Goal: Transaction & Acquisition: Purchase product/service

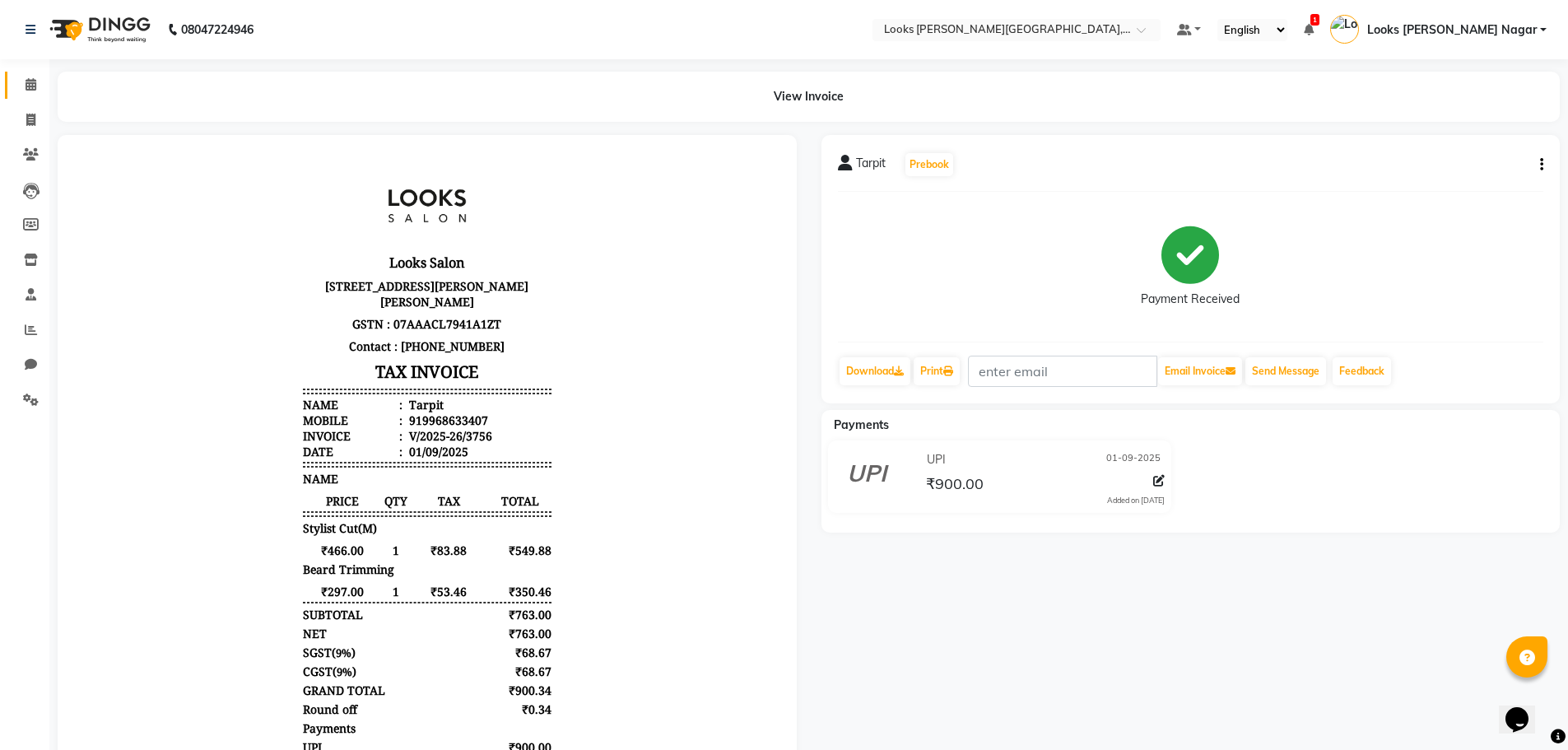
drag, startPoint x: 36, startPoint y: 75, endPoint x: 8, endPoint y: 85, distance: 29.7
click at [36, 75] on link "Calendar" at bounding box center [25, 85] width 40 height 27
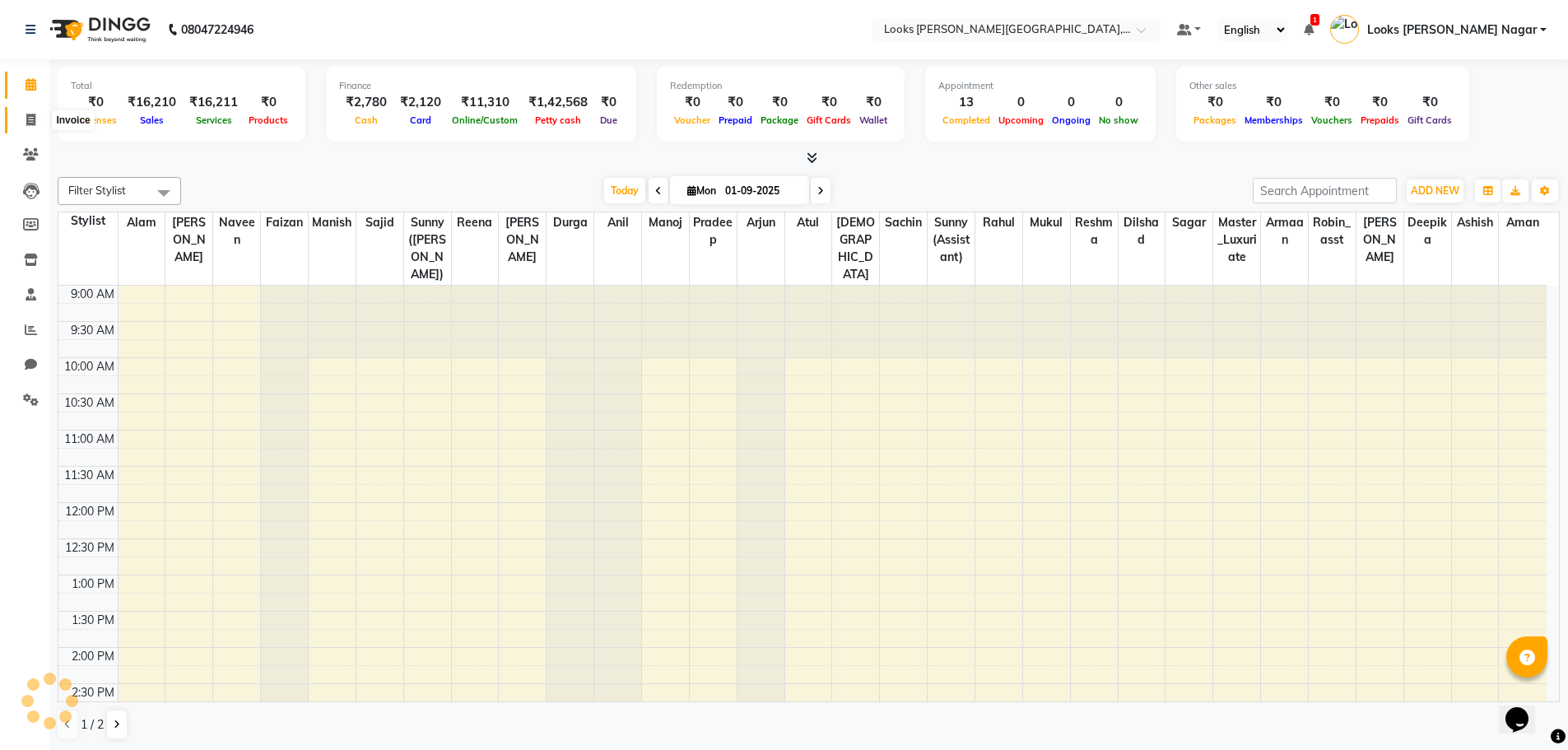
click at [32, 115] on icon at bounding box center [31, 120] width 9 height 12
select select "service"
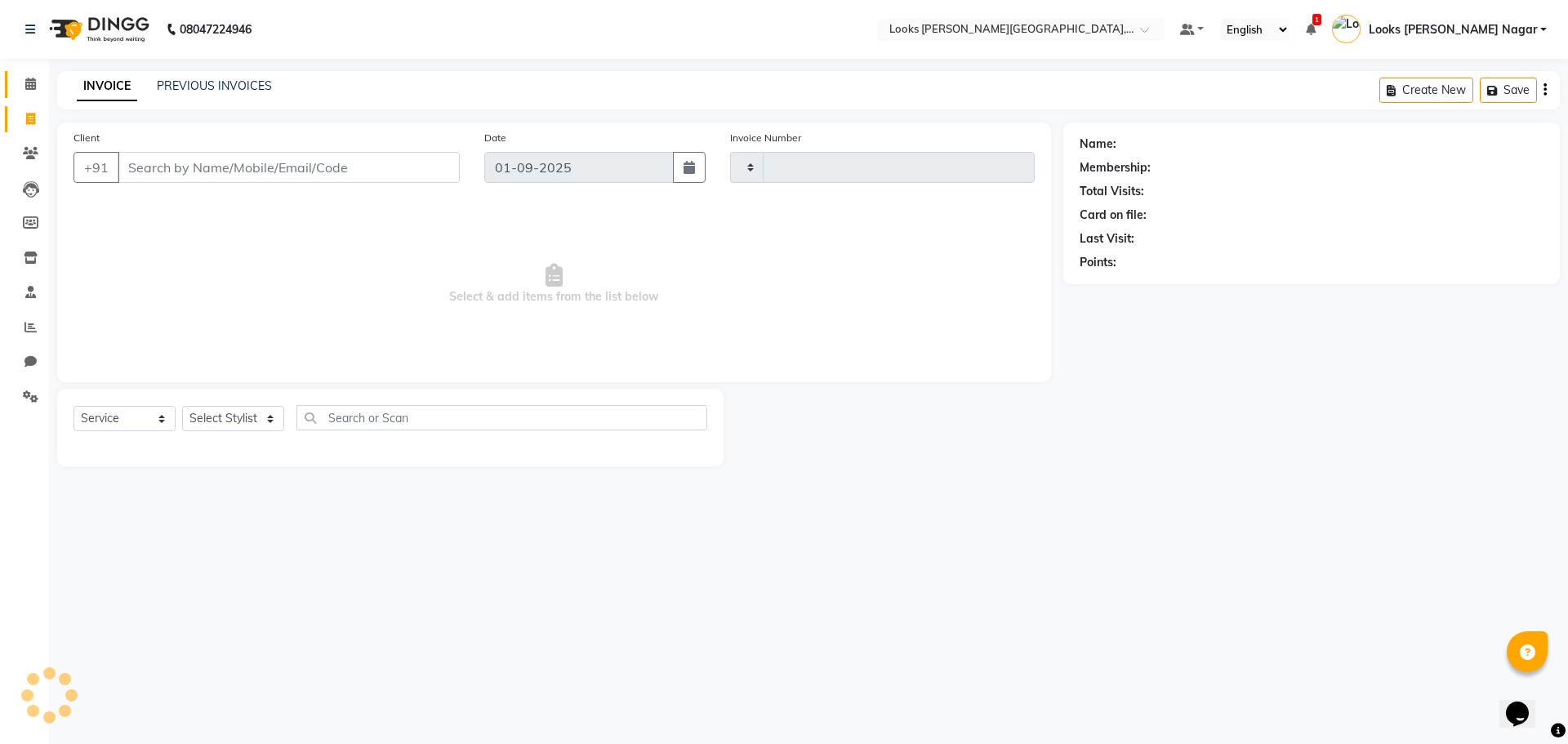
type input "3757"
select select "4327"
click at [33, 90] on span at bounding box center [31, 84] width 29 height 18
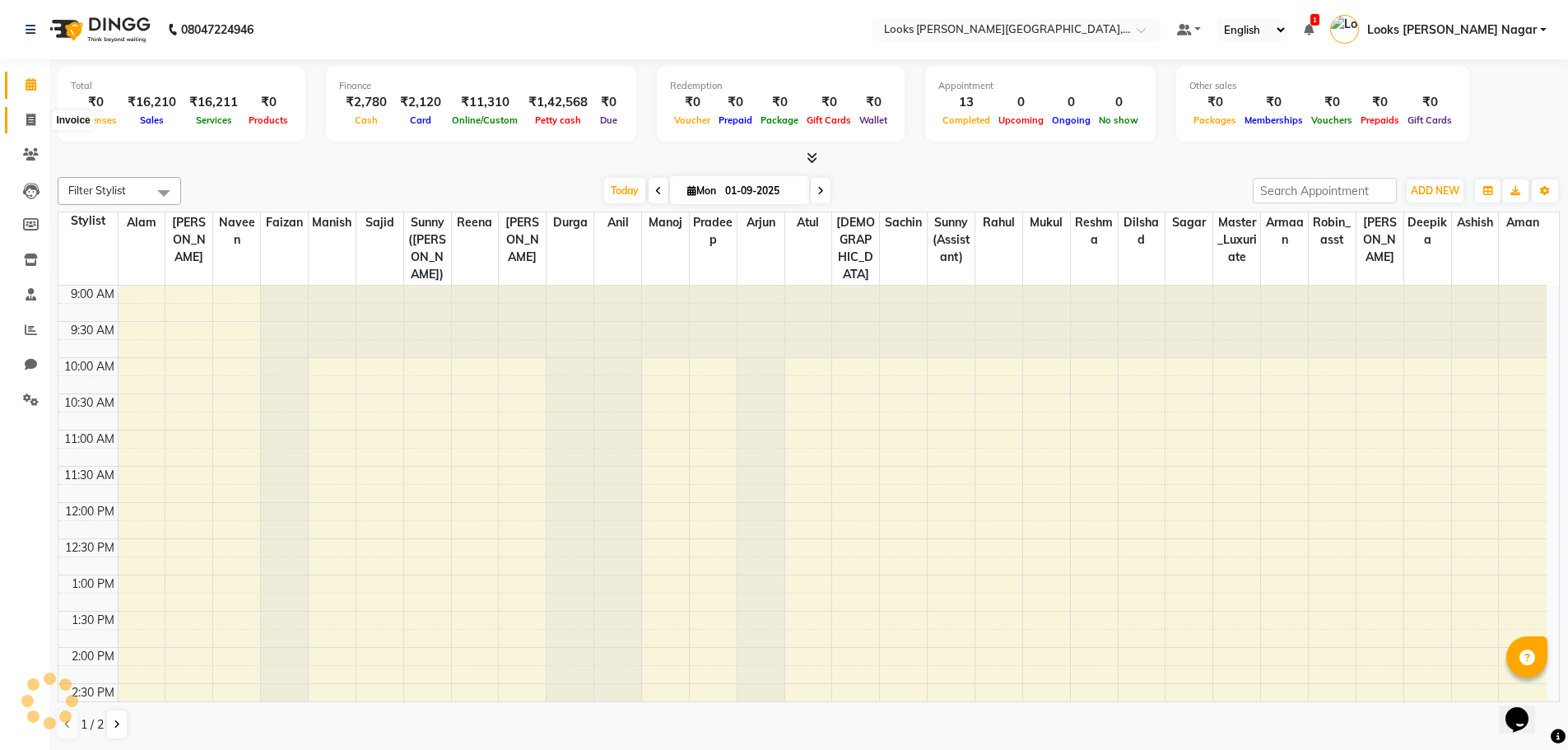
click at [40, 116] on span at bounding box center [31, 120] width 29 height 19
select select "4327"
select select "service"
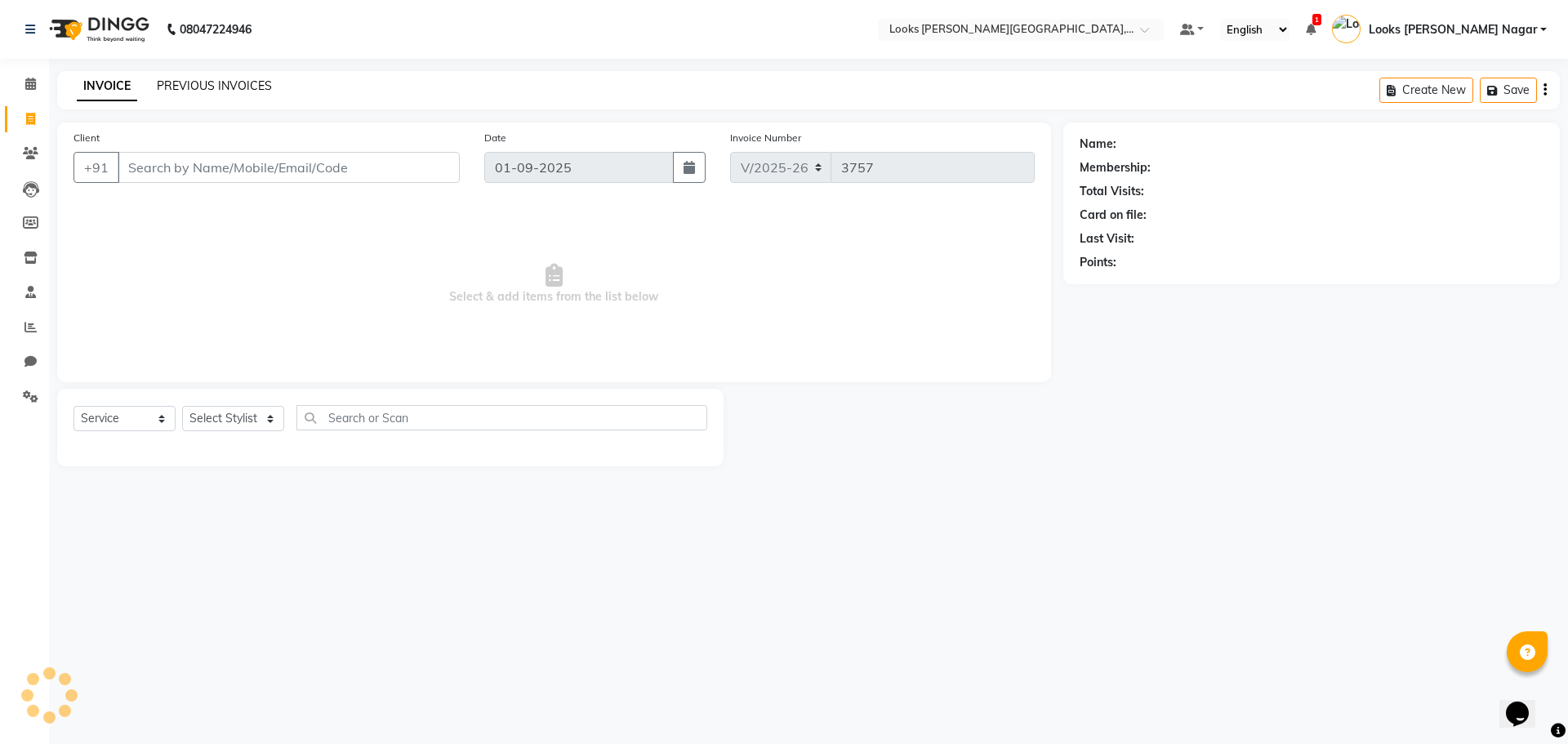
click at [209, 89] on link "PREVIOUS INVOICES" at bounding box center [214, 86] width 115 height 15
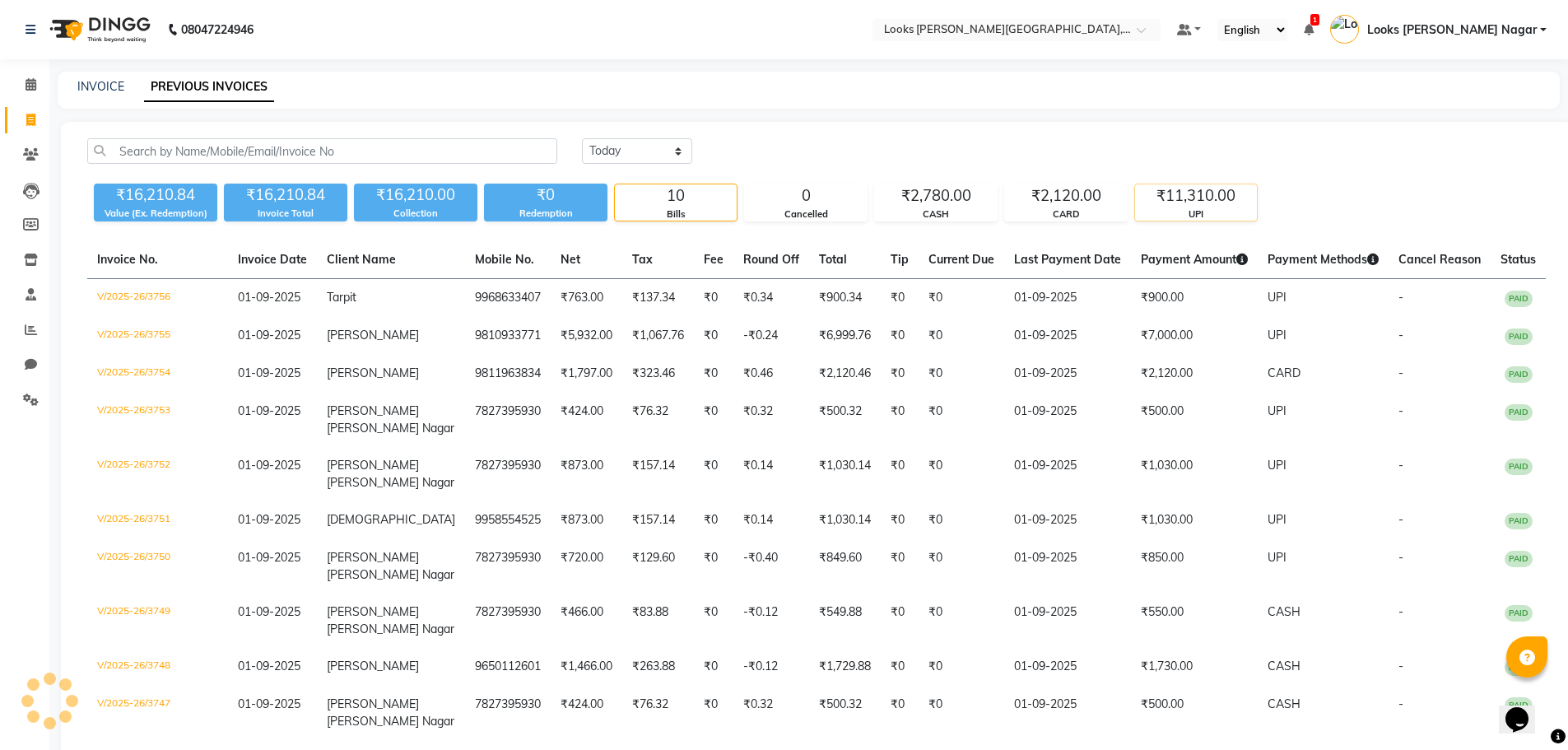
click at [1212, 212] on div "UPI" at bounding box center [1196, 214] width 122 height 14
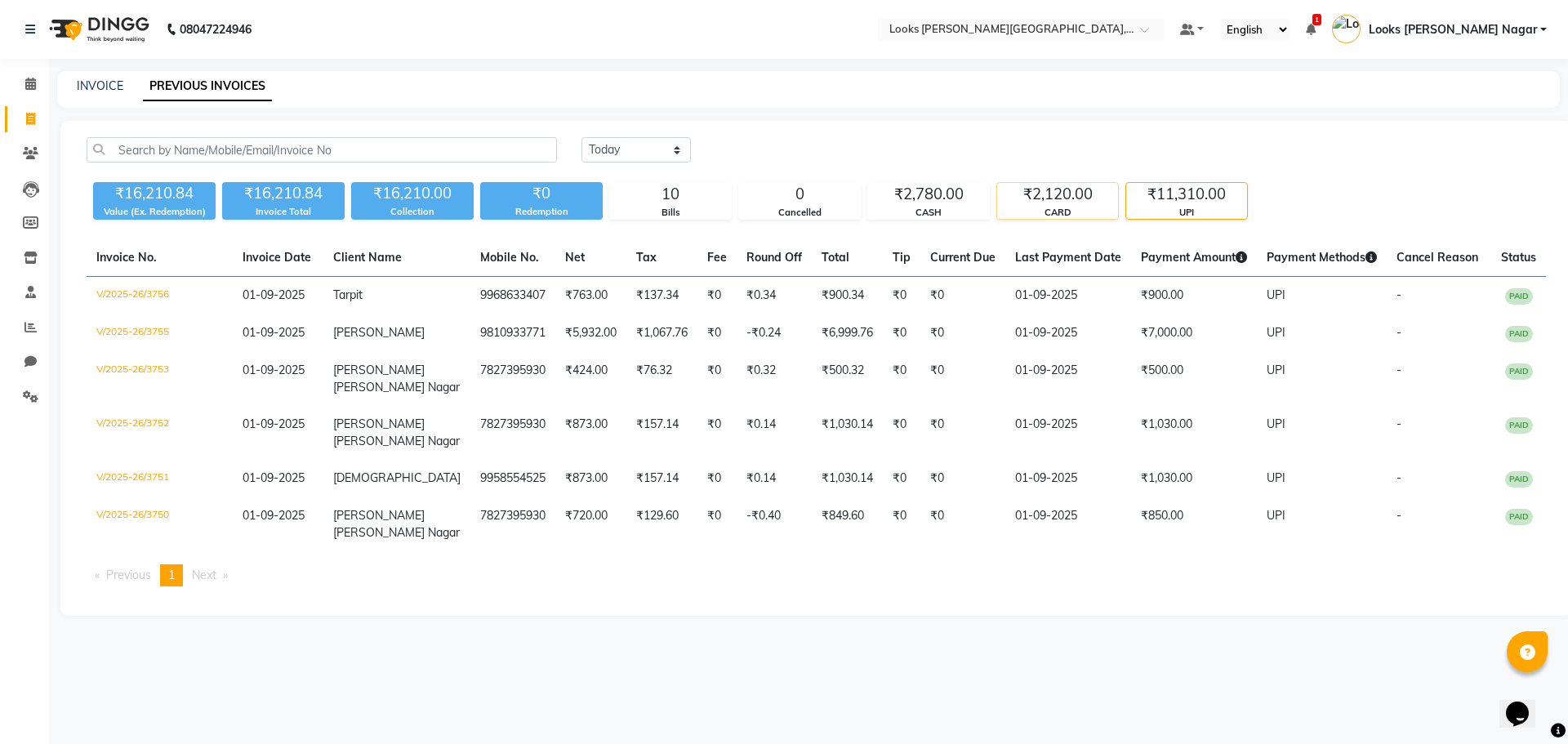
click at [1067, 186] on div "₹2,120.00" at bounding box center [1057, 194] width 121 height 23
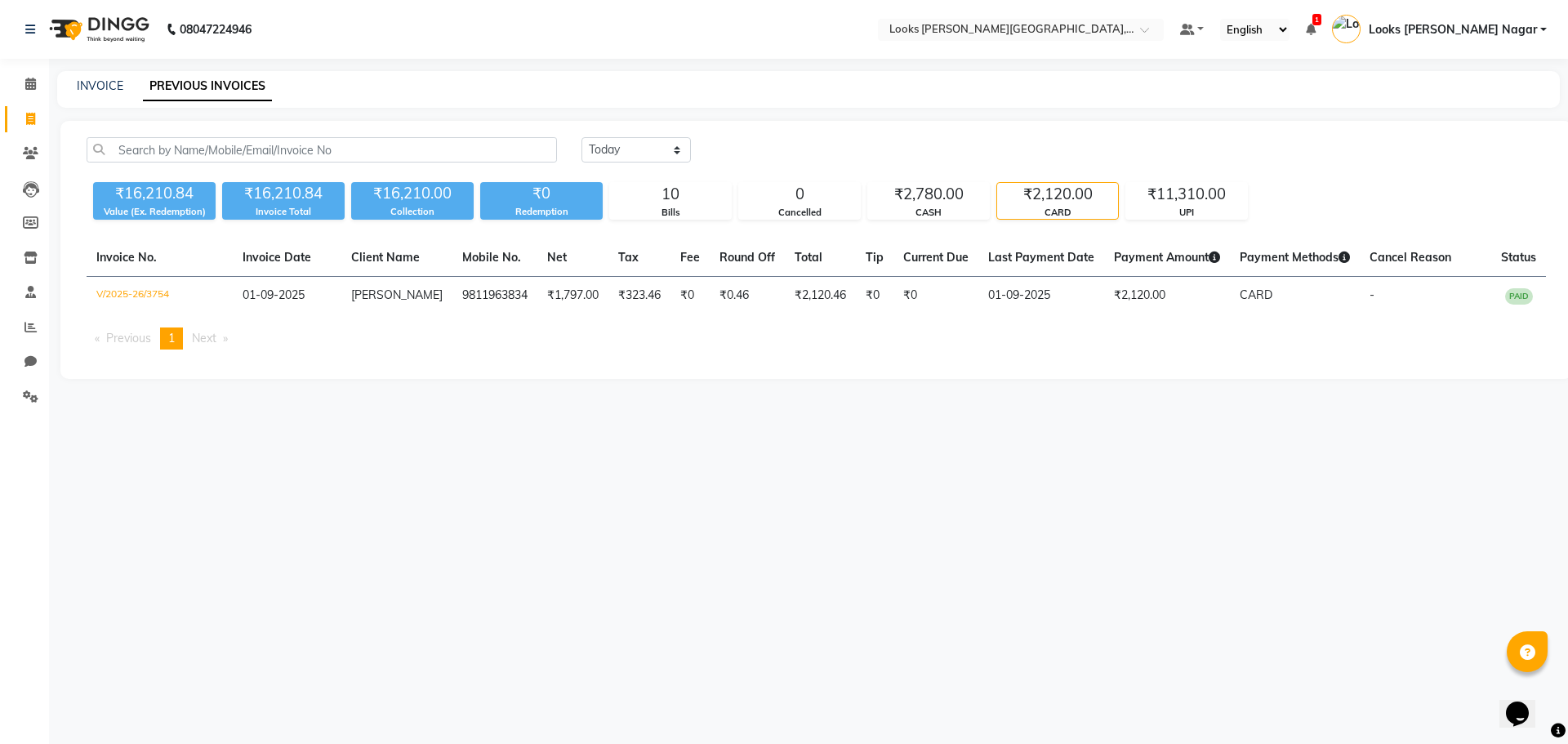
click at [1096, 188] on div "₹2,120.00" at bounding box center [1057, 194] width 121 height 23
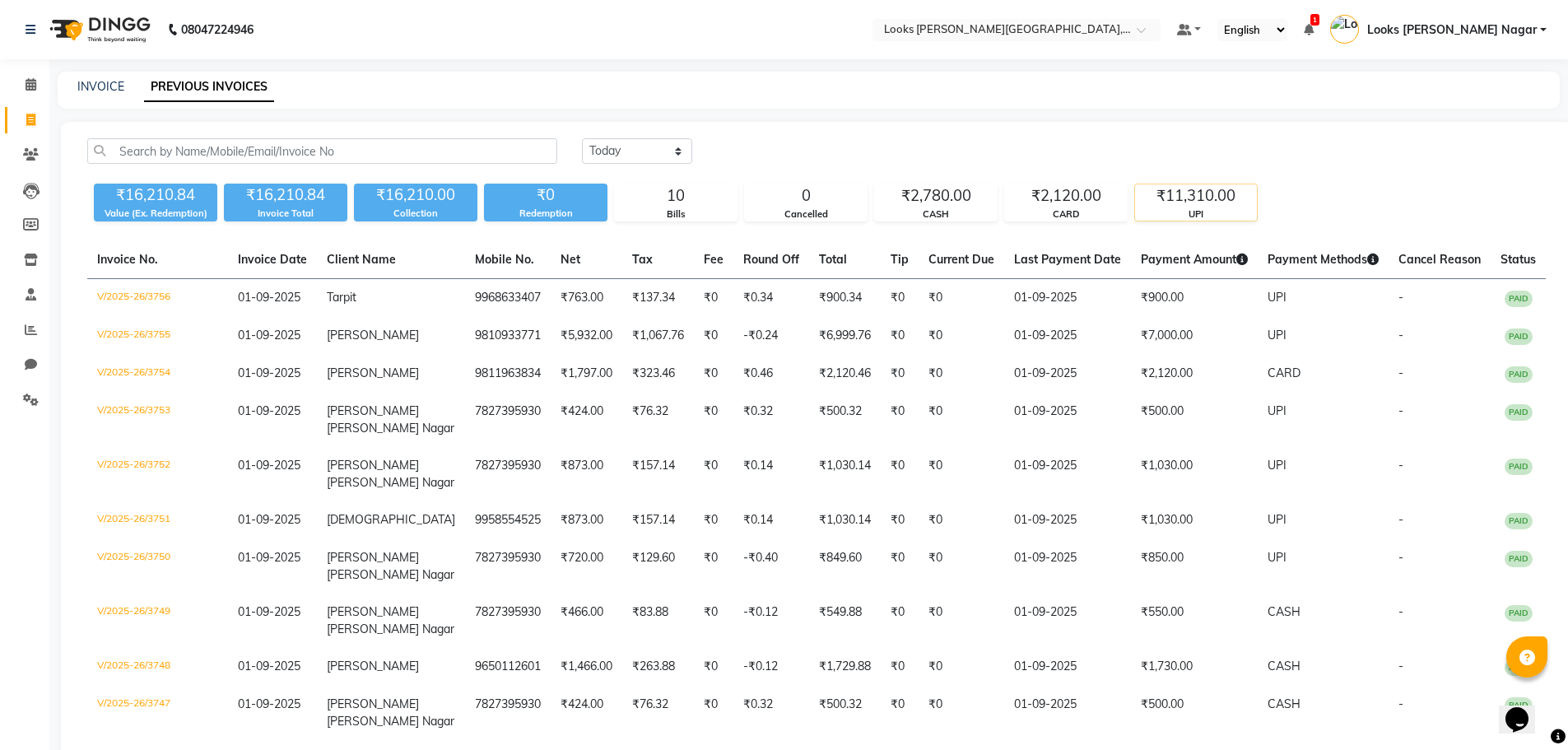
click at [1156, 191] on div "₹11,310.00" at bounding box center [1196, 196] width 122 height 23
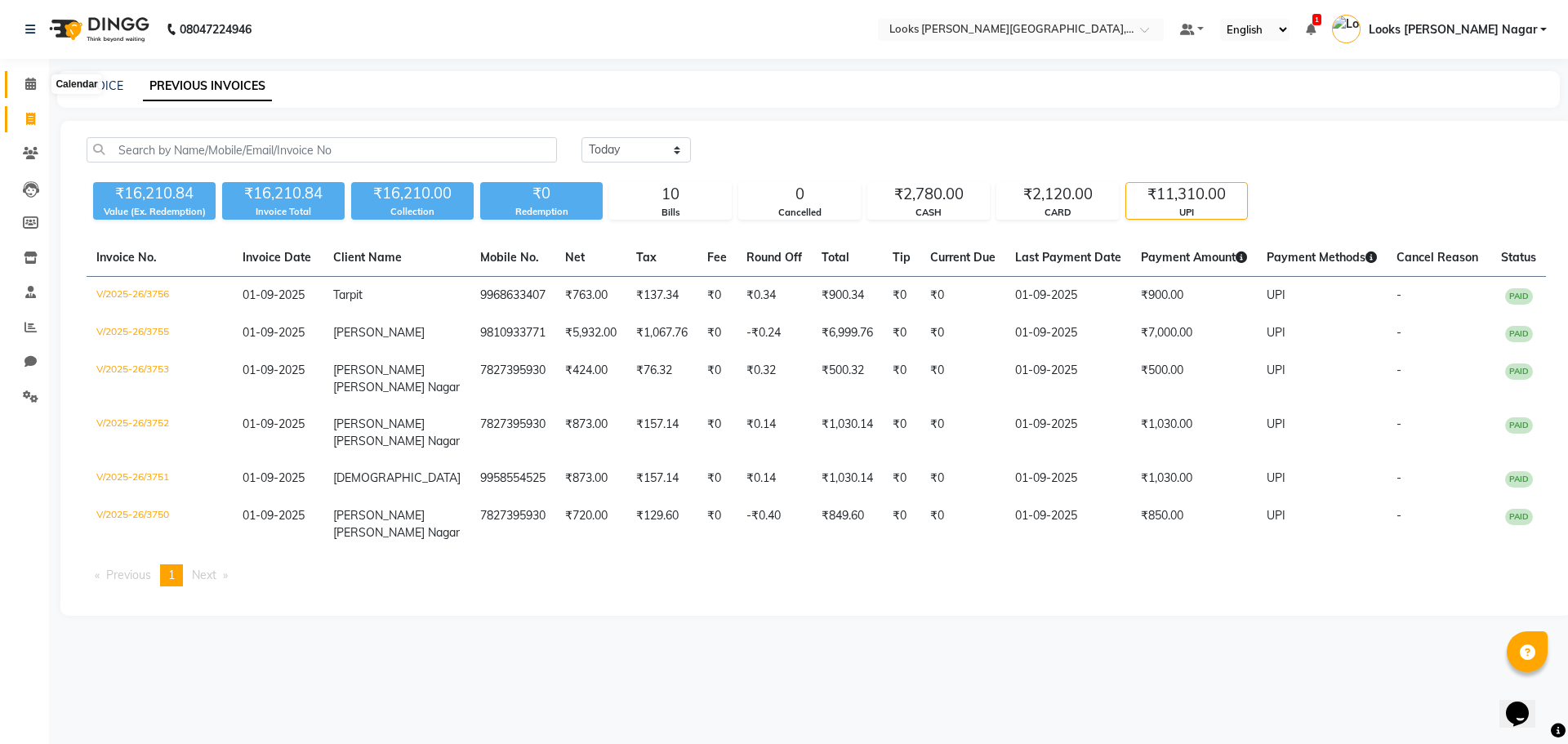
click at [40, 81] on span at bounding box center [31, 84] width 29 height 18
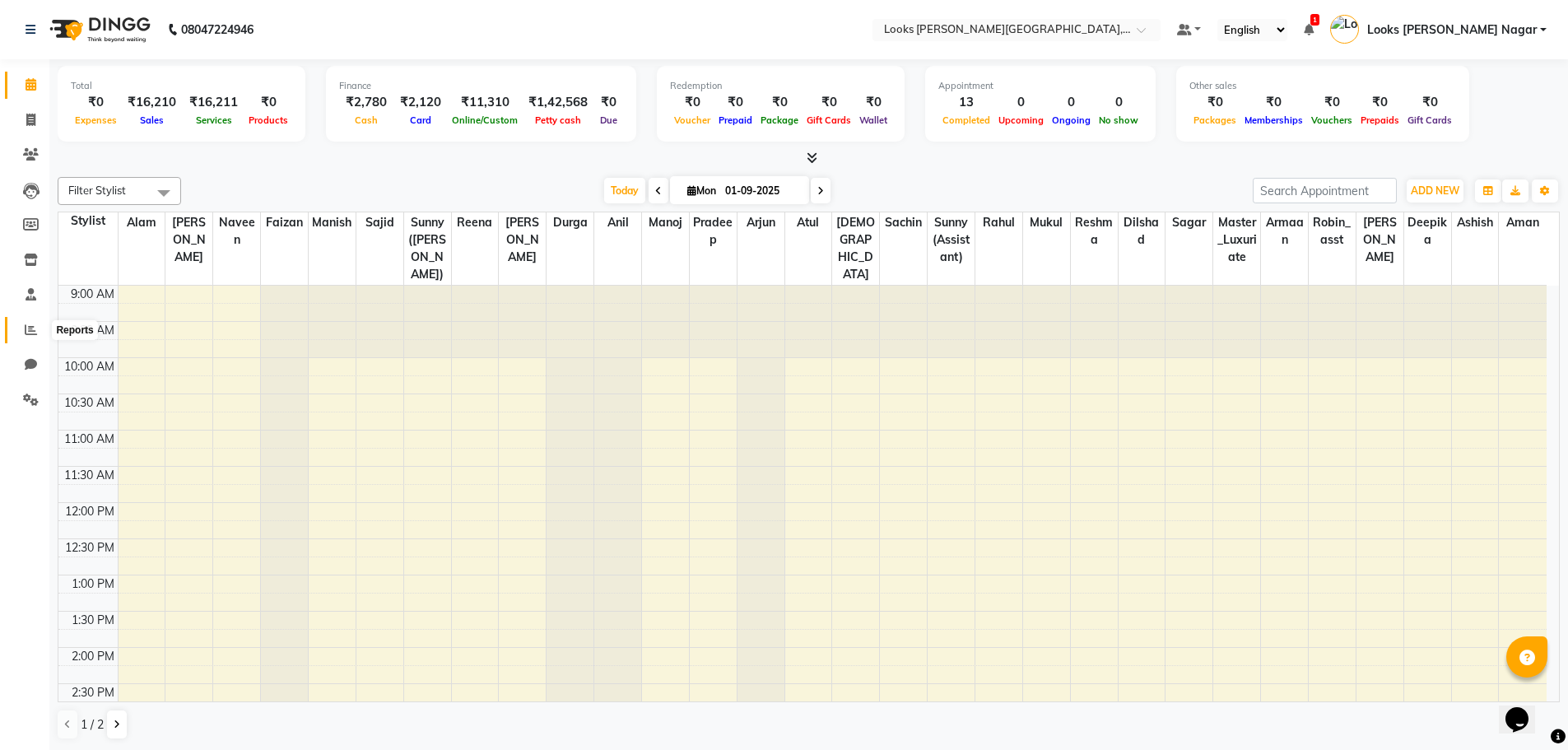
click at [33, 332] on icon at bounding box center [31, 330] width 12 height 12
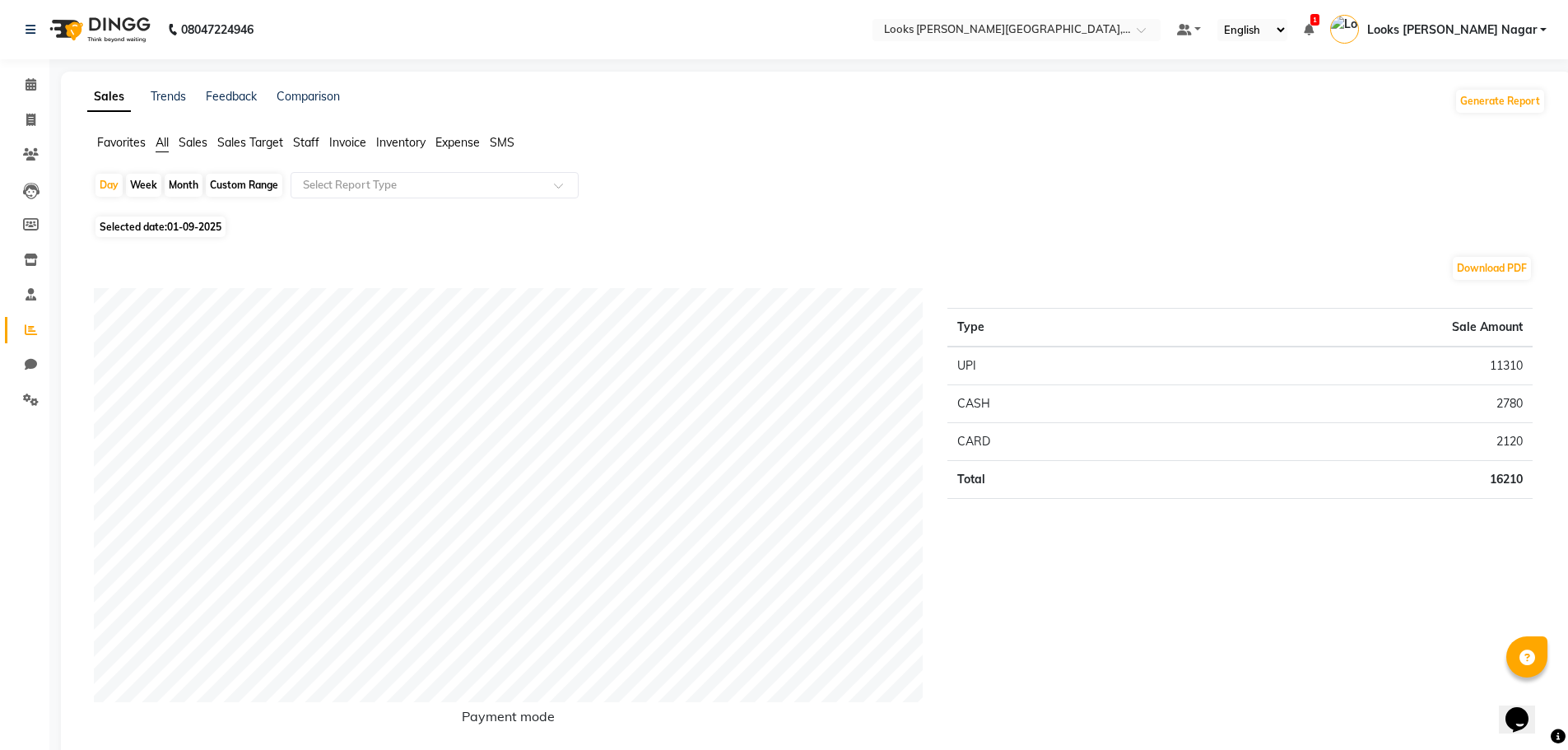
click at [318, 144] on span "Staff" at bounding box center [306, 142] width 26 height 15
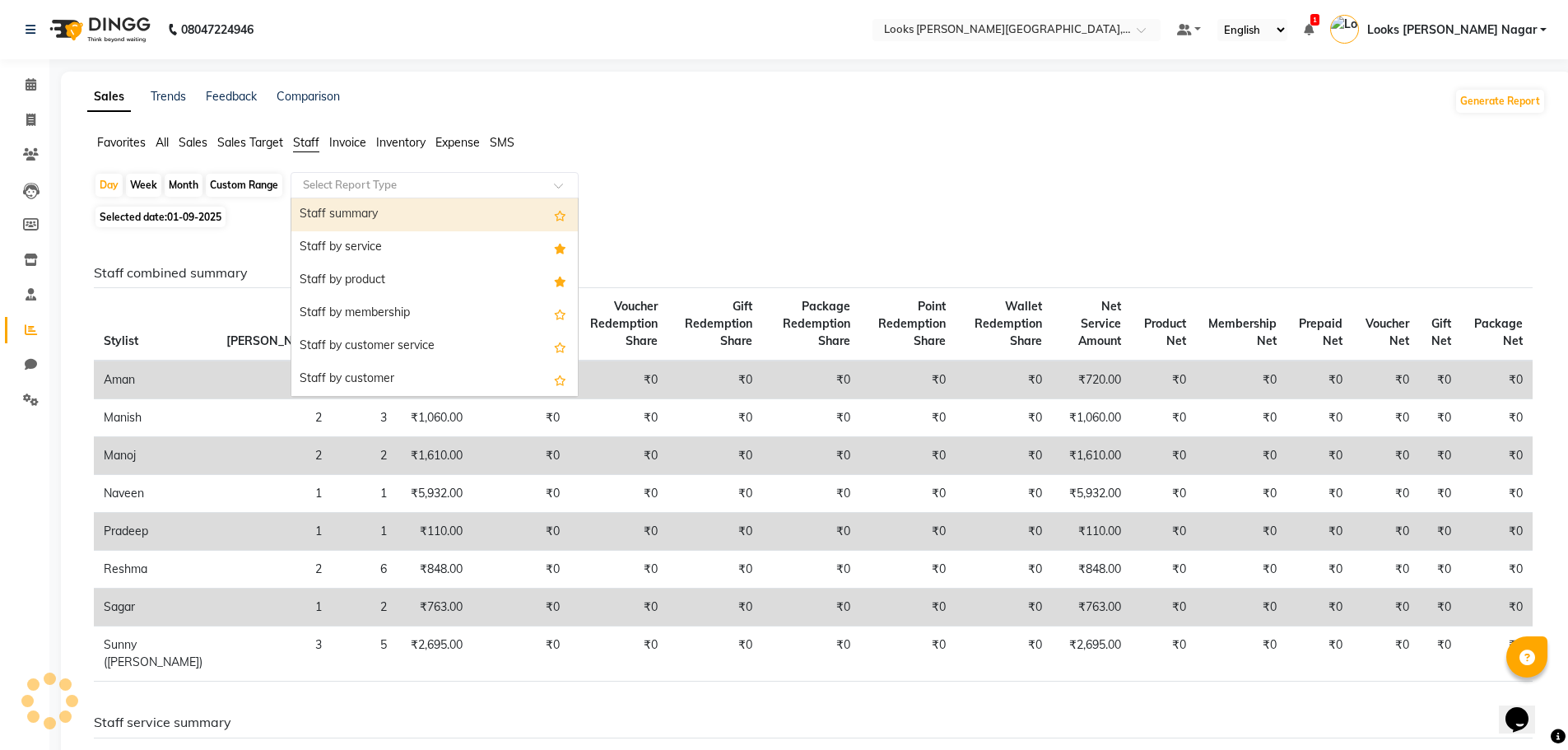
click at [370, 183] on input "text" at bounding box center [418, 185] width 237 height 17
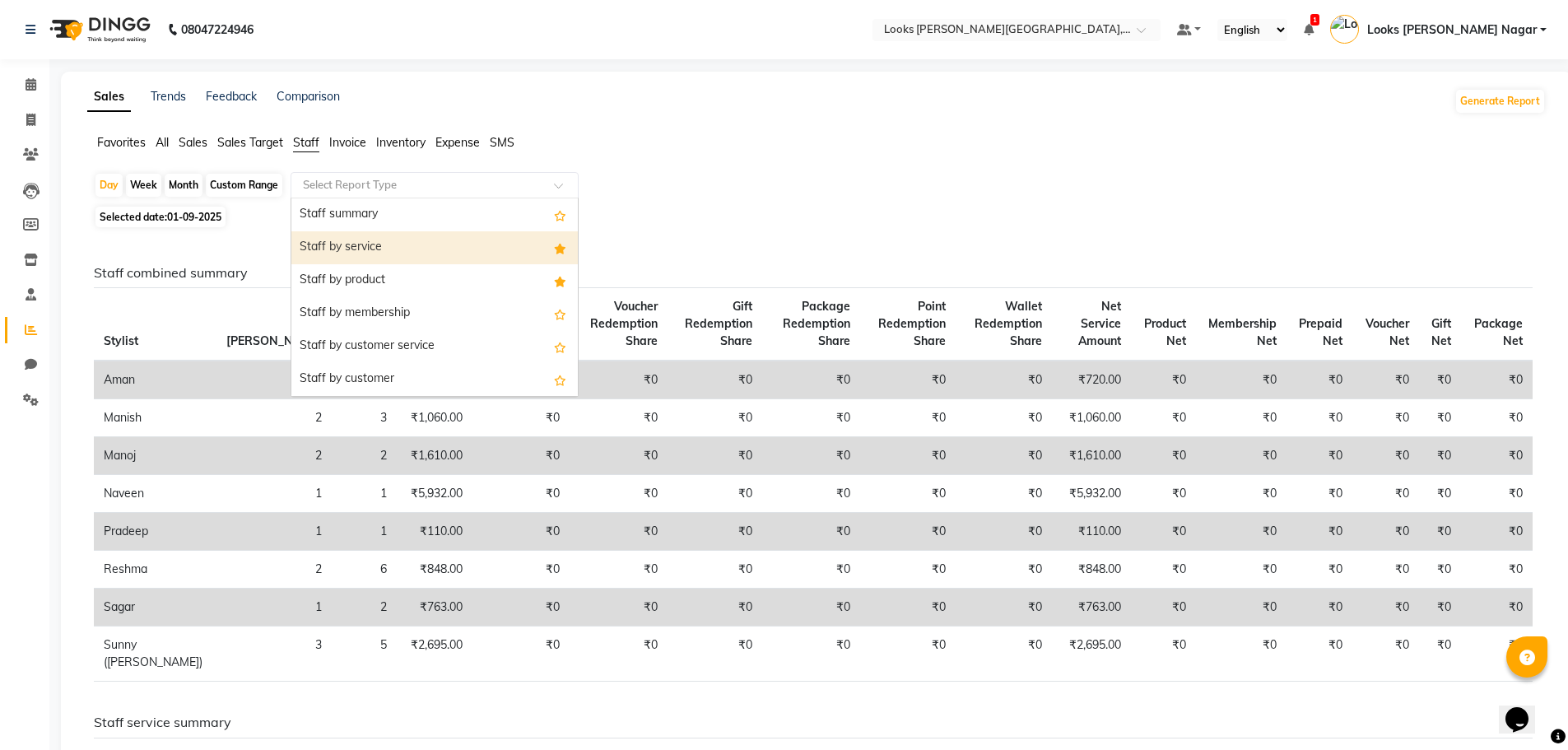
click at [400, 256] on div "Staff by service" at bounding box center [435, 247] width 286 height 33
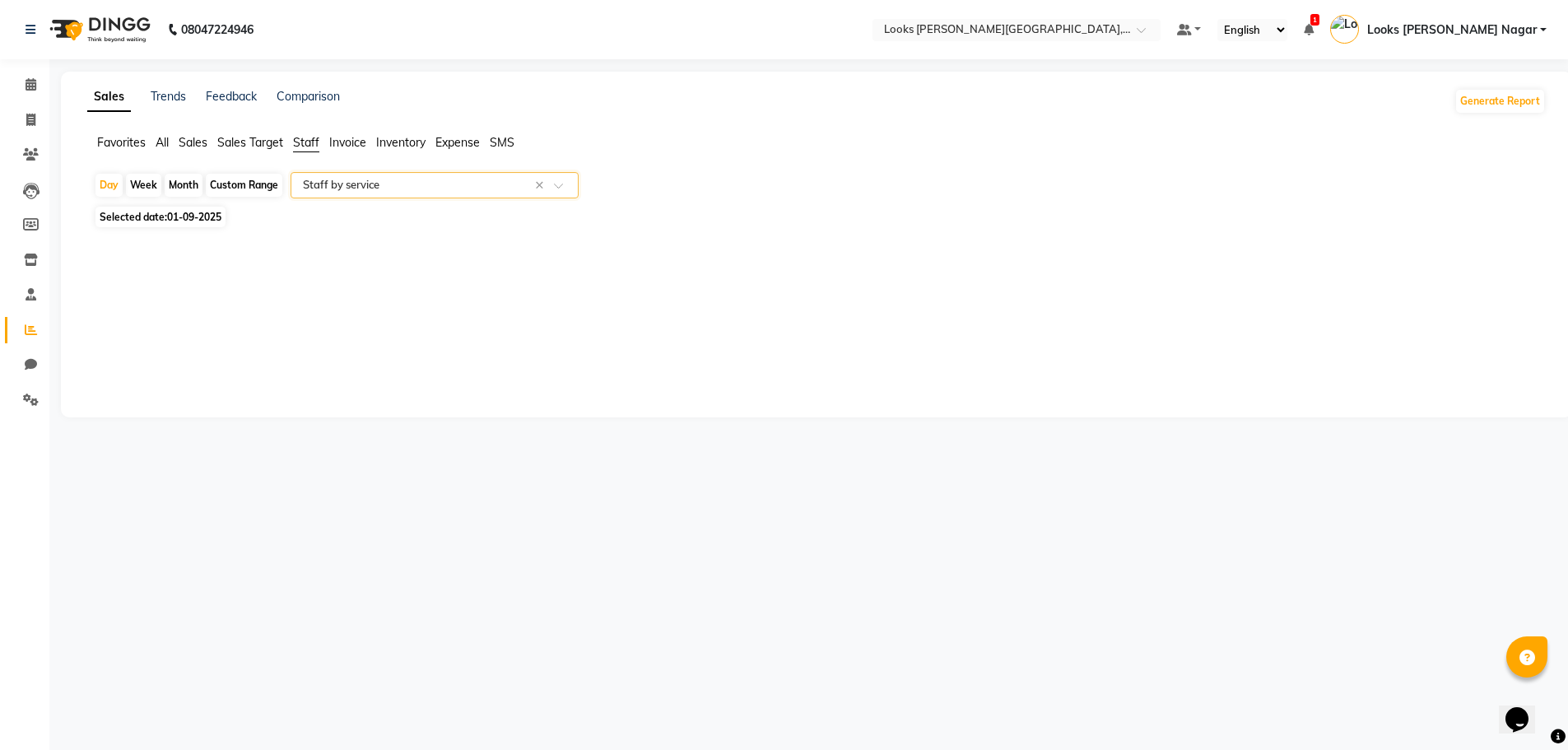
select select "full_report"
select select "csv"
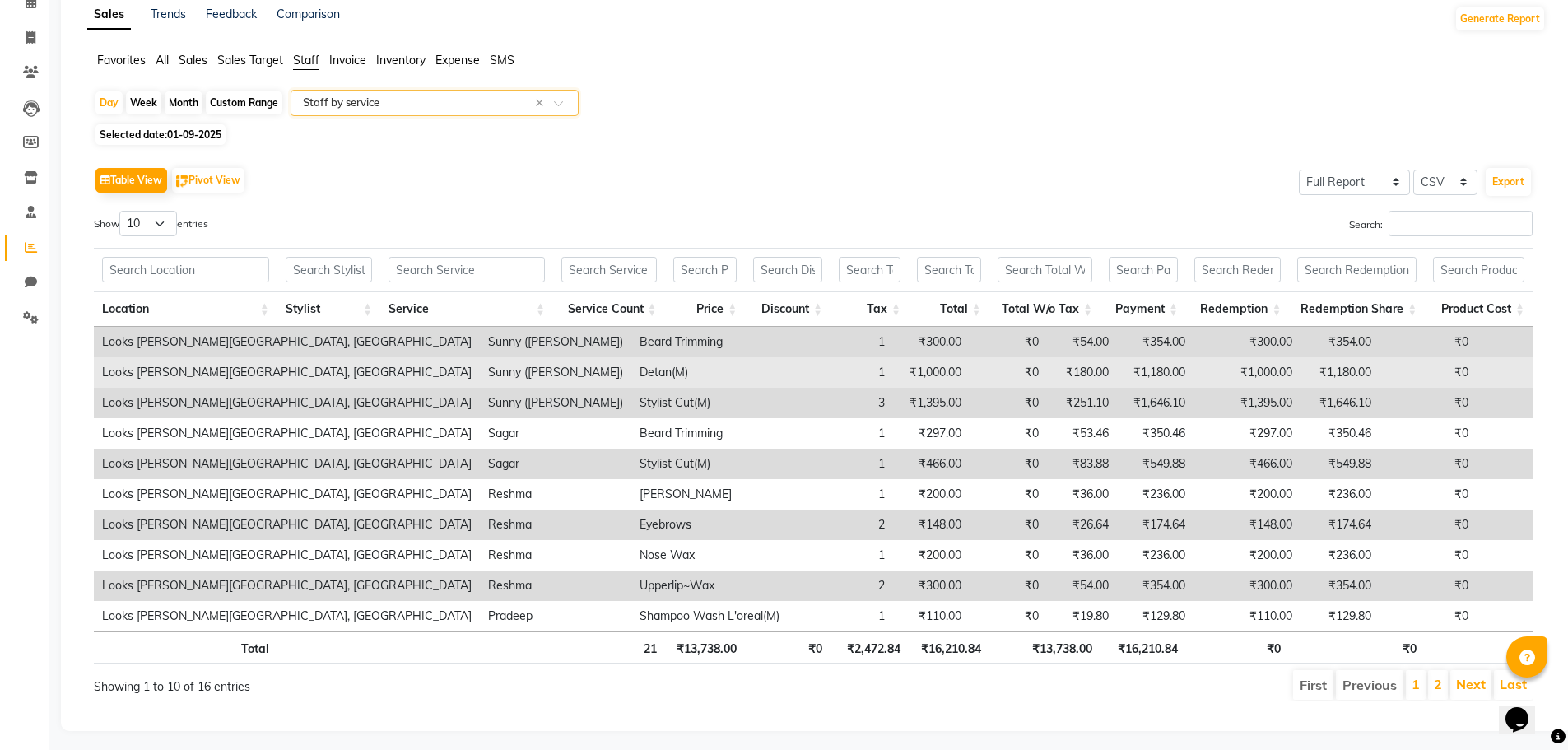
scroll to position [100, 0]
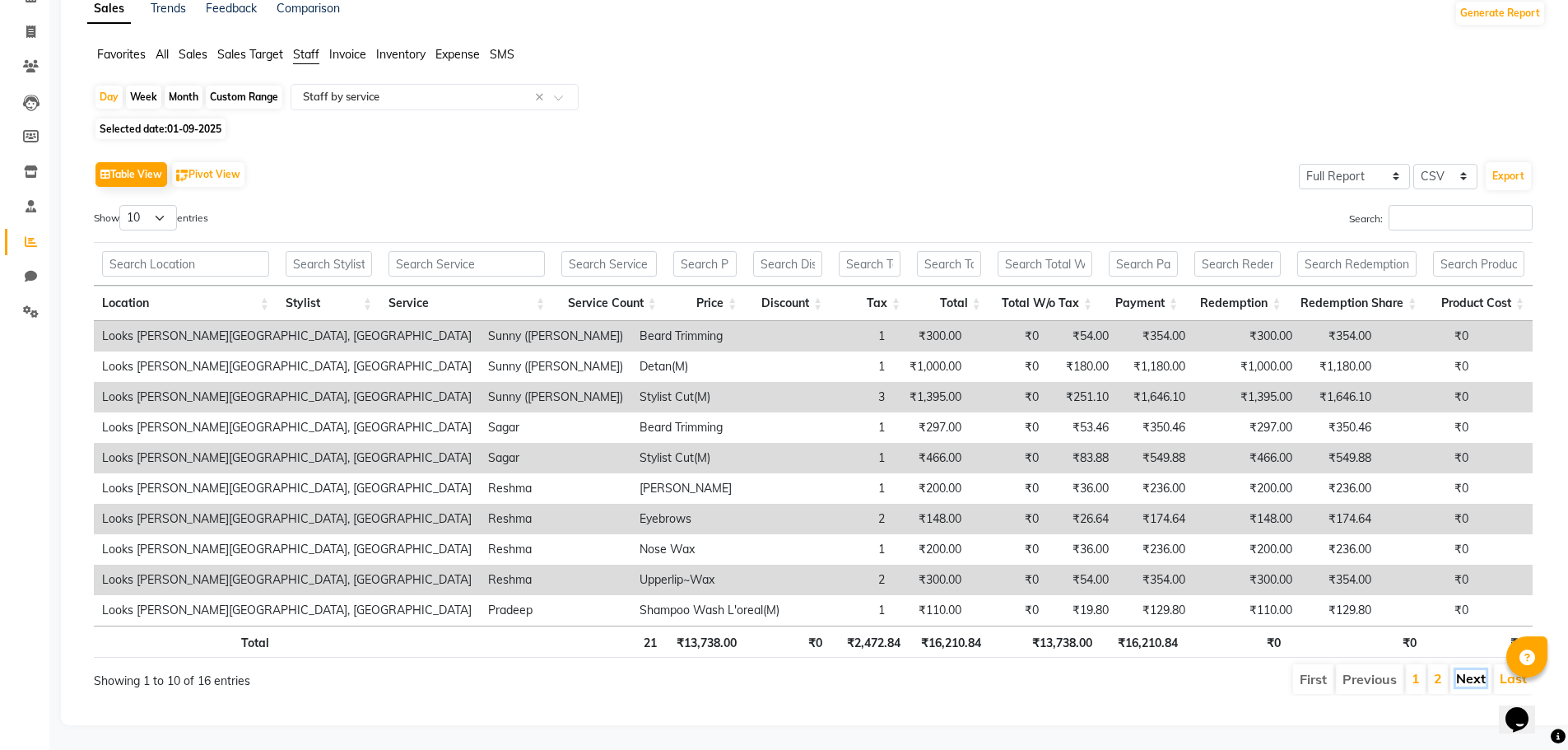
click at [1464, 670] on link "Next" at bounding box center [1471, 678] width 30 height 17
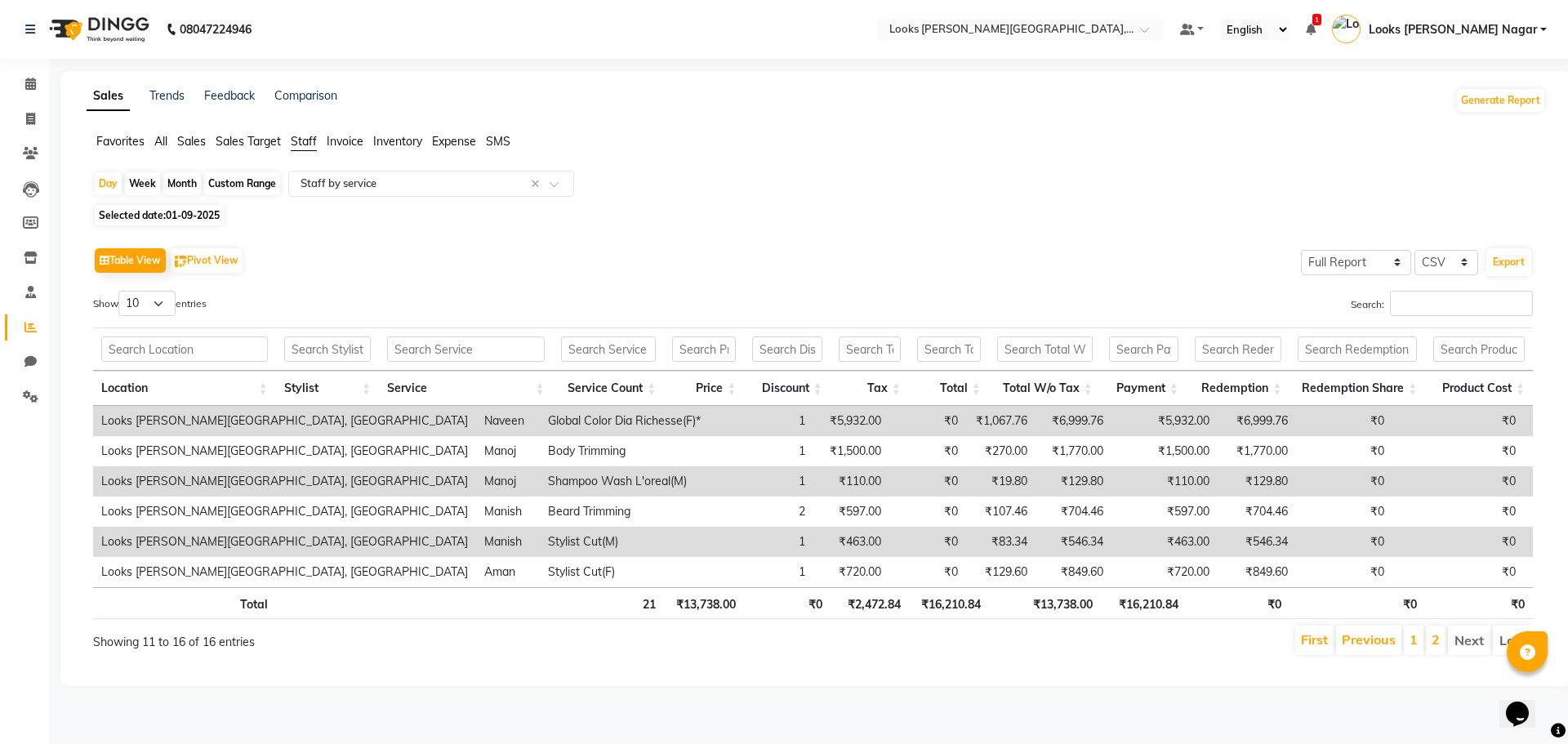
click at [1476, 644] on li "Next" at bounding box center [1469, 640] width 43 height 30
click at [21, 86] on span at bounding box center [31, 84] width 29 height 18
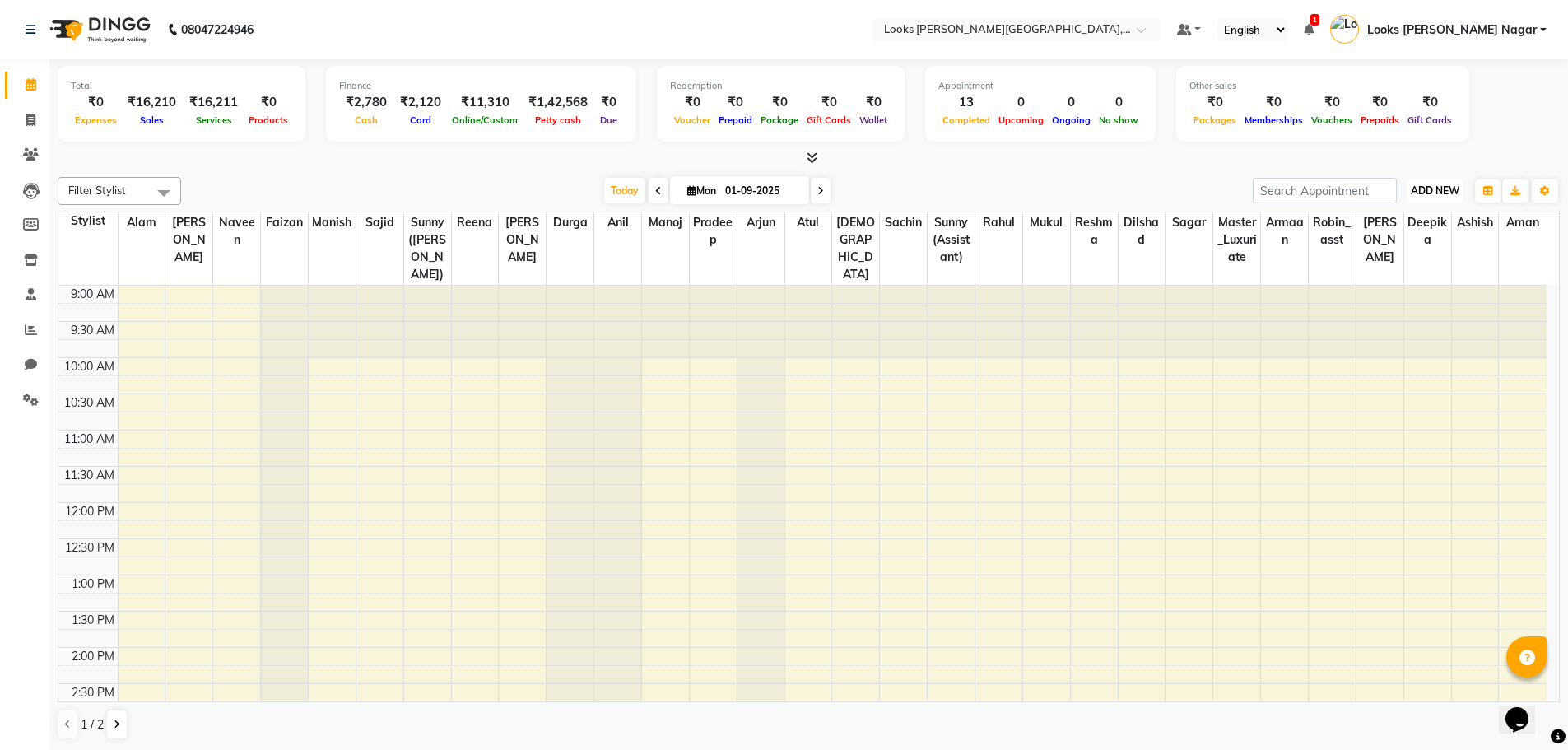
click at [1431, 189] on span "ADD NEW" at bounding box center [1434, 190] width 48 height 12
click at [1389, 263] on link "Add Expense" at bounding box center [1398, 265] width 130 height 21
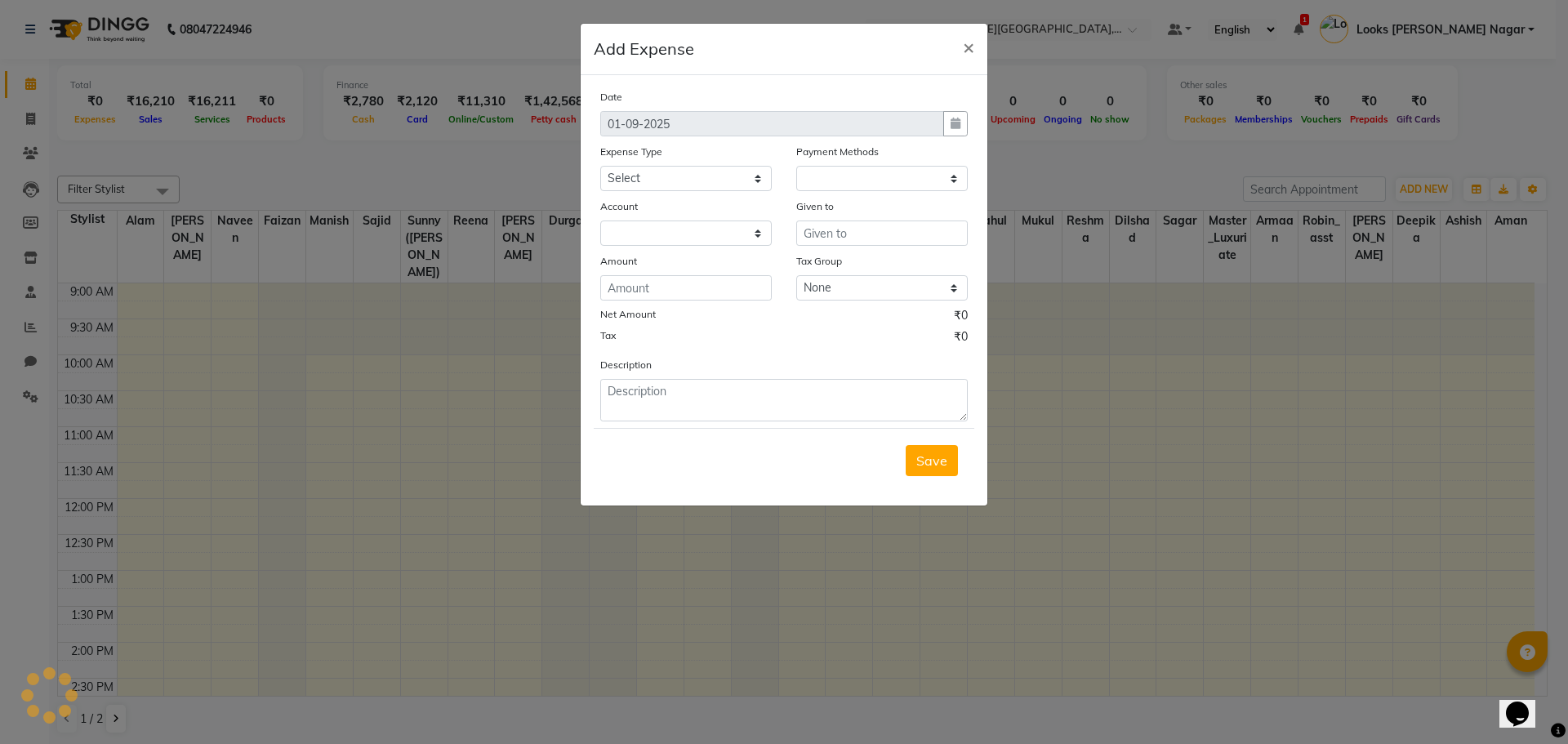
select select "1"
select select "3132"
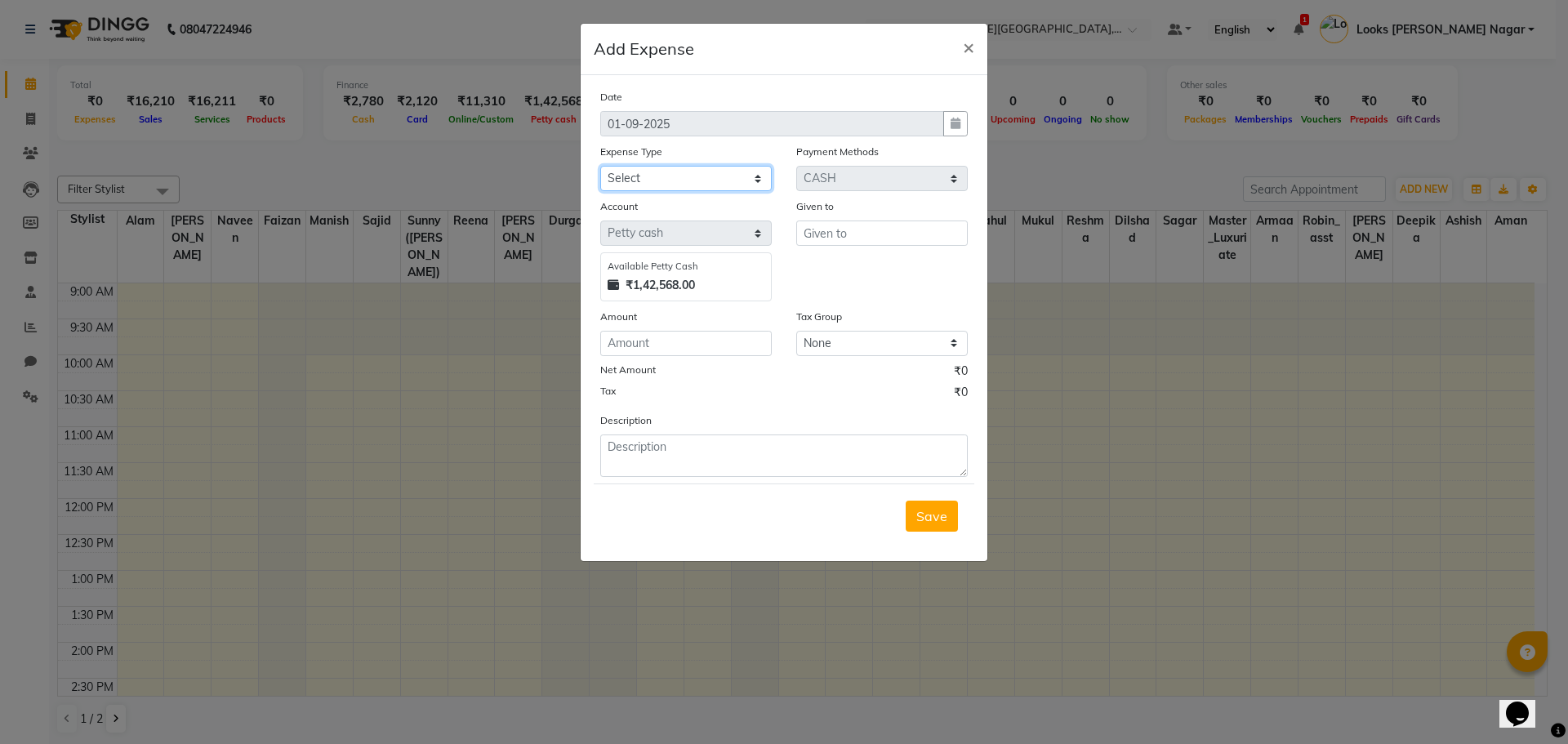
click at [638, 186] on select "Select Bank Deposit Blinkit Cash Handover CLIENT Client ordered food Client Ref…" at bounding box center [686, 178] width 171 height 25
select select "24391"
click at [600, 166] on select "Select Bank Deposit Blinkit Cash Handover CLIENT Client ordered food Client Ref…" at bounding box center [686, 178] width 171 height 25
type input "Bank"
type input "119000"
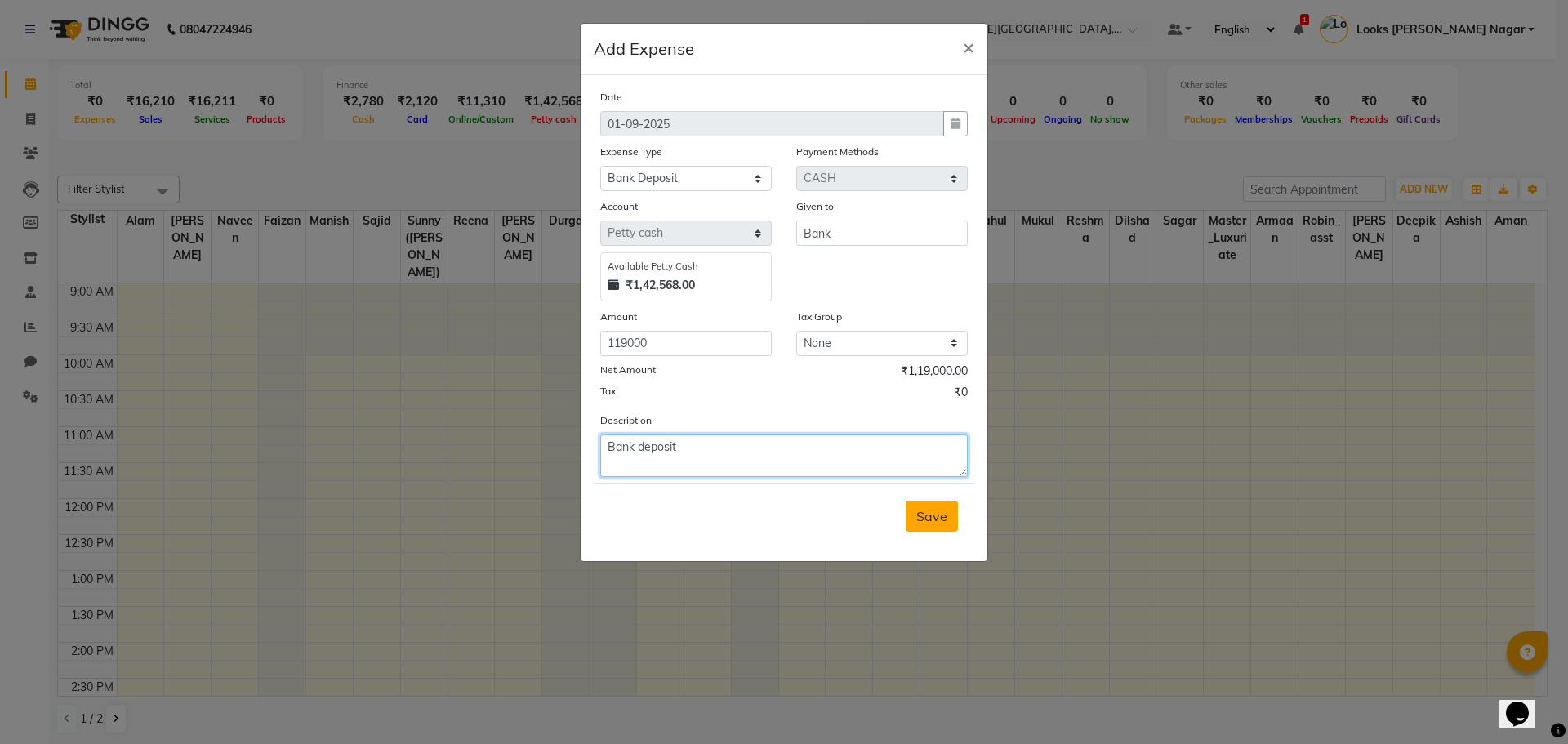
type textarea "Bank deposit"
click at [941, 505] on button "Save" at bounding box center [932, 515] width 52 height 31
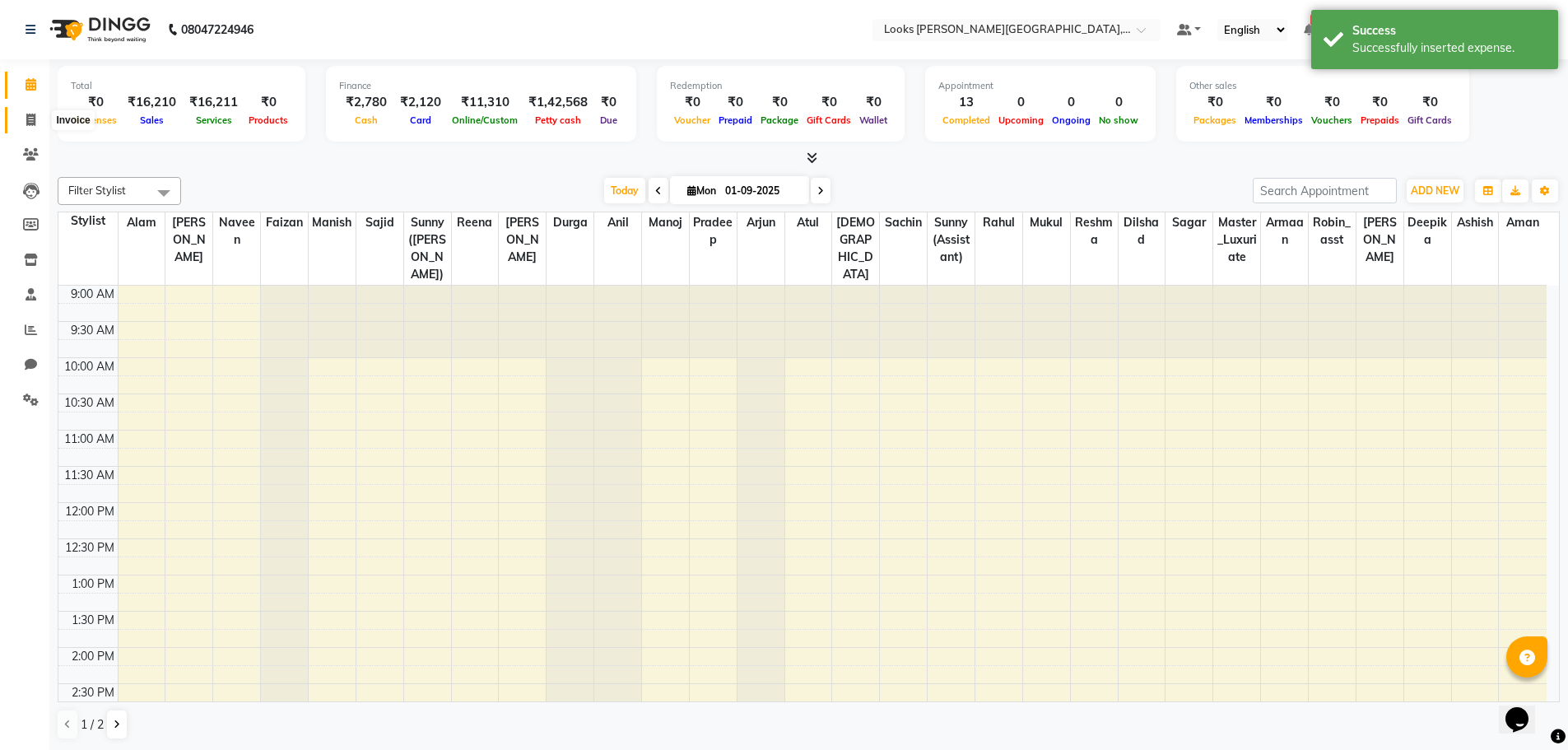
click at [39, 115] on span at bounding box center [31, 120] width 29 height 19
select select "service"
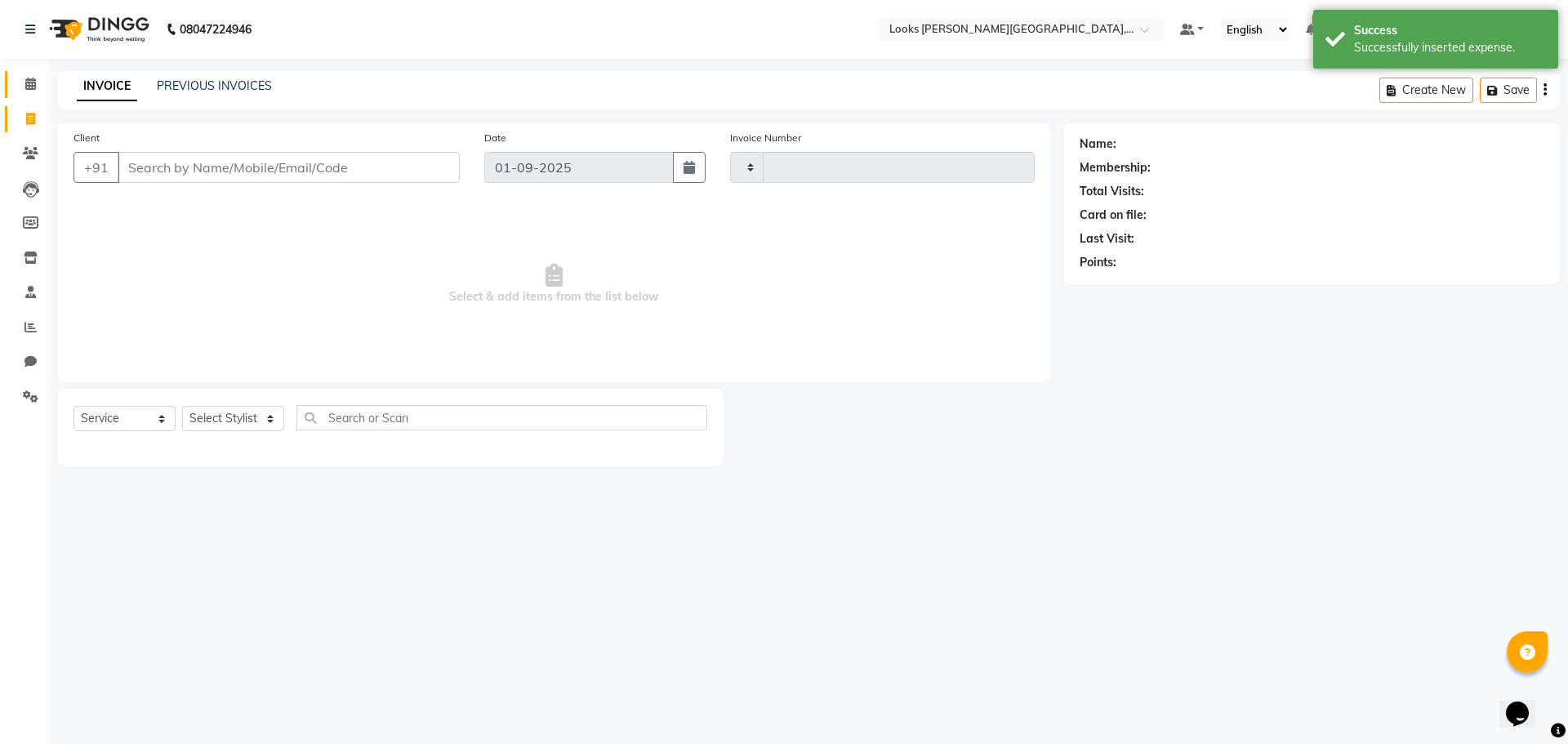
type input "3757"
select select "4327"
click at [31, 87] on icon at bounding box center [31, 84] width 10 height 12
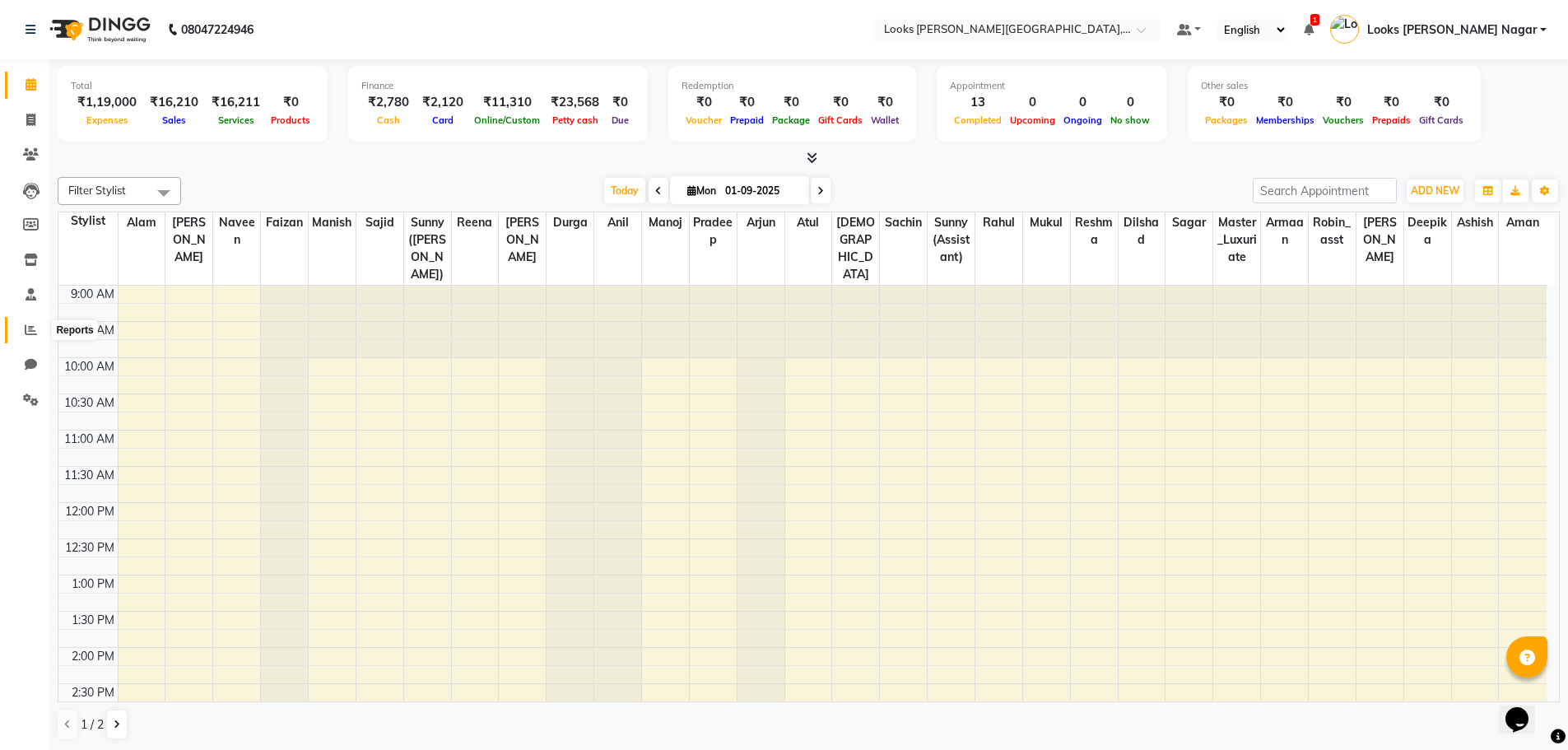
click at [28, 327] on icon at bounding box center [31, 330] width 12 height 12
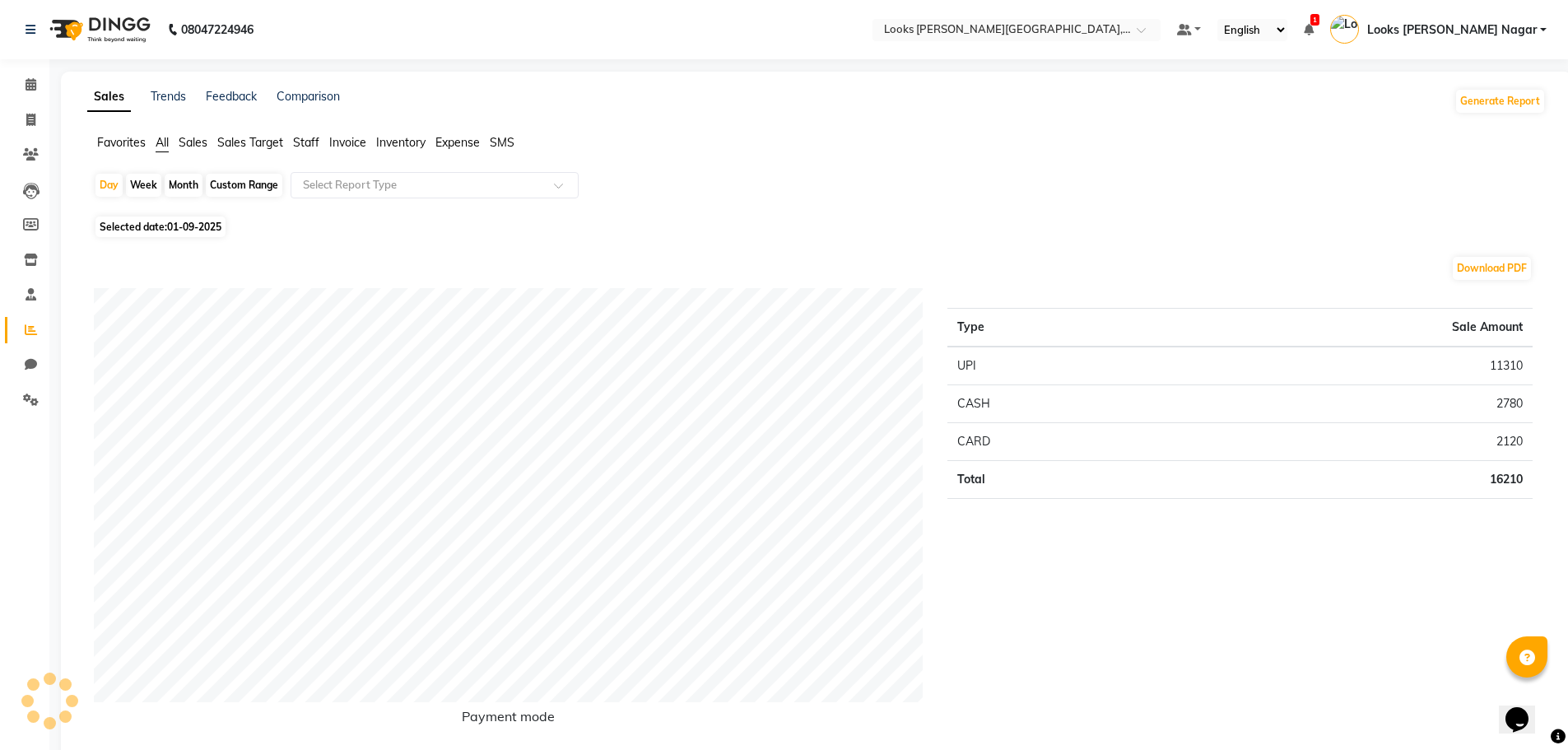
click at [309, 141] on span "Staff" at bounding box center [306, 142] width 26 height 15
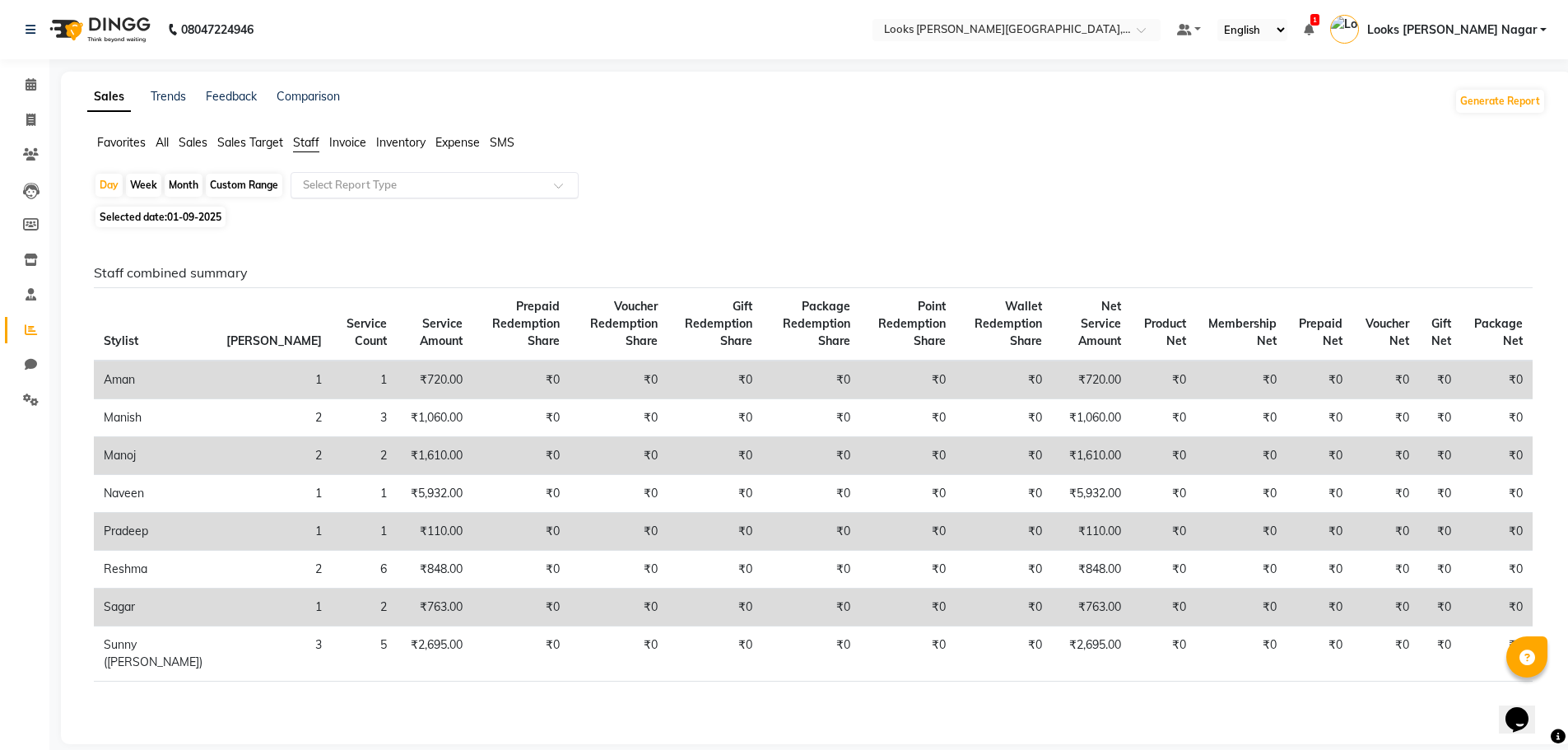
click at [398, 175] on div "Select Report Type" at bounding box center [435, 185] width 288 height 26
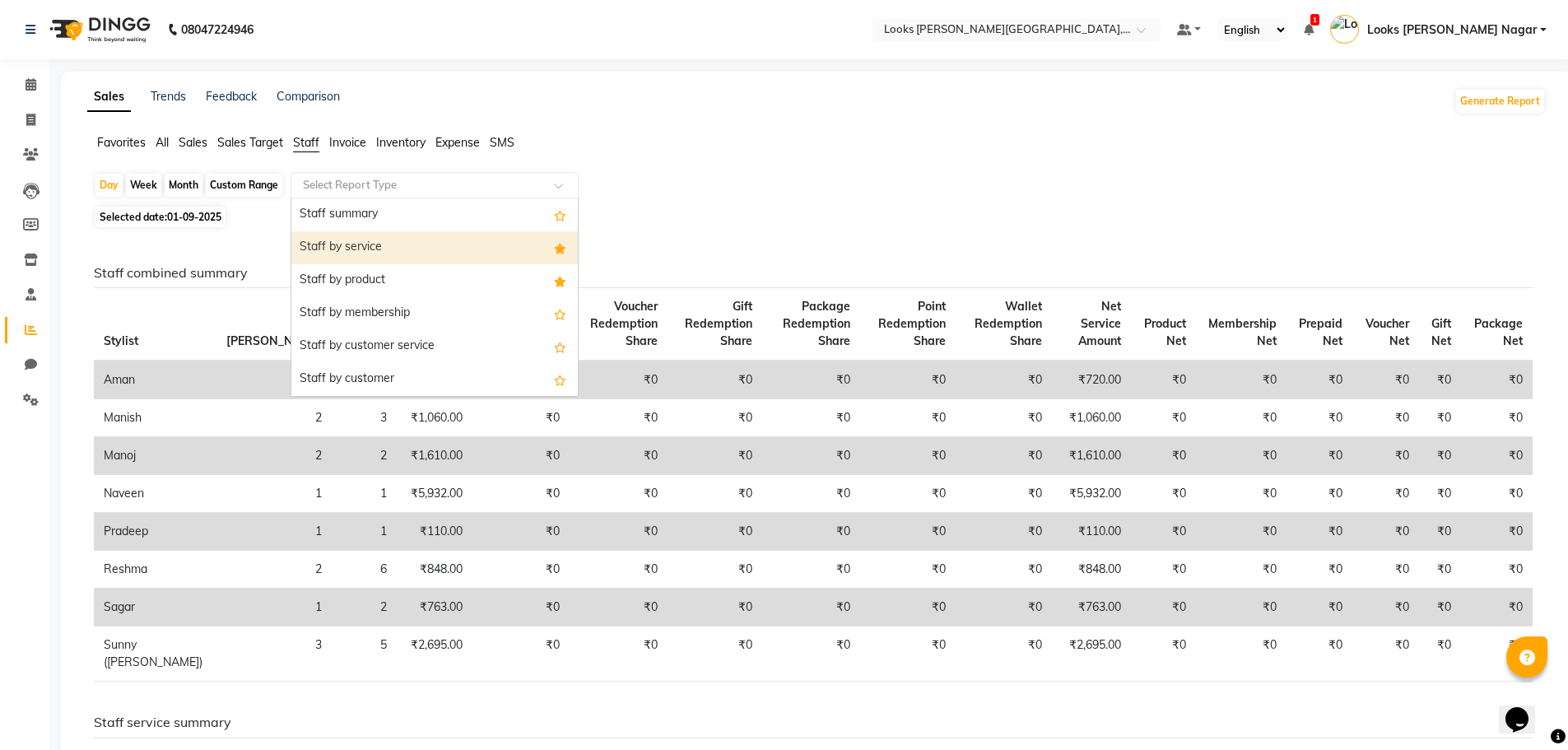
drag, startPoint x: 420, startPoint y: 240, endPoint x: 531, endPoint y: 248, distance: 111.3
click at [420, 241] on div "Staff by service" at bounding box center [435, 247] width 286 height 33
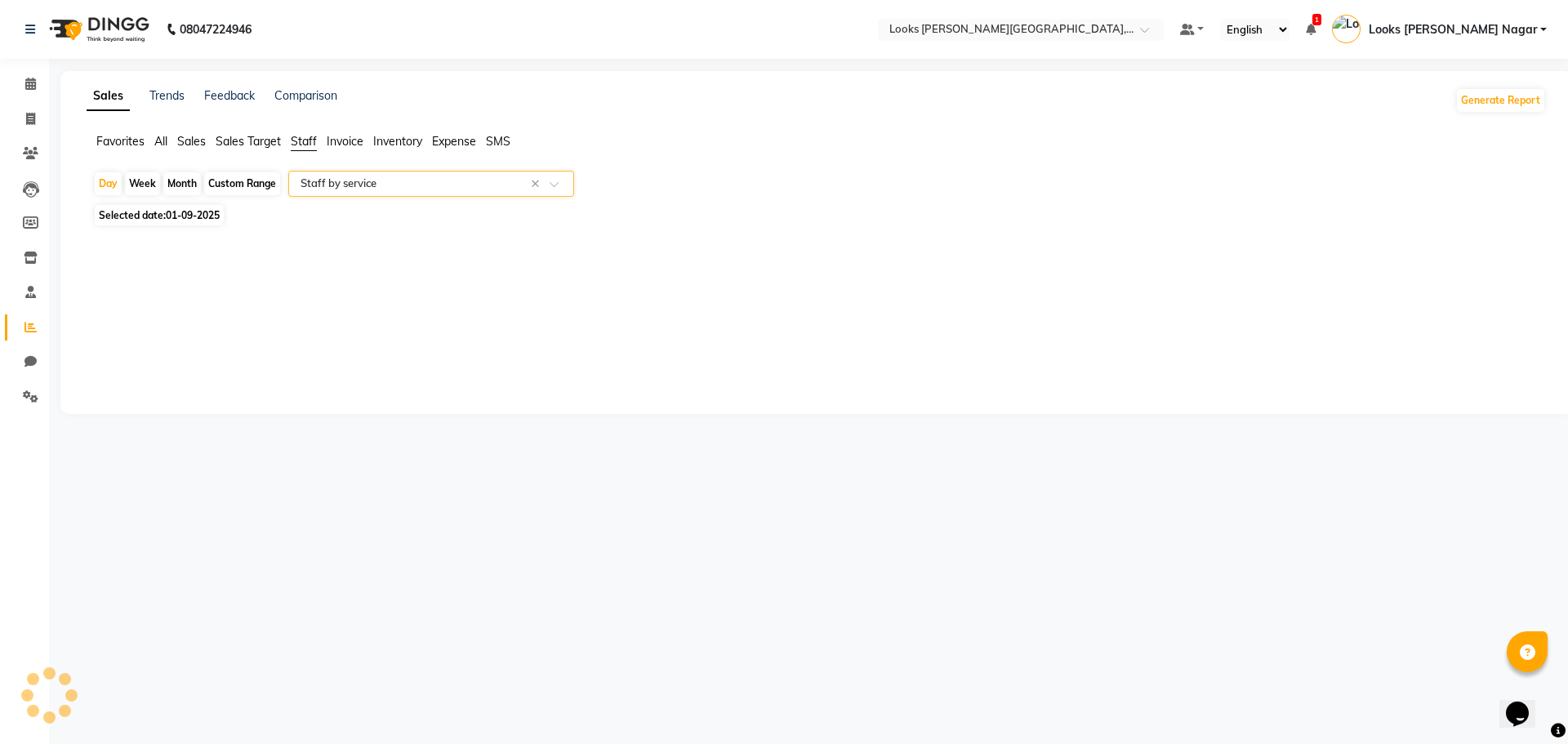
select select "full_report"
select select "csv"
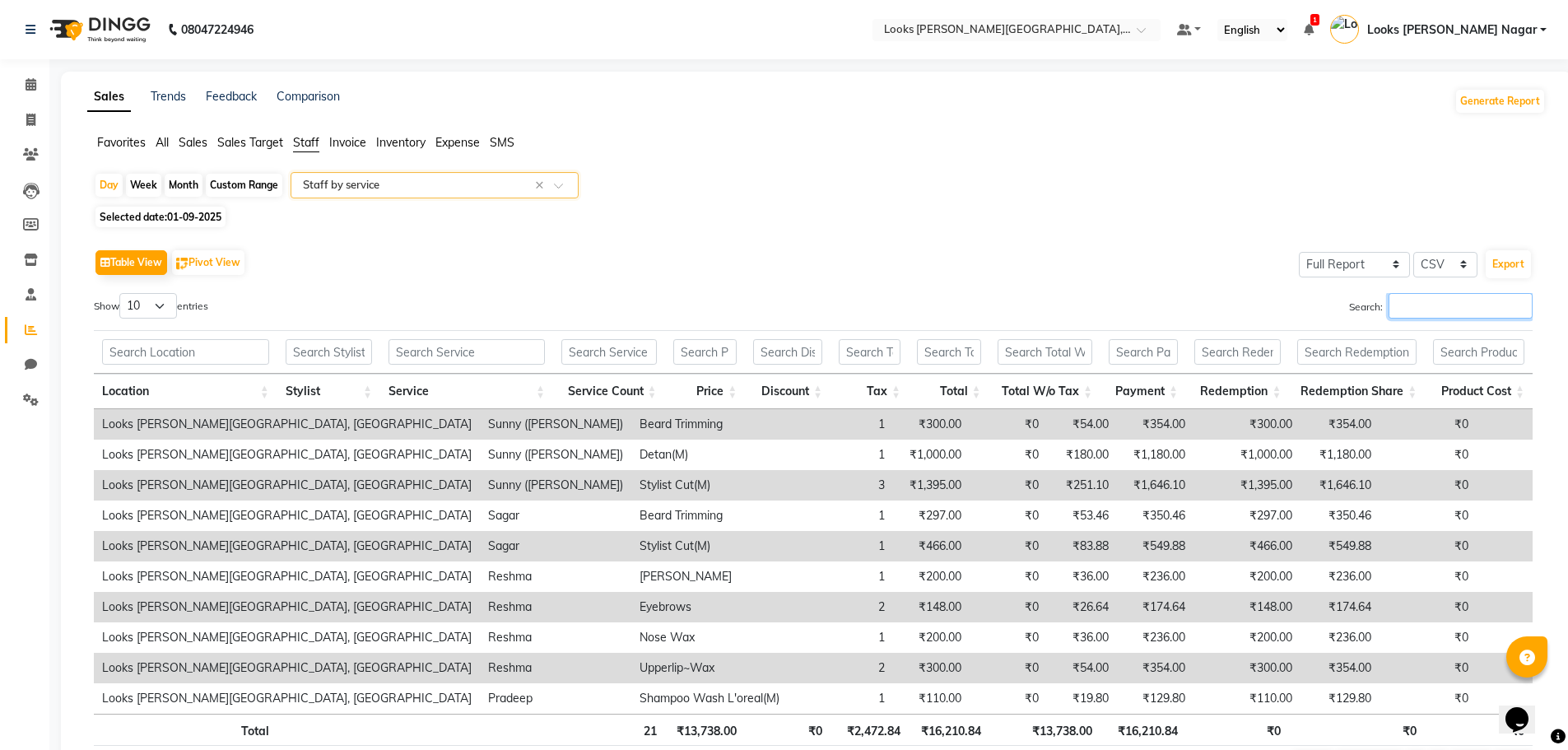
click at [1453, 293] on input "Search:" at bounding box center [1460, 305] width 144 height 26
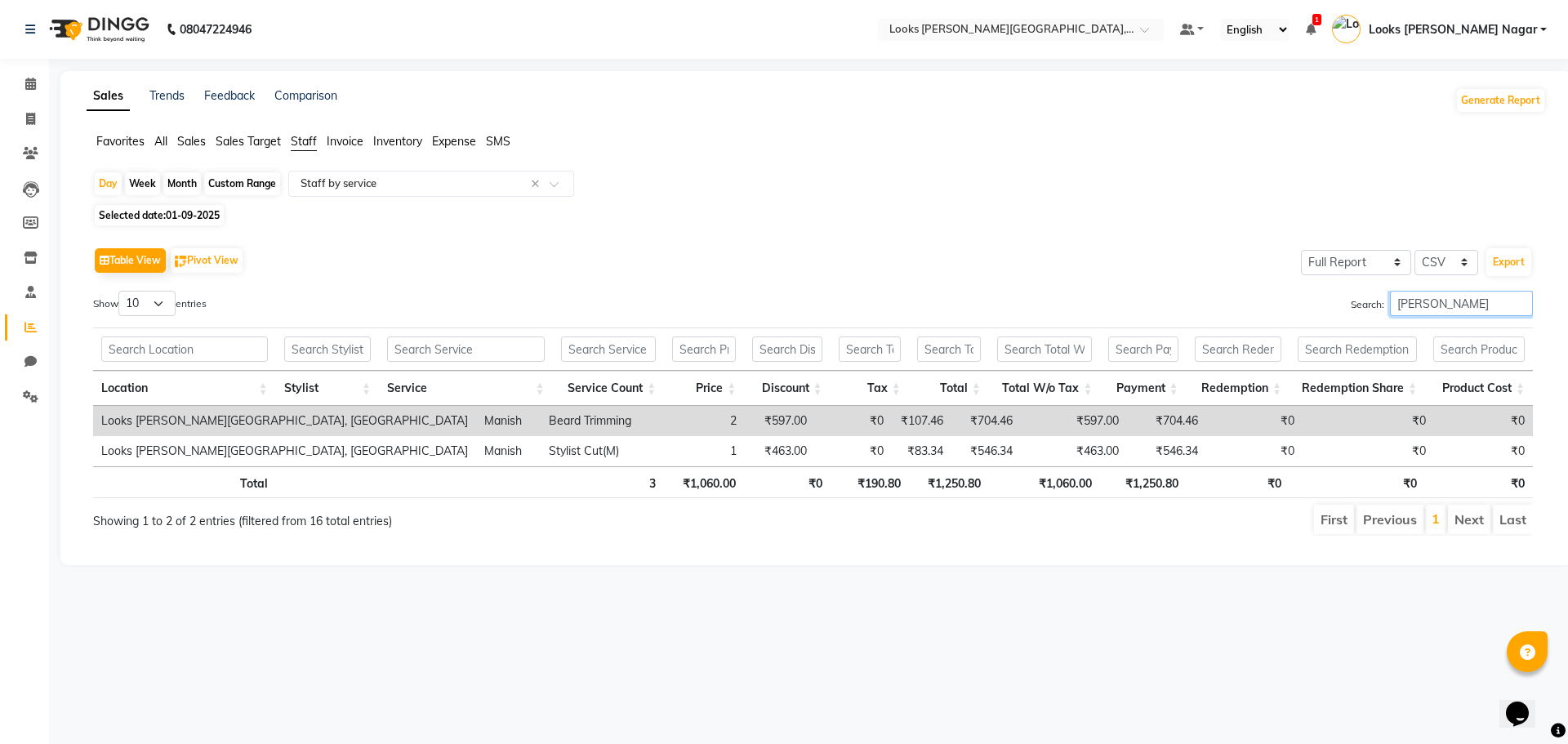
type input "manis"
click at [38, 66] on div "Calendar Invoice Clients Leads Members Inventory Staff Reports Chat Settings Co…" at bounding box center [110, 382] width 220 height 672
click at [37, 78] on span at bounding box center [31, 84] width 29 height 18
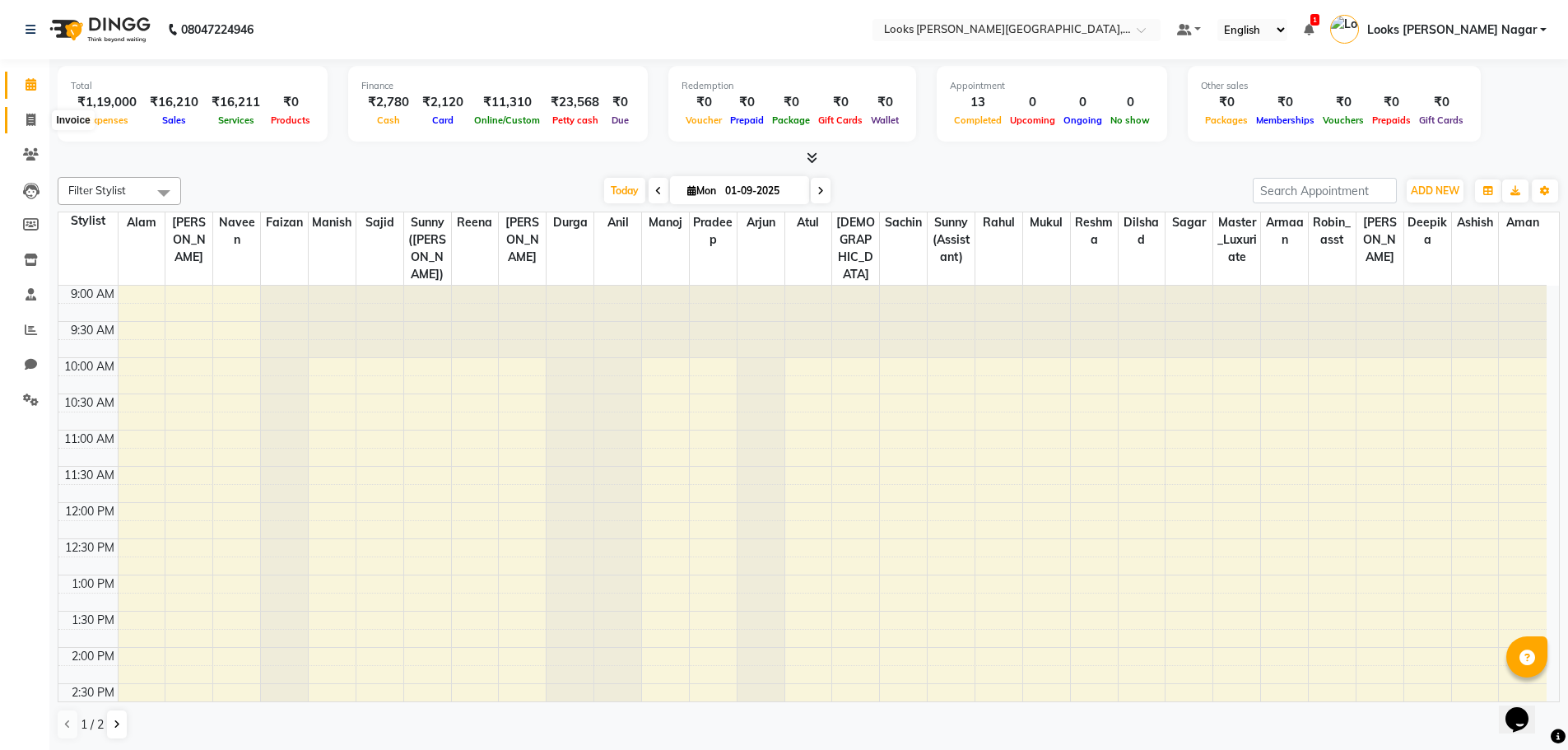
click at [35, 123] on icon at bounding box center [31, 120] width 9 height 12
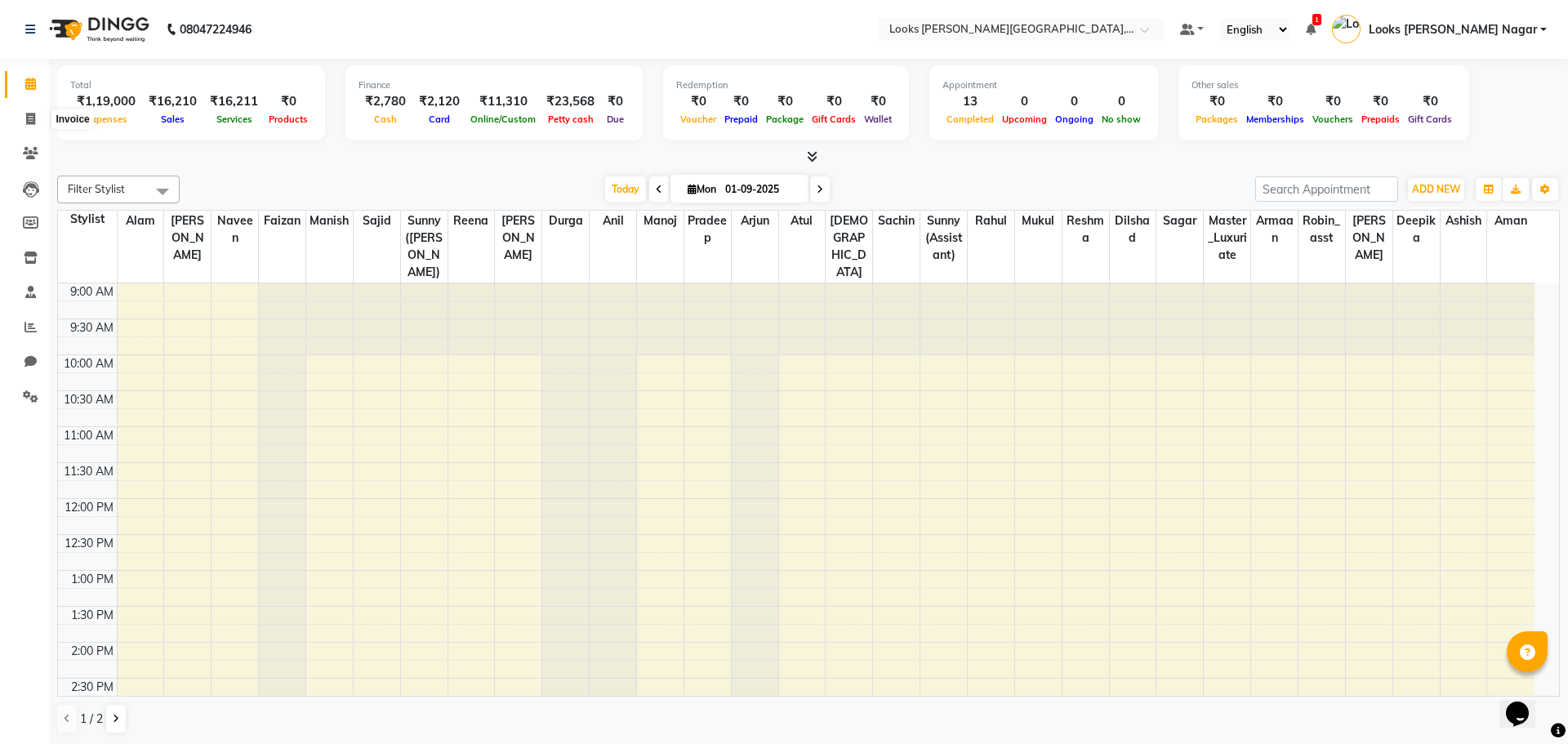
select select "4327"
select select "service"
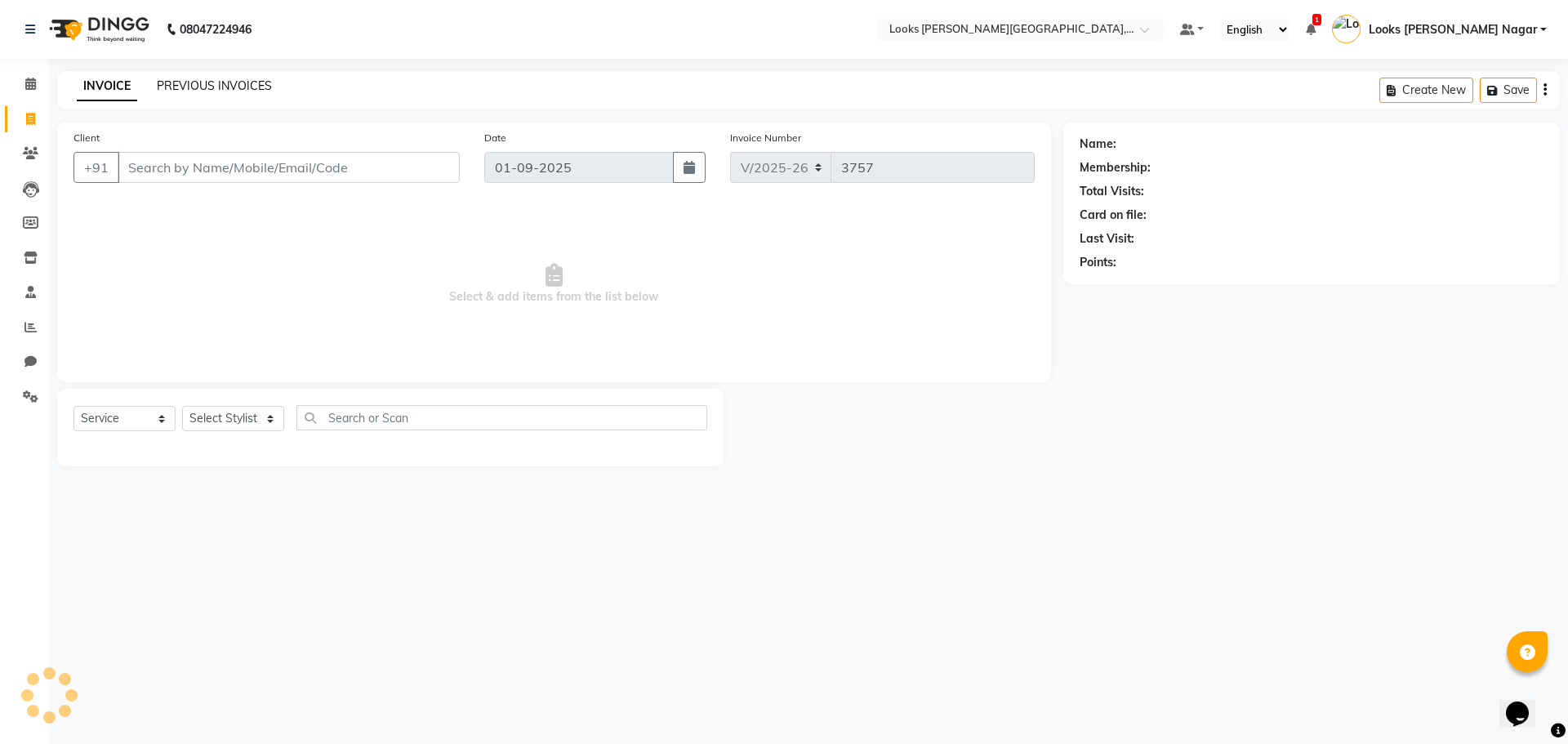
click at [256, 82] on link "PREVIOUS INVOICES" at bounding box center [214, 86] width 115 height 15
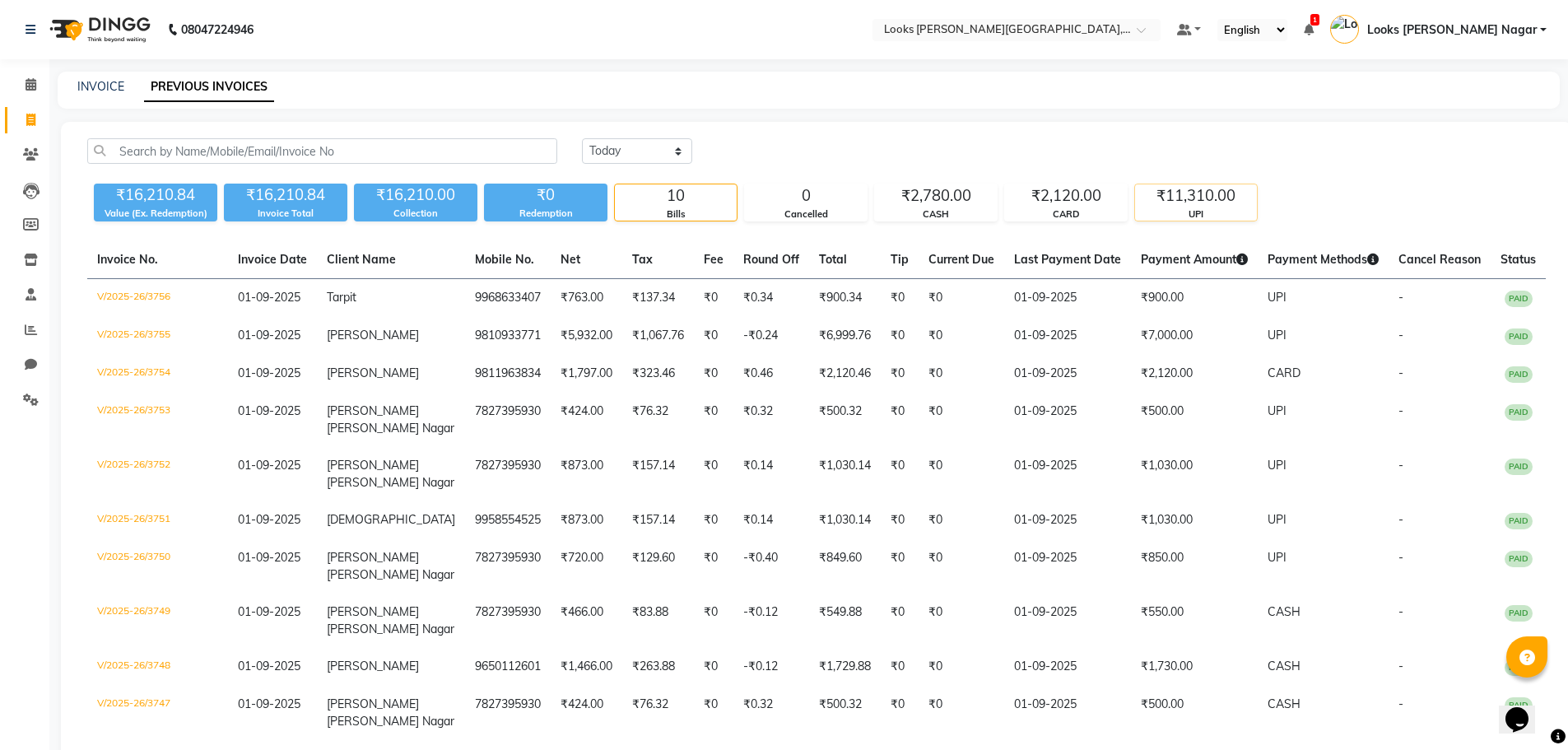
click at [1170, 198] on div "₹11,310.00" at bounding box center [1196, 196] width 122 height 23
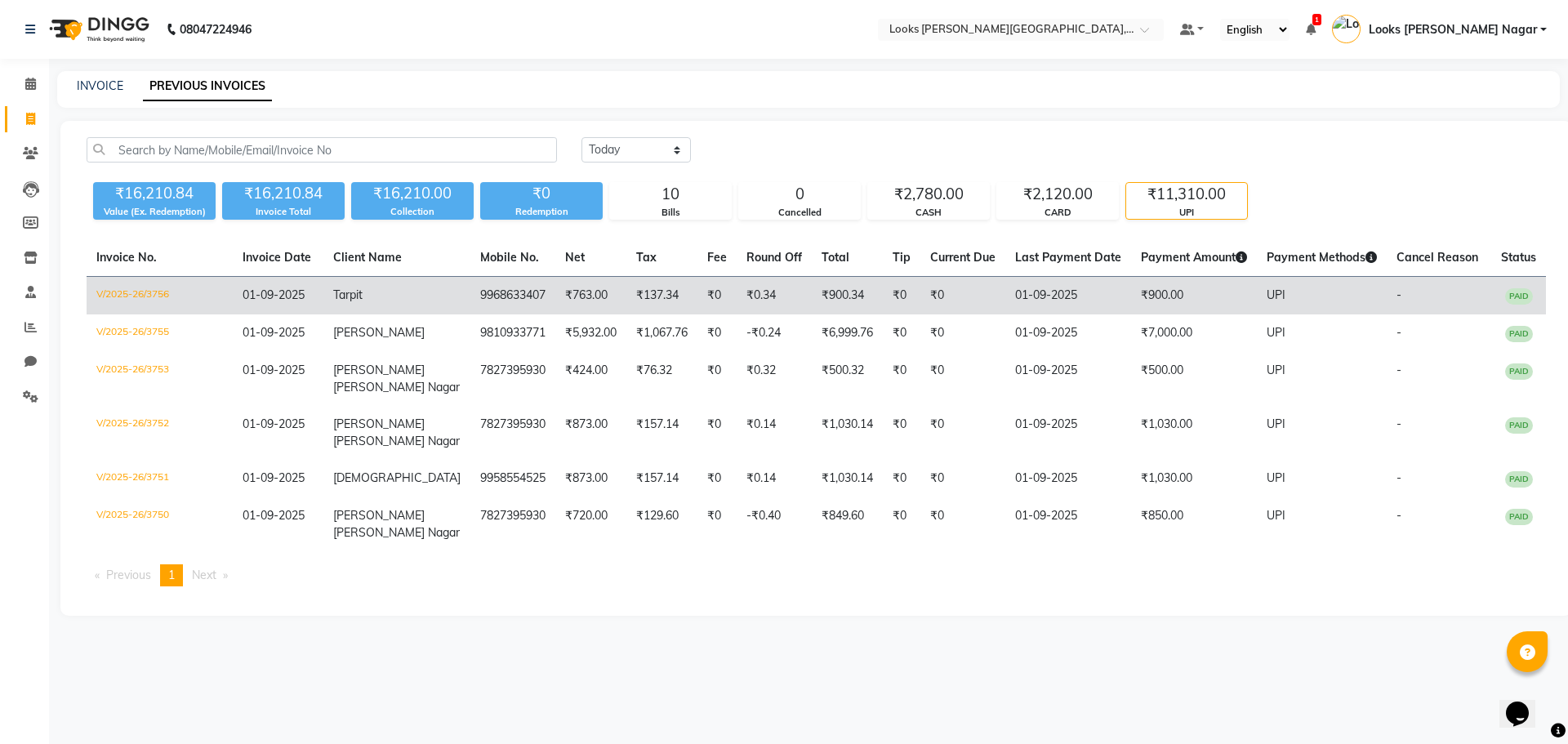
click at [1387, 306] on td "-" at bounding box center [1439, 296] width 105 height 38
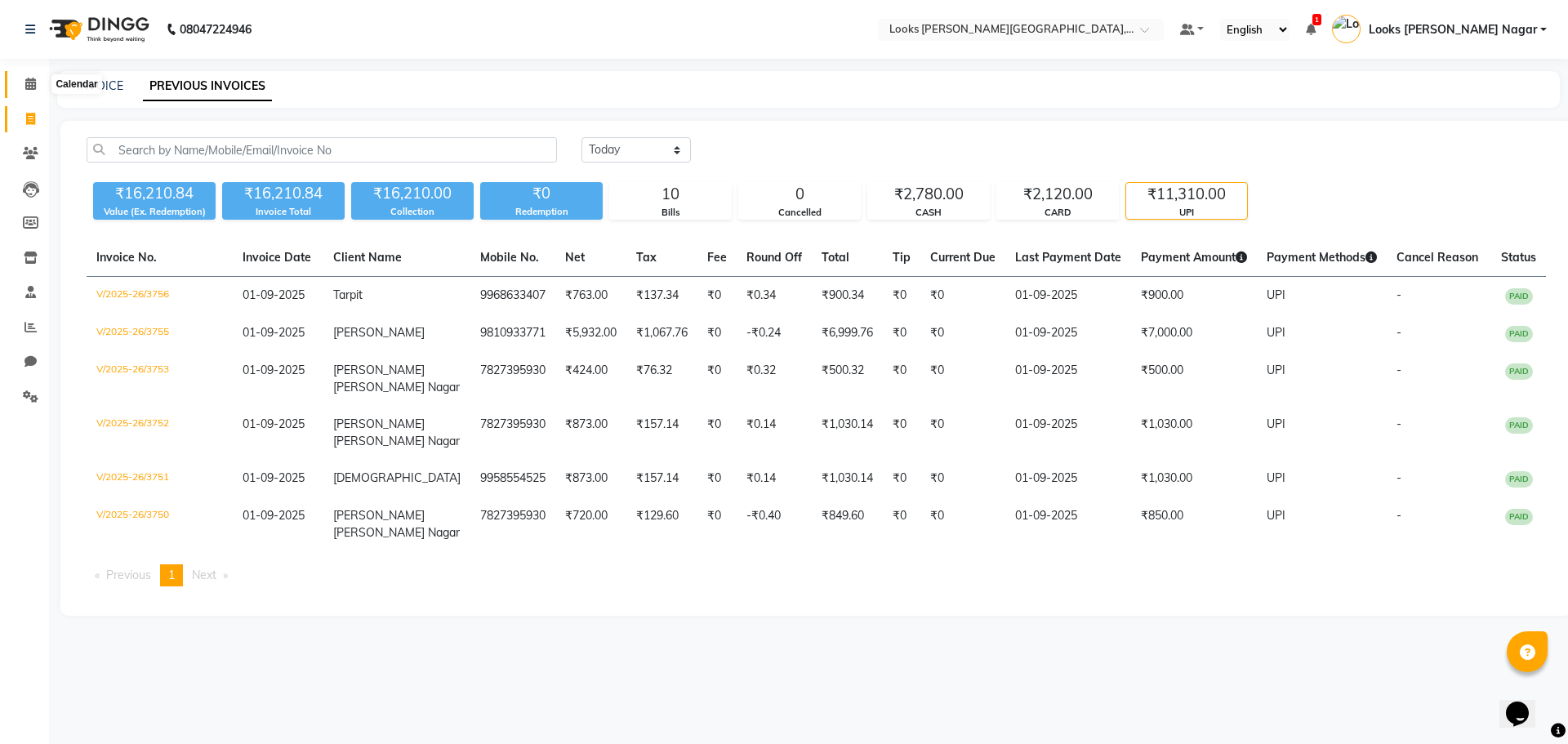
click at [25, 78] on icon at bounding box center [31, 84] width 10 height 12
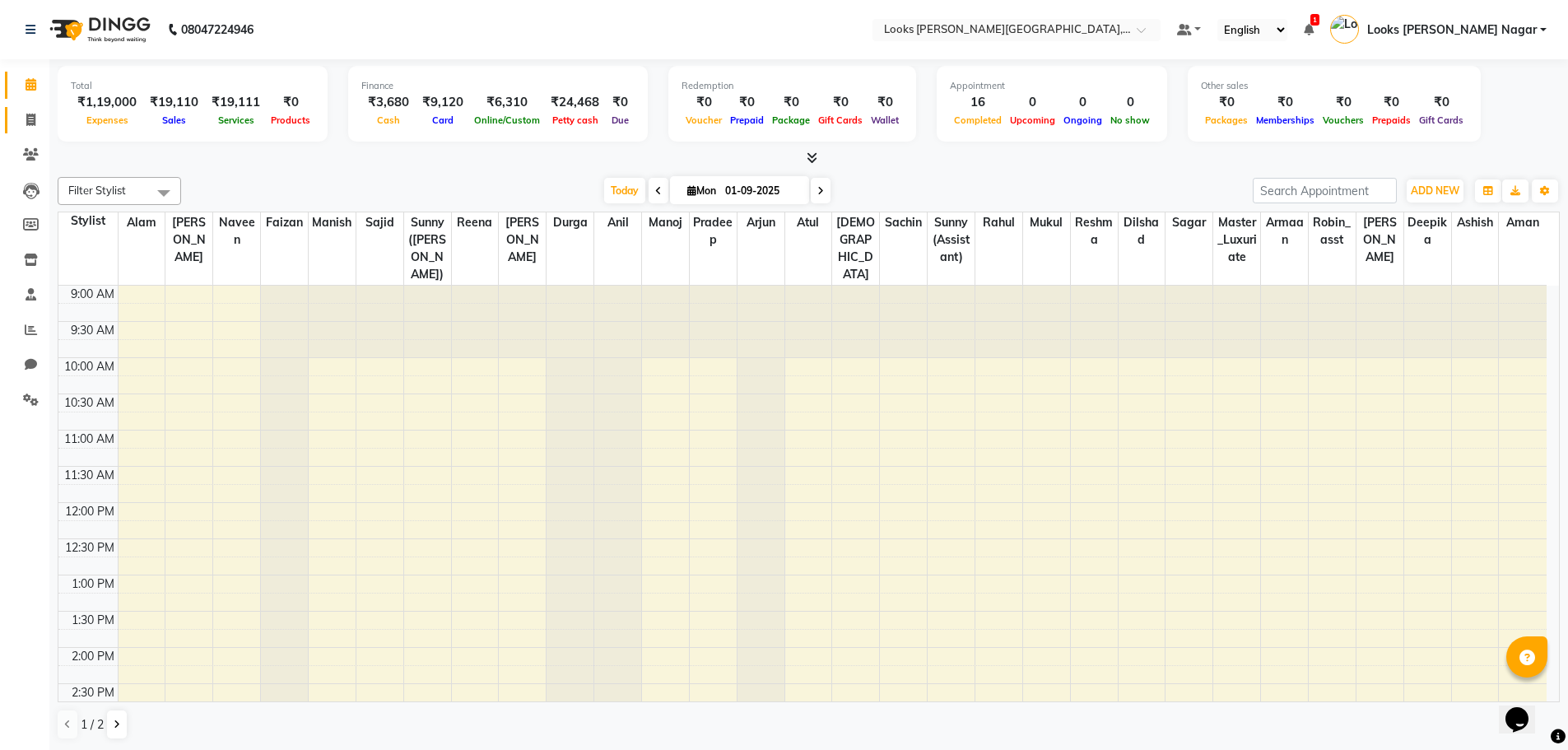
click at [42, 123] on span at bounding box center [31, 120] width 29 height 19
select select "service"
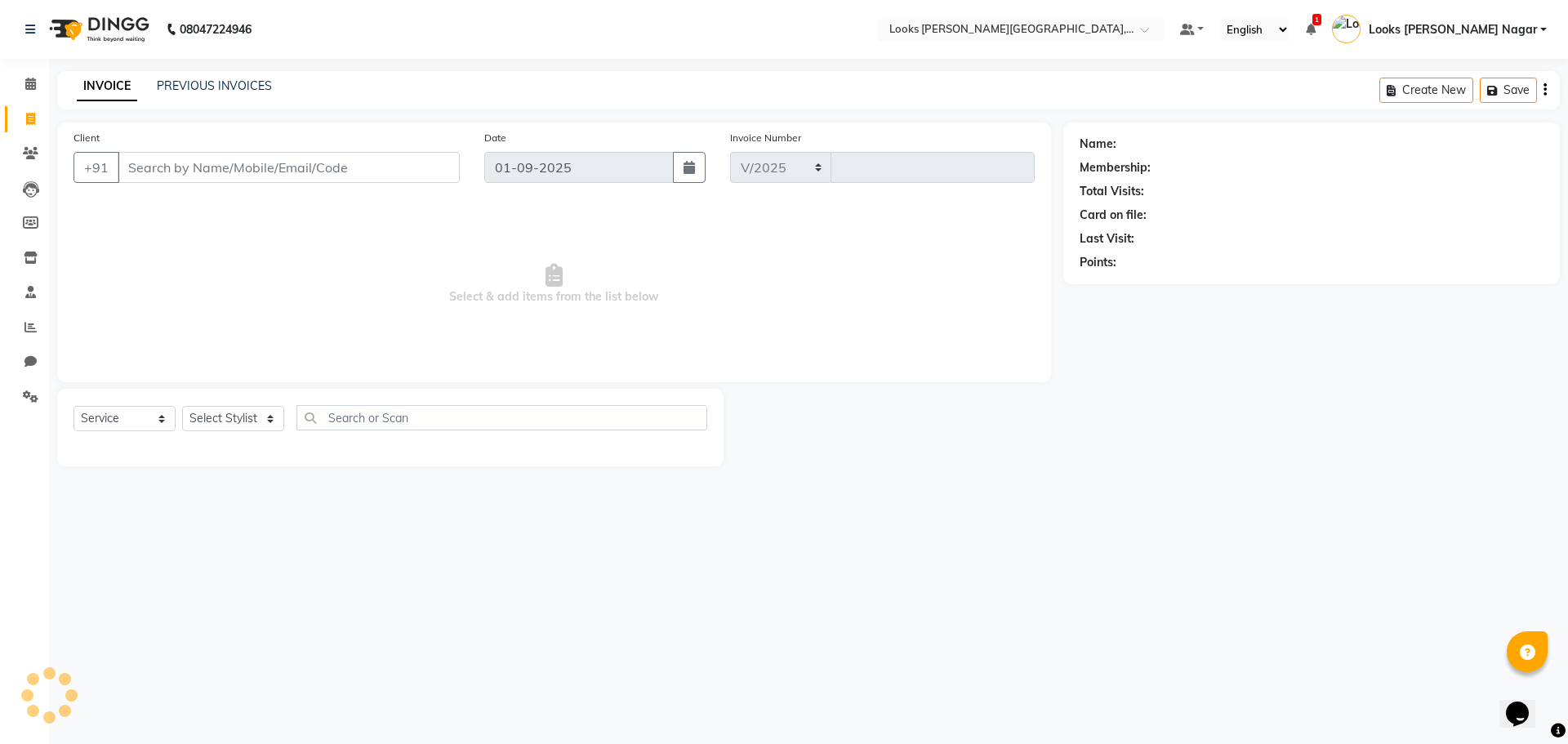
select select "4327"
type input "3760"
click at [199, 81] on link "PREVIOUS INVOICES" at bounding box center [214, 86] width 115 height 15
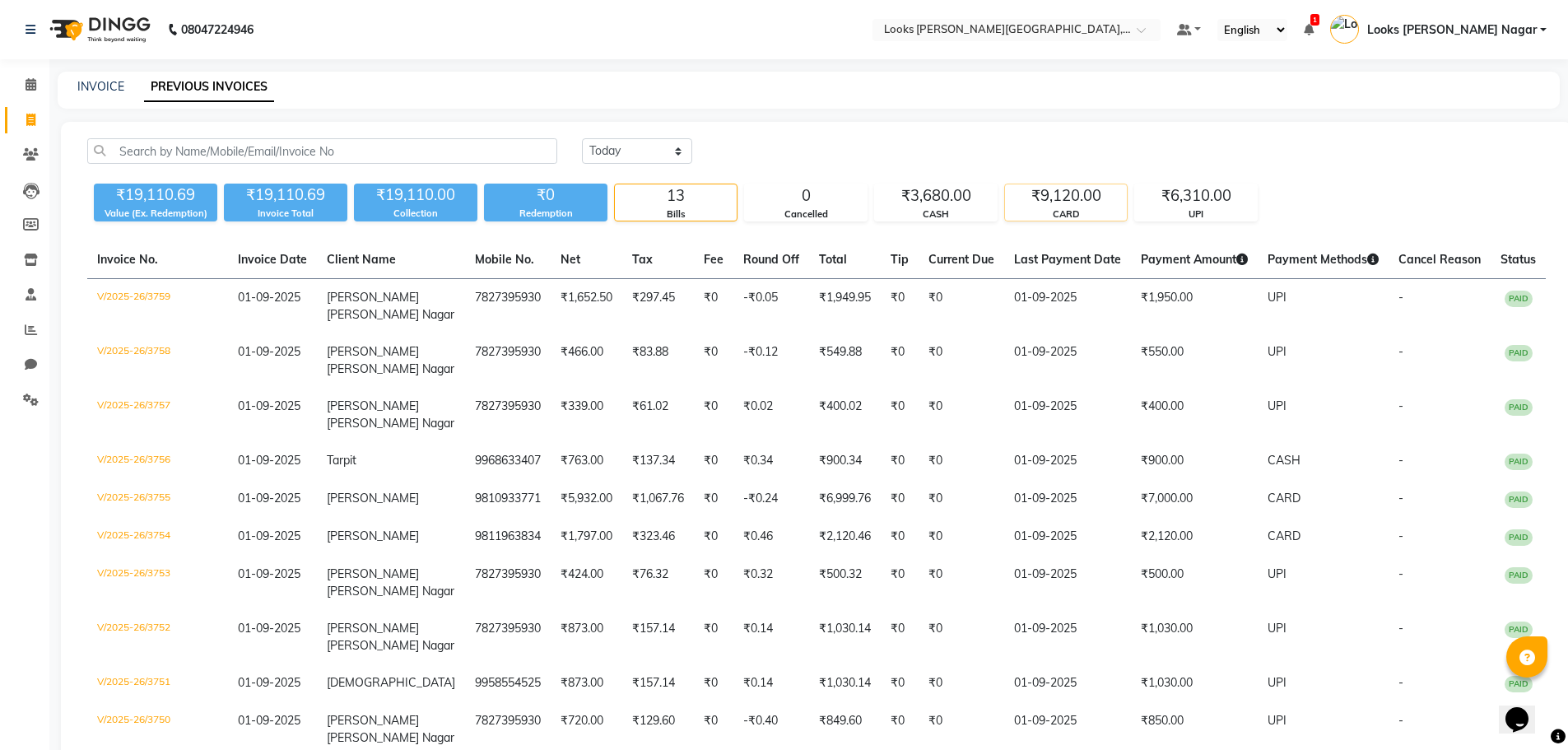
click at [1083, 204] on div "₹9,120.00" at bounding box center [1066, 196] width 122 height 23
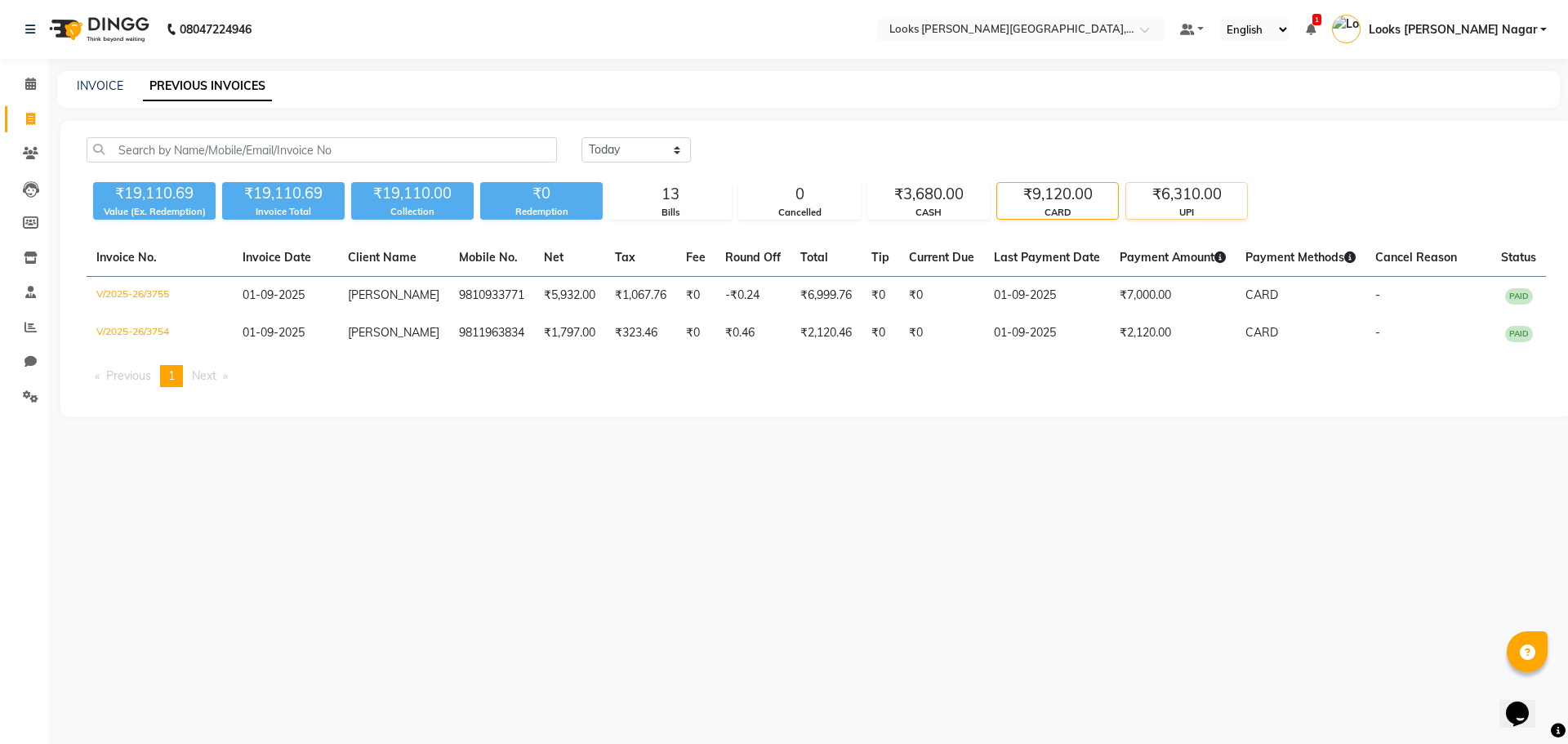
click at [1198, 203] on div "₹6,310.00" at bounding box center [1187, 194] width 121 height 23
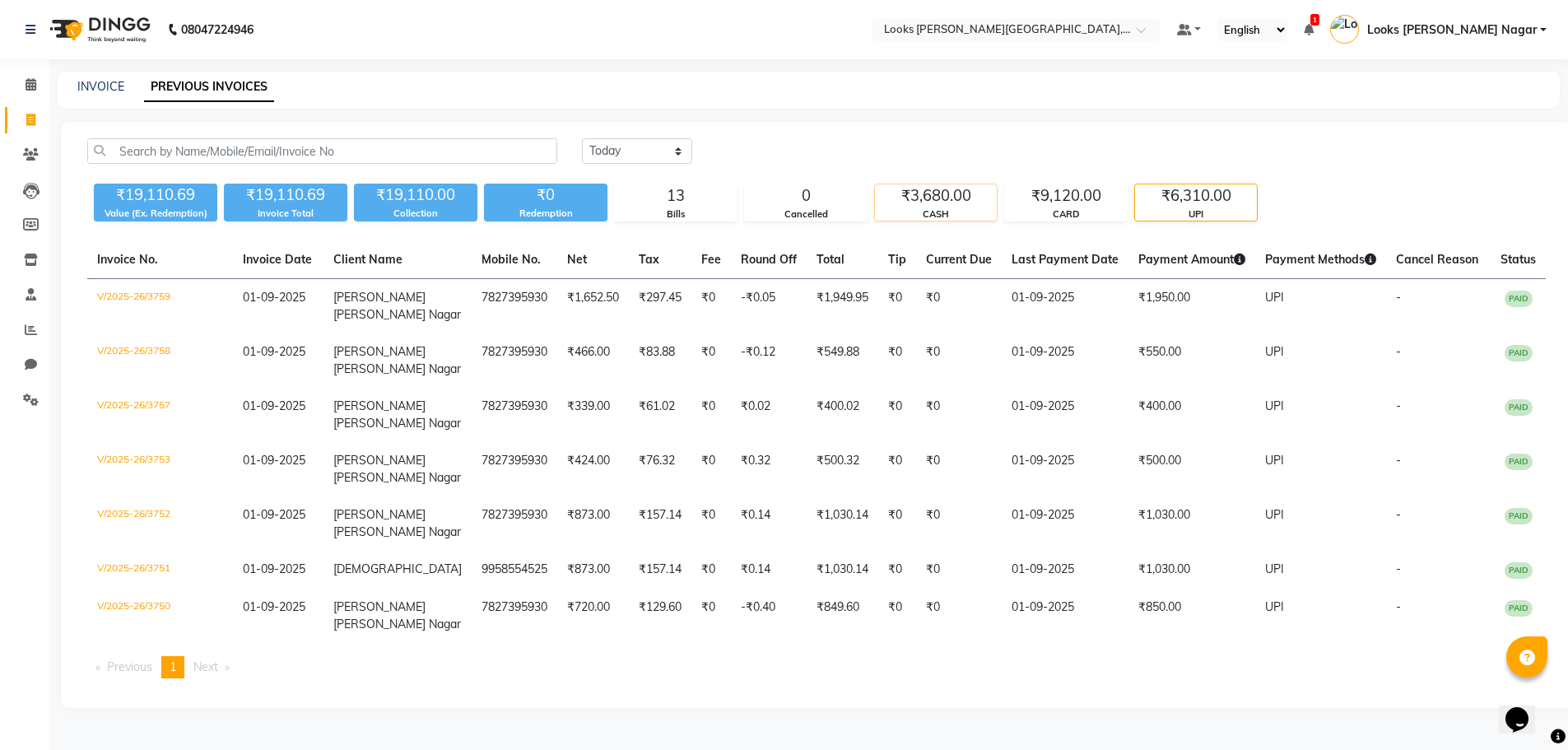
click at [976, 203] on div "₹3,680.00" at bounding box center [936, 196] width 122 height 23
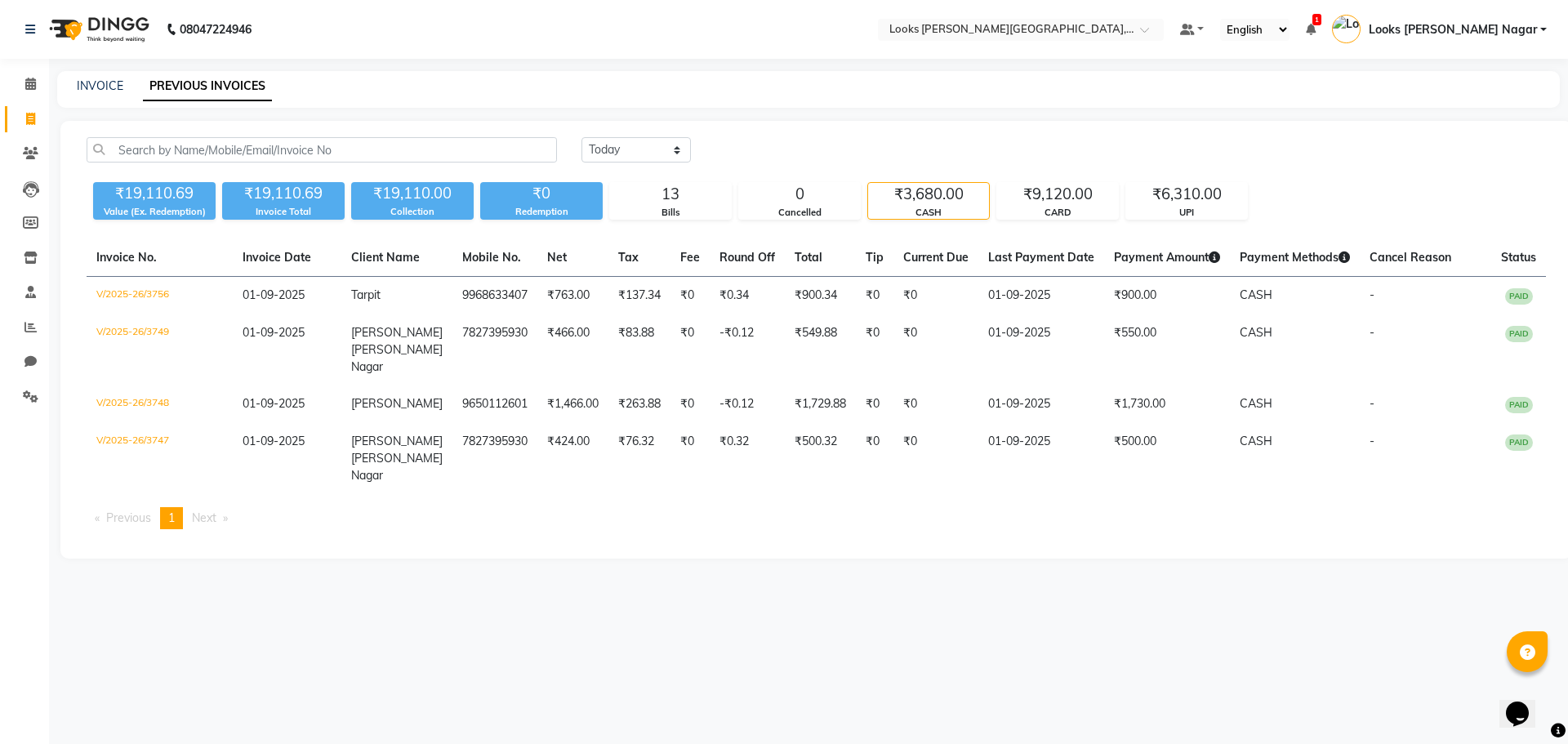
click at [99, 93] on div "INVOICE" at bounding box center [100, 87] width 46 height 17
click at [26, 80] on icon at bounding box center [31, 84] width 10 height 12
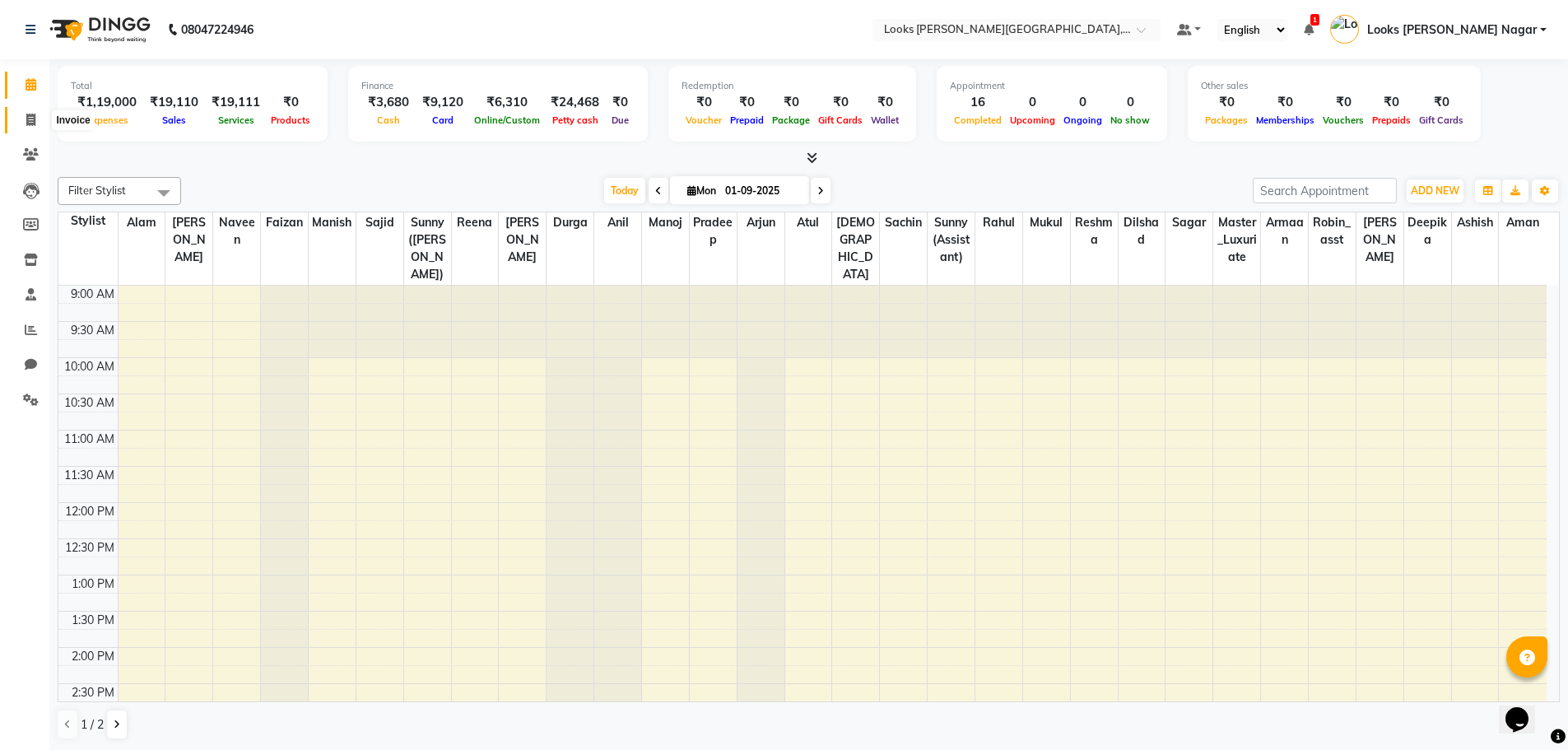
click at [31, 119] on icon at bounding box center [31, 120] width 9 height 12
select select "service"
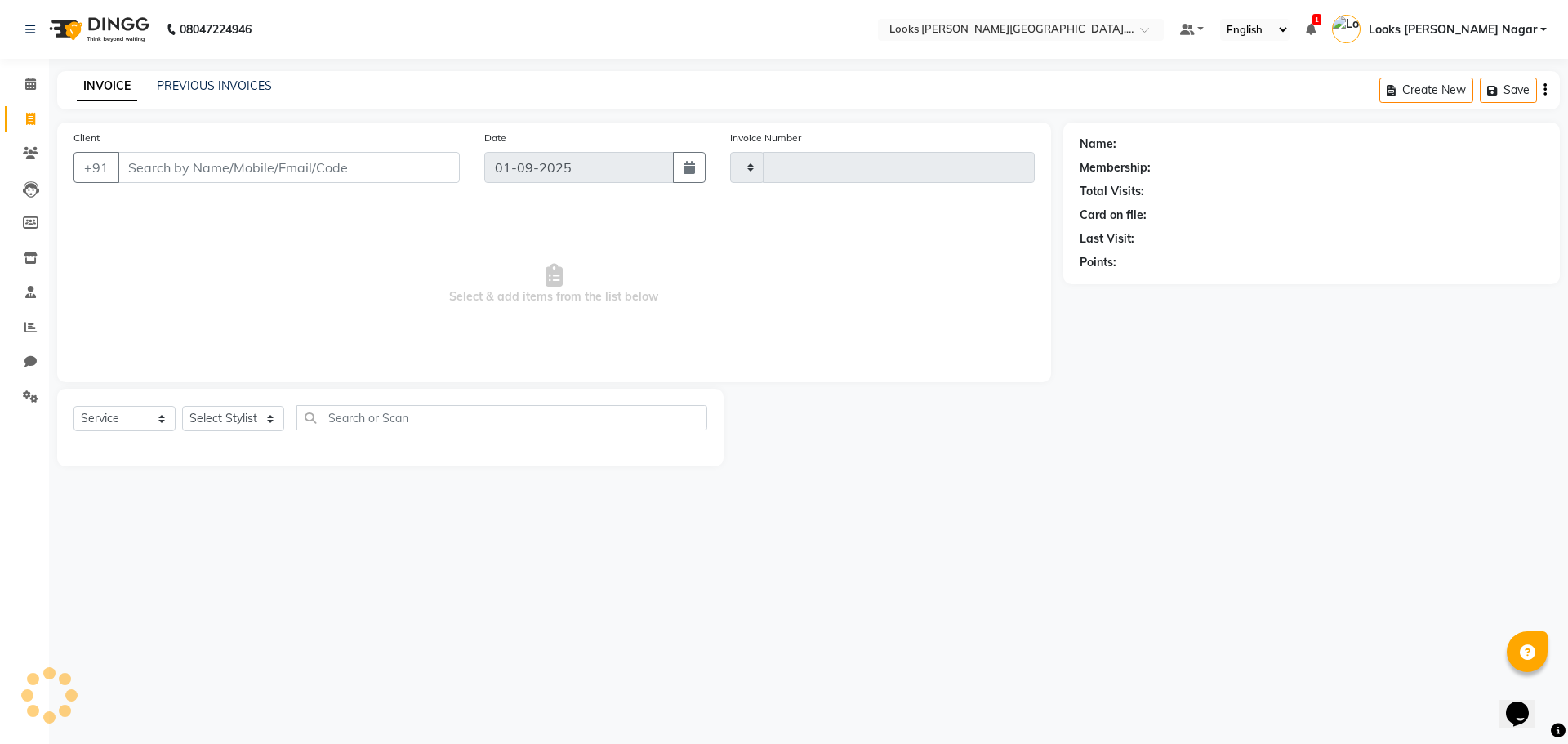
type input "3760"
select select "4327"
click at [348, 175] on input "Client" at bounding box center [288, 167] width 342 height 31
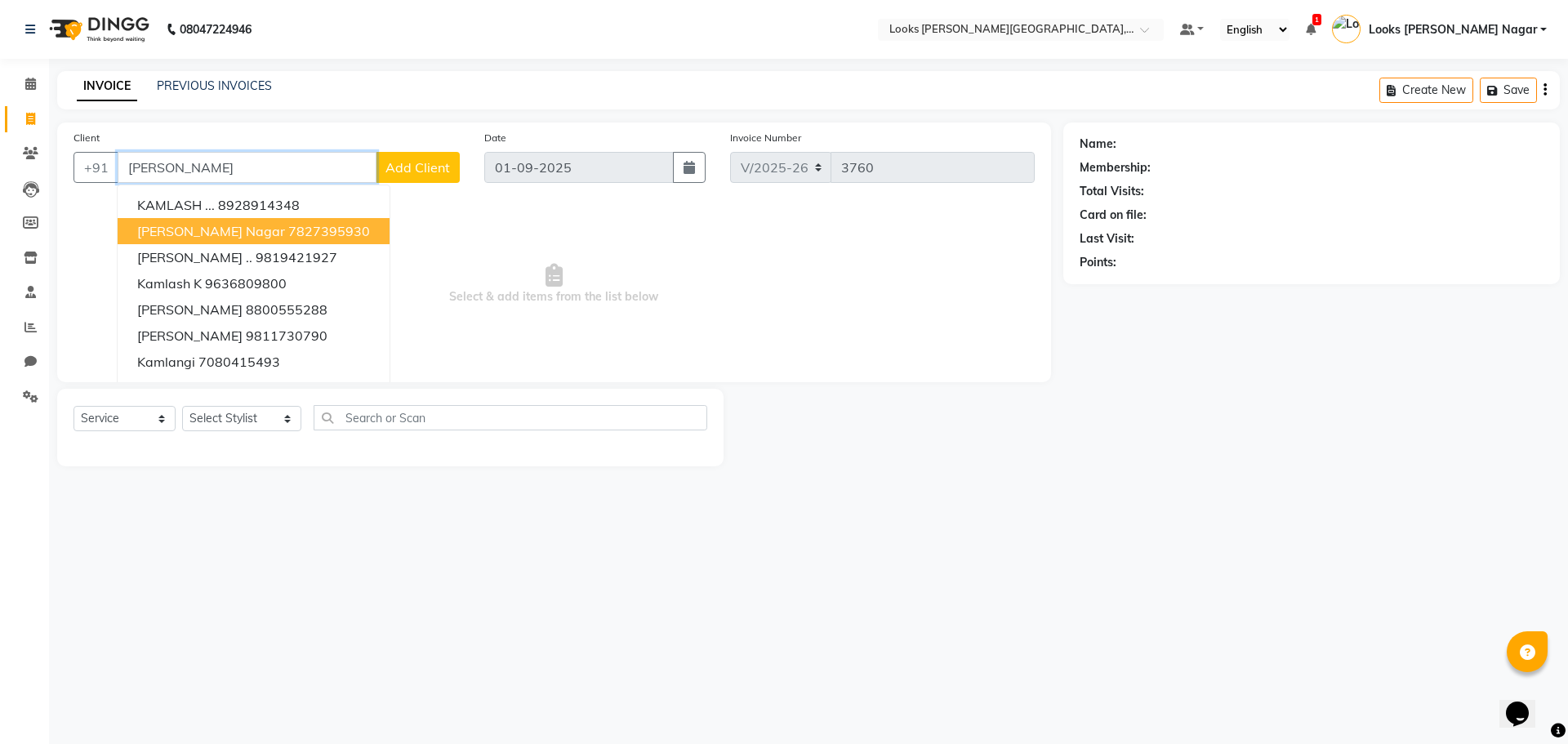
click at [199, 235] on span "[PERSON_NAME] Nagar" at bounding box center [211, 231] width 148 height 17
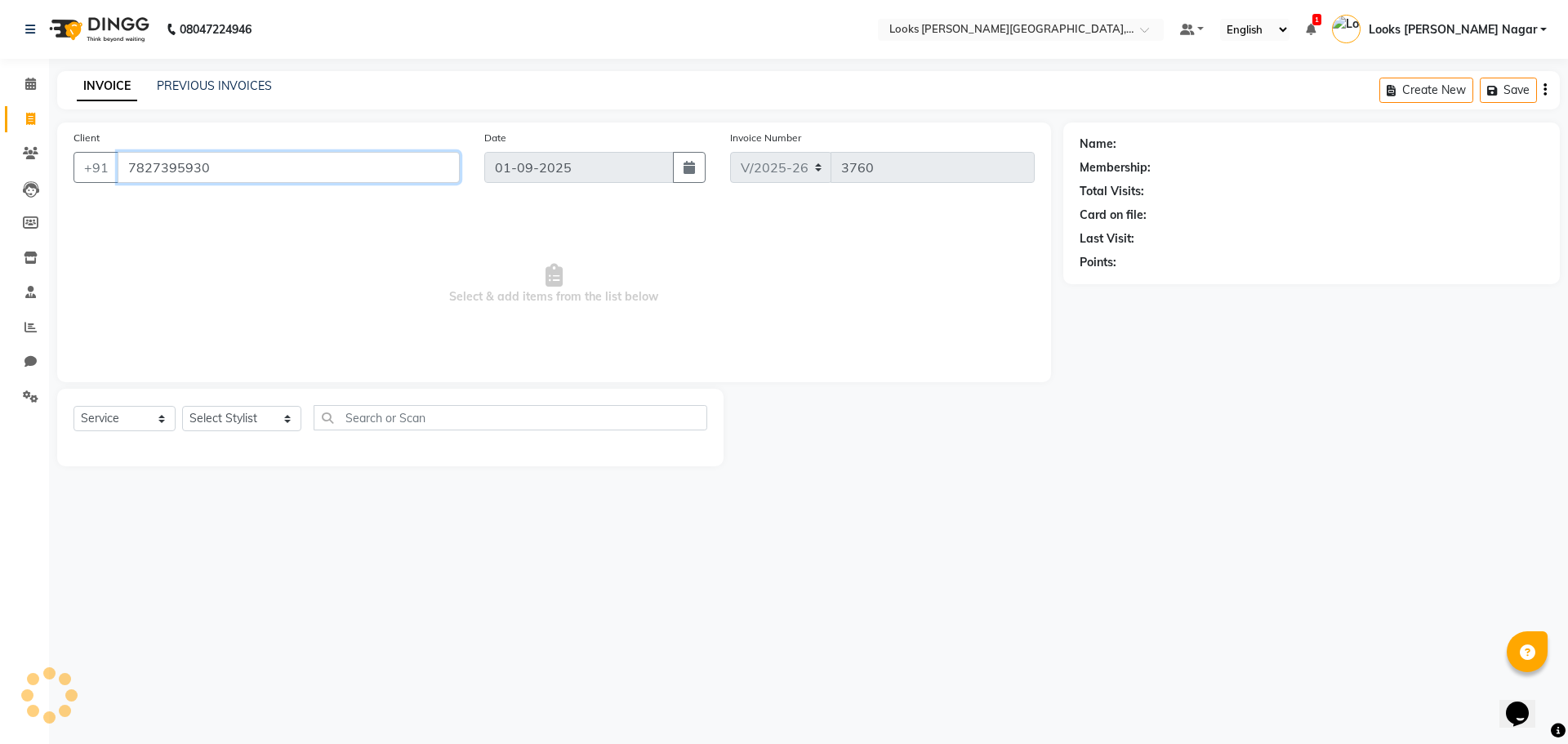
type input "7827395930"
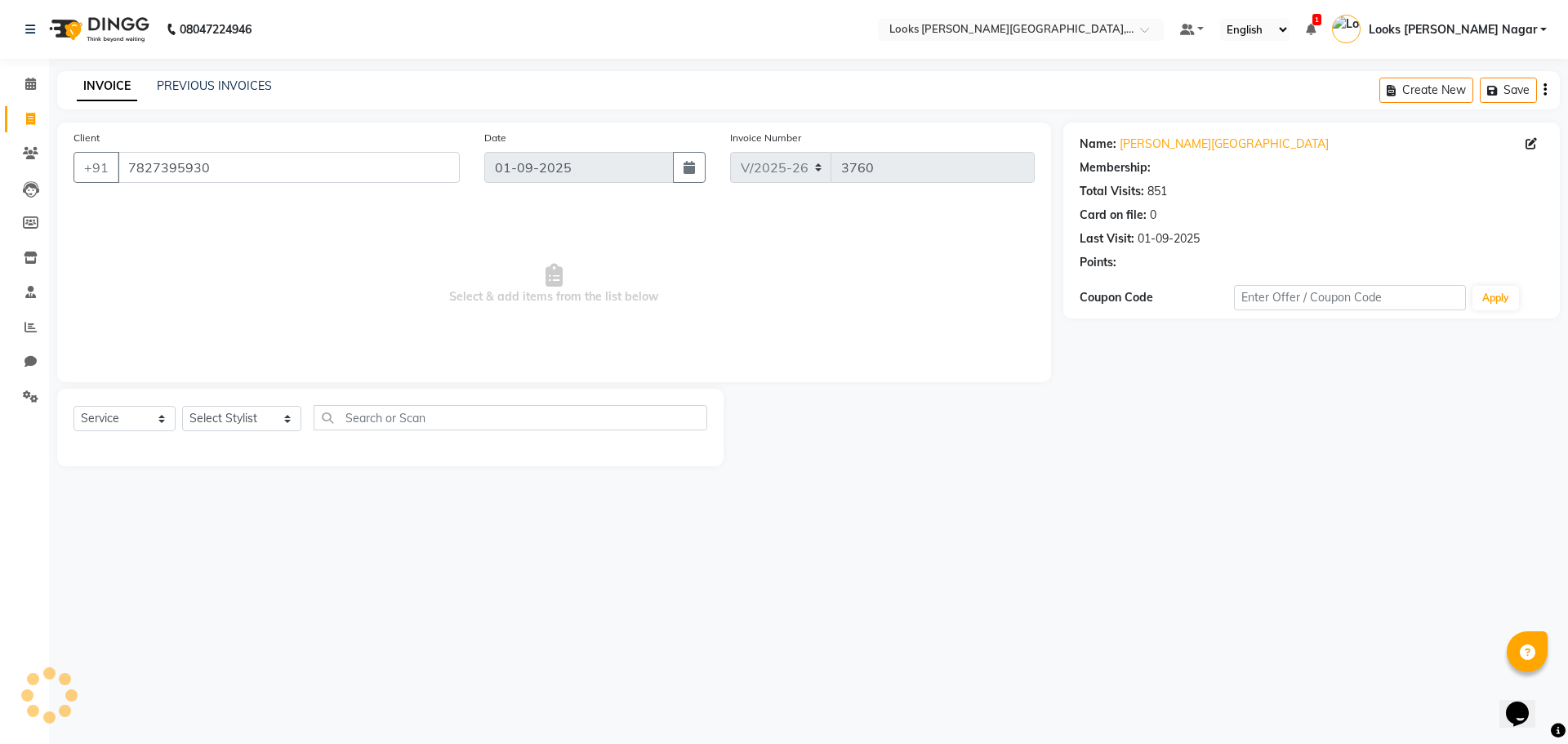
select select "1: Object"
click at [215, 417] on select "Select Stylist Alam Aman Anil Arjun Armaan Ashish Atul Deepika Deepu Dilshad Du…" at bounding box center [241, 418] width 119 height 25
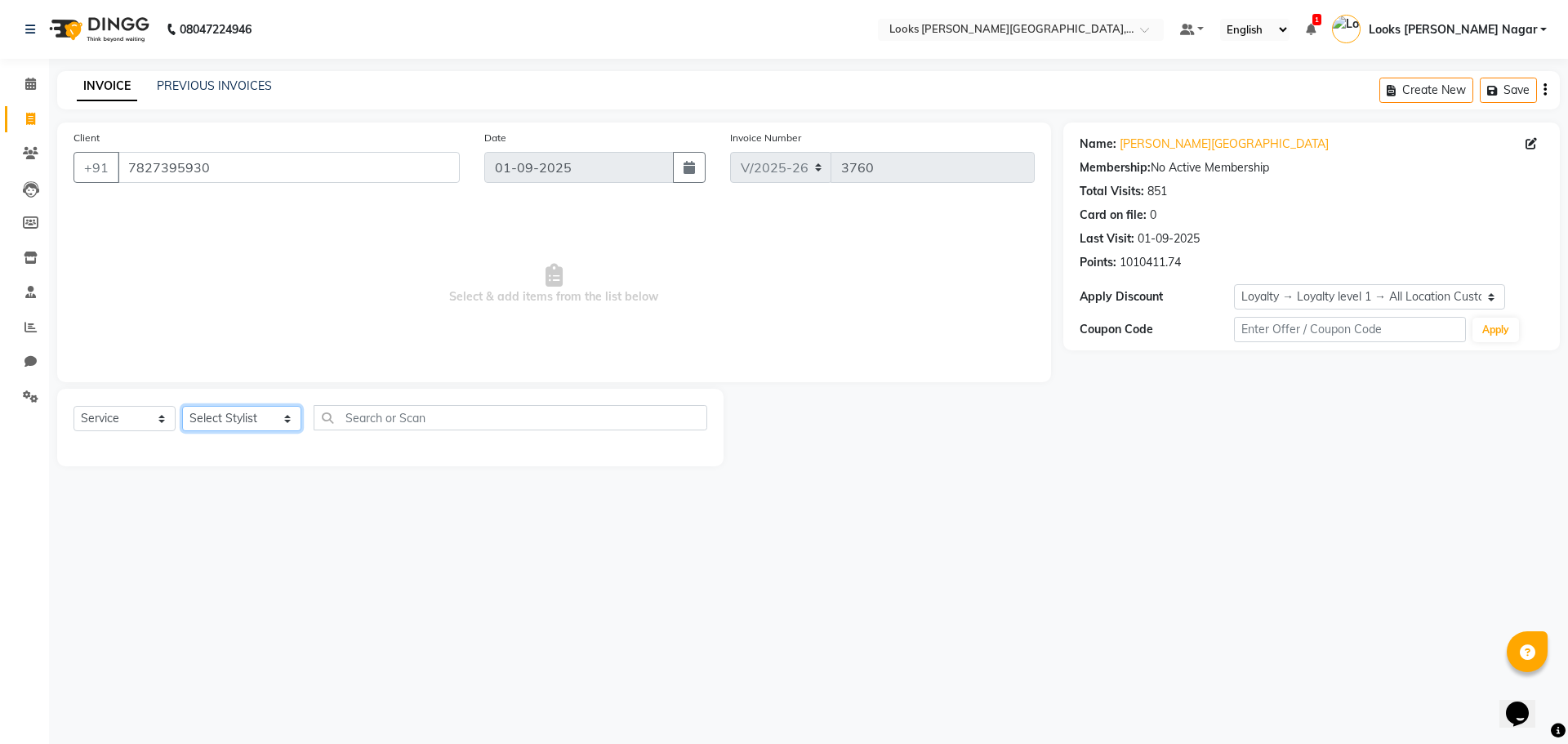
select select "23521"
click at [182, 406] on select "Select Stylist Alam Aman Anil Arjun Armaan Ashish Atul Deepika Deepu Dilshad Du…" at bounding box center [241, 418] width 119 height 25
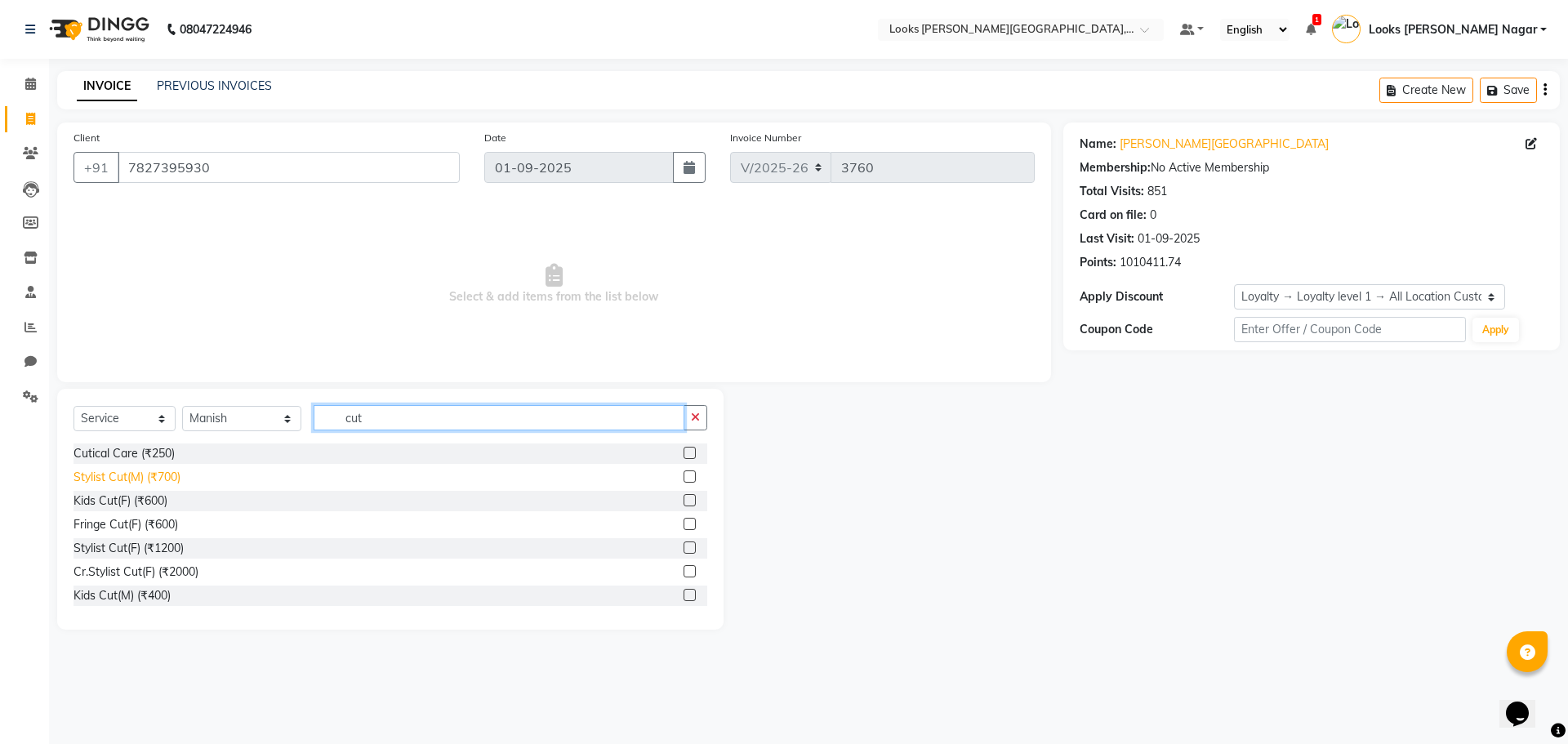
type input "cut"
click at [111, 475] on div "Stylist Cut(M) (₹700)" at bounding box center [127, 477] width 107 height 17
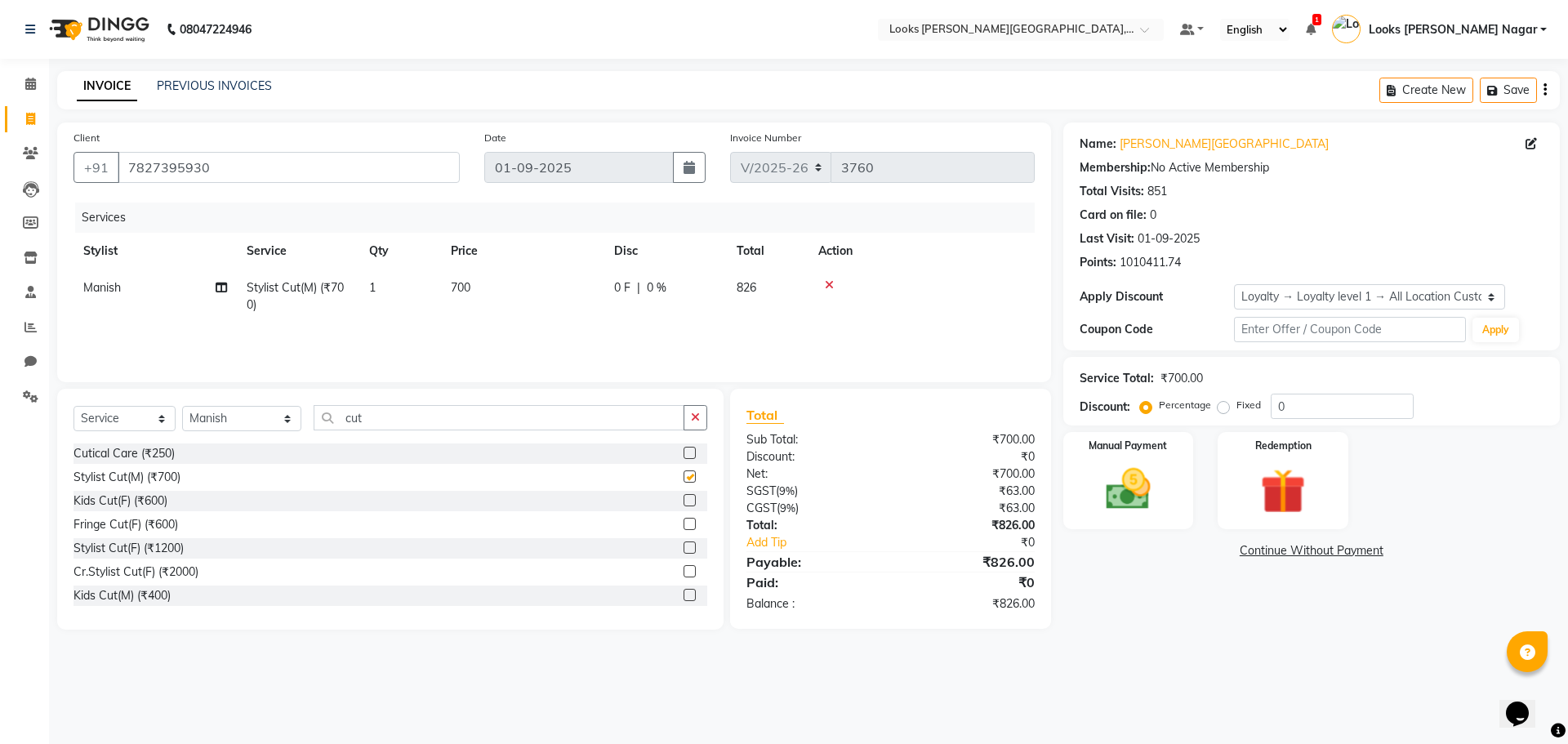
checkbox input "false"
click at [206, 413] on select "Select Stylist Alam Aman Anil Arjun Armaan Ashish Atul Deepika Deepu Dilshad Du…" at bounding box center [241, 418] width 119 height 25
select select "29920"
click at [182, 406] on select "Select Stylist Alam Aman Anil Arjun Armaan Ashish Atul Deepika Deepu Dilshad Du…" at bounding box center [241, 418] width 119 height 25
type input "eye"
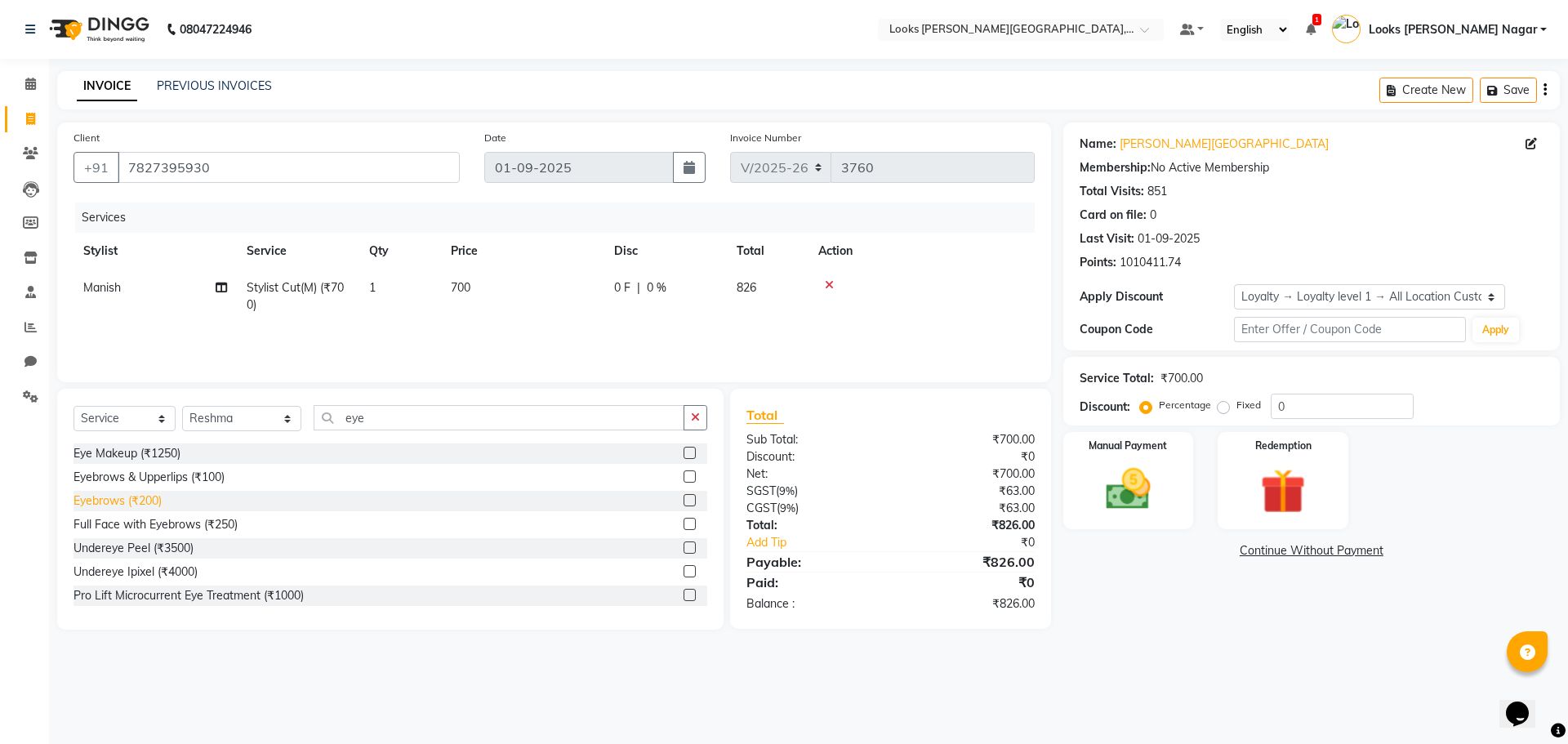
click at [140, 495] on div "Eyebrows (₹200)" at bounding box center [117, 501] width 88 height 17
checkbox input "false"
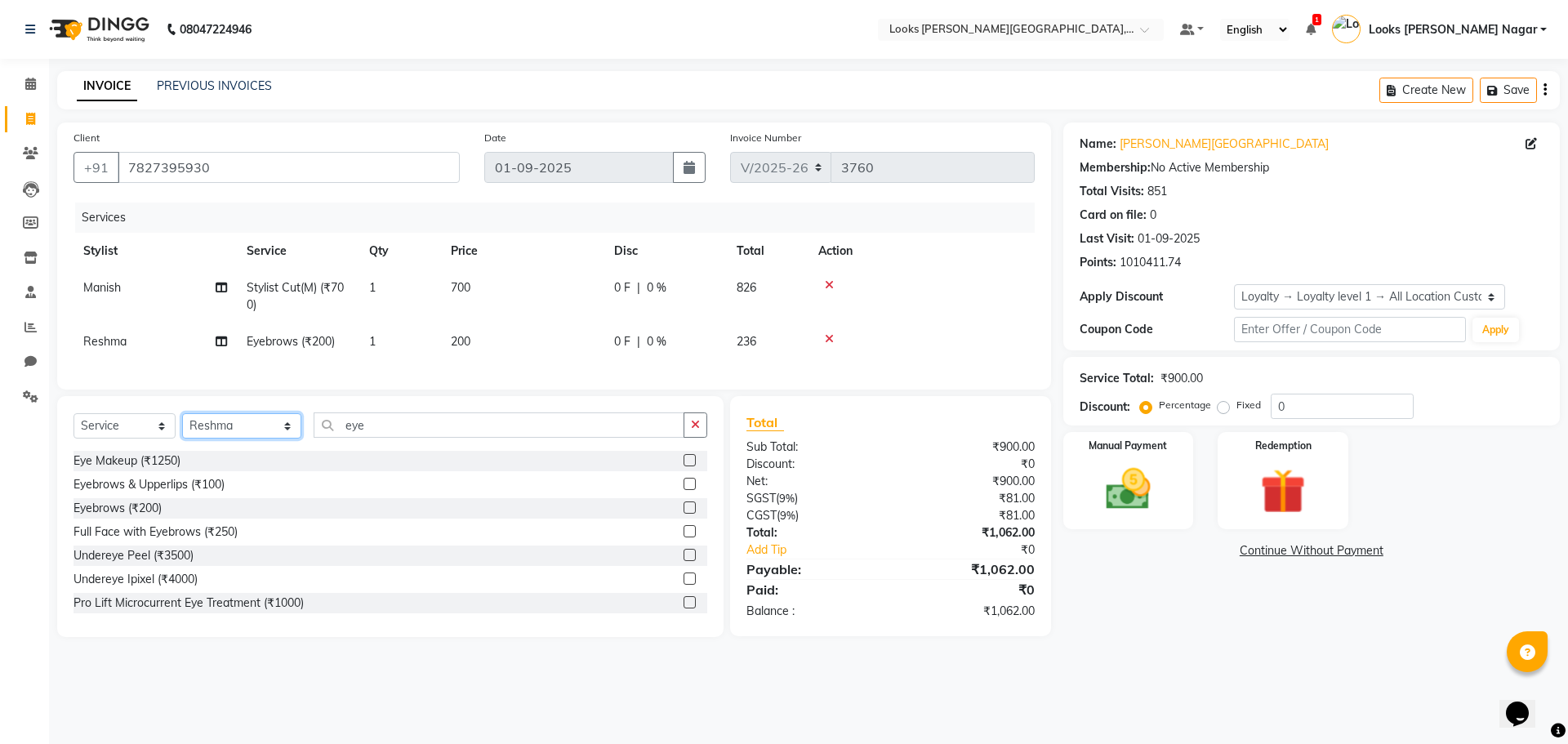
click at [216, 438] on select "Select Stylist Alam Aman Anil Arjun Armaan Ashish Atul Deepika Deepu Dilshad Du…" at bounding box center [241, 425] width 119 height 25
select select "23654"
click at [182, 425] on select "Select Stylist Alam Aman Anil Arjun Armaan Ashish Atul Deepika Deepu Dilshad Du…" at bounding box center [241, 425] width 119 height 25
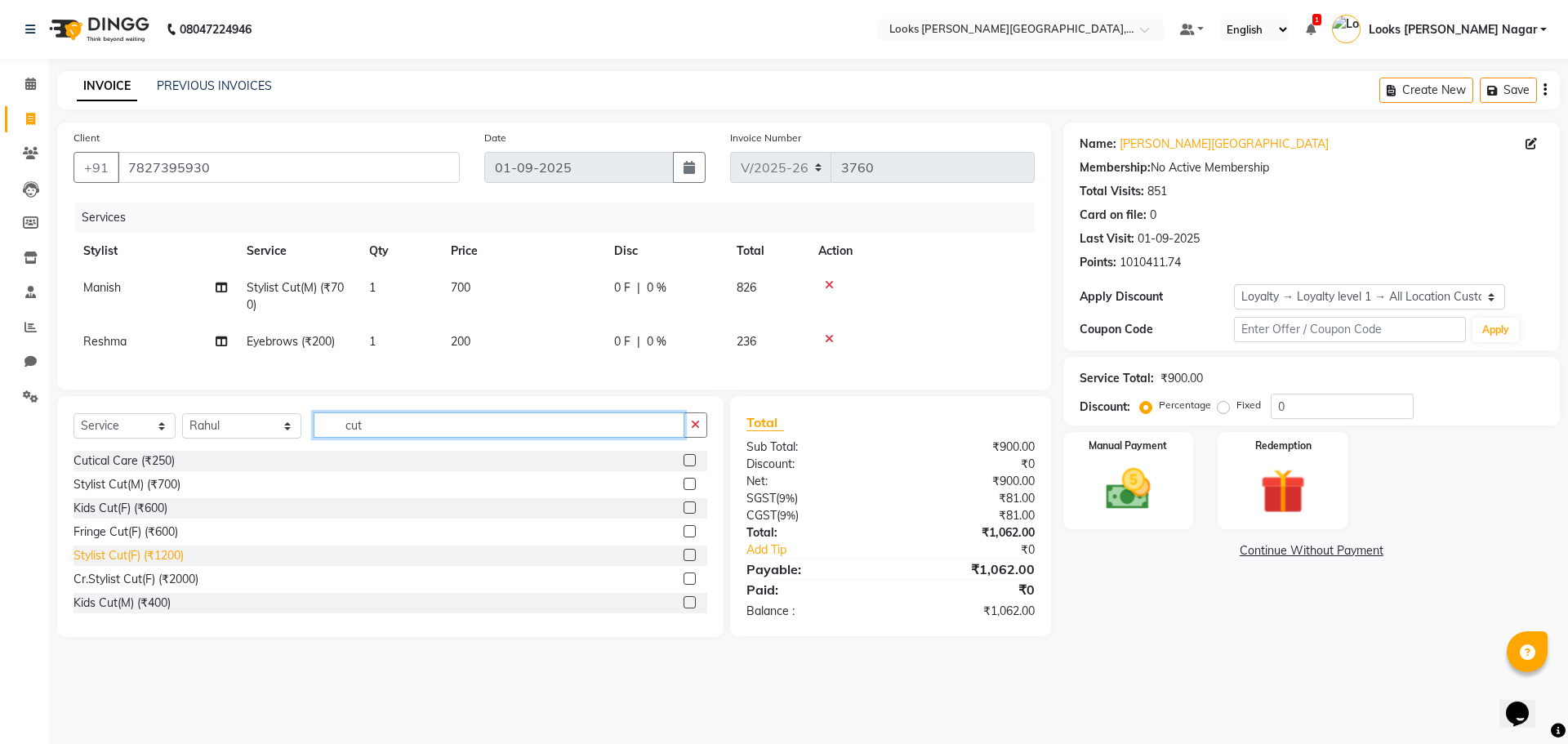
type input "cut"
click at [113, 564] on div "Stylist Cut(F) (₹1200)" at bounding box center [129, 556] width 110 height 17
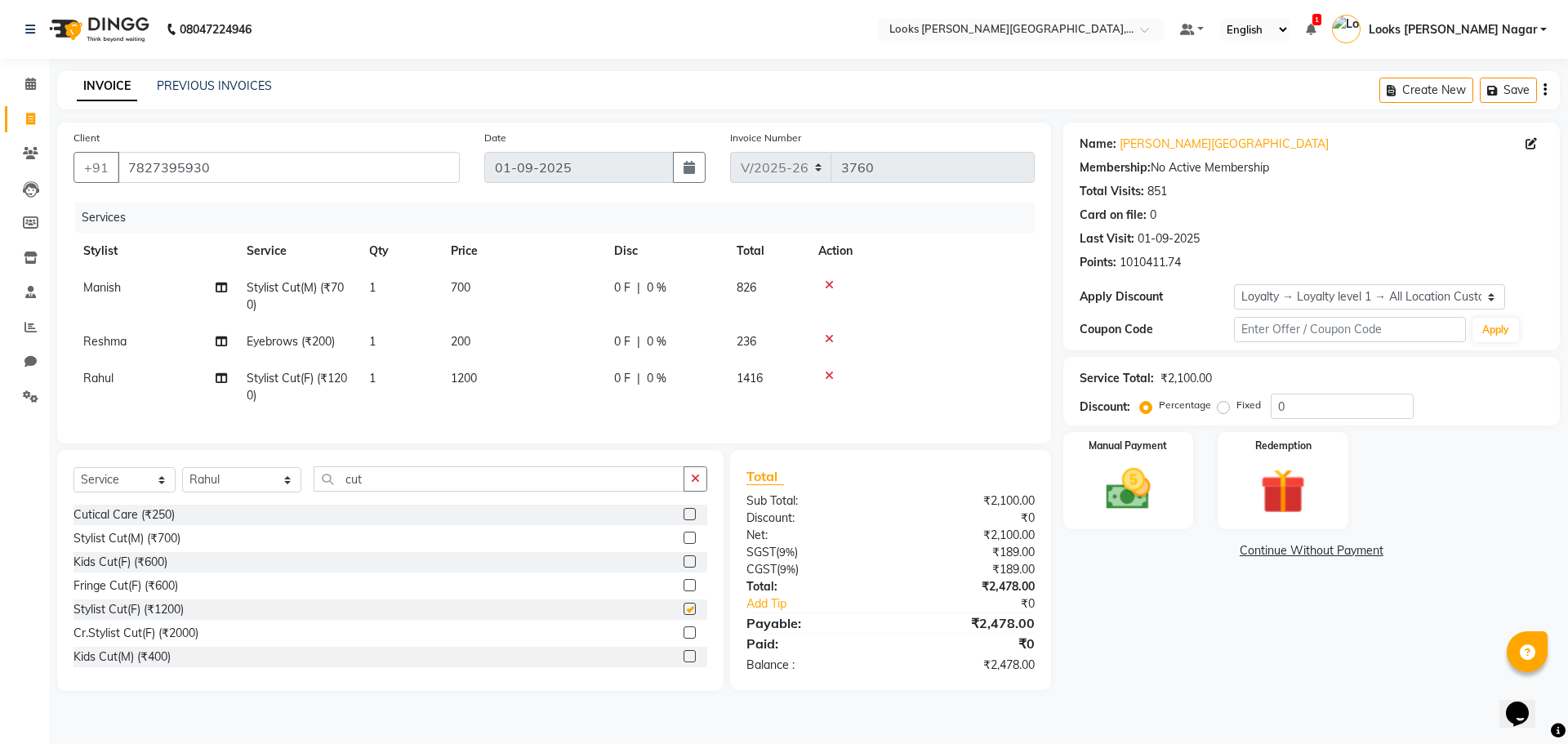
checkbox input "false"
click at [560, 278] on td "700" at bounding box center [522, 296] width 164 height 54
select select "23521"
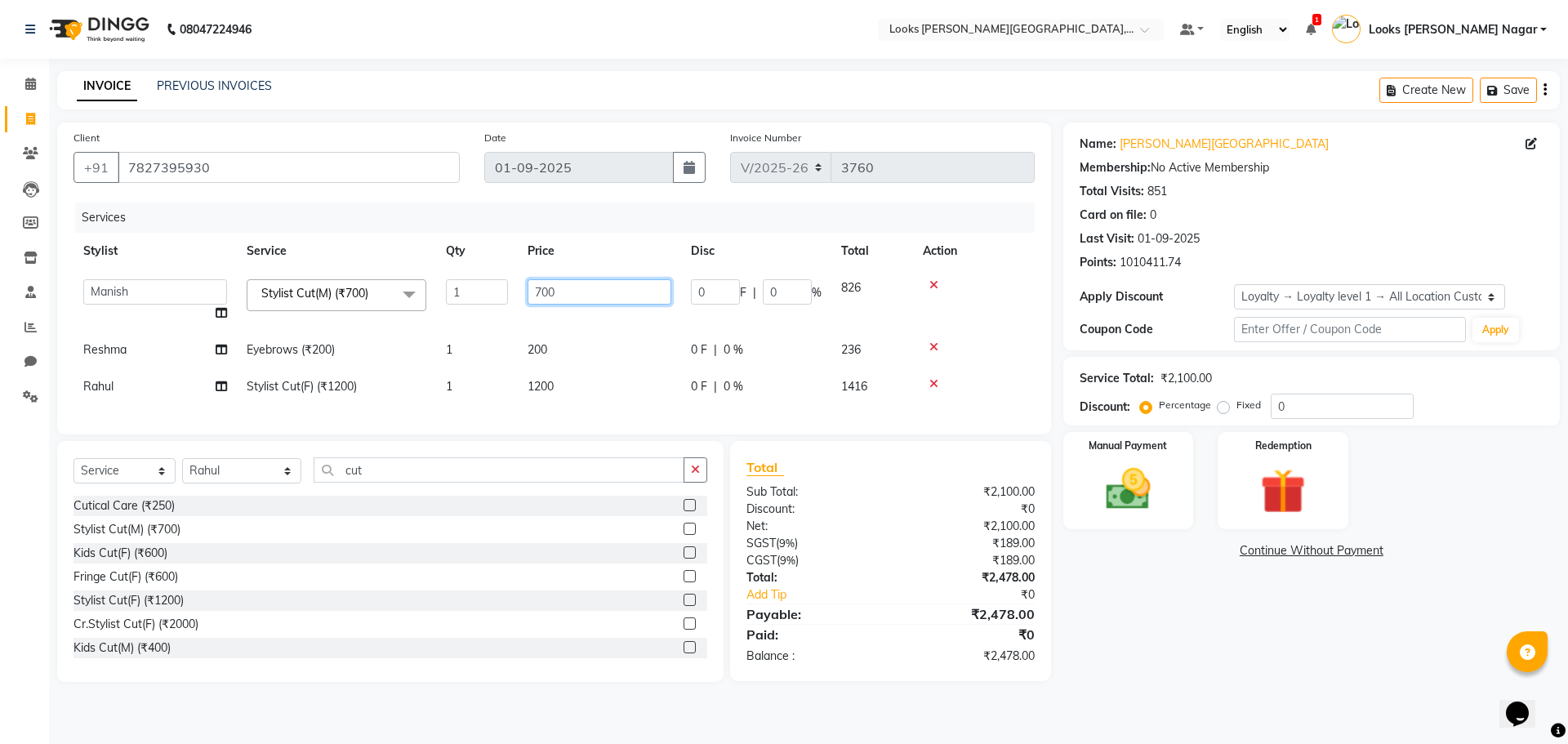
drag, startPoint x: 561, startPoint y: 278, endPoint x: 276, endPoint y: 353, distance: 294.7
click at [277, 353] on tbody "Alam Aman Anil Arjun Armaan Ashish Atul Deepika Deepu Dilshad Durga Faizan Jenn…" at bounding box center [554, 337] width 961 height 136
type input "466"
click at [561, 322] on td "466" at bounding box center [599, 300] width 164 height 62
select select "23521"
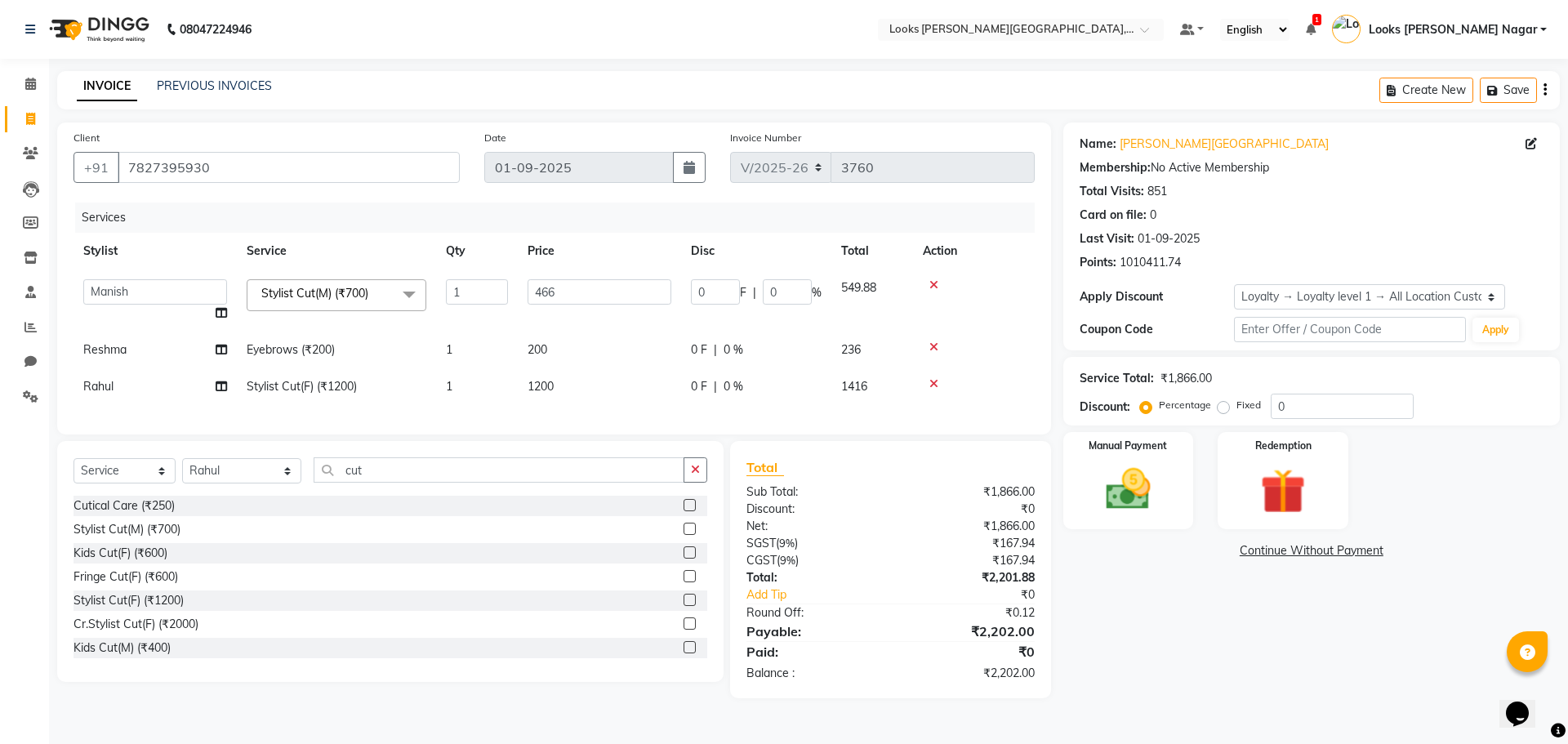
click at [563, 337] on td "200" at bounding box center [599, 350] width 164 height 37
select select "29920"
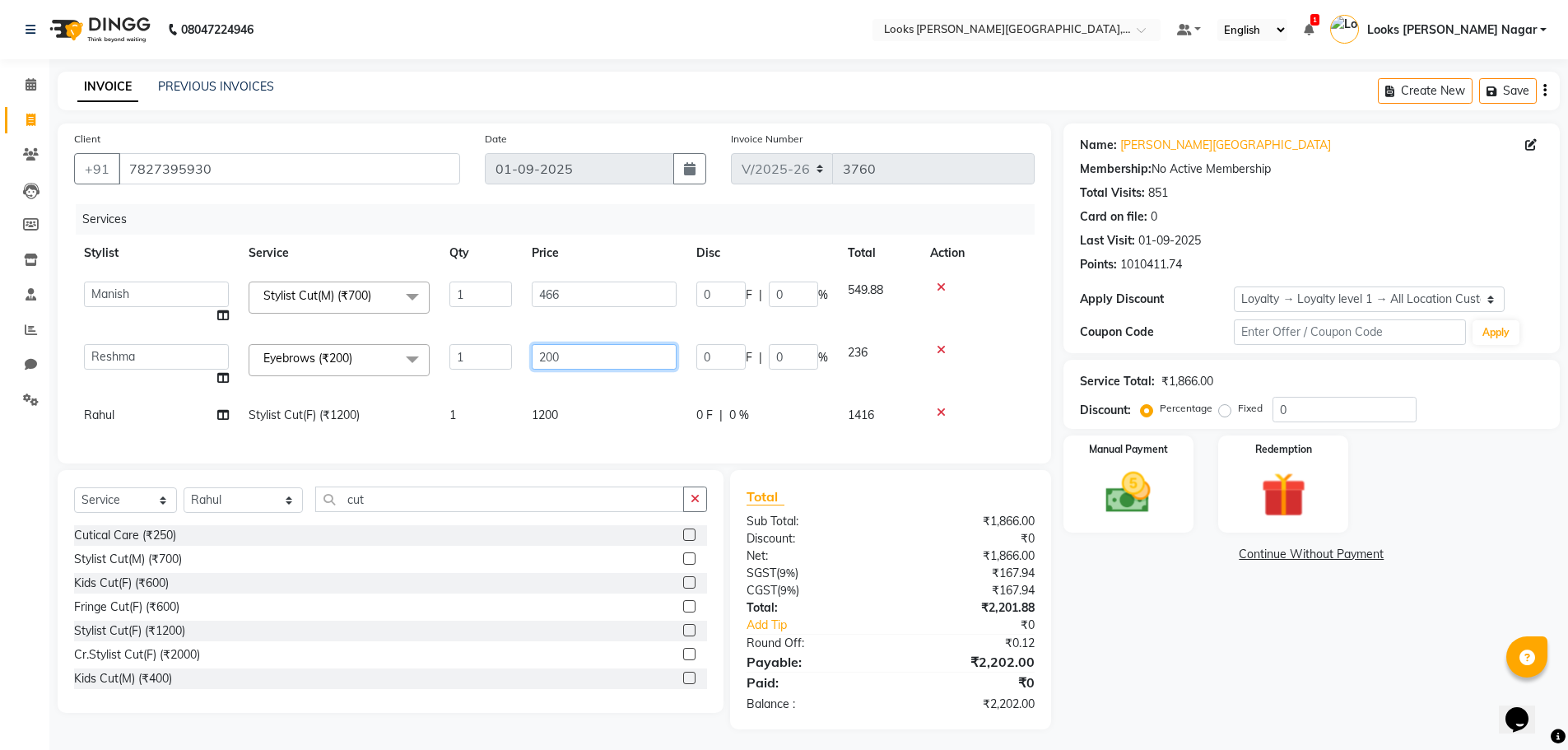
drag, startPoint x: 583, startPoint y: 343, endPoint x: 478, endPoint y: 376, distance: 110.1
click at [478, 376] on tr "Alam Aman Anil Arjun Armaan Ashish Atul Deepika Deepu Dilshad Durga Faizan Jenn…" at bounding box center [554, 365] width 961 height 63
type input "68"
drag, startPoint x: 591, startPoint y: 445, endPoint x: 612, endPoint y: 388, distance: 60.7
click at [591, 444] on div "Client +91 7827395930 Date 01-09-2025 Invoice Number V/2025 V/2025-26 3760 Serv…" at bounding box center [554, 293] width 993 height 340
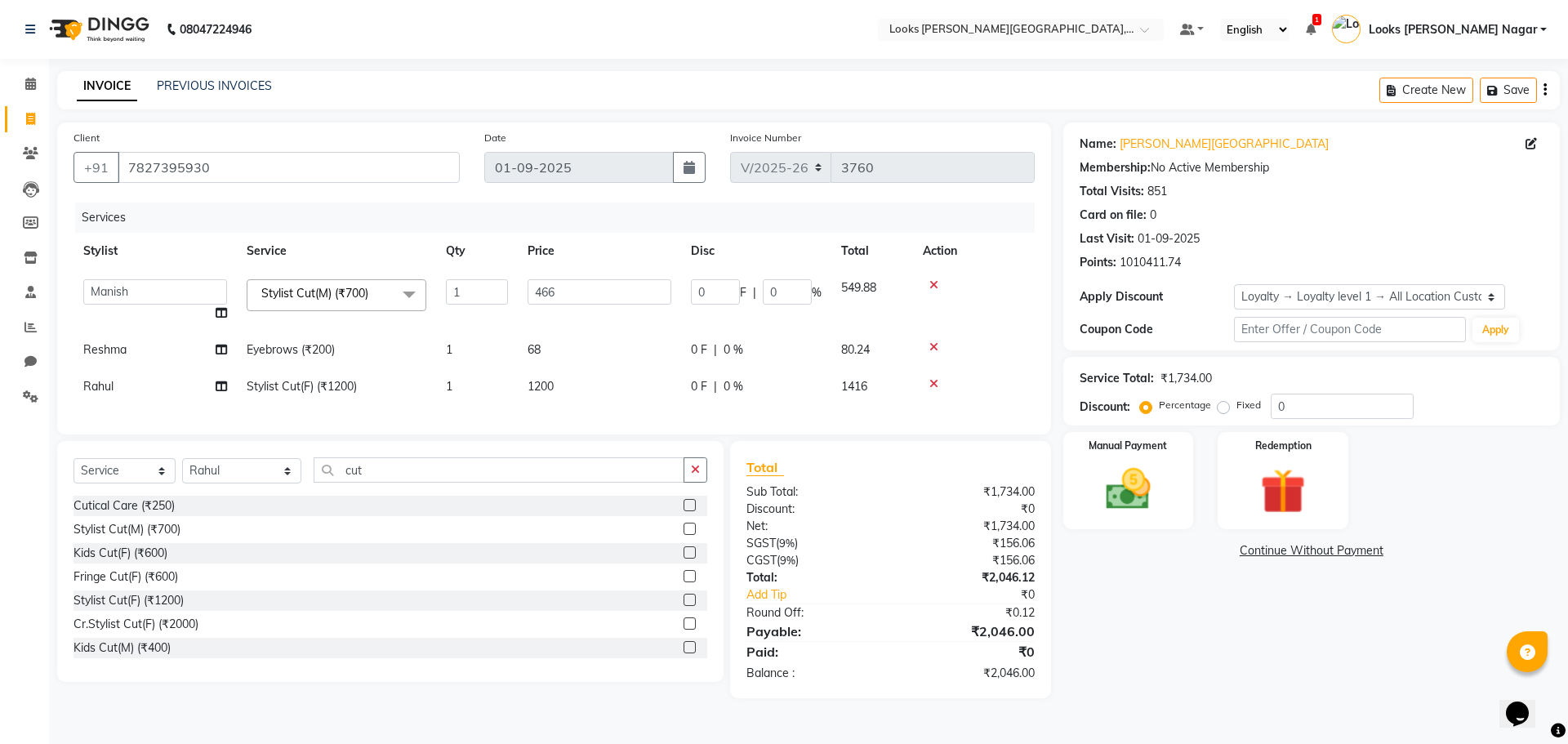
drag, startPoint x: 607, startPoint y: 383, endPoint x: 435, endPoint y: 390, distance: 172.1
click at [437, 390] on tr "Rahul Stylist Cut(F) (₹1200) 1 1200 0 F | 0 % 1416" at bounding box center [554, 386] width 961 height 37
click at [601, 380] on td "1200" at bounding box center [599, 386] width 164 height 37
select select "23654"
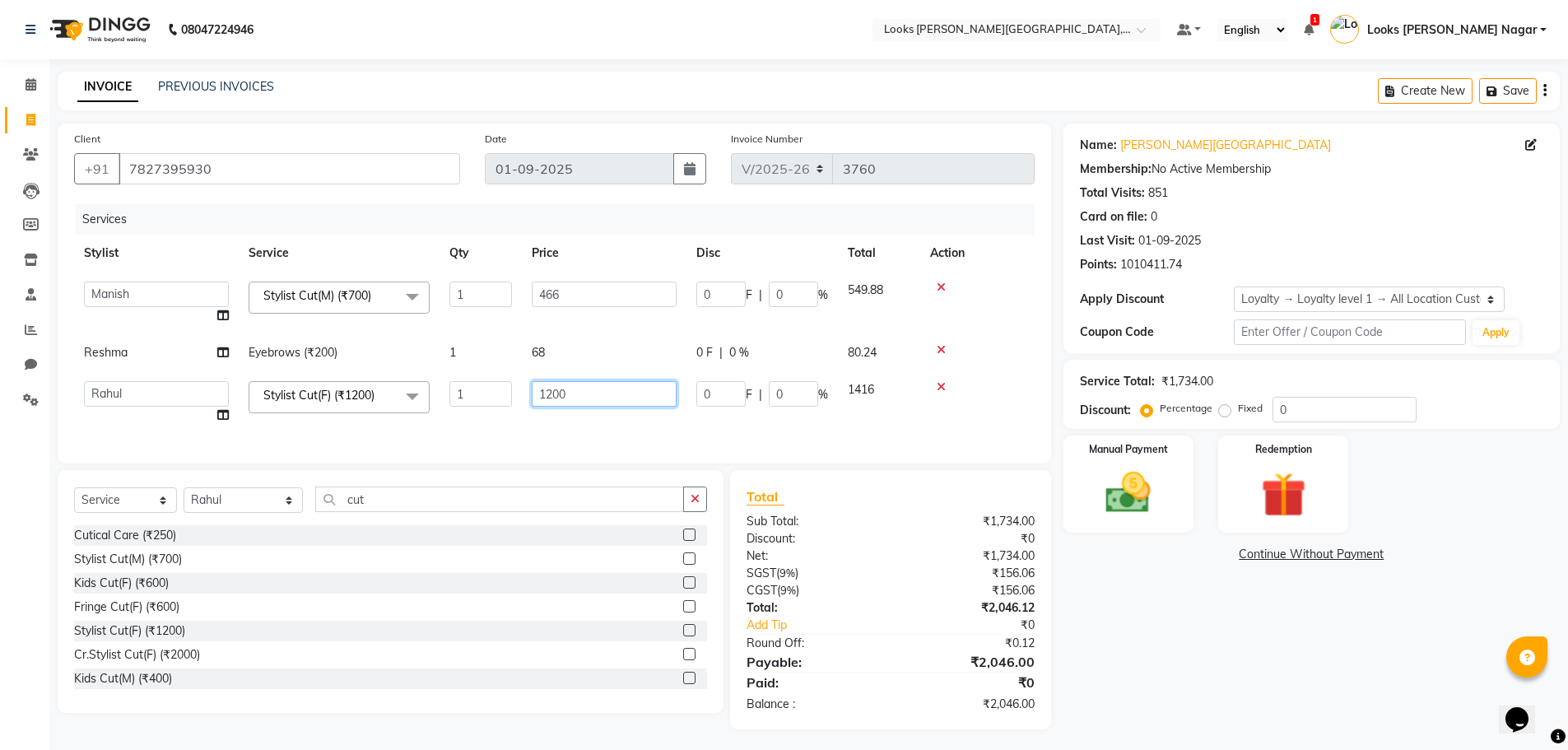
click at [606, 383] on input "1200" at bounding box center [604, 393] width 145 height 26
type input "720"
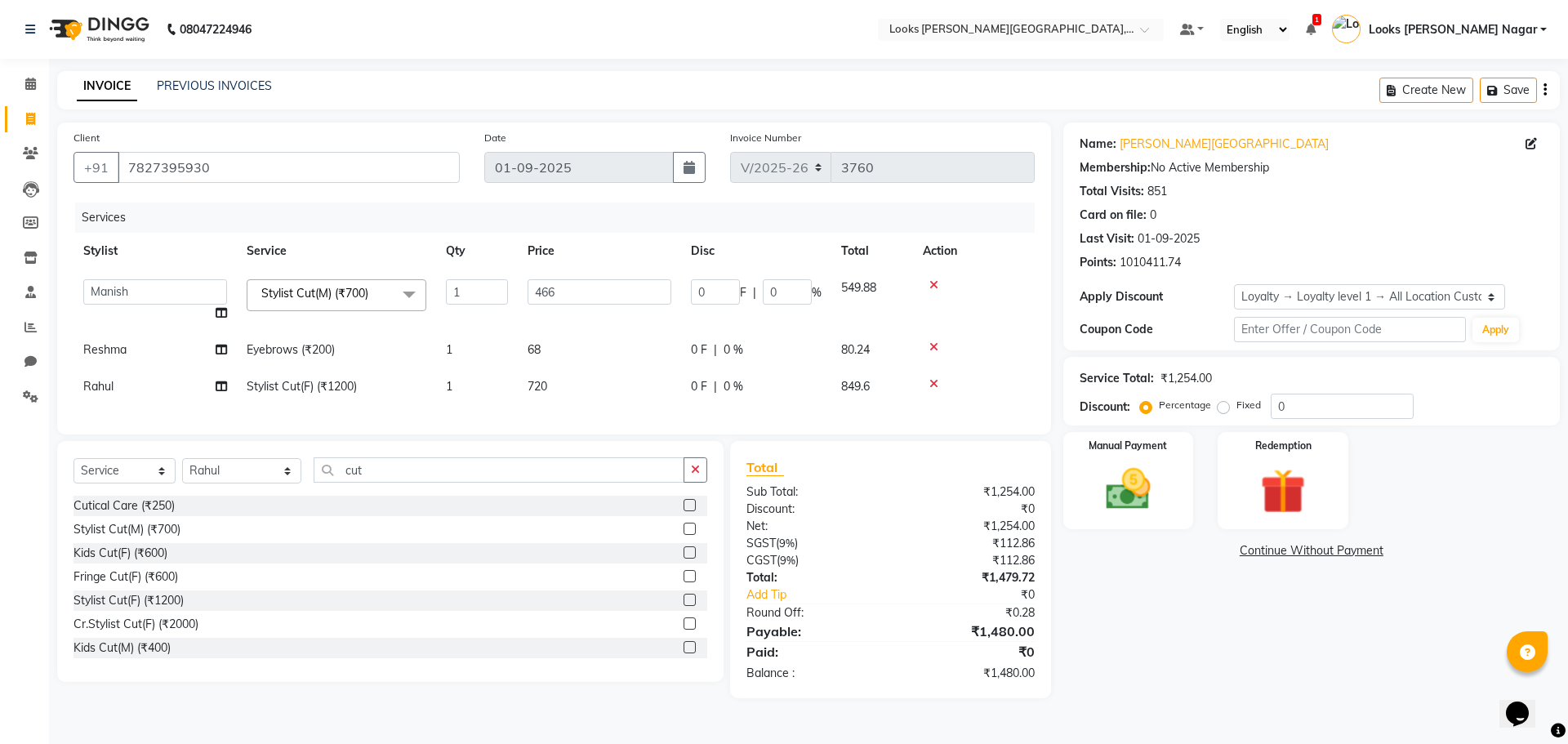
click at [1271, 710] on main "INVOICE PREVIOUS INVOICES Create New Save Client +91 7827395930 Date 01-09-2025…" at bounding box center [808, 396] width 1519 height 651
click at [1123, 495] on img at bounding box center [1128, 490] width 76 height 54
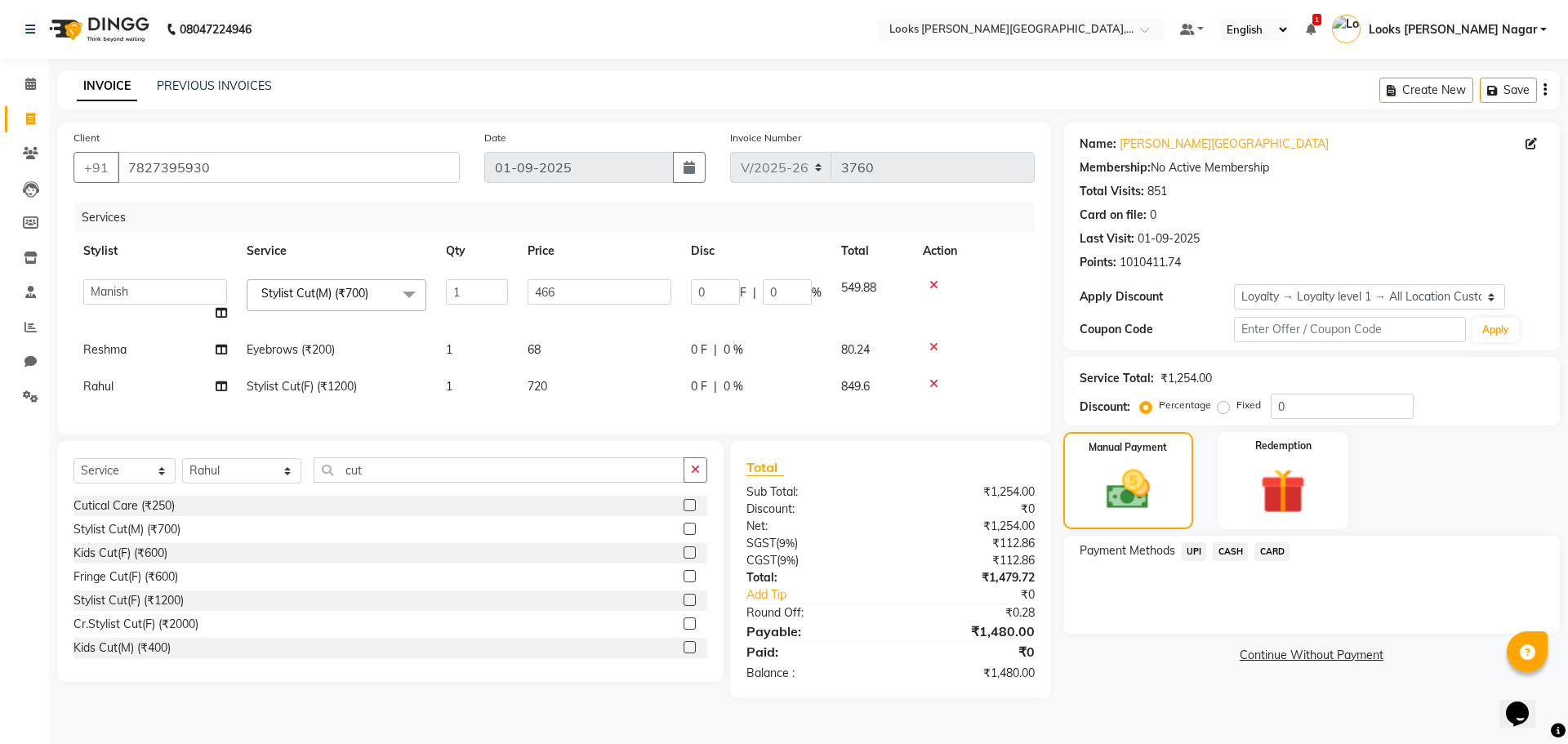
click at [1279, 550] on span "CARD" at bounding box center [1272, 551] width 35 height 18
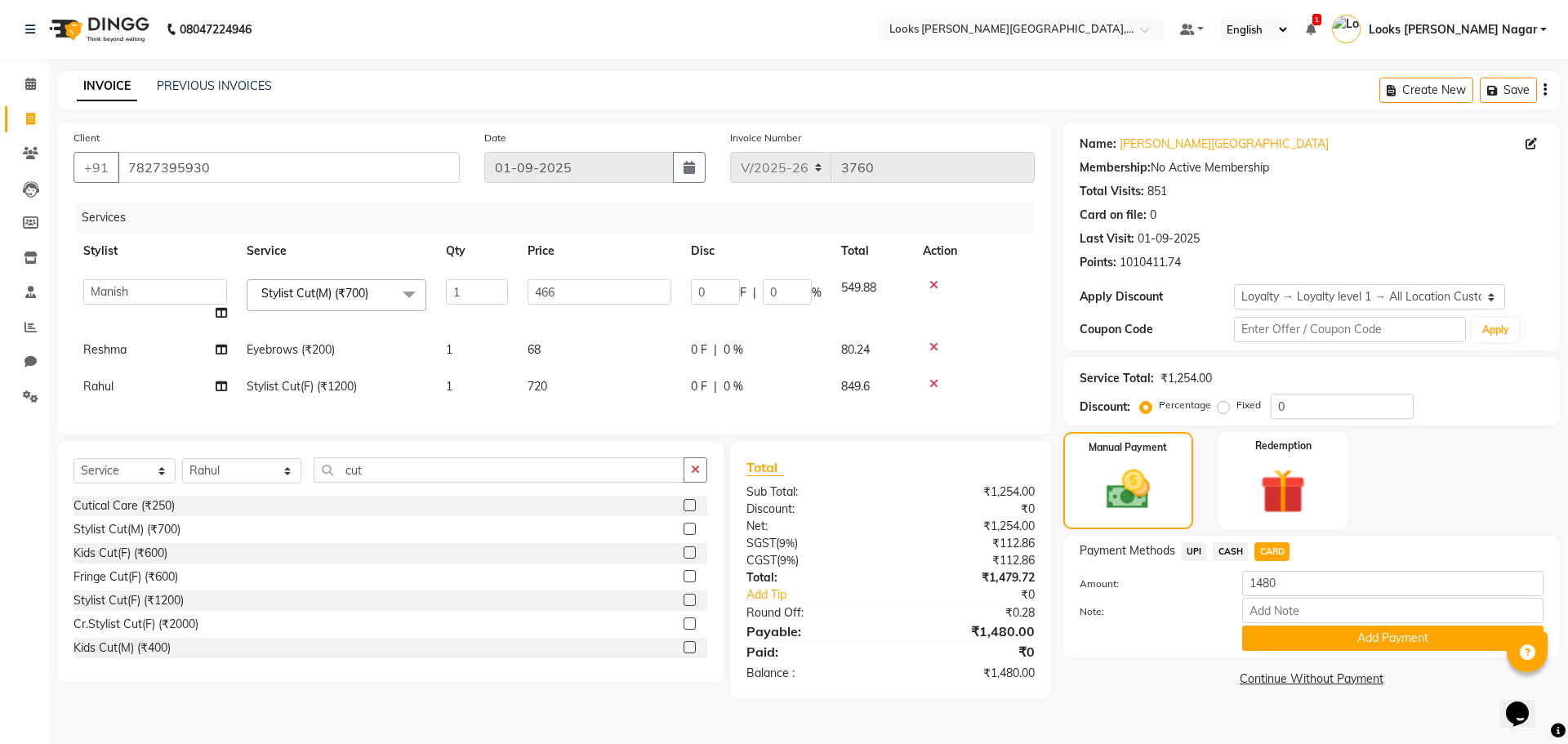
click at [1196, 551] on span "UPI" at bounding box center [1194, 551] width 25 height 18
click at [1326, 637] on button "Add Payment" at bounding box center [1392, 637] width 302 height 25
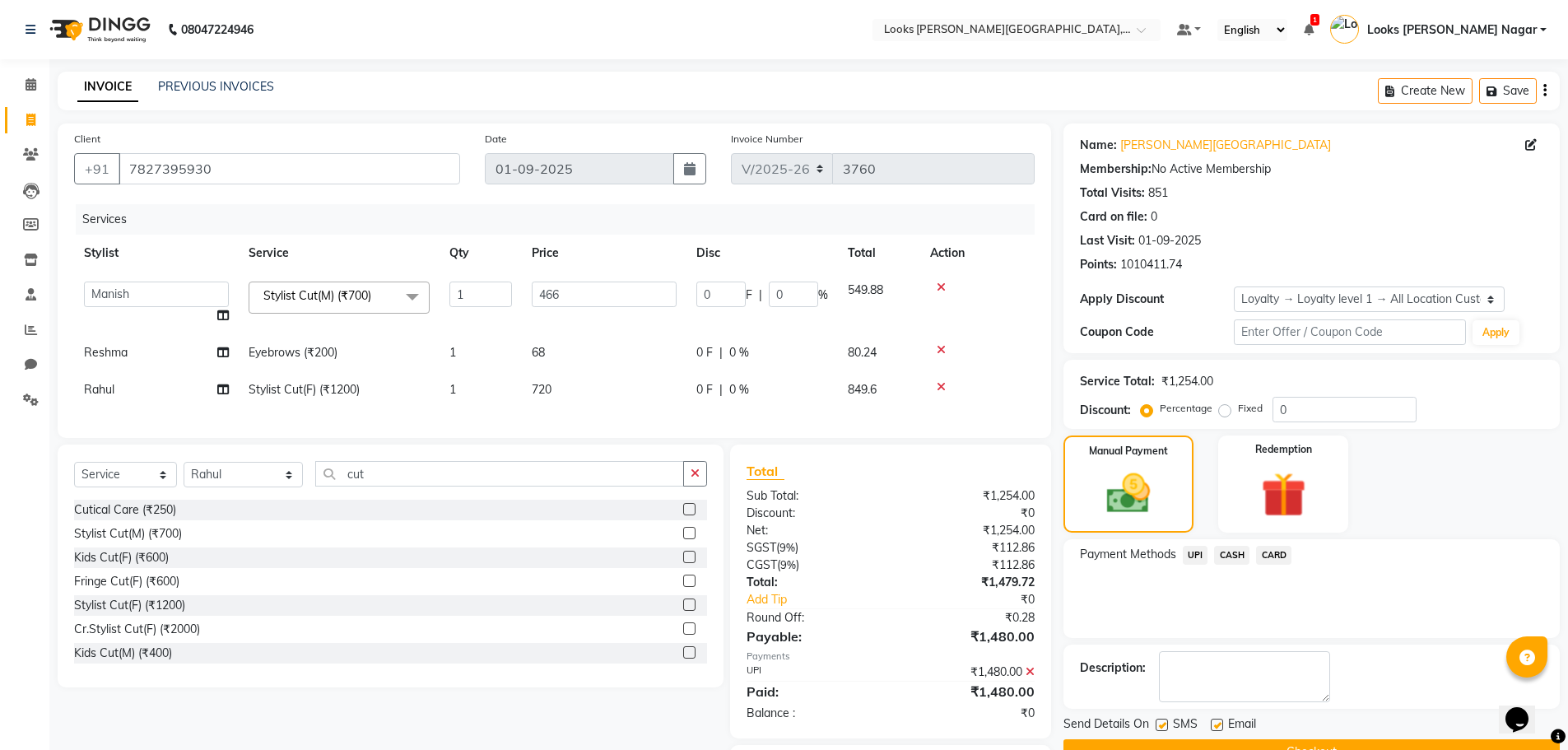
scroll to position [107, 0]
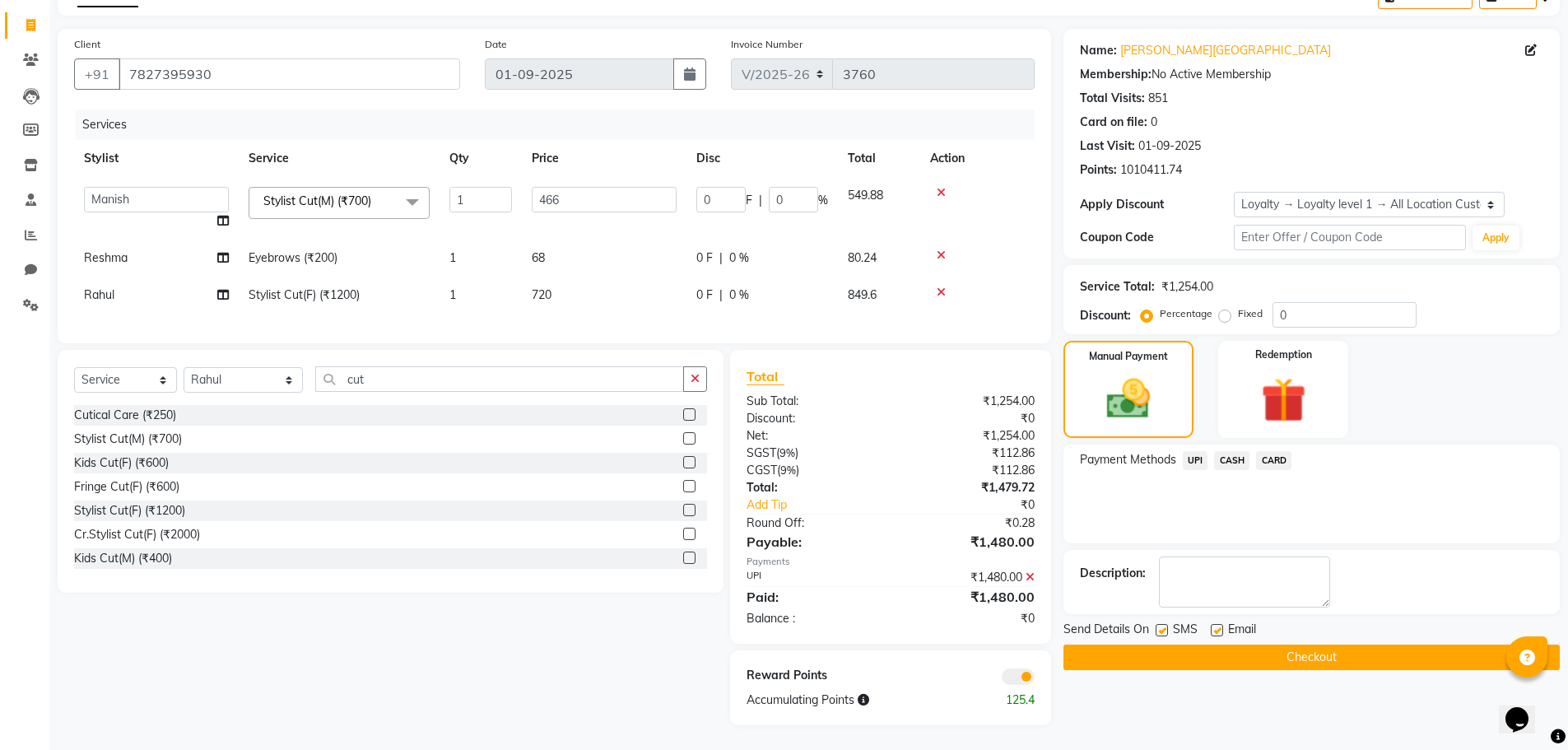
click at [1160, 624] on label at bounding box center [1162, 630] width 12 height 12
click at [1160, 626] on input "checkbox" at bounding box center [1161, 631] width 11 height 11
checkbox input "false"
click at [1152, 644] on button "Checkout" at bounding box center [1311, 657] width 496 height 26
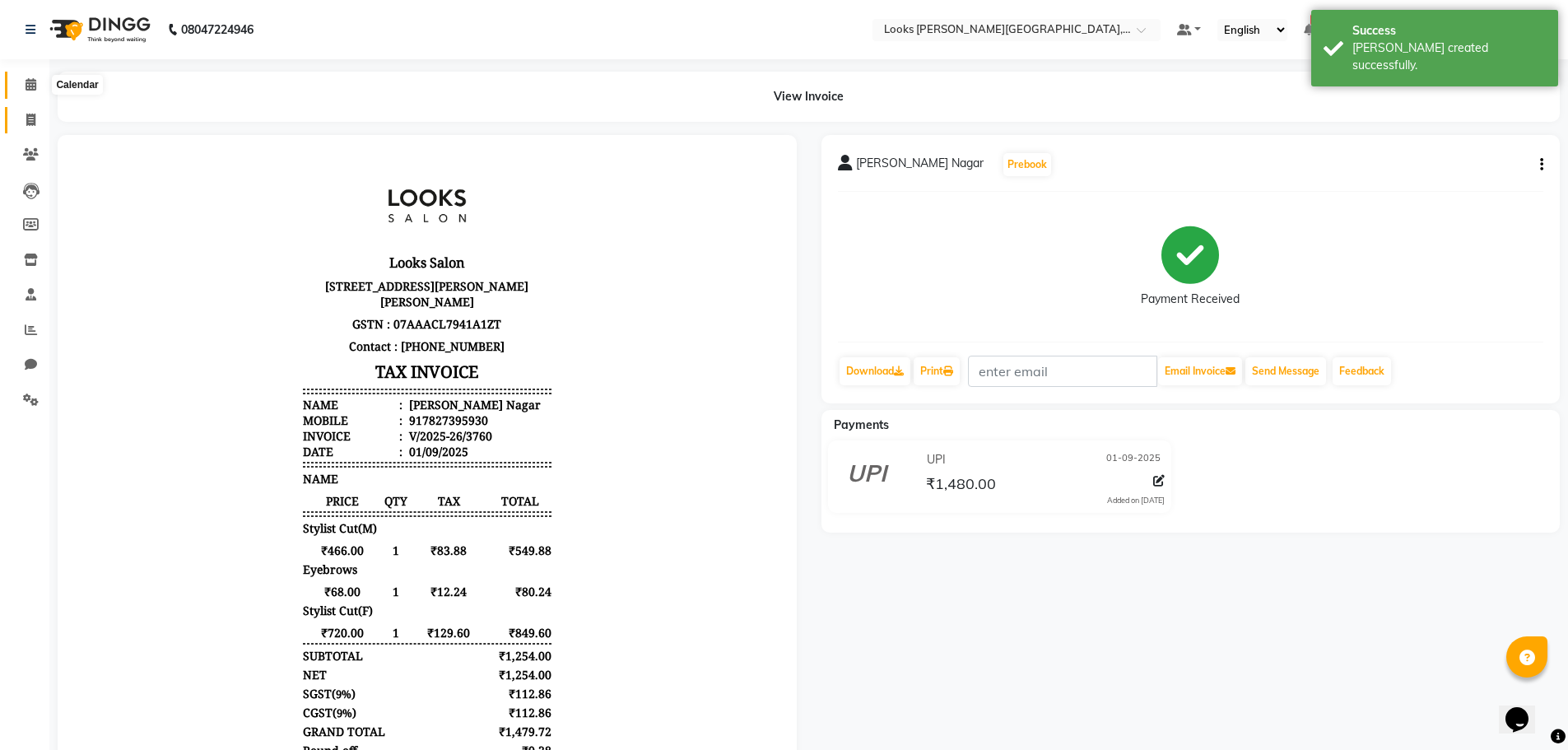
drag, startPoint x: 34, startPoint y: 93, endPoint x: 33, endPoint y: 122, distance: 29.0
click at [34, 93] on span at bounding box center [31, 85] width 29 height 19
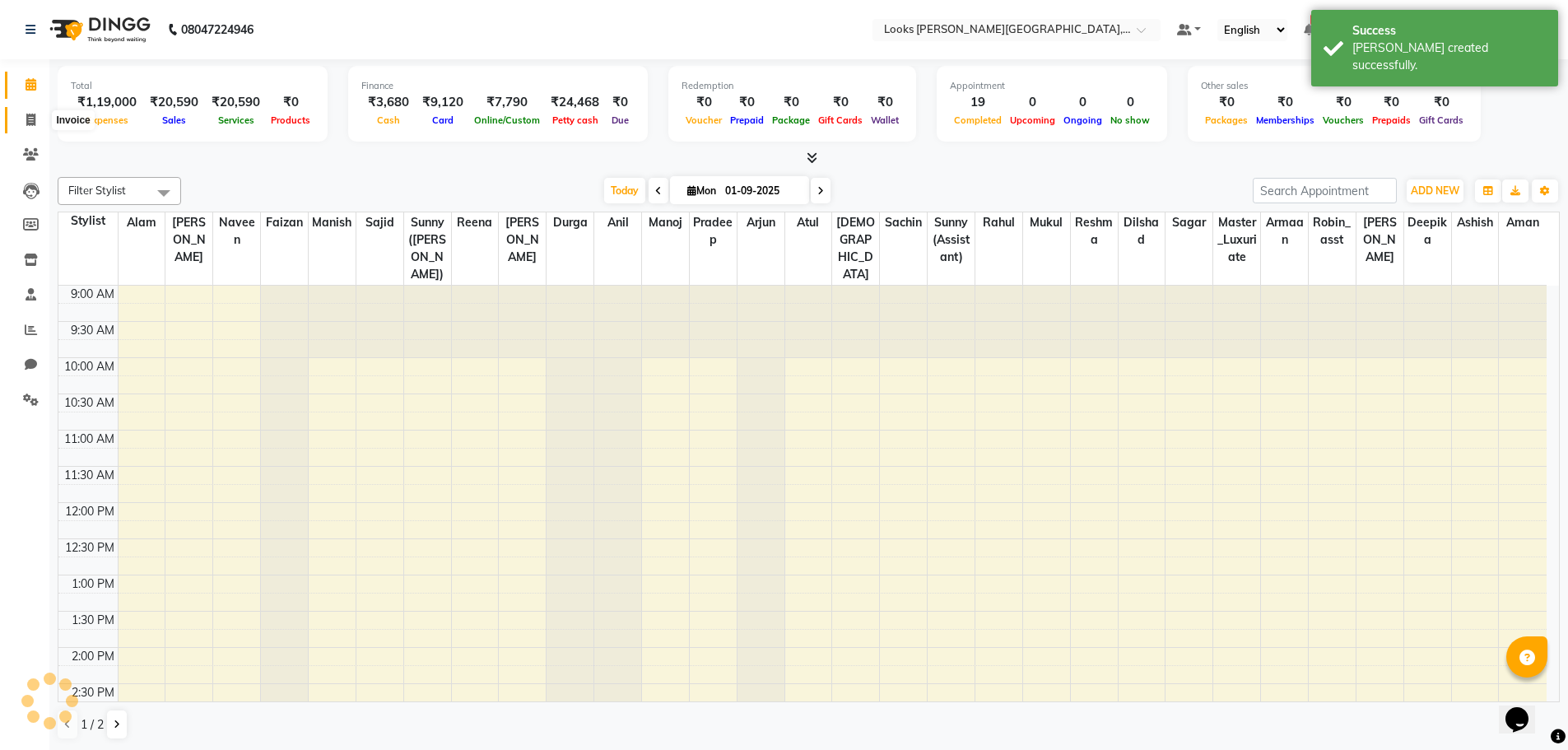
click at [33, 112] on span at bounding box center [31, 120] width 29 height 19
select select "service"
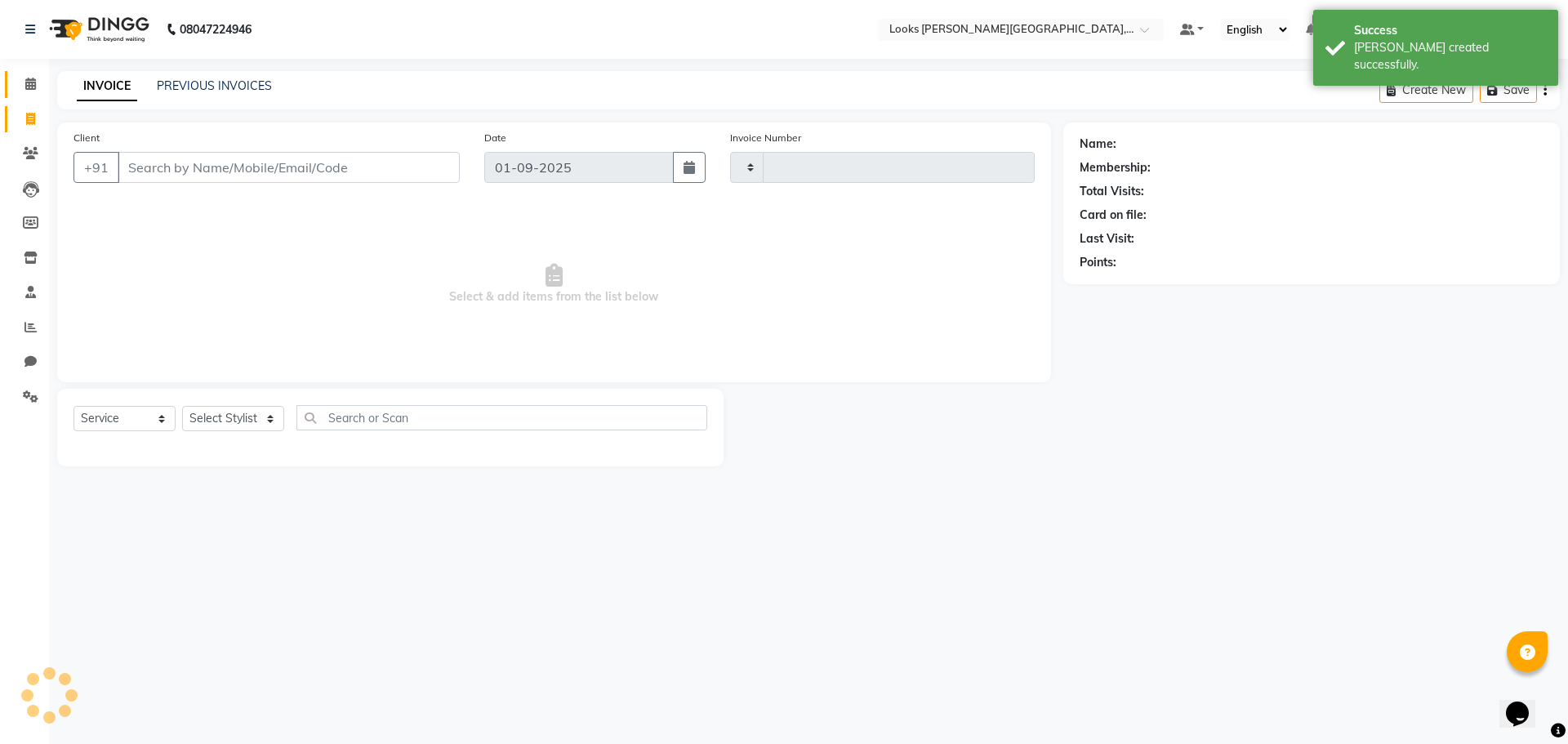
click at [30, 74] on link "Calendar" at bounding box center [24, 84] width 39 height 27
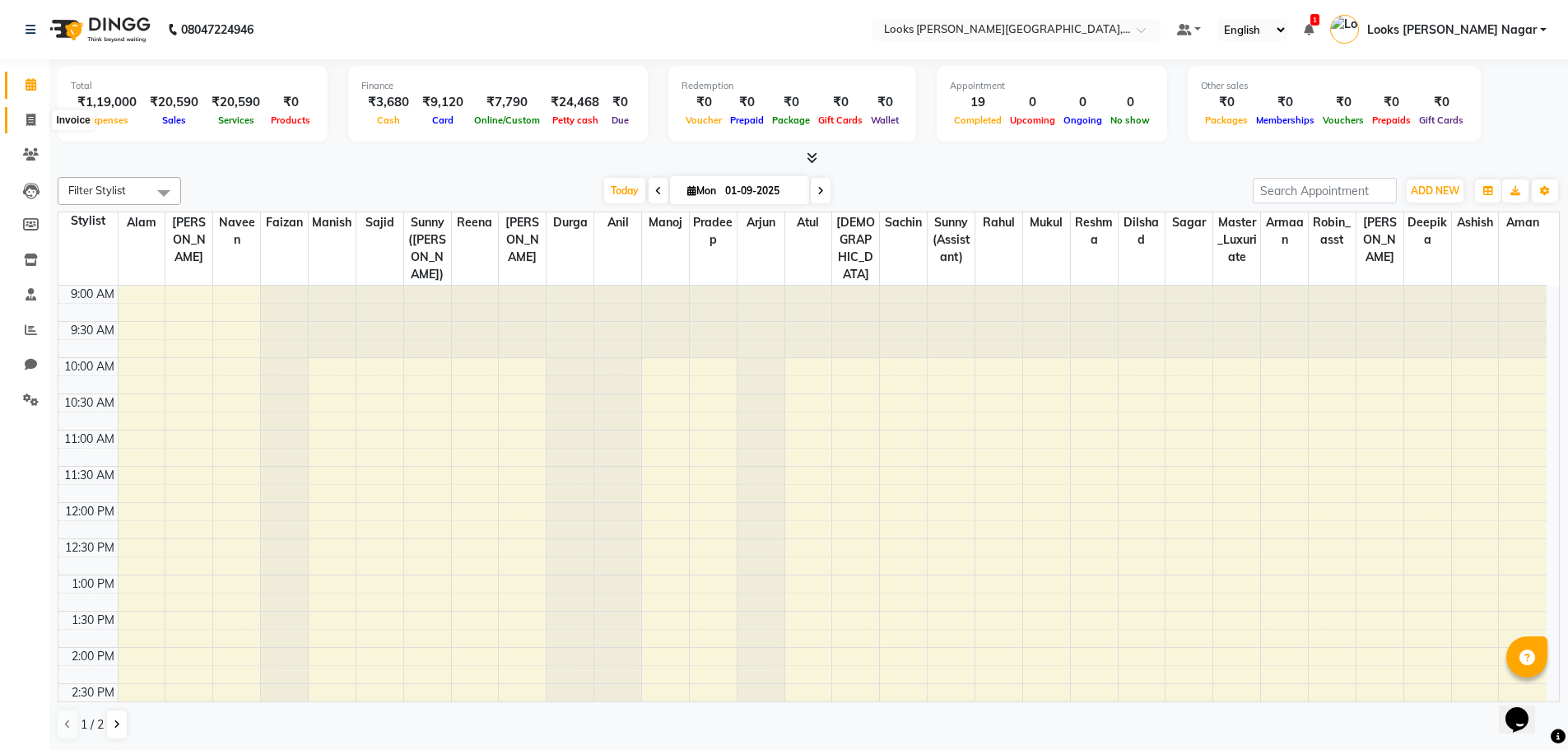
click at [27, 114] on icon at bounding box center [31, 120] width 9 height 12
select select "service"
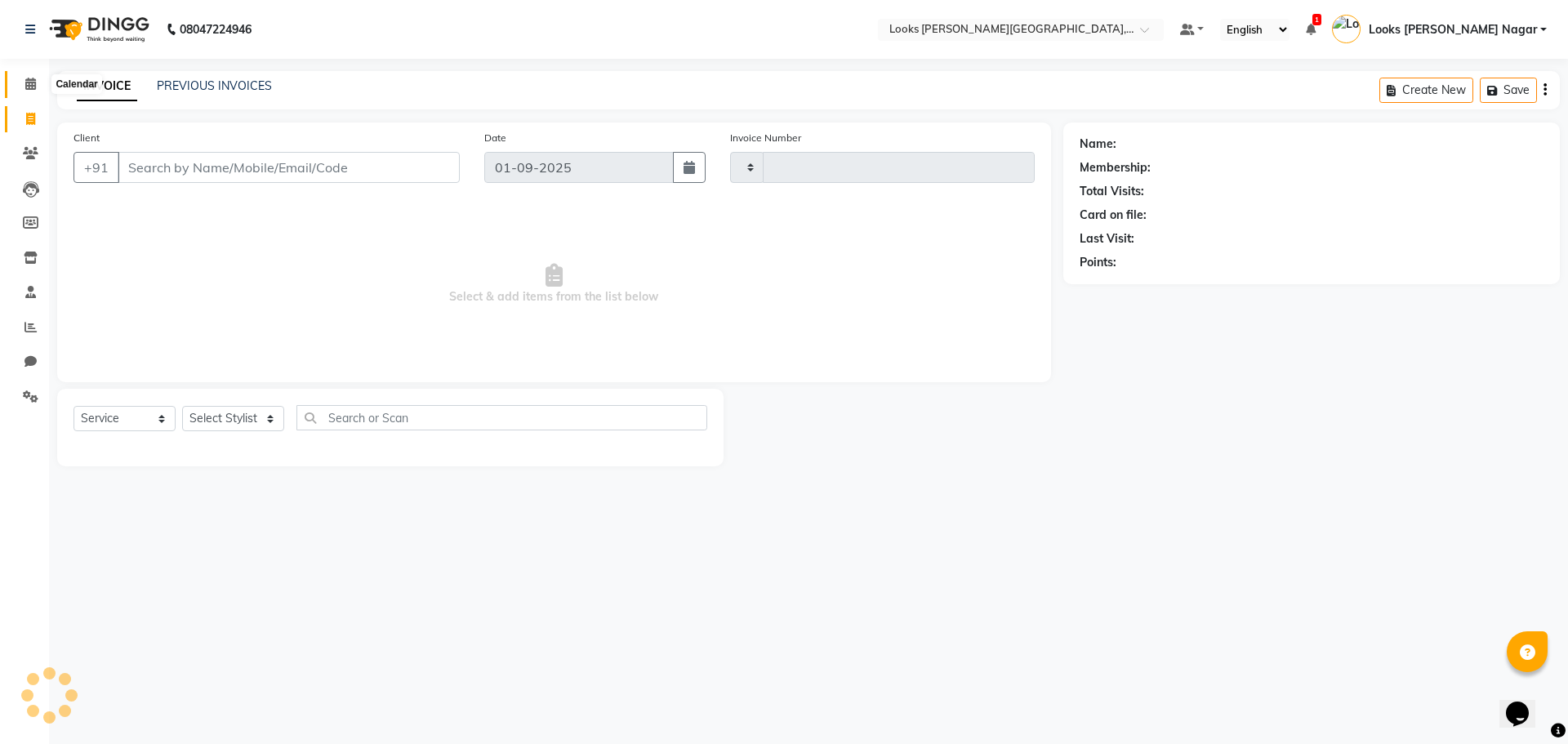
type input "3761"
click at [39, 88] on span at bounding box center [31, 84] width 29 height 18
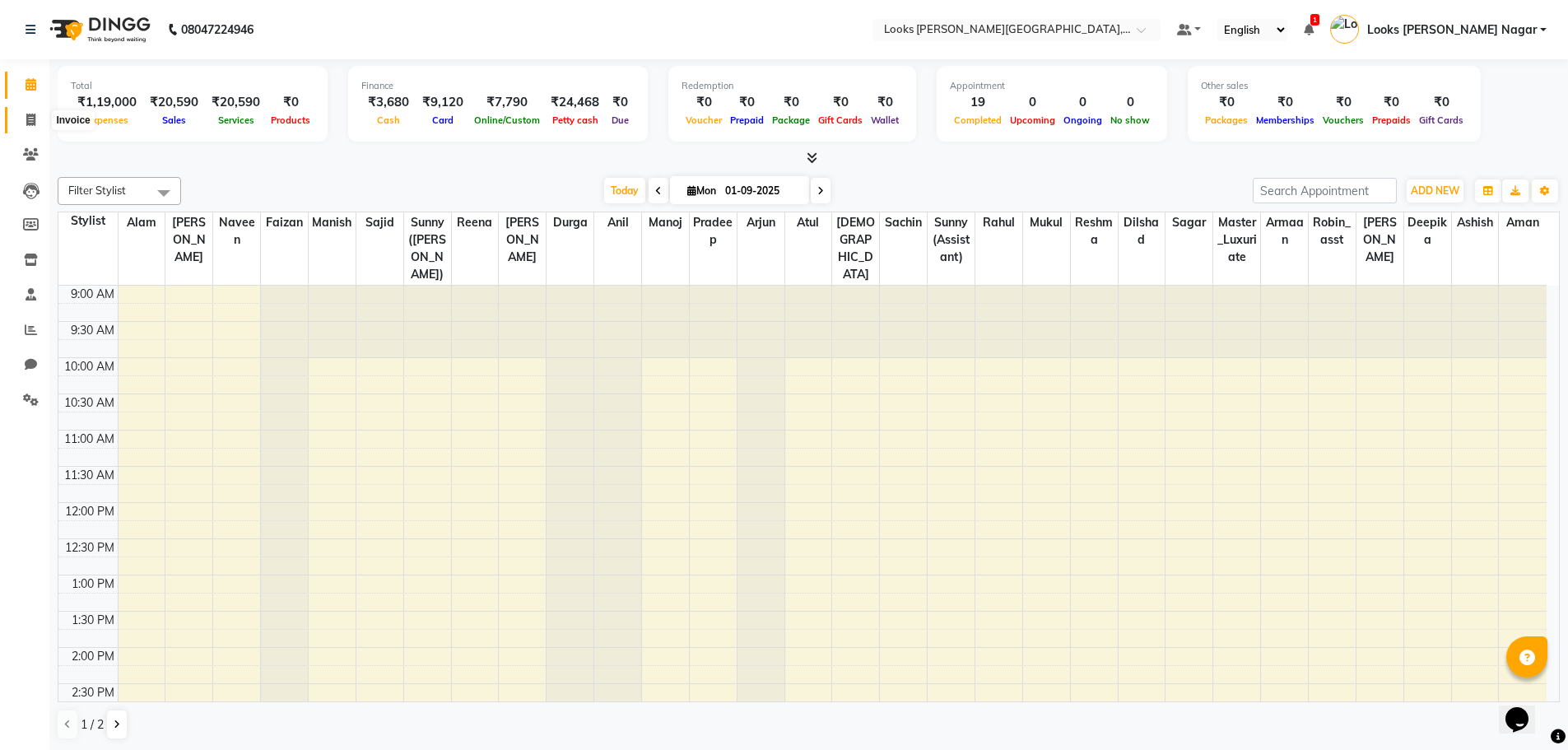
drag, startPoint x: 31, startPoint y: 119, endPoint x: 34, endPoint y: 106, distance: 13.3
click at [31, 119] on icon at bounding box center [31, 120] width 9 height 12
select select "service"
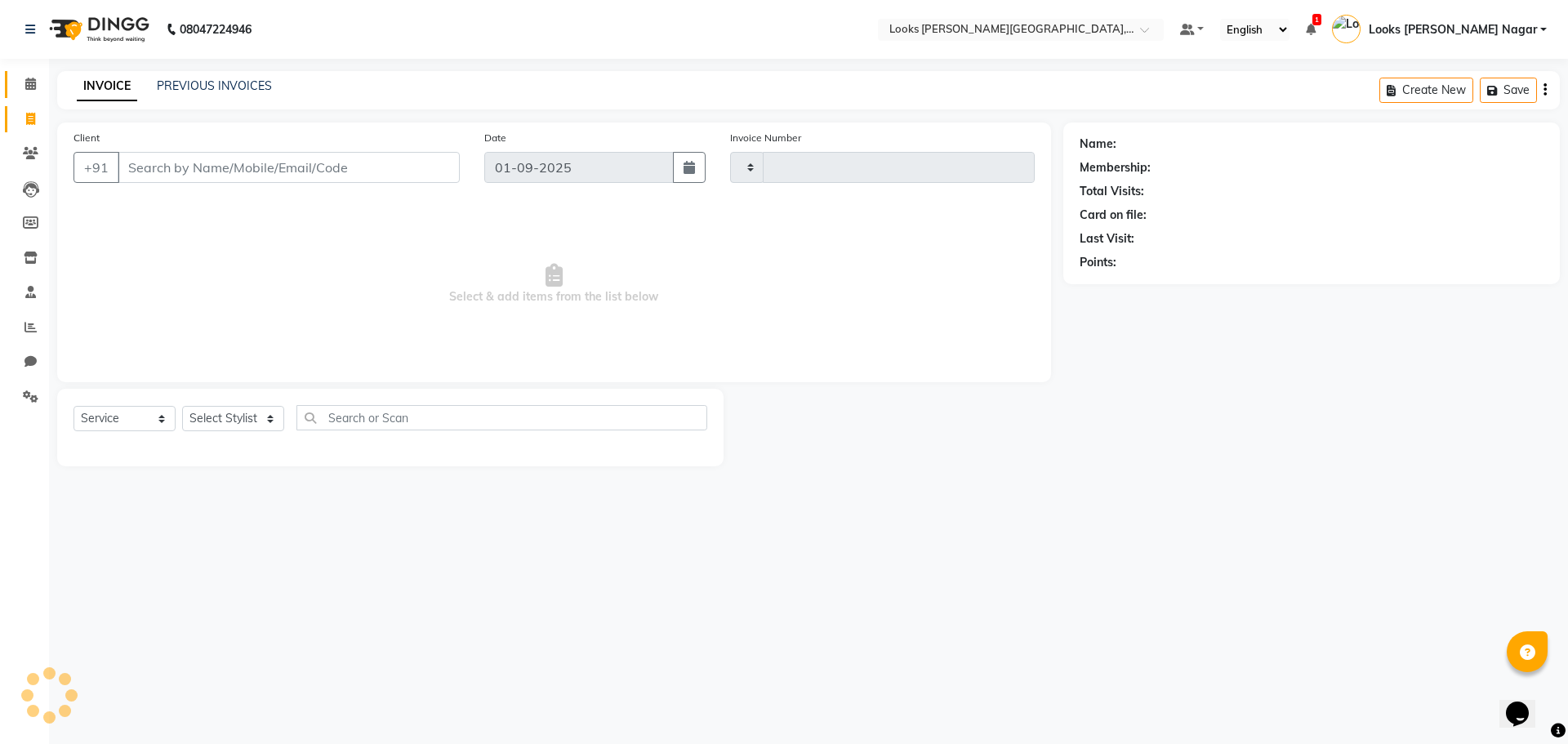
type input "3761"
select select "4327"
click at [37, 77] on span at bounding box center [31, 84] width 29 height 18
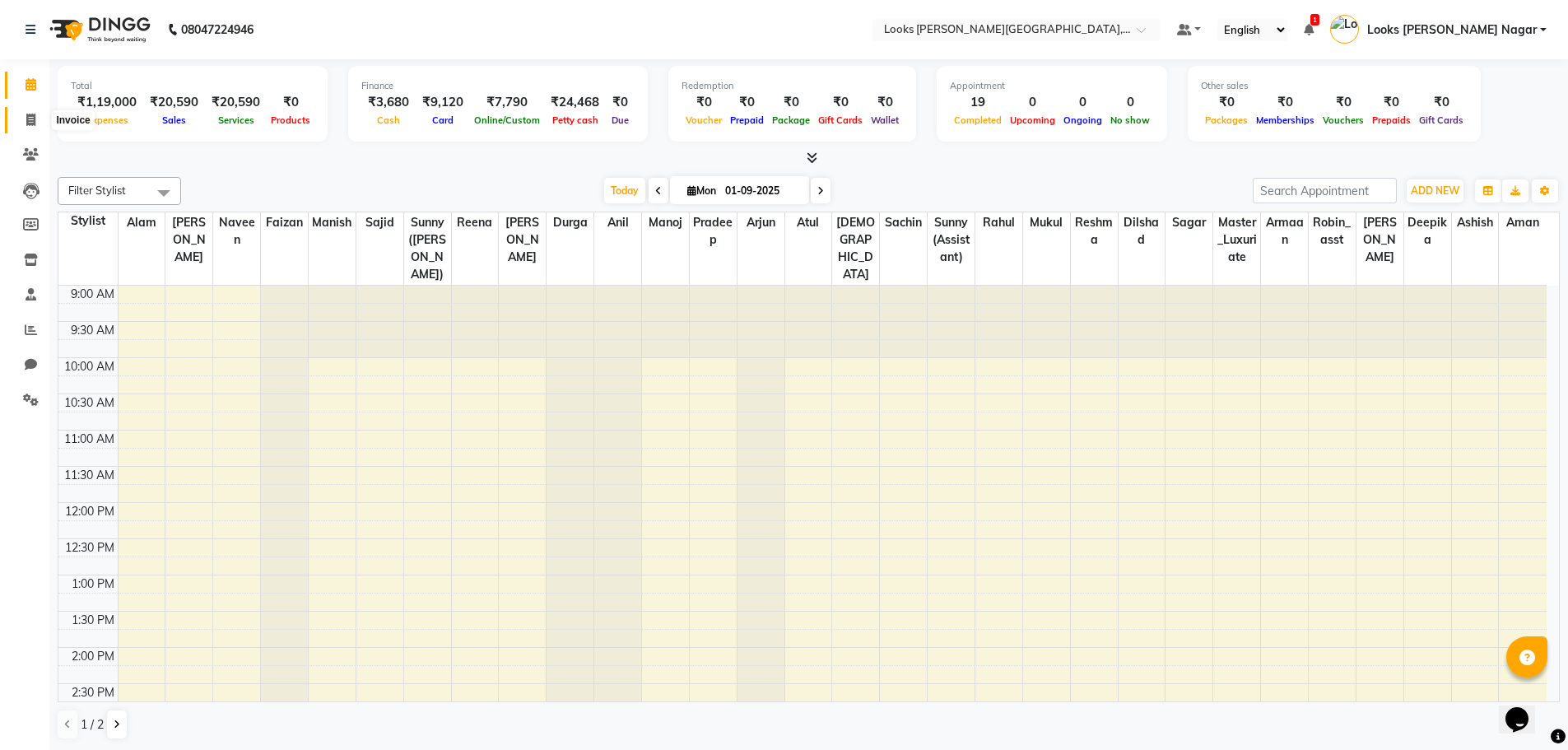
click at [25, 116] on span at bounding box center [31, 120] width 29 height 19
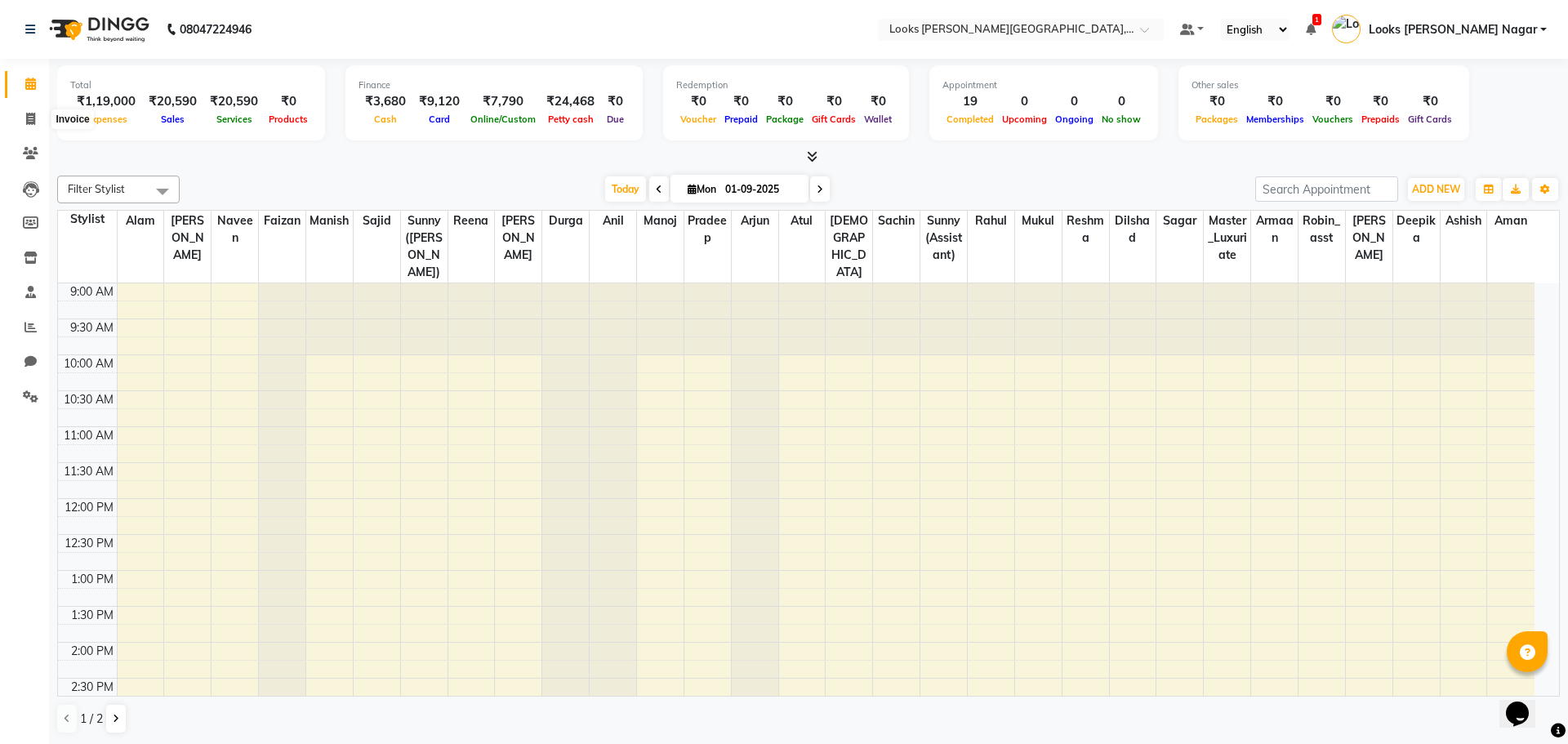
select select "service"
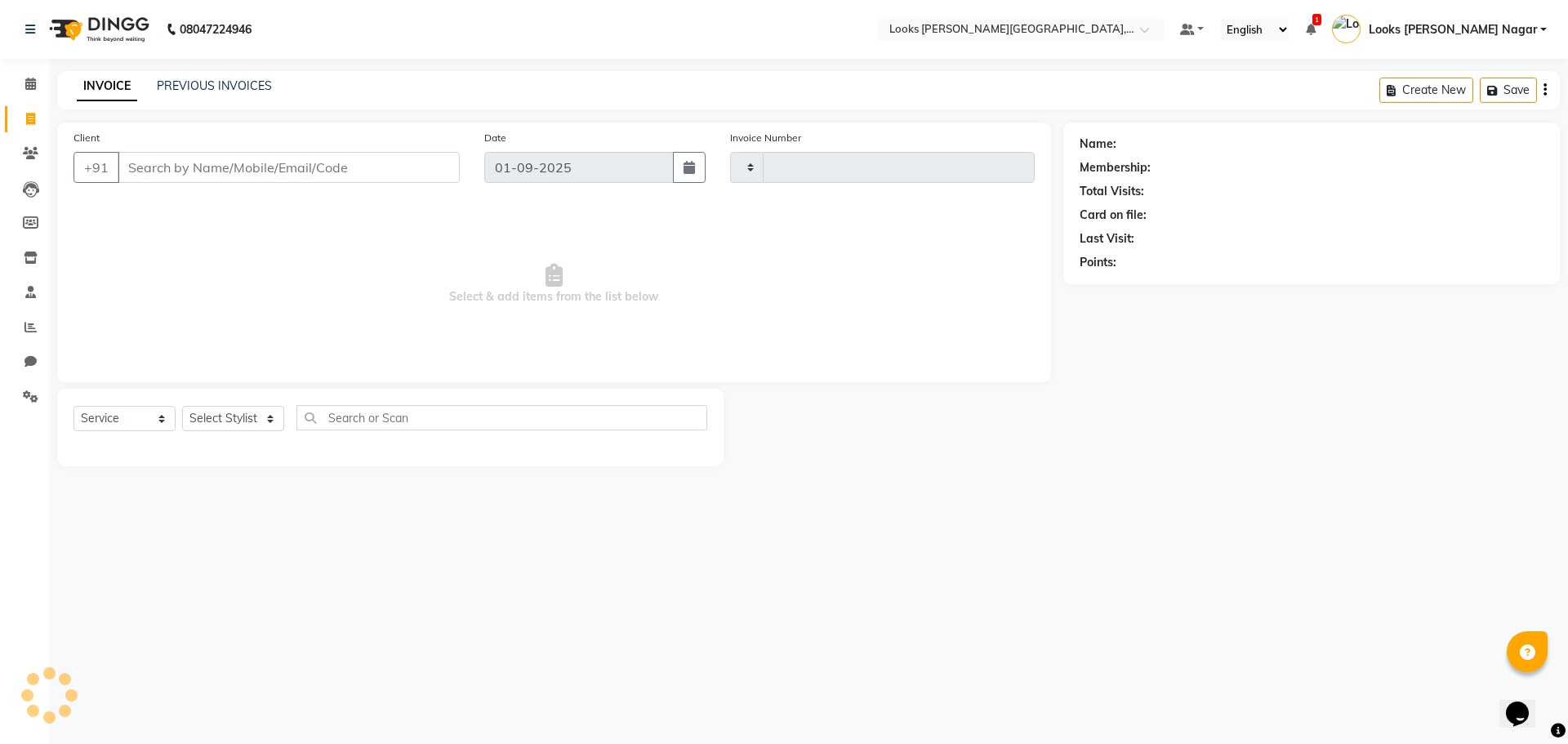
click at [34, 56] on nav "08047224946 Select Location × Looks Kamla Nagar, New Delhi Default Panel My Pan…" at bounding box center [784, 29] width 1568 height 59
type input "3761"
select select "4327"
click at [35, 83] on icon at bounding box center [31, 84] width 10 height 12
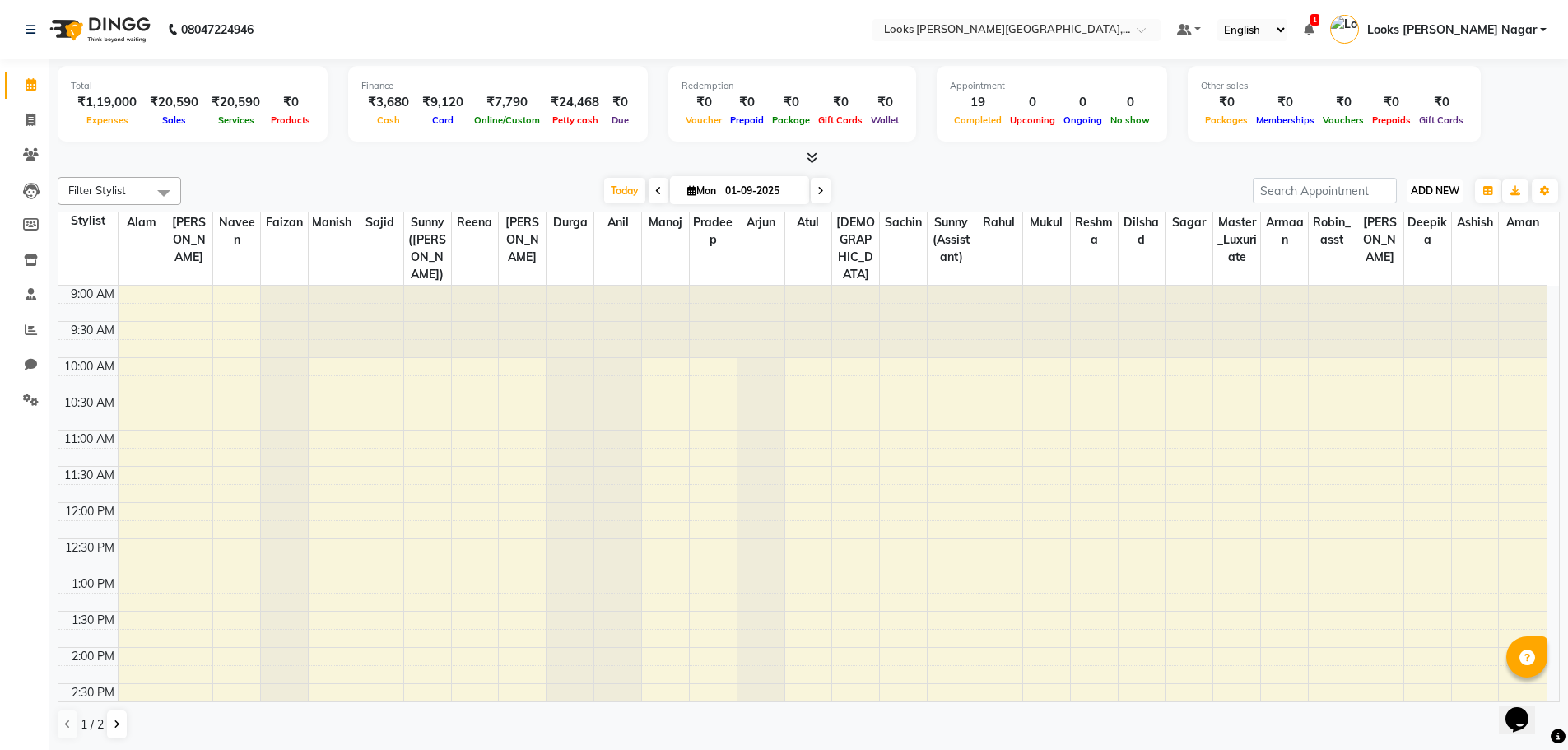
click at [1440, 196] on span "ADD NEW" at bounding box center [1434, 190] width 48 height 12
click at [1411, 264] on link "Add Expense" at bounding box center [1398, 265] width 130 height 21
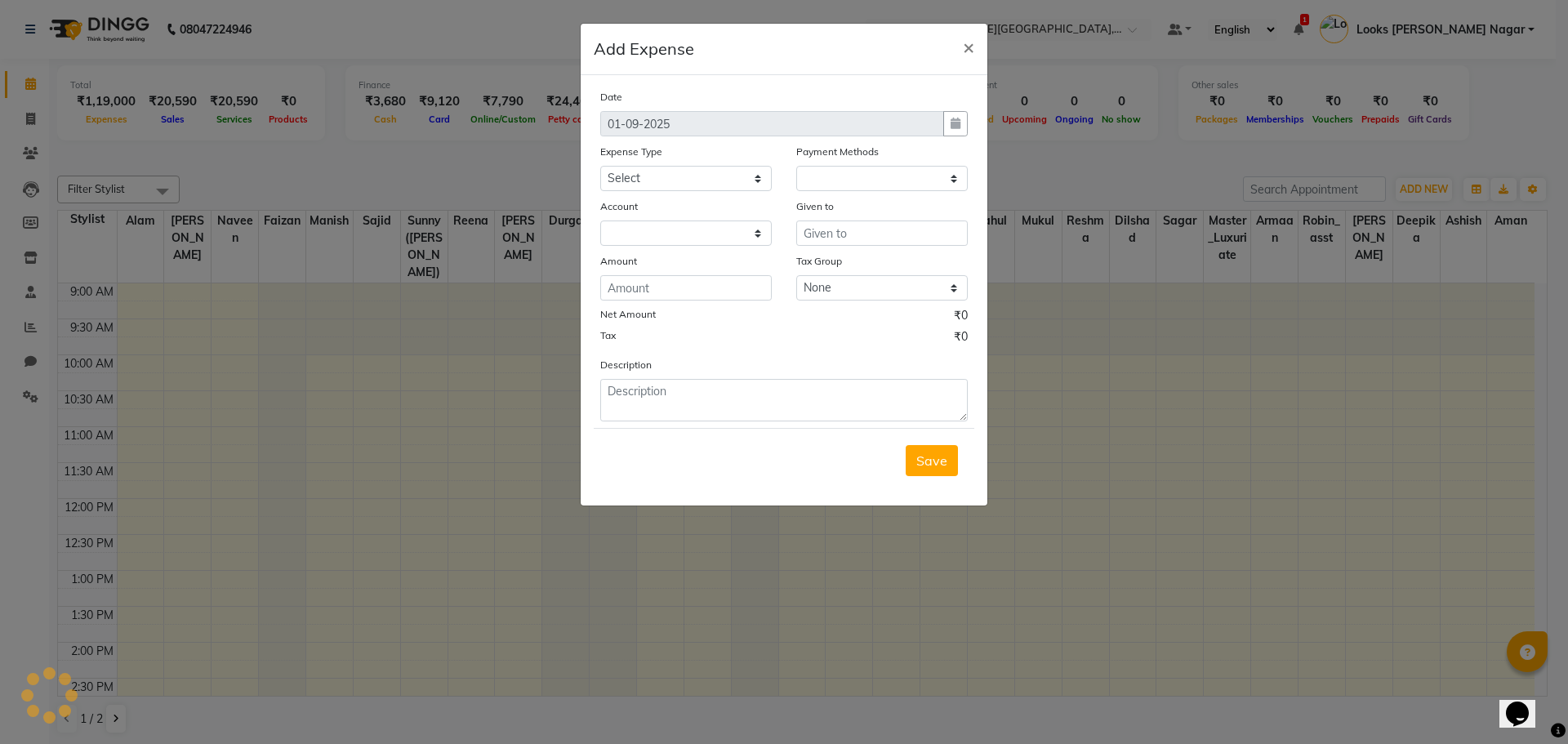
select select
select select "1"
select select "3132"
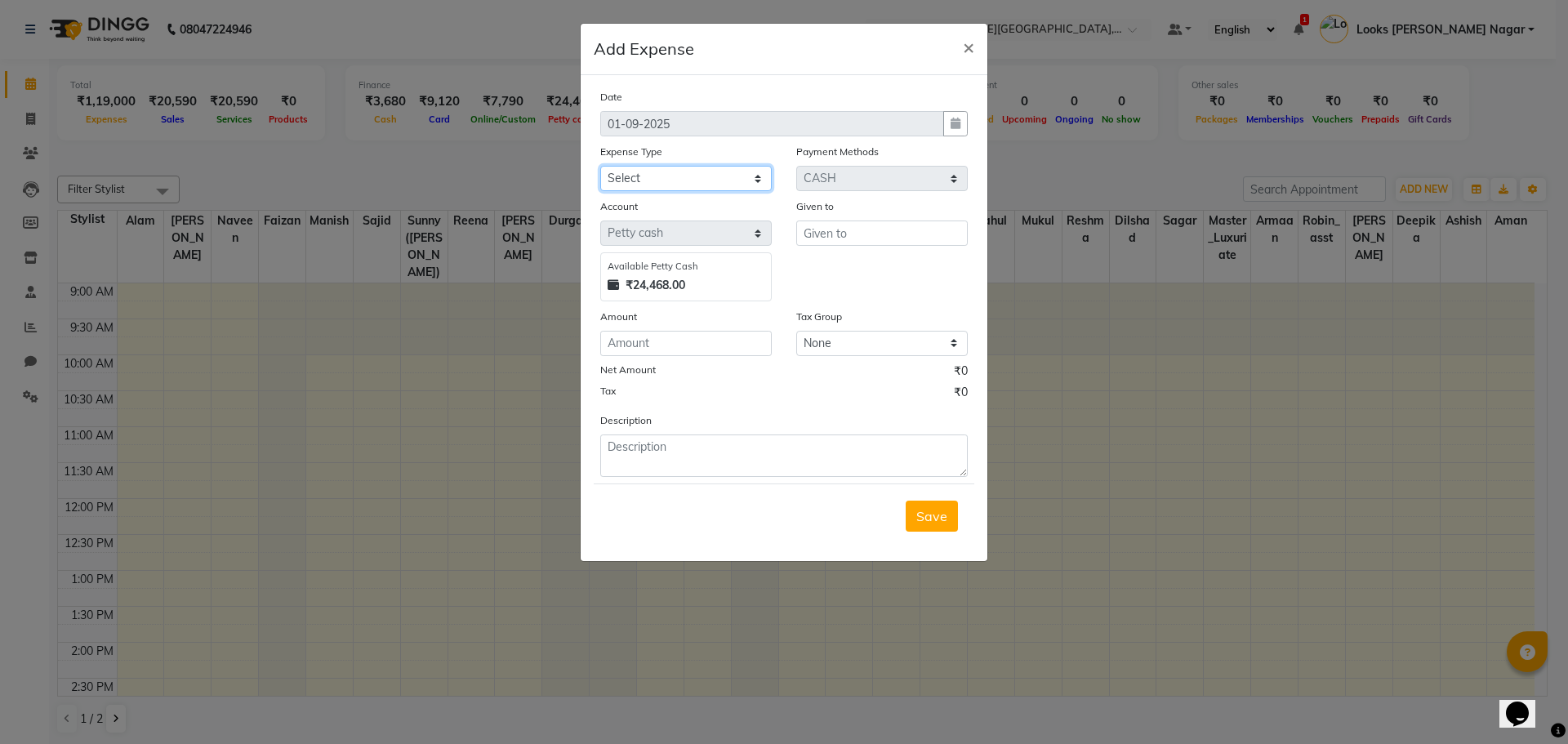
click at [672, 182] on select "Select Bank Deposit Blinkit Cash Handover CLIENT Client ordered food Client Ref…" at bounding box center [686, 178] width 171 height 25
select select "22741"
click at [600, 166] on select "Select Bank Deposit Blinkit Cash Handover CLIENT Client ordered food Client Ref…" at bounding box center [686, 178] width 171 height 25
type input "staff"
type input "150"
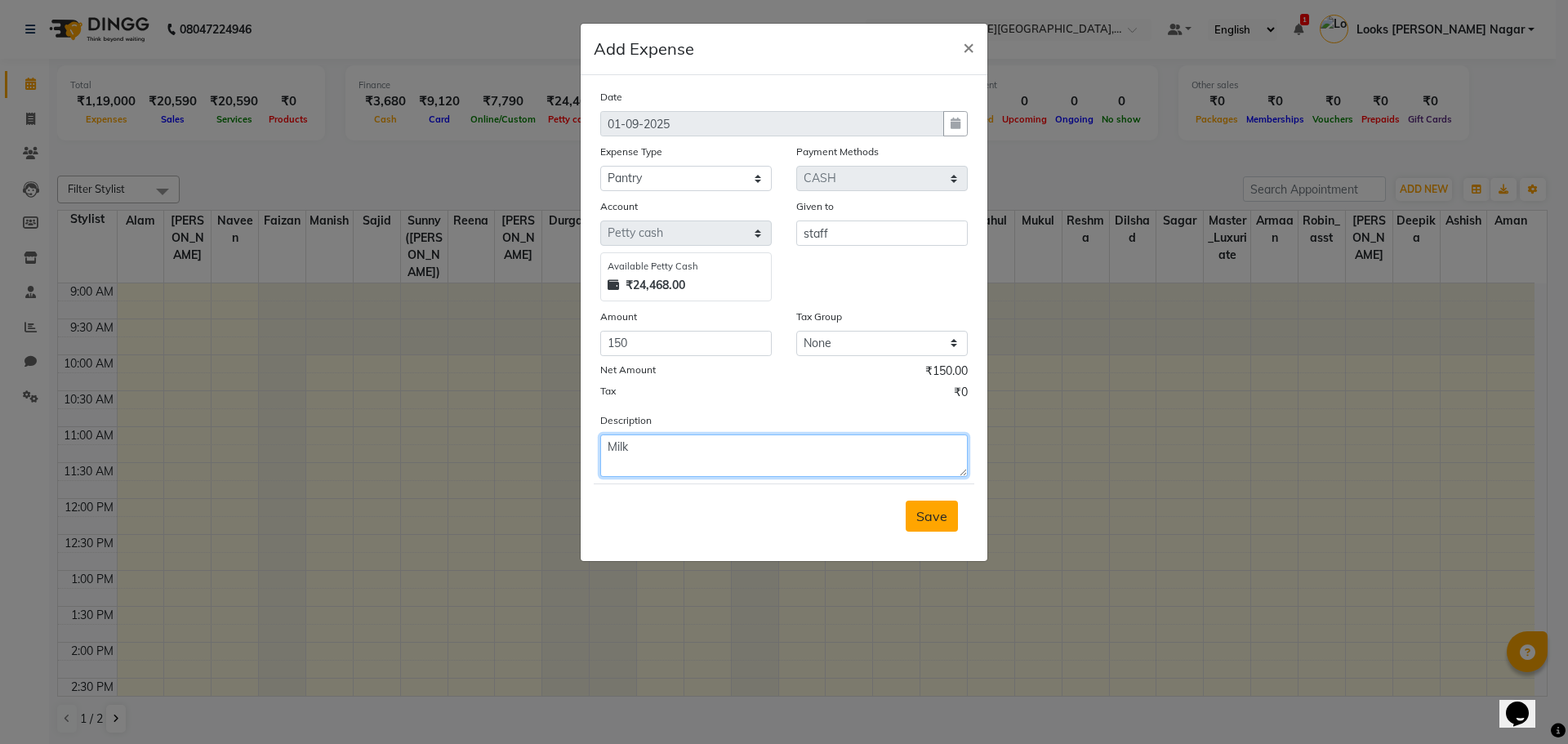
type textarea "Milk"
click at [925, 517] on span "Save" at bounding box center [931, 516] width 31 height 17
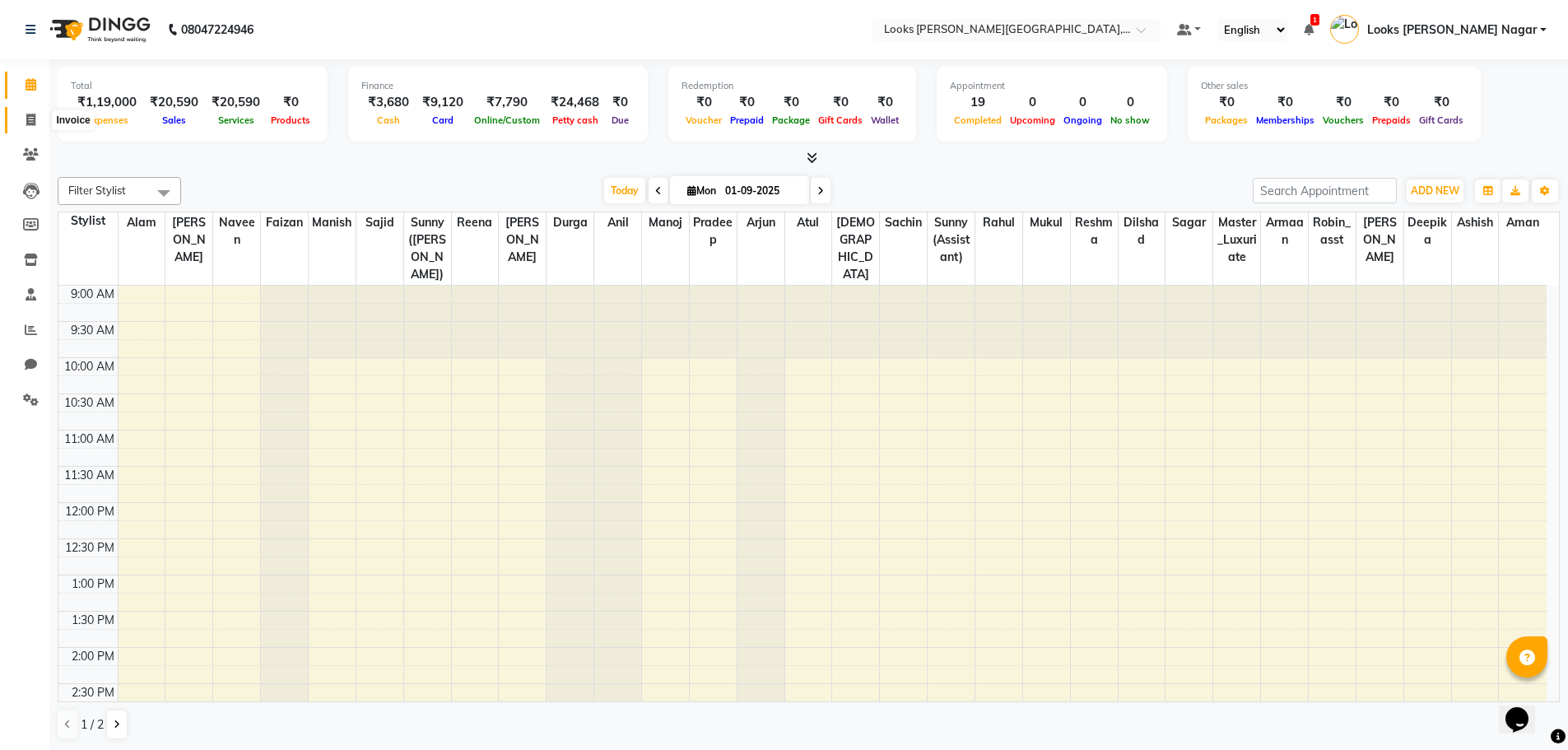
click at [36, 119] on span at bounding box center [31, 120] width 29 height 19
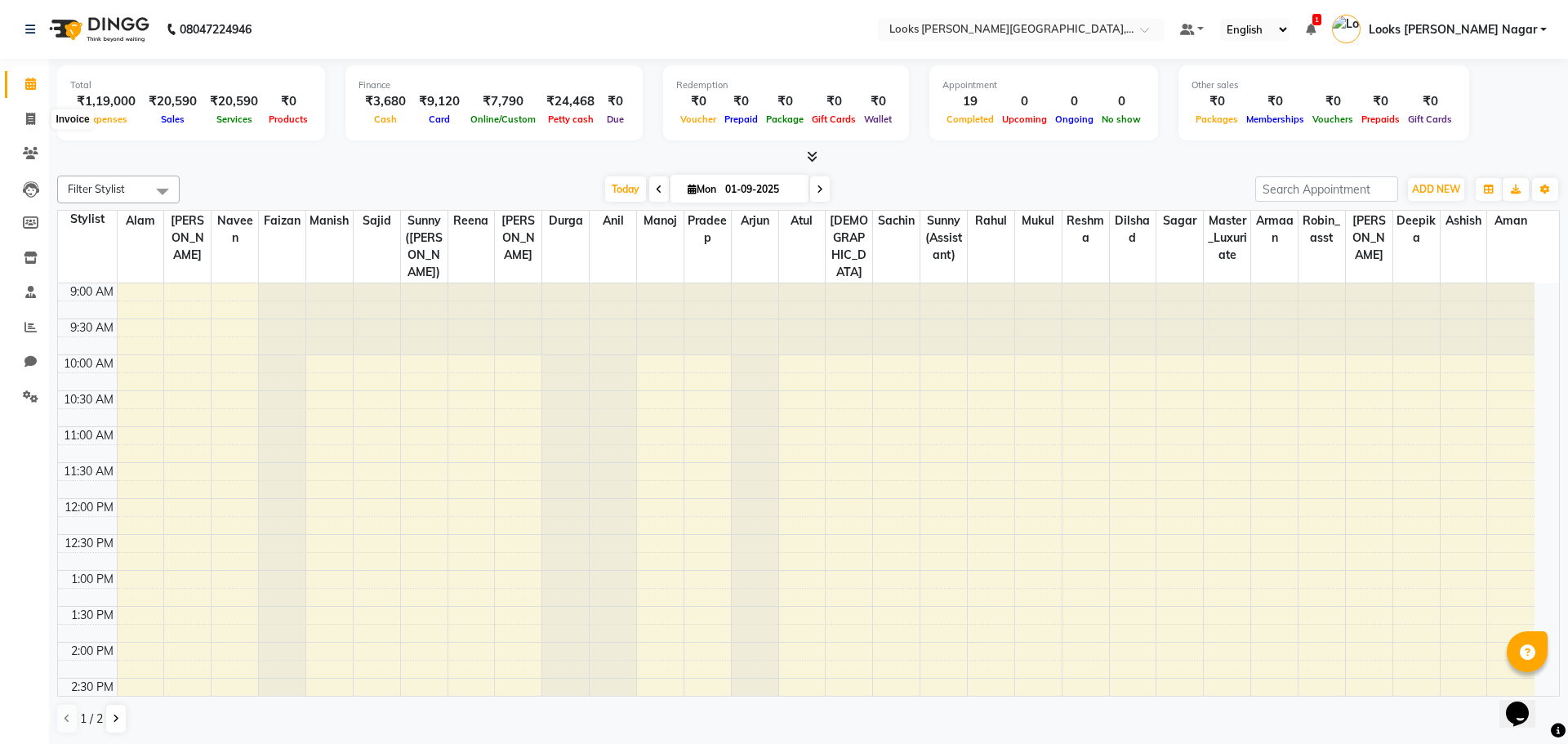
select select "4327"
select select "service"
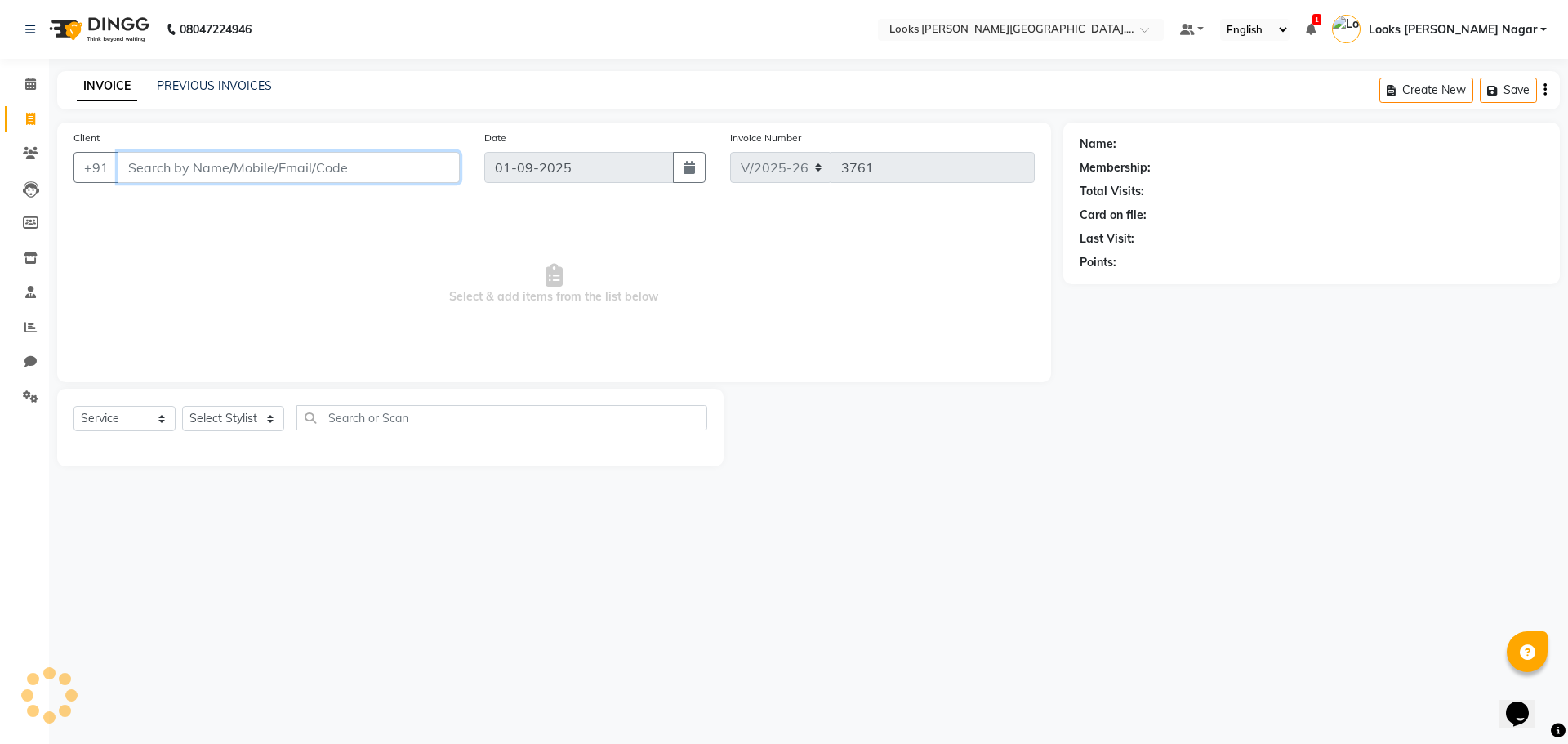
click at [216, 173] on input "Client" at bounding box center [288, 167] width 342 height 31
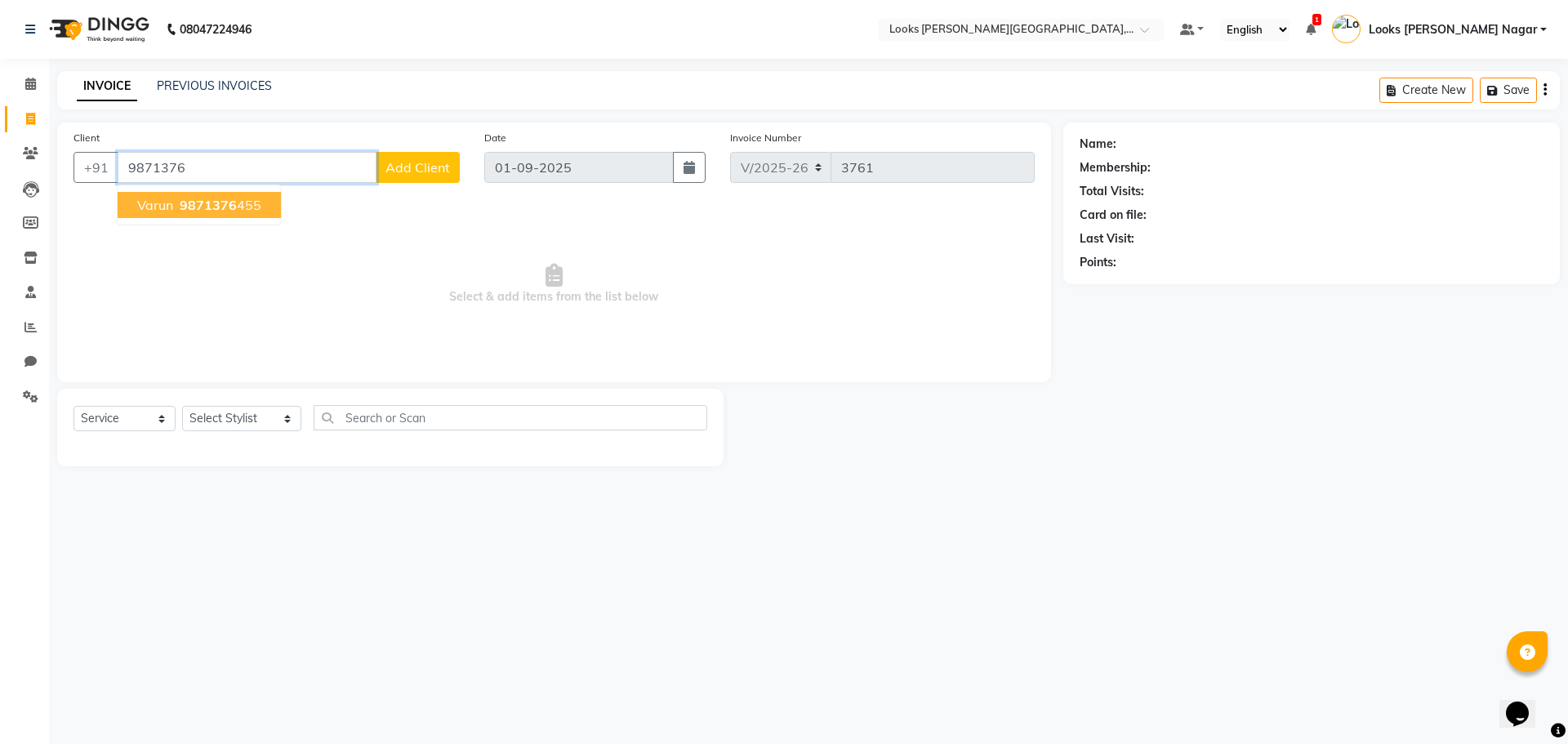
click at [217, 201] on span "9871376" at bounding box center [207, 205] width 57 height 17
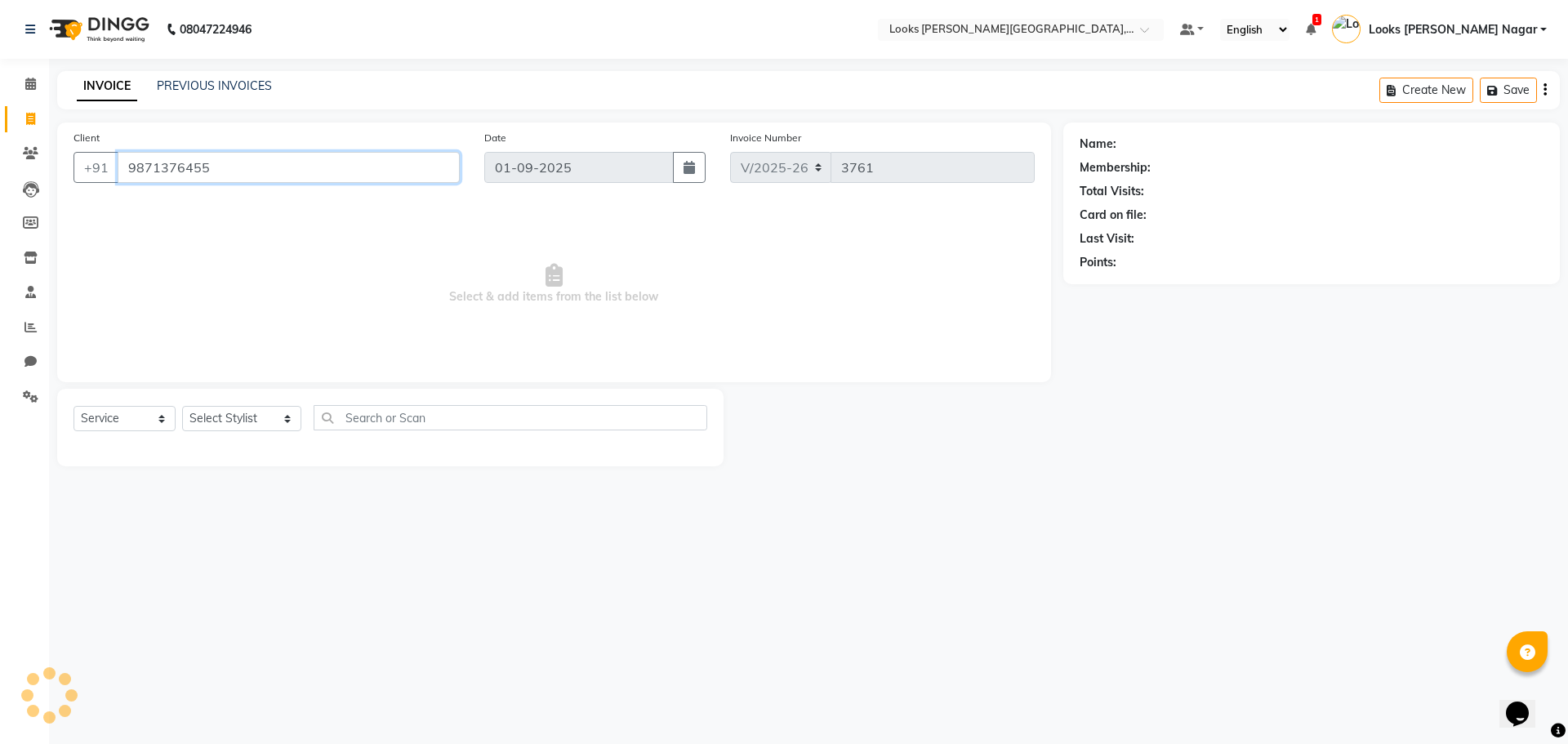
type input "9871376455"
select select "1: Object"
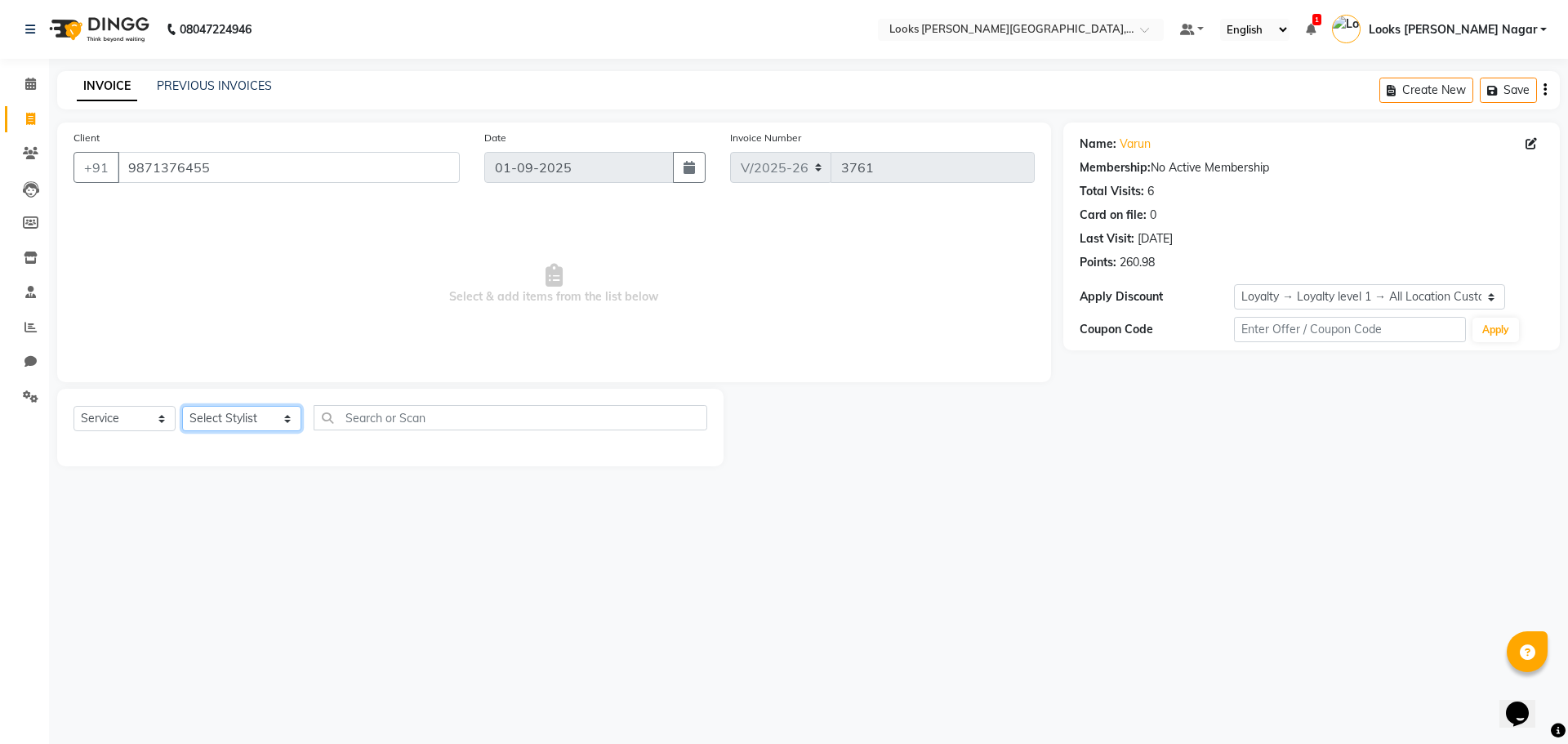
click at [237, 421] on select "Select Stylist Alam Aman Anil Arjun Armaan Ashish Atul Deepika Deepu Dilshad Du…" at bounding box center [241, 418] width 119 height 25
select select "23521"
click at [182, 406] on select "Select Stylist Alam Aman Anil Arjun Armaan Ashish Atul Deepika Deepu Dilshad Du…" at bounding box center [241, 418] width 119 height 25
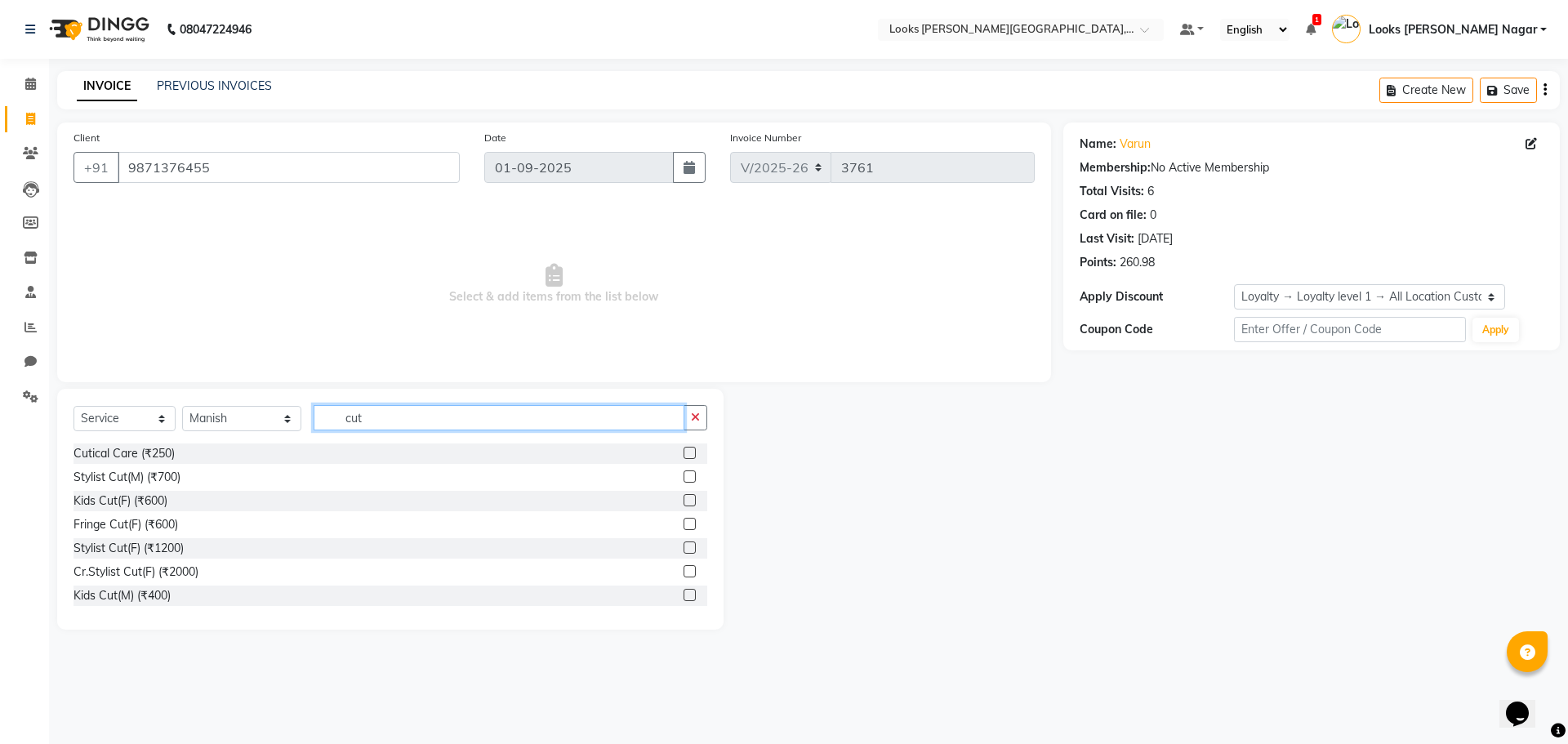
type input "cut"
click at [136, 488] on div "Cutical Care (₹250) Stylist Cut(M) (₹700) Kids Cut(F) (₹600) Fringe Cut(F) (₹60…" at bounding box center [390, 525] width 634 height 163
click at [139, 480] on div "Stylist Cut(M) (₹700)" at bounding box center [127, 477] width 107 height 17
checkbox input "false"
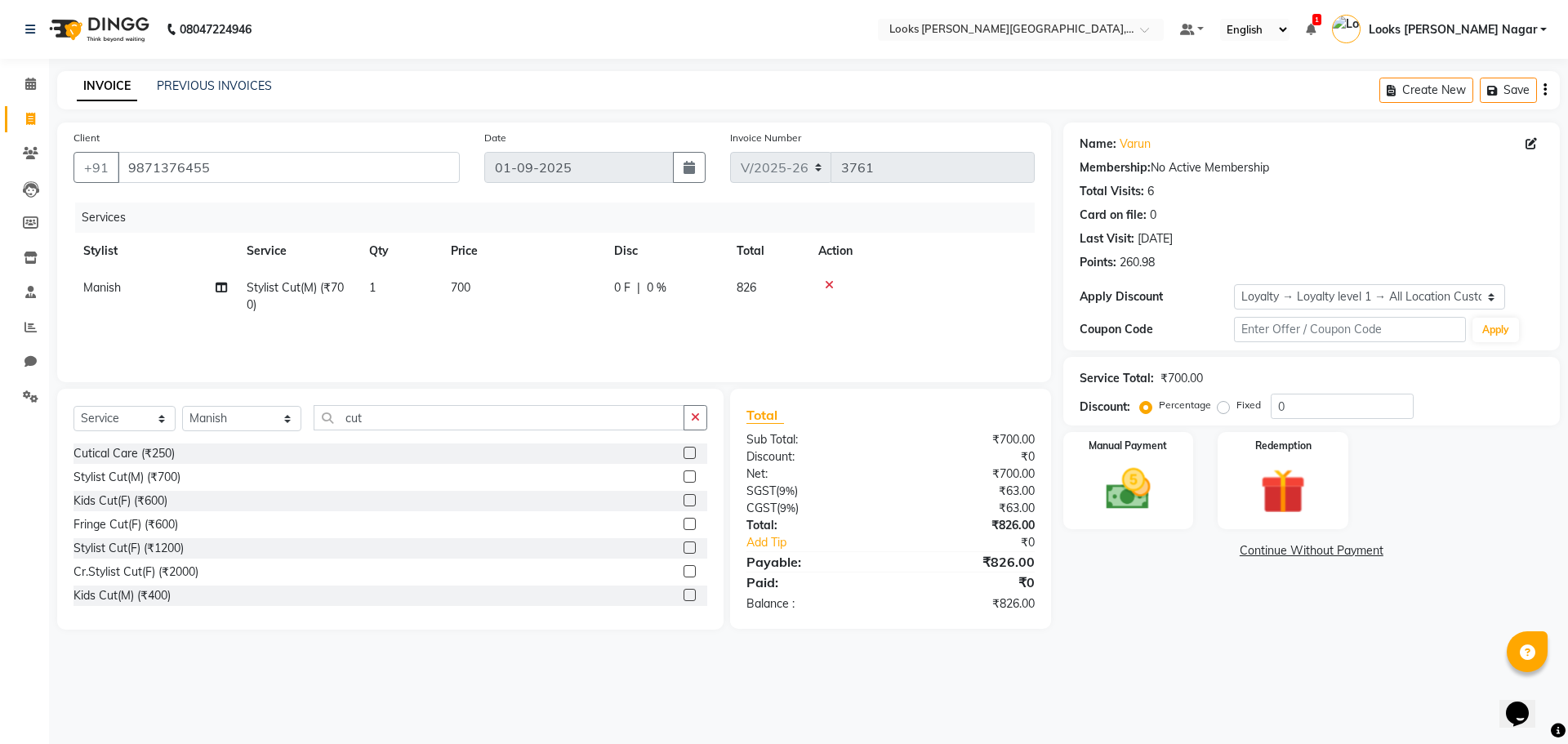
click at [604, 293] on td "0 F | 0 %" at bounding box center [666, 296] width 122 height 54
select select "23521"
drag, startPoint x: 604, startPoint y: 293, endPoint x: 475, endPoint y: 330, distance: 134.2
click at [464, 320] on tr "Alam Aman Anil Arjun Armaan Ashish Atul Deepika Deepu Dilshad Durga Faizan Jenn…" at bounding box center [554, 300] width 961 height 62
type input "466"
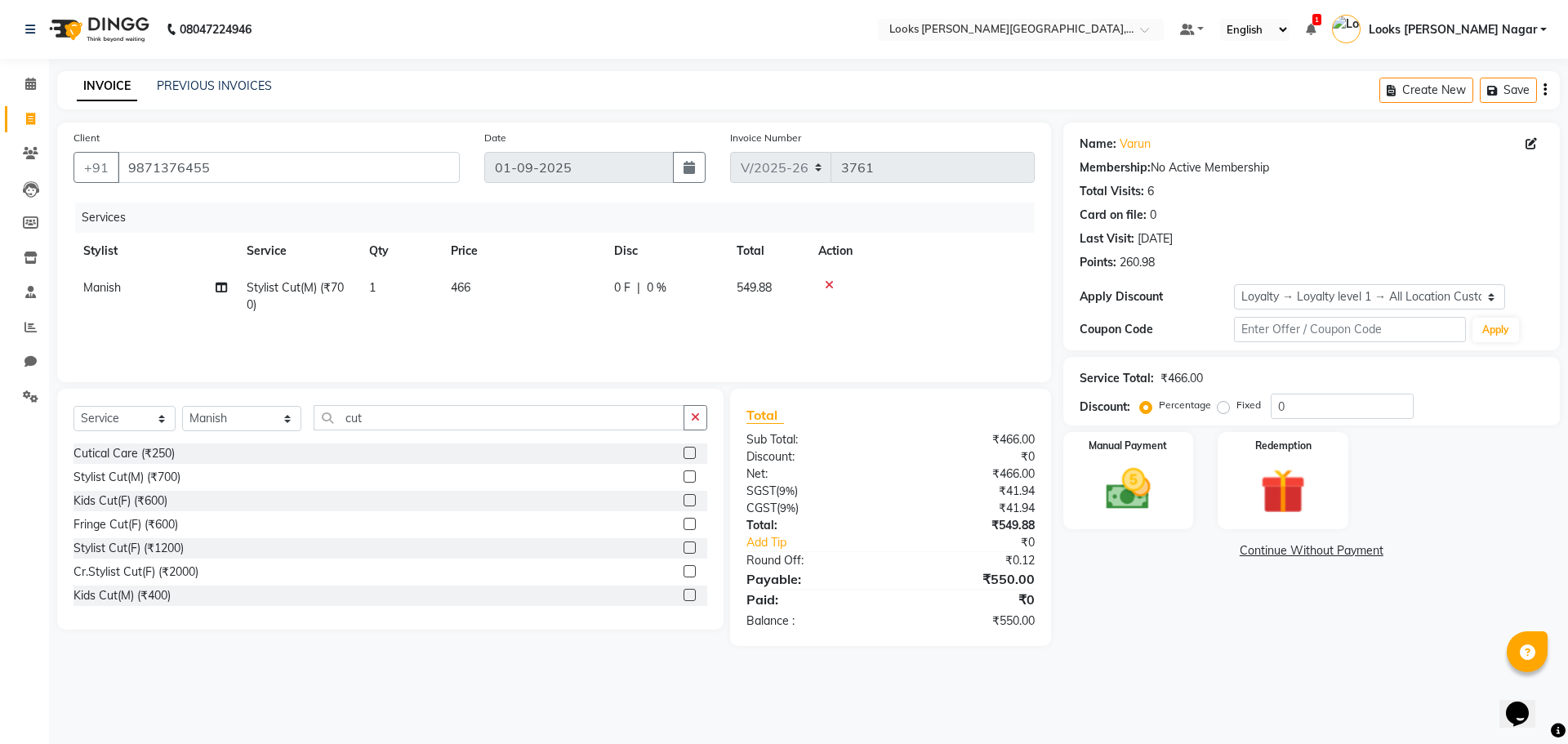
drag, startPoint x: 1104, startPoint y: 615, endPoint x: 1118, endPoint y: 504, distance: 111.9
click at [1104, 605] on div "Name: Varun Membership: No Active Membership Total Visits: 6 Card on file: 0 La…" at bounding box center [1318, 384] width 509 height 524
click at [1138, 463] on img at bounding box center [1128, 490] width 76 height 54
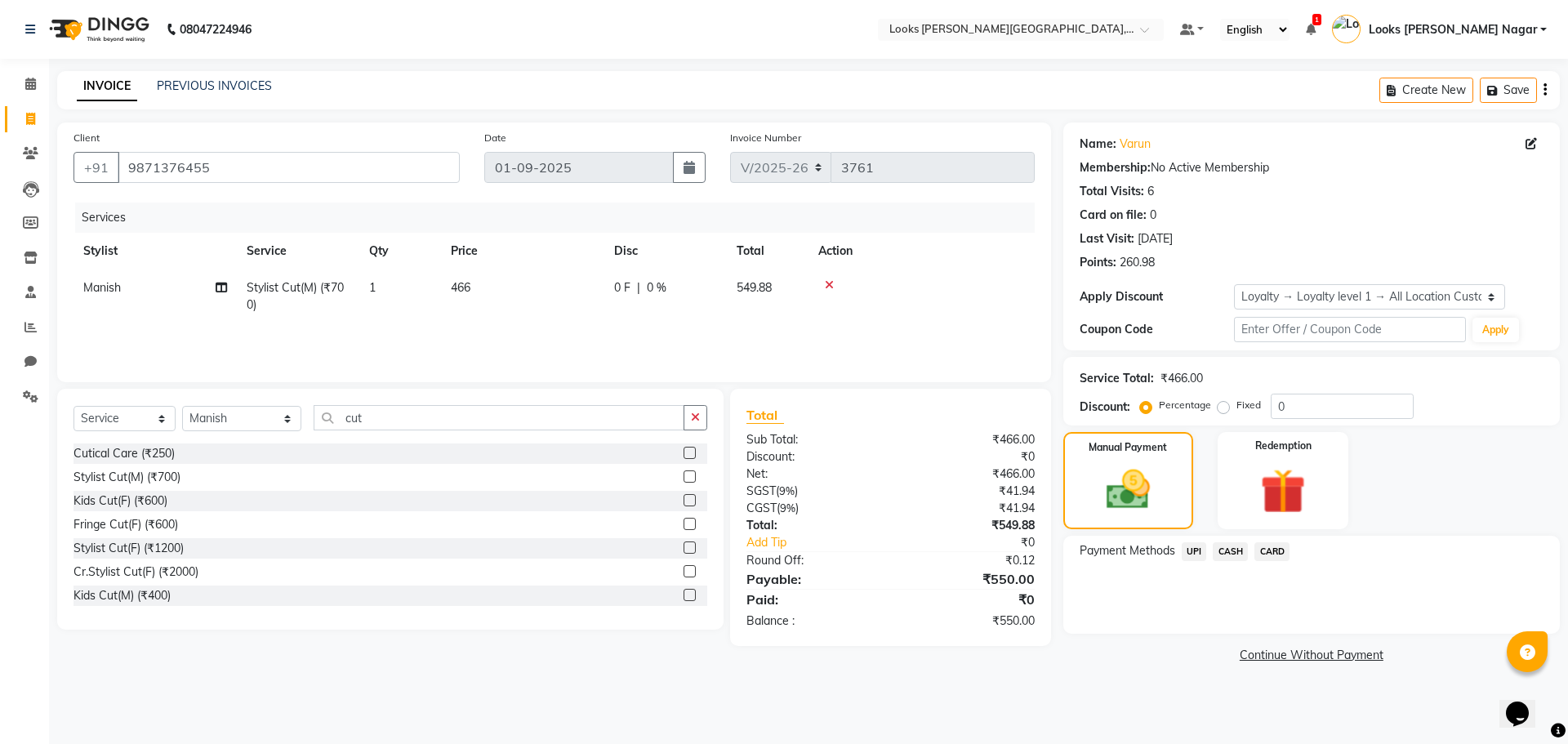
click at [1198, 548] on span "UPI" at bounding box center [1194, 551] width 25 height 18
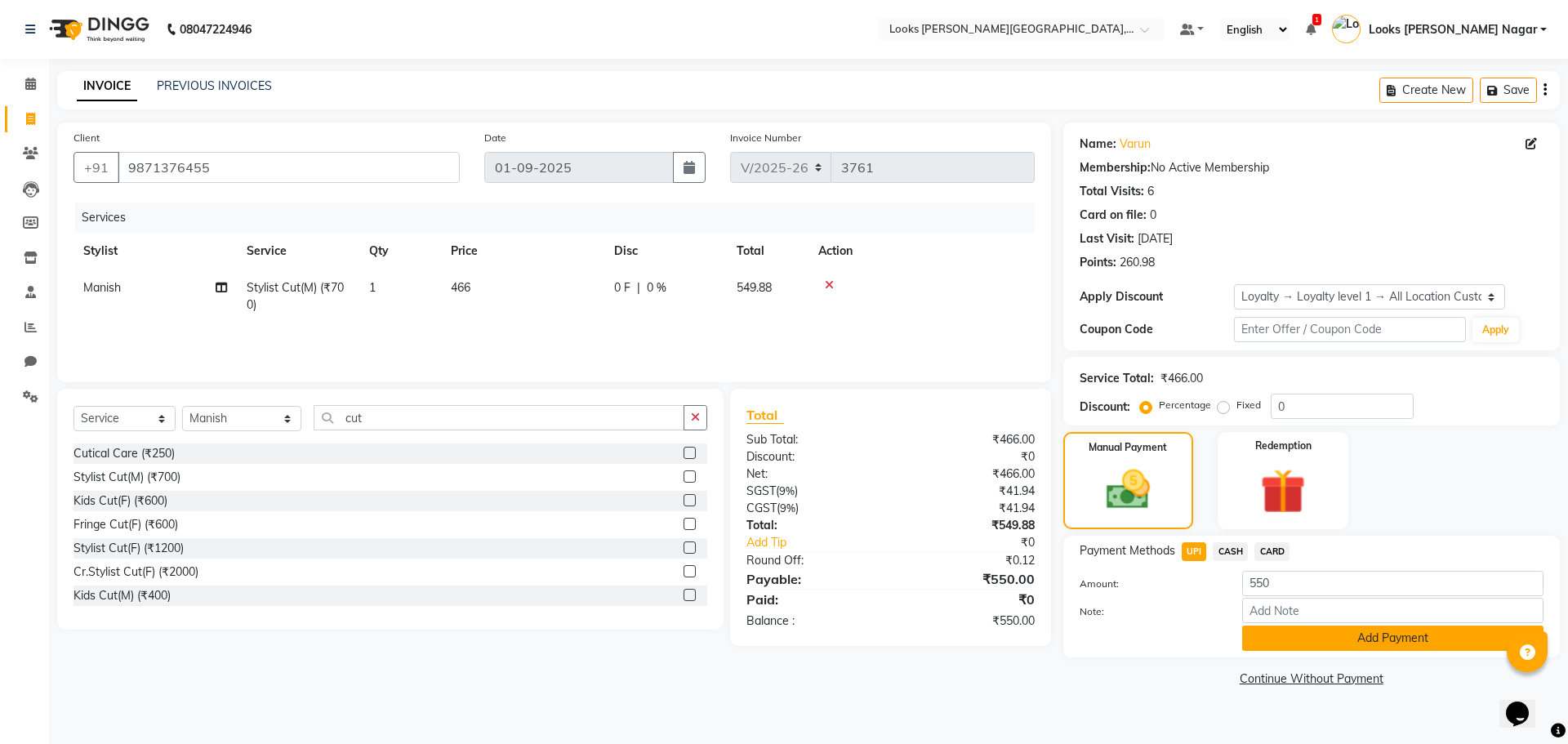
click at [1276, 629] on button "Add Payment" at bounding box center [1392, 637] width 302 height 25
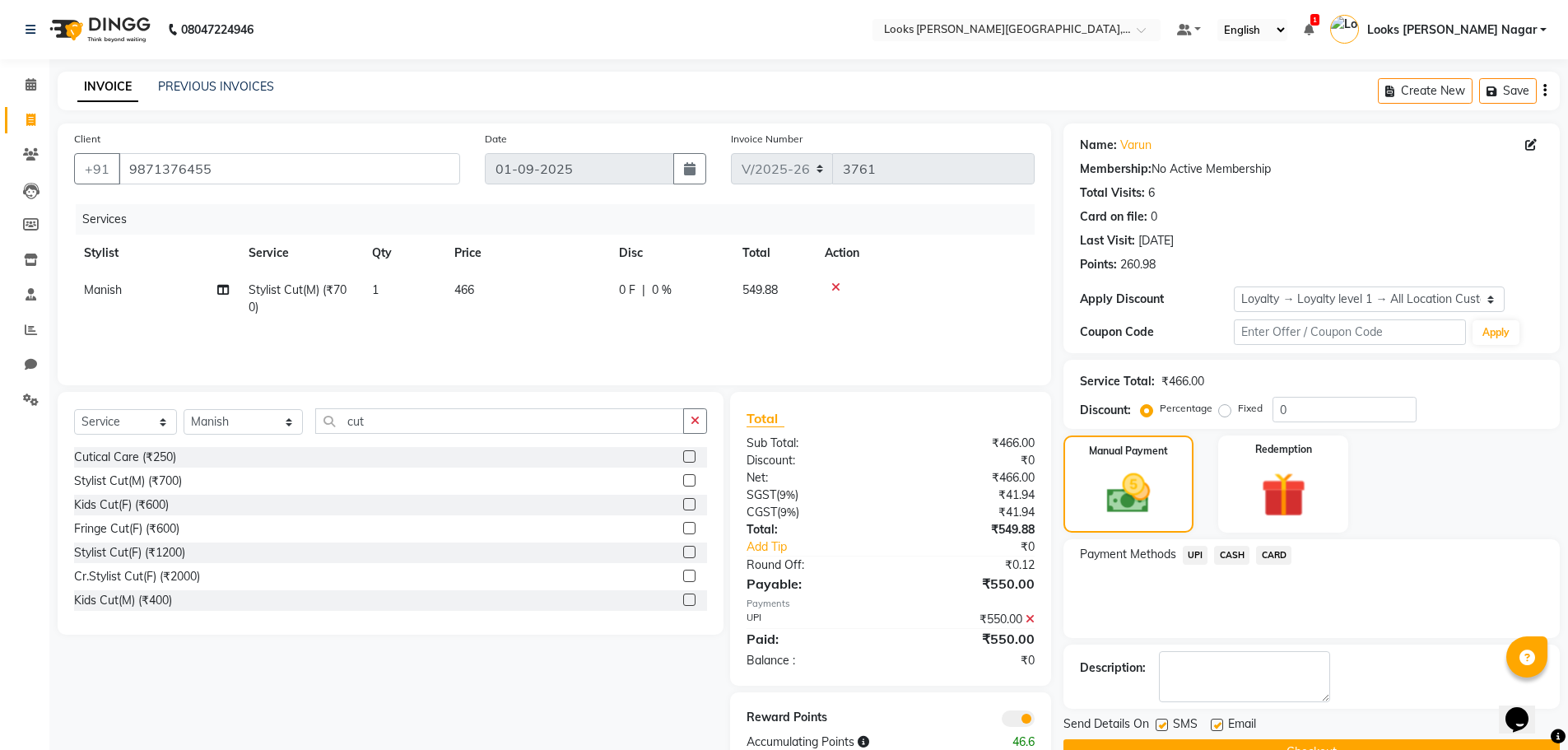
scroll to position [42, 0]
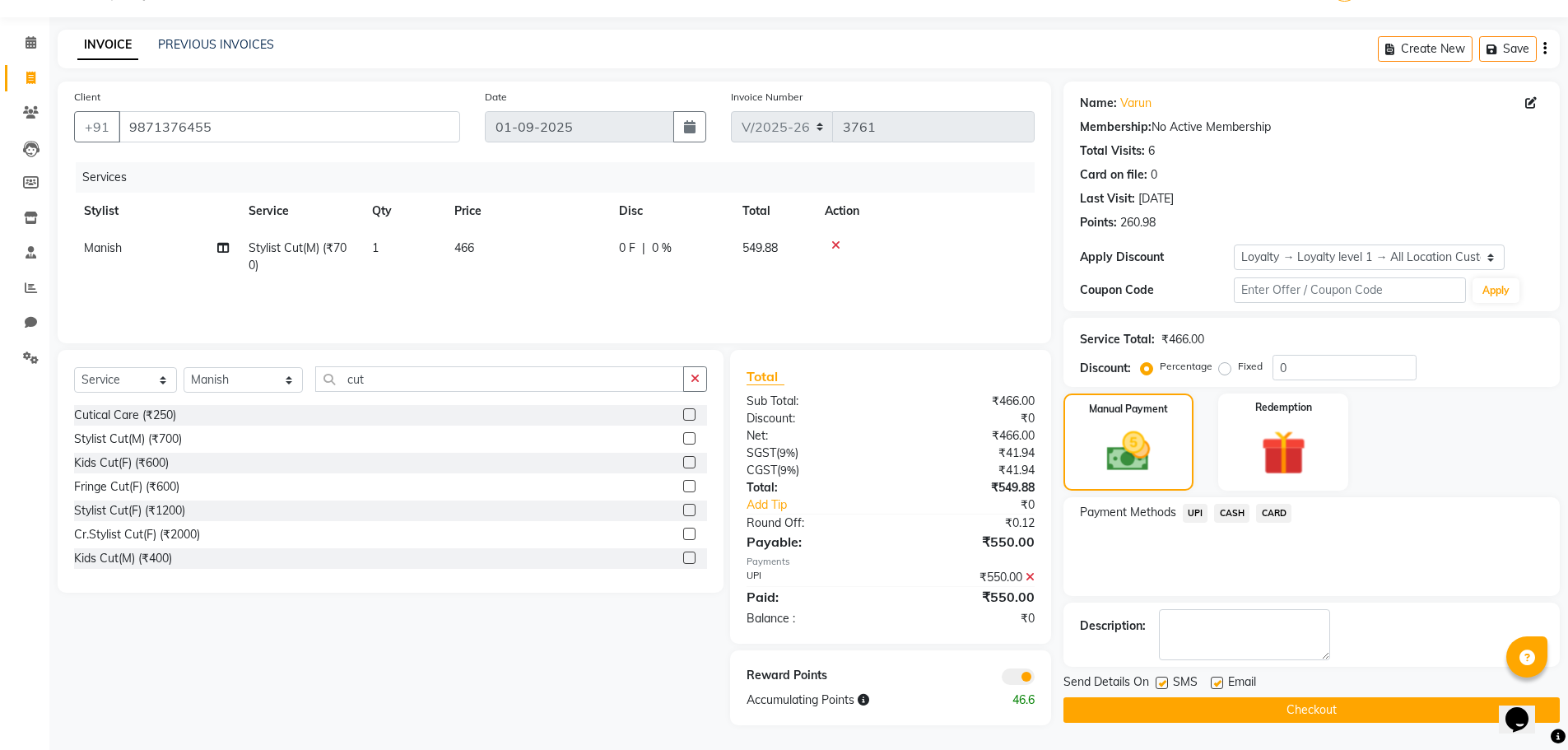
click at [1166, 677] on label at bounding box center [1162, 683] width 12 height 12
click at [1166, 678] on input "checkbox" at bounding box center [1161, 683] width 11 height 11
checkbox input "false"
drag, startPoint x: 1157, startPoint y: 717, endPoint x: 1148, endPoint y: 706, distance: 14.2
click at [1157, 717] on button "Checkout" at bounding box center [1311, 709] width 496 height 26
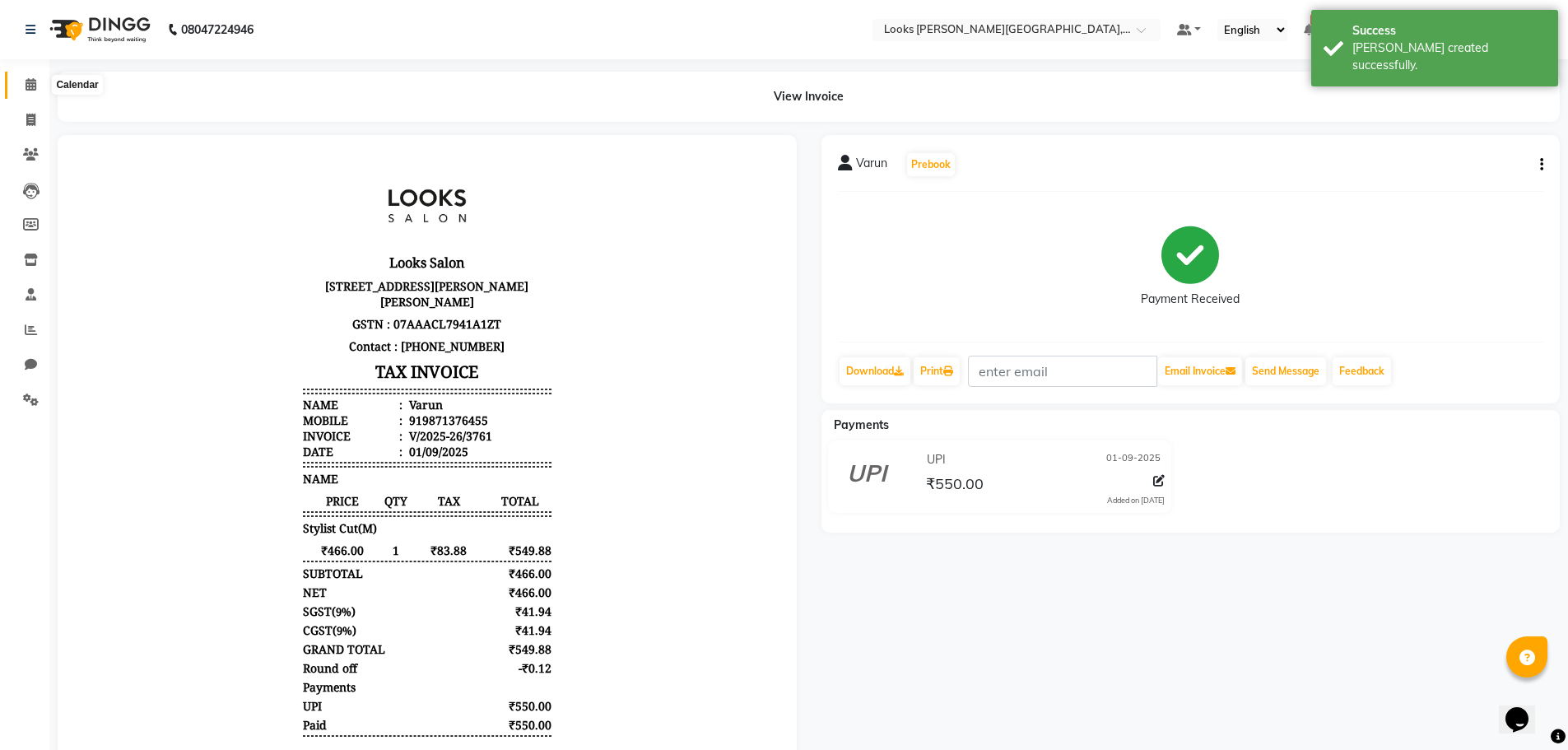
click at [39, 86] on span at bounding box center [31, 85] width 29 height 19
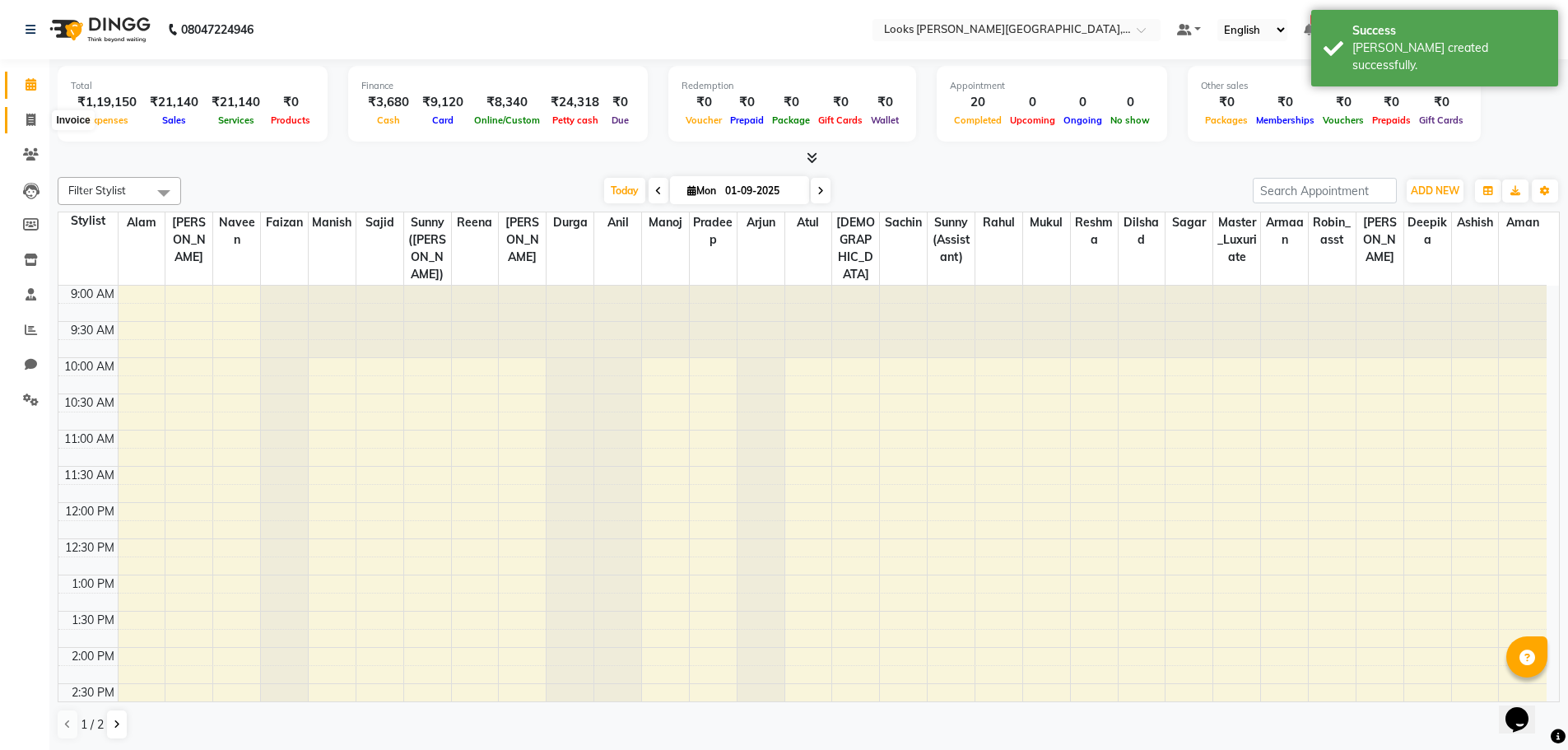
click at [31, 125] on icon at bounding box center [31, 120] width 9 height 12
select select "service"
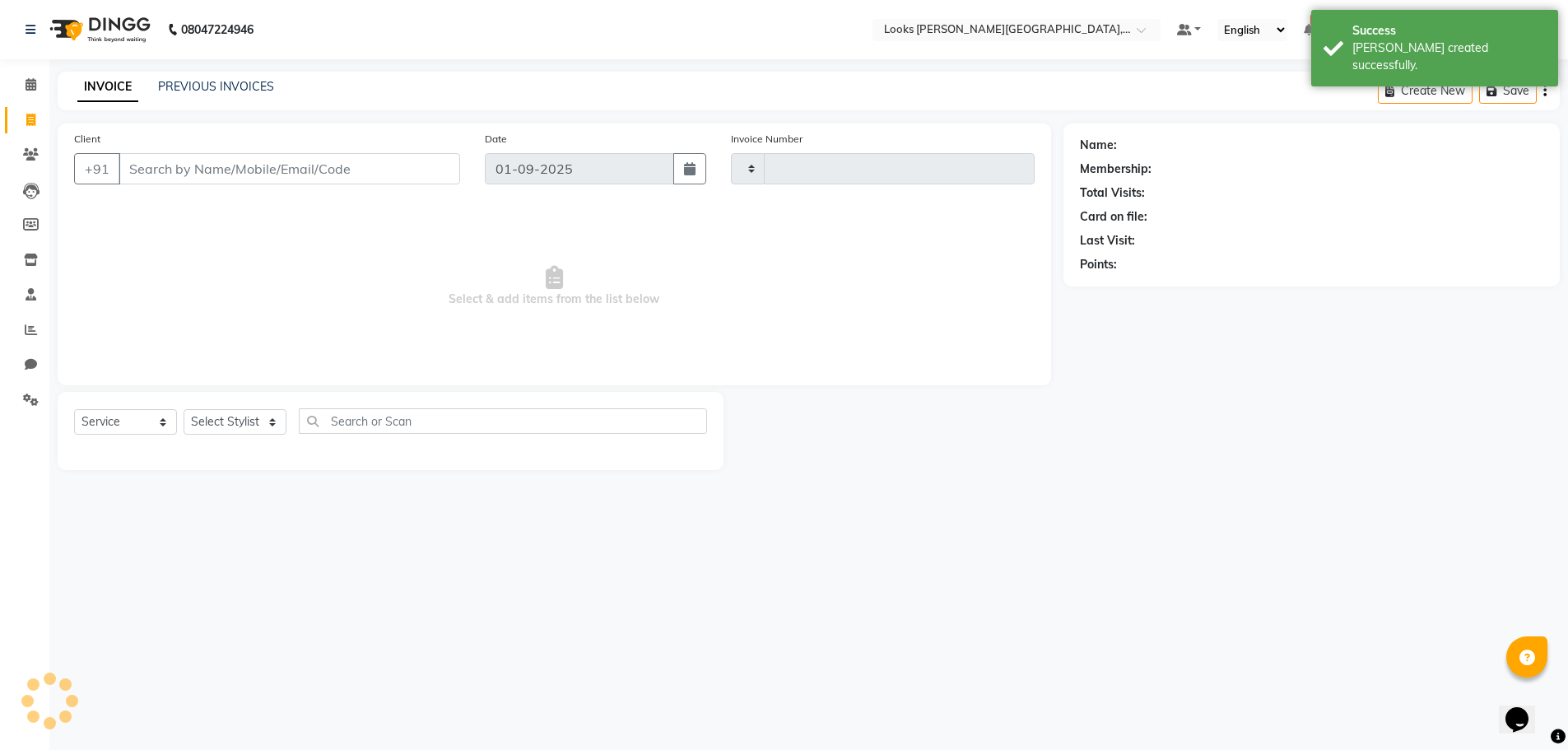
type input "3762"
select select "4327"
click at [32, 81] on icon at bounding box center [31, 85] width 11 height 12
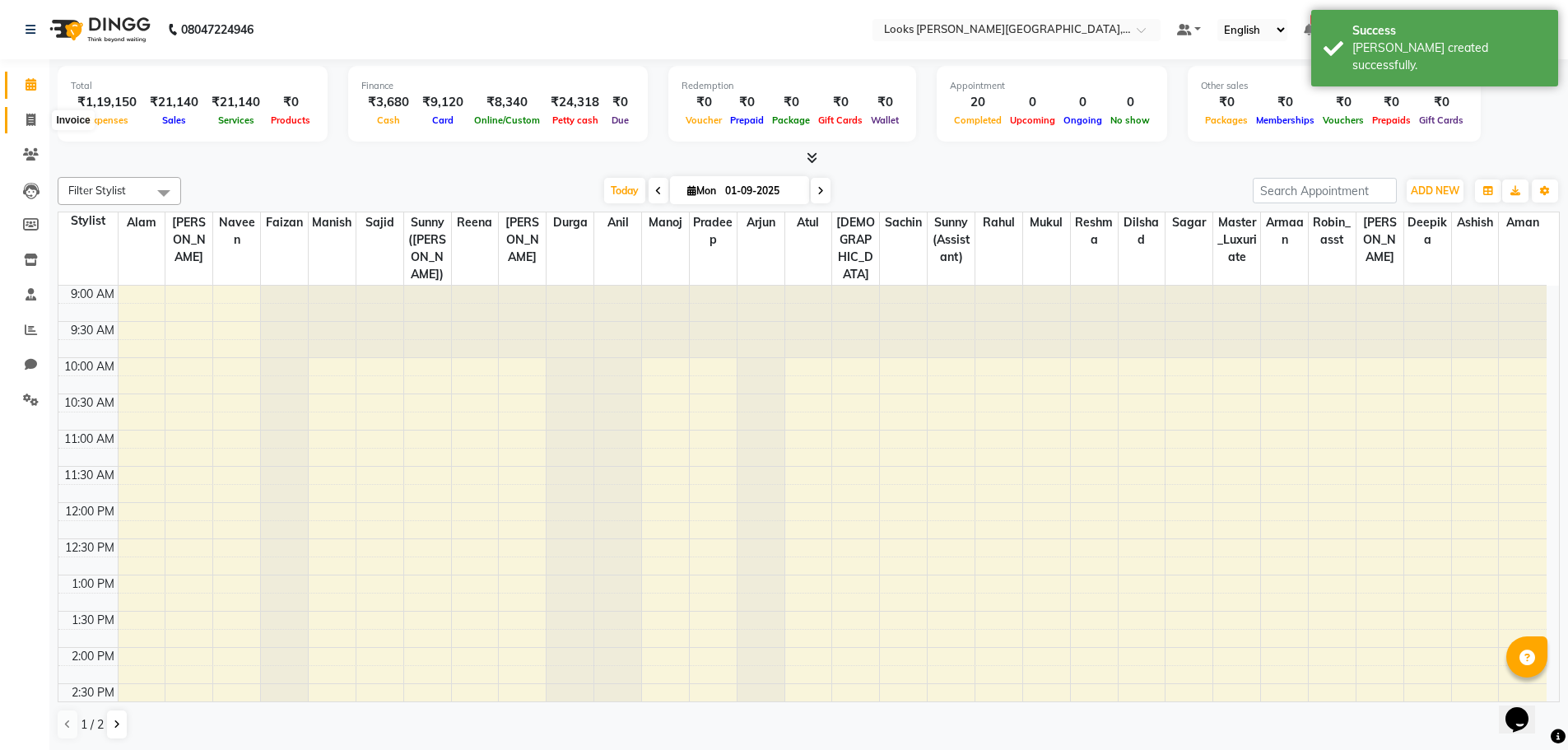
click at [35, 122] on icon at bounding box center [31, 120] width 9 height 12
select select "service"
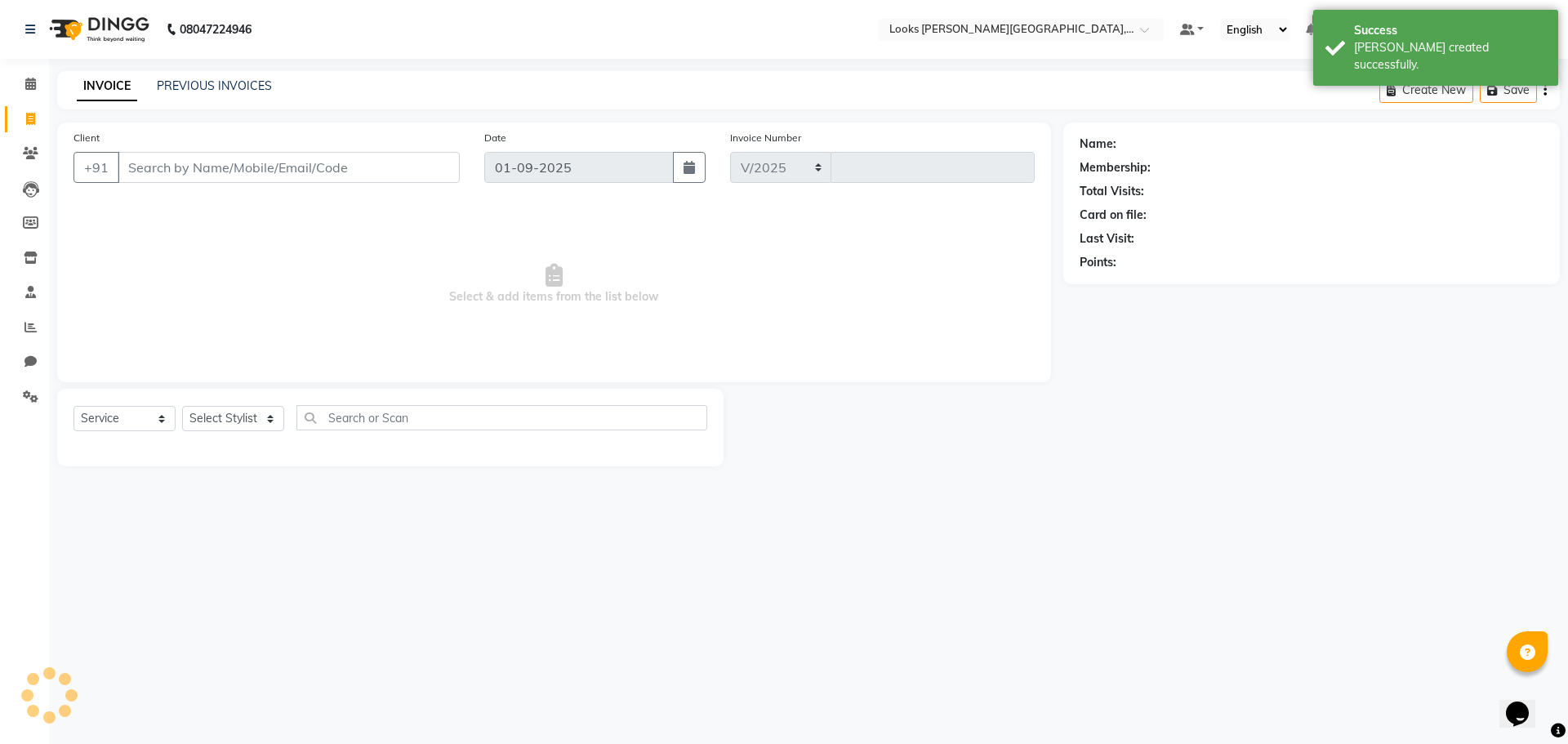
select select "4327"
type input "3762"
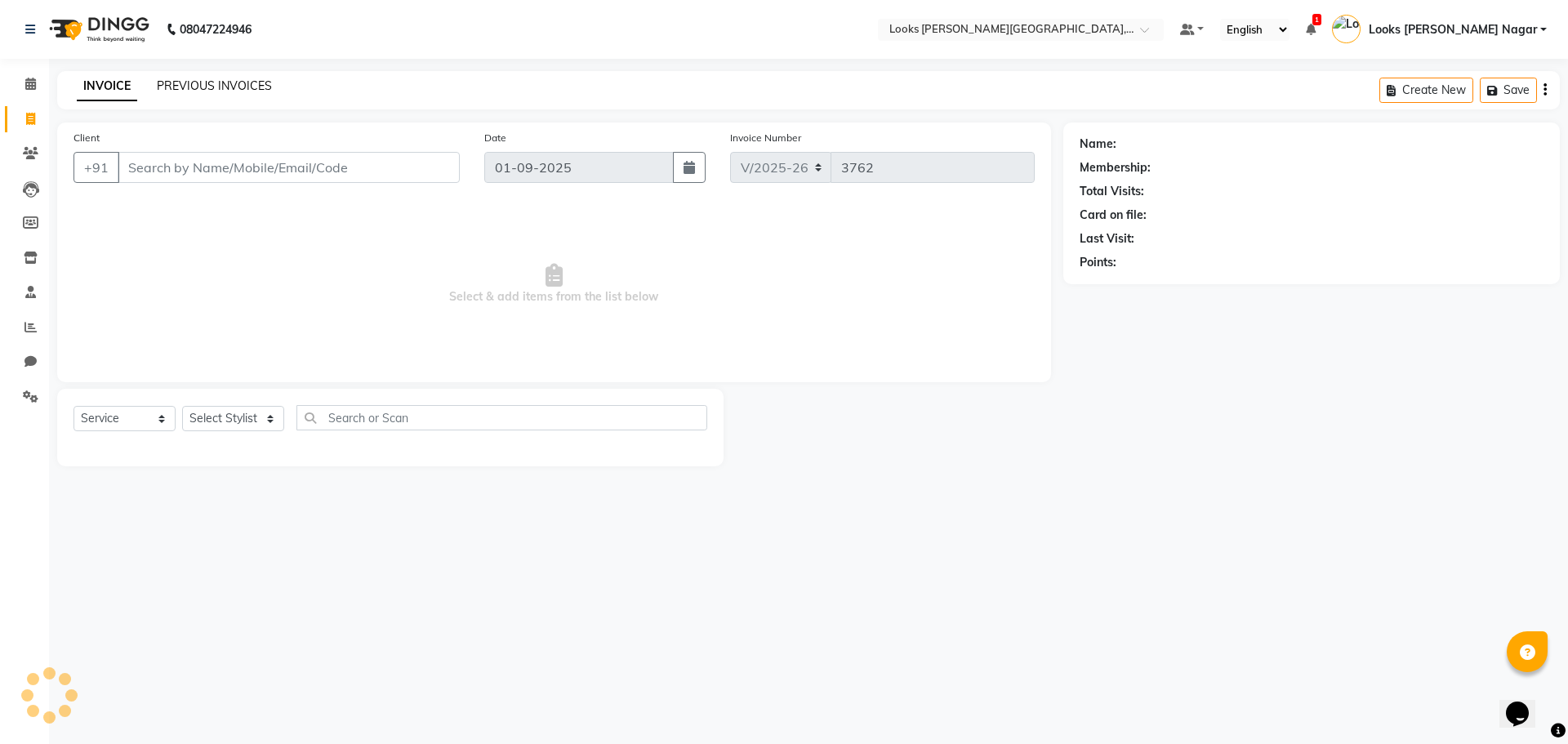
click at [208, 80] on link "PREVIOUS INVOICES" at bounding box center [214, 86] width 115 height 15
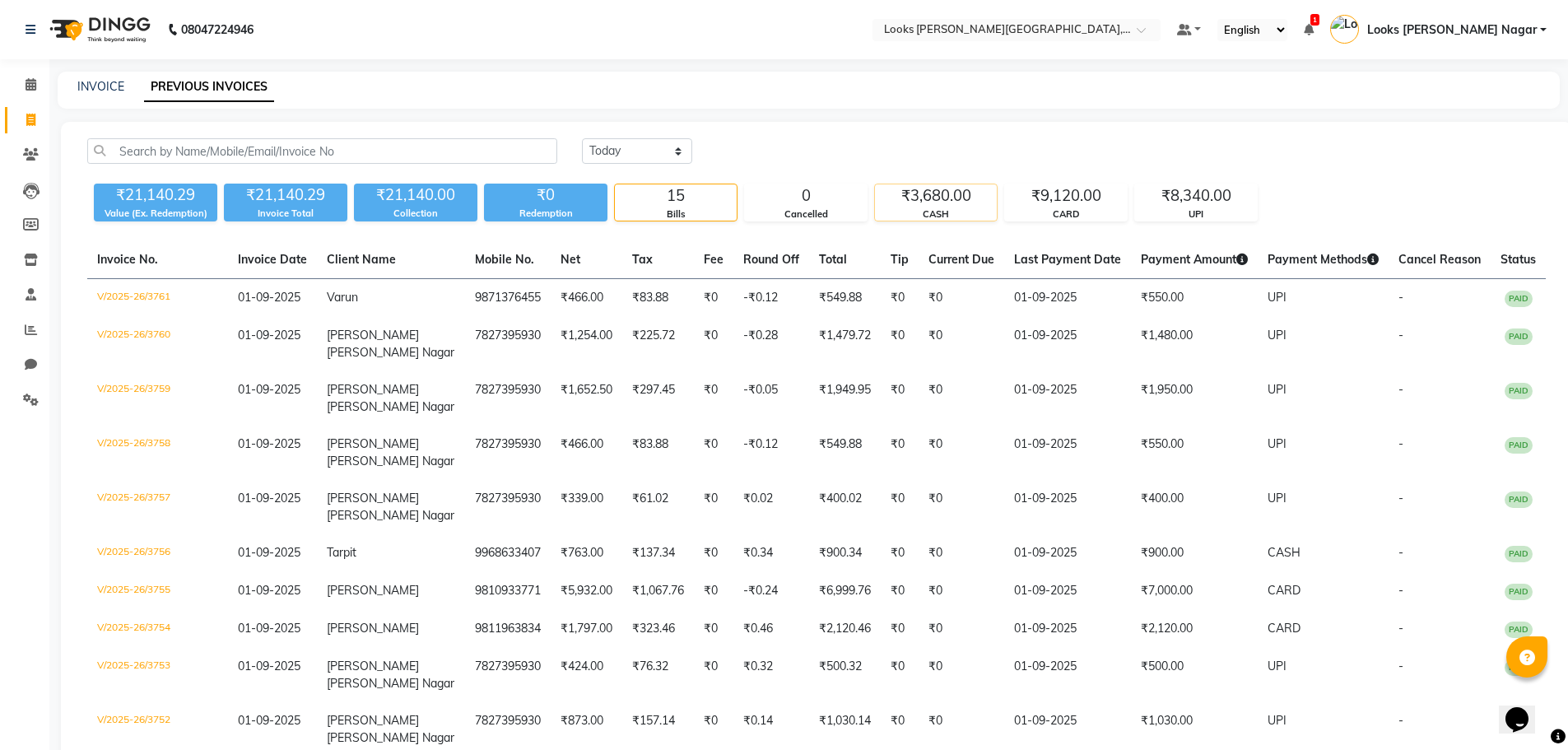
click at [955, 204] on div "₹3,680.00" at bounding box center [936, 196] width 122 height 23
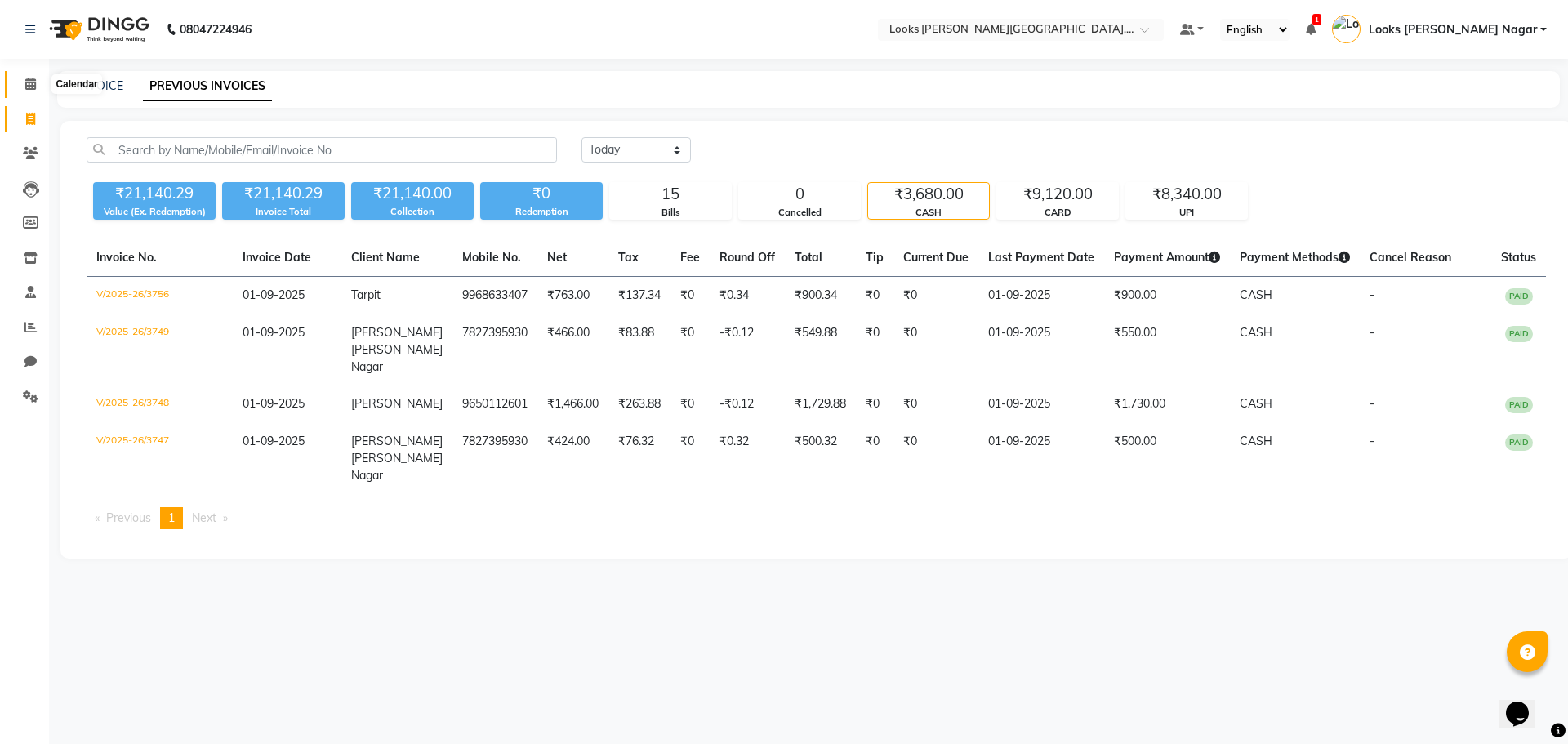
click at [32, 87] on icon at bounding box center [31, 84] width 10 height 12
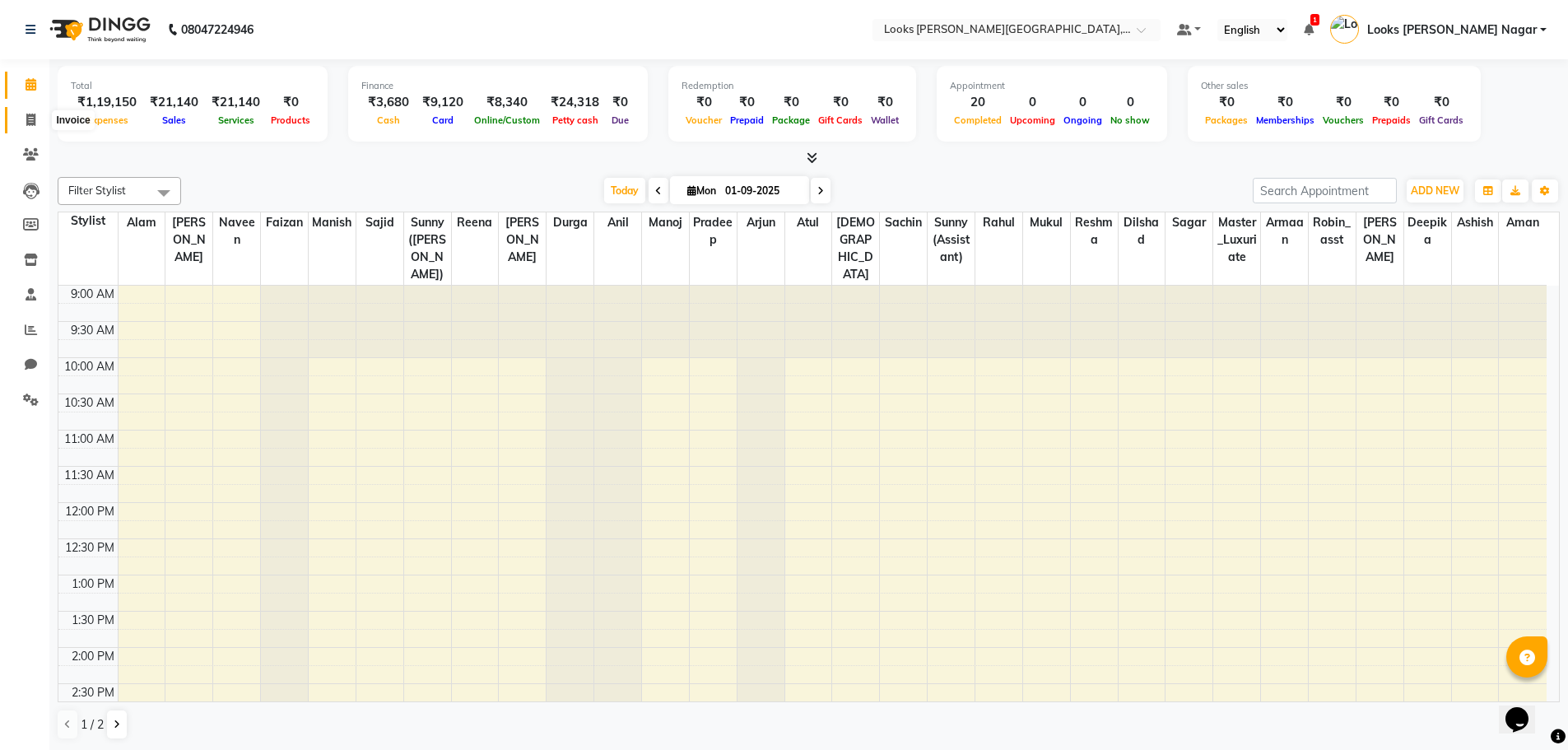
click at [38, 117] on span at bounding box center [31, 120] width 29 height 19
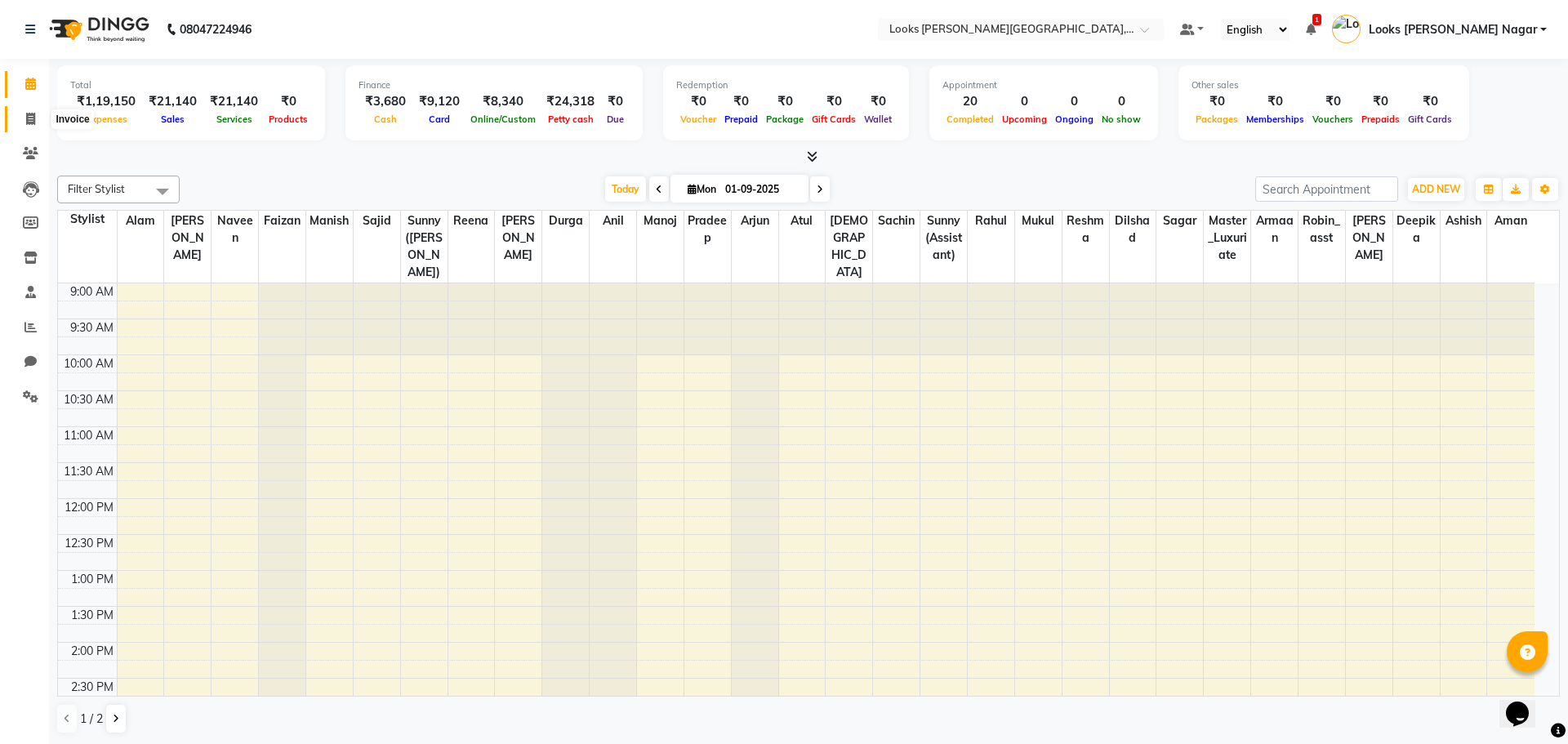
select select "service"
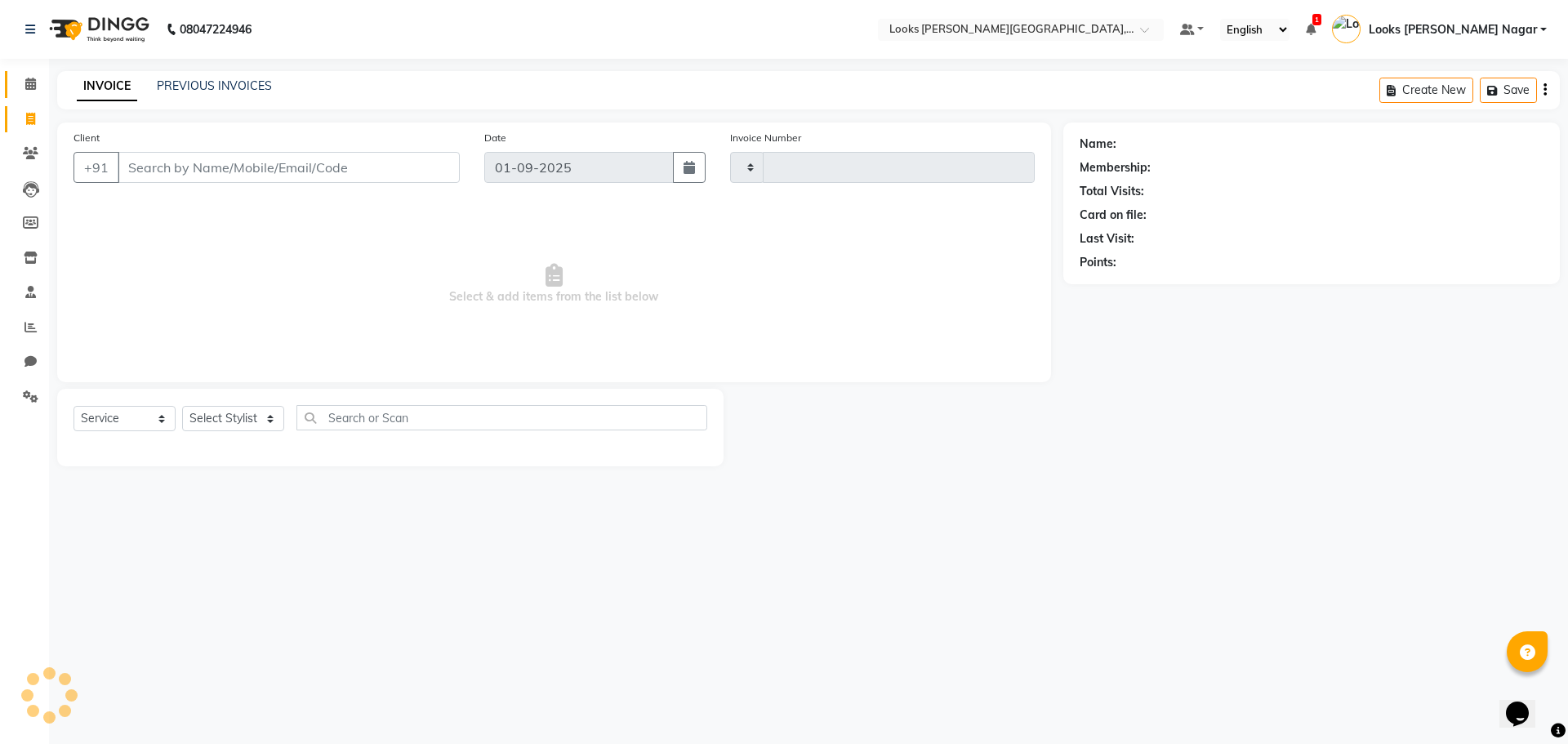
type input "3762"
select select "4327"
click at [39, 90] on span at bounding box center [31, 84] width 29 height 18
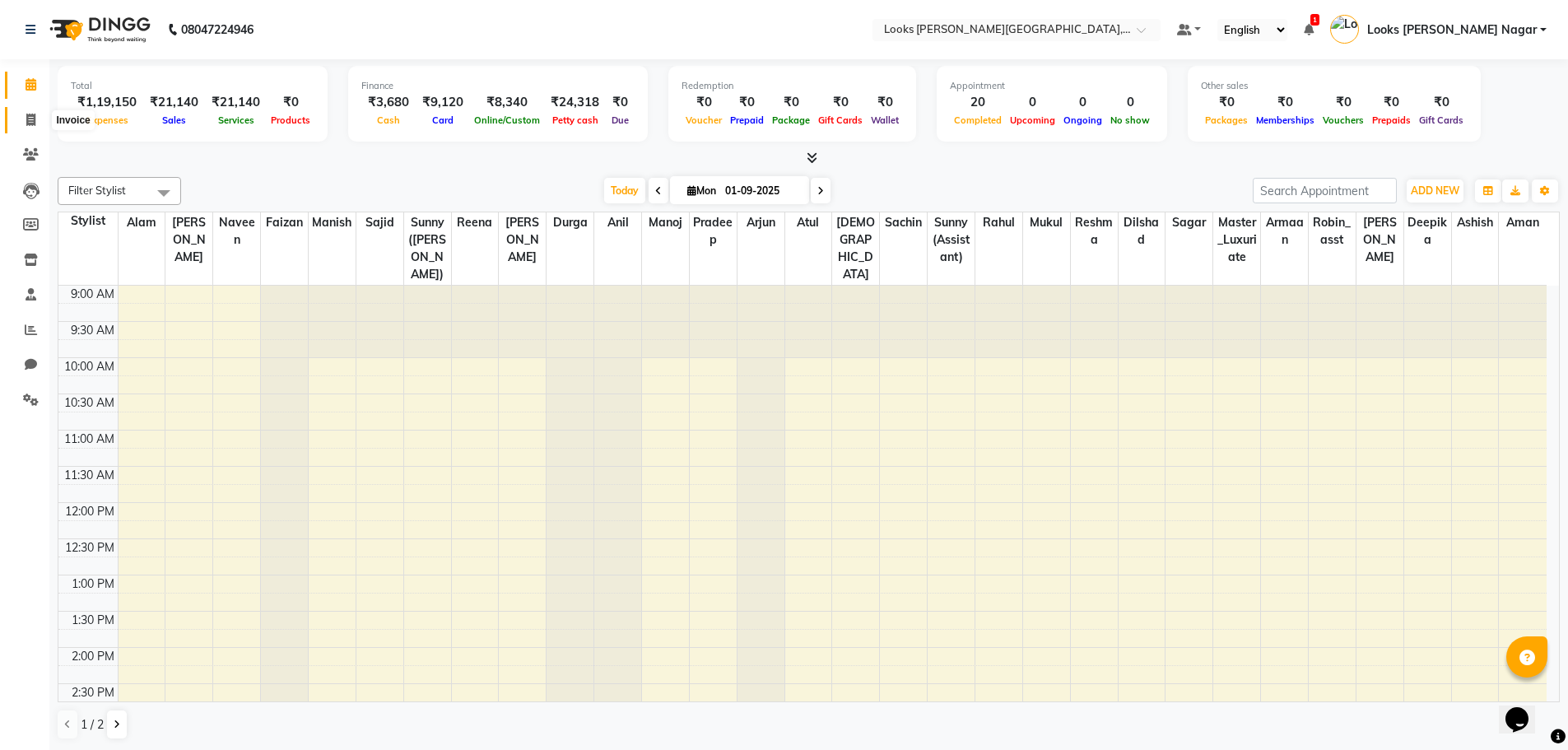
click at [22, 116] on span at bounding box center [31, 120] width 29 height 19
select select "service"
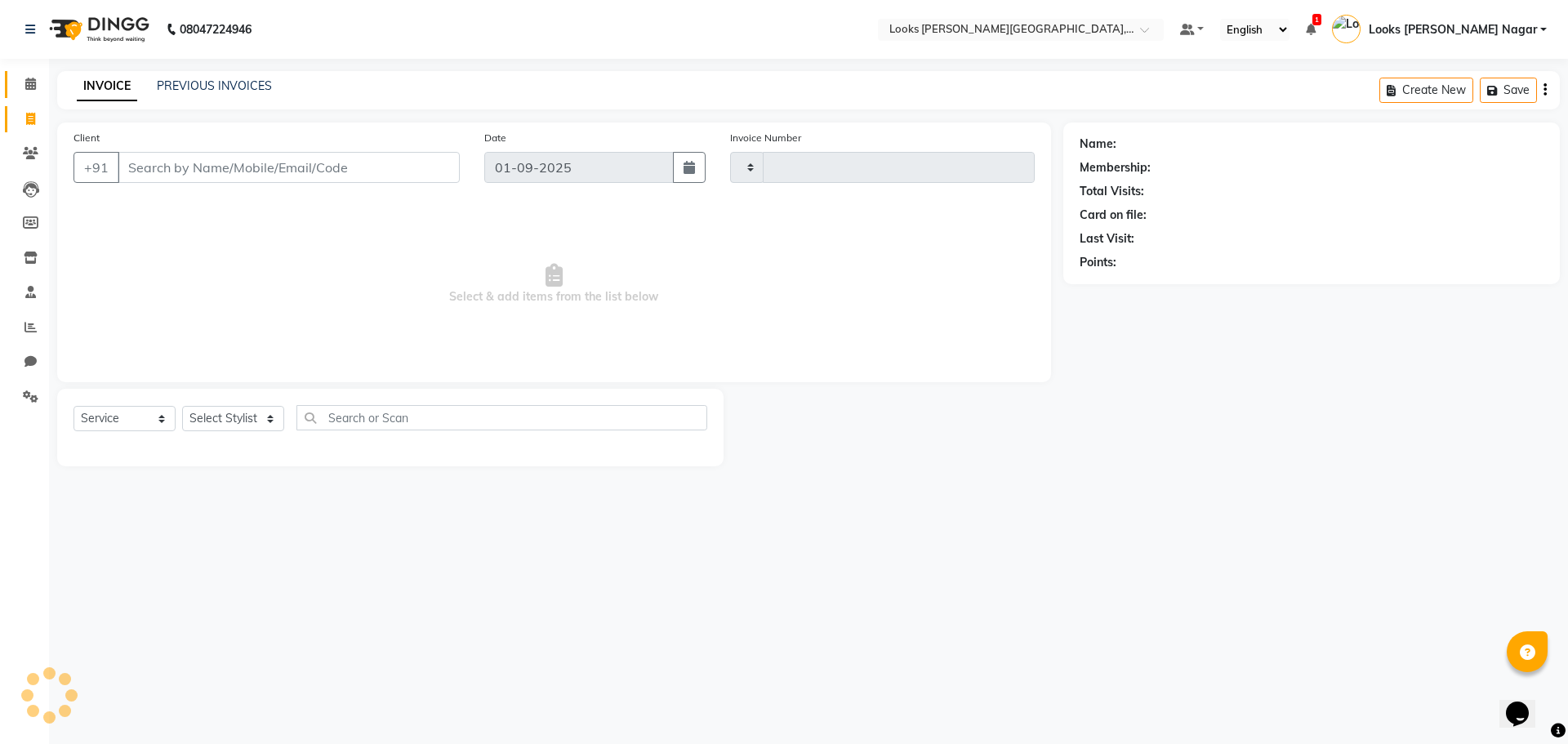
type input "3762"
select select "4327"
click at [173, 157] on input "Client" at bounding box center [288, 167] width 342 height 31
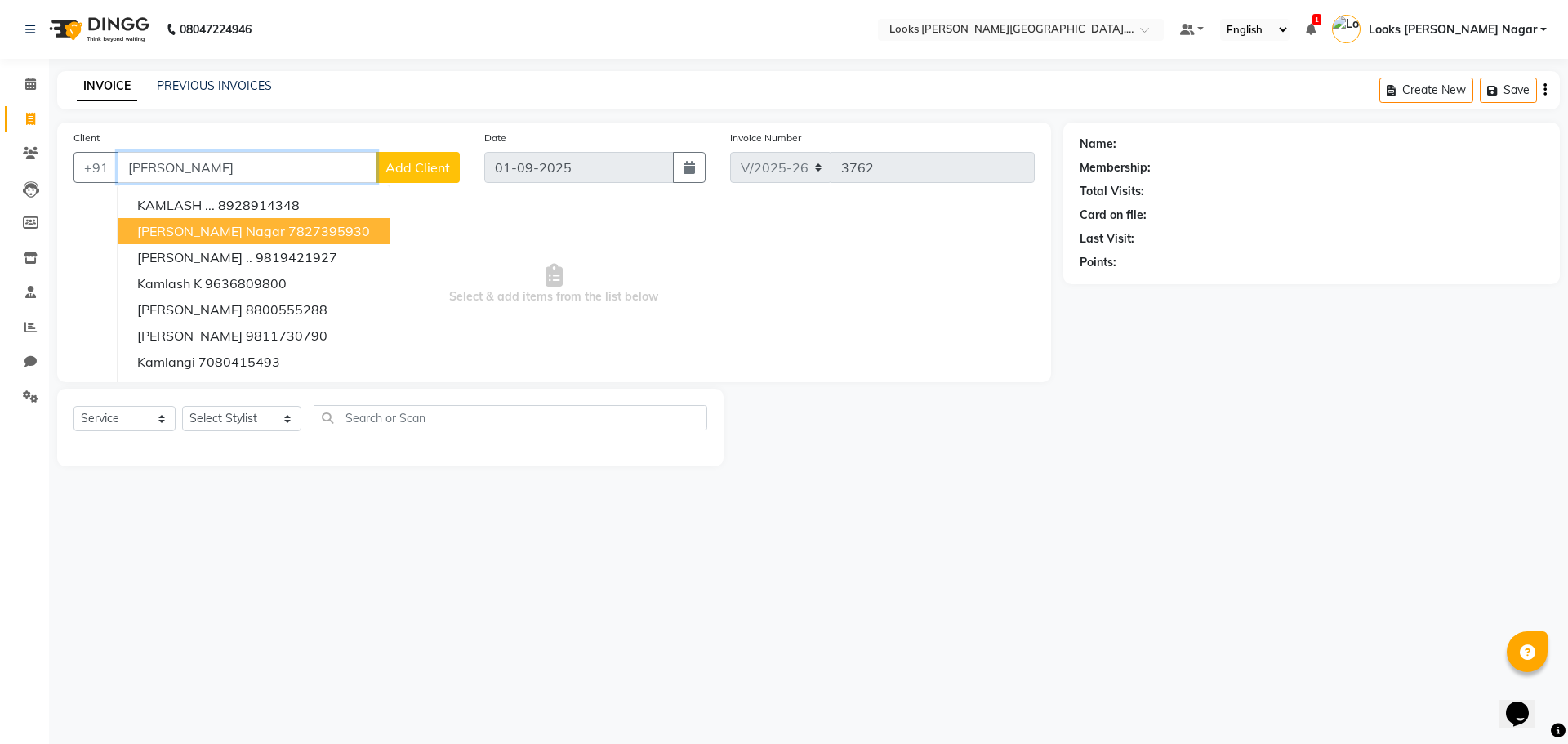
click at [239, 235] on span "[PERSON_NAME] Nagar" at bounding box center [211, 231] width 148 height 17
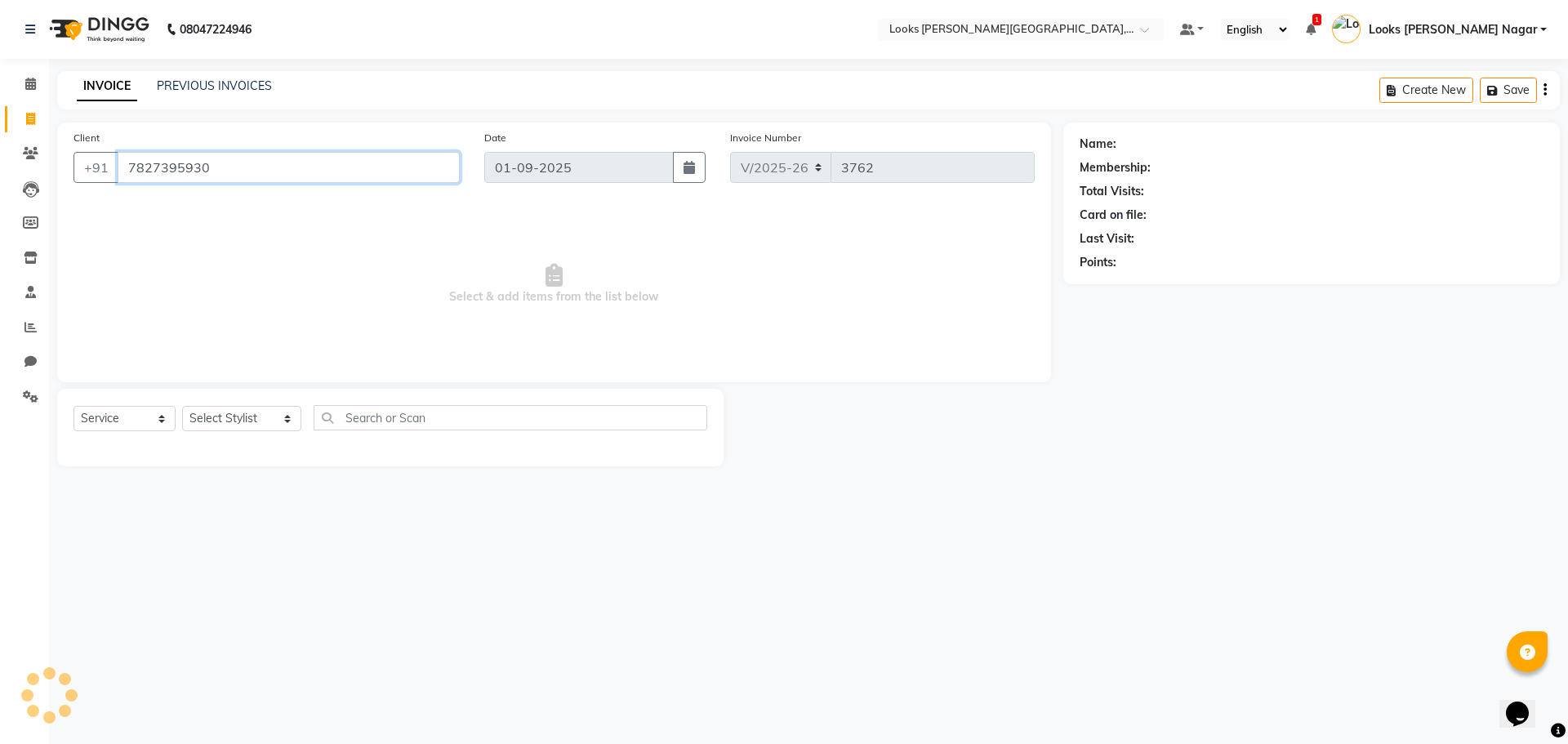
type input "7827395930"
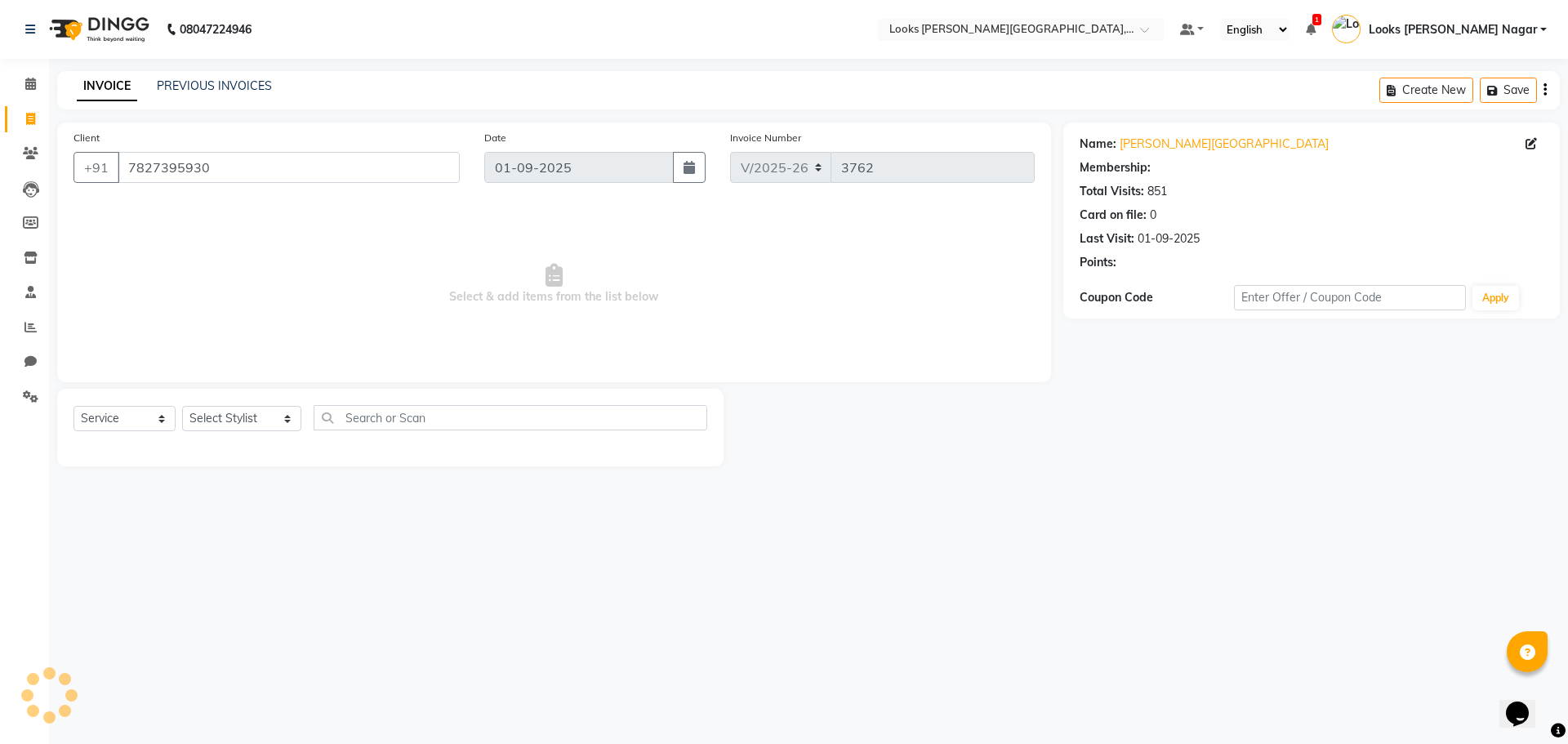
select select "1: Object"
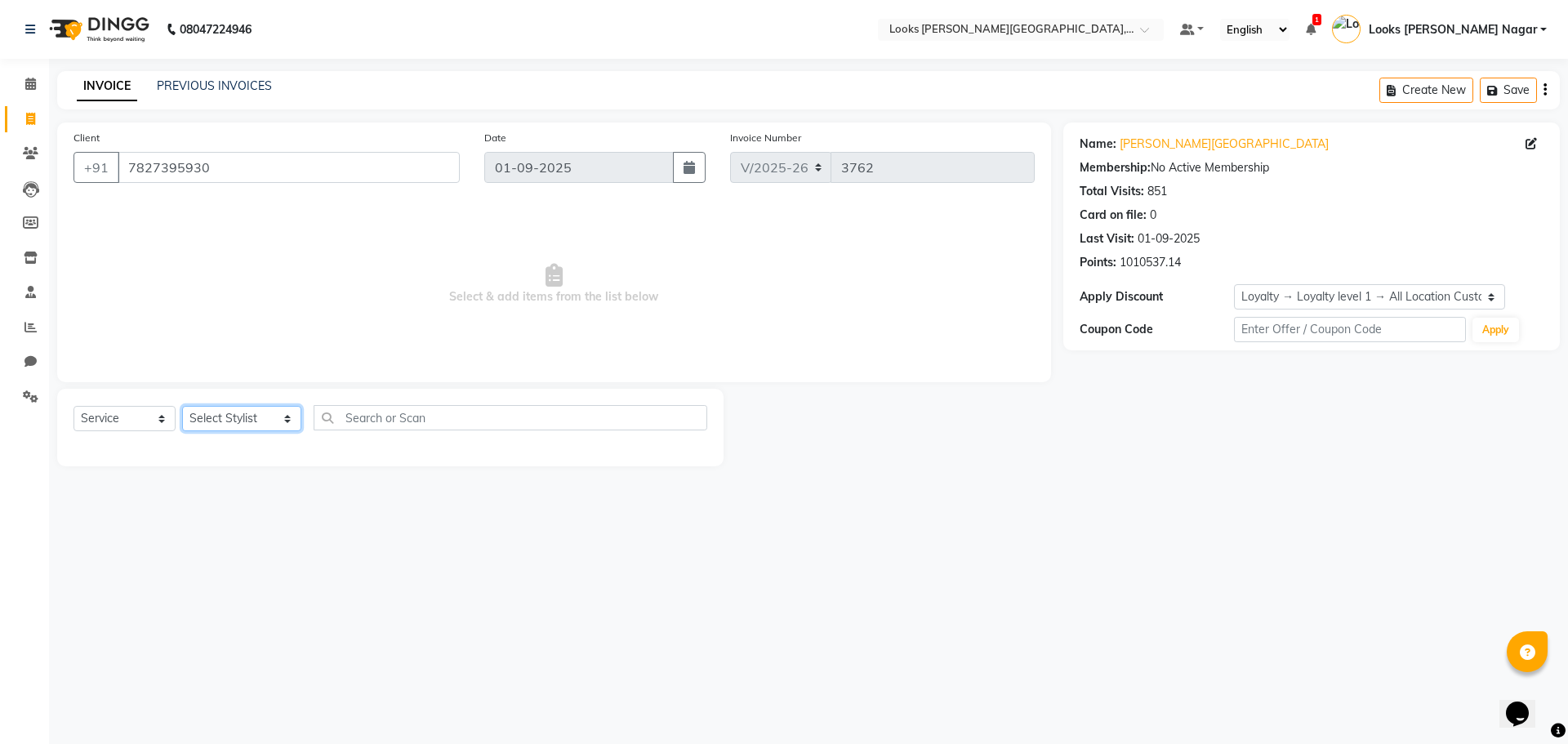
click at [240, 418] on select "Select Stylist Alam Aman Anil Arjun Armaan Ashish Atul Deepika Deepu Dilshad Du…" at bounding box center [241, 418] width 119 height 25
select select "23521"
click at [182, 406] on select "Select Stylist Alam Aman Anil Arjun Armaan Ashish Atul Deepika Deepu Dilshad Du…" at bounding box center [241, 418] width 119 height 25
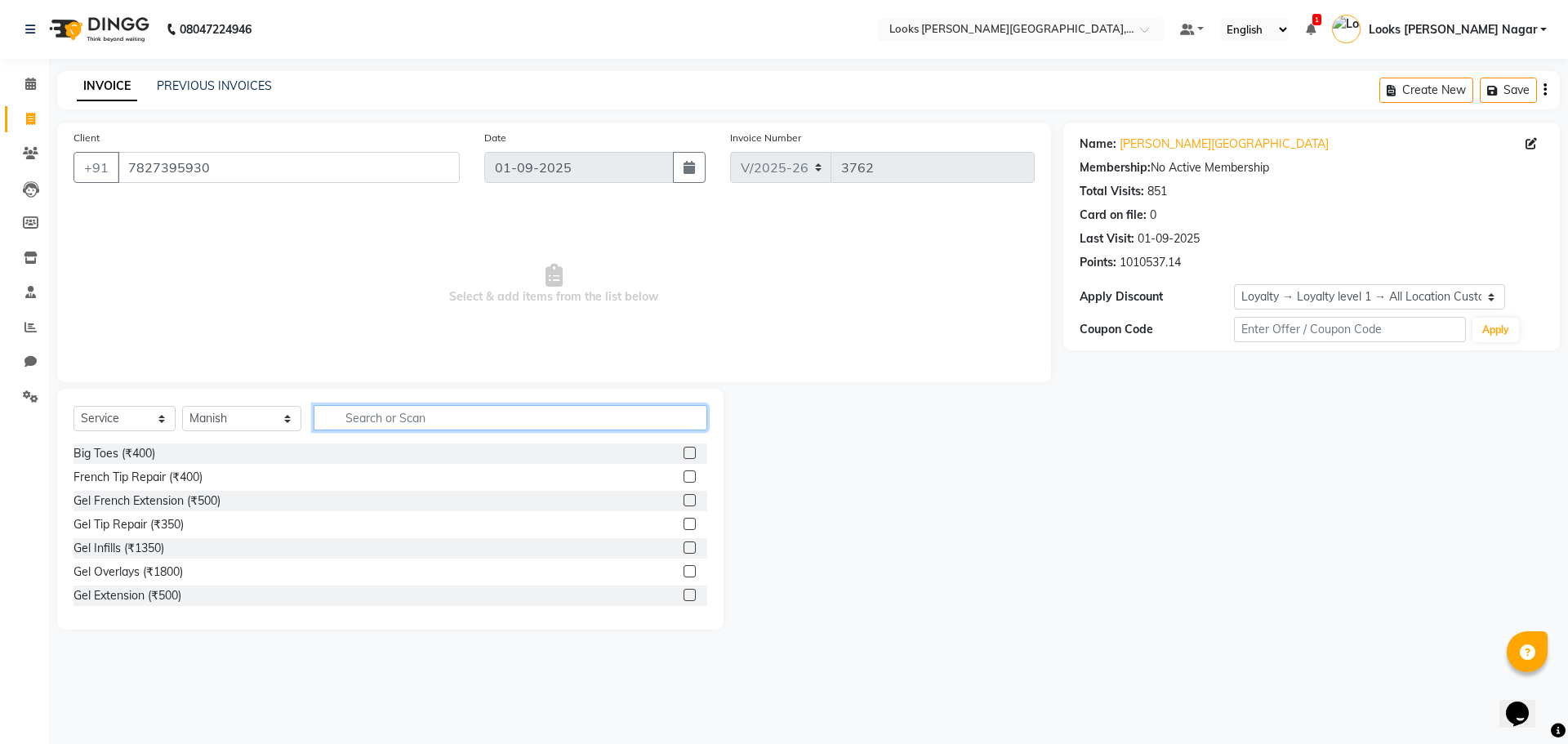
click at [345, 418] on input "text" at bounding box center [511, 417] width 394 height 25
type input "cut"
click at [166, 476] on div "Stylist Cut(M) (₹700)" at bounding box center [127, 477] width 107 height 17
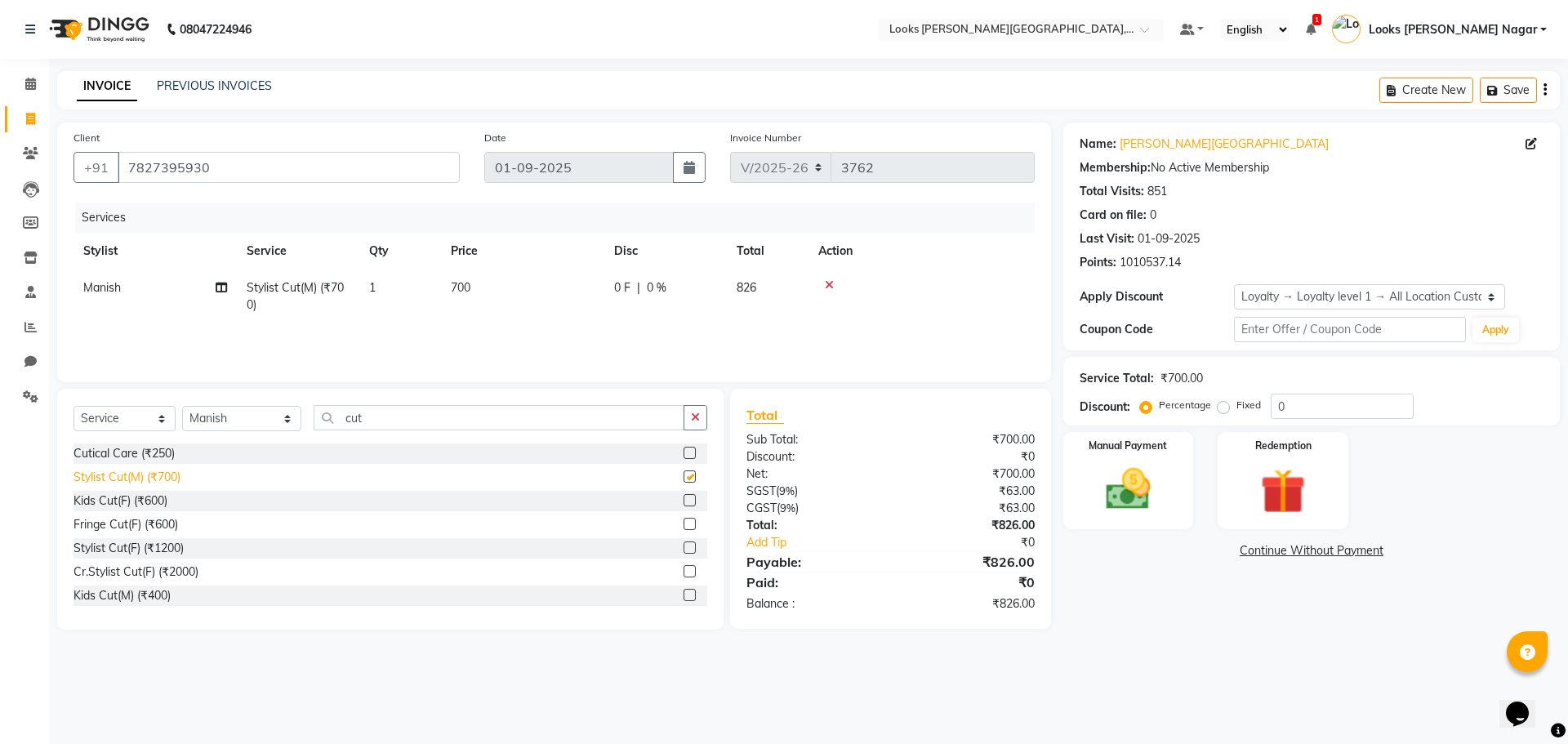
checkbox input "false"
drag, startPoint x: 380, startPoint y: 428, endPoint x: 255, endPoint y: 437, distance: 125.3
click at [255, 437] on div "Select Service Product Membership Package Voucher Prepaid Gift Card Select Styl…" at bounding box center [390, 424] width 634 height 38
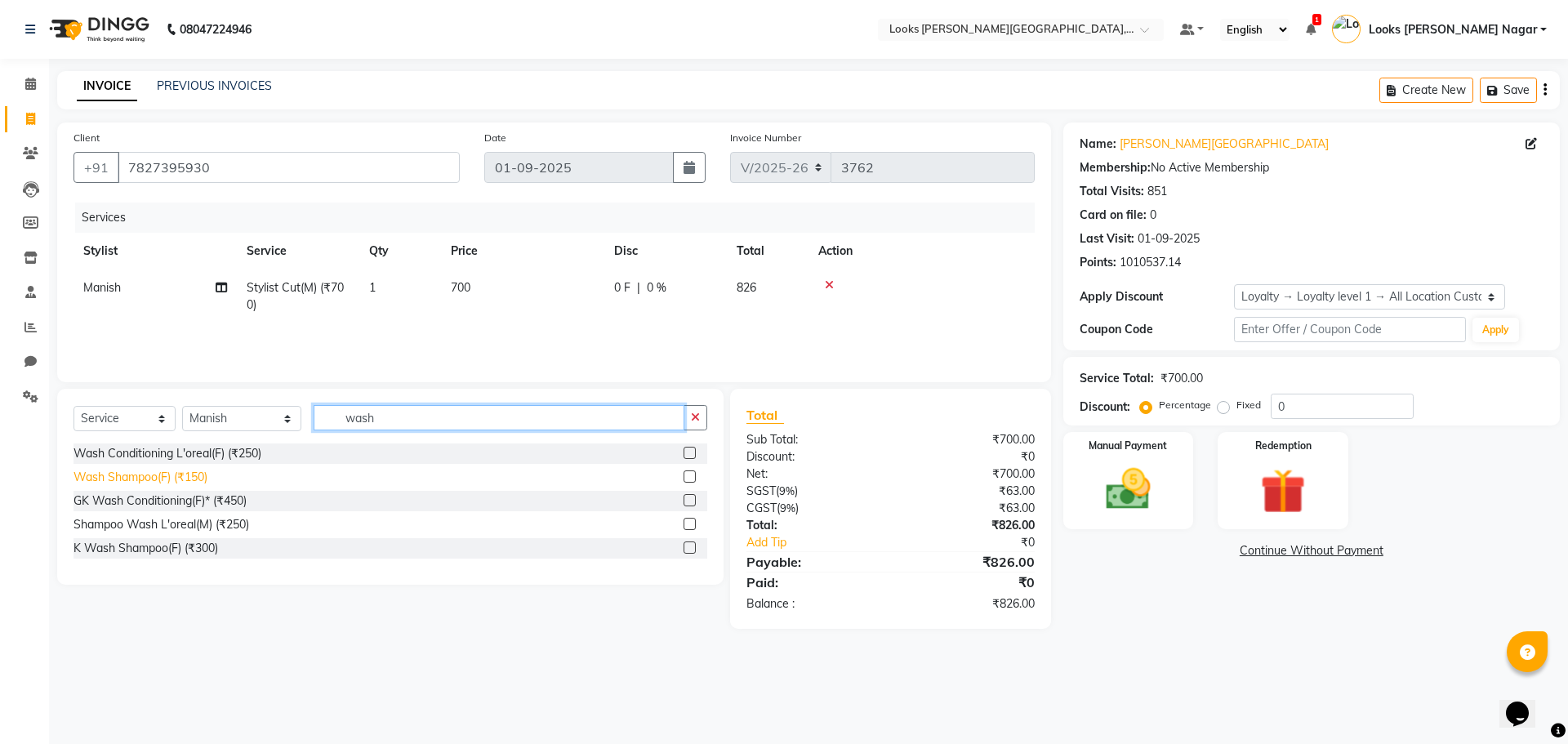
type input "wash"
click at [180, 475] on div "Wash Shampoo(F) (₹150)" at bounding box center [140, 477] width 134 height 17
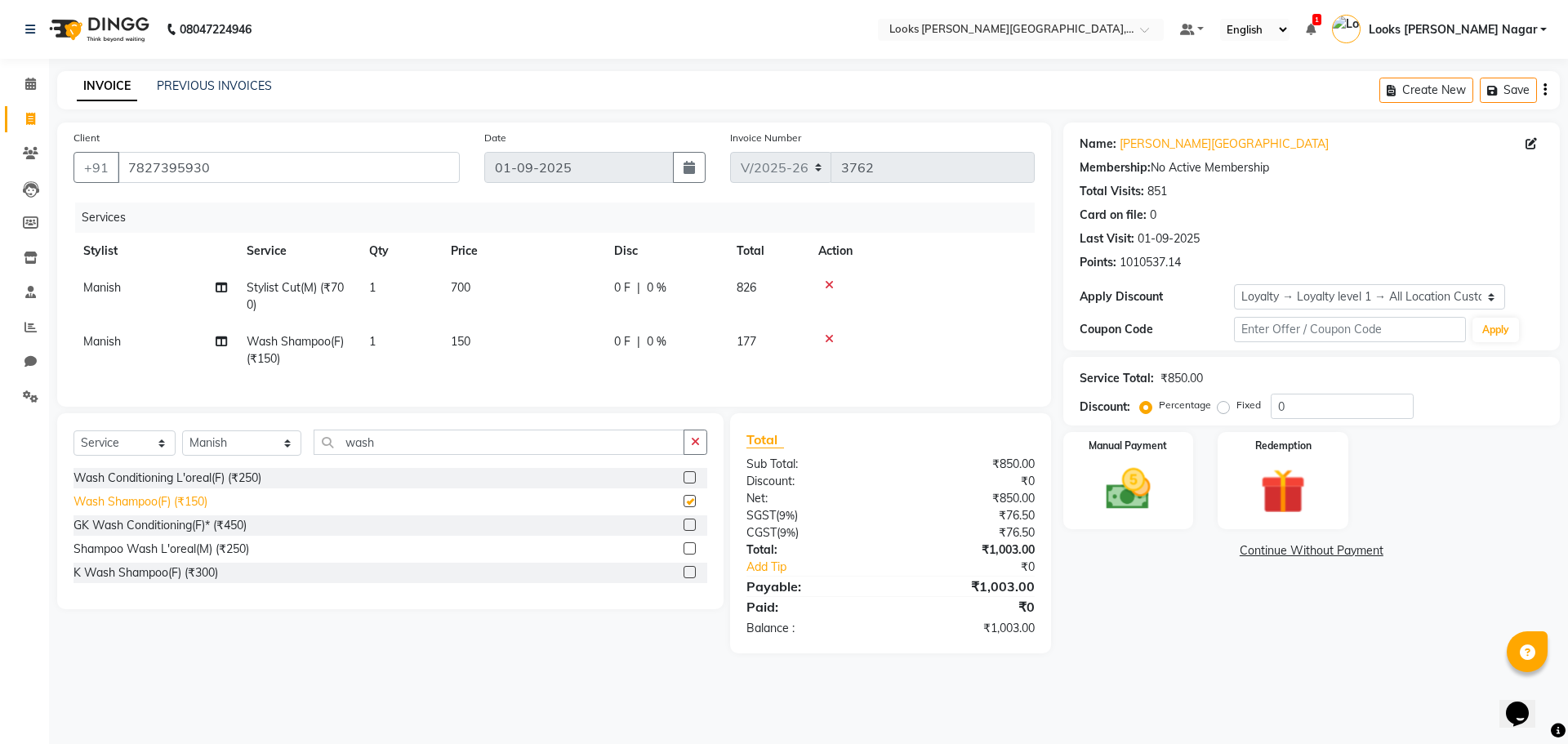
checkbox input "false"
click at [522, 340] on td "150" at bounding box center [522, 351] width 164 height 54
select select "23521"
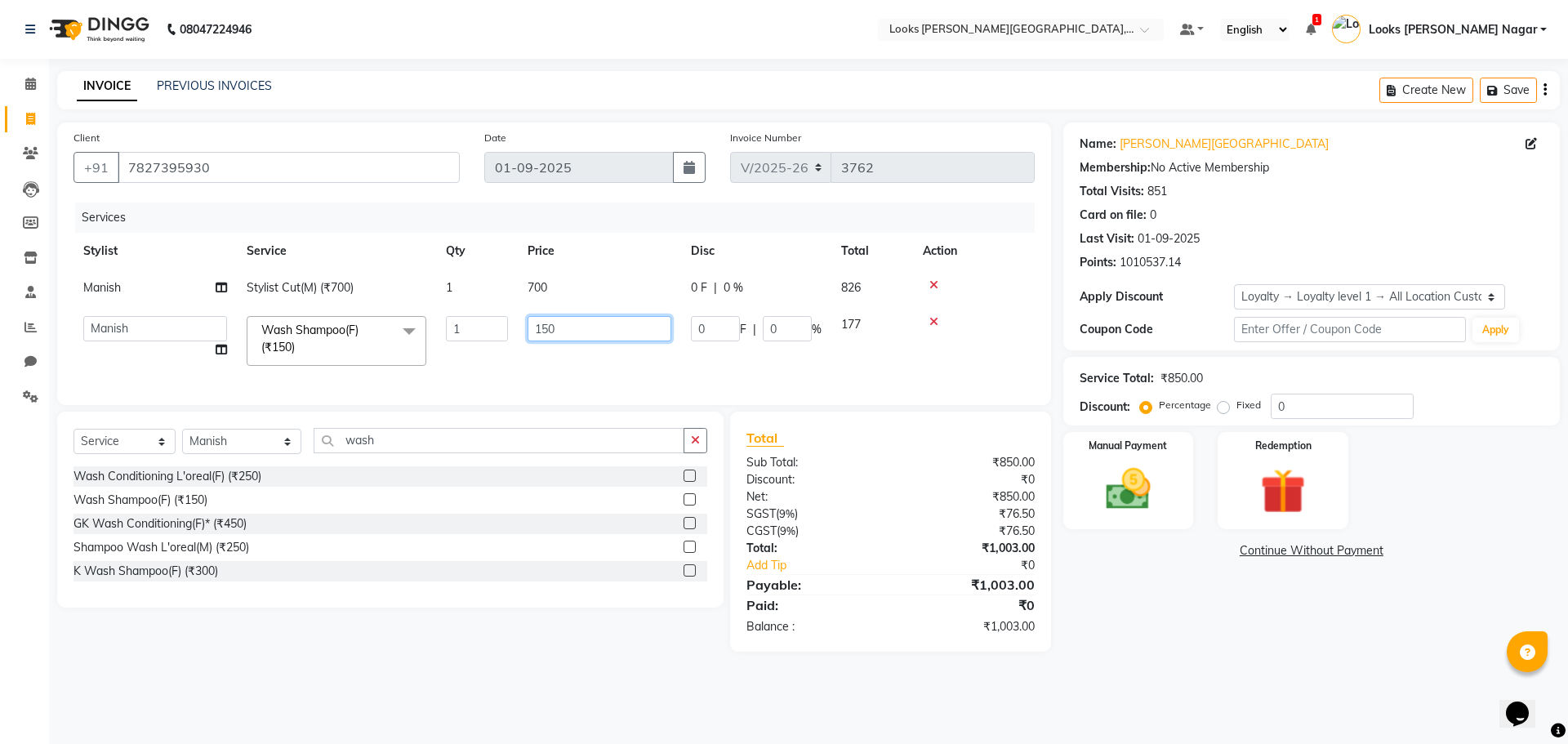
drag, startPoint x: 597, startPoint y: 330, endPoint x: 381, endPoint y: 335, distance: 216.1
click at [386, 335] on tr "Alam Aman Anil Arjun Armaan Ashish Atul Deepika Deepu Dilshad Durga Faizan Jenn…" at bounding box center [554, 340] width 961 height 69
type input "110"
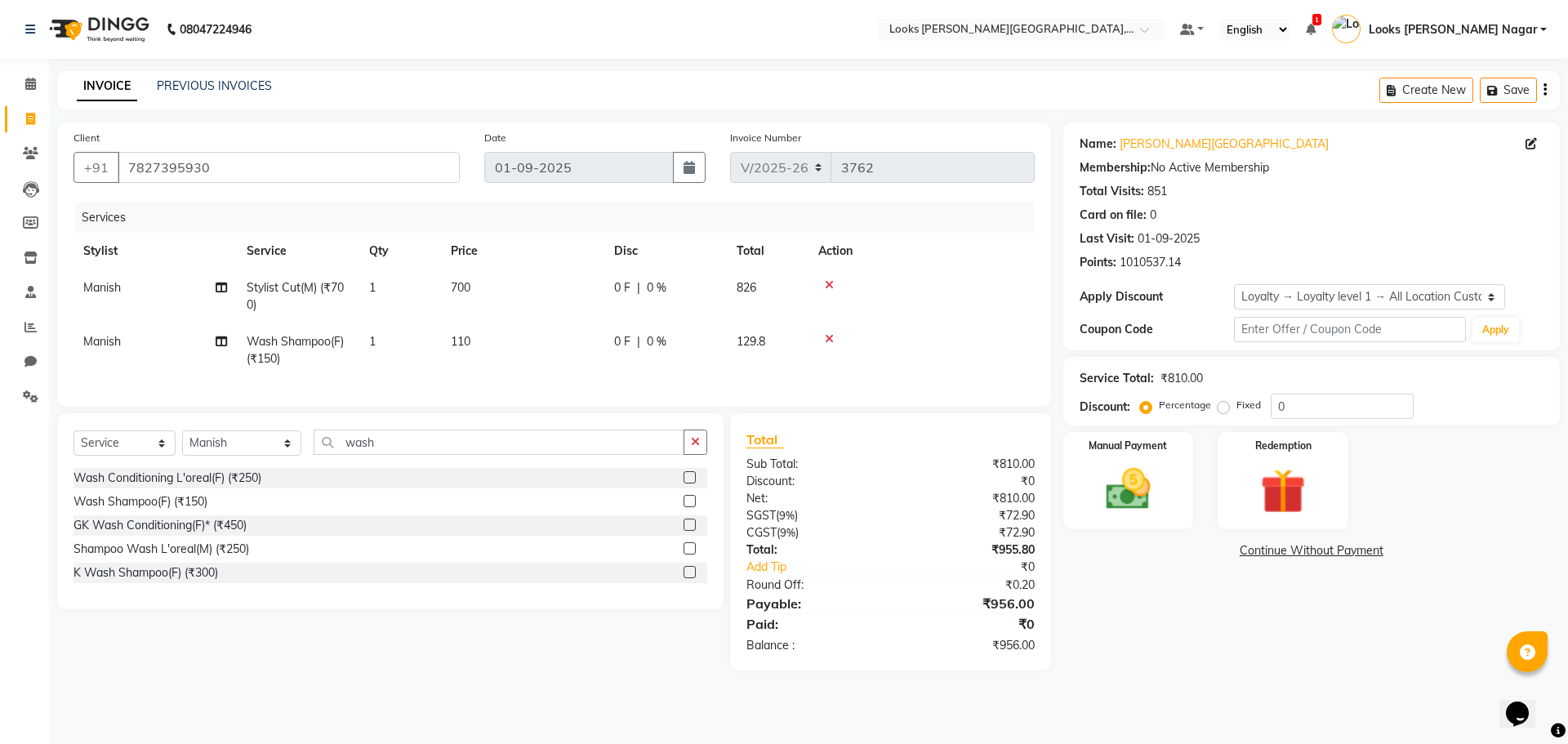
click at [568, 296] on td "700" at bounding box center [522, 296] width 164 height 54
select select "23521"
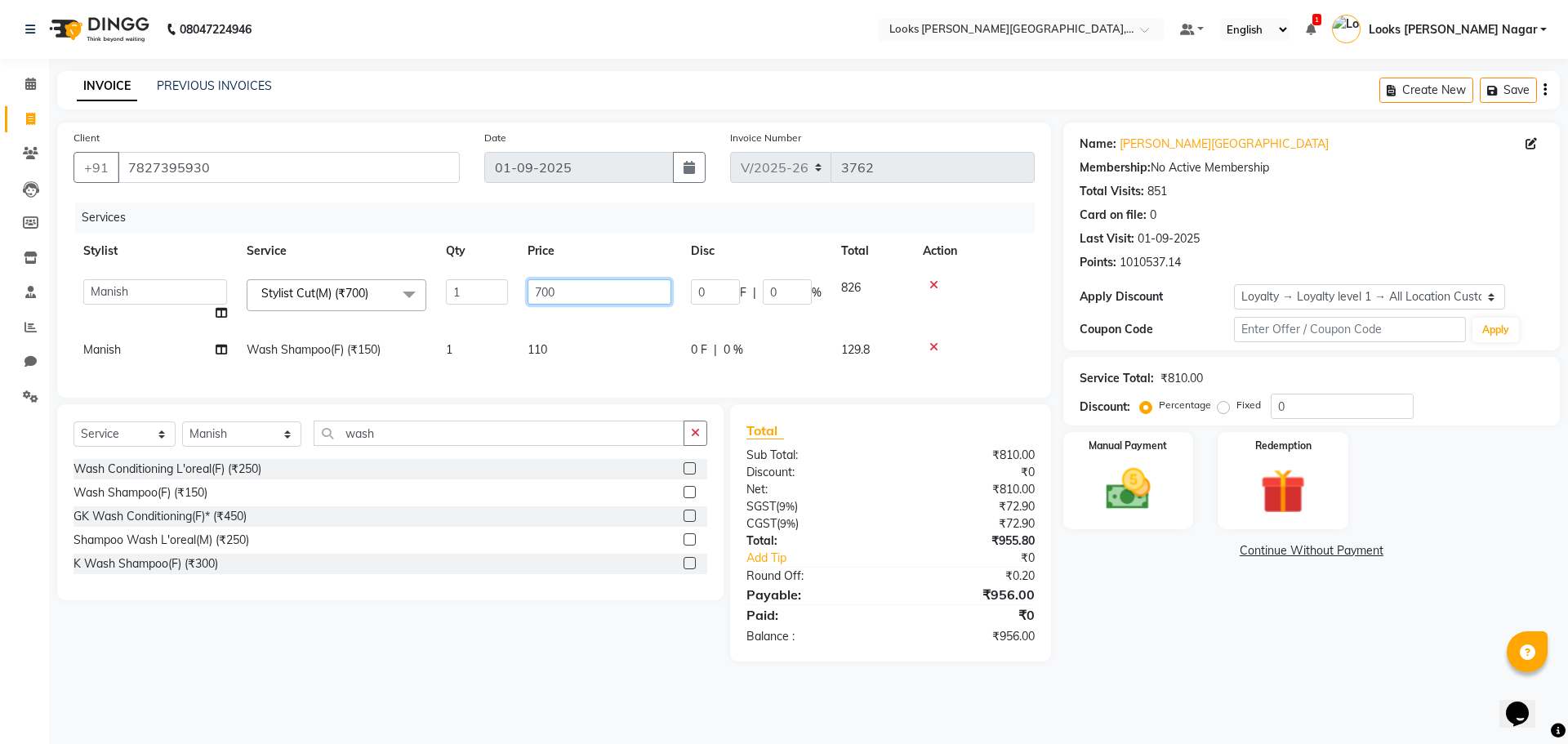
drag, startPoint x: 568, startPoint y: 296, endPoint x: 489, endPoint y: 313, distance: 80.8
click at [489, 313] on tr "Alam Aman Anil Arjun Armaan Ashish Atul Deepika Deepu Dilshad Durga Faizan Jenn…" at bounding box center [554, 300] width 961 height 62
type input "466"
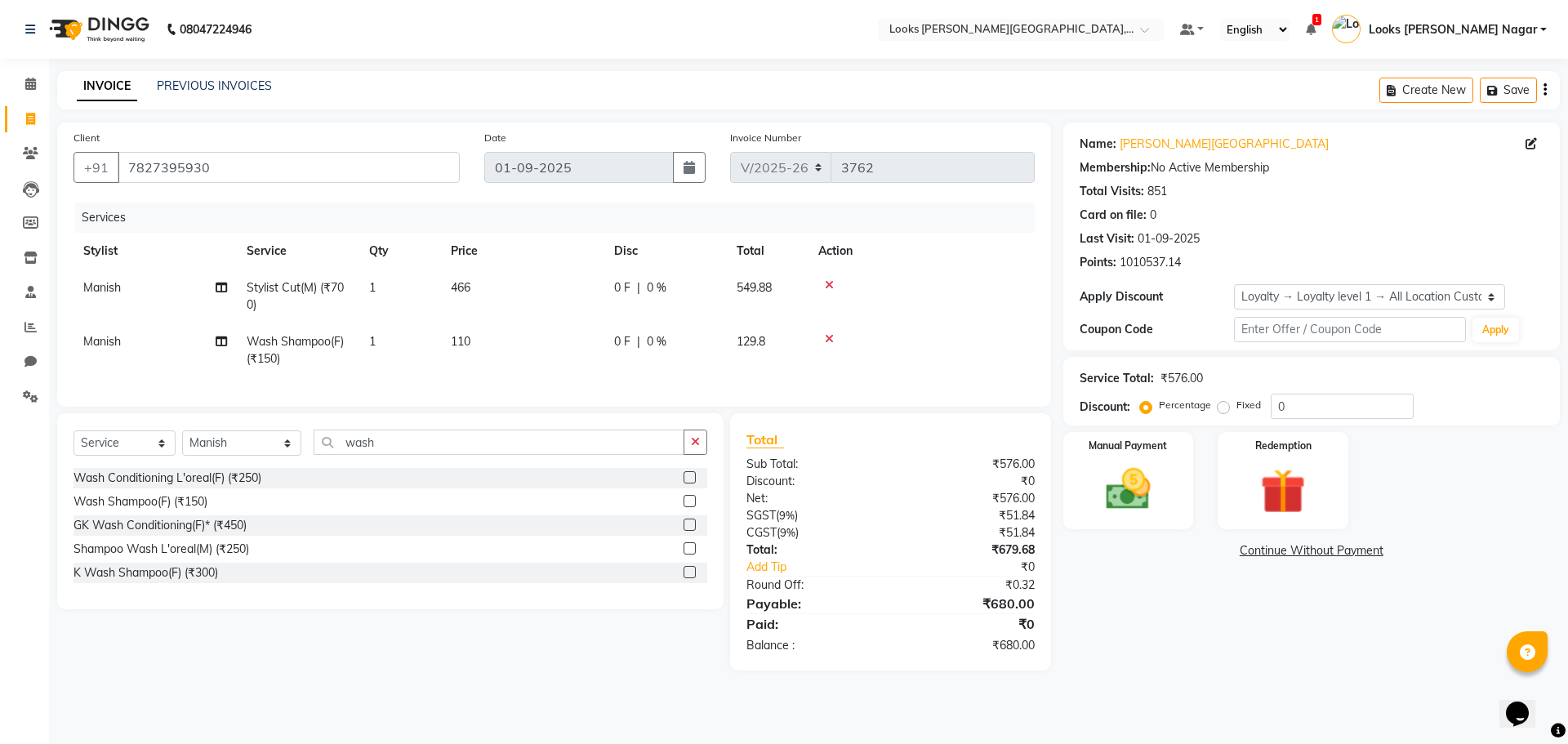
click at [1217, 595] on div "Name: Kamla Kamla Nagar Membership: No Active Membership Total Visits: 851 Card…" at bounding box center [1318, 396] width 509 height 548
click at [535, 346] on td "110" at bounding box center [522, 351] width 164 height 54
select select "23521"
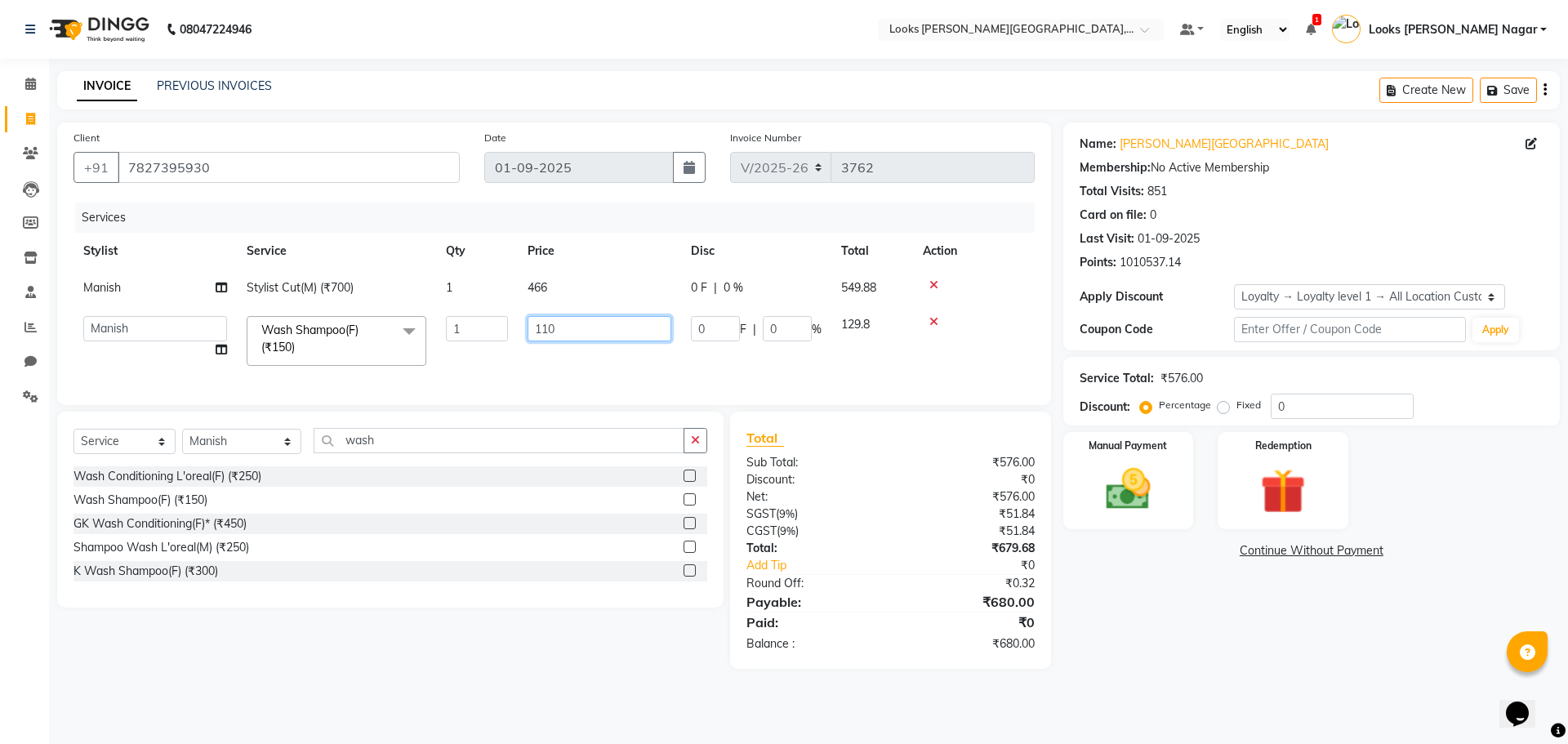
click at [561, 332] on input "110" at bounding box center [599, 328] width 143 height 25
type input "1"
type input "125"
click at [1195, 629] on div "Name: Kamla Kamla Nagar Membership: No Active Membership Total Visits: 851 Card…" at bounding box center [1318, 395] width 509 height 546
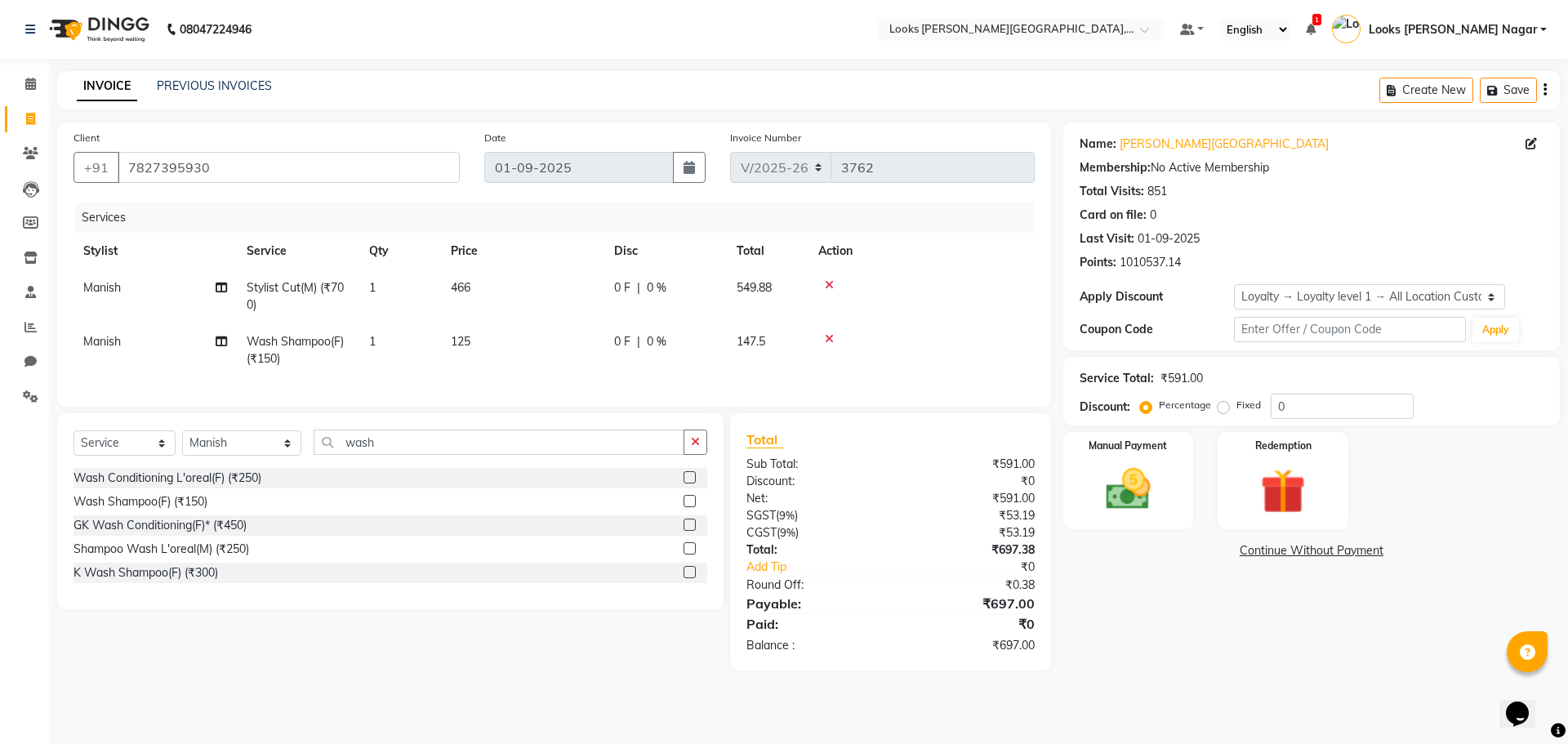
click at [472, 340] on td "125" at bounding box center [522, 351] width 164 height 54
select select "23521"
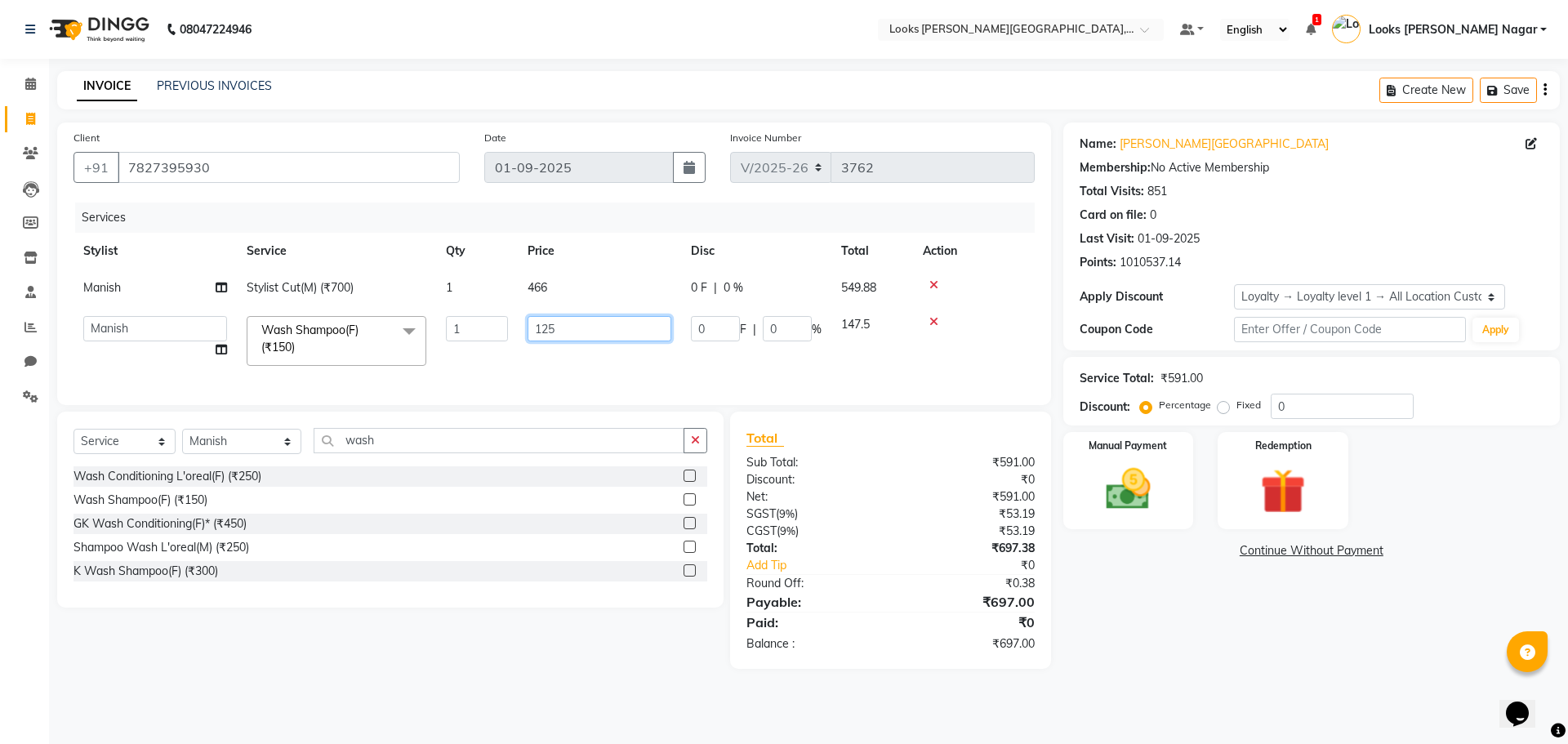
click at [582, 322] on input "125" at bounding box center [599, 328] width 143 height 25
type input "128"
click at [1102, 575] on div "Name: Kamla Kamla Nagar Membership: No Active Membership Total Visits: 851 Card…" at bounding box center [1318, 395] width 509 height 546
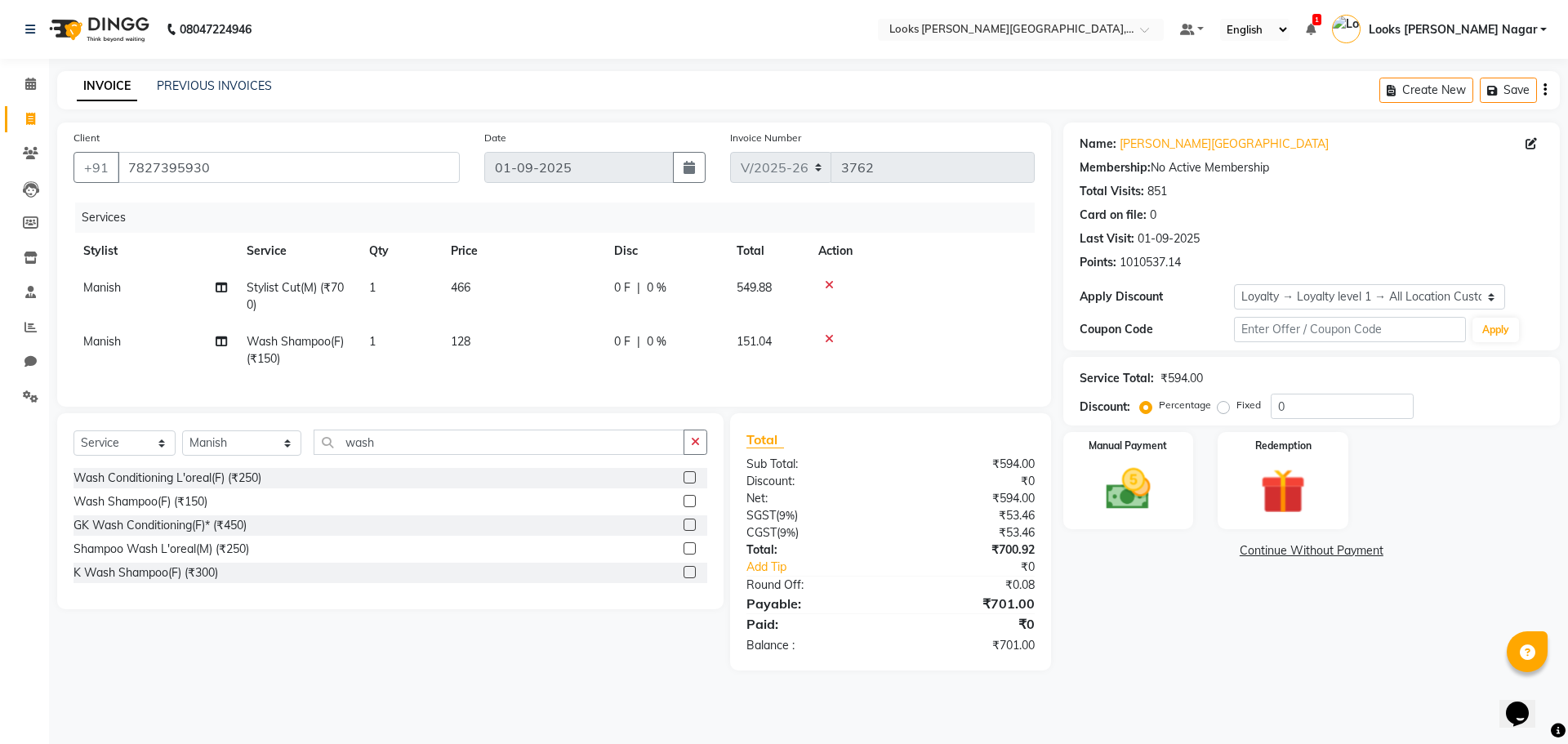
click at [548, 349] on td "128" at bounding box center [522, 351] width 164 height 54
select select "23521"
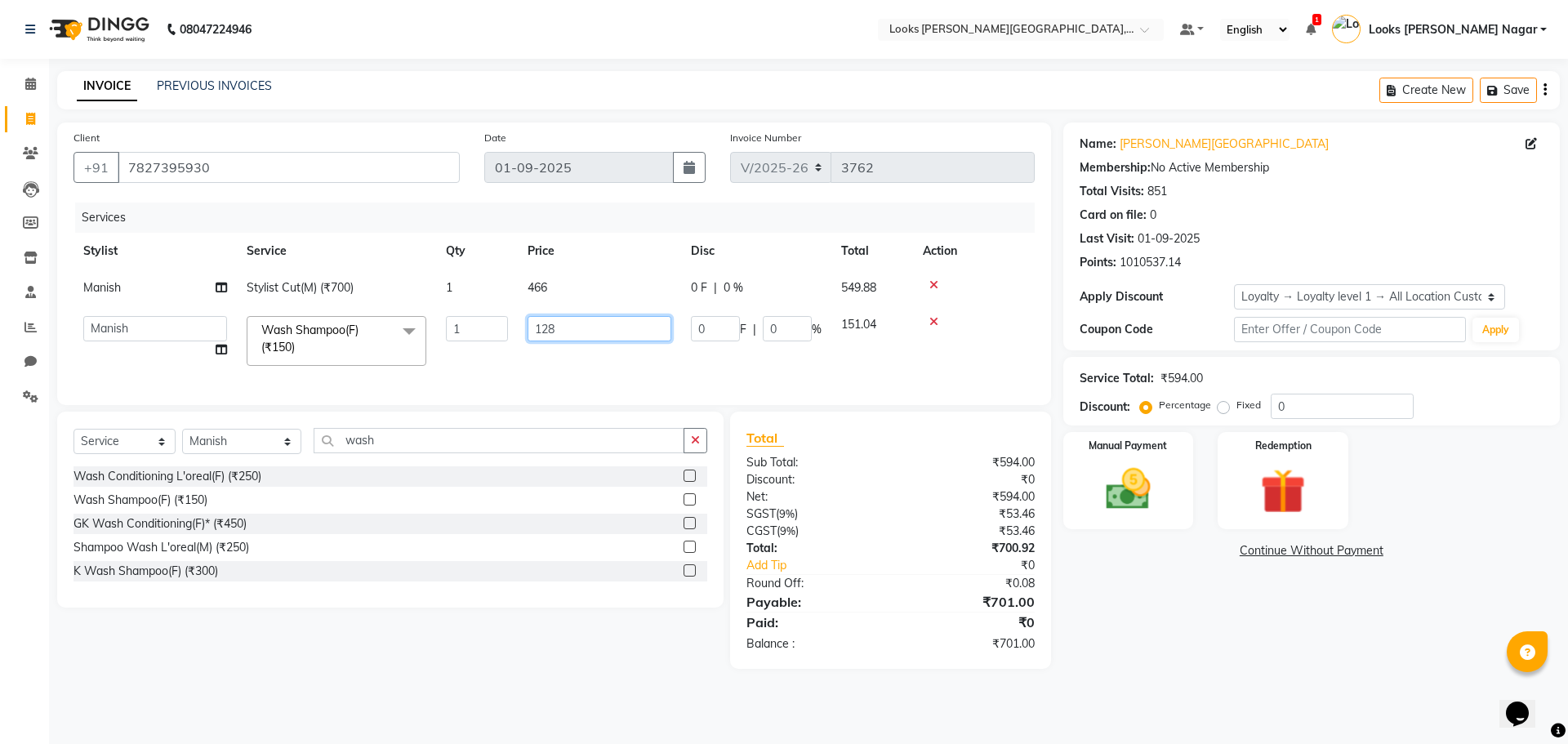
click at [582, 328] on input "128" at bounding box center [599, 328] width 143 height 25
type input "127"
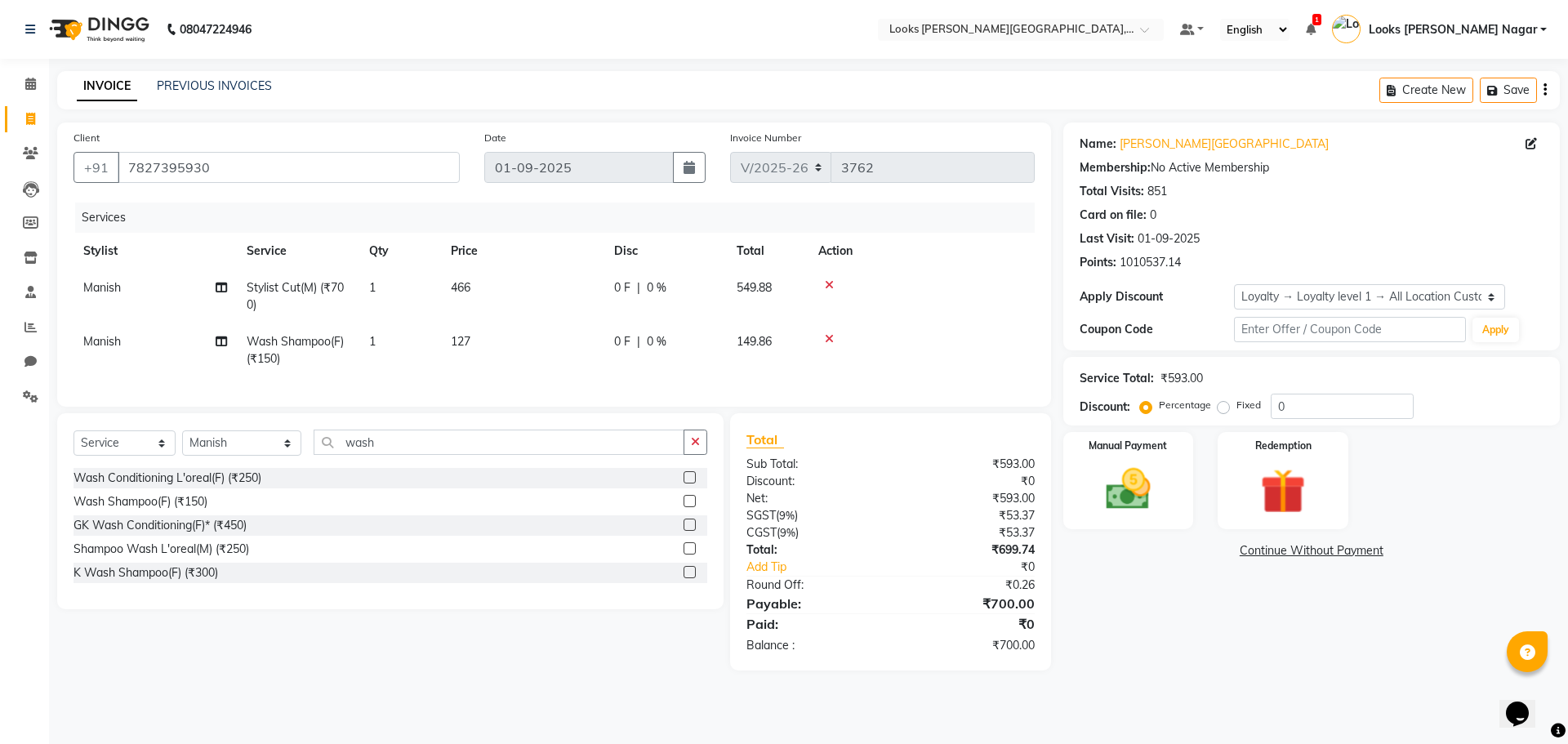
click at [1116, 576] on div "Name: Kamla Kamla Nagar Membership: No Active Membership Total Visits: 851 Card…" at bounding box center [1318, 396] width 509 height 548
click at [1132, 502] on img at bounding box center [1128, 490] width 76 height 54
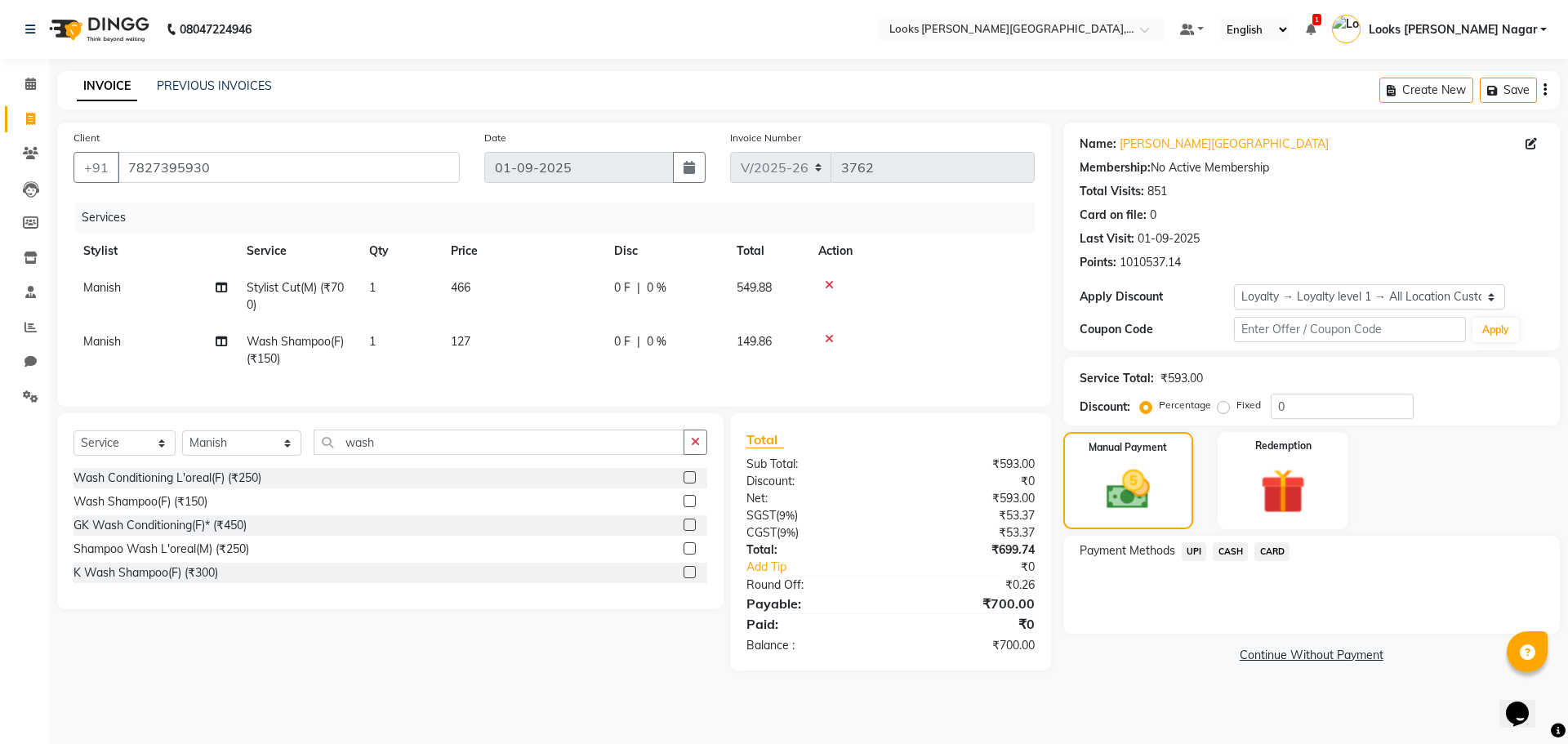
click at [1236, 550] on span "CASH" at bounding box center [1230, 551] width 35 height 18
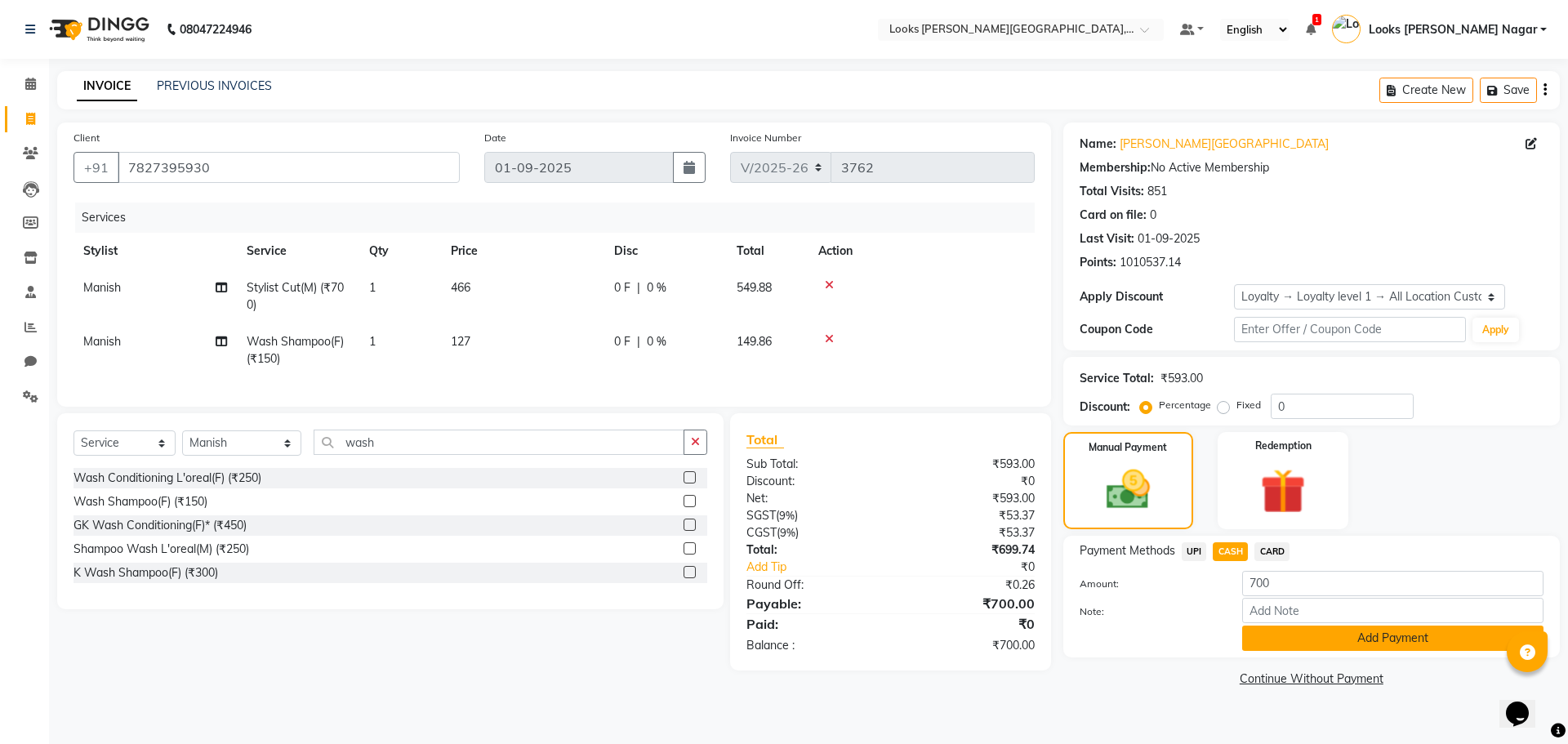
click at [1262, 633] on button "Add Payment" at bounding box center [1392, 637] width 302 height 25
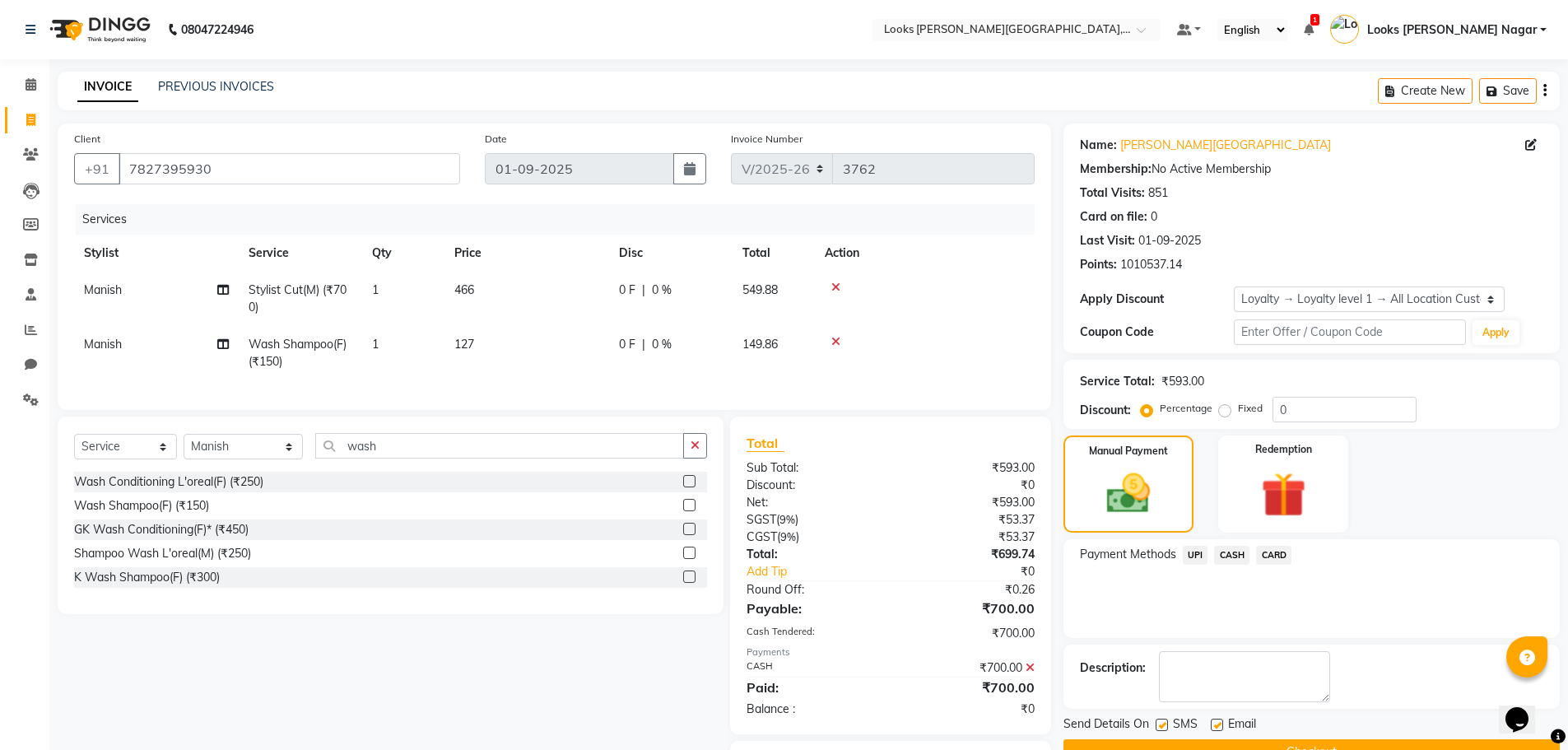
click at [1272, 743] on button "Checkout" at bounding box center [1311, 752] width 496 height 26
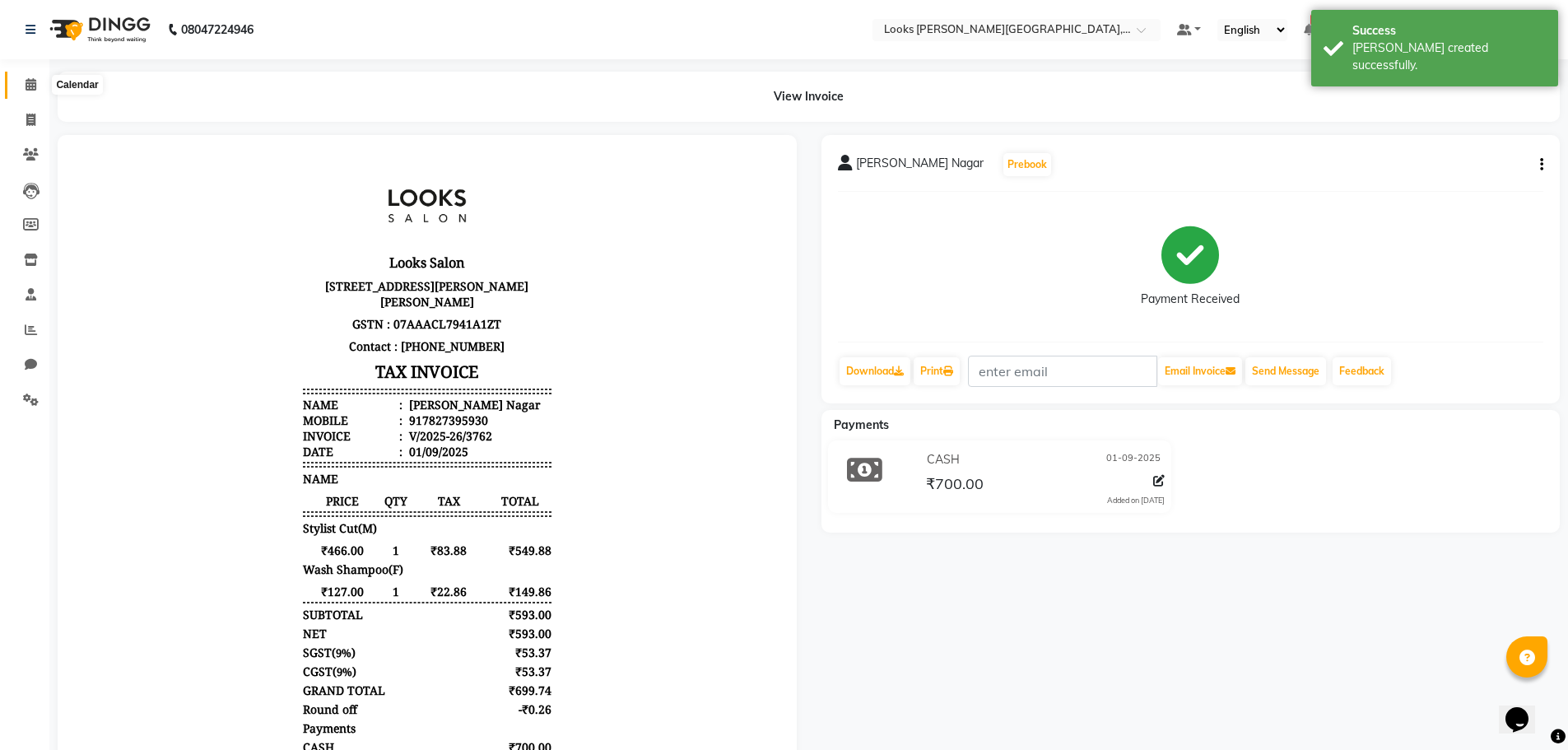
click at [29, 85] on icon at bounding box center [31, 85] width 11 height 12
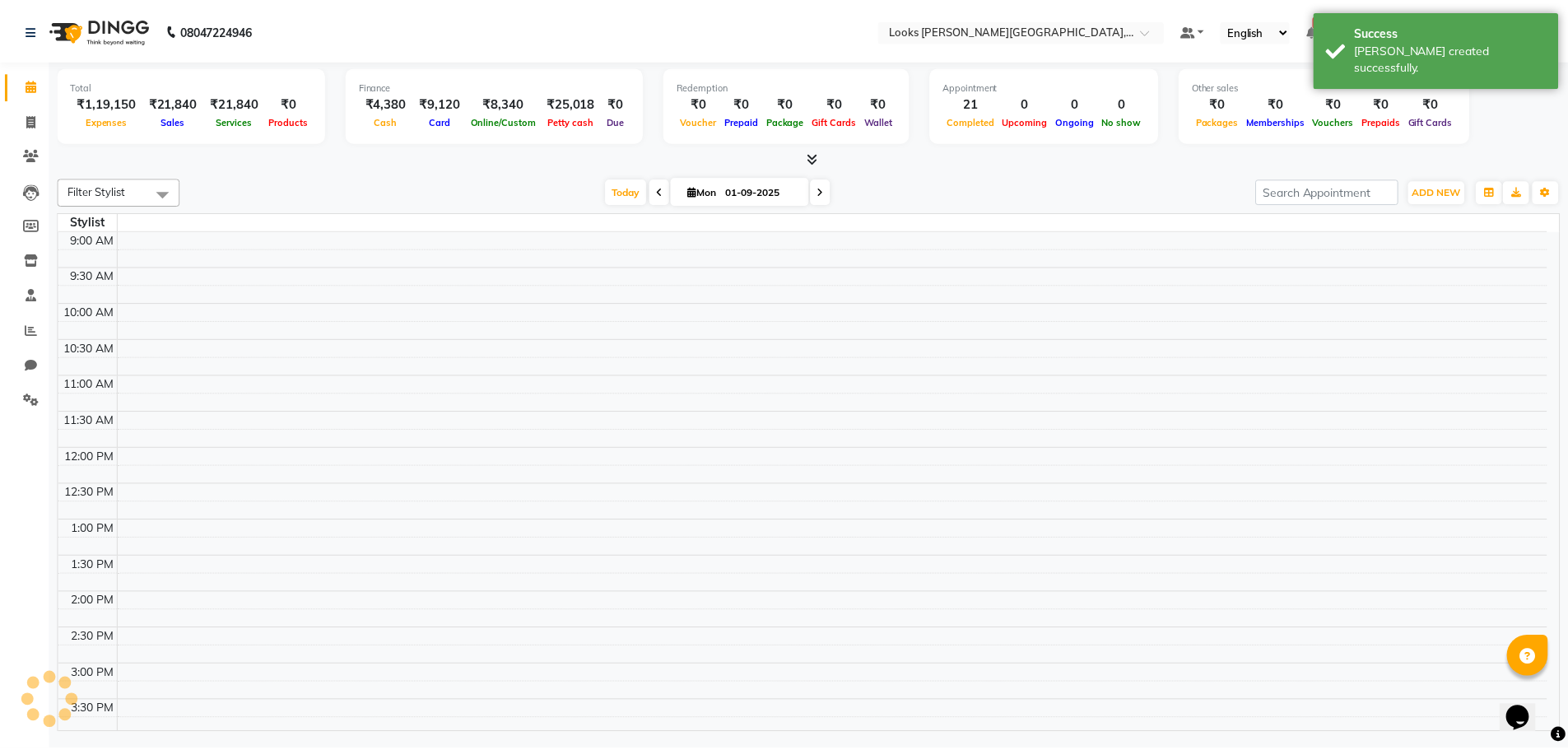
scroll to position [477, 0]
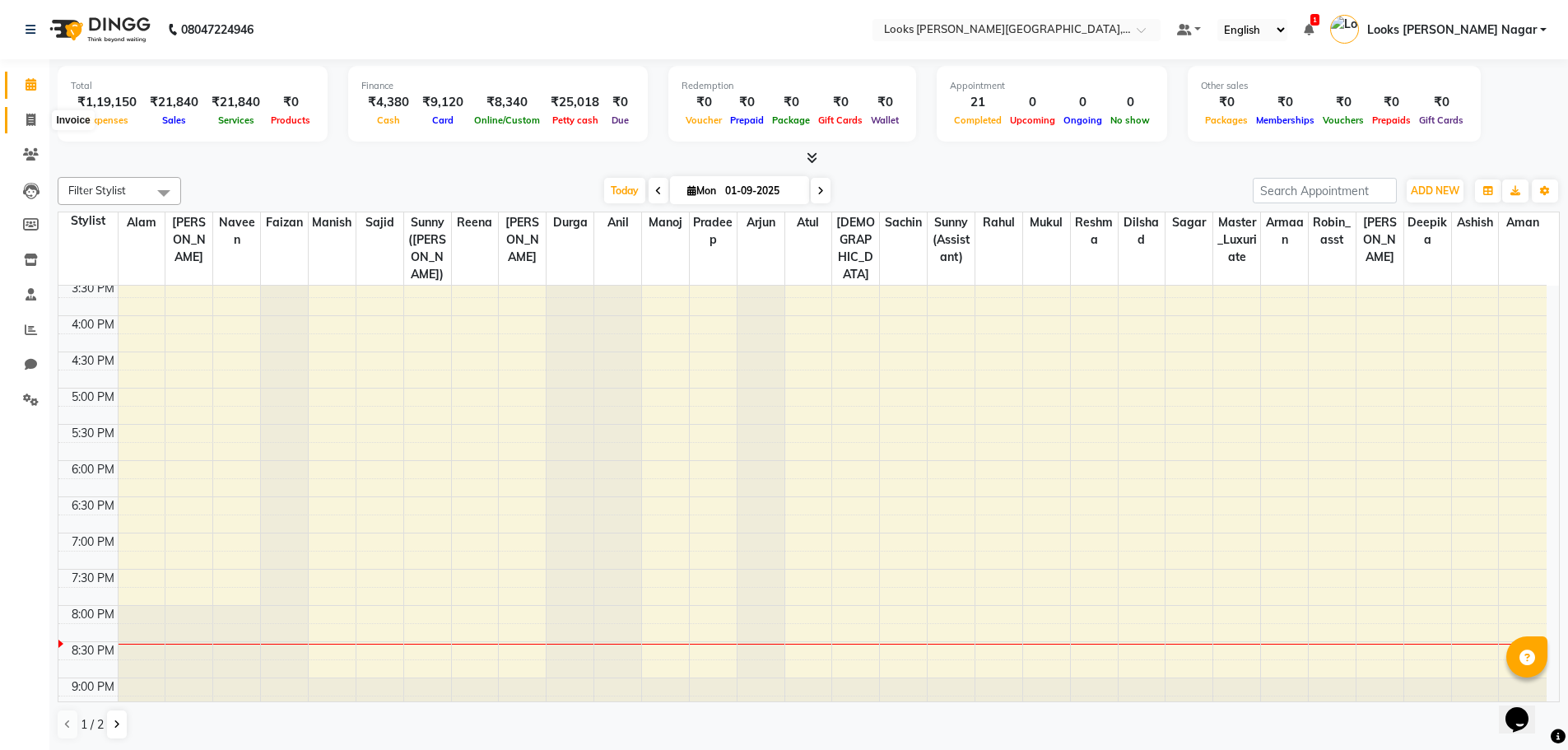
click at [37, 122] on span at bounding box center [31, 120] width 29 height 19
select select "service"
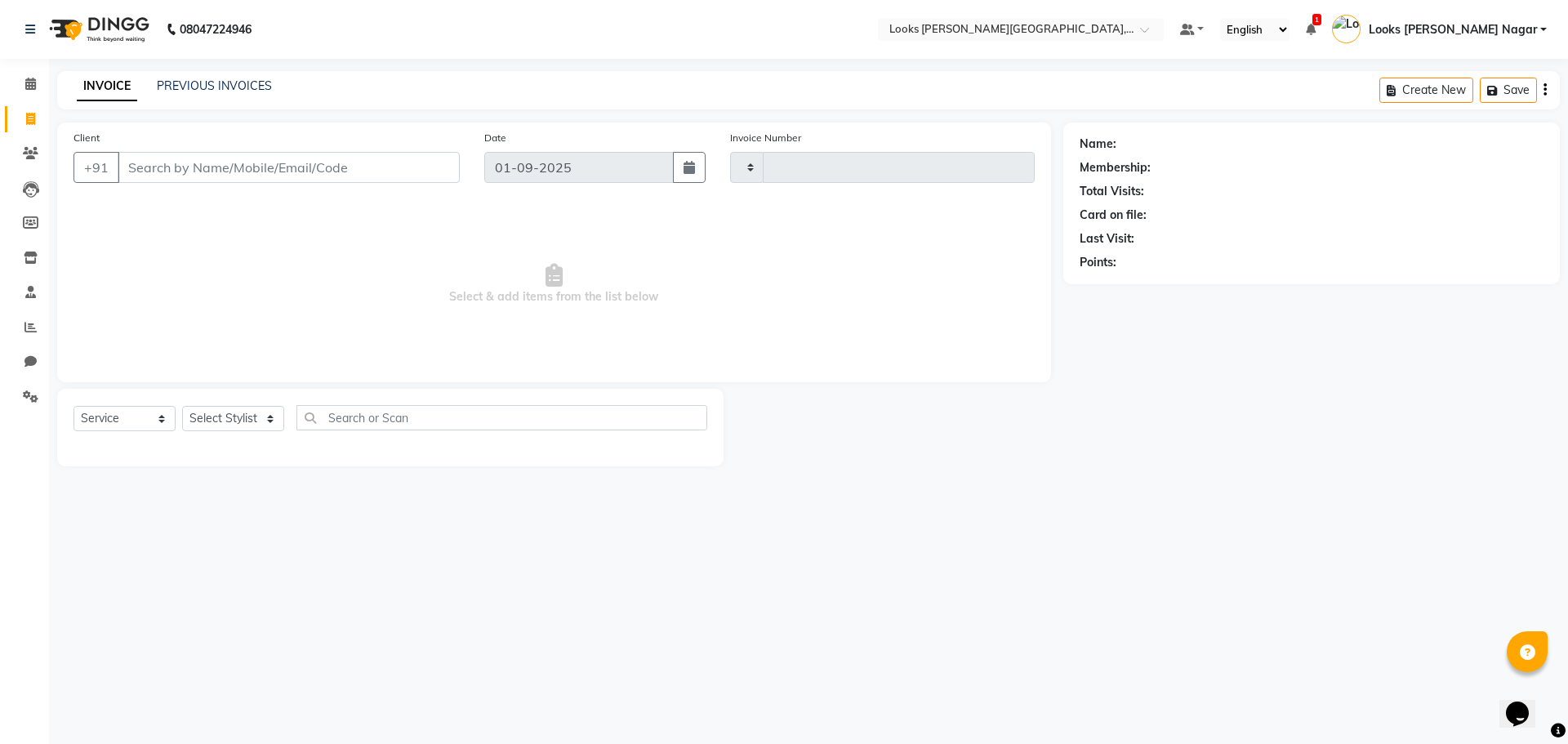
type input "3763"
select select "4327"
click at [246, 170] on input "Client" at bounding box center [288, 167] width 342 height 31
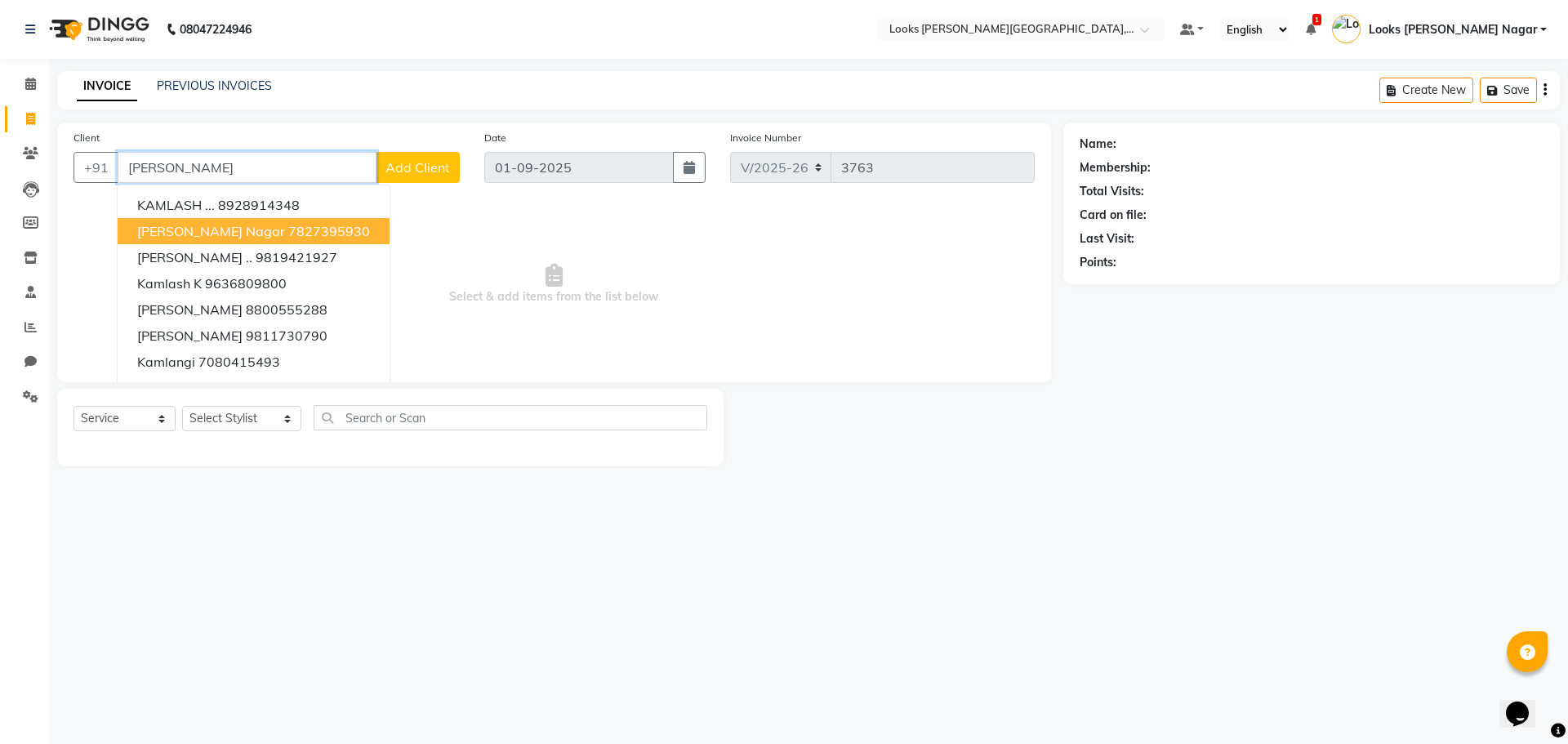
click at [247, 225] on span "[PERSON_NAME] Nagar" at bounding box center [211, 231] width 148 height 17
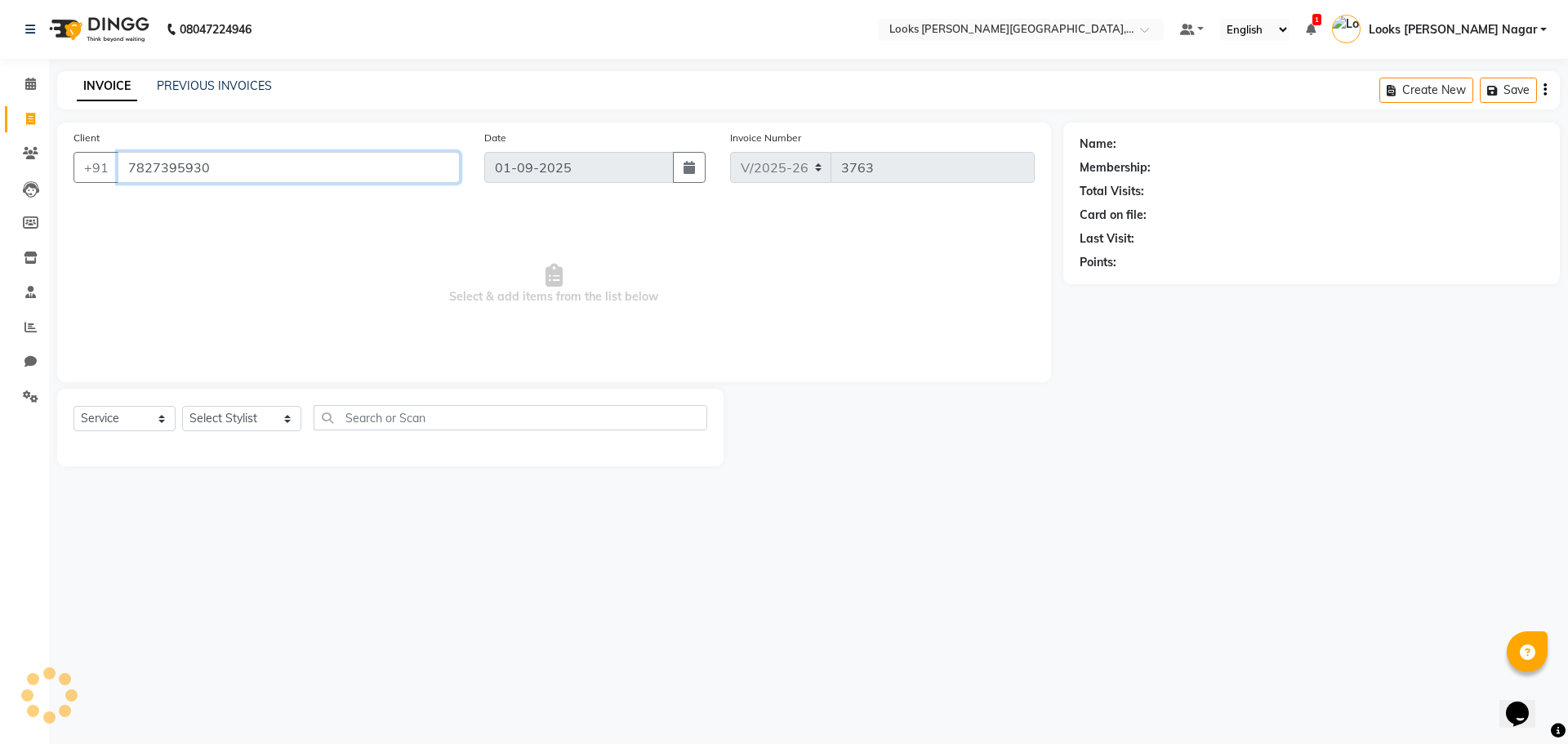
type input "7827395930"
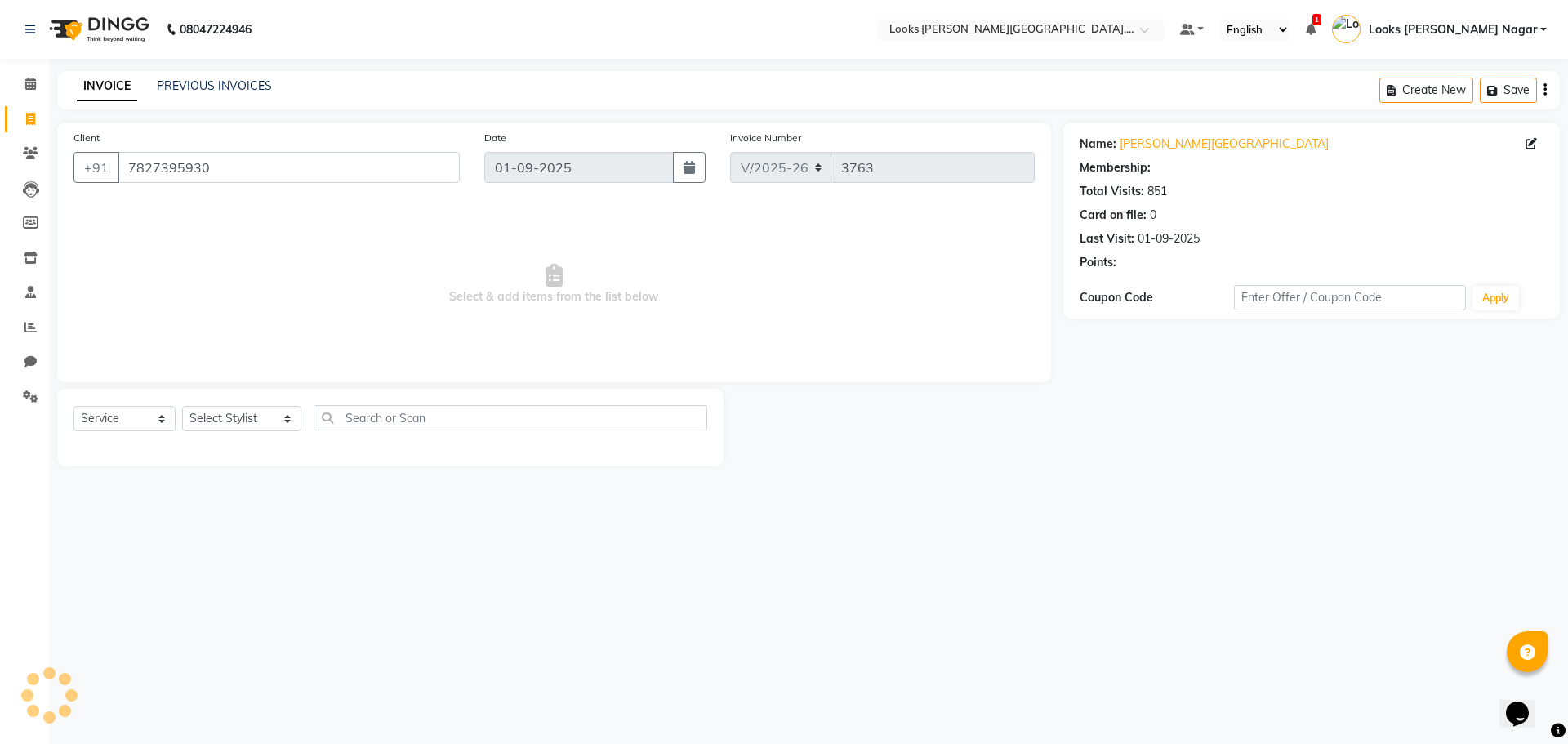
select select "1: Object"
click at [230, 435] on div "Select Service Product Membership Package Voucher Prepaid Gift Card Select Styl…" at bounding box center [390, 424] width 634 height 38
click at [232, 404] on div "Select Service Product Membership Package Voucher Prepaid Gift Card Select Styl…" at bounding box center [390, 427] width 666 height 78
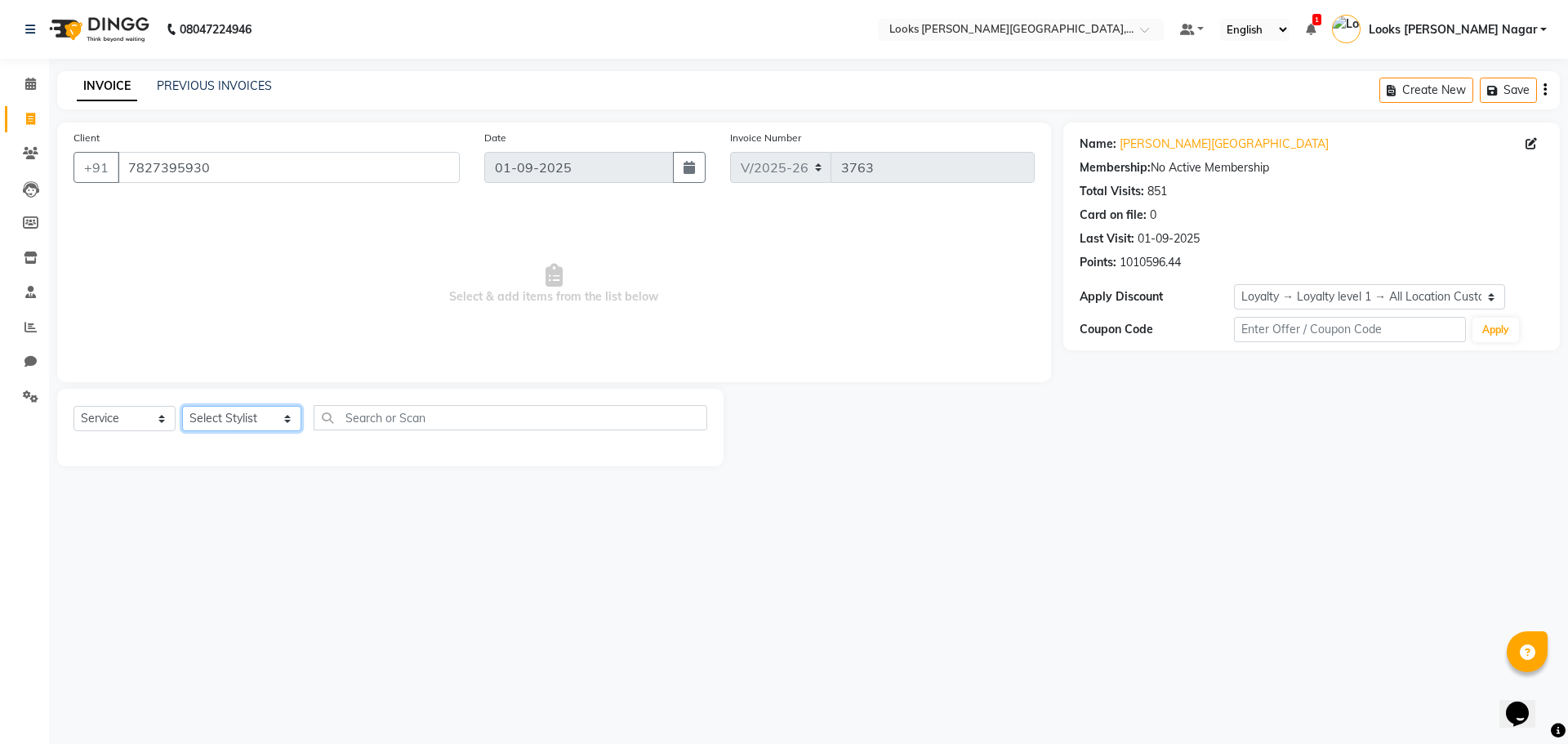
click at [231, 413] on select "Select Stylist Alam Aman Anil Arjun Armaan Ashish Atul Deepika Deepu Dilshad Du…" at bounding box center [241, 418] width 119 height 25
select select "23521"
click at [182, 406] on select "Select Stylist Alam Aman Anil Arjun Armaan Ashish Atul Deepika Deepu Dilshad Du…" at bounding box center [241, 418] width 119 height 25
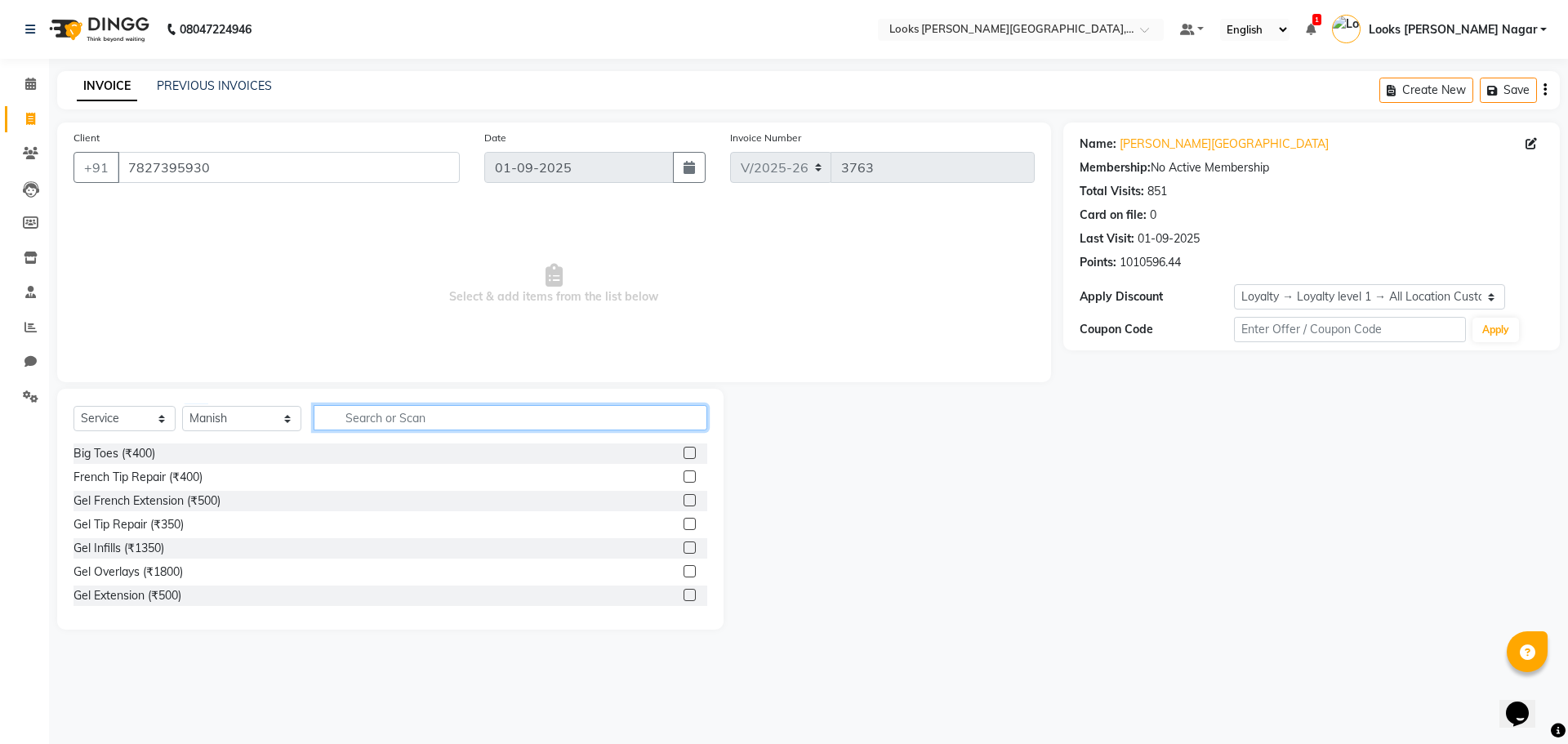
click at [352, 411] on input "text" at bounding box center [511, 417] width 394 height 25
type input "shave"
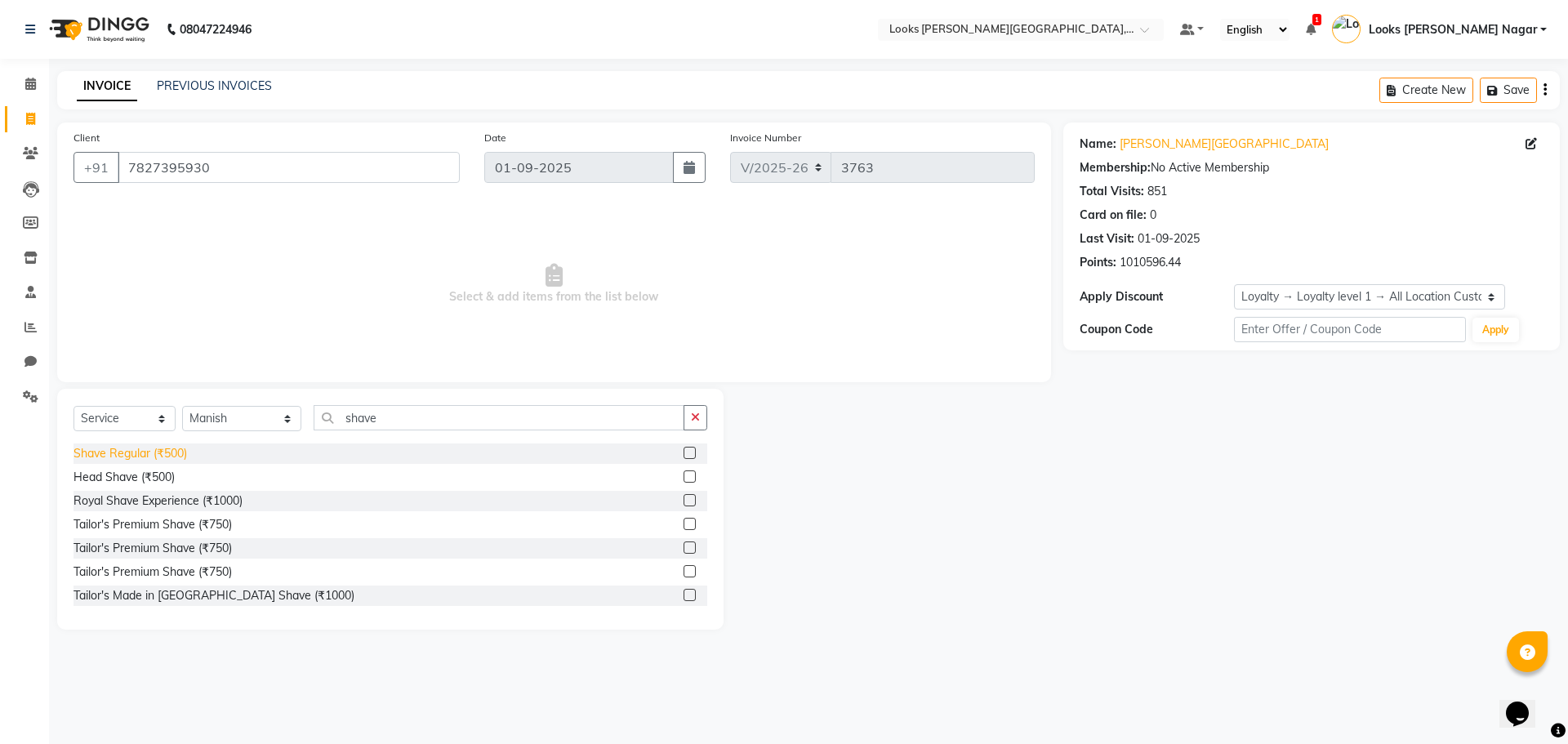
click at [137, 451] on div "Shave Regular (₹500)" at bounding box center [130, 454] width 114 height 17
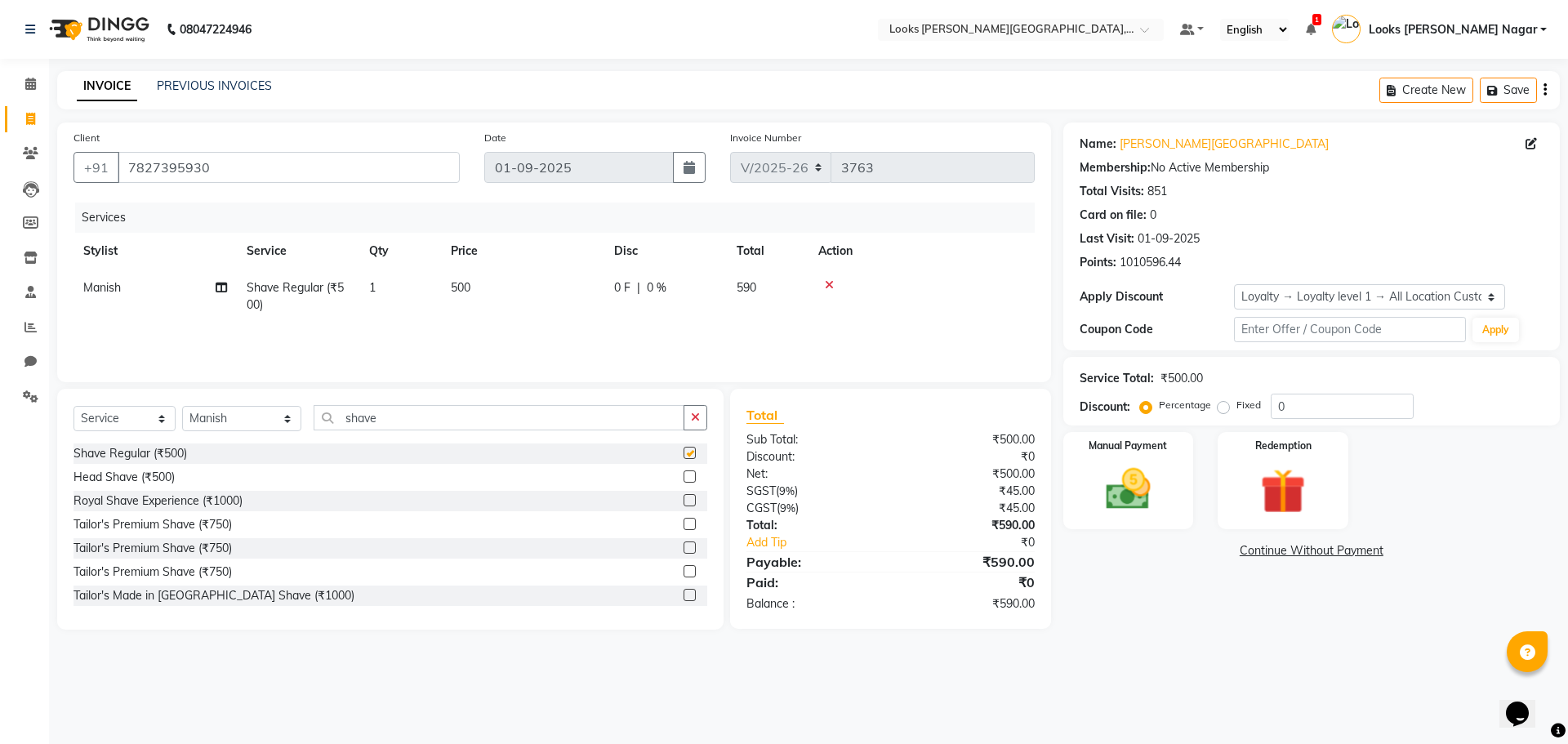
checkbox input "false"
click at [530, 292] on td "500" at bounding box center [522, 296] width 164 height 54
select select "23521"
drag, startPoint x: 565, startPoint y: 297, endPoint x: 384, endPoint y: 320, distance: 182.5
click at [384, 320] on tr "Alam Aman Anil Arjun Armaan Ashish Atul Deepika Deepu Dilshad Durga Faizan Jenn…" at bounding box center [554, 300] width 961 height 62
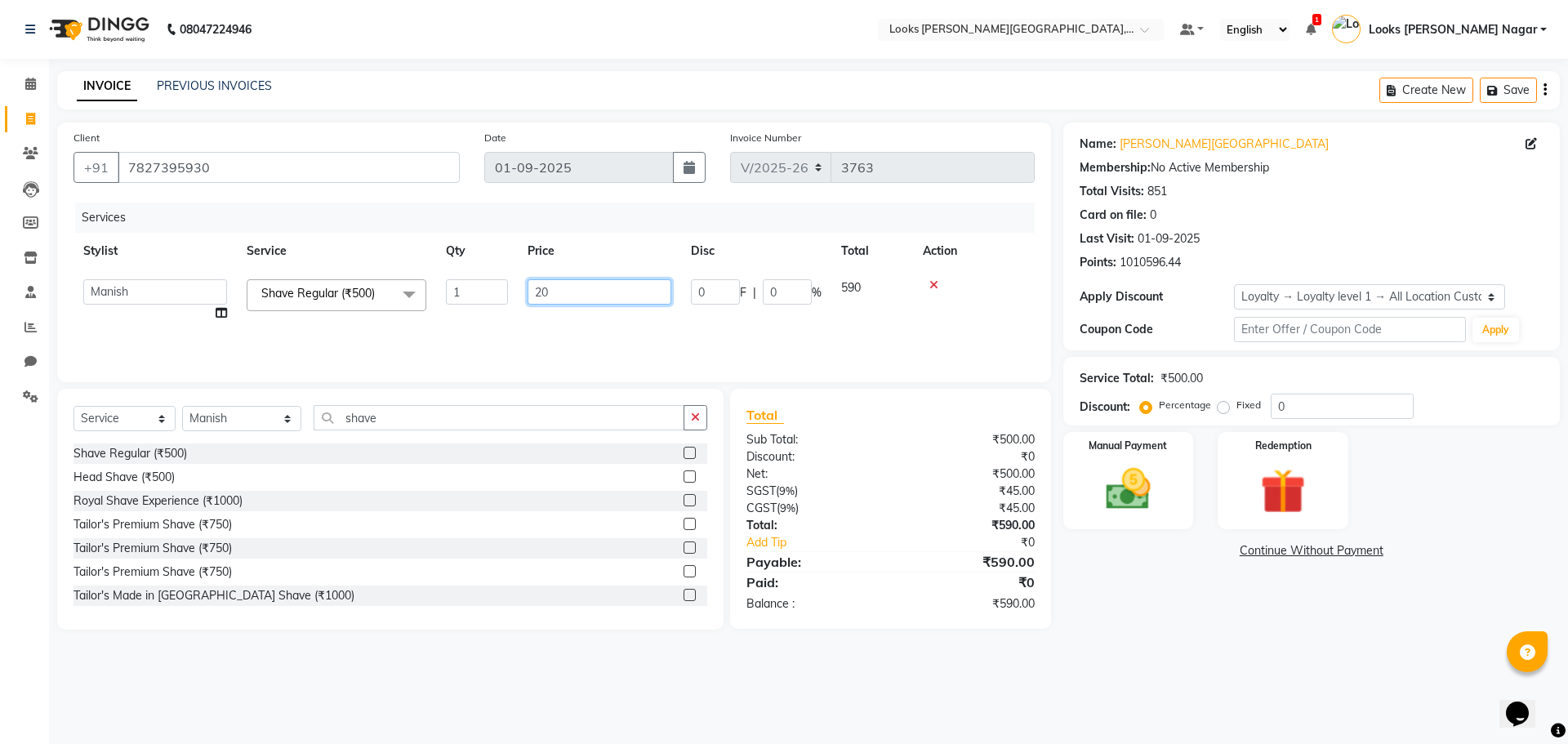
type input "203"
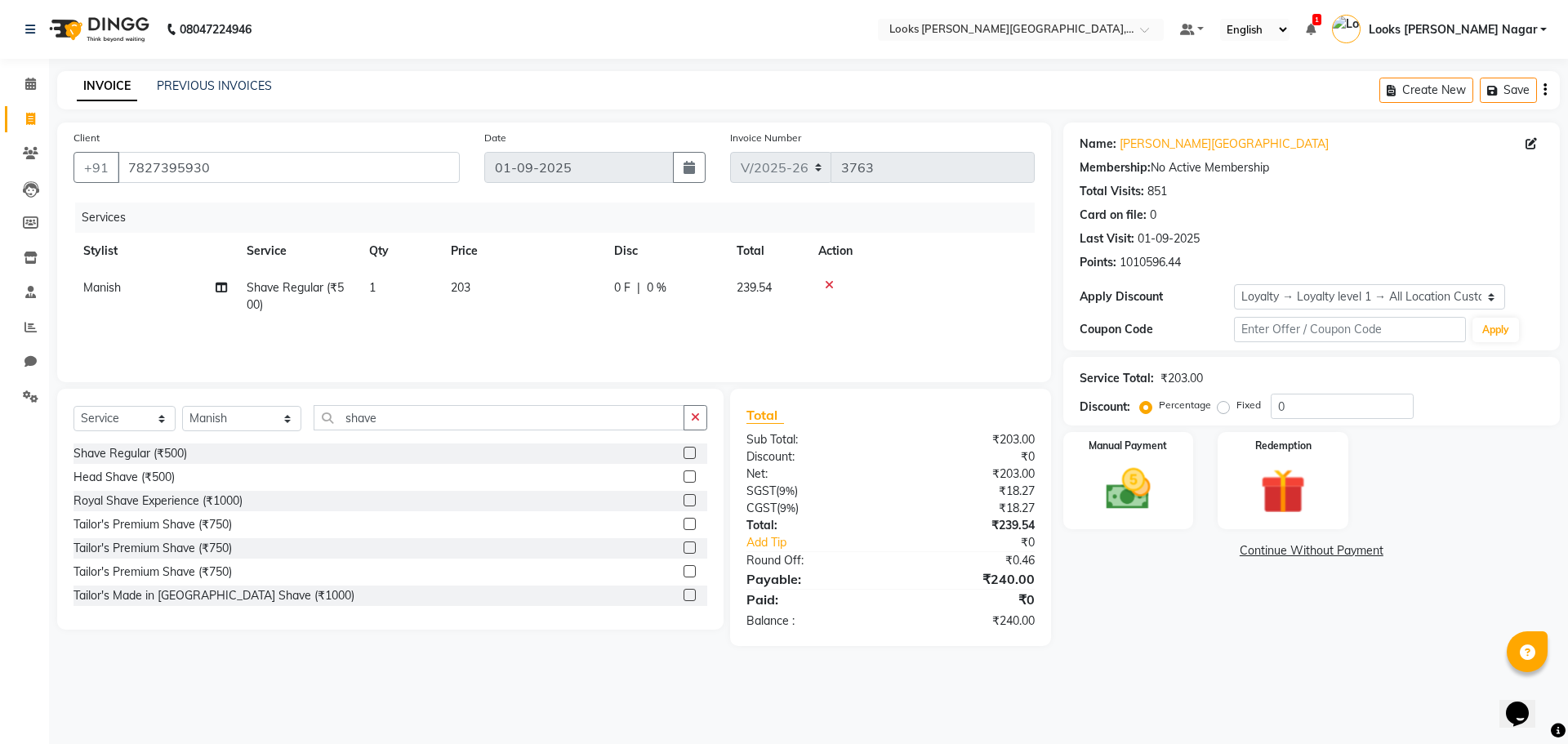
click at [1130, 608] on div "Name: Kamla Kamla Nagar Membership: No Active Membership Total Visits: 851 Card…" at bounding box center [1318, 384] width 509 height 524
click at [1177, 510] on div "Manual Payment" at bounding box center [1127, 480] width 136 height 101
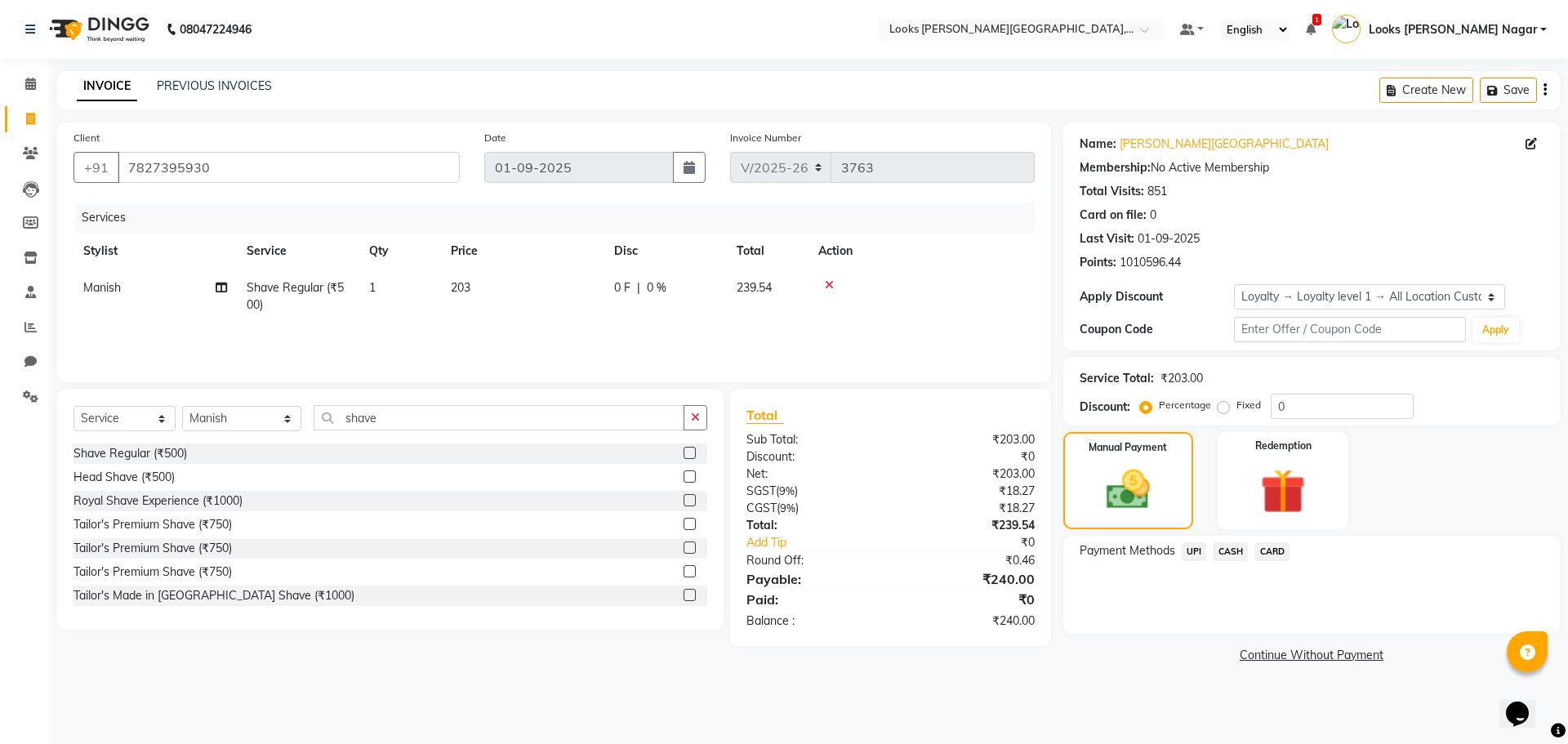
click at [1198, 552] on span "UPI" at bounding box center [1194, 551] width 25 height 18
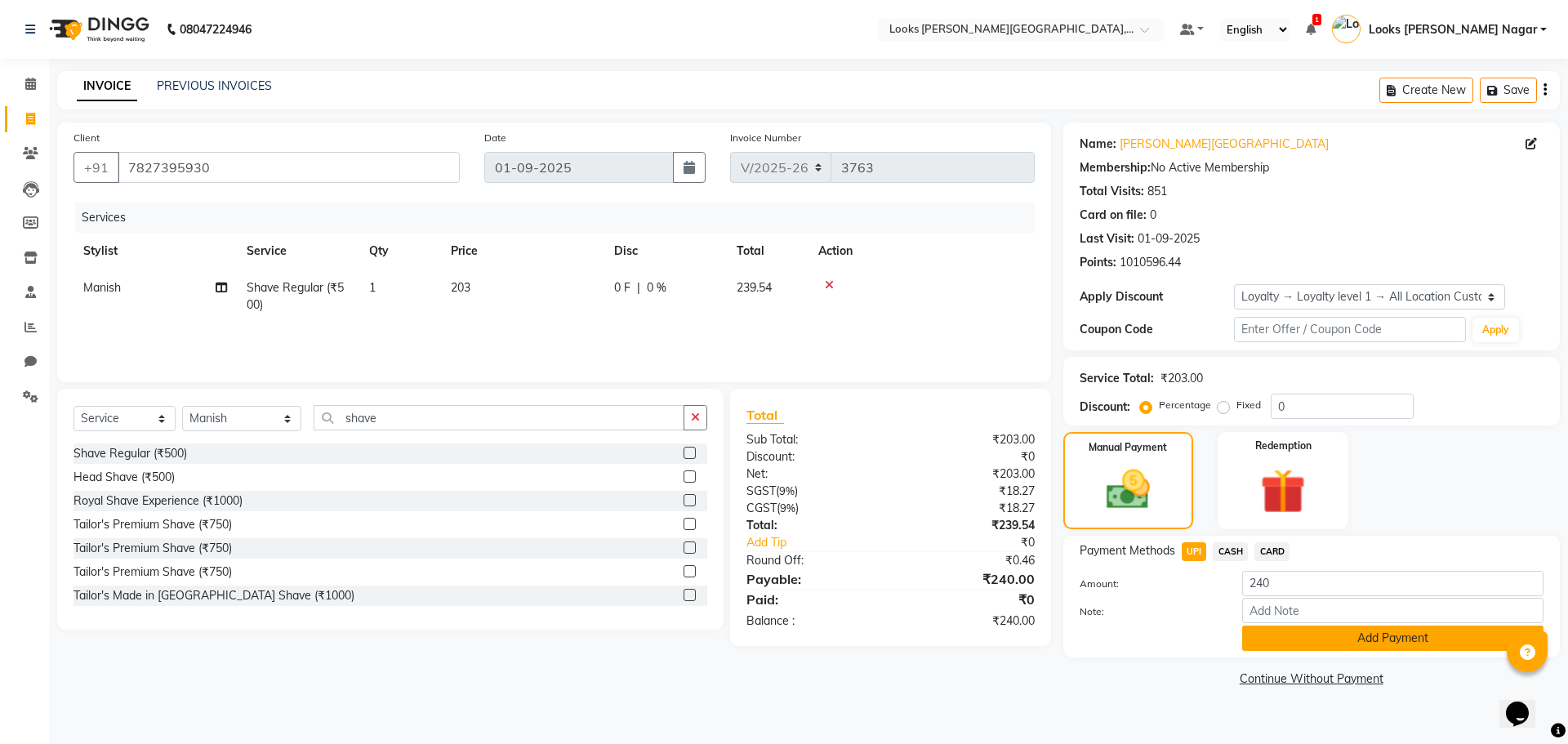
click at [1338, 637] on button "Add Payment" at bounding box center [1392, 637] width 302 height 25
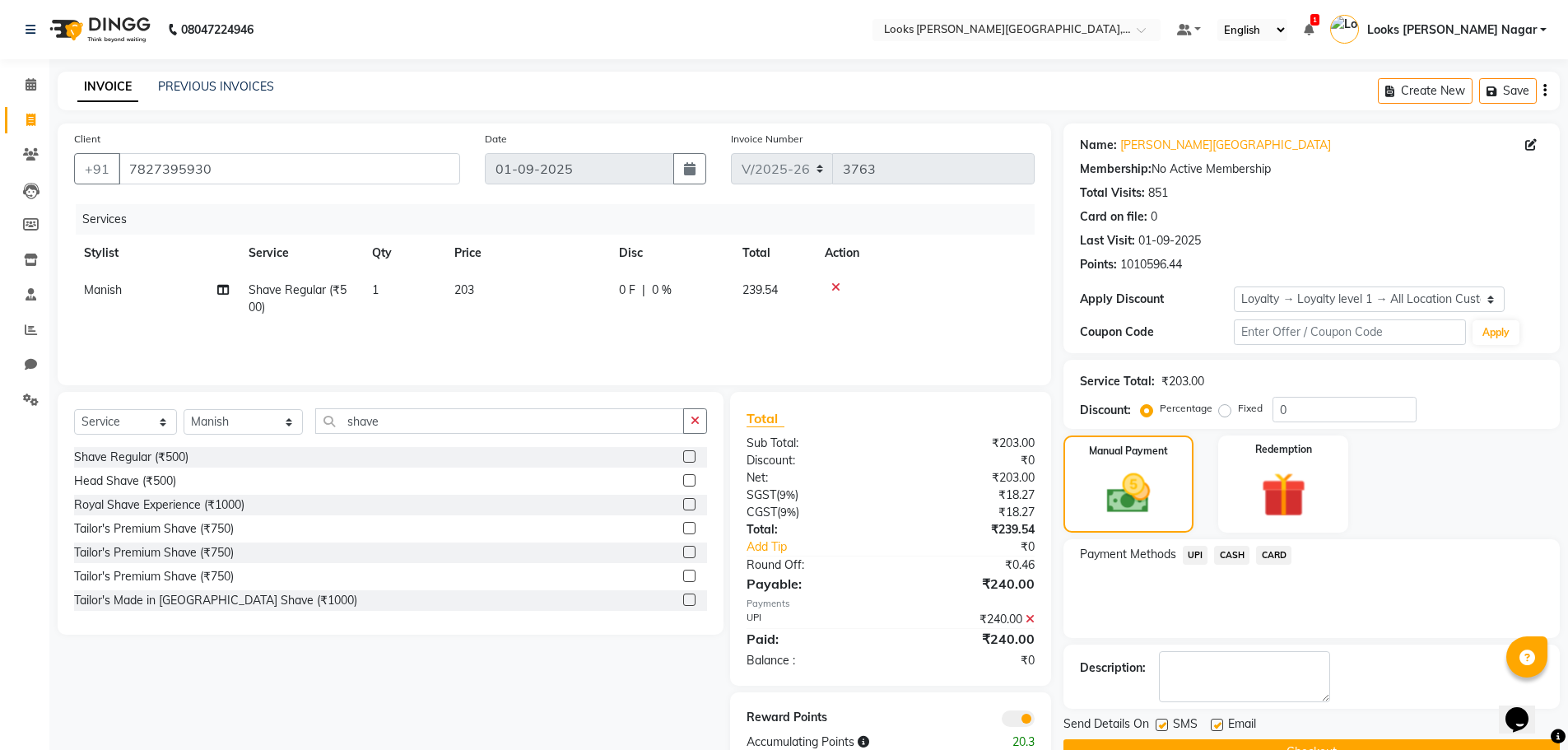
click at [1353, 746] on button "Checkout" at bounding box center [1311, 752] width 496 height 26
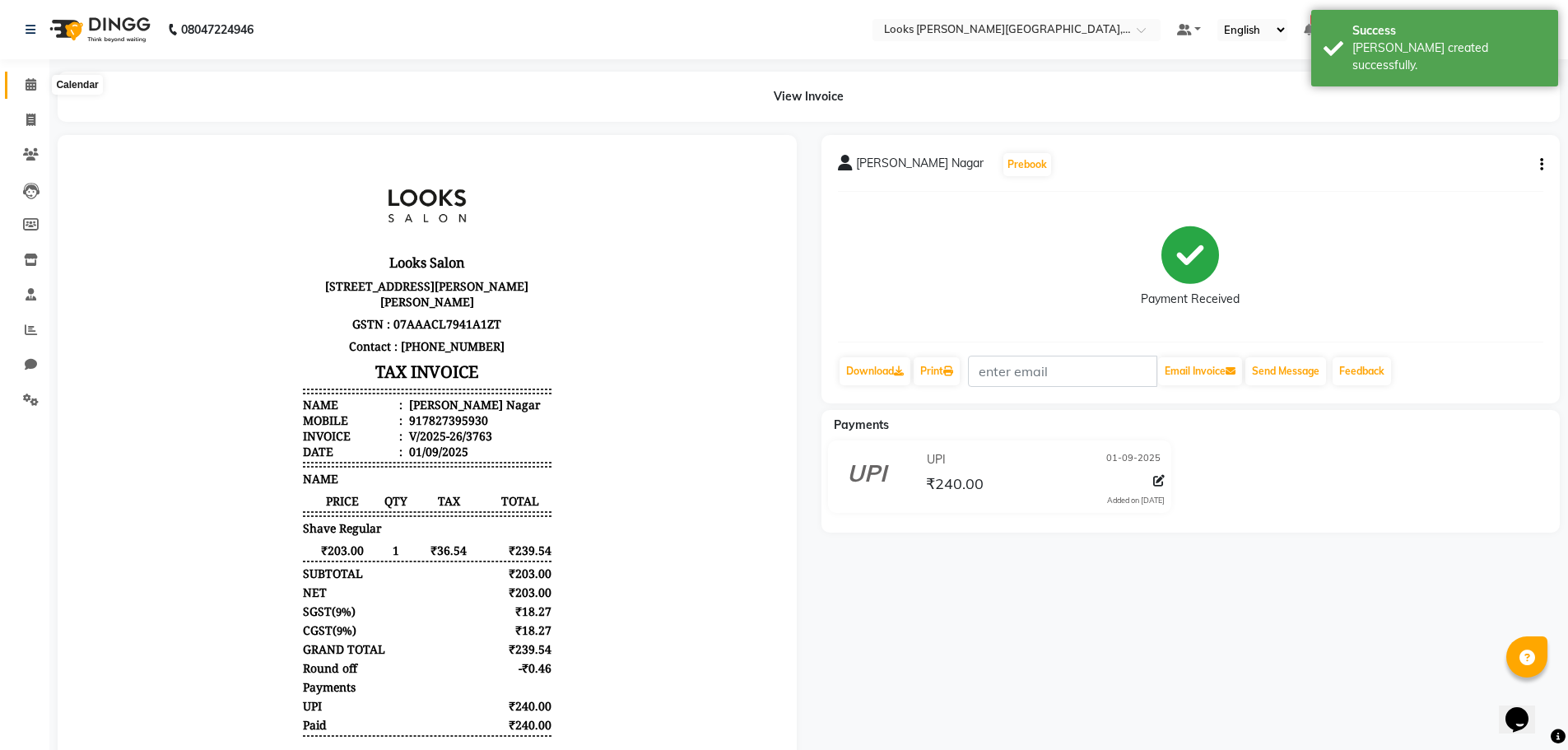
click at [34, 81] on icon at bounding box center [31, 85] width 11 height 12
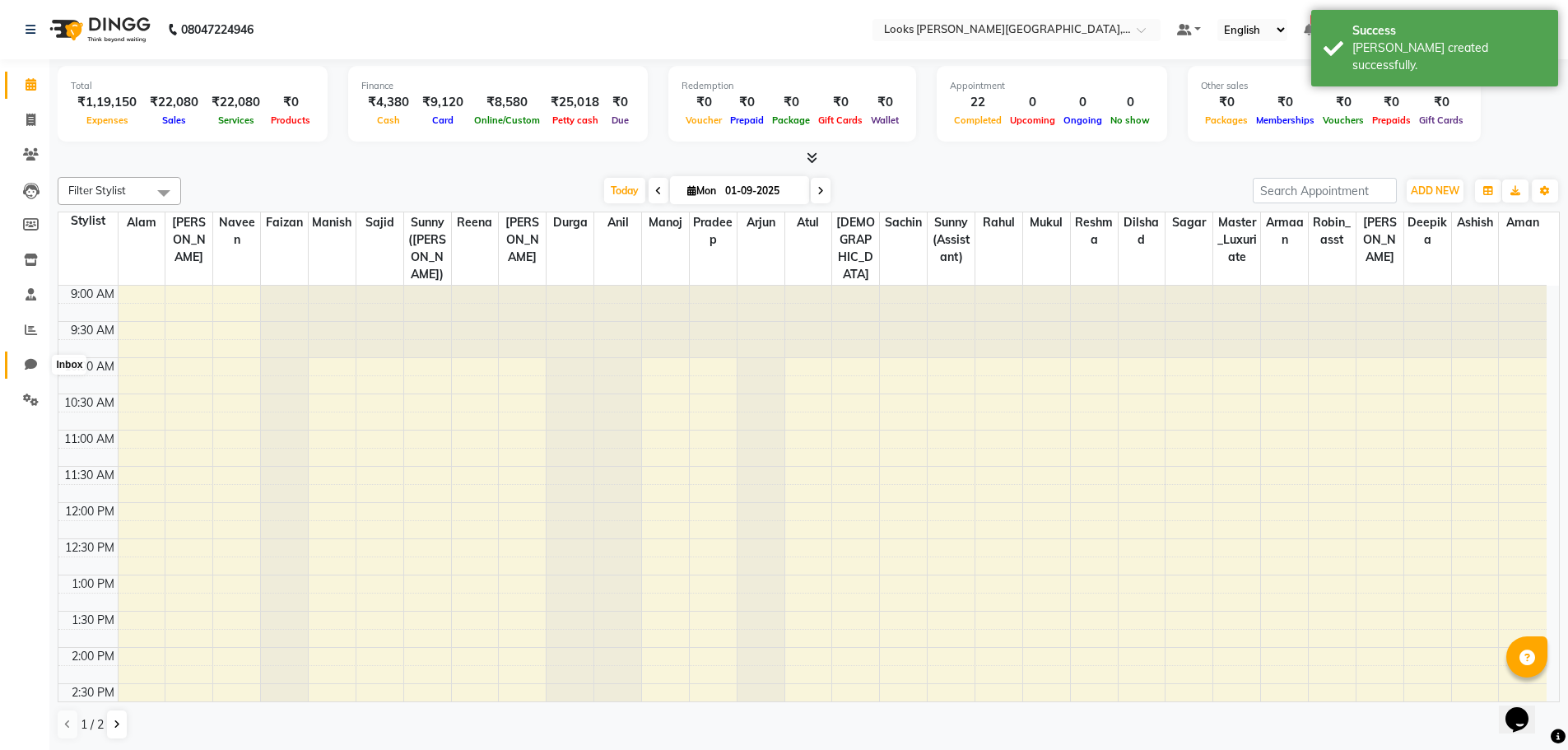
click at [30, 359] on icon at bounding box center [31, 364] width 12 height 12
select select "100"
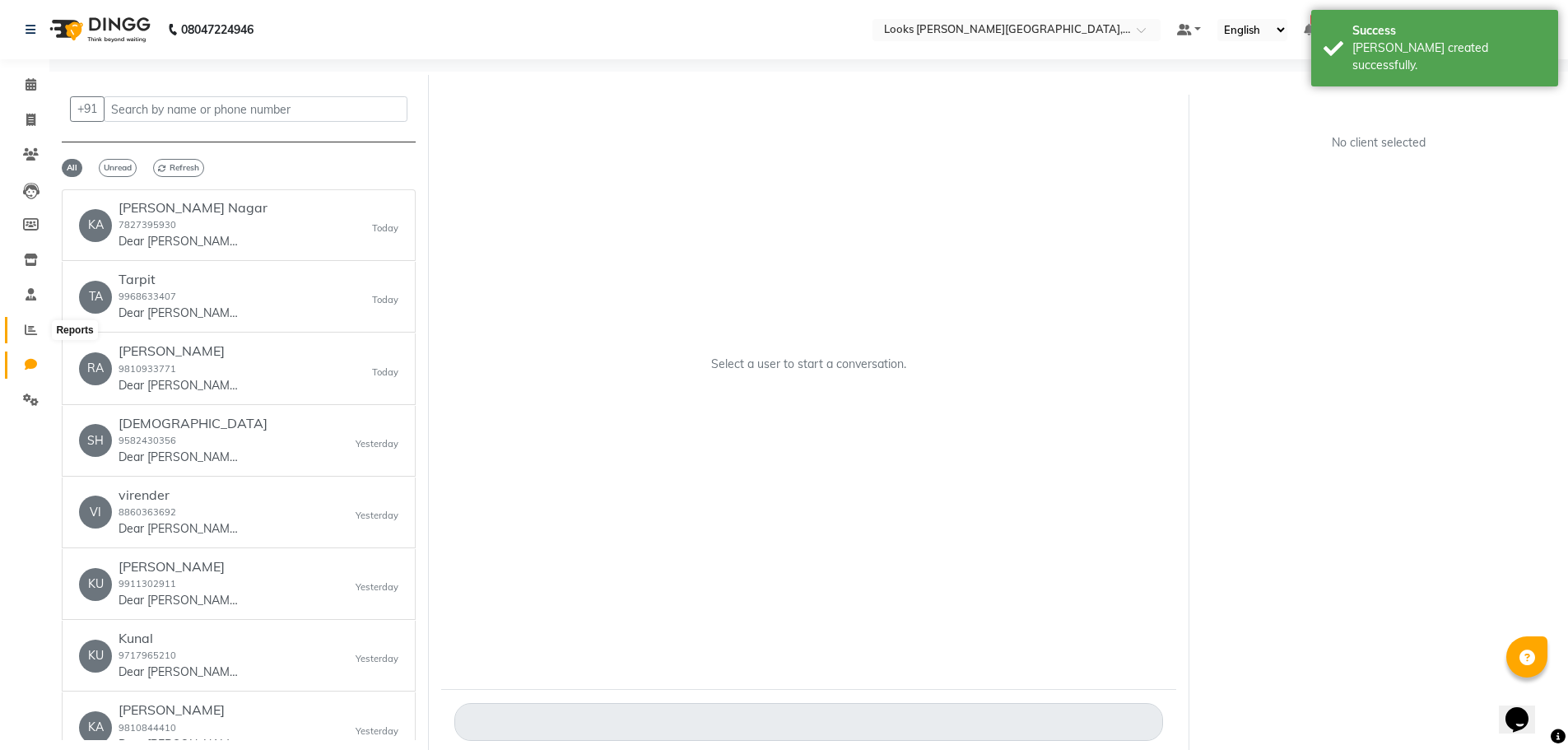
click at [26, 337] on span at bounding box center [31, 330] width 29 height 19
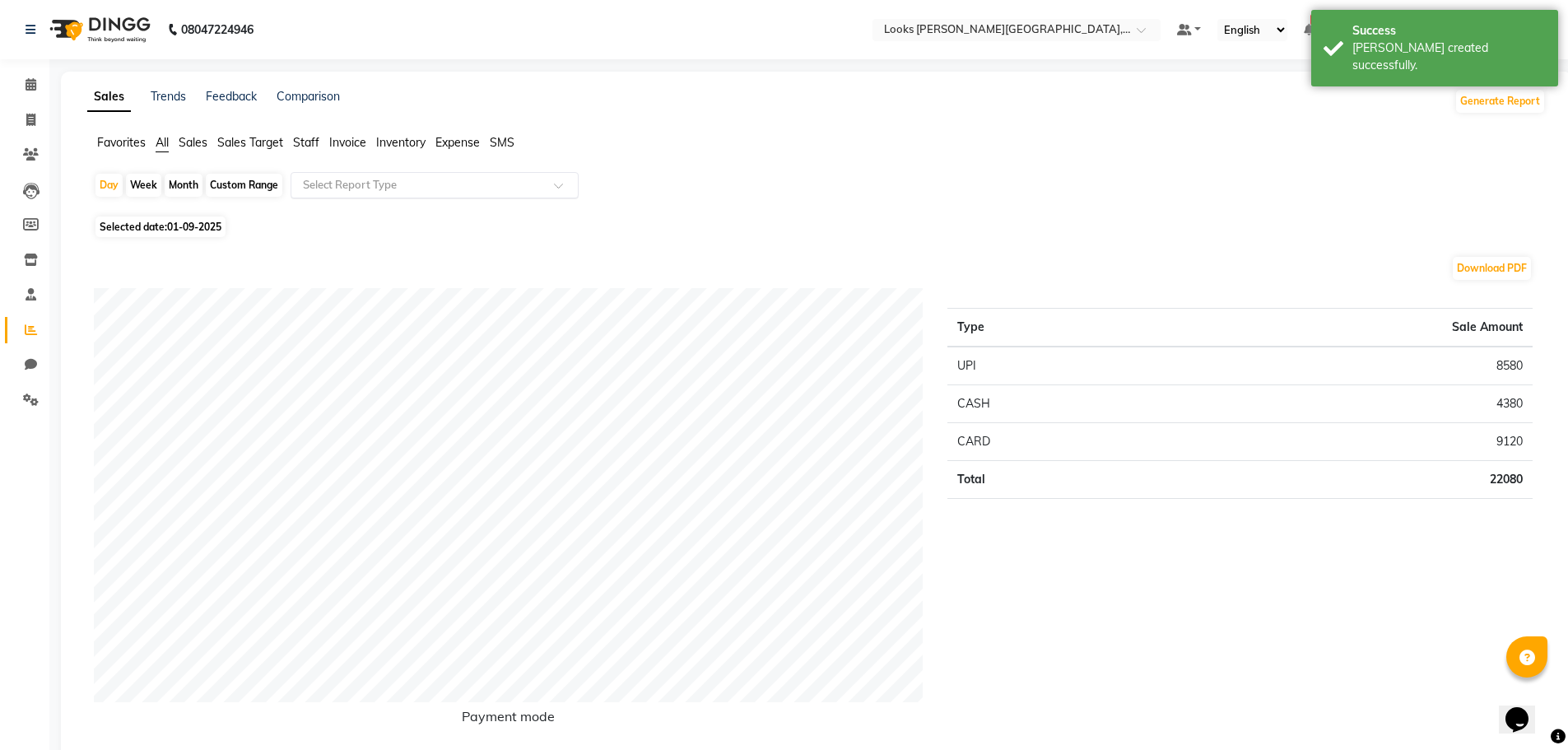
click at [349, 182] on input "text" at bounding box center [418, 185] width 237 height 17
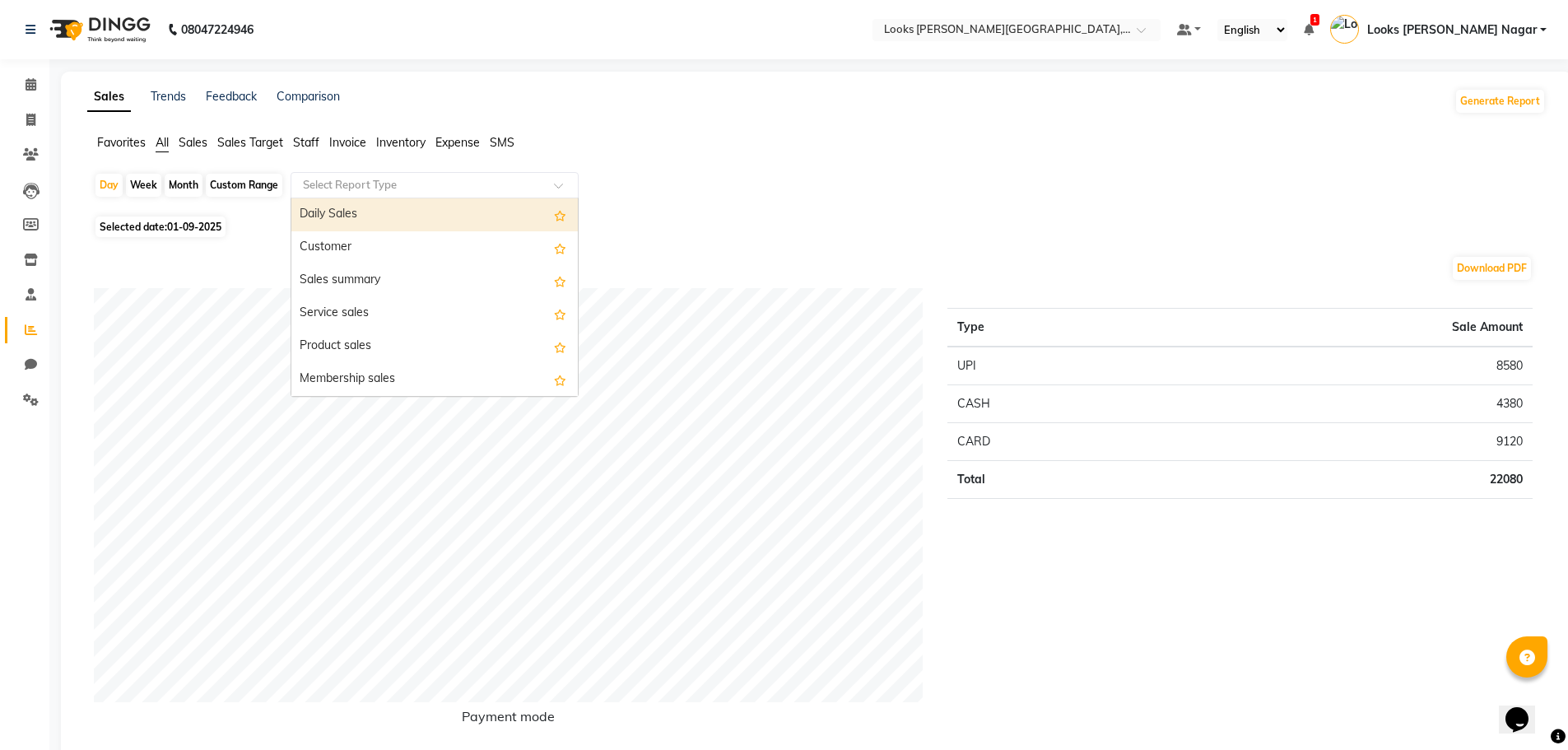
click at [287, 137] on ul "Favorites All Sales Sales Target Staff Invoice Inventory Expense SMS" at bounding box center [816, 143] width 1459 height 19
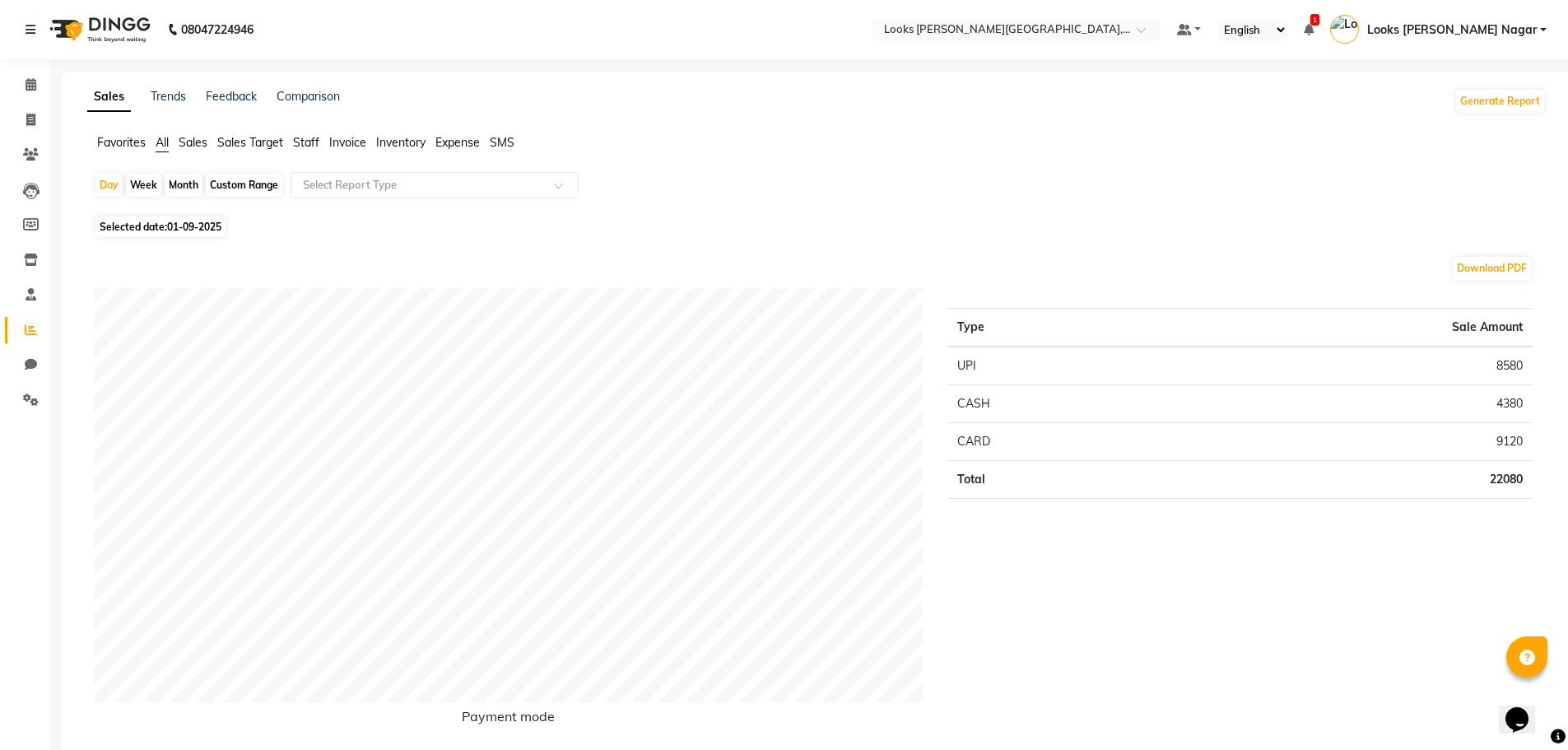
click at [293, 141] on ul "Favorites All Sales Sales Target Staff Invoice Inventory Expense SMS" at bounding box center [816, 143] width 1459 height 19
click at [318, 149] on span "Staff" at bounding box center [306, 142] width 26 height 15
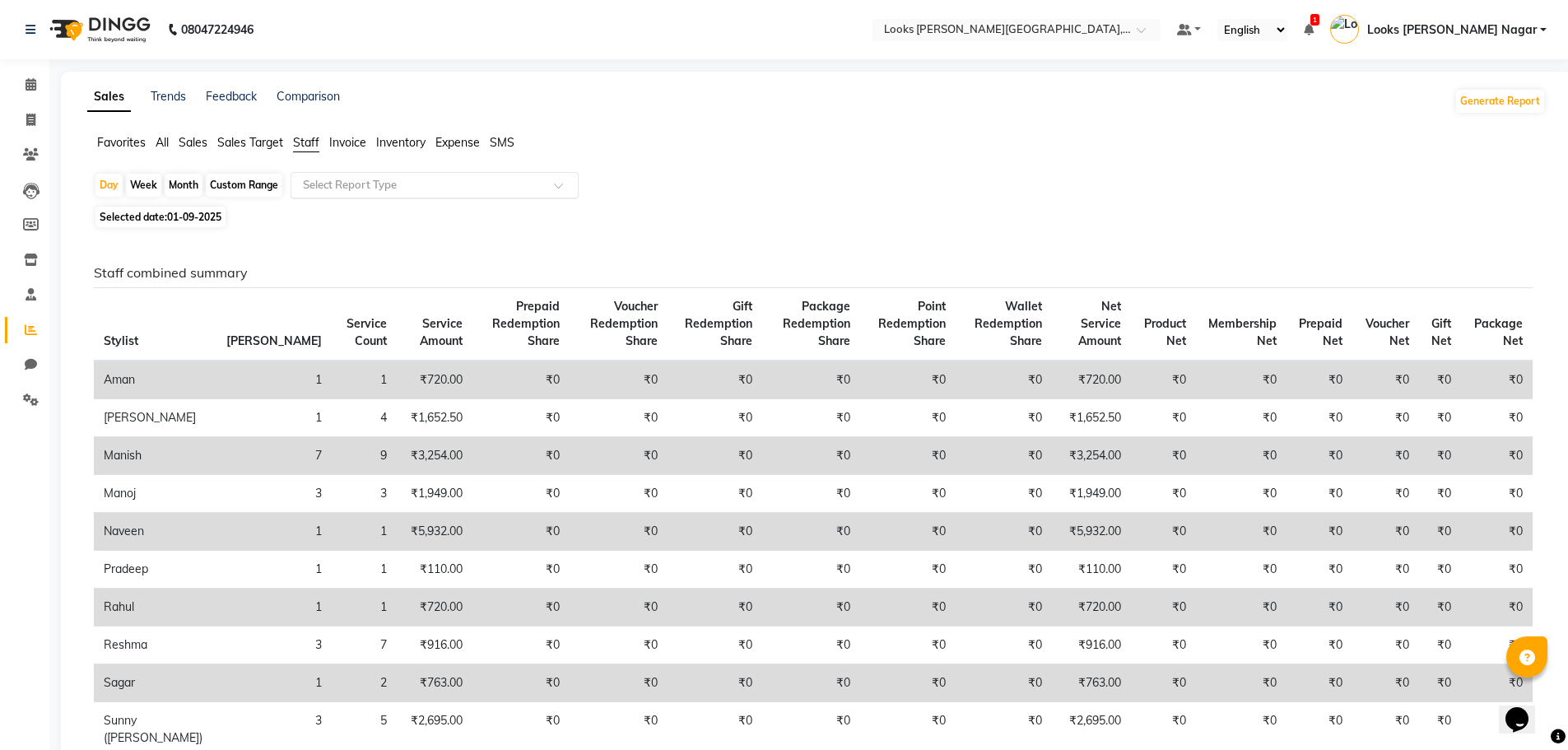
click at [316, 182] on input "text" at bounding box center [418, 185] width 237 height 17
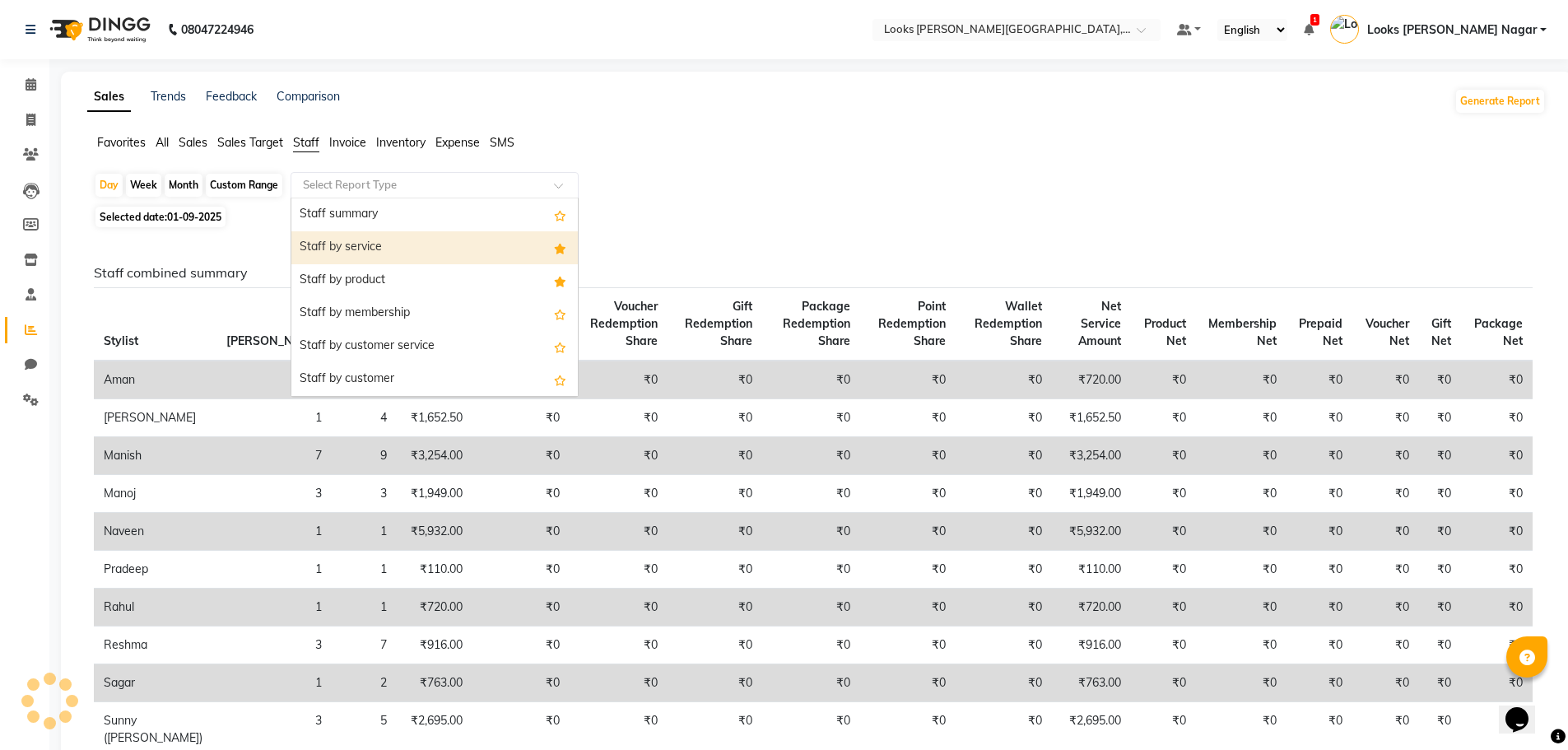
click at [343, 253] on div "Staff by service" at bounding box center [435, 247] width 286 height 33
select select "full_report"
select select "csv"
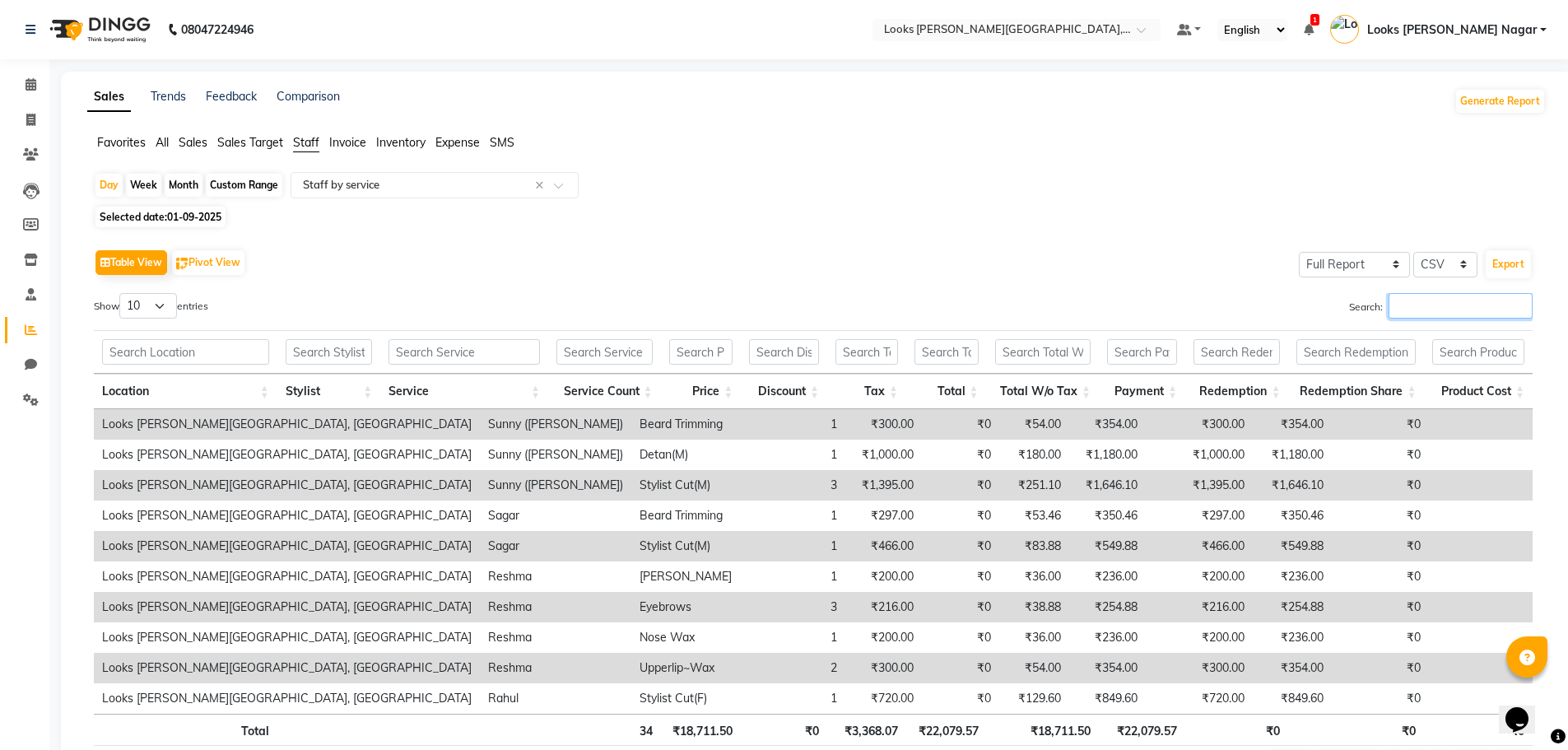
click at [1424, 313] on input "Search:" at bounding box center [1460, 305] width 144 height 26
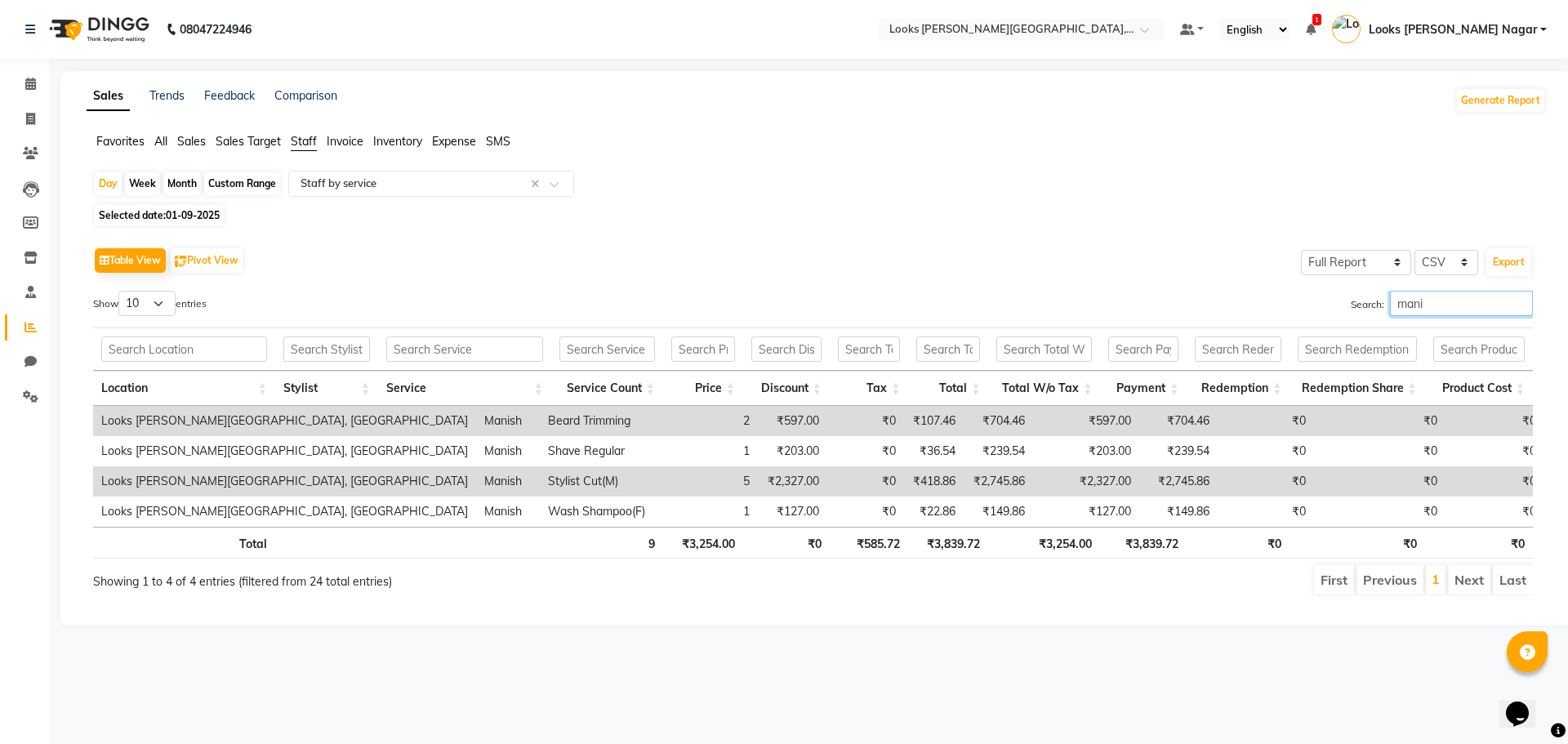
type input "manis"
drag, startPoint x: 1440, startPoint y: 309, endPoint x: 1317, endPoint y: 307, distance: 123.0
click at [1317, 307] on div "Search: manis" at bounding box center [1180, 306] width 708 height 31
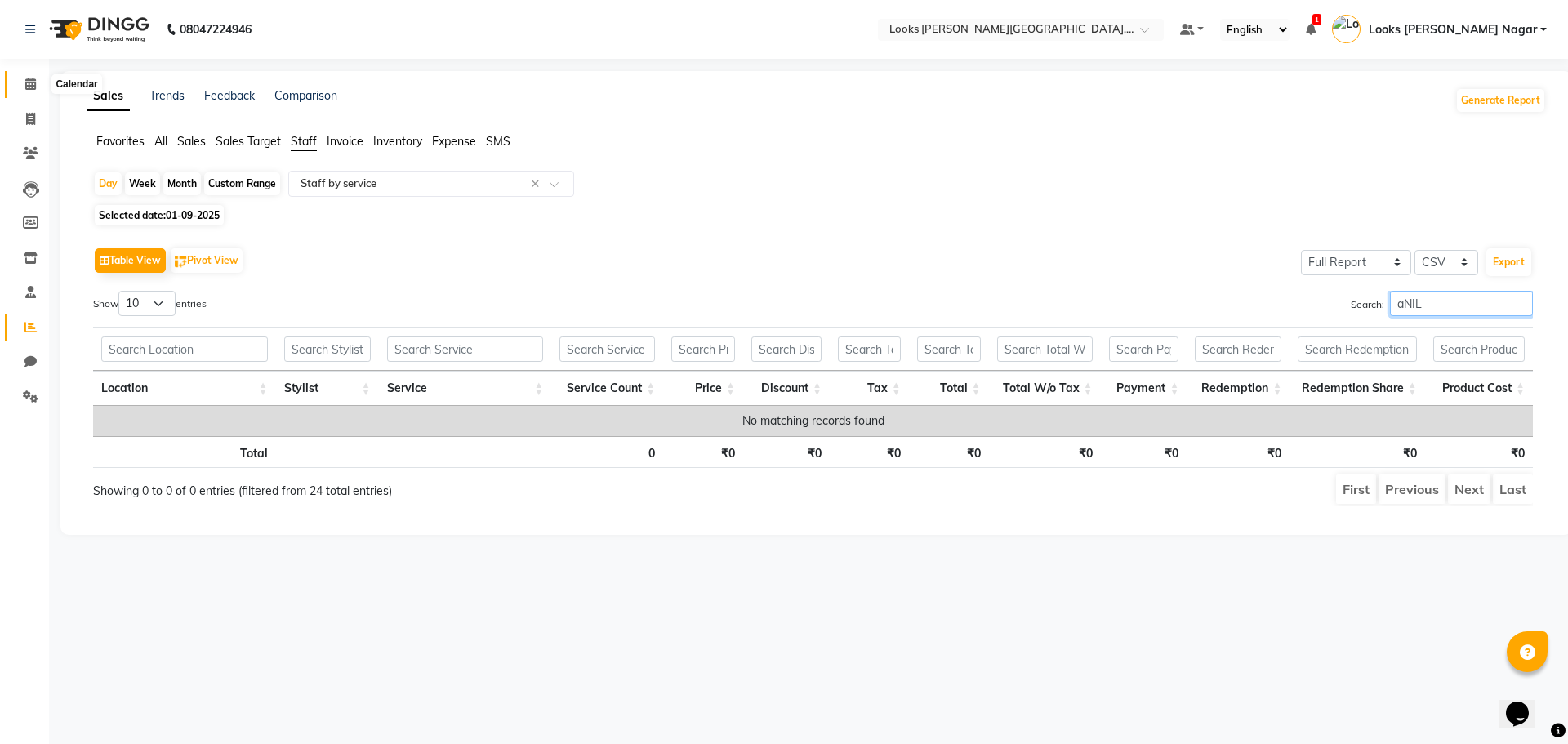
type input "aNIL"
drag, startPoint x: 31, startPoint y: 82, endPoint x: 31, endPoint y: 101, distance: 19.0
click at [31, 82] on icon at bounding box center [31, 84] width 10 height 12
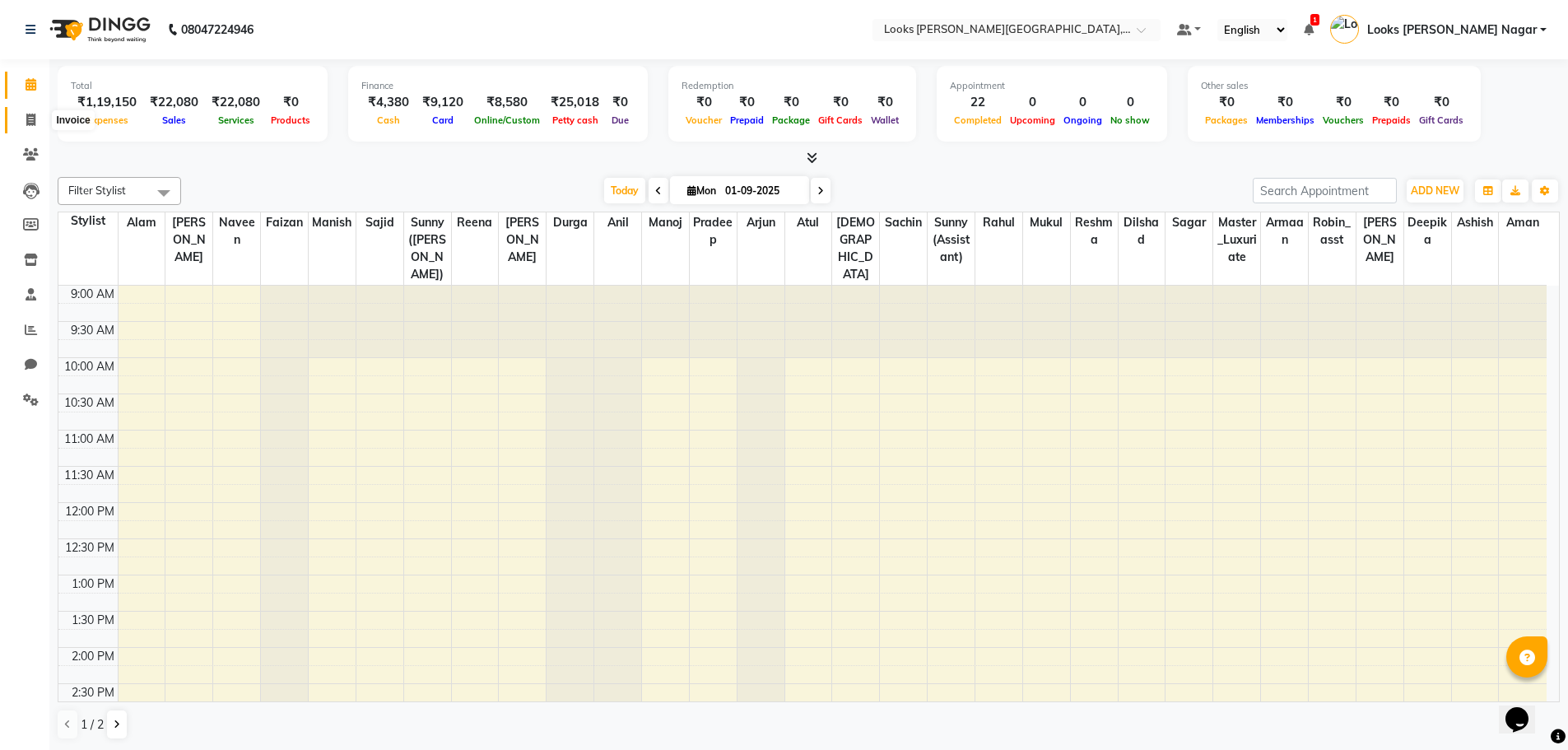
click at [22, 124] on span at bounding box center [31, 120] width 29 height 19
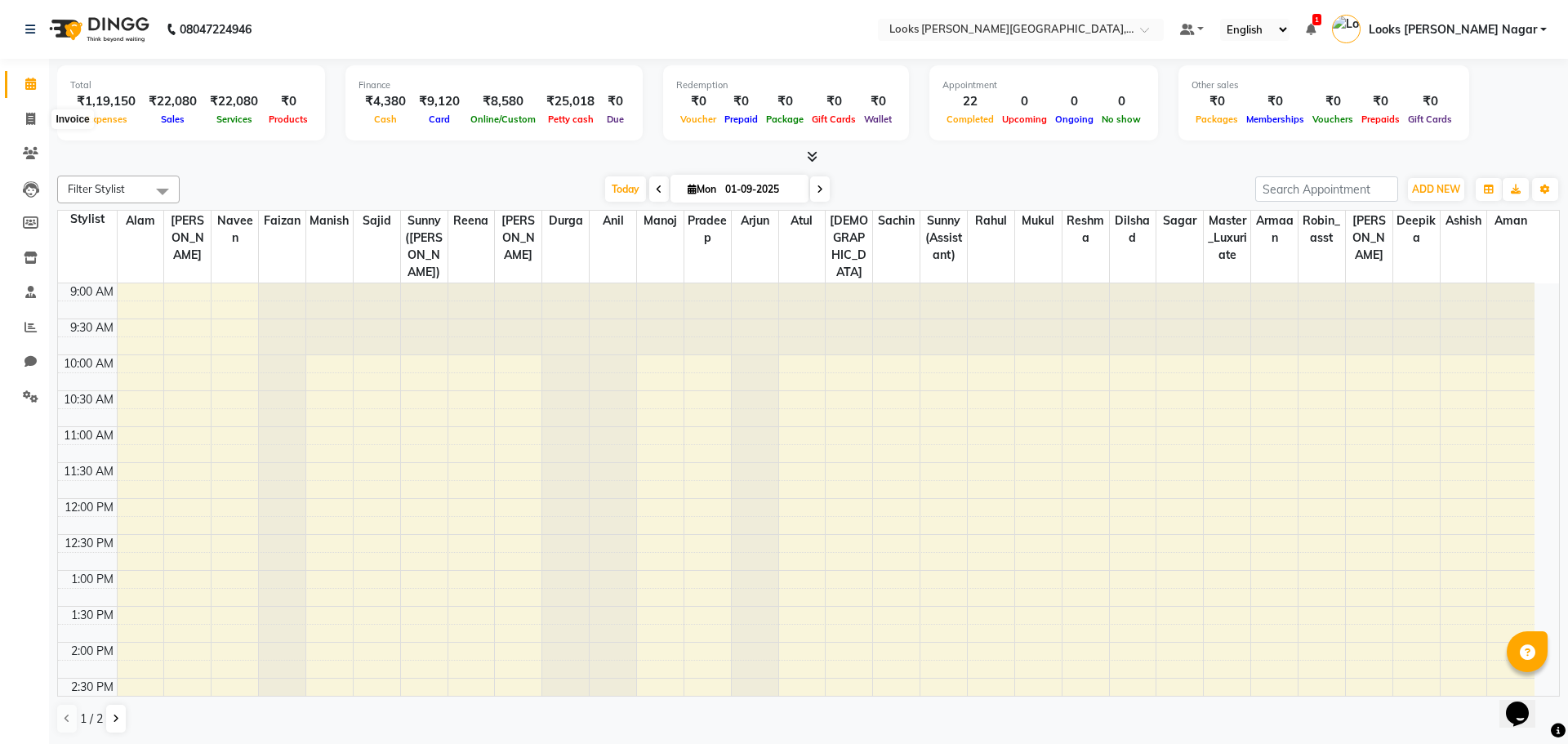
select select "4327"
select select "service"
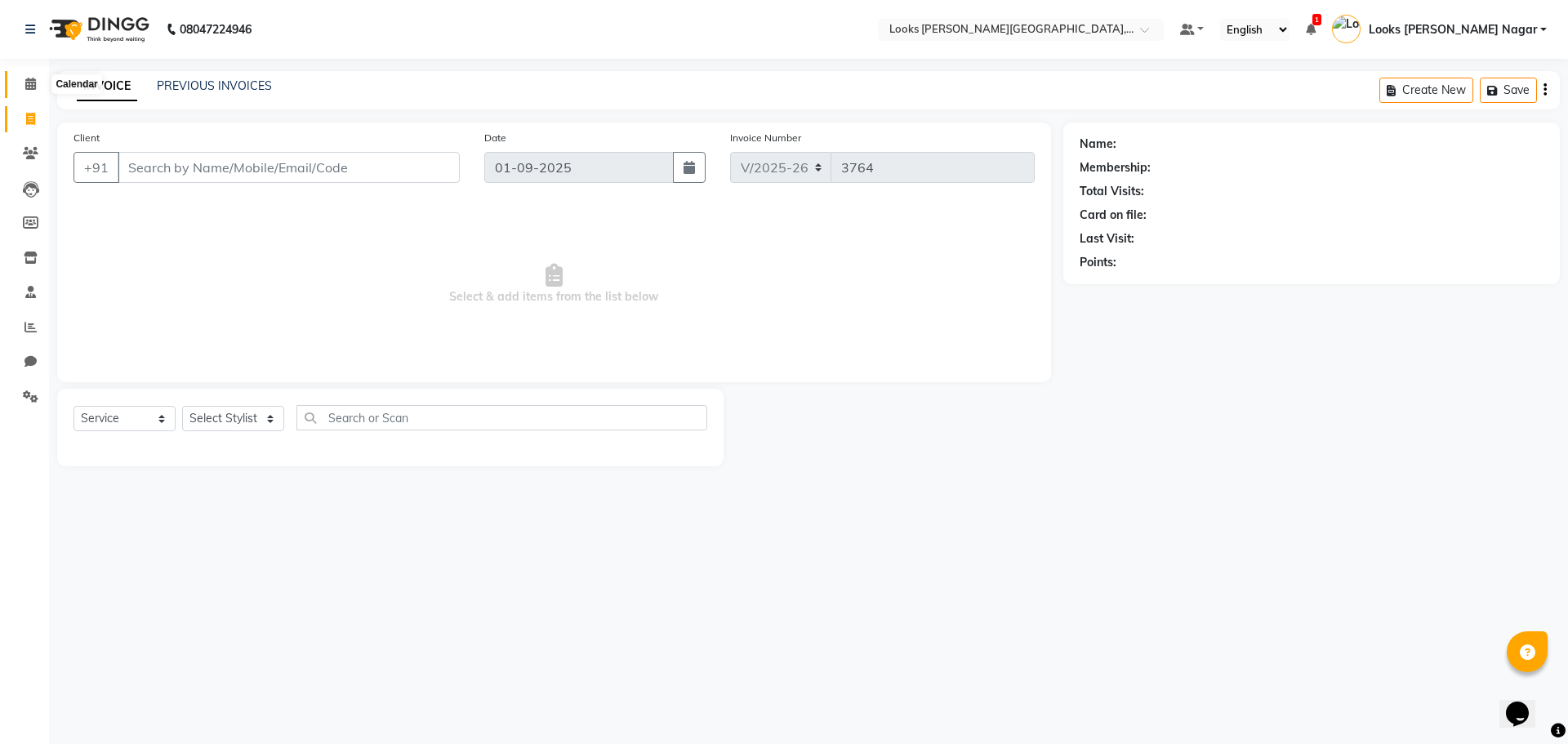
click at [31, 84] on icon at bounding box center [31, 84] width 10 height 12
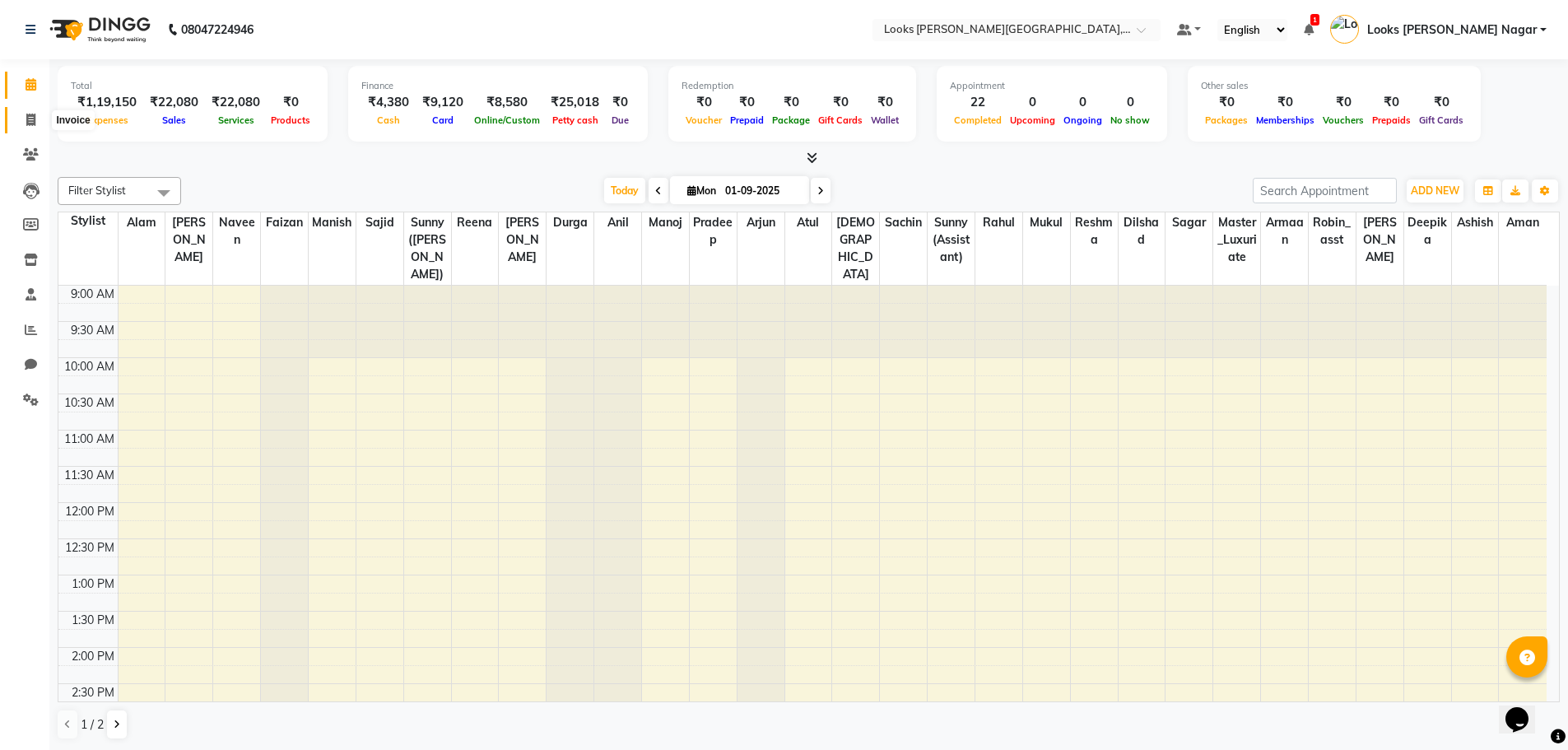
drag, startPoint x: 27, startPoint y: 111, endPoint x: 59, endPoint y: 112, distance: 32.0
click at [27, 111] on span at bounding box center [31, 120] width 29 height 19
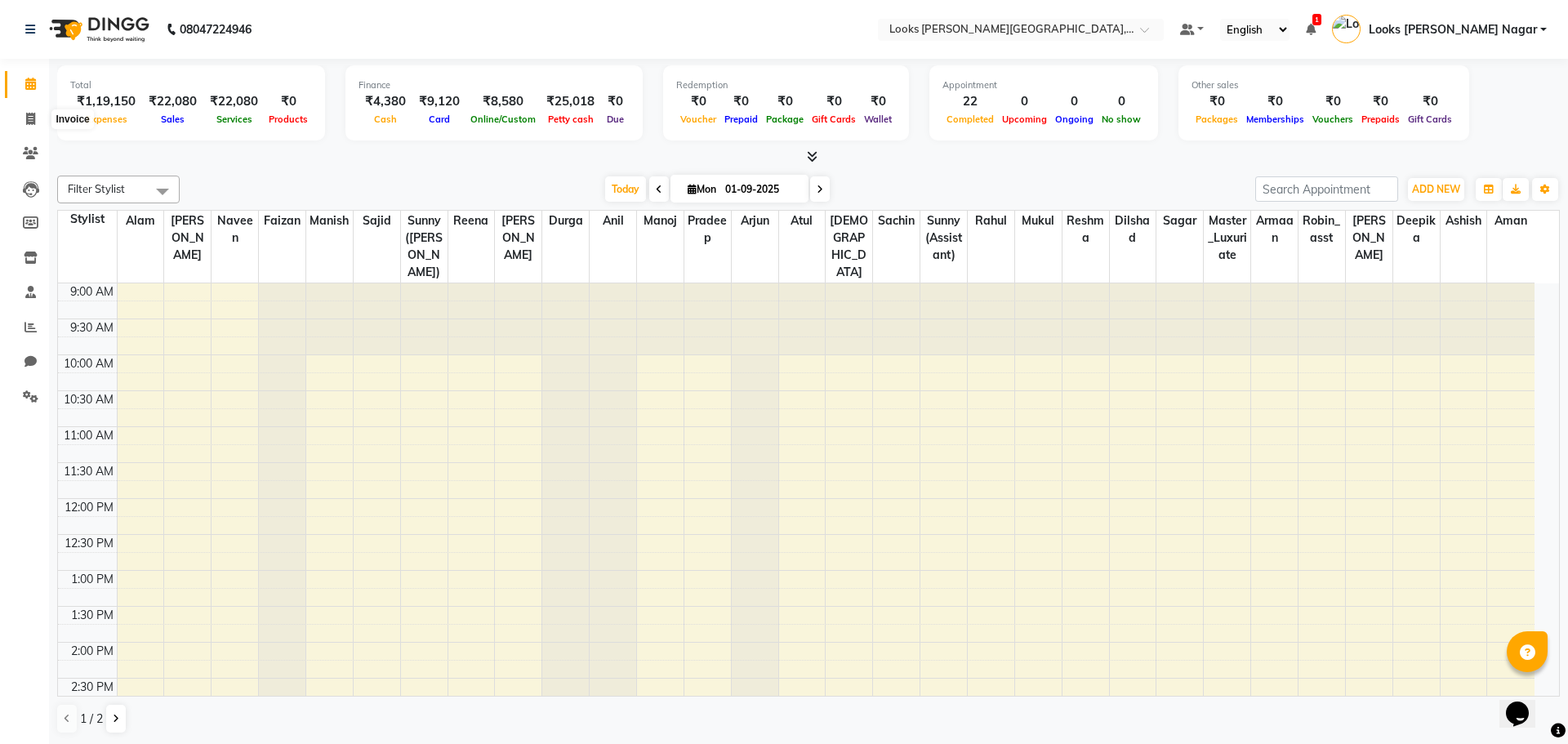
select select "service"
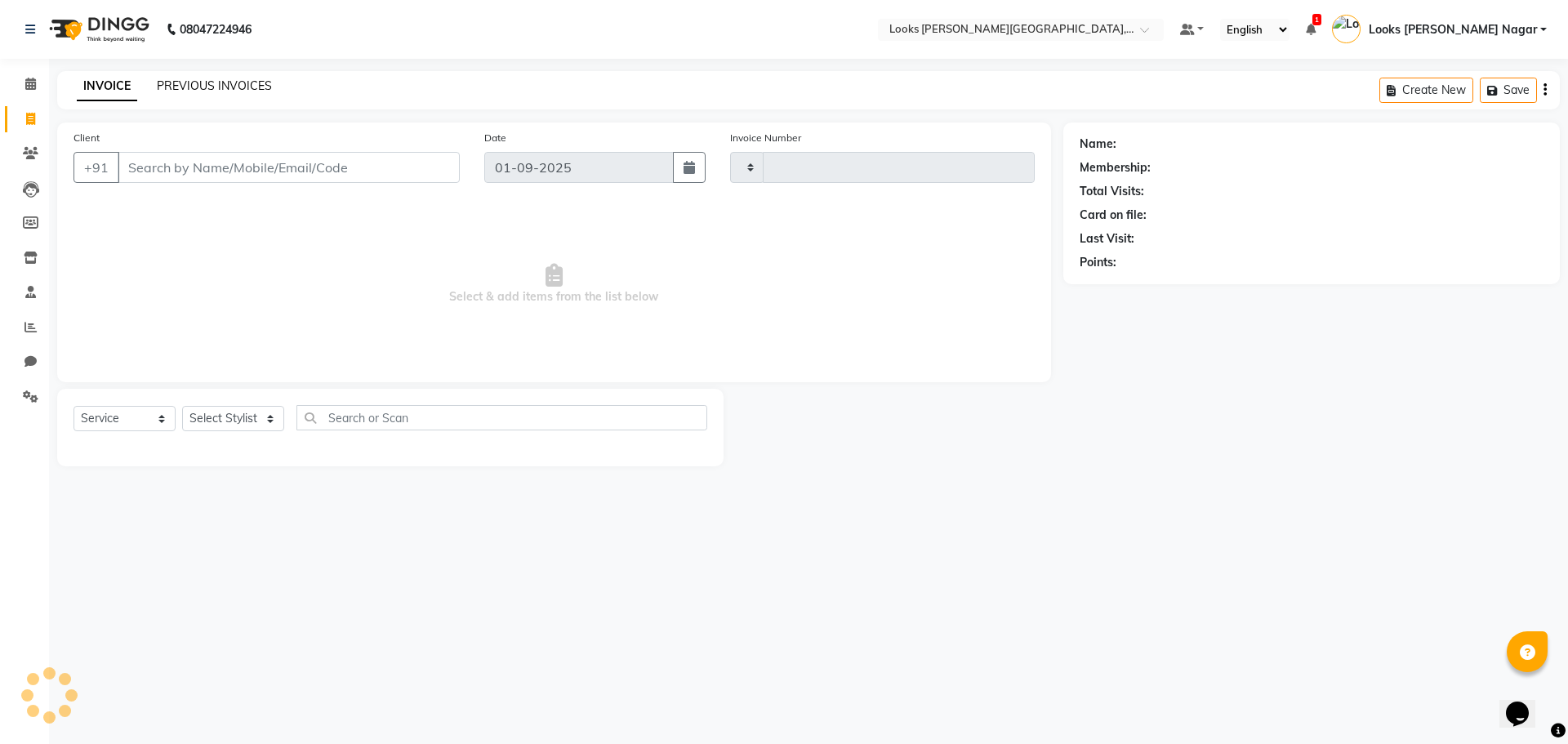
click at [259, 90] on link "PREVIOUS INVOICES" at bounding box center [214, 86] width 115 height 15
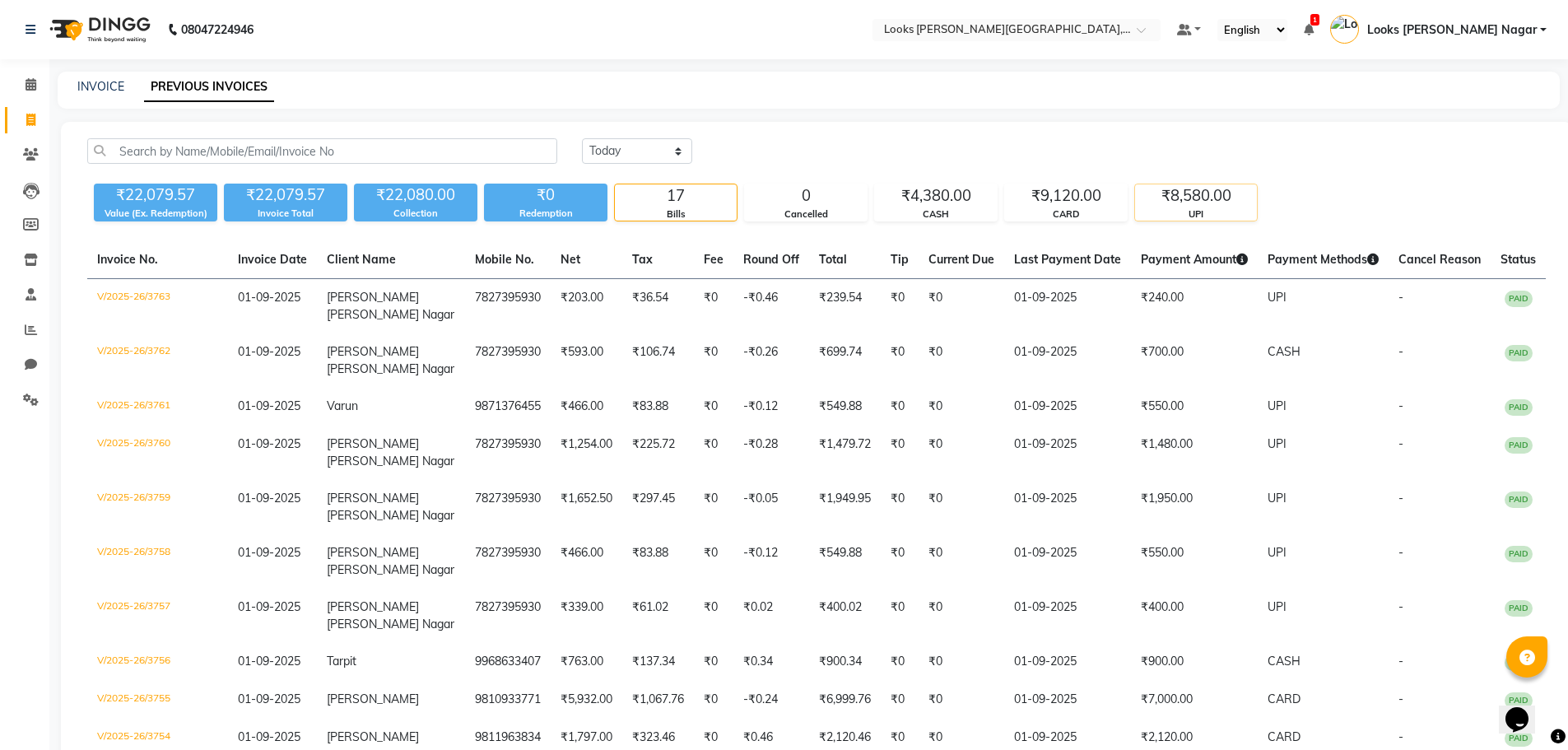
click at [1191, 204] on div "₹8,580.00" at bounding box center [1196, 196] width 122 height 23
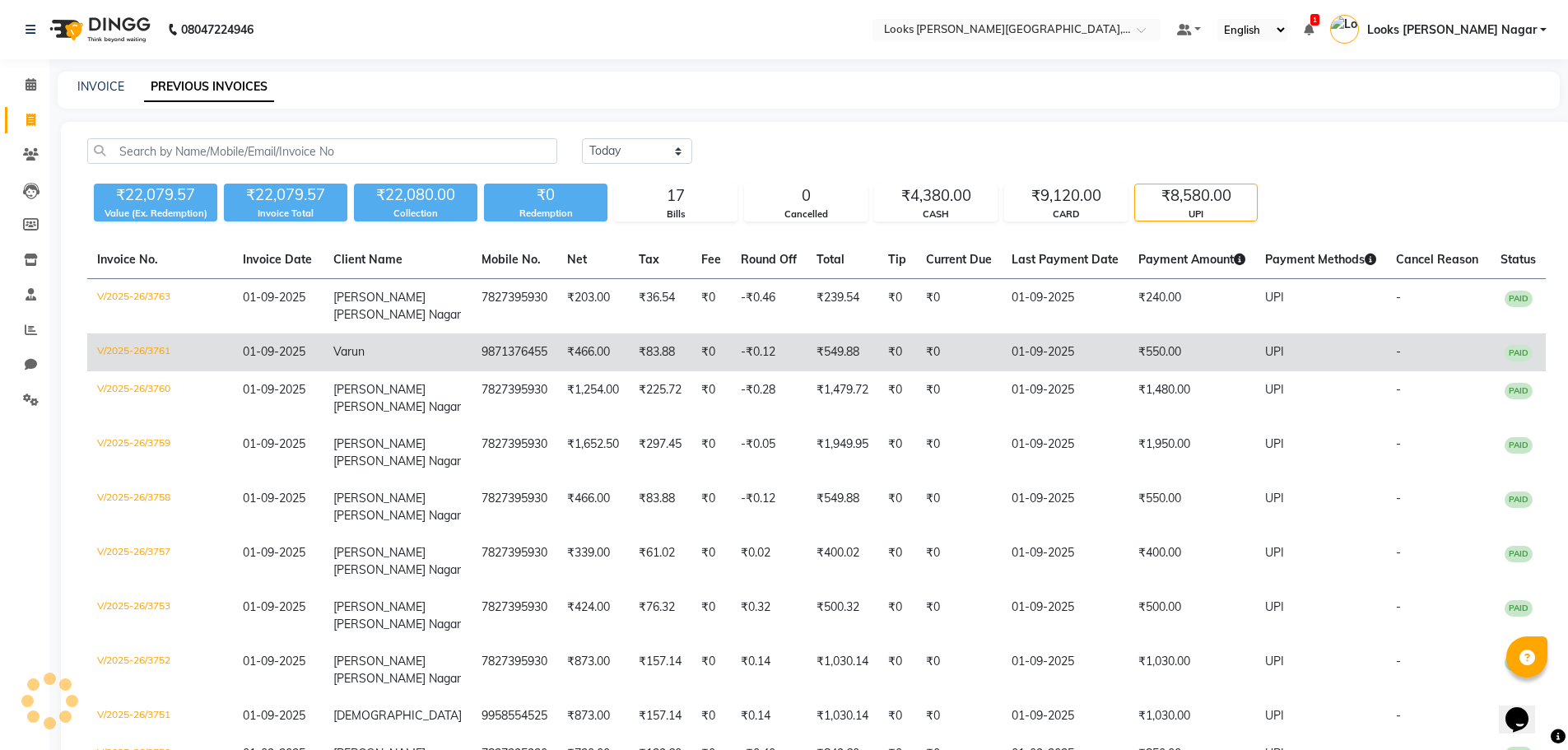
click at [1148, 367] on td "₹550.00" at bounding box center [1192, 352] width 127 height 38
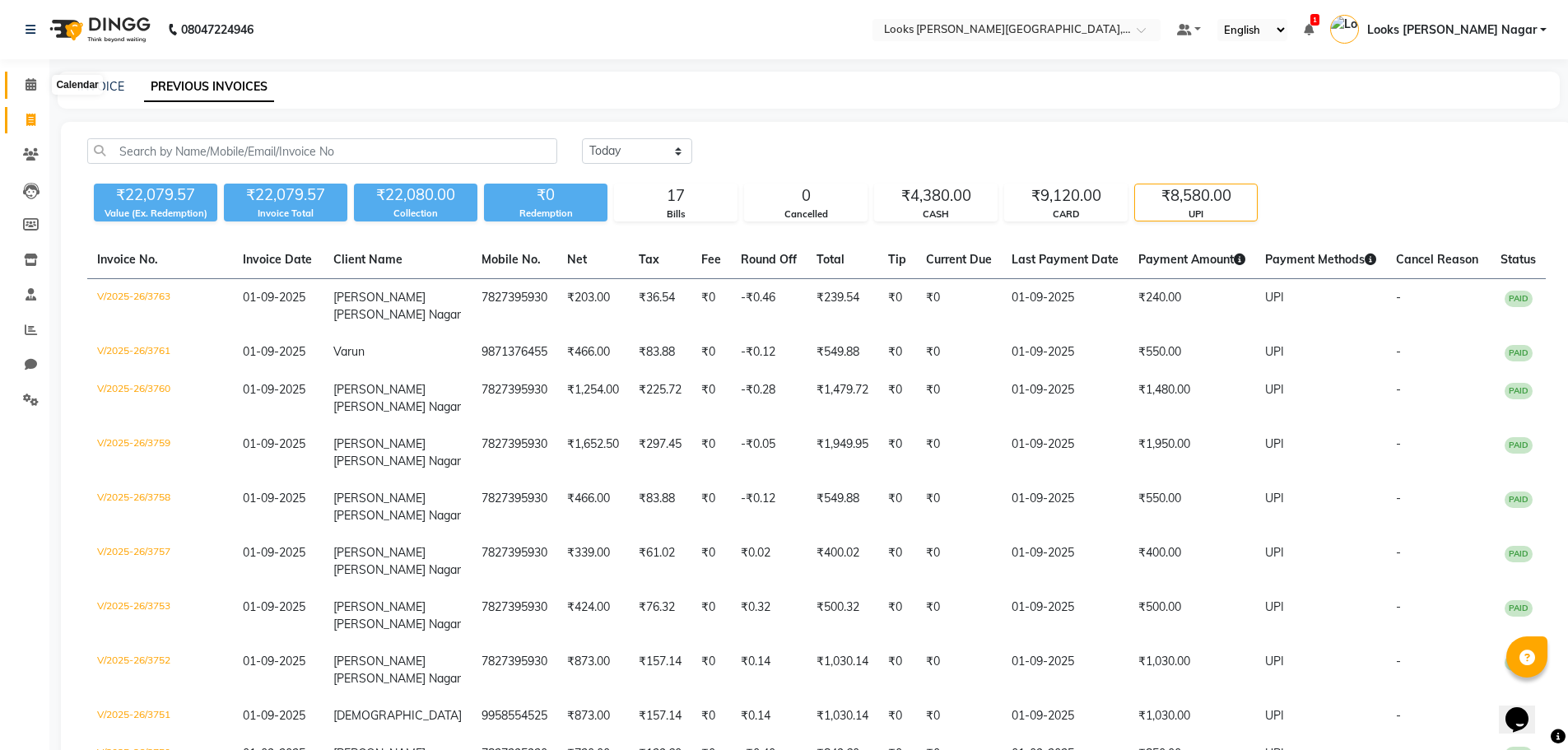
click at [31, 78] on icon at bounding box center [31, 85] width 11 height 12
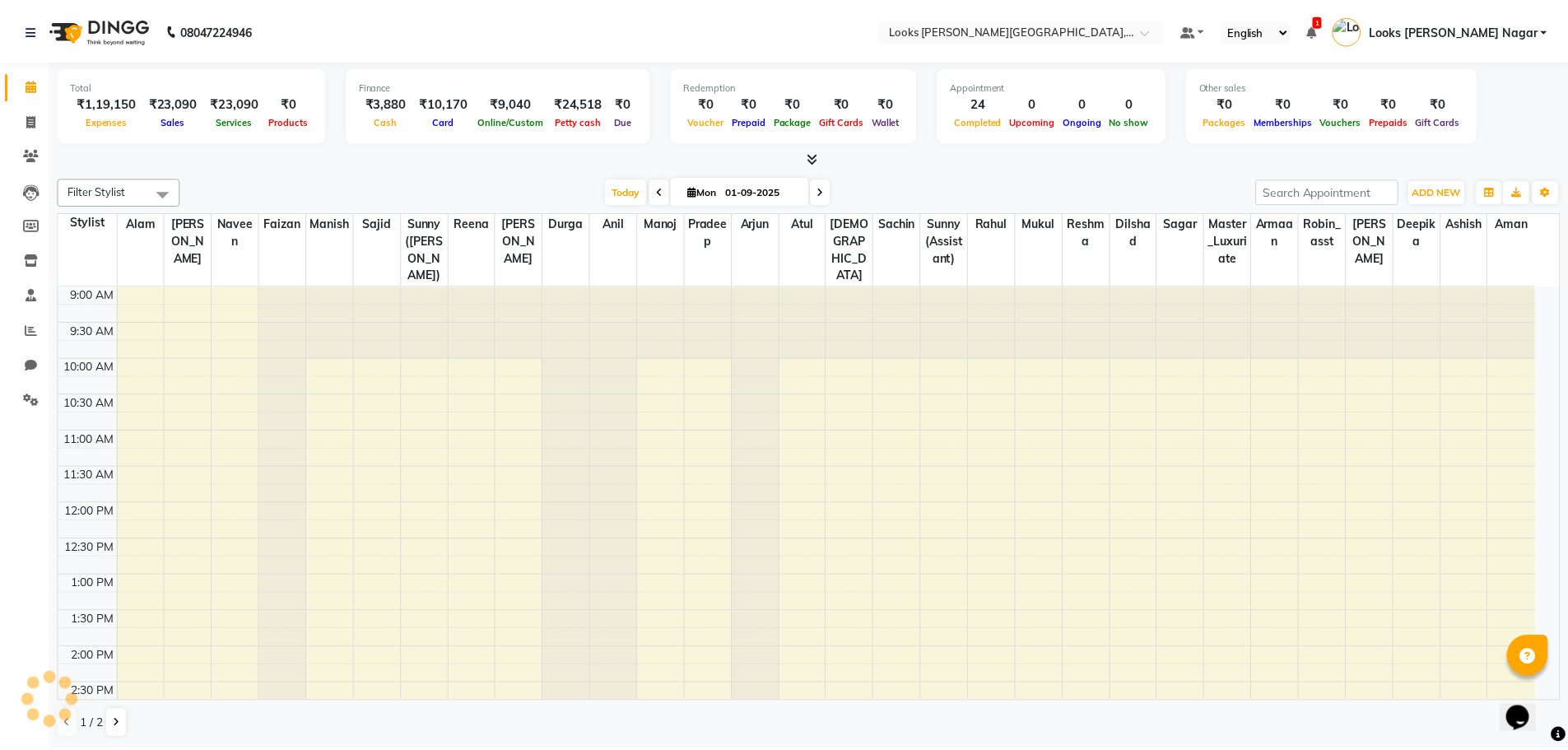
scroll to position [477, 0]
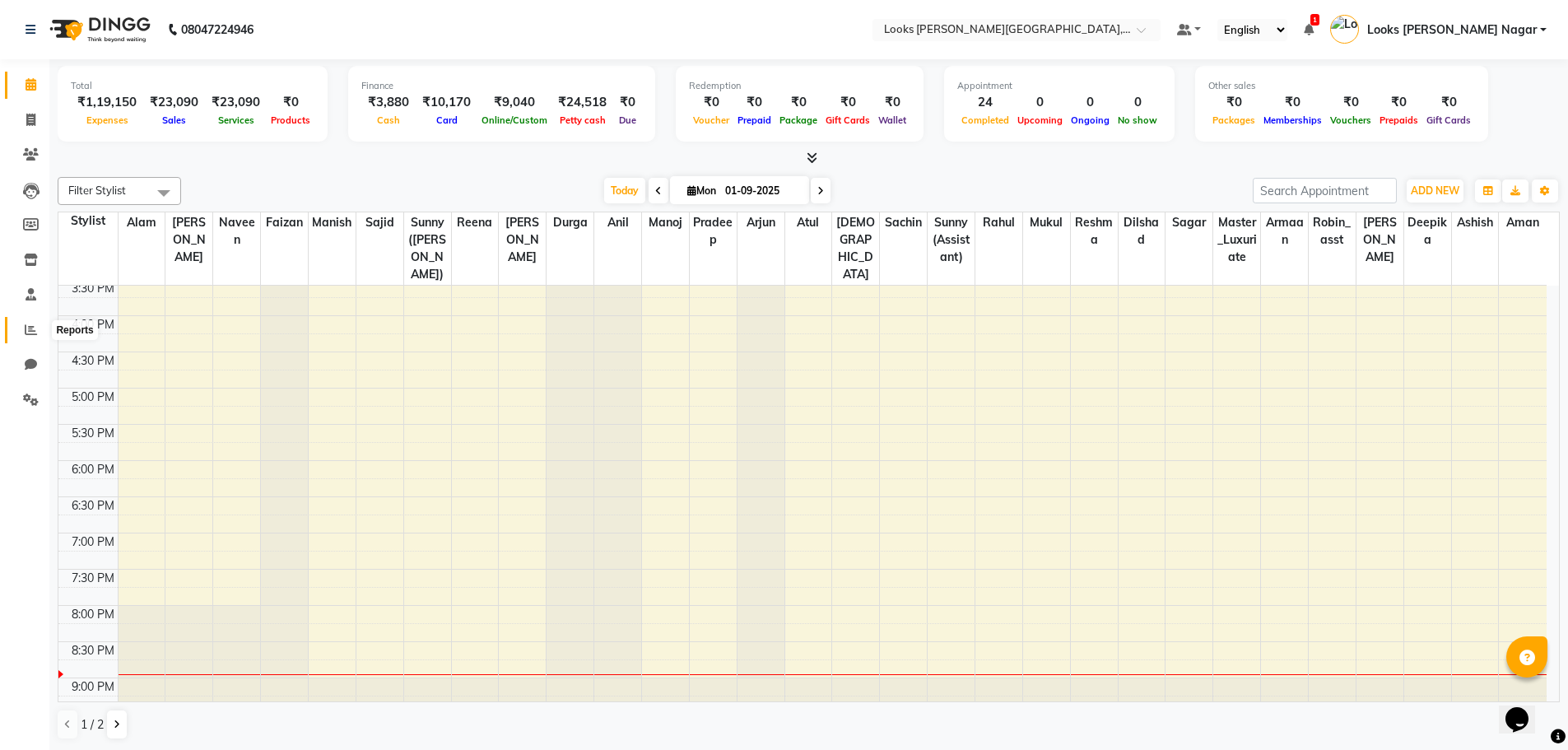
click at [27, 334] on icon at bounding box center [31, 330] width 12 height 12
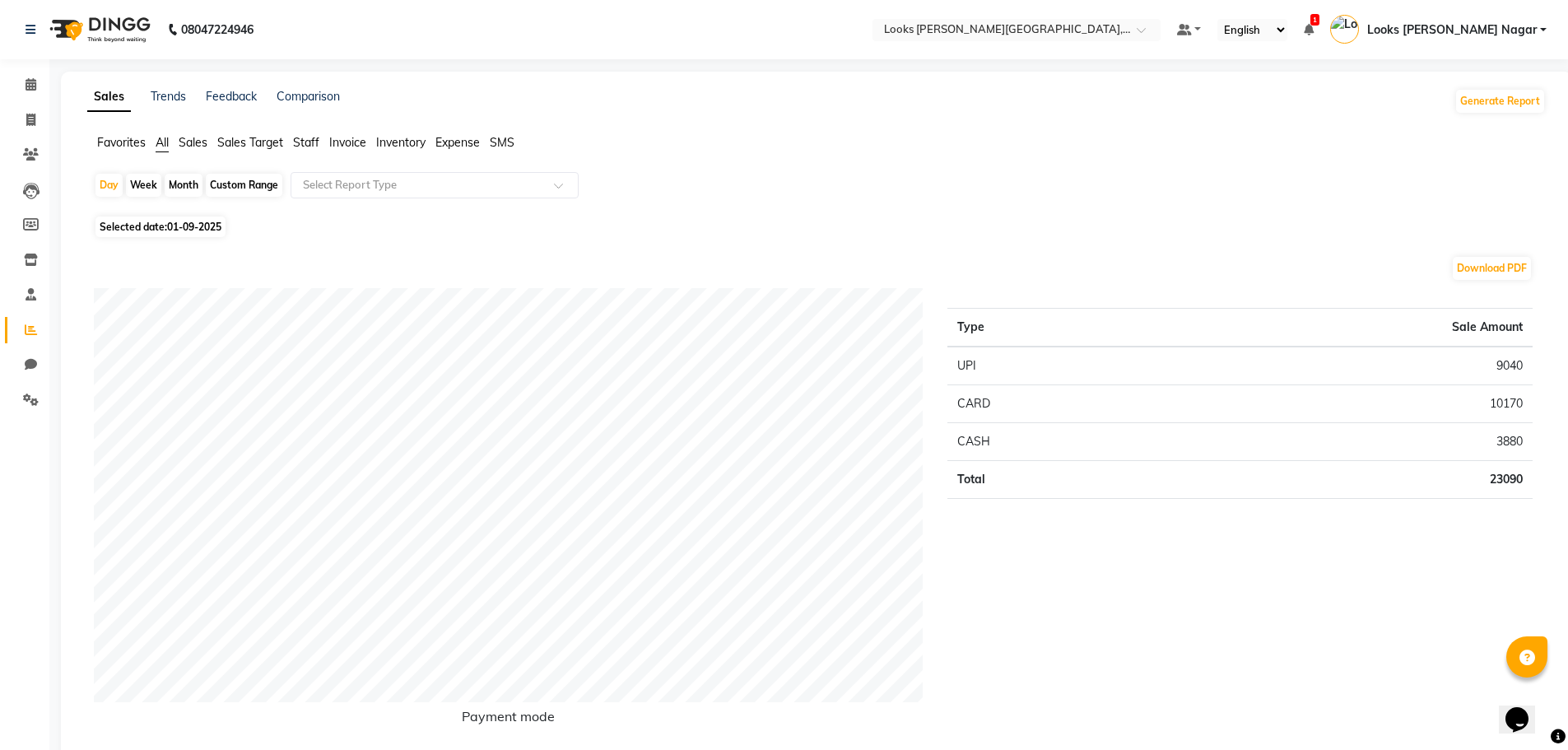
click at [312, 142] on span "Staff" at bounding box center [306, 142] width 26 height 15
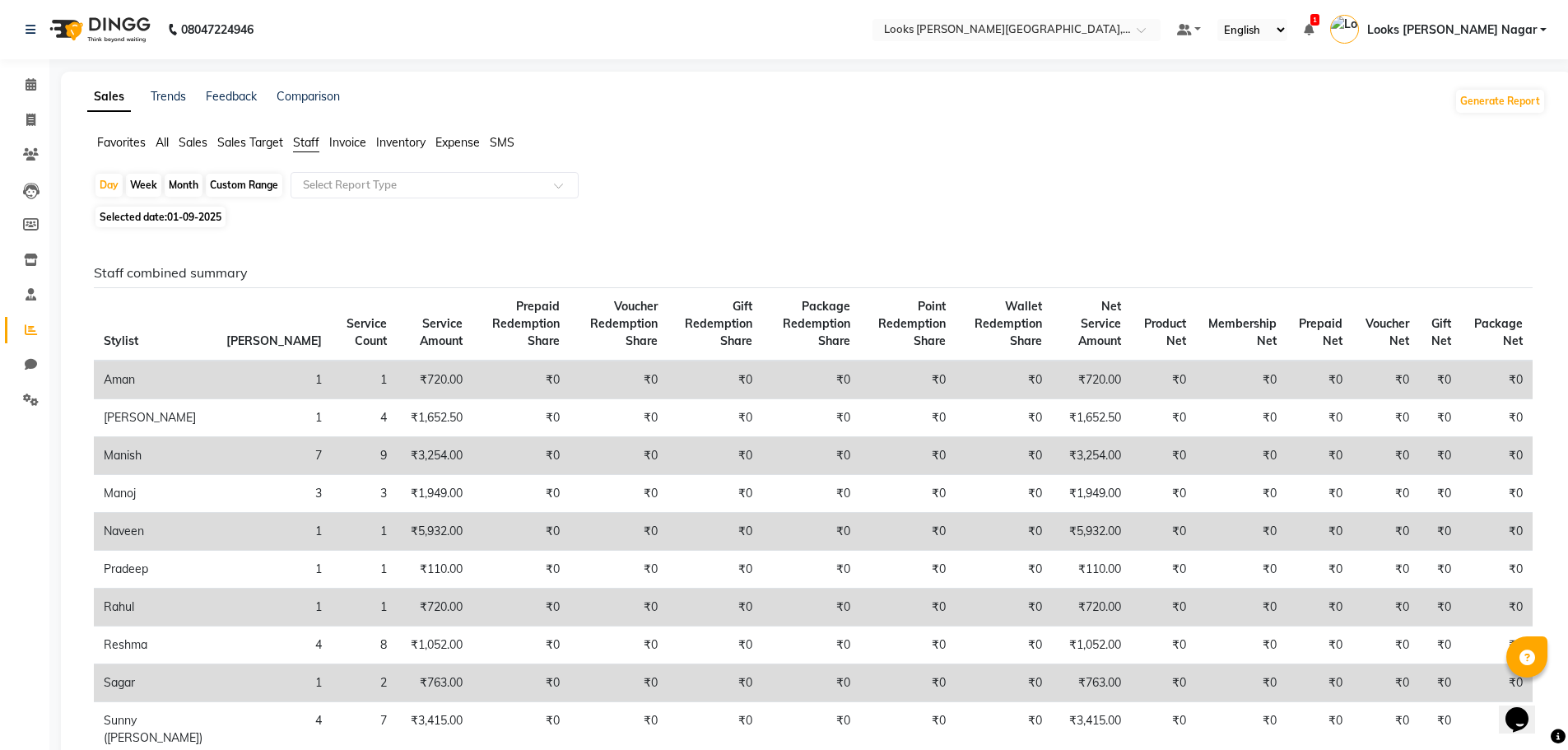
click at [359, 191] on input "text" at bounding box center [418, 185] width 237 height 17
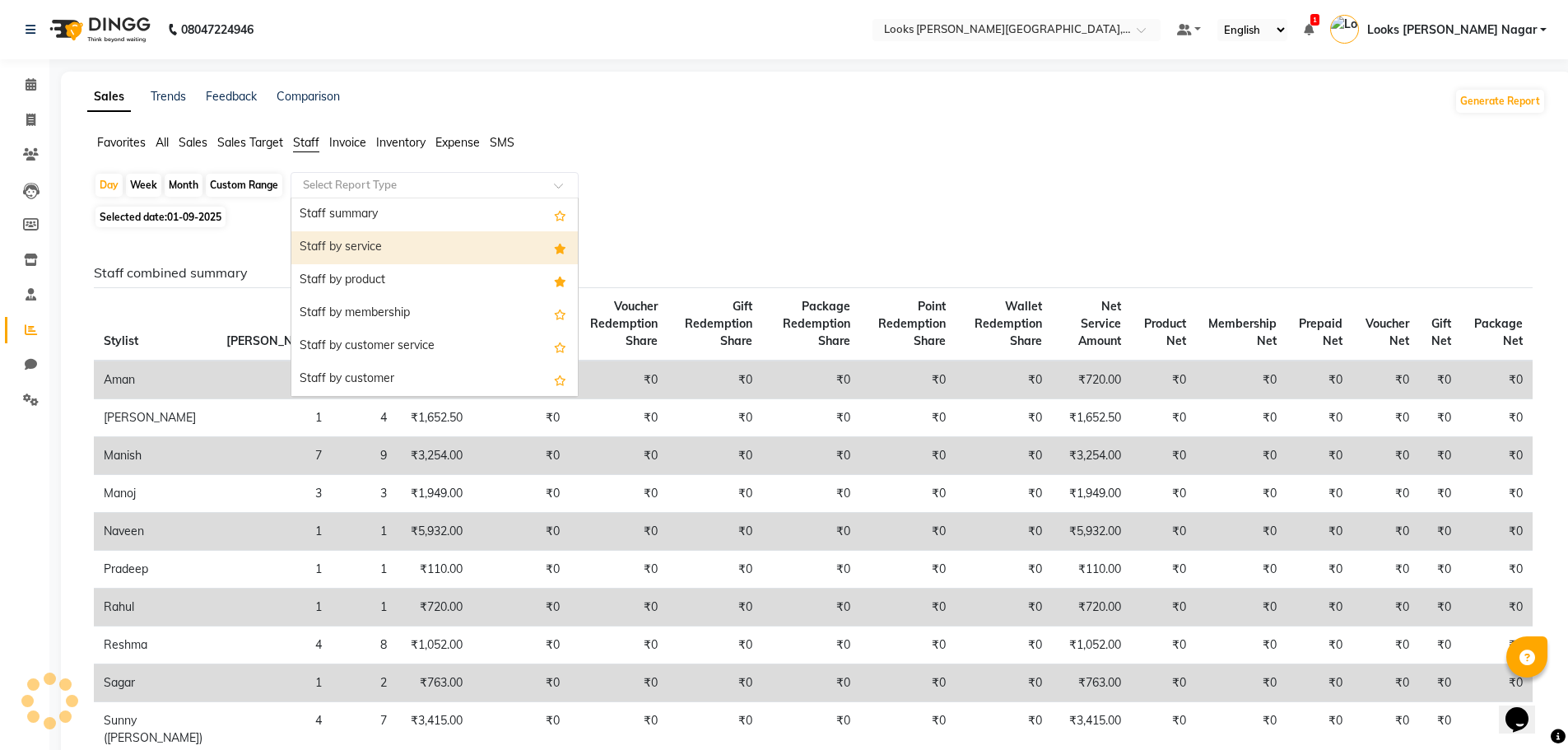
click at [404, 250] on div "Staff by service" at bounding box center [435, 247] width 286 height 33
select select "full_report"
select select "csv"
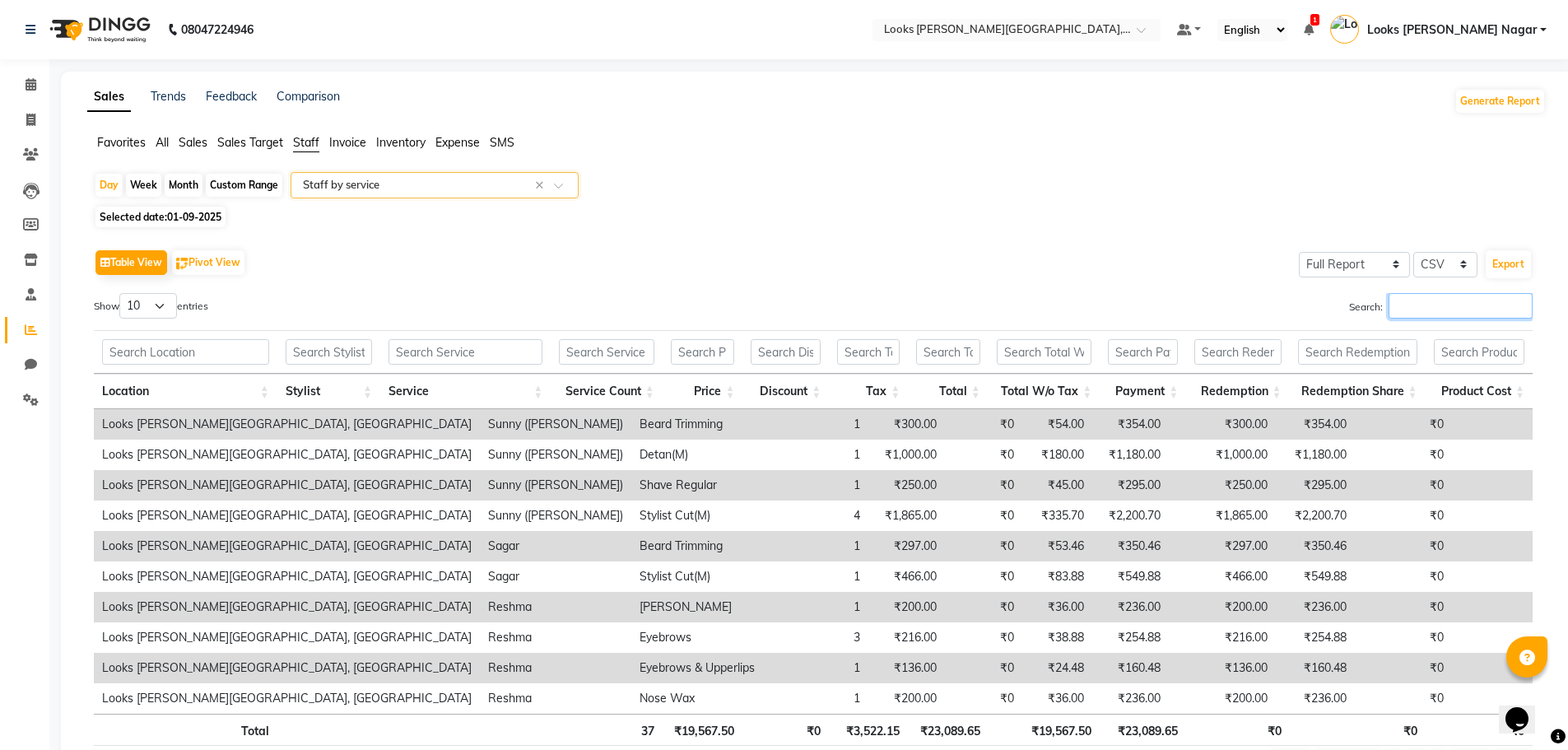
click at [1472, 299] on input "Search:" at bounding box center [1460, 305] width 144 height 26
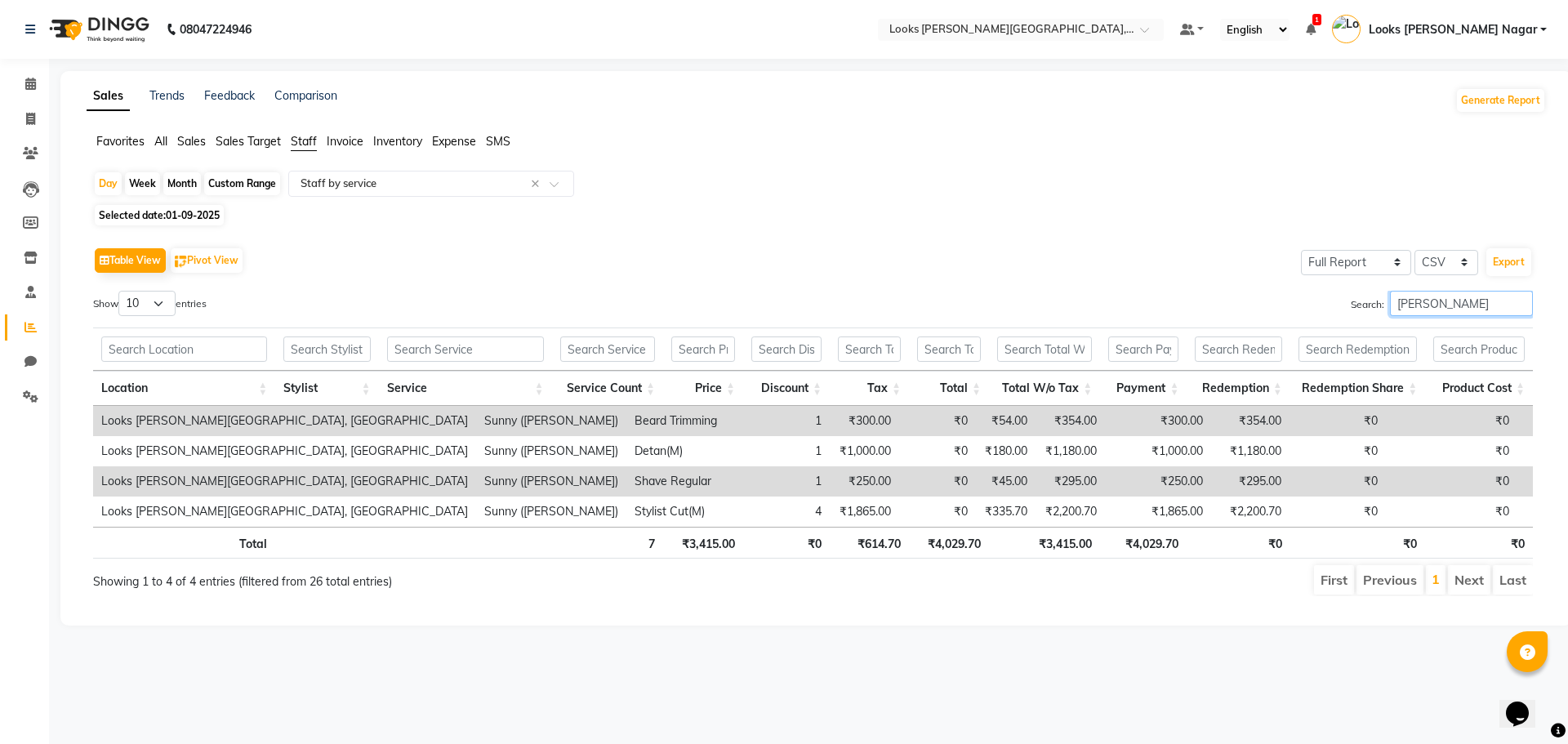
type input "barb"
drag, startPoint x: 29, startPoint y: 82, endPoint x: 53, endPoint y: 85, distance: 24.2
click at [29, 82] on icon at bounding box center [31, 84] width 10 height 12
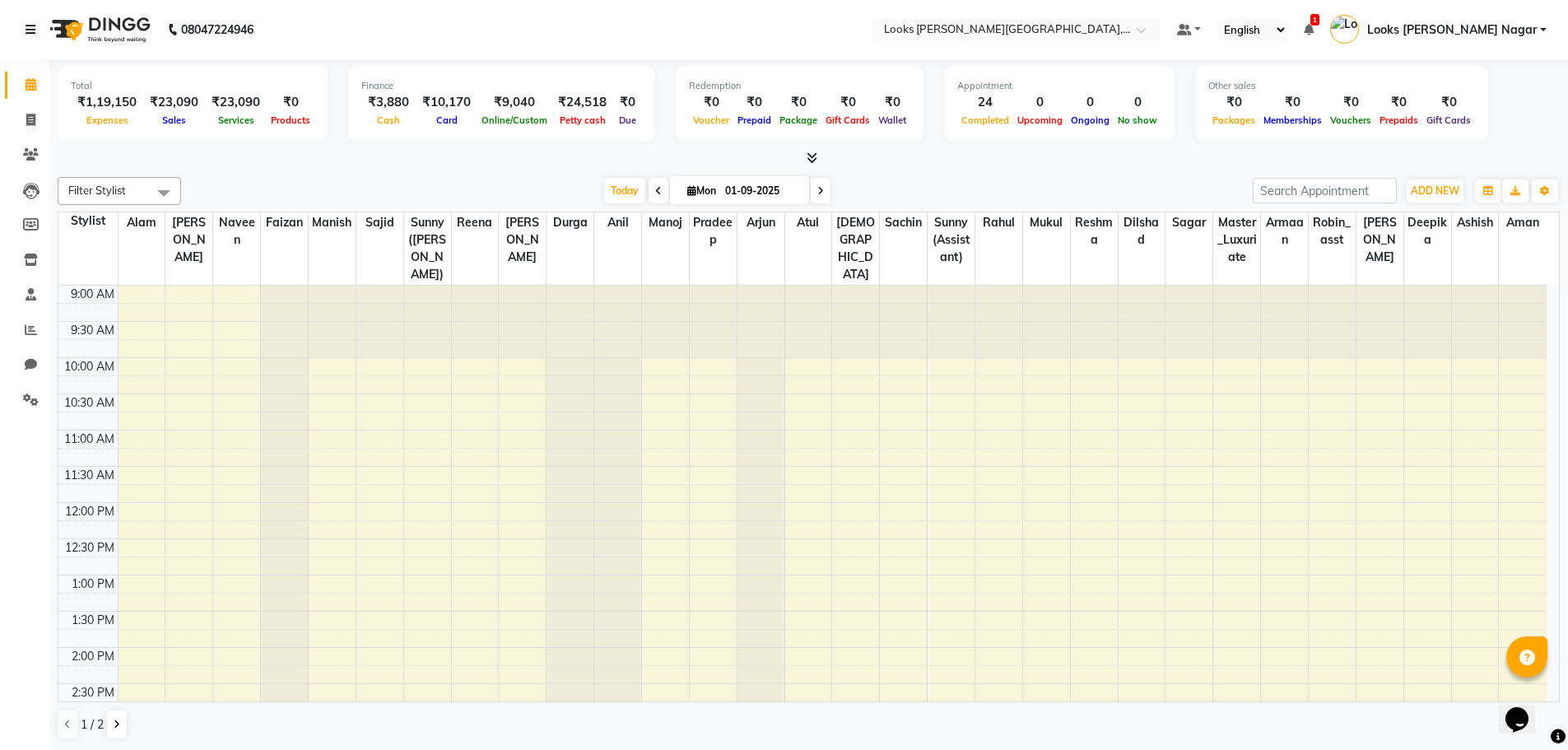
click at [38, 31] on link at bounding box center [33, 29] width 17 height 46
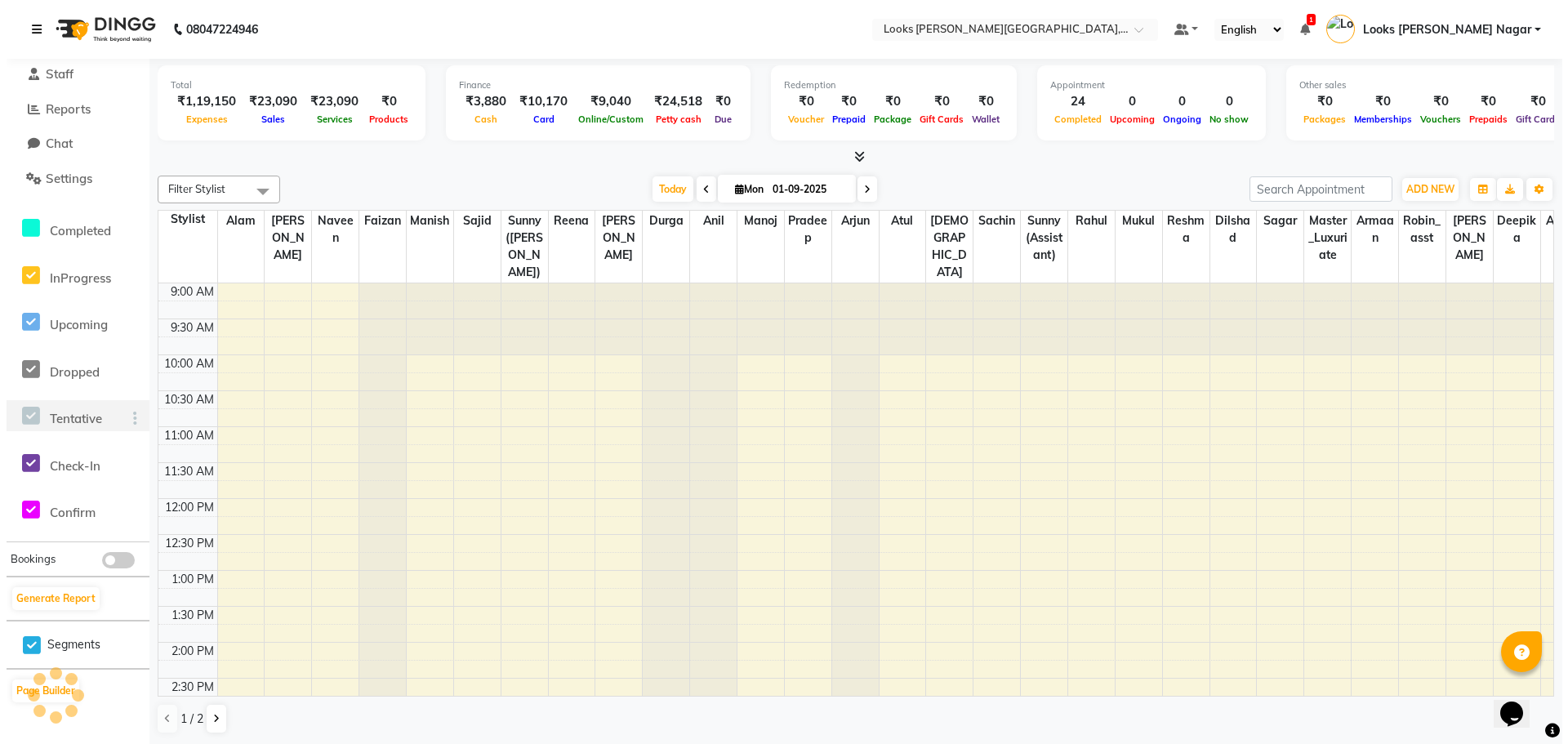
scroll to position [1, 0]
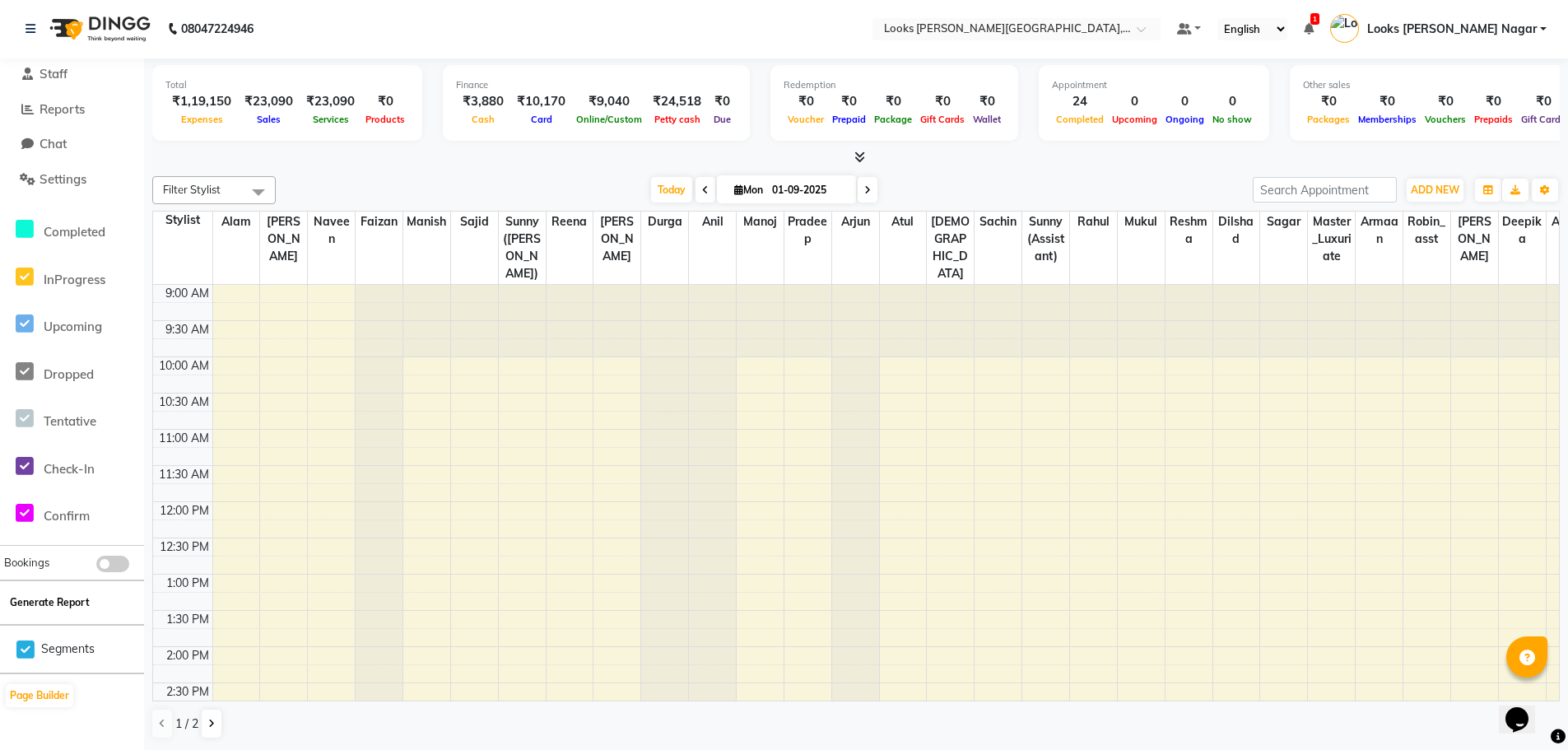
click at [87, 606] on button "Generate Report" at bounding box center [50, 602] width 88 height 23
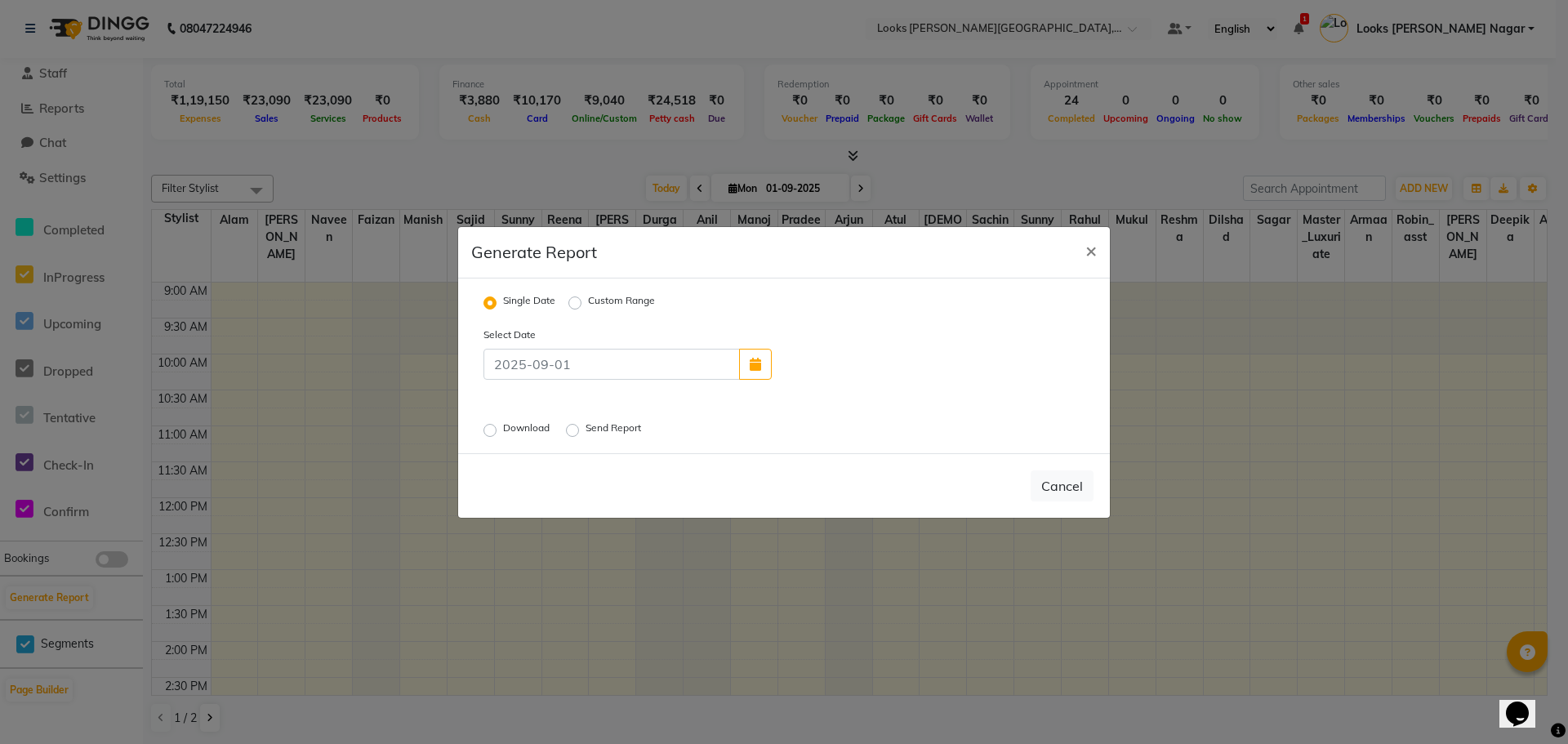
click at [621, 419] on div "Download Send Report" at bounding box center [679, 429] width 417 height 21
click at [617, 428] on label "Send Report" at bounding box center [615, 430] width 59 height 19
click at [581, 428] on input "Send Report" at bounding box center [575, 429] width 11 height 11
click at [1071, 483] on button "Send" at bounding box center [1068, 486] width 51 height 30
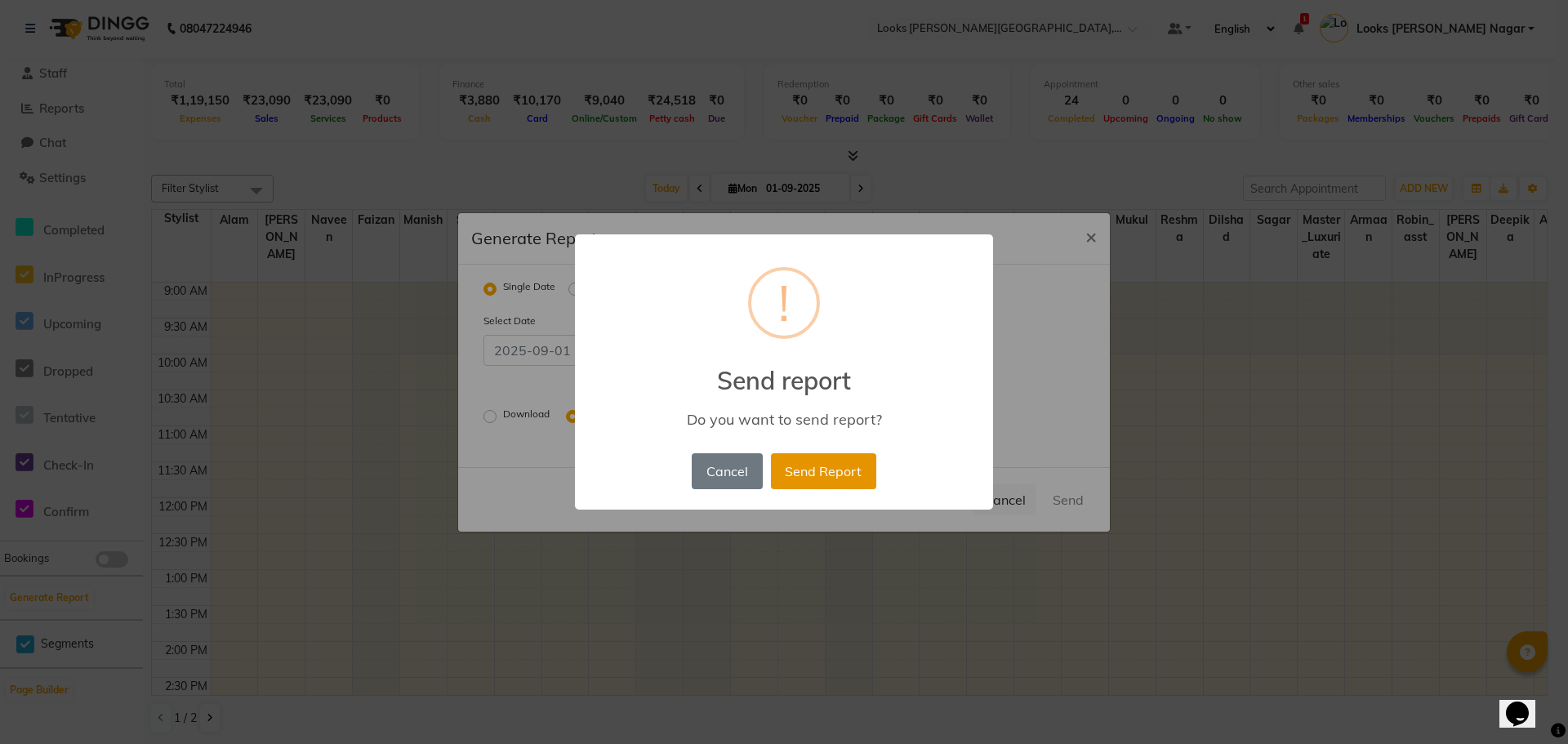
click at [861, 474] on button "Send Report" at bounding box center [823, 470] width 105 height 36
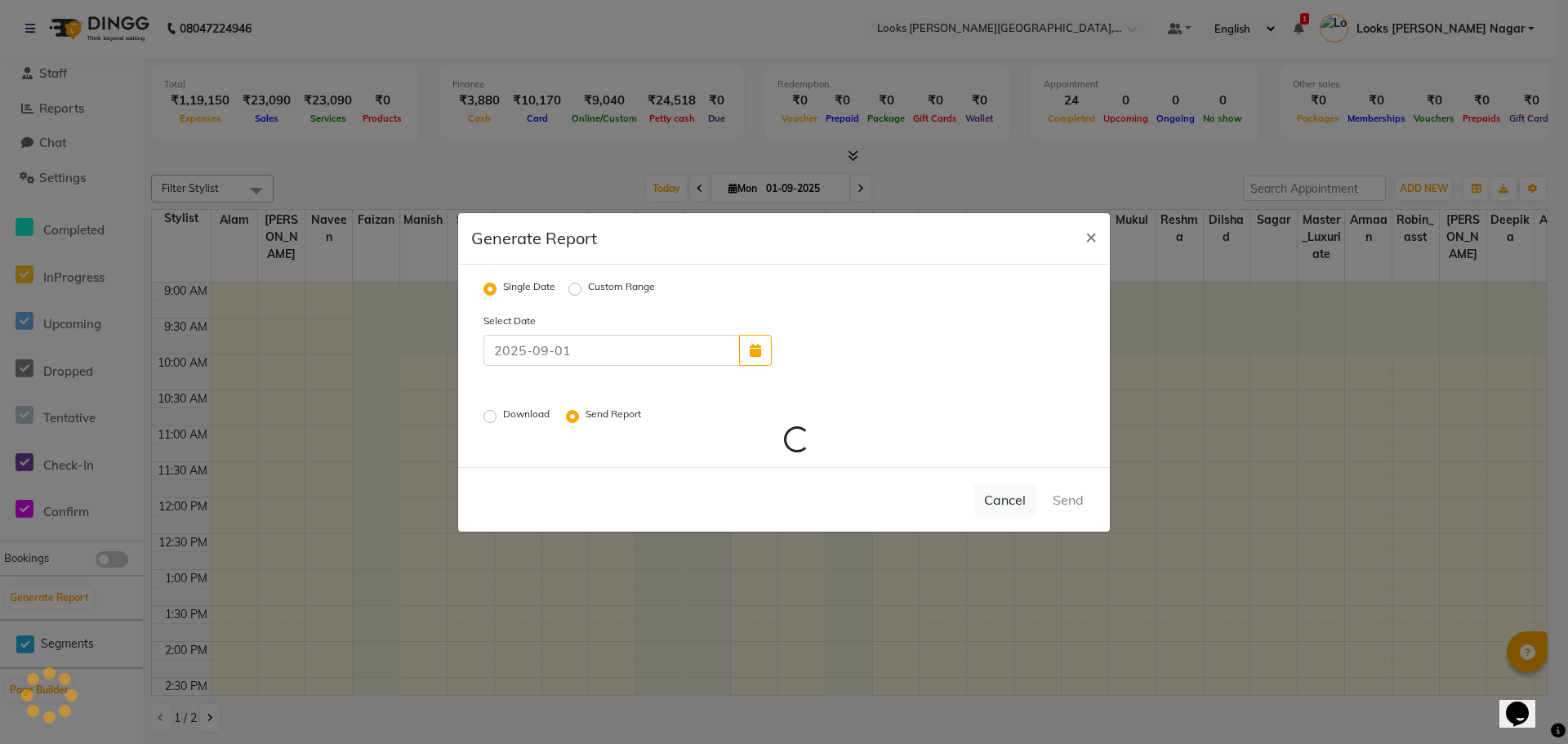
scroll to position [0, 0]
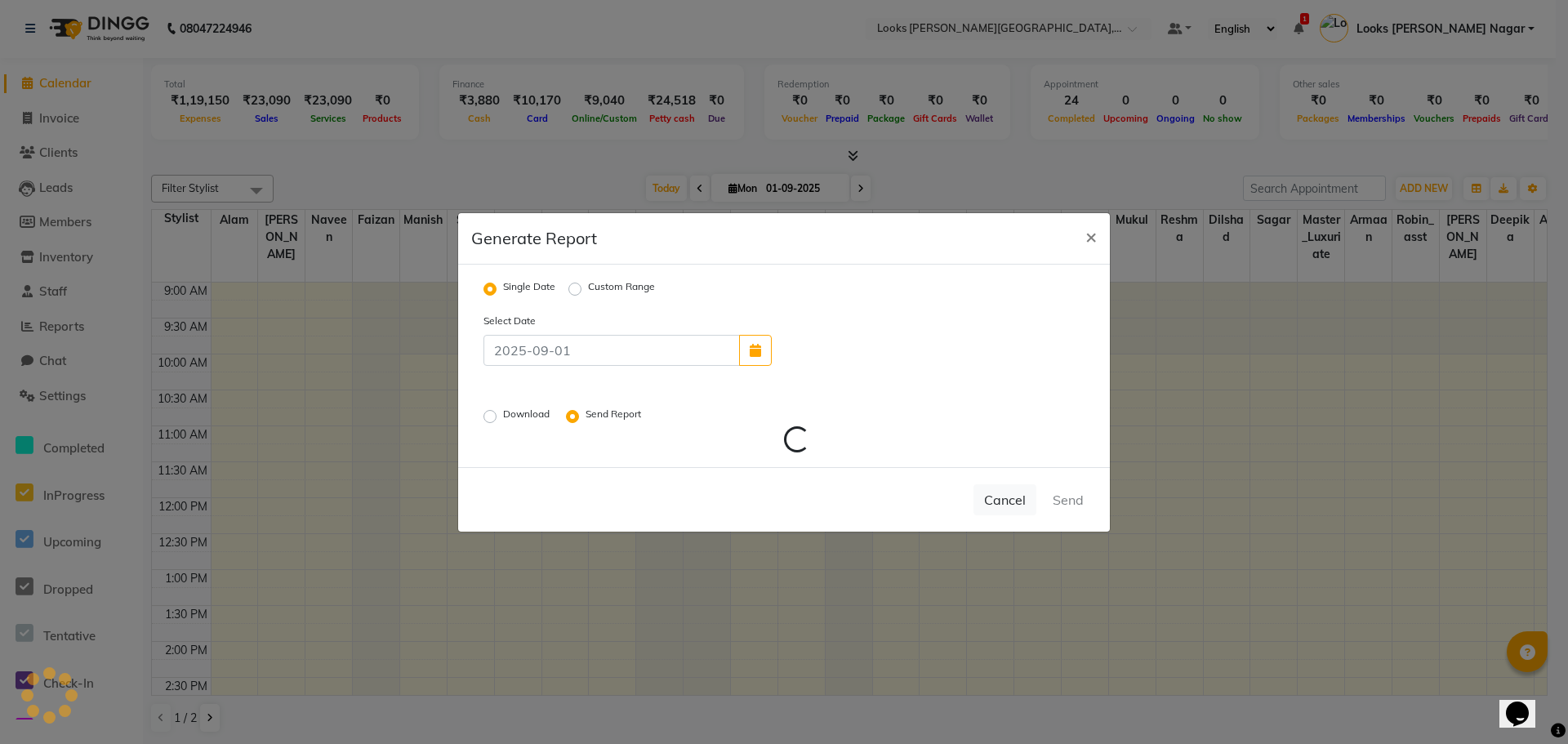
radio input "false"
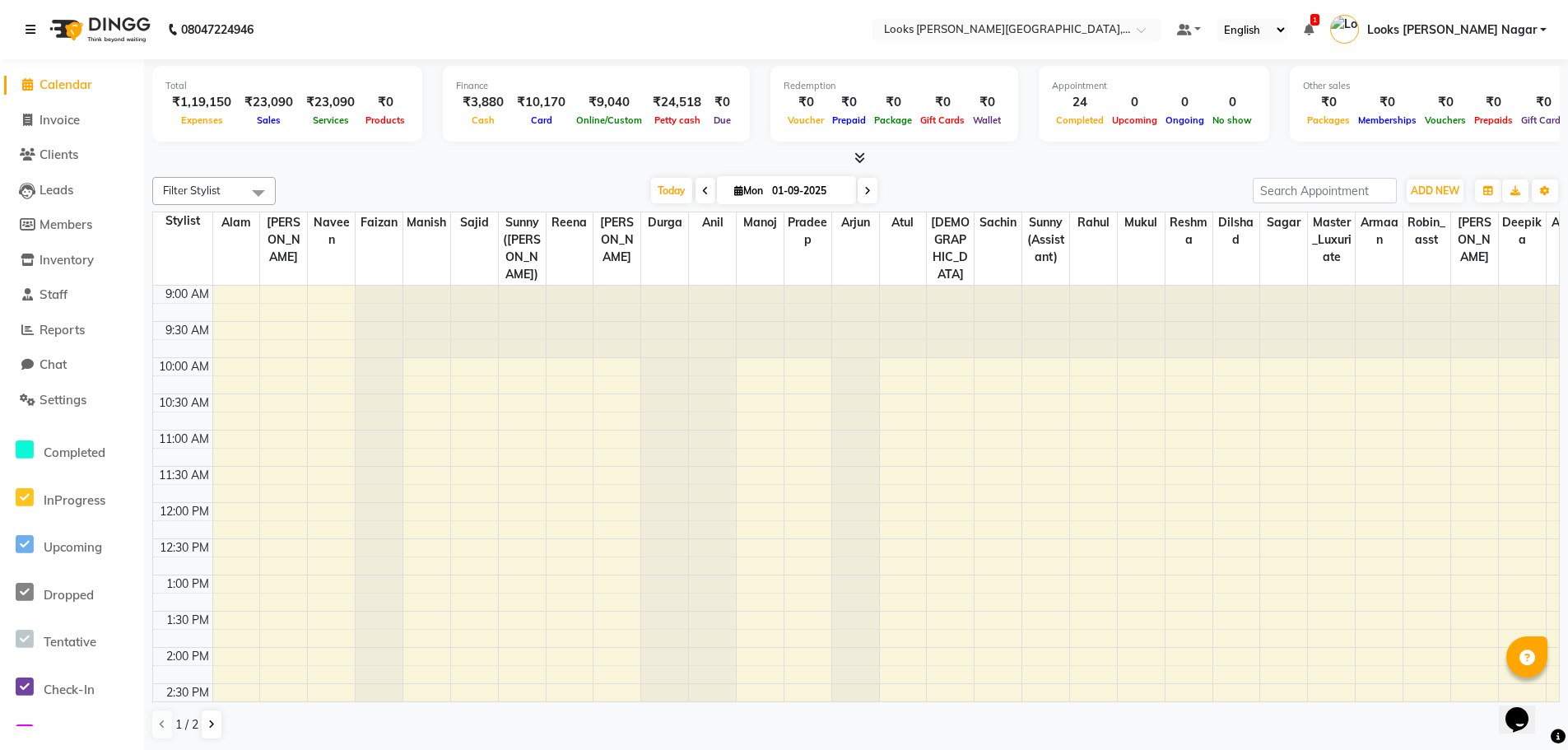
drag, startPoint x: 31, startPoint y: 20, endPoint x: 43, endPoint y: 69, distance: 50.4
click at [31, 20] on link at bounding box center [33, 29] width 17 height 46
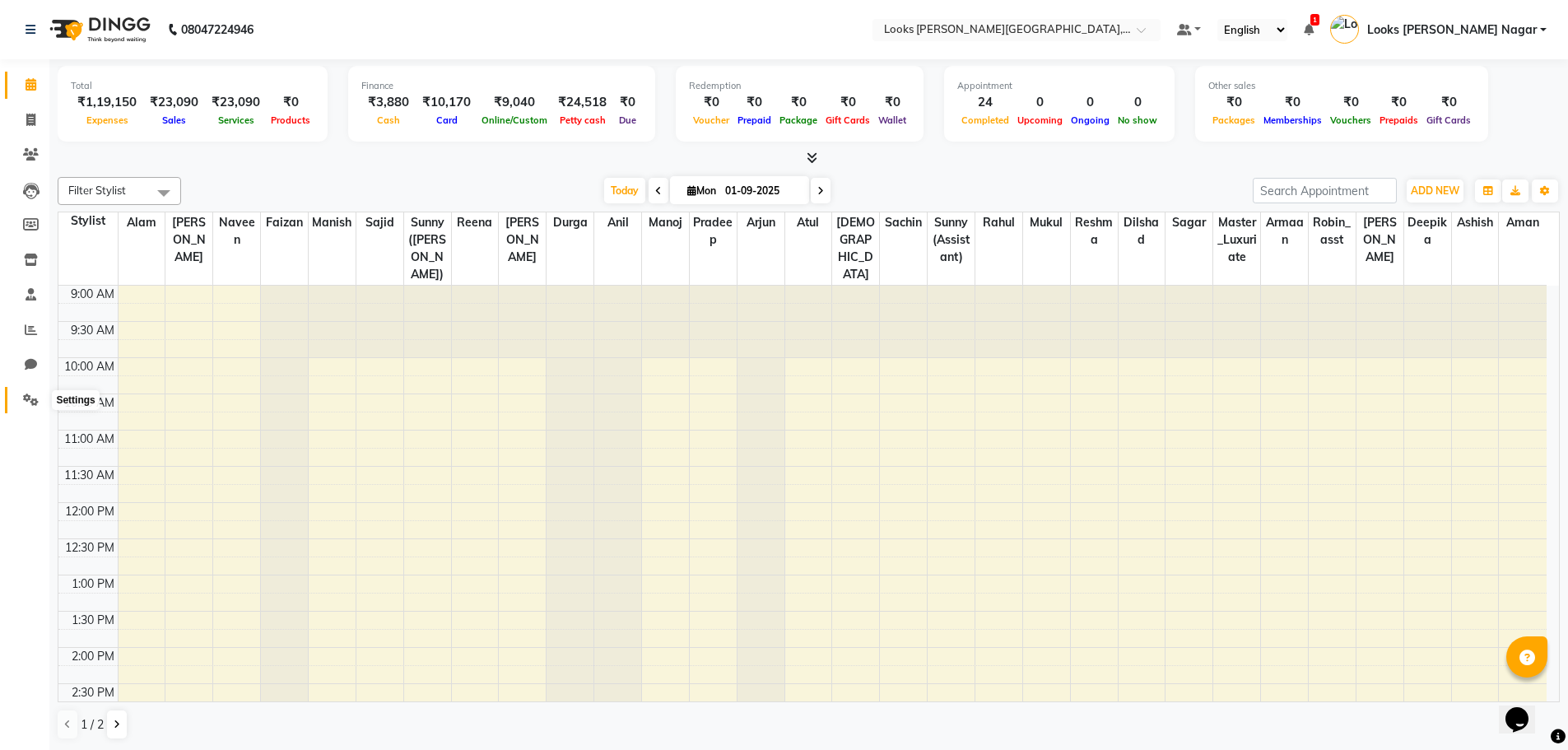
click at [33, 391] on span at bounding box center [31, 400] width 29 height 19
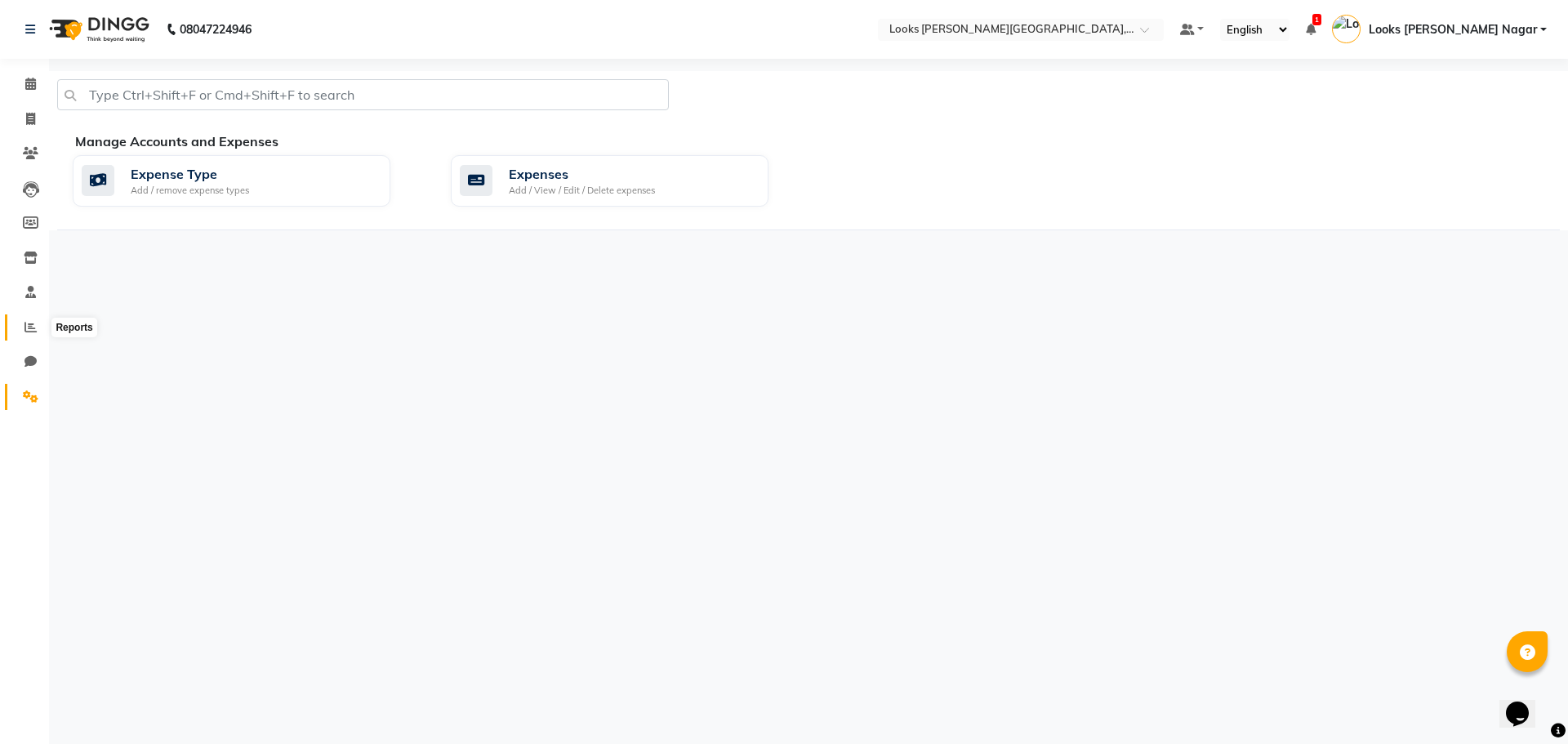
click at [32, 329] on icon at bounding box center [31, 327] width 12 height 12
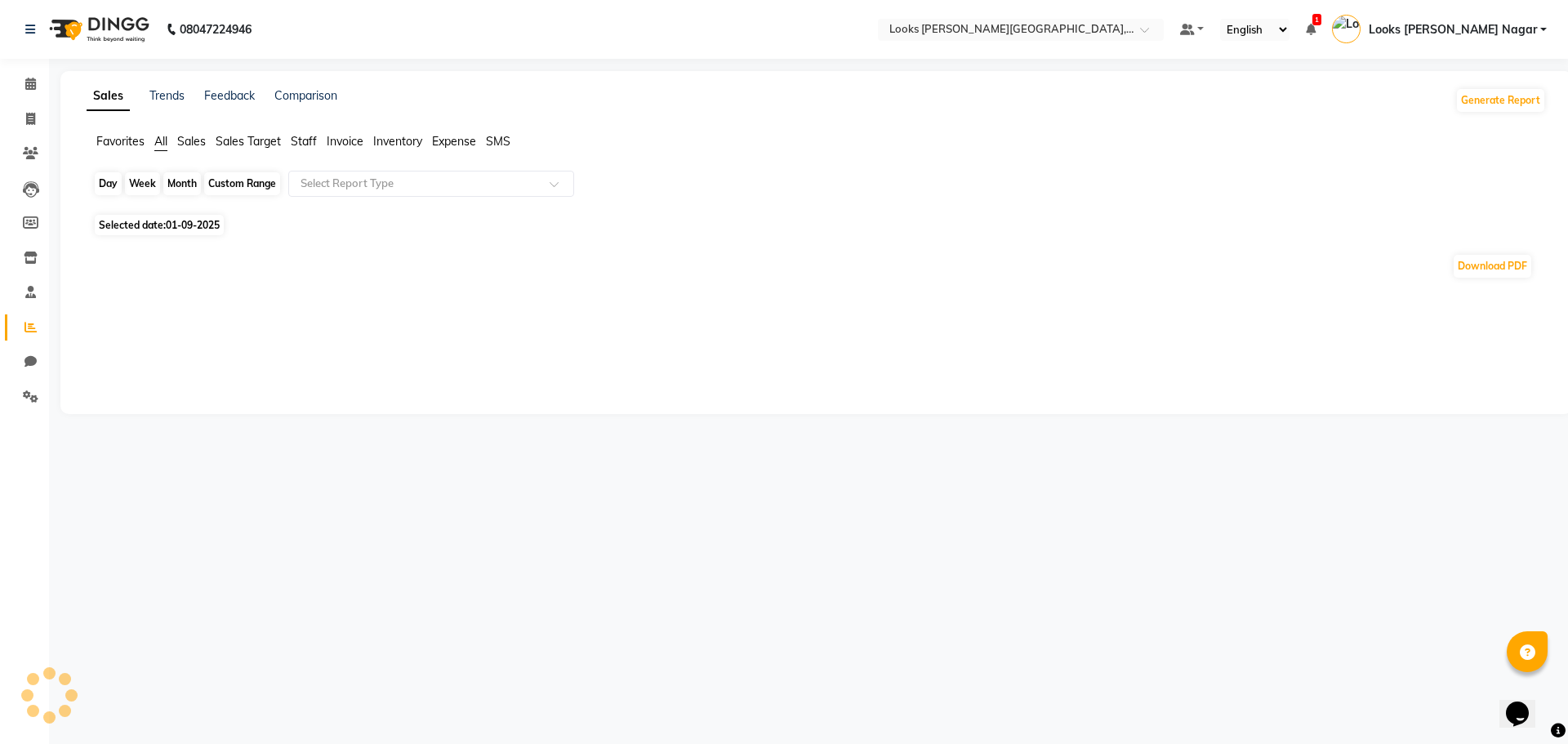
click at [112, 193] on div "Day" at bounding box center [108, 184] width 27 height 23
select select "9"
select select "2025"
click at [117, 185] on div "Day" at bounding box center [108, 184] width 27 height 23
select select "9"
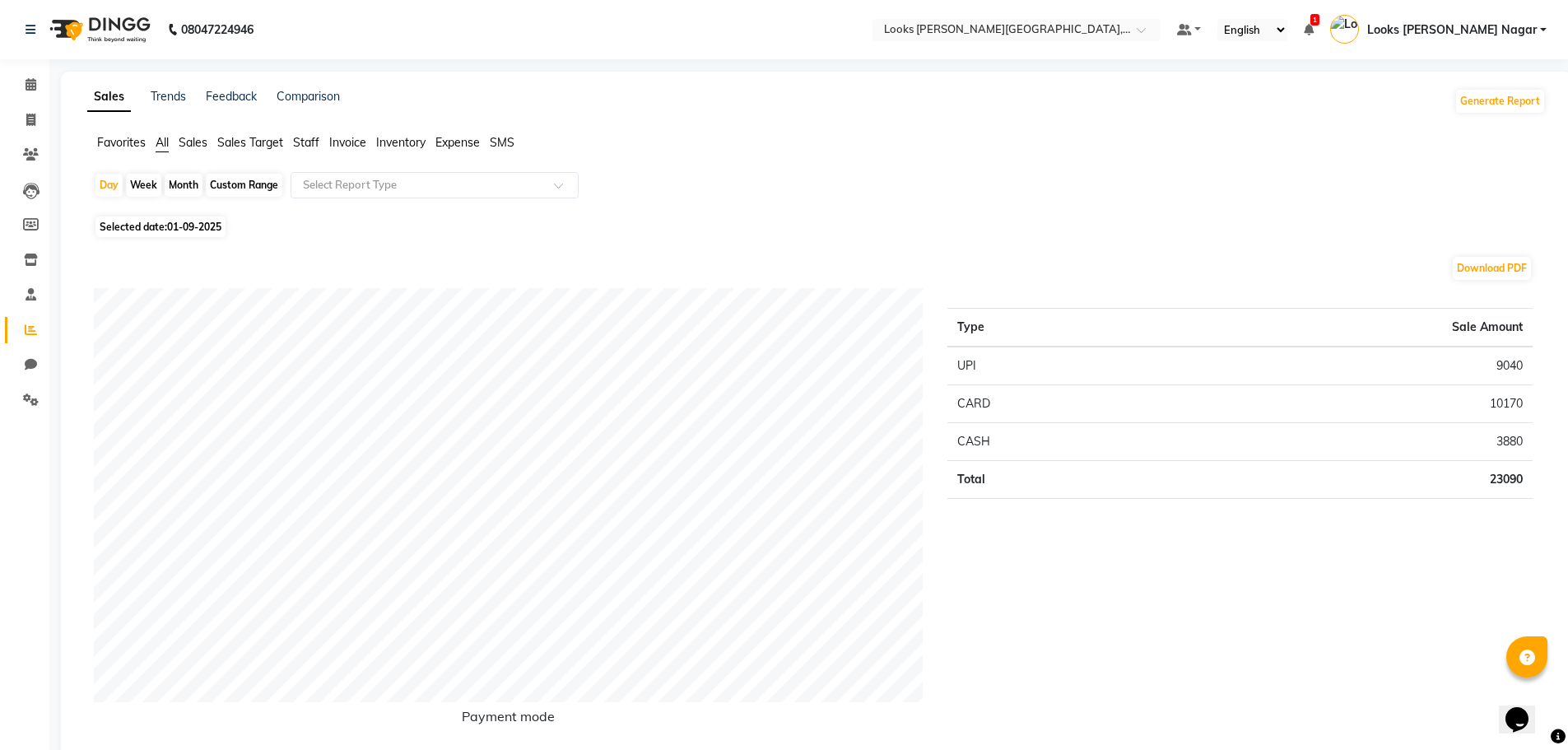
select select "2025"
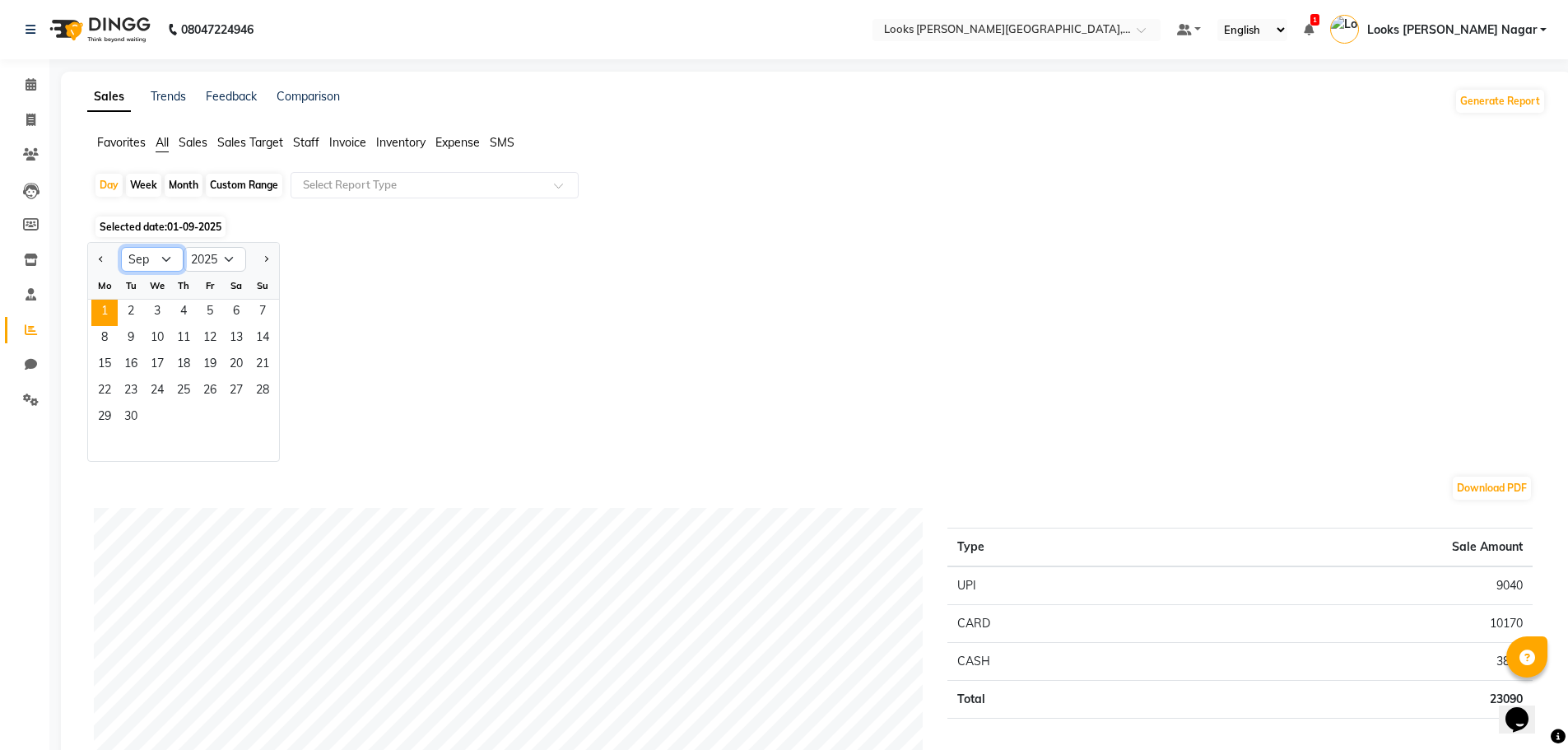
click at [178, 250] on select "Jan Feb Mar Apr May Jun Jul Aug Sep Oct Nov Dec" at bounding box center [152, 259] width 63 height 25
select select "8"
click at [121, 247] on select "Jan Feb Mar Apr May Jun Jul Aug Sep Oct Nov Dec" at bounding box center [152, 259] width 63 height 25
click at [263, 418] on span "31" at bounding box center [263, 418] width 26 height 26
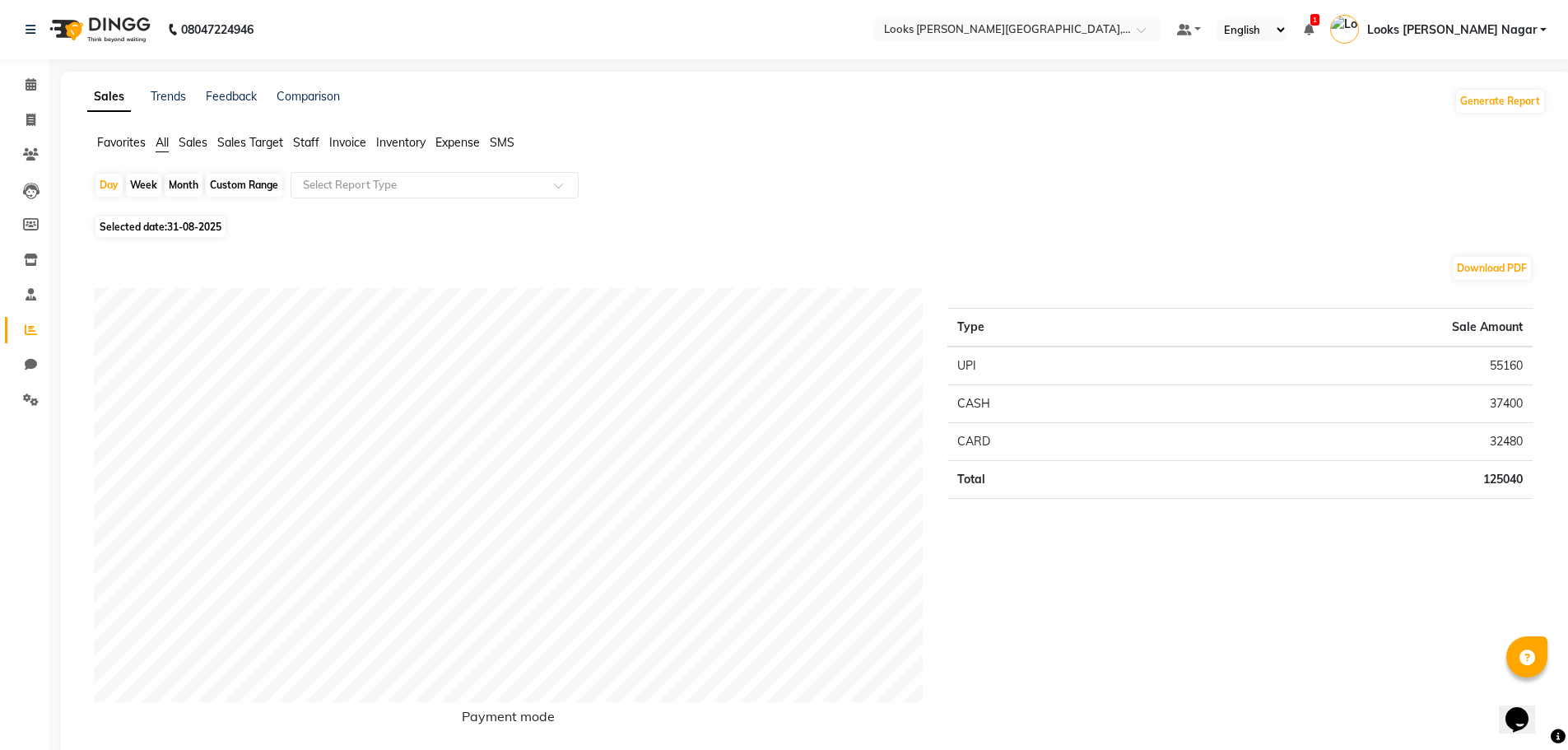
click at [204, 145] on span "Sales" at bounding box center [193, 142] width 29 height 15
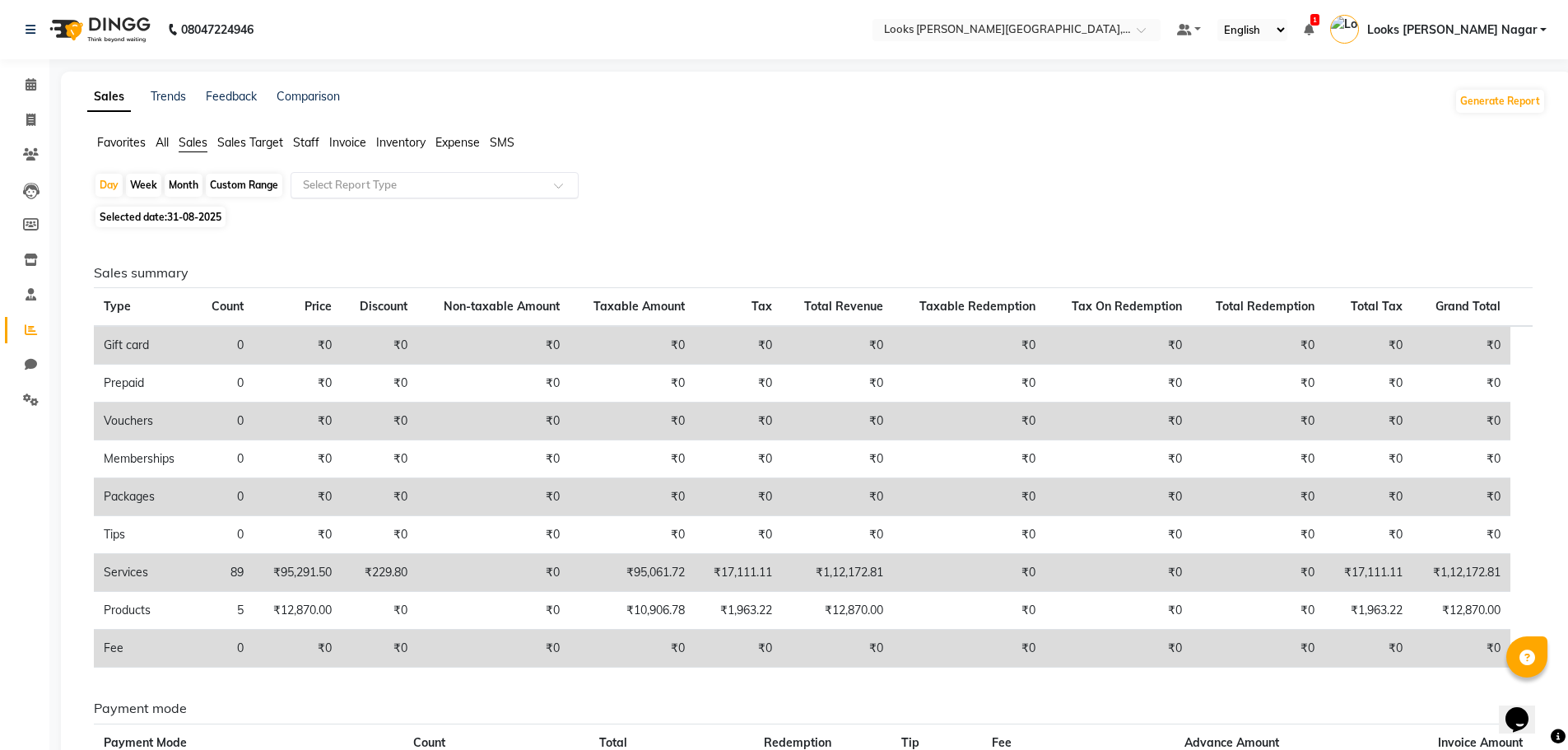
click at [395, 183] on input "text" at bounding box center [418, 185] width 237 height 17
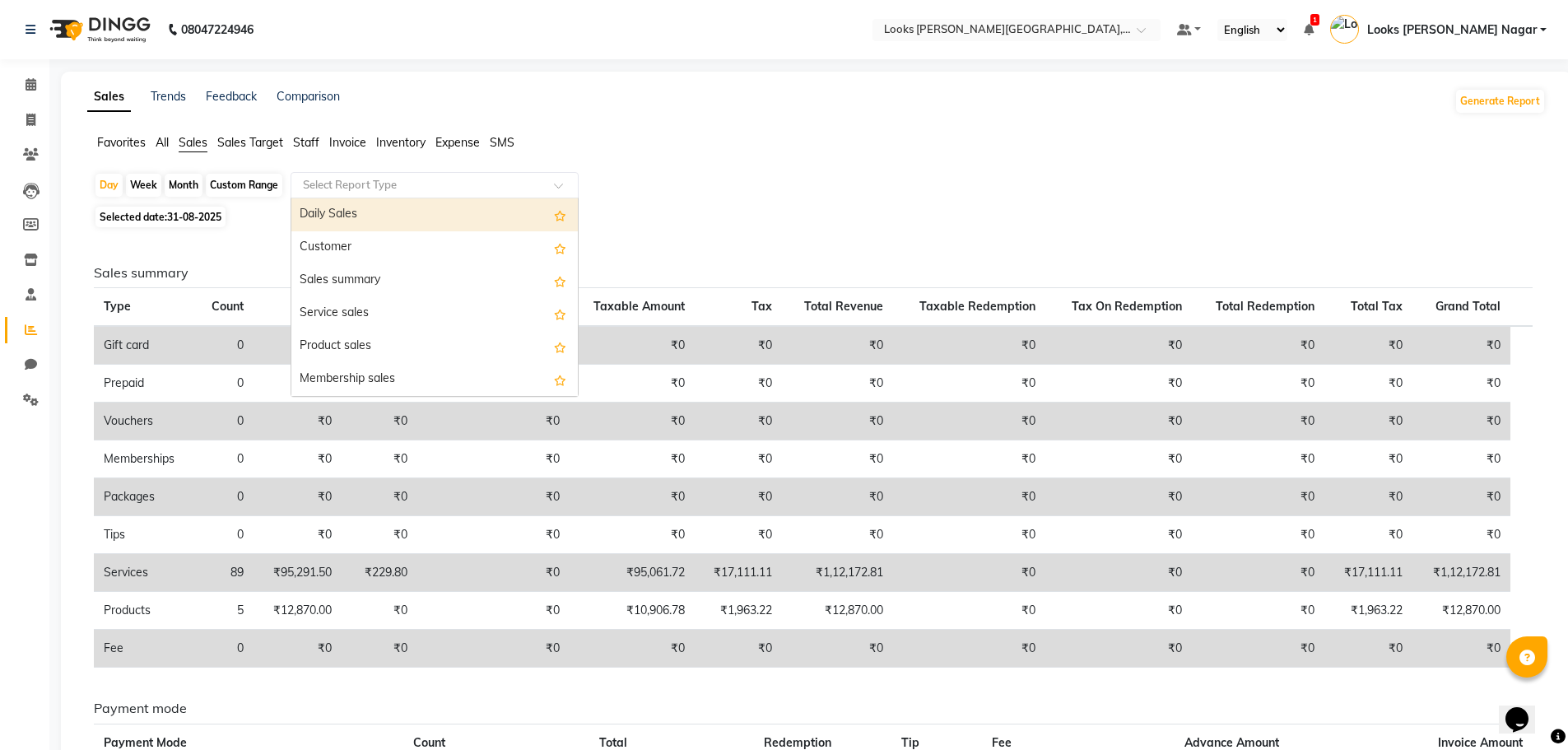
click at [405, 224] on div "Daily Sales" at bounding box center [435, 214] width 286 height 33
select select "full_report"
select select "csv"
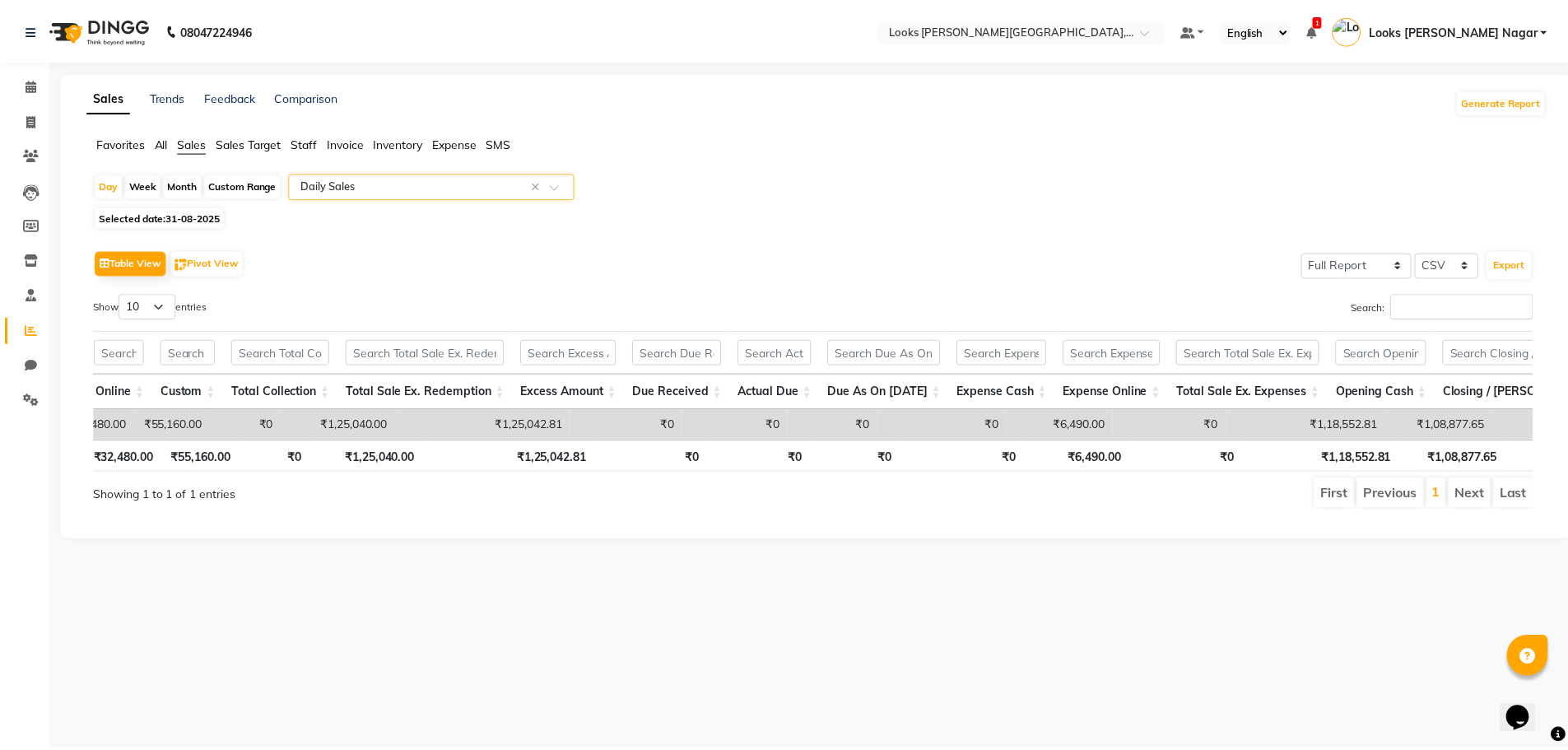
scroll to position [0, 1519]
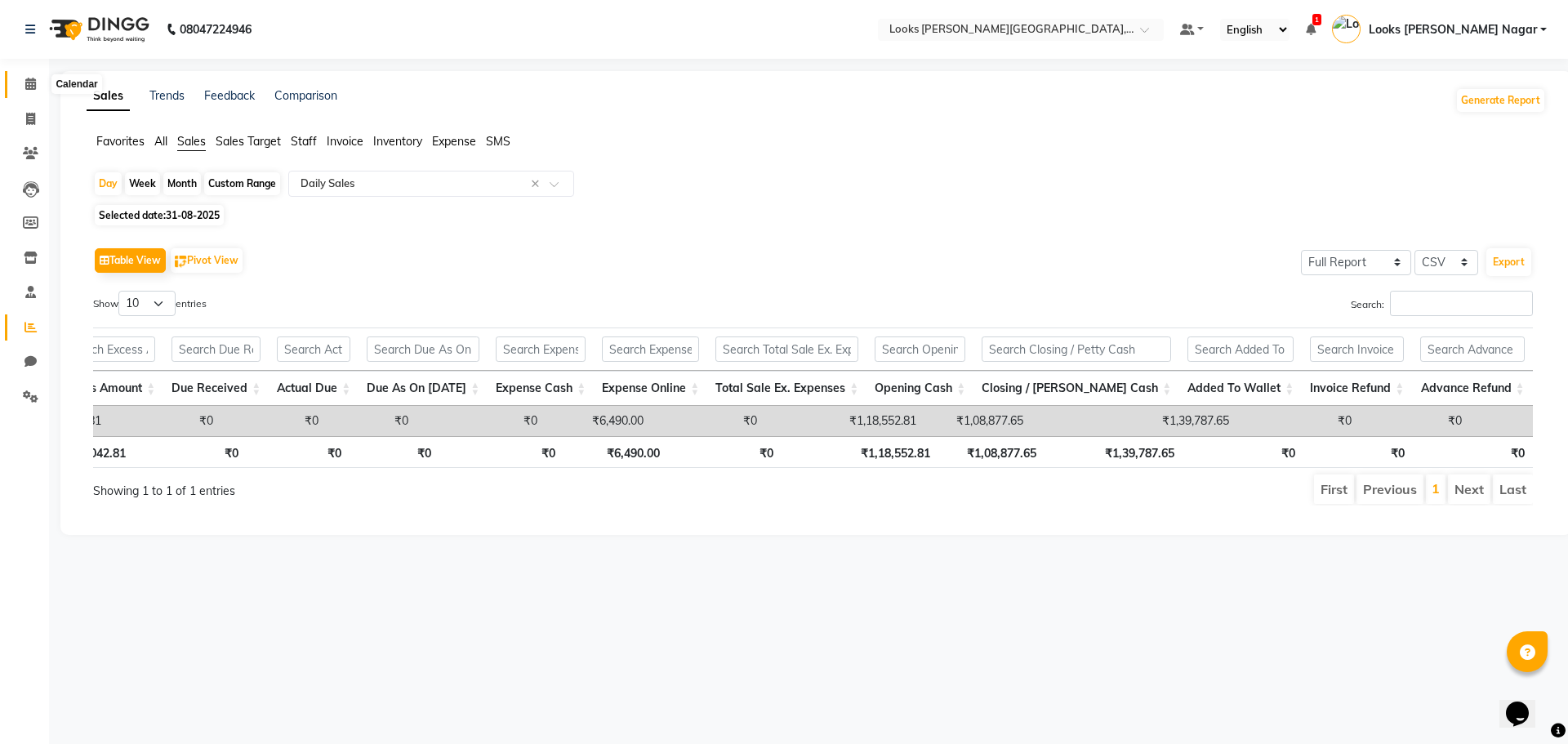
click at [33, 86] on icon at bounding box center [31, 84] width 10 height 12
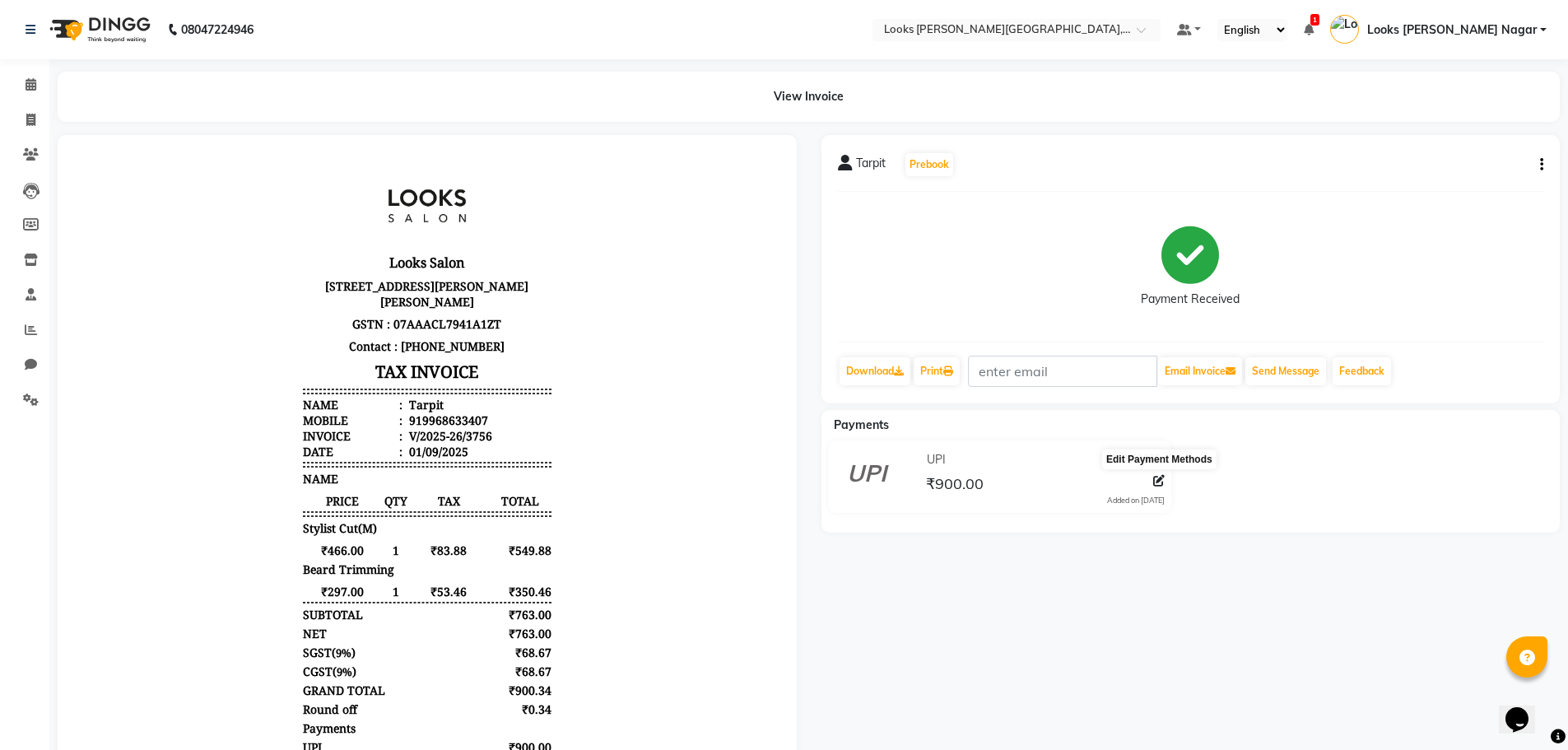
click at [1157, 482] on icon at bounding box center [1158, 480] width 11 height 11
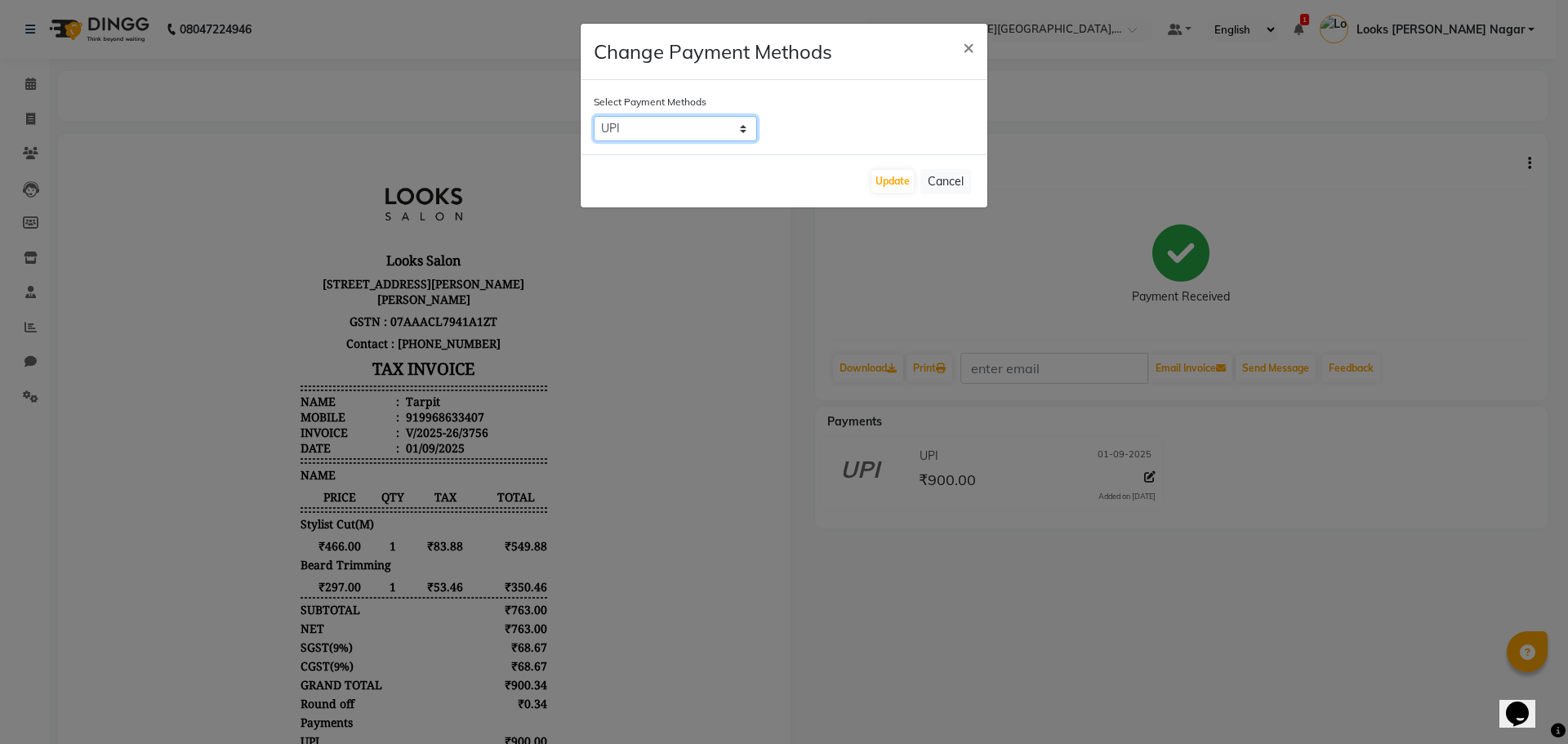
drag, startPoint x: 691, startPoint y: 127, endPoint x: 689, endPoint y: 141, distance: 14.1
click at [691, 127] on select "UPI CASH CARD" at bounding box center [675, 129] width 164 height 25
select select "1"
click at [594, 116] on select "UPI CASH CARD" at bounding box center [675, 129] width 164 height 25
click at [896, 182] on button "Update" at bounding box center [892, 181] width 43 height 23
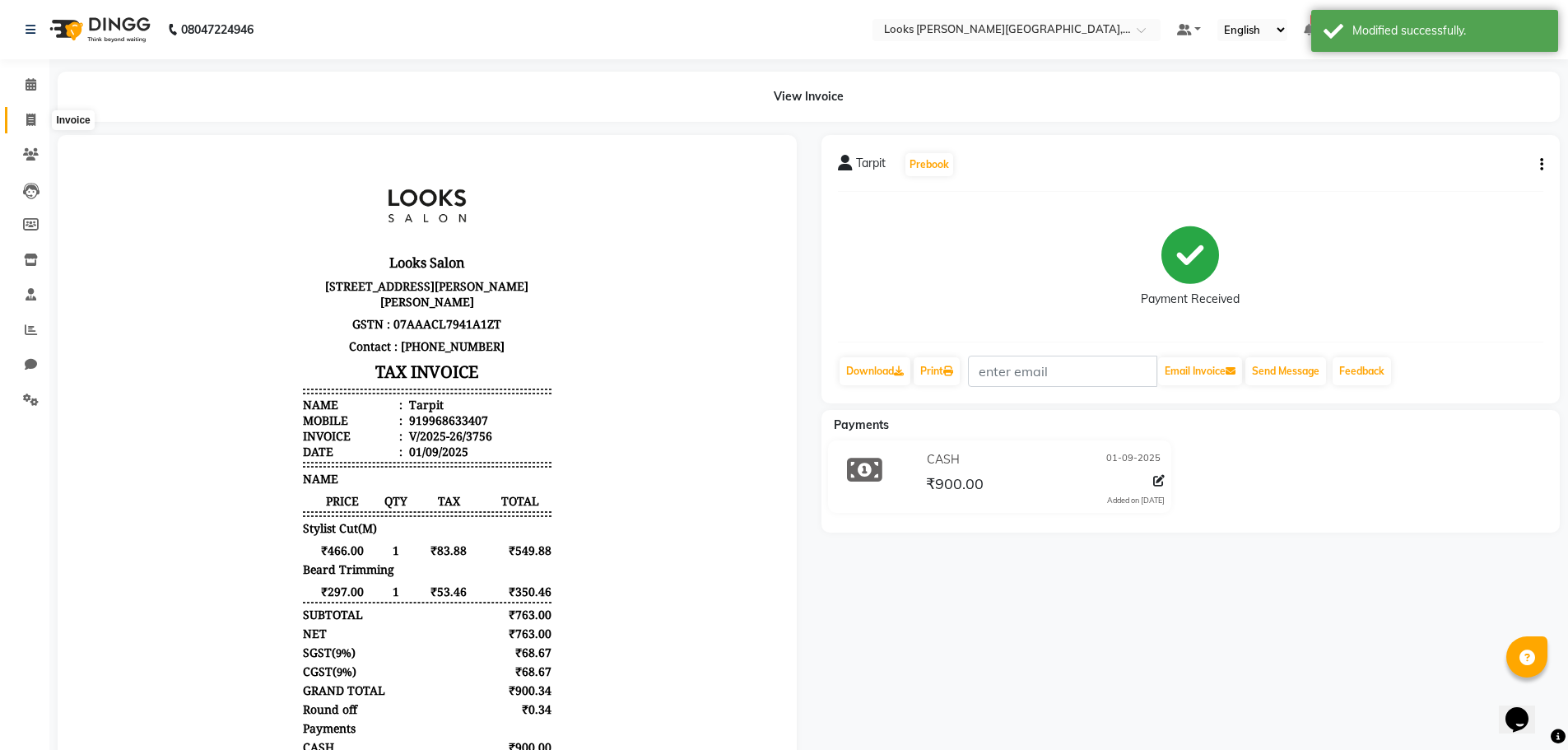
click at [32, 124] on icon at bounding box center [31, 120] width 9 height 12
select select "4327"
select select "service"
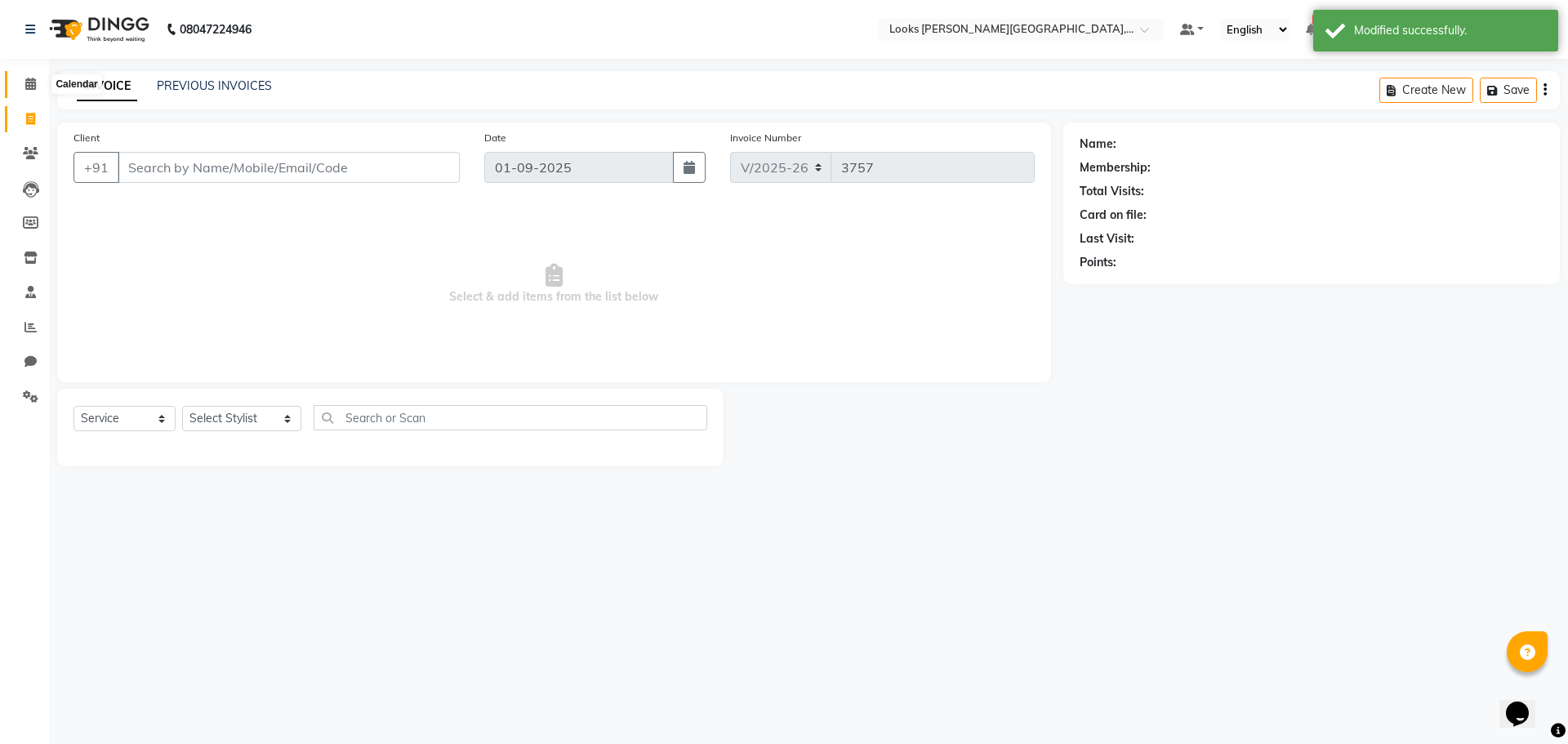
click at [39, 80] on span at bounding box center [31, 84] width 29 height 18
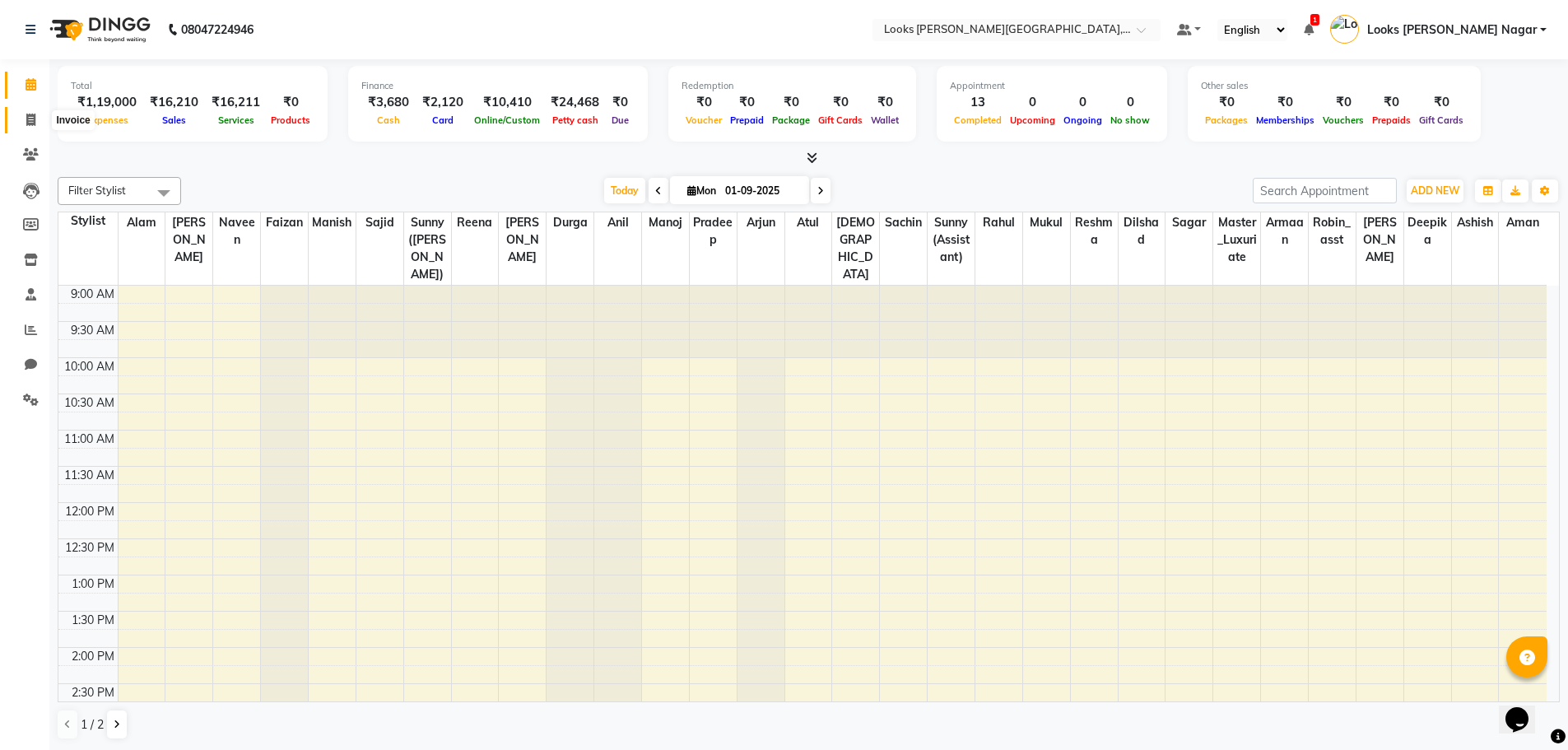
drag, startPoint x: 38, startPoint y: 115, endPoint x: 44, endPoint y: 107, distance: 10.0
click at [38, 115] on span at bounding box center [31, 120] width 29 height 19
select select "service"
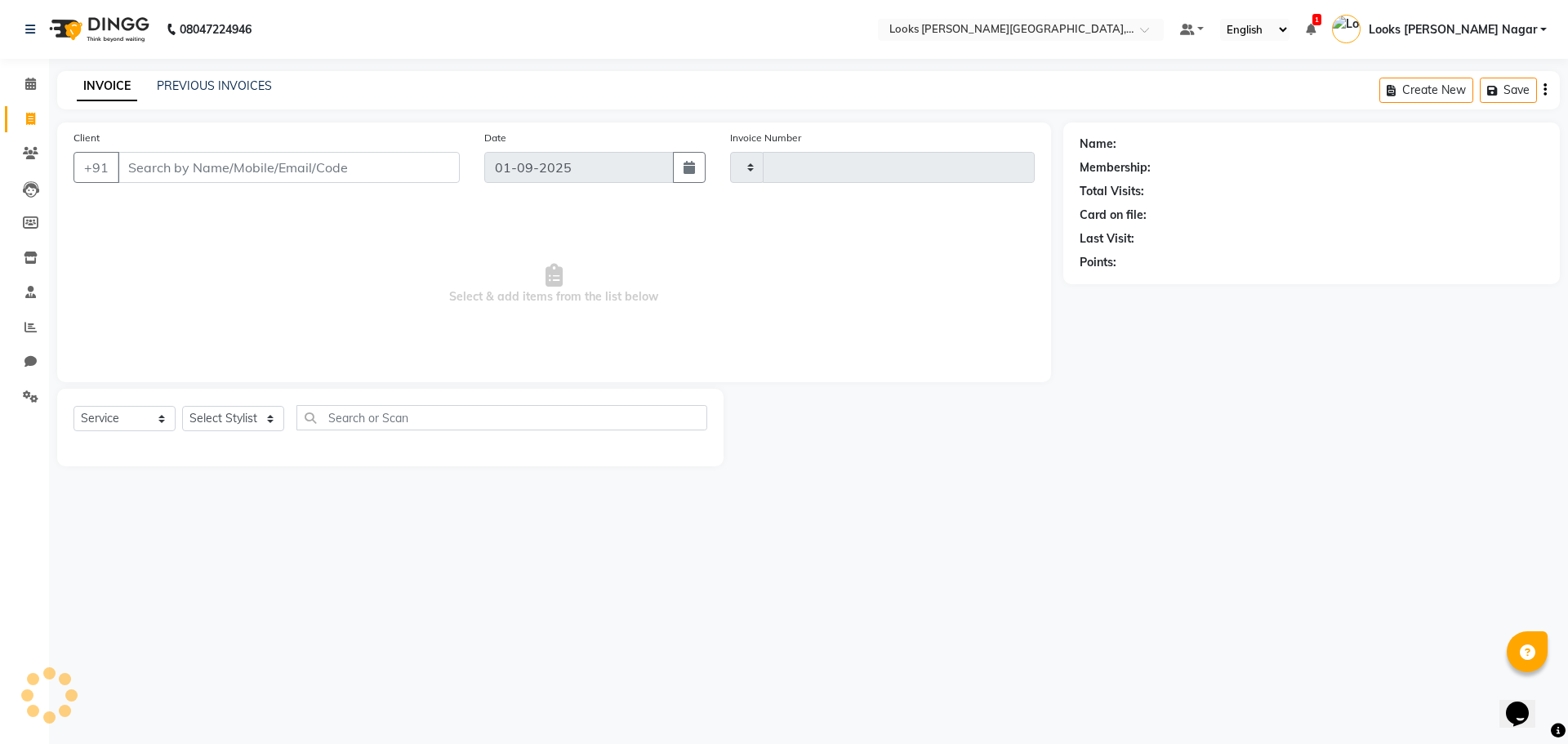
type input "3757"
select select "4327"
click at [213, 87] on link "PREVIOUS INVOICES" at bounding box center [214, 86] width 115 height 15
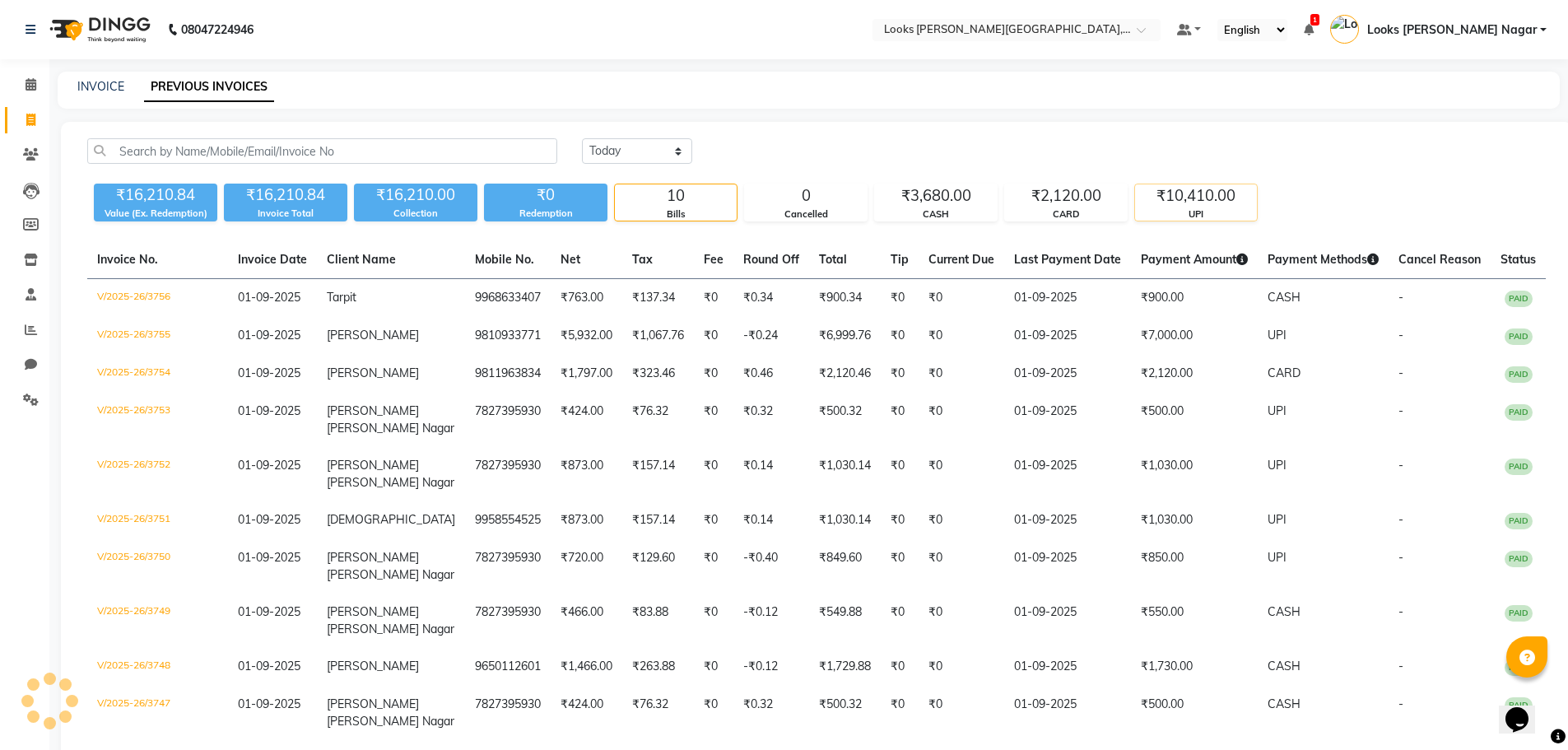
click at [1224, 209] on div "UPI" at bounding box center [1196, 214] width 122 height 14
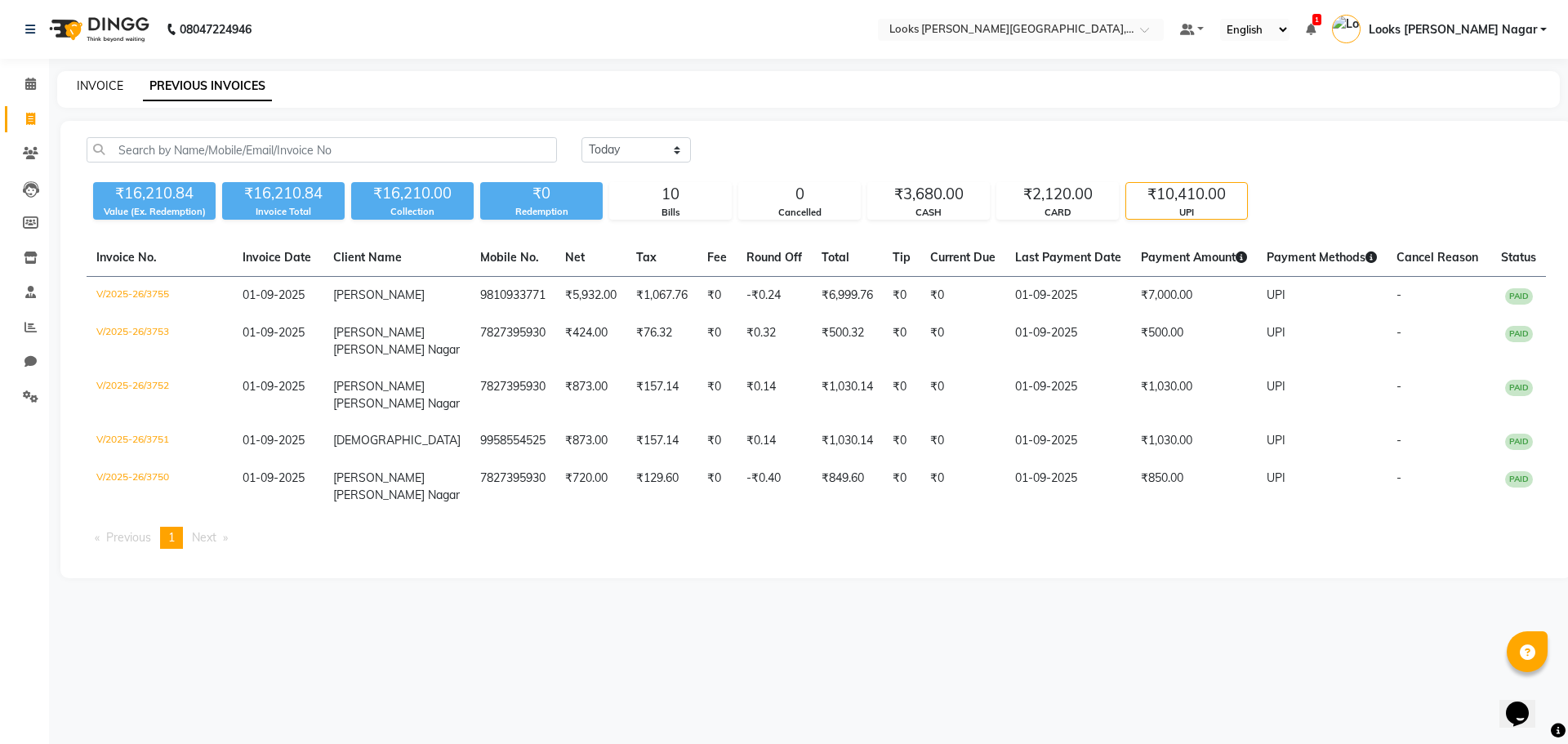
click at [105, 93] on link "INVOICE" at bounding box center [100, 86] width 46 height 15
select select "service"
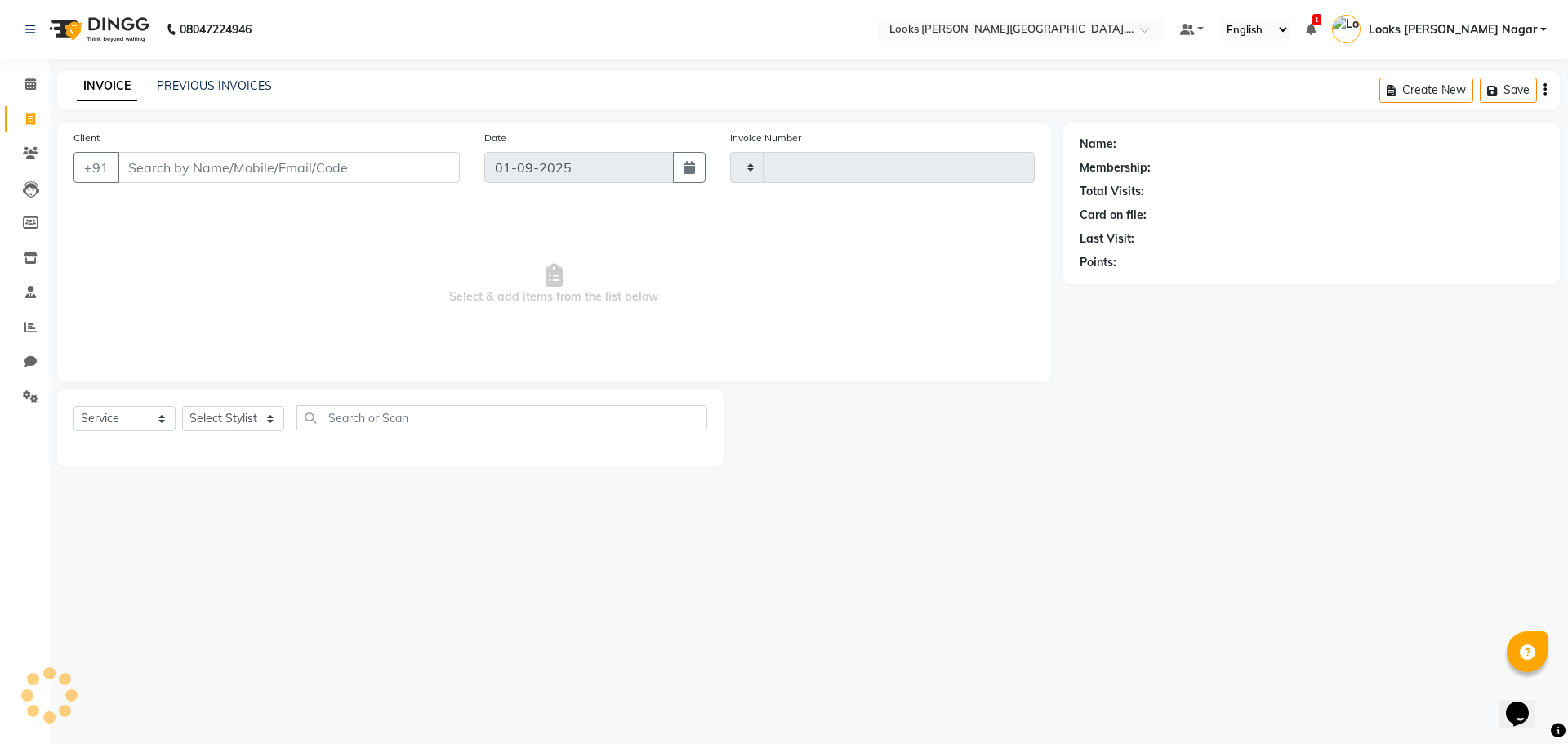
type input "3757"
select select "4327"
click at [240, 154] on input "Client" at bounding box center [288, 167] width 342 height 31
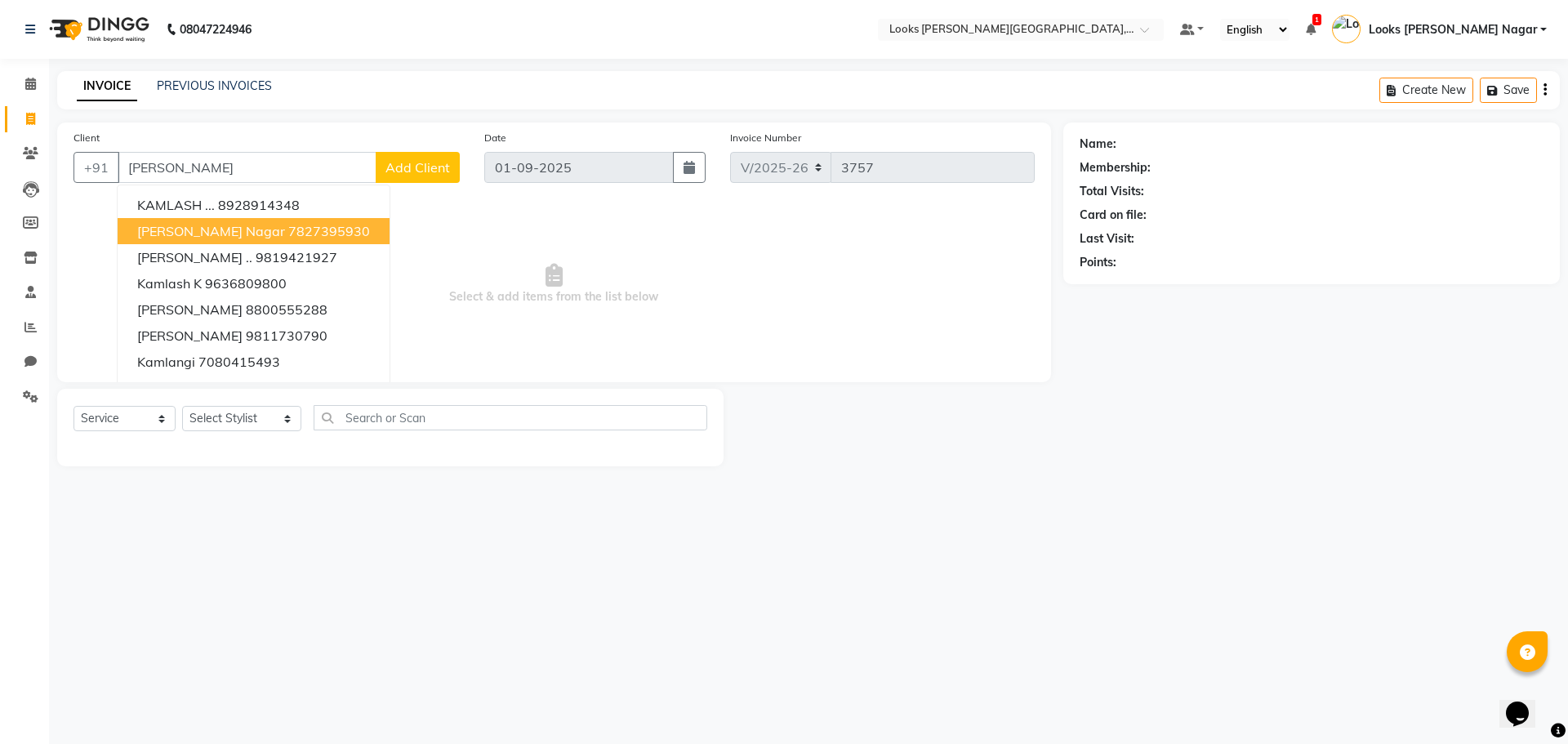
click at [240, 225] on span "[PERSON_NAME] Nagar" at bounding box center [211, 231] width 148 height 17
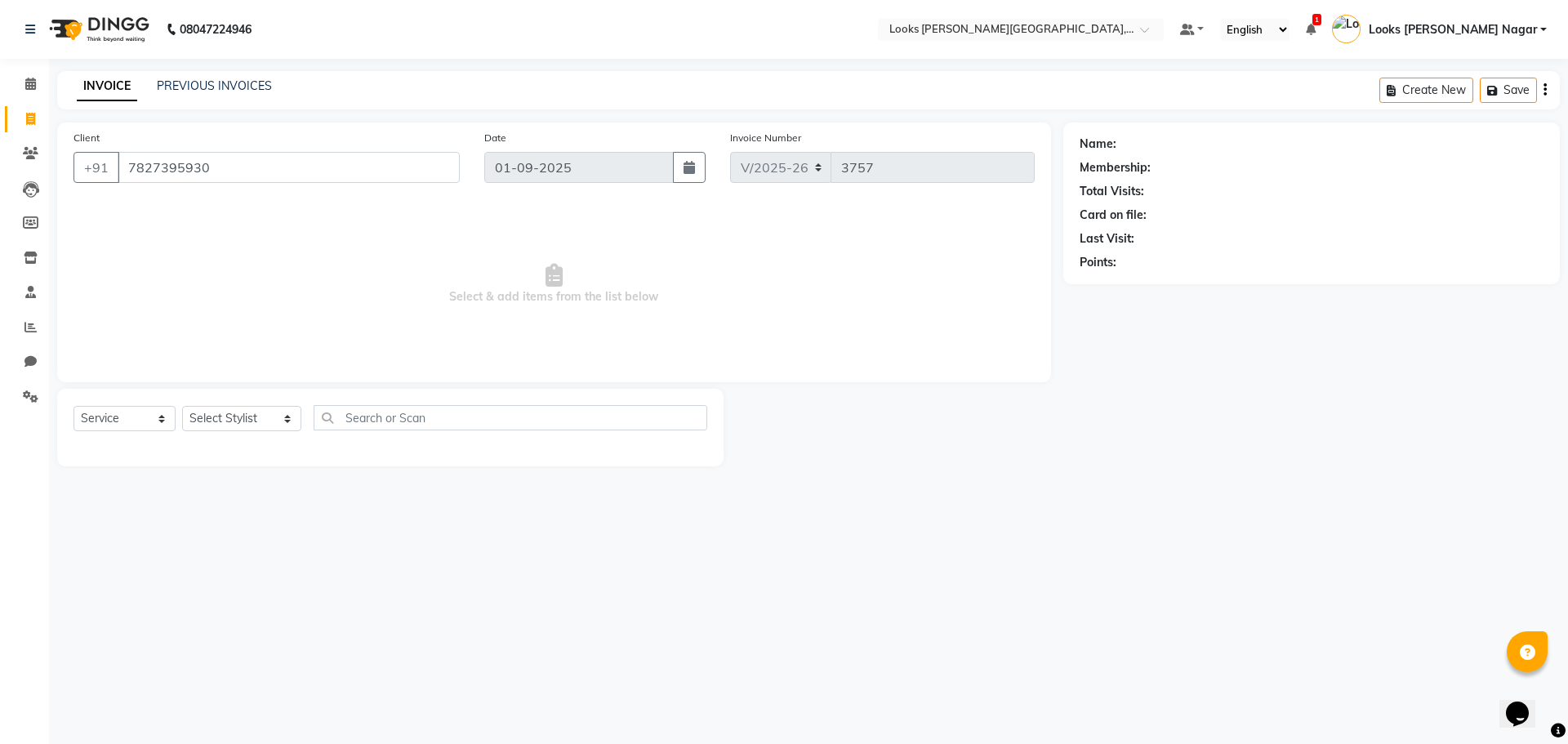
type input "7827395930"
select select "1: Object"
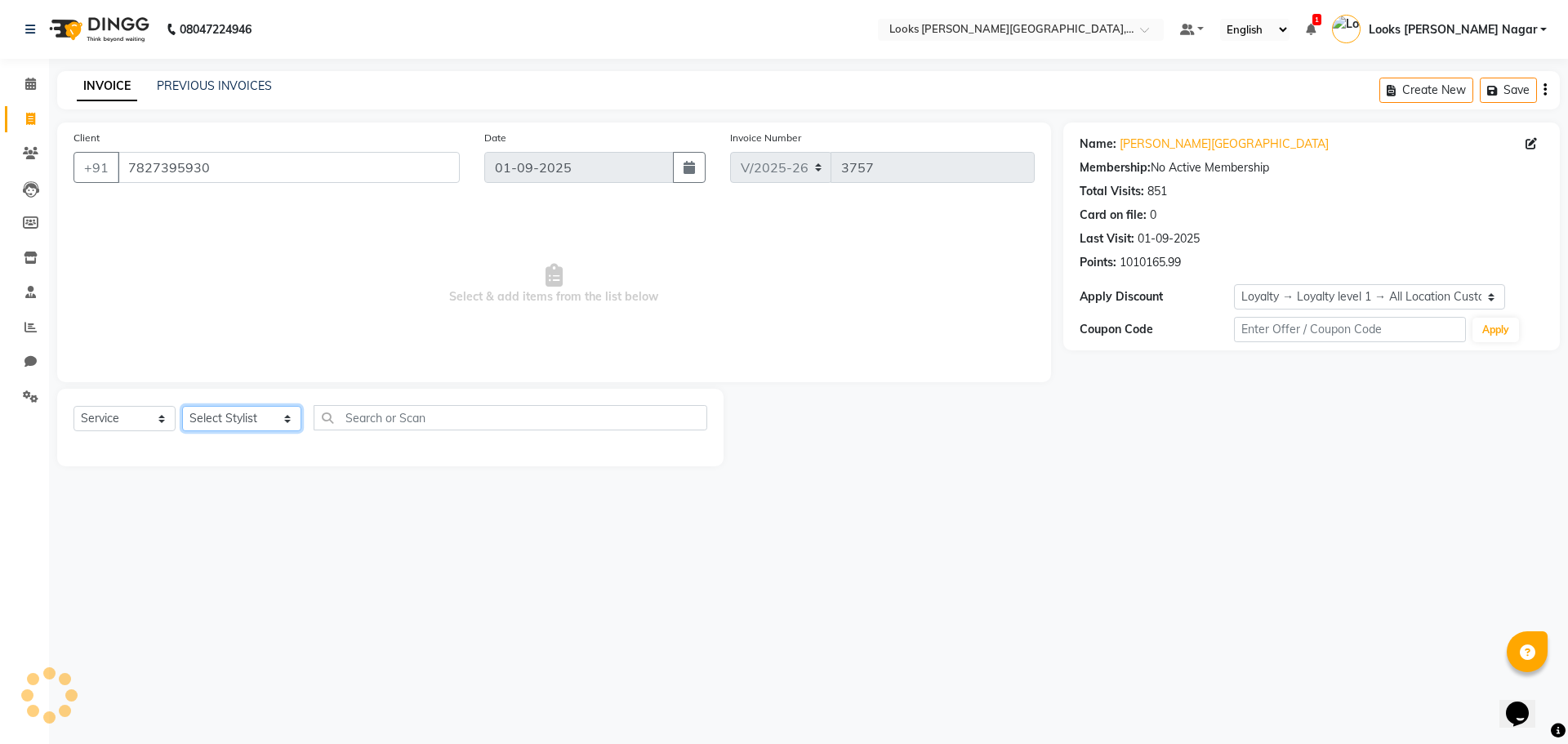
click at [202, 422] on select "Select Stylist Alam Aman Anil Arjun Armaan Ashish Atul Deepika Deepu Dilshad Du…" at bounding box center [241, 418] width 119 height 25
select select "23529"
click at [182, 406] on select "Select Stylist Alam Aman Anil Arjun Armaan Ashish Atul Deepika Deepu Dilshad Du…" at bounding box center [241, 418] width 119 height 25
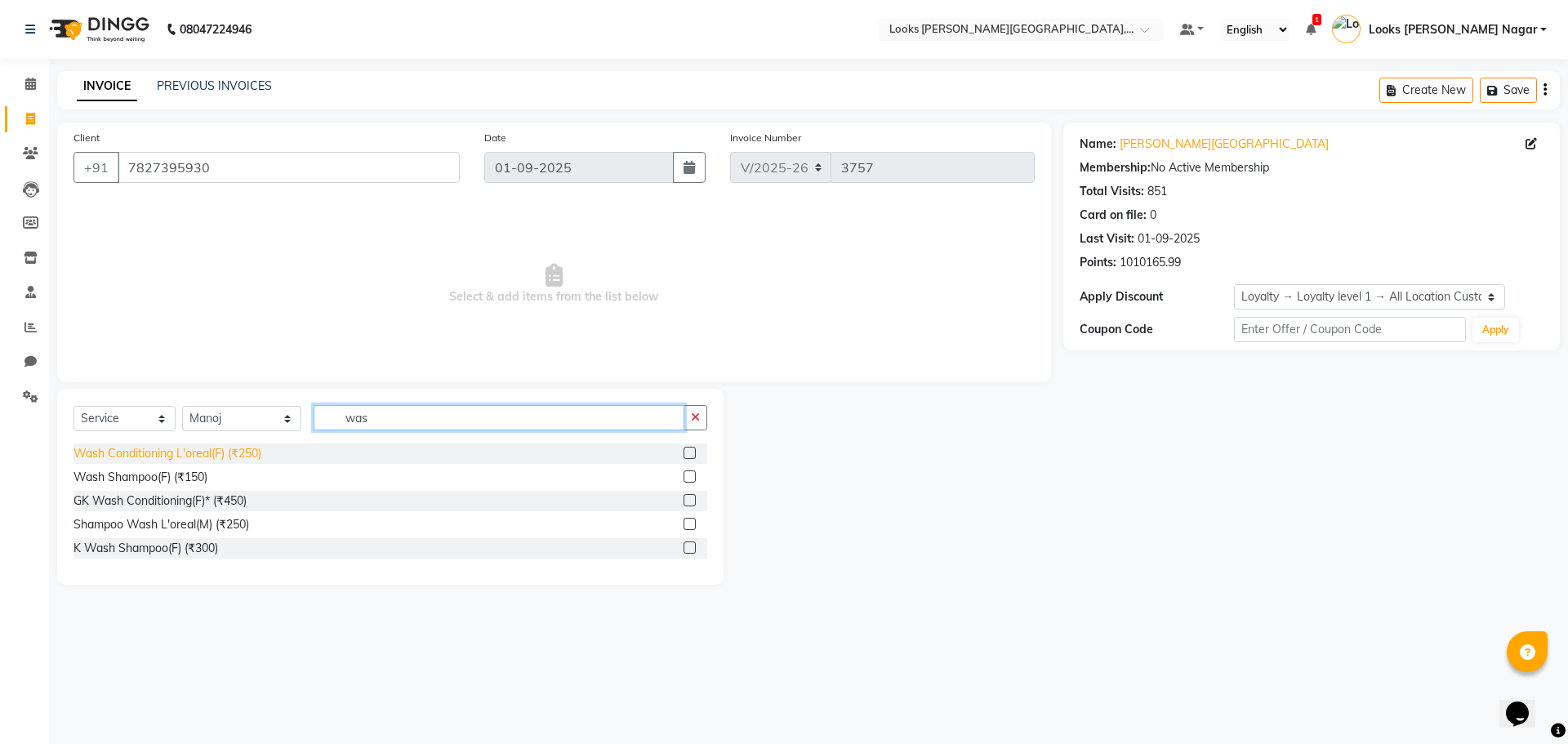
type input "was"
click at [211, 455] on div "Wash Conditioning L'oreal(F) (₹250)" at bounding box center [167, 454] width 188 height 17
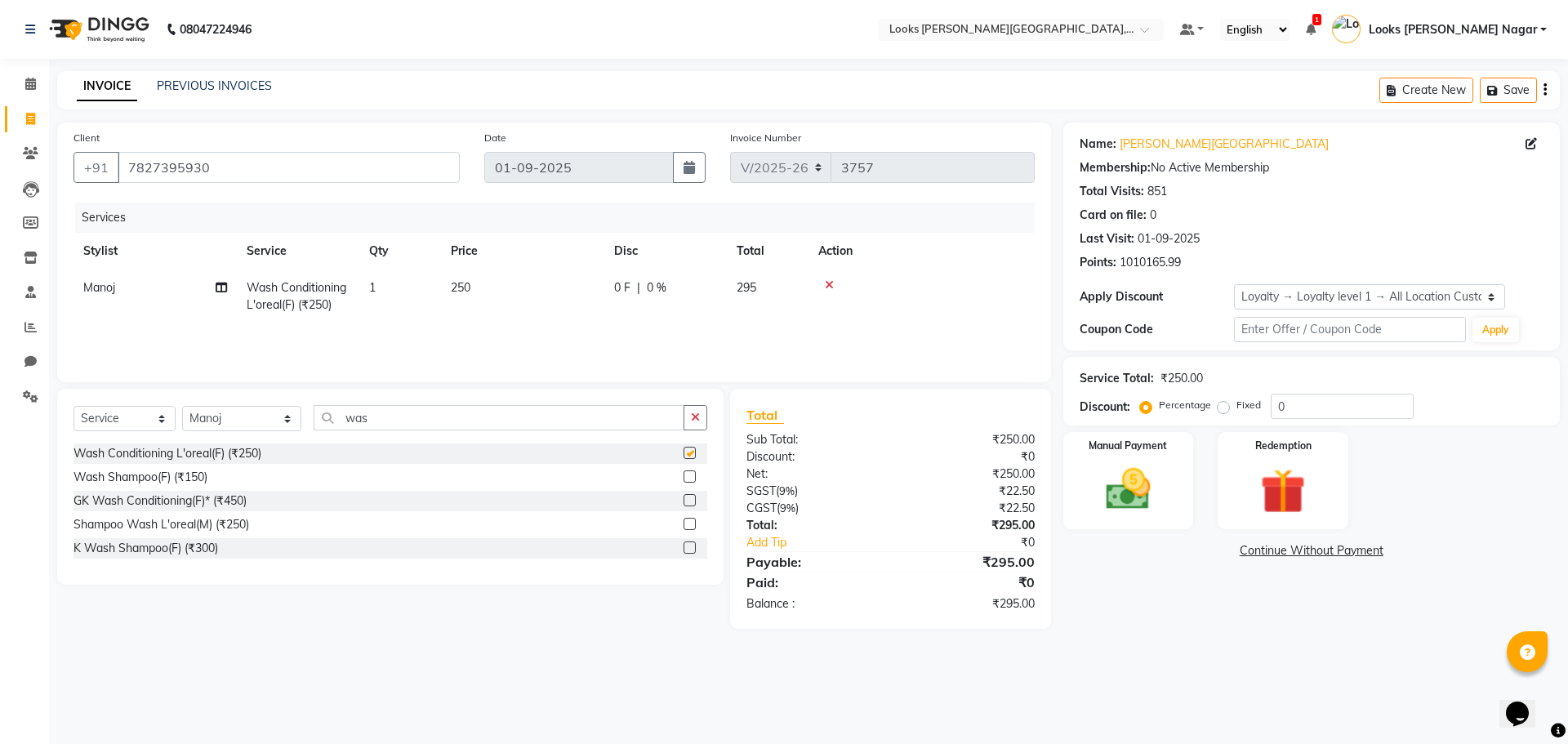
checkbox input "false"
click at [577, 316] on td "250" at bounding box center [522, 296] width 164 height 54
select select "23529"
drag, startPoint x: 586, startPoint y: 300, endPoint x: 385, endPoint y: 363, distance: 210.6
click at [399, 358] on div "Services Stylist Service Qty Price Disc Total Action Alam Aman Anil Arjun Armaa…" at bounding box center [554, 284] width 961 height 163
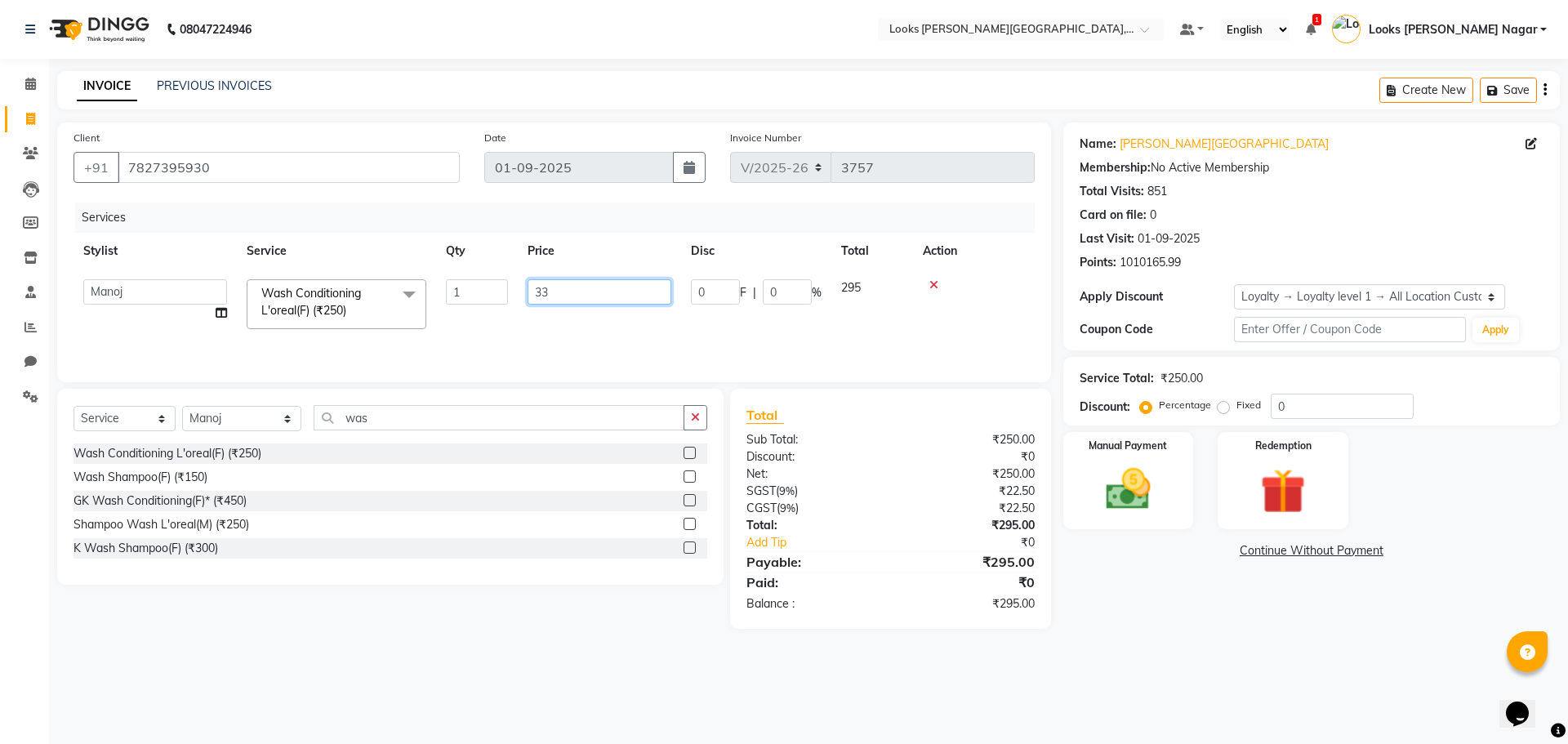
type input "339"
click at [1136, 622] on div "Name: Kamla Kamla Nagar Membership: No Active Membership Total Visits: 851 Card…" at bounding box center [1318, 375] width 509 height 506
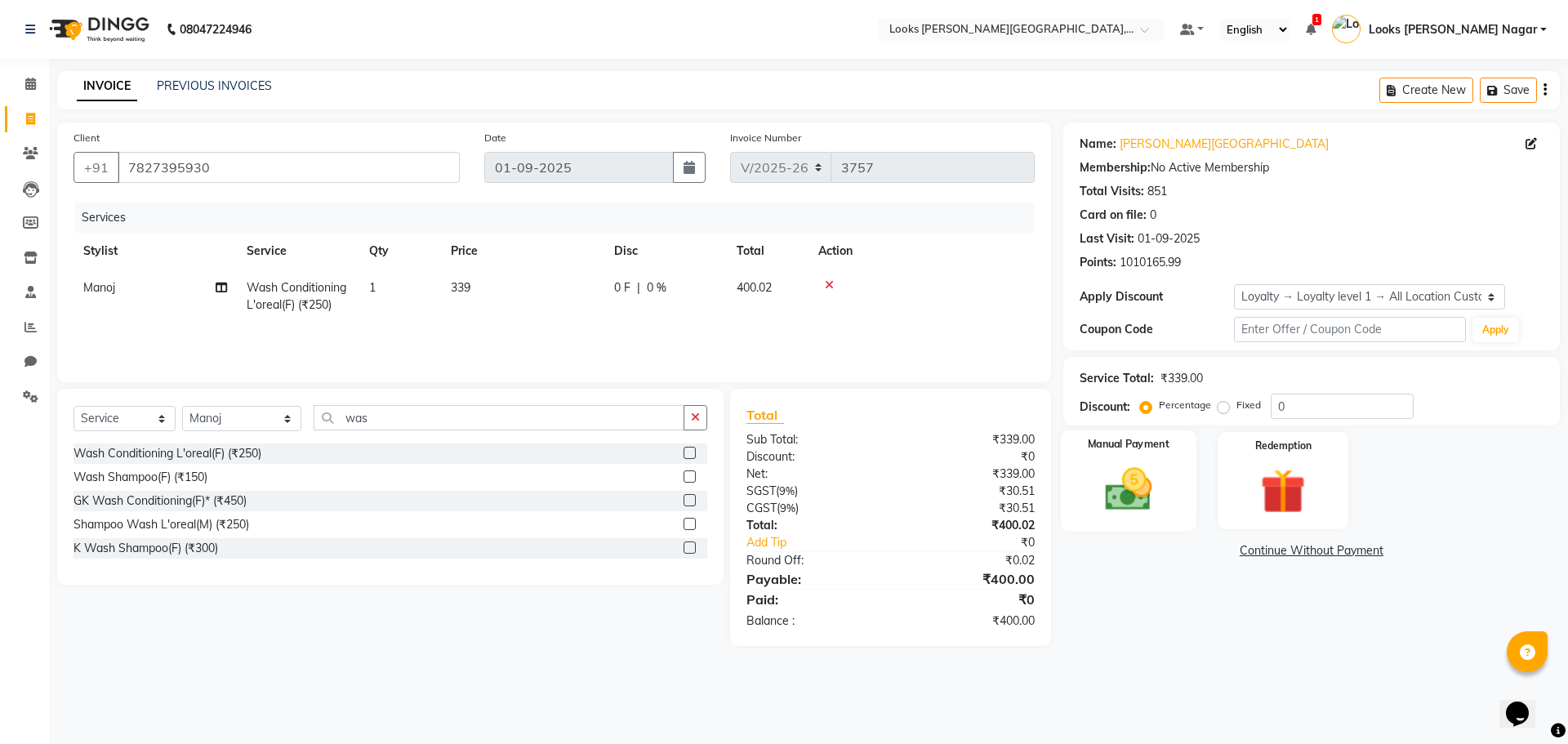
click at [1121, 497] on img at bounding box center [1128, 490] width 76 height 54
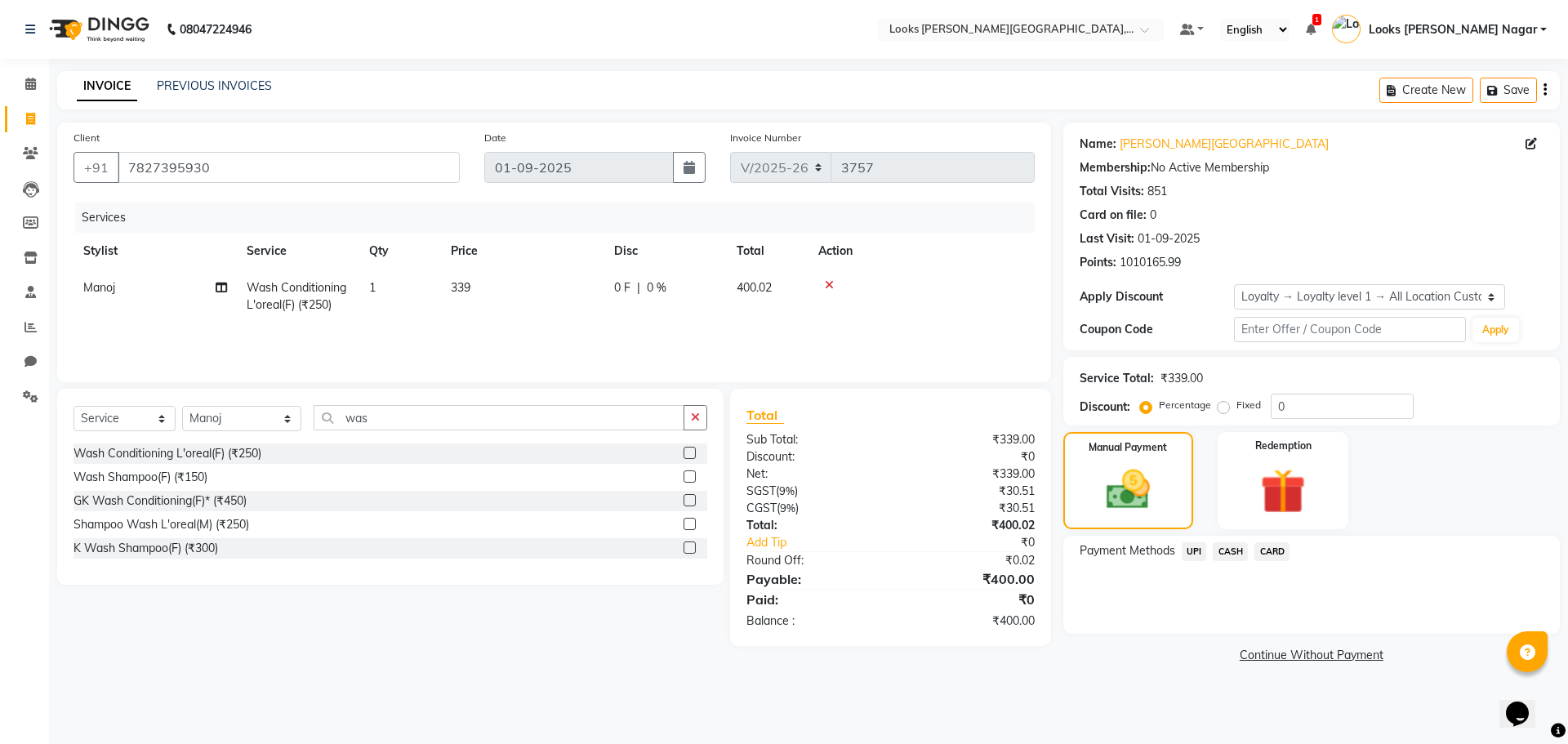
click at [1178, 549] on div "UPI" at bounding box center [1191, 553] width 31 height 22
click at [1199, 552] on span "UPI" at bounding box center [1194, 551] width 25 height 18
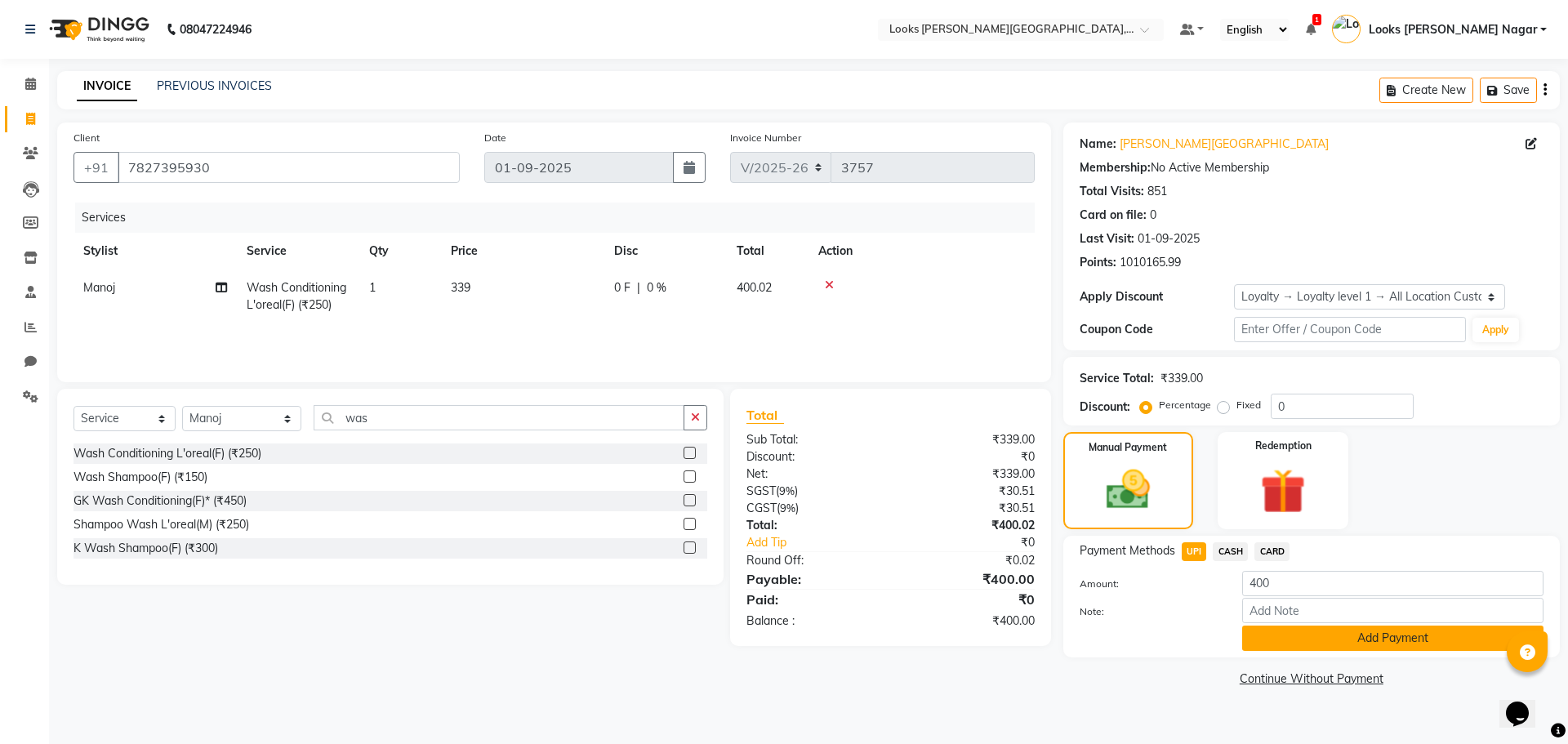
click at [1249, 627] on button "Add Payment" at bounding box center [1392, 637] width 302 height 25
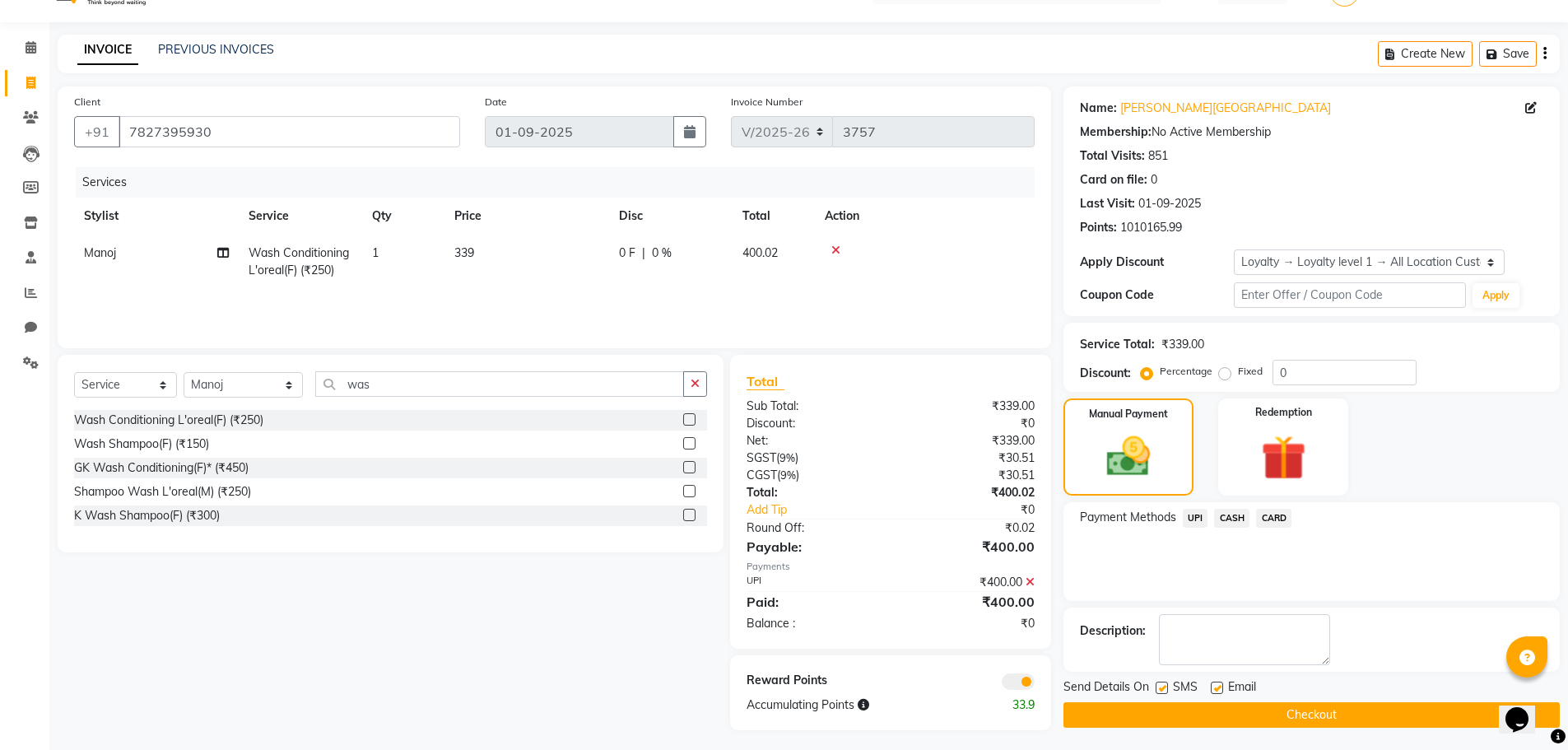
scroll to position [42, 0]
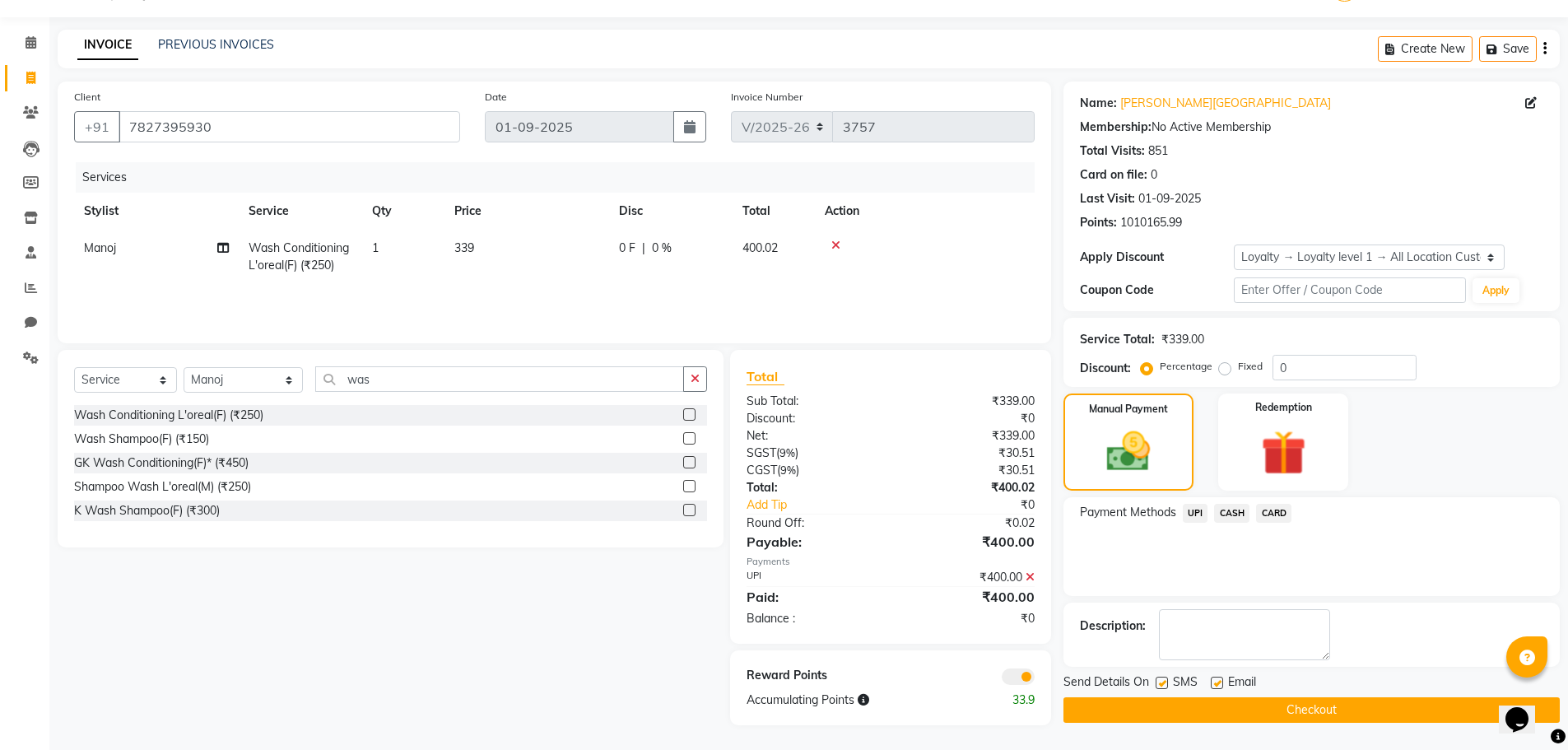
click at [1158, 678] on label at bounding box center [1162, 683] width 12 height 12
click at [1158, 678] on input "checkbox" at bounding box center [1161, 683] width 11 height 11
checkbox input "false"
click at [1160, 708] on button "Checkout" at bounding box center [1311, 709] width 496 height 26
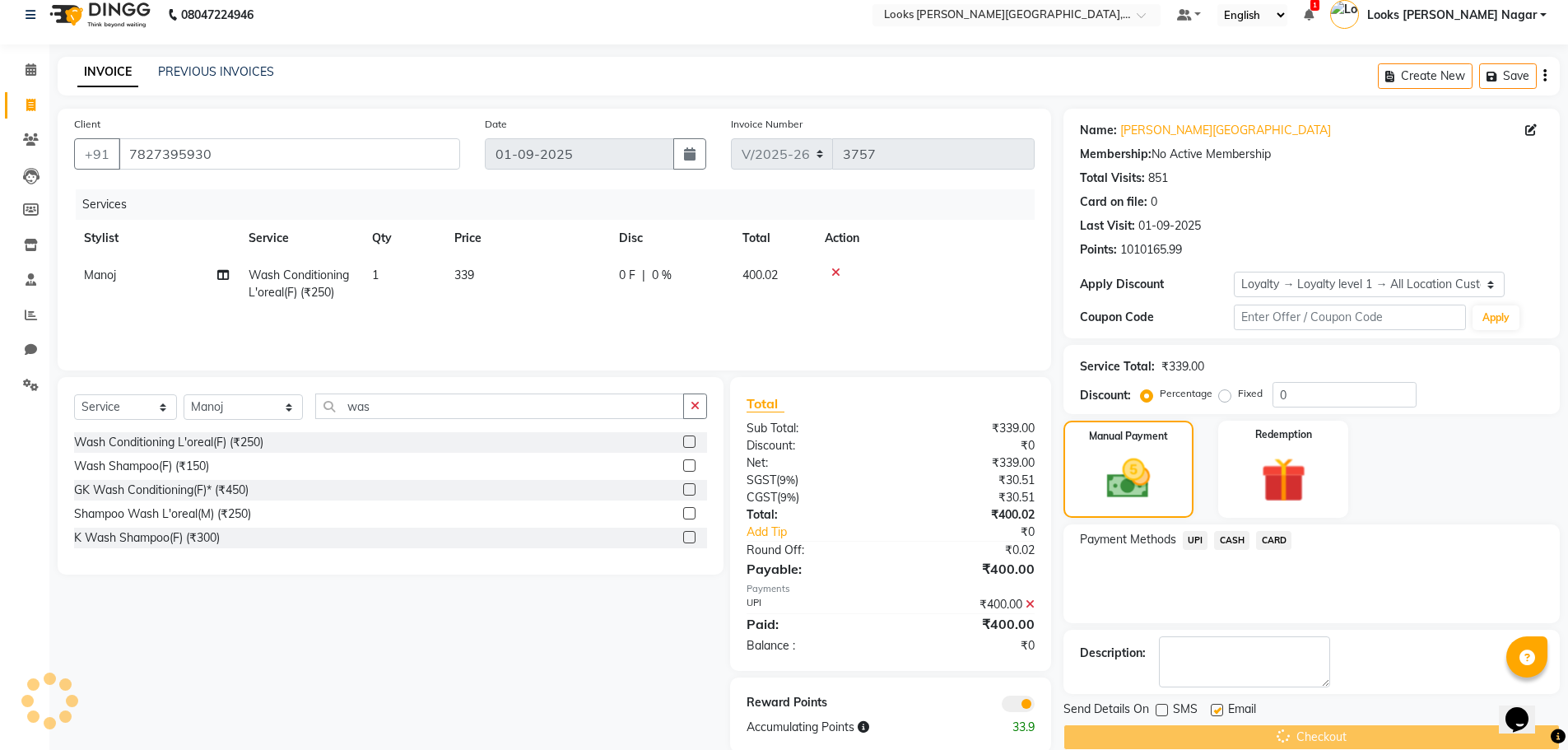
scroll to position [0, 0]
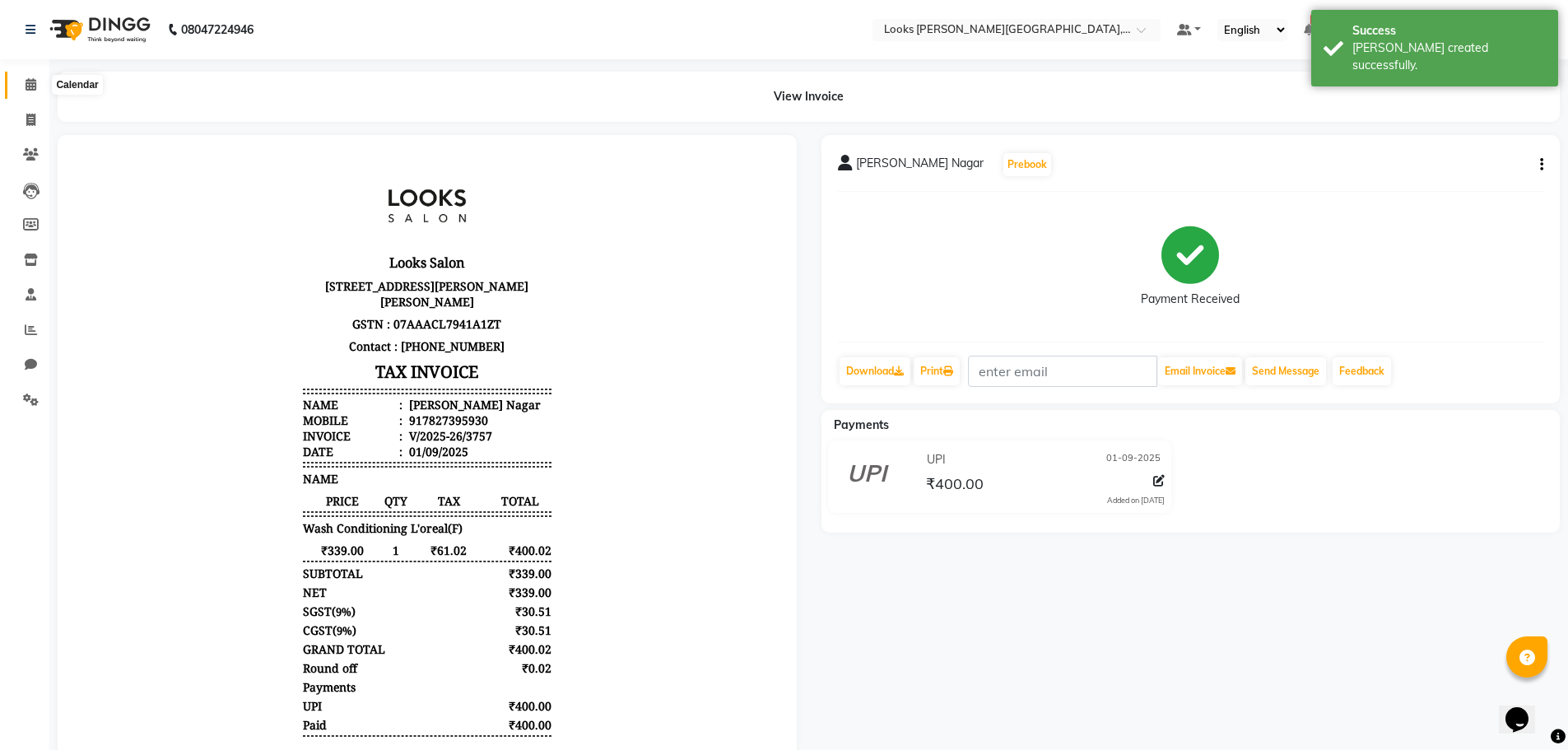
drag, startPoint x: 34, startPoint y: 81, endPoint x: 44, endPoint y: 80, distance: 10.0
click at [34, 81] on icon at bounding box center [31, 85] width 11 height 12
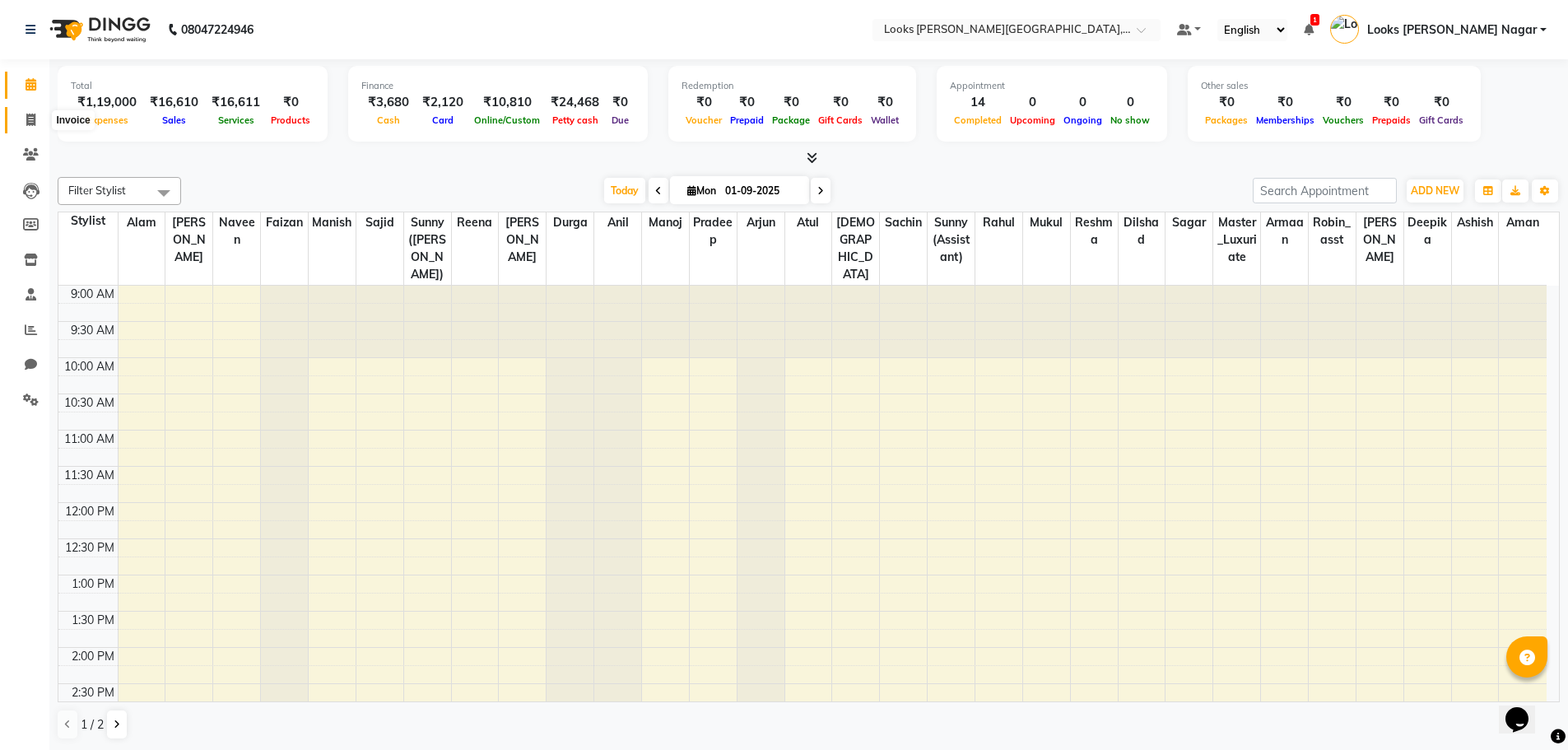
click at [33, 120] on icon at bounding box center [31, 120] width 9 height 12
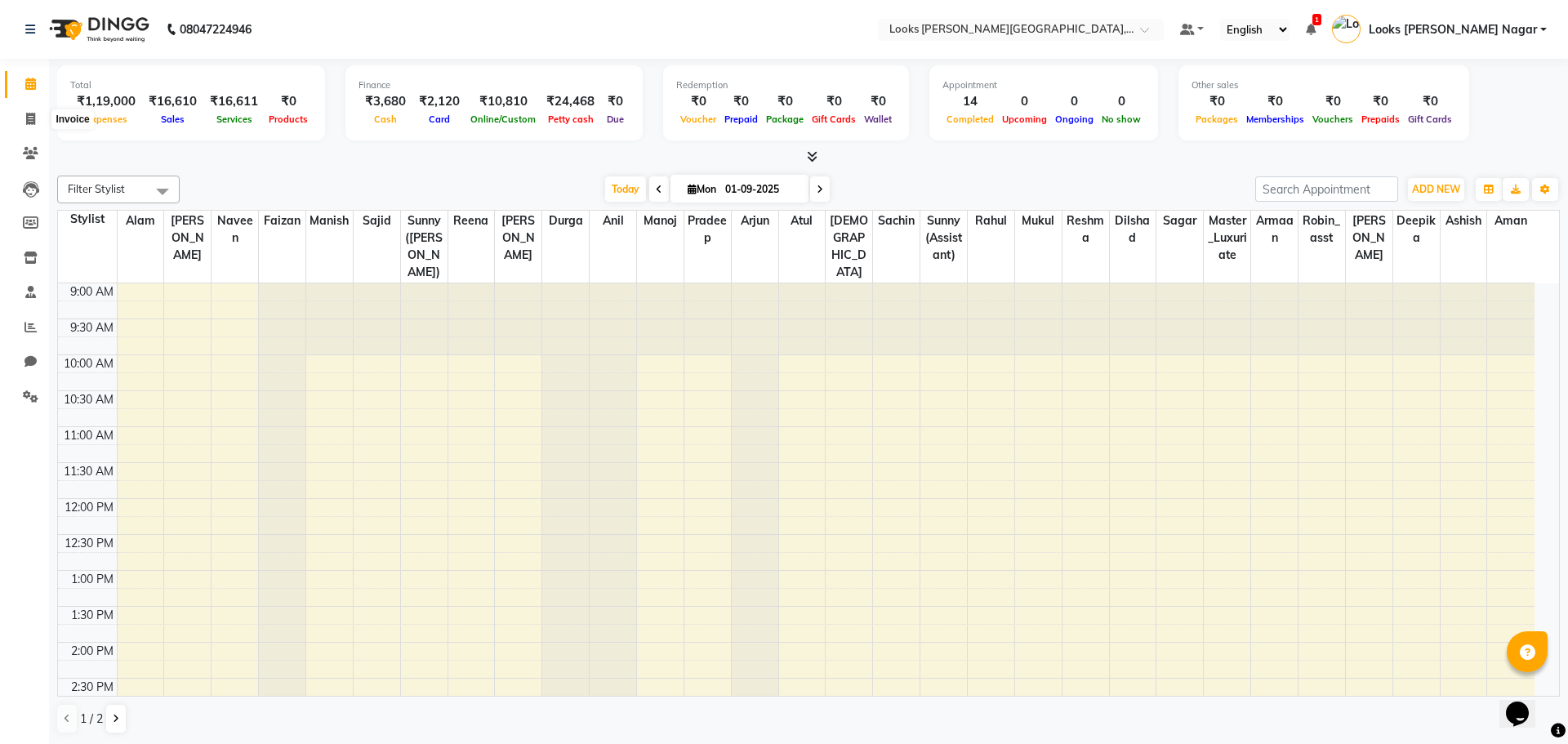
select select "4327"
select select "service"
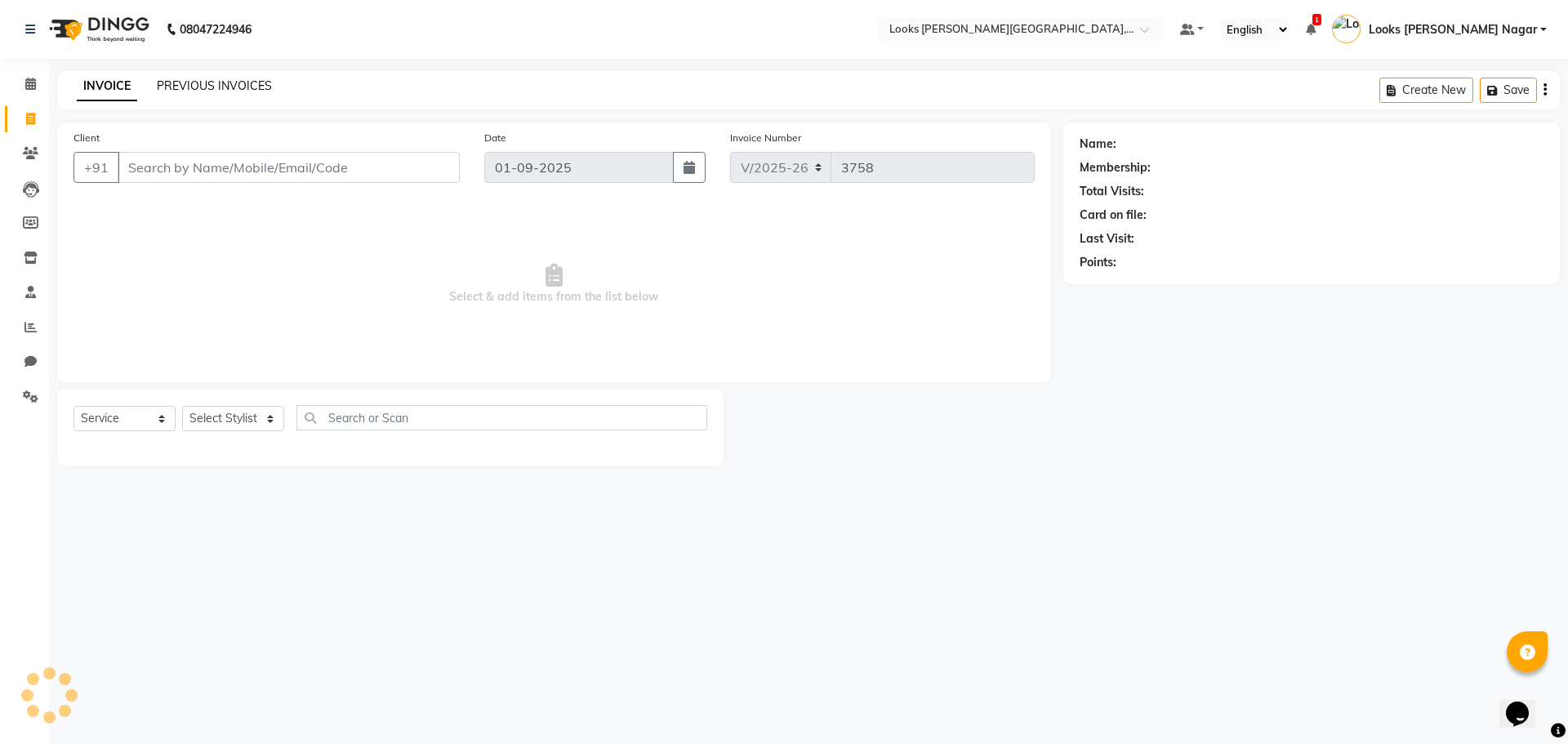
click at [256, 87] on link "PREVIOUS INVOICES" at bounding box center [214, 86] width 115 height 15
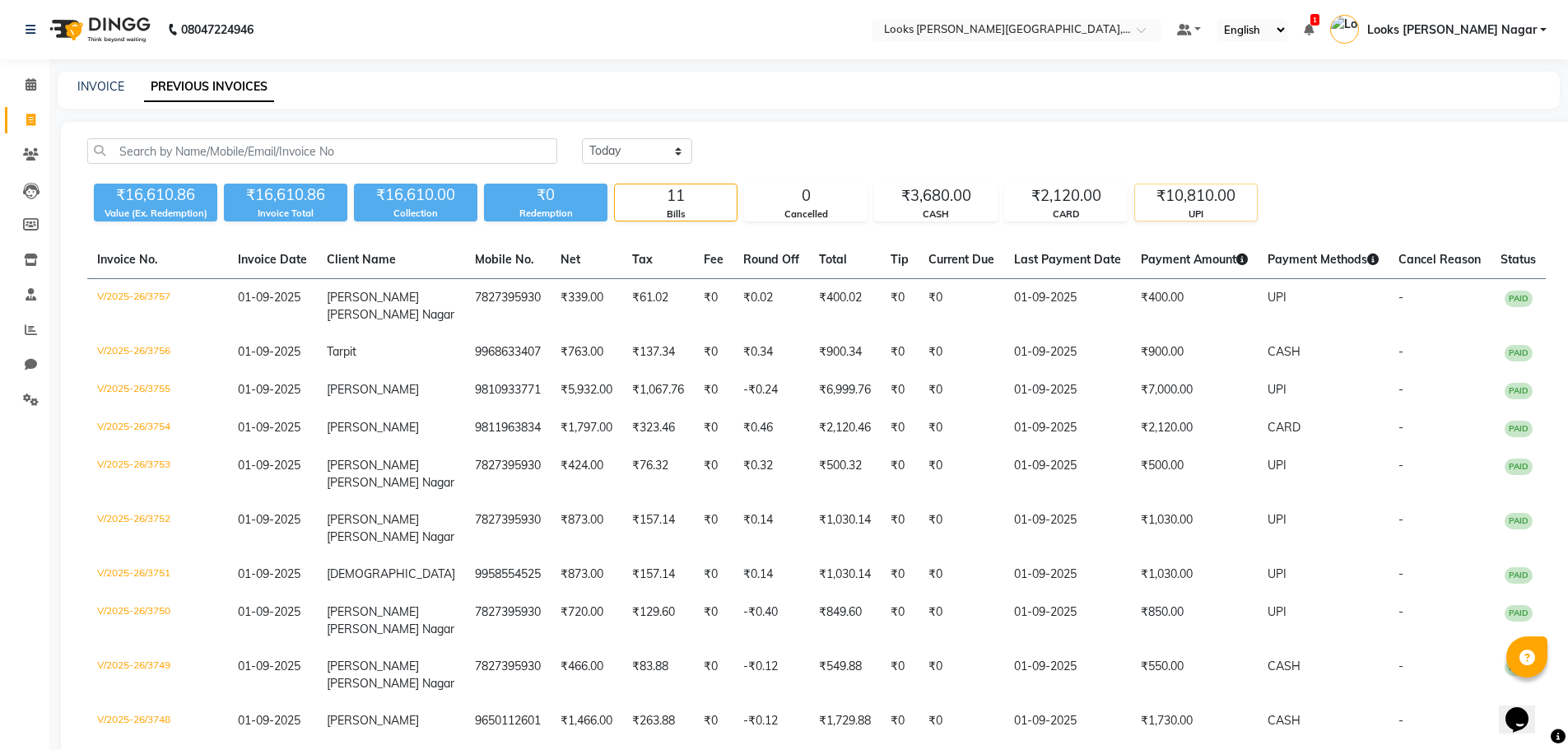
click at [1197, 197] on div "₹10,810.00" at bounding box center [1196, 196] width 122 height 23
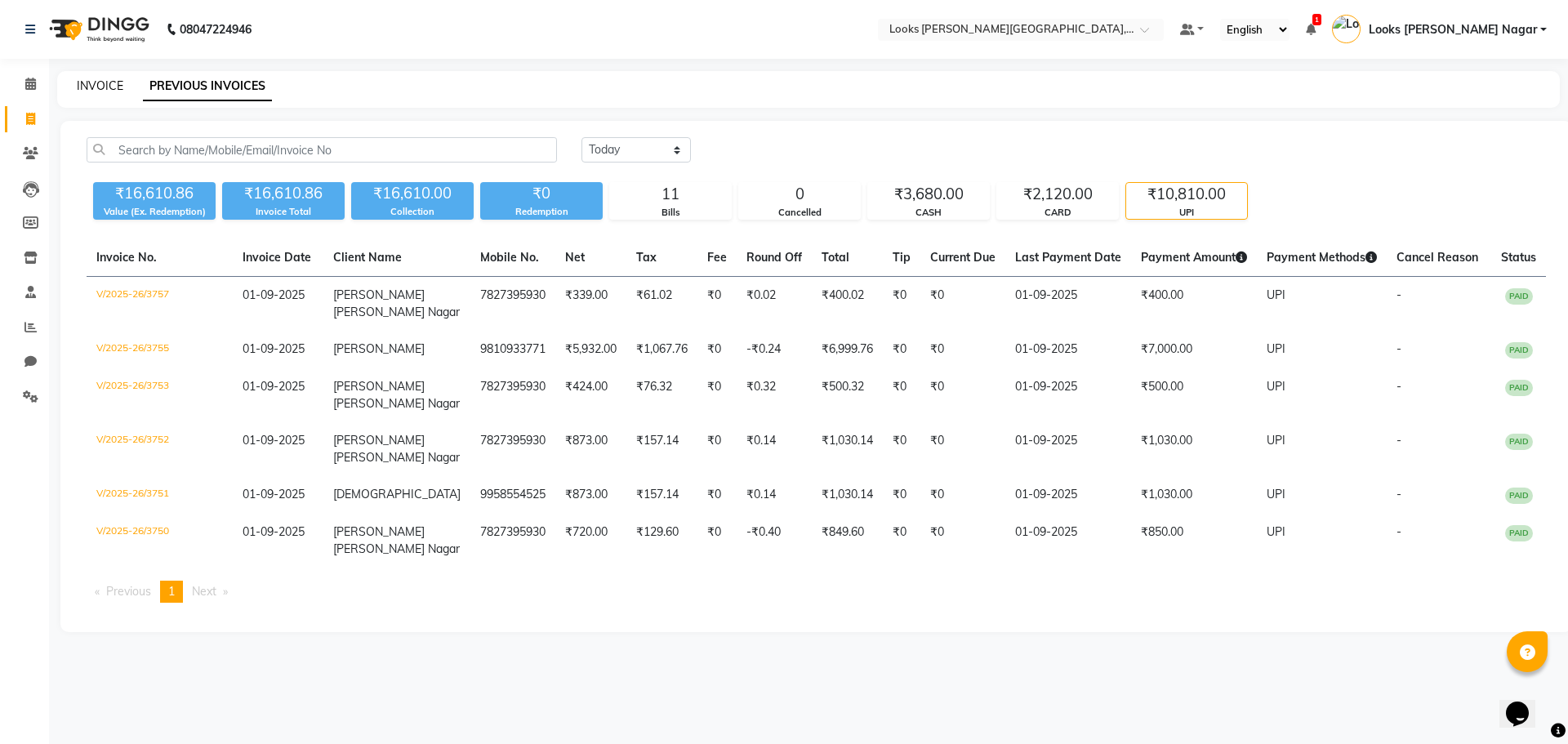
click at [113, 82] on link "INVOICE" at bounding box center [100, 86] width 46 height 15
select select "4327"
select select "service"
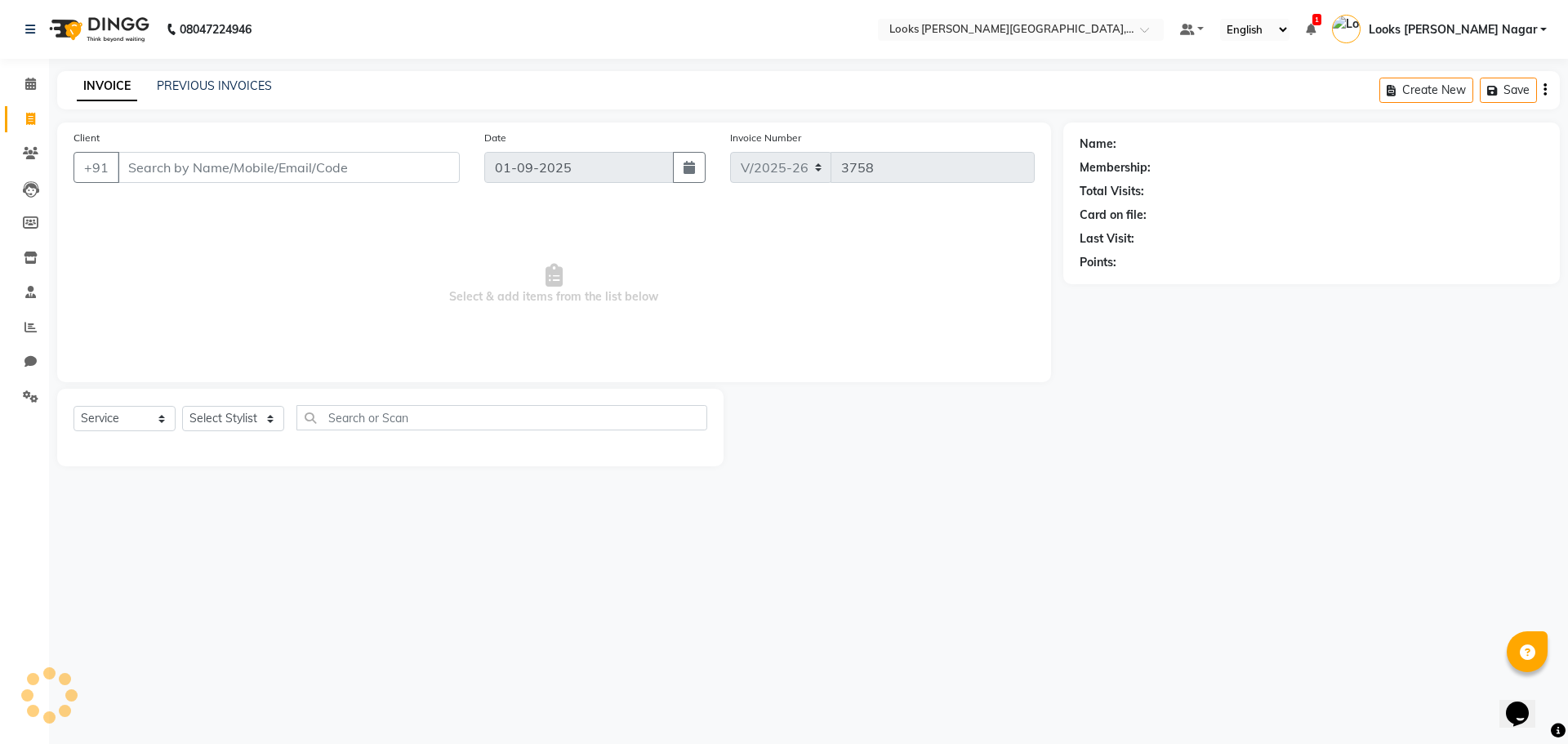
click at [171, 153] on input "Client" at bounding box center [288, 167] width 342 height 31
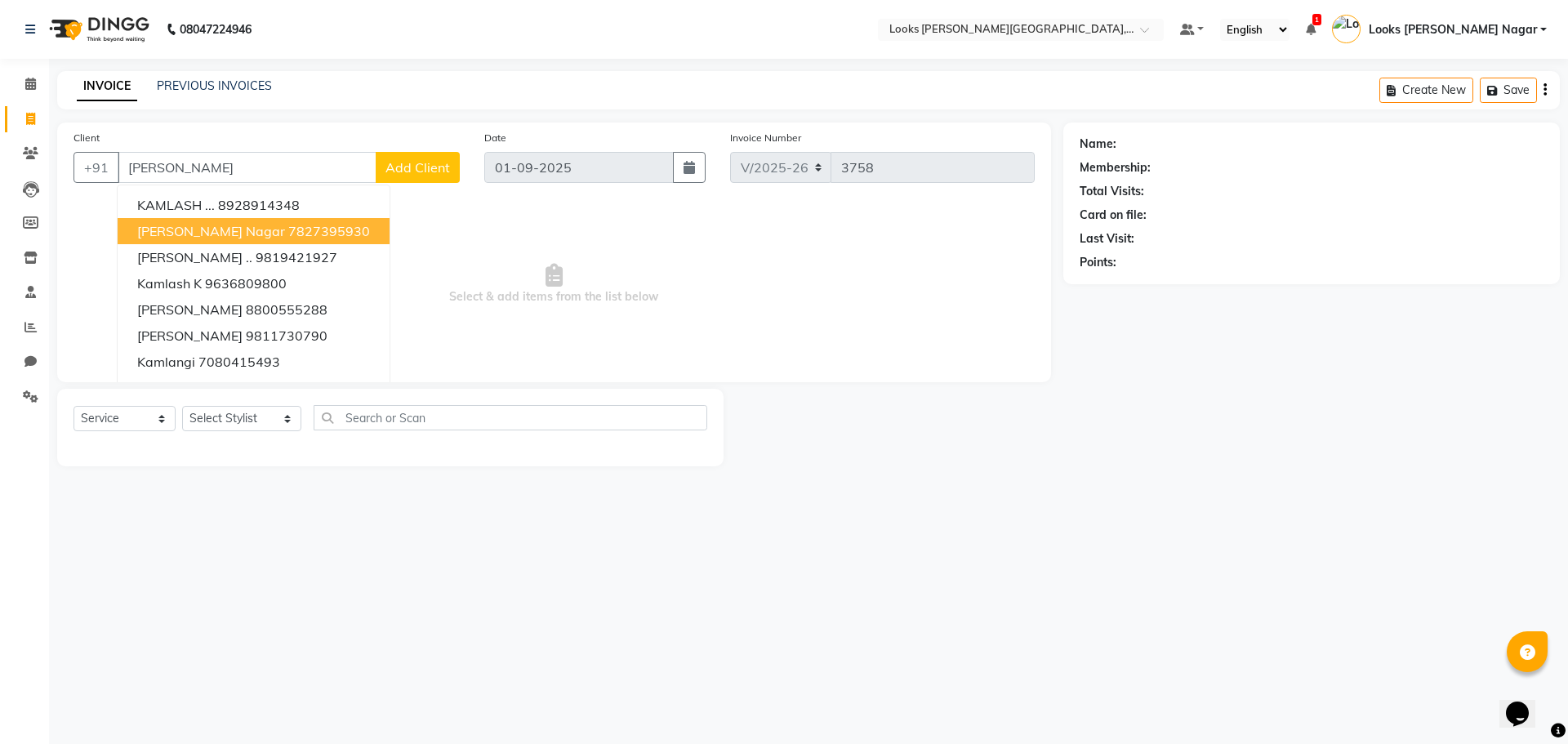
click at [192, 227] on span "[PERSON_NAME] Nagar" at bounding box center [211, 231] width 148 height 17
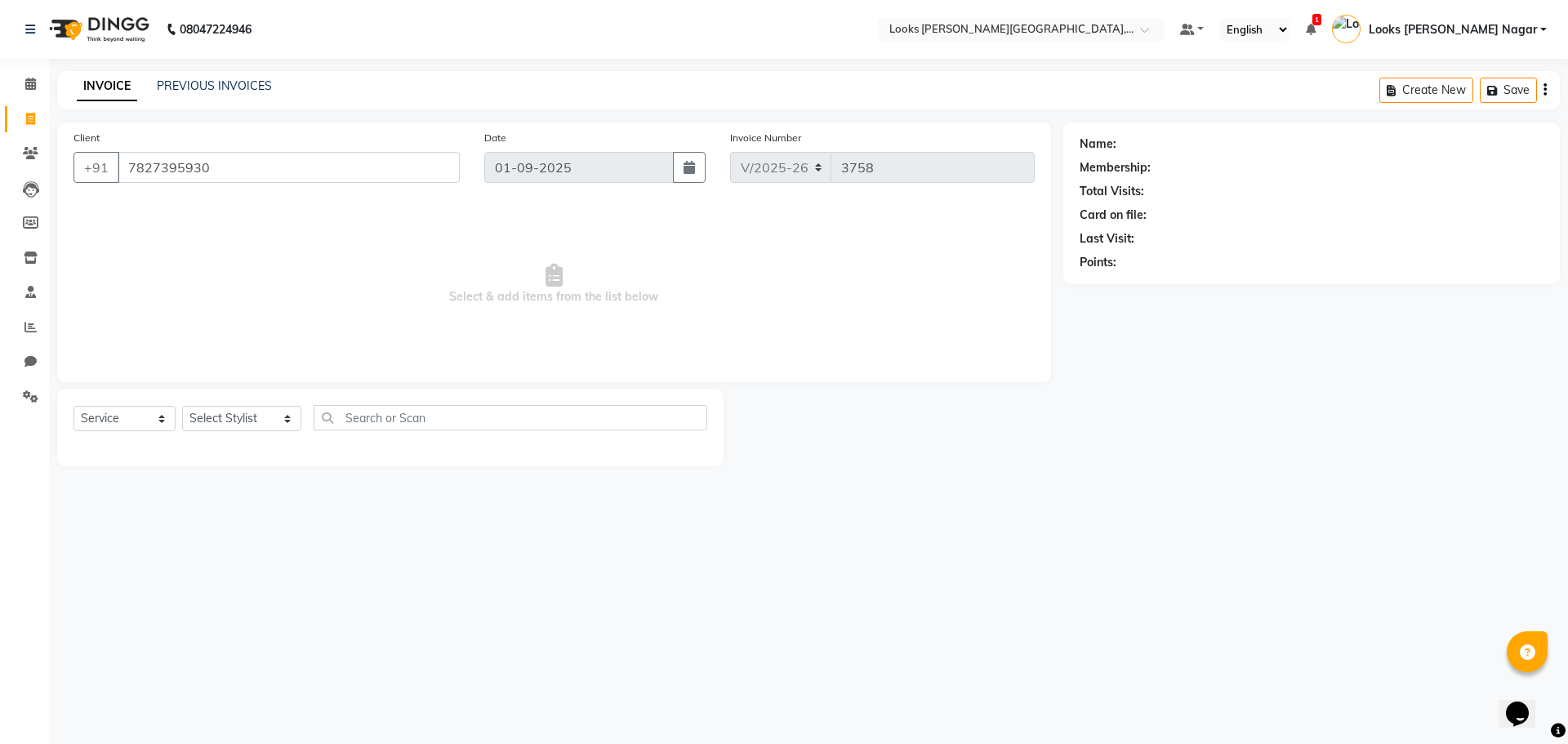
type input "7827395930"
select select "1: Object"
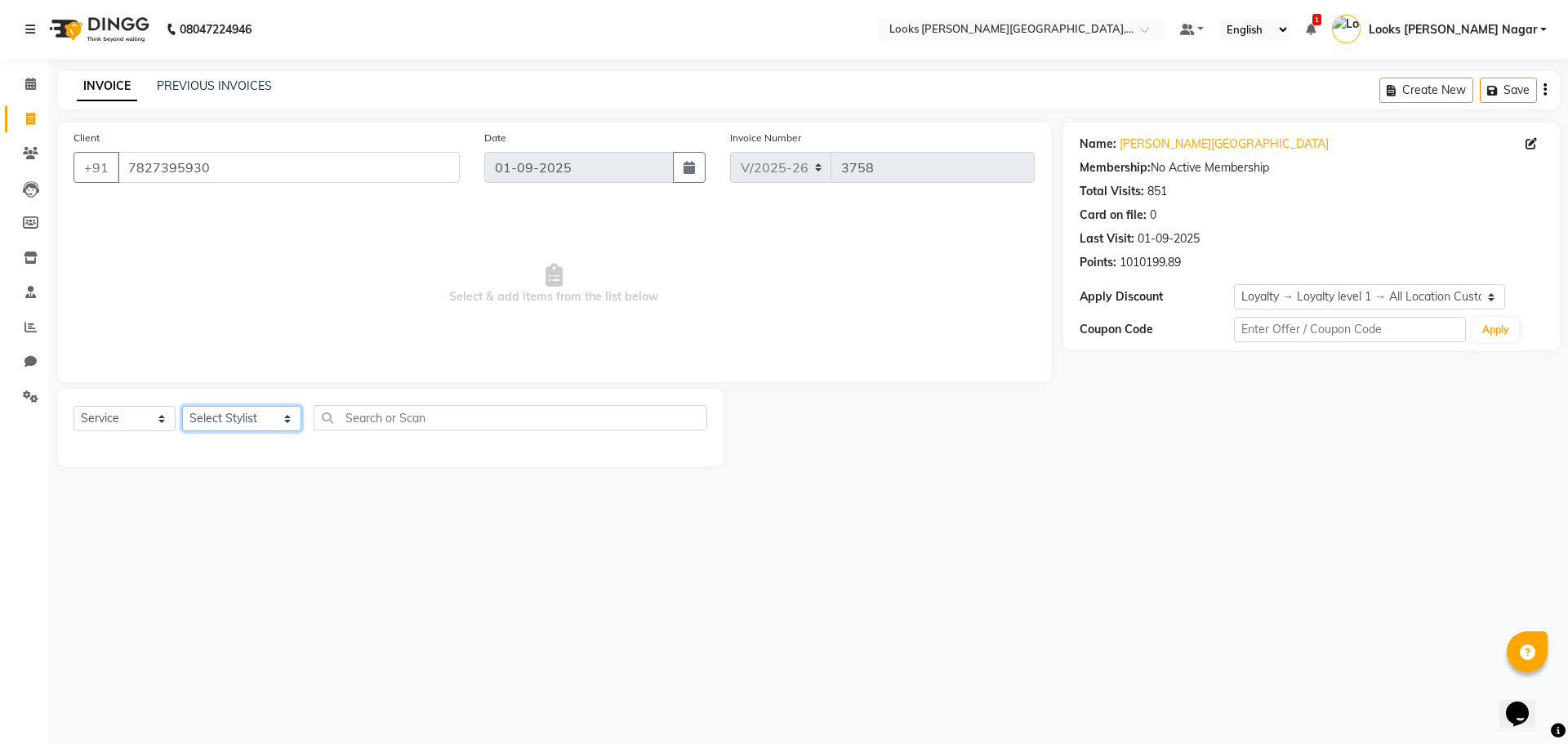
click at [229, 423] on select "Select Stylist Alam Aman Anil Arjun Armaan Ashish Atul Deepika Deepu Dilshad Du…" at bounding box center [241, 418] width 119 height 25
select select "23521"
click at [182, 406] on select "Select Stylist Alam Aman Anil Arjun Armaan Ashish Atul Deepika Deepu Dilshad Du…" at bounding box center [241, 418] width 119 height 25
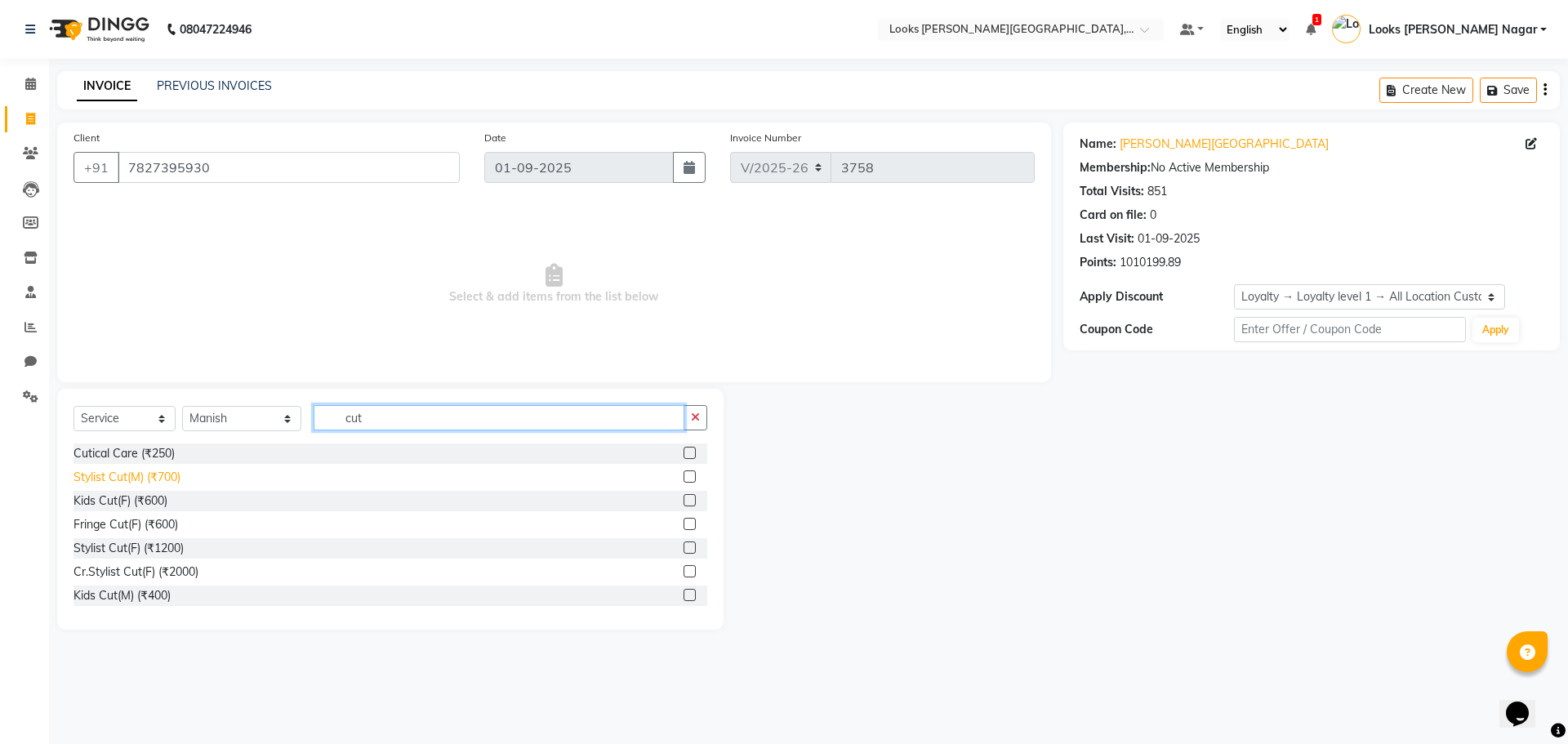
type input "cut"
click at [178, 475] on div "Stylist Cut(M) (₹700)" at bounding box center [127, 477] width 107 height 17
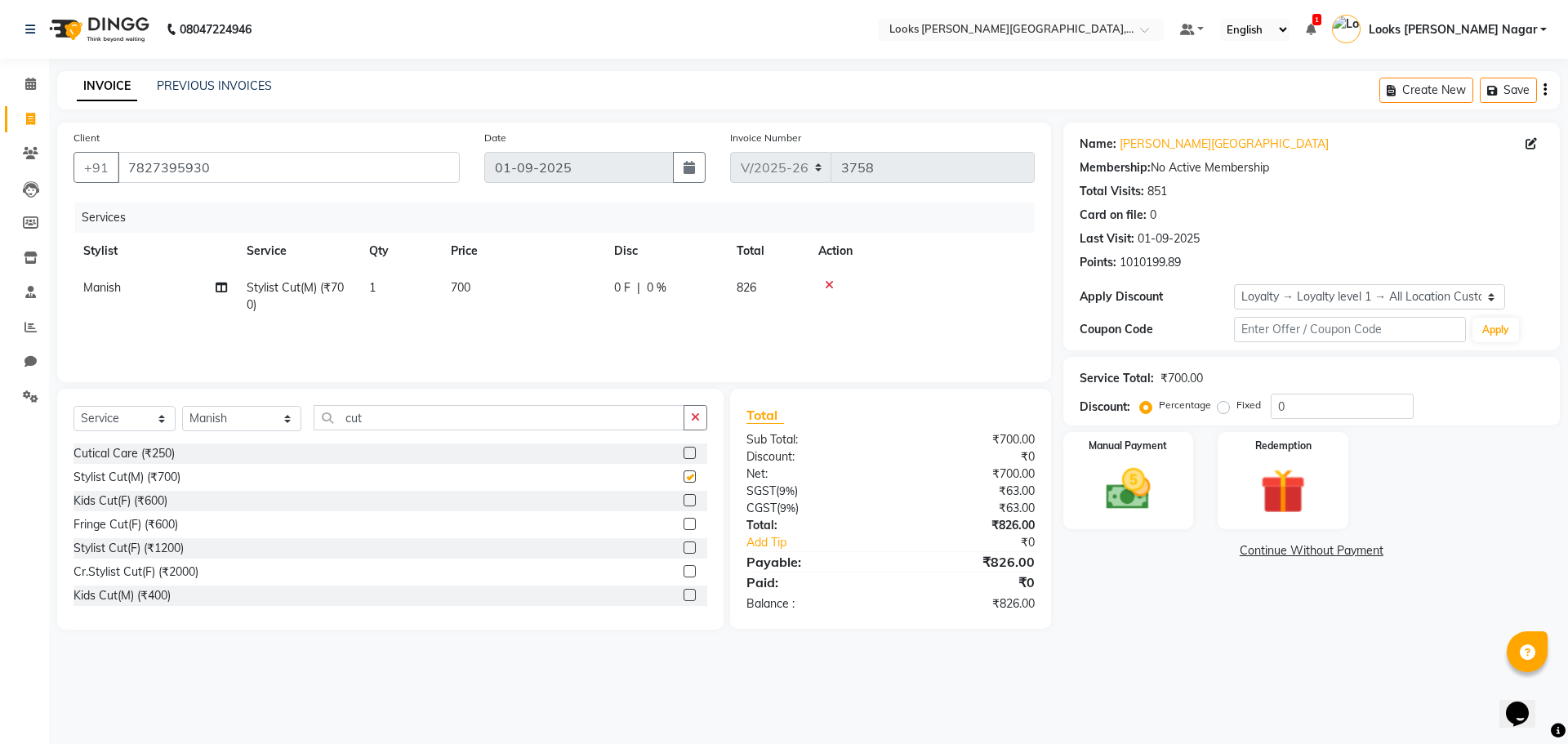
checkbox input "false"
click at [553, 292] on td "700" at bounding box center [522, 296] width 164 height 54
select select "23521"
drag, startPoint x: 596, startPoint y: 291, endPoint x: 277, endPoint y: 312, distance: 319.7
click at [277, 312] on tr "Alam Aman Anil Arjun Armaan Ashish Atul Deepika Deepu Dilshad Durga Faizan Jenn…" at bounding box center [554, 300] width 961 height 62
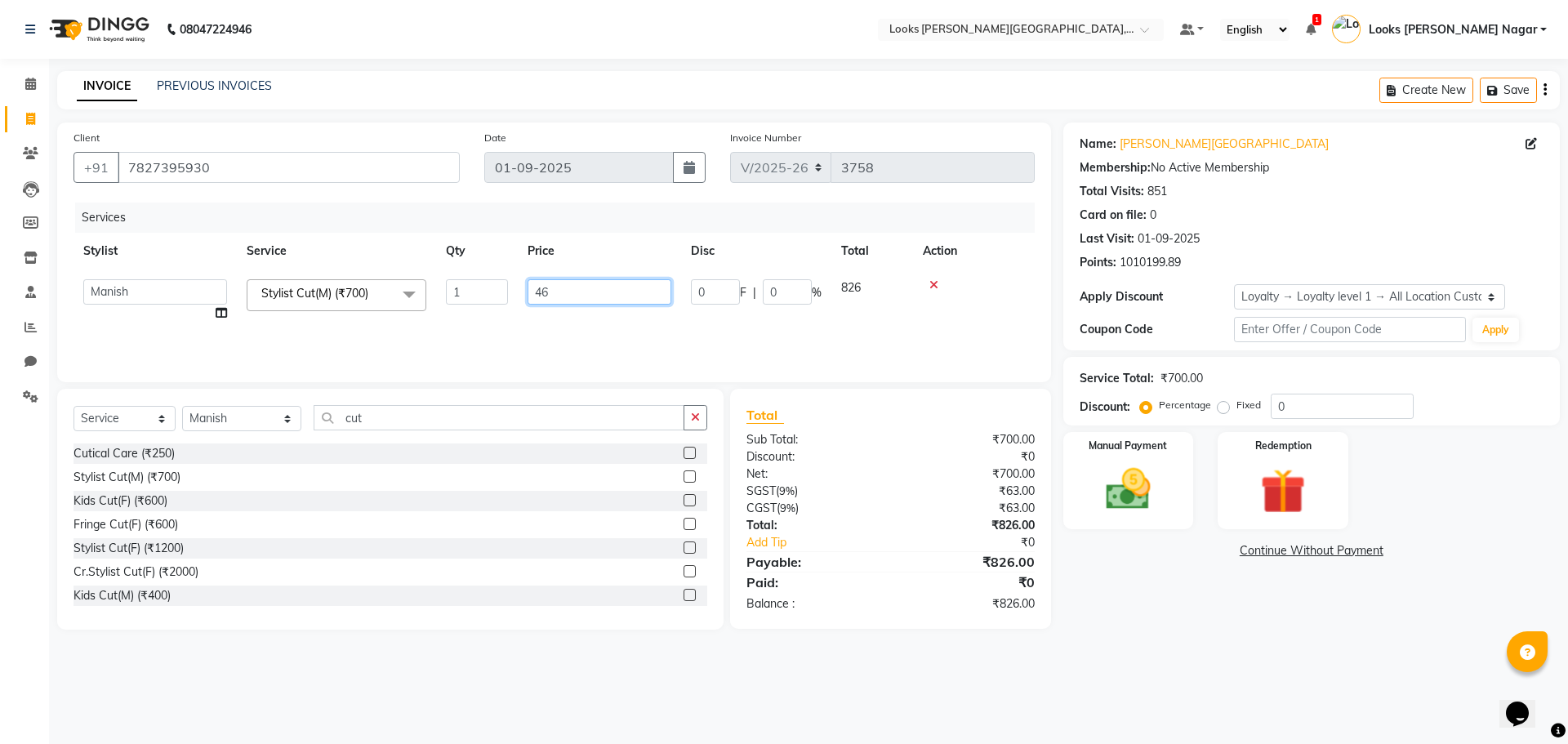
type input "466"
click at [1241, 694] on div "08047224946 Select Location × Looks Kamla Nagar, New Delhi Default Panel My Pan…" at bounding box center [784, 372] width 1568 height 744
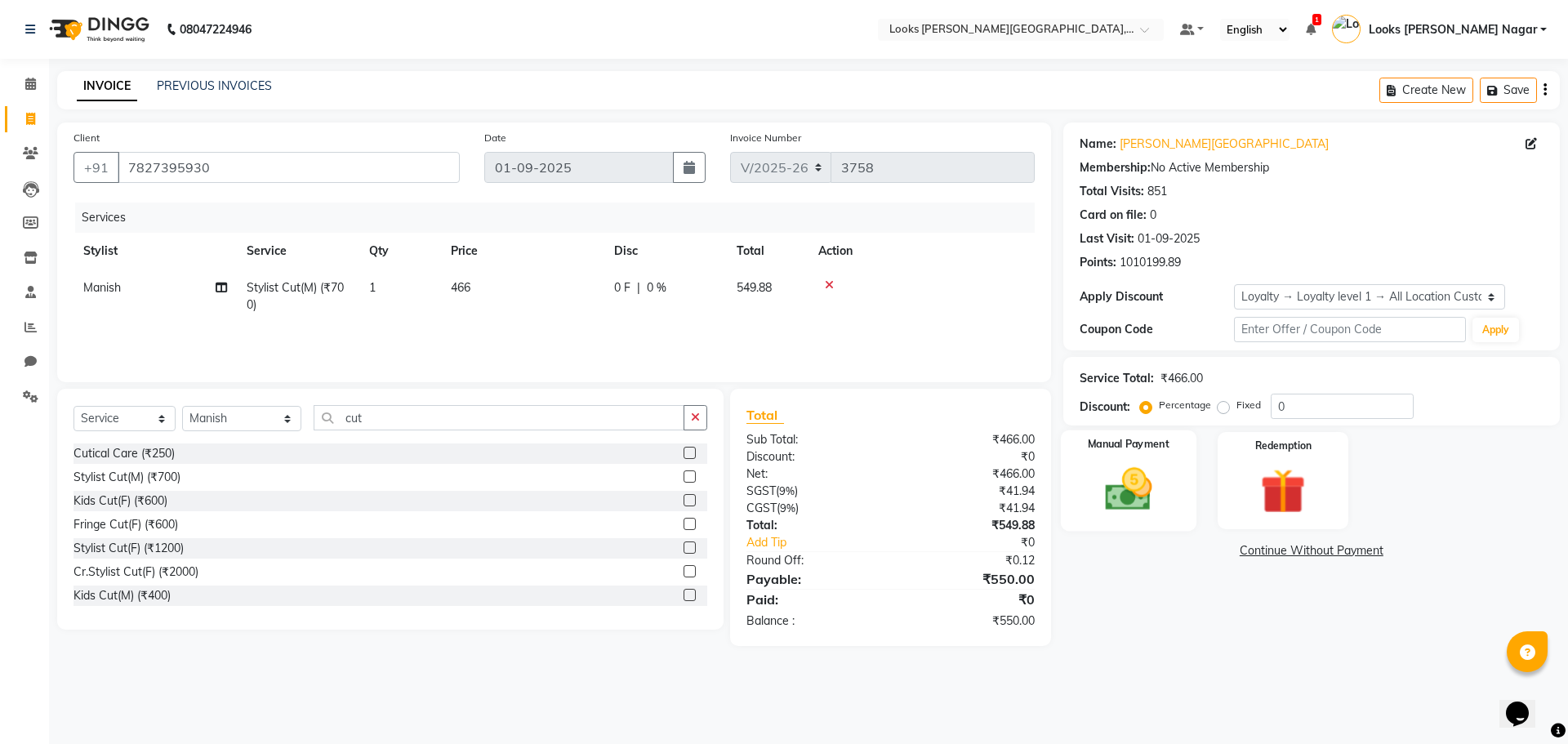
click at [1148, 502] on img at bounding box center [1128, 490] width 76 height 54
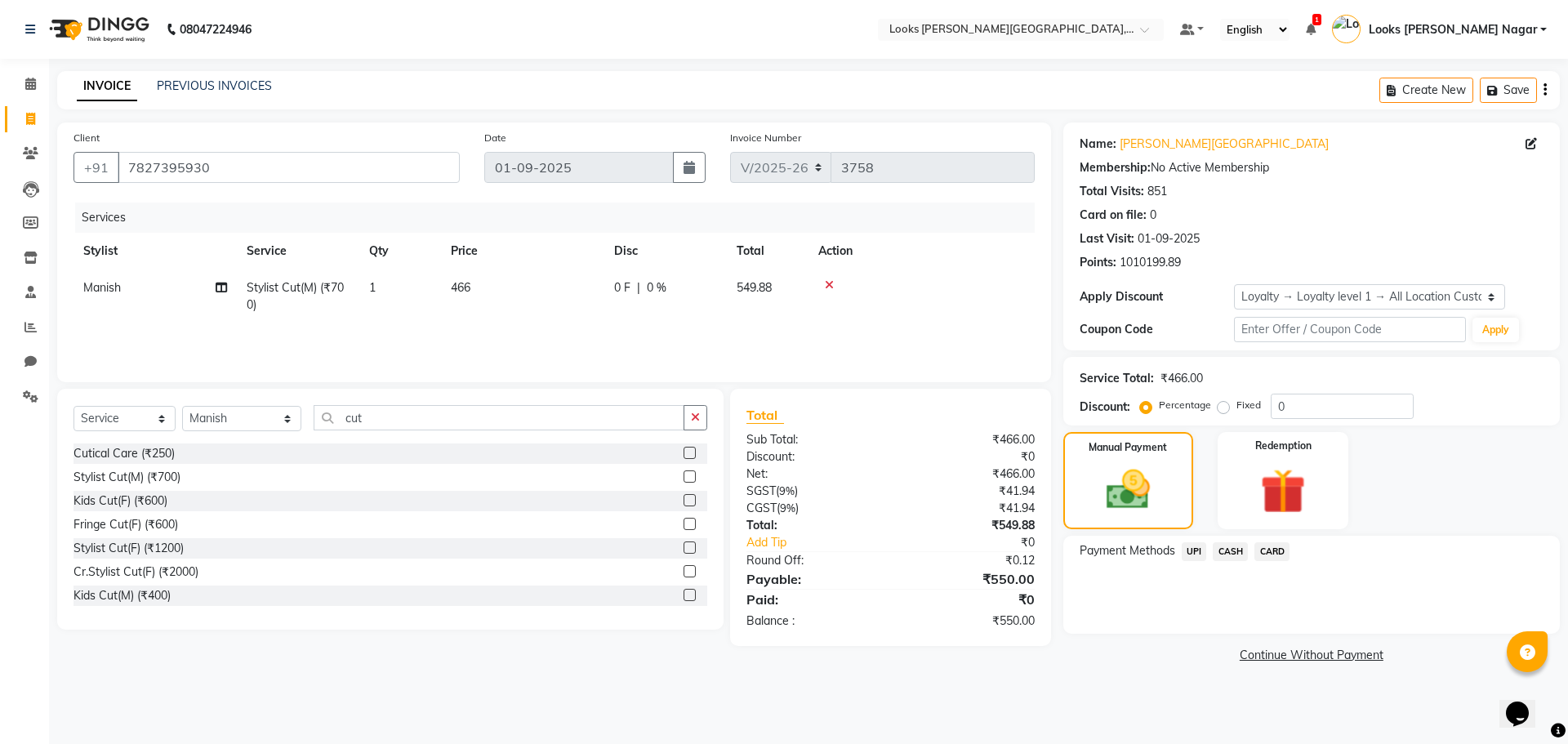
click at [1178, 545] on div "UPI" at bounding box center [1191, 553] width 31 height 22
click at [1202, 551] on span "UPI" at bounding box center [1194, 551] width 25 height 18
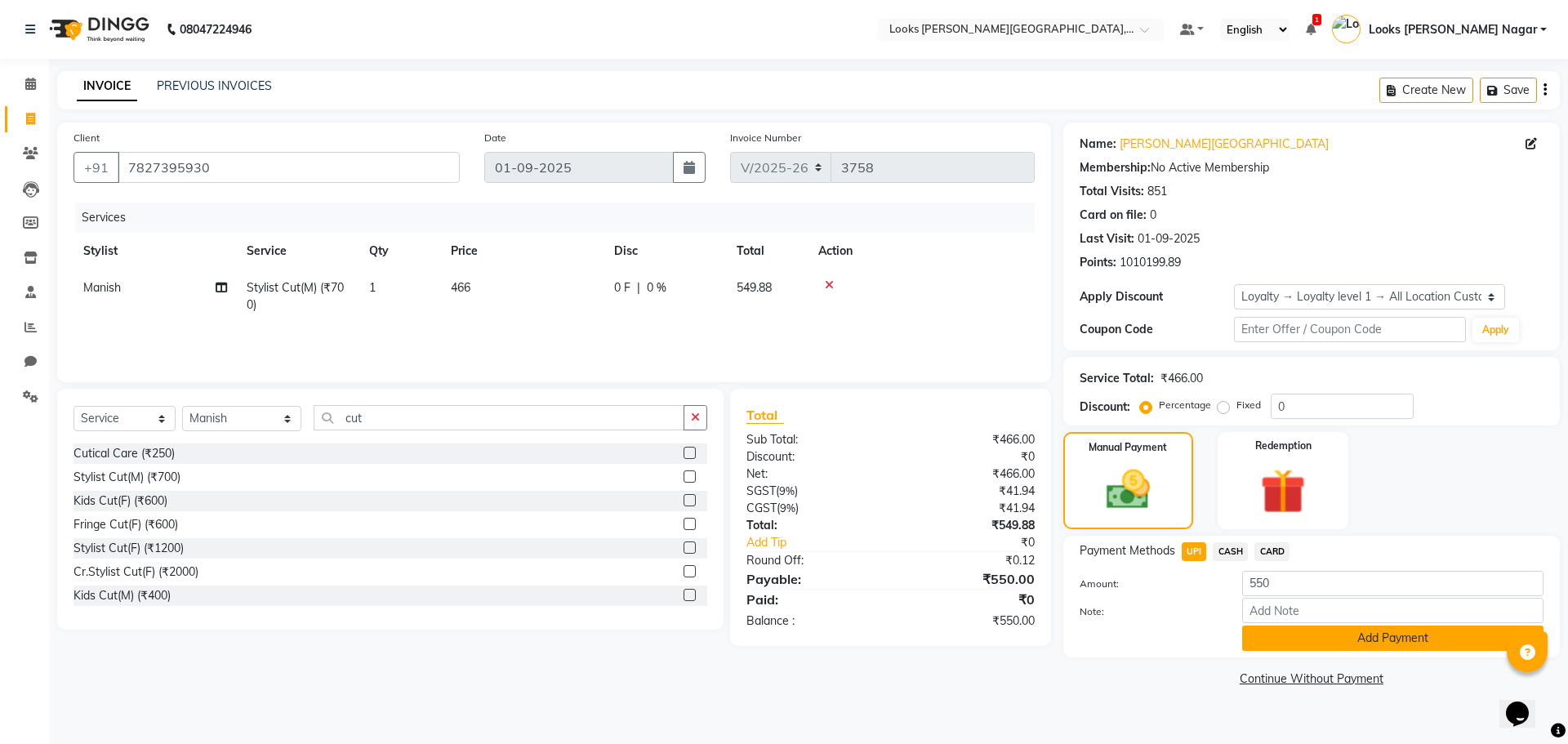
click at [1258, 643] on button "Add Payment" at bounding box center [1392, 637] width 302 height 25
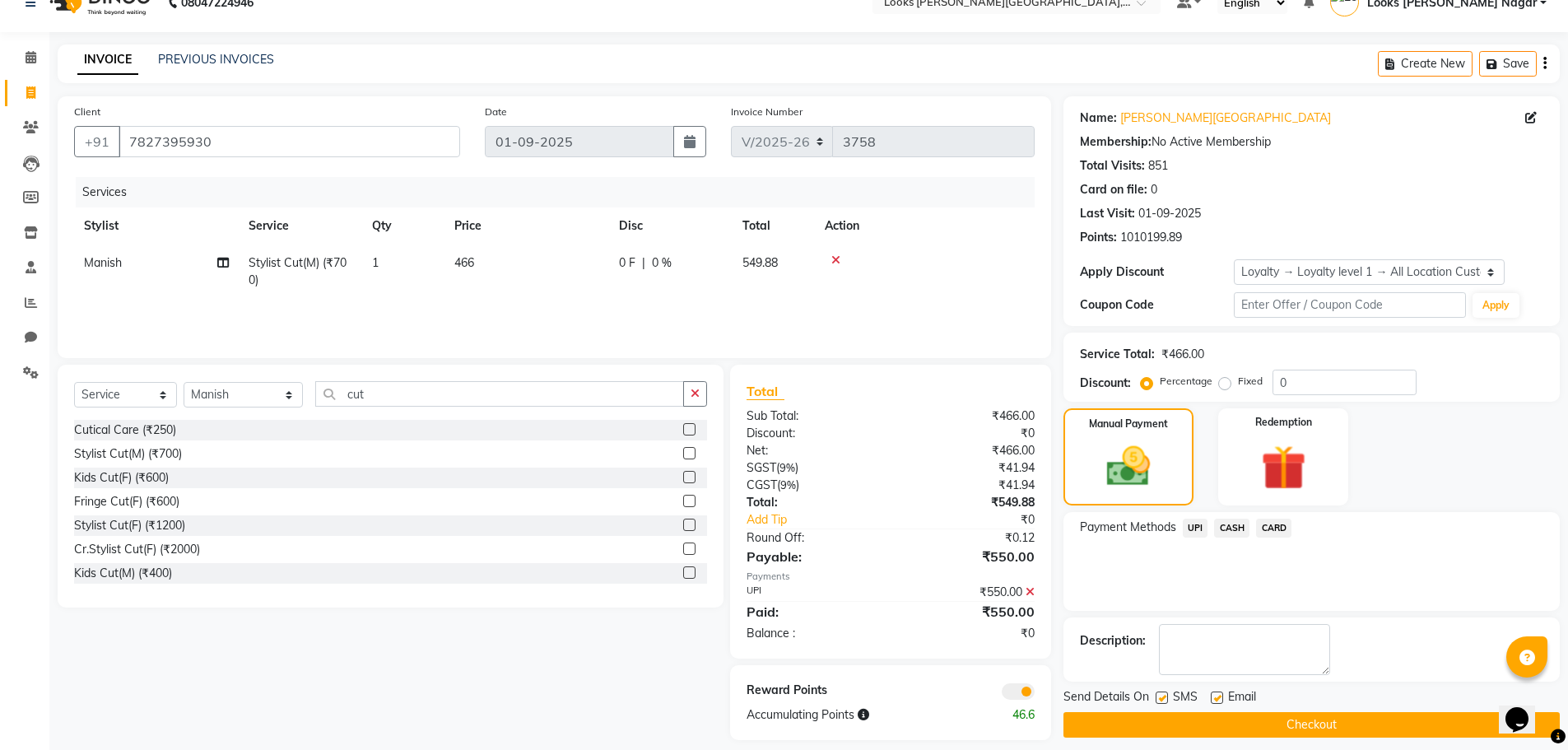
scroll to position [42, 0]
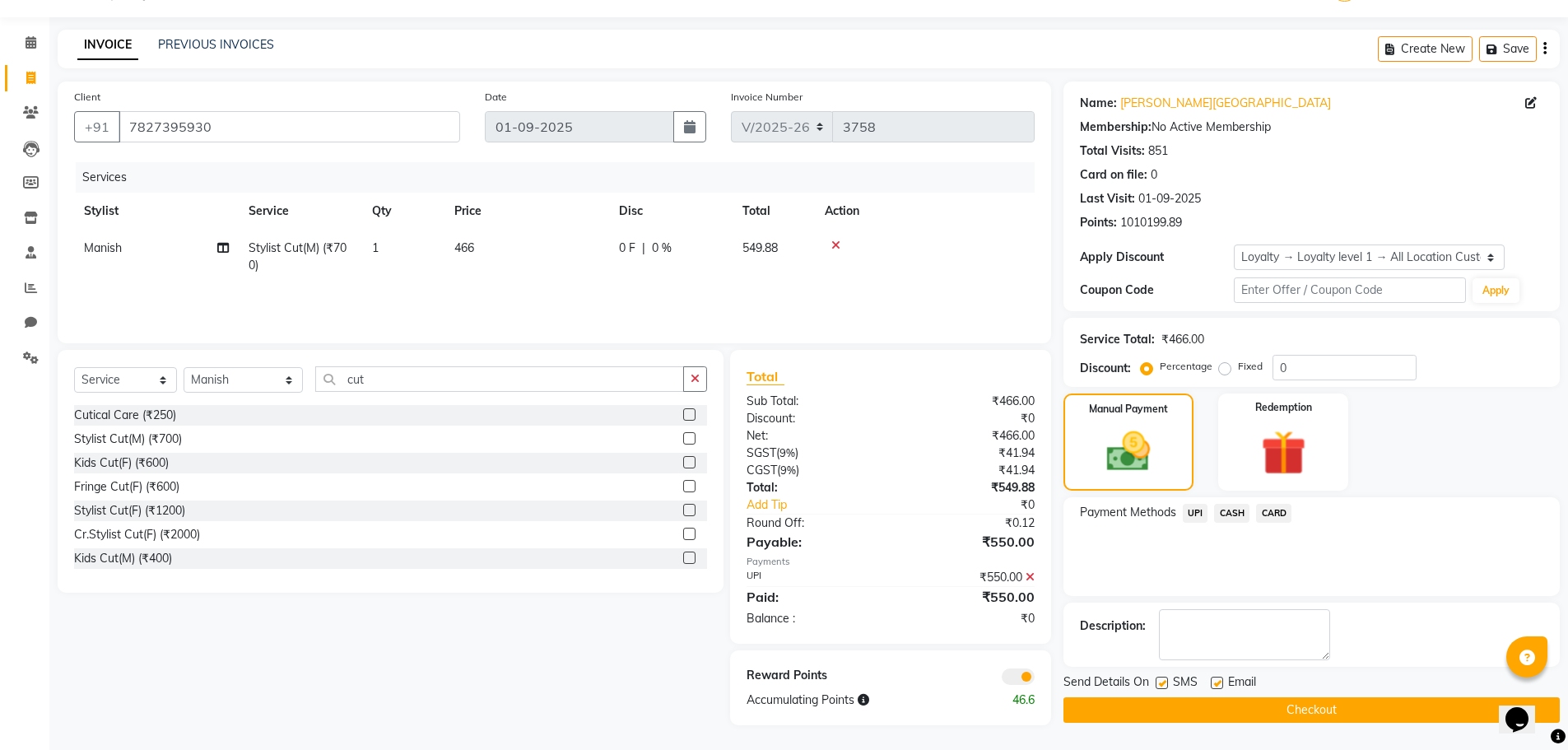
click at [1164, 681] on label at bounding box center [1162, 683] width 12 height 12
click at [1164, 681] on input "checkbox" at bounding box center [1161, 683] width 11 height 11
checkbox input "false"
click at [1145, 713] on button "Checkout" at bounding box center [1311, 709] width 496 height 26
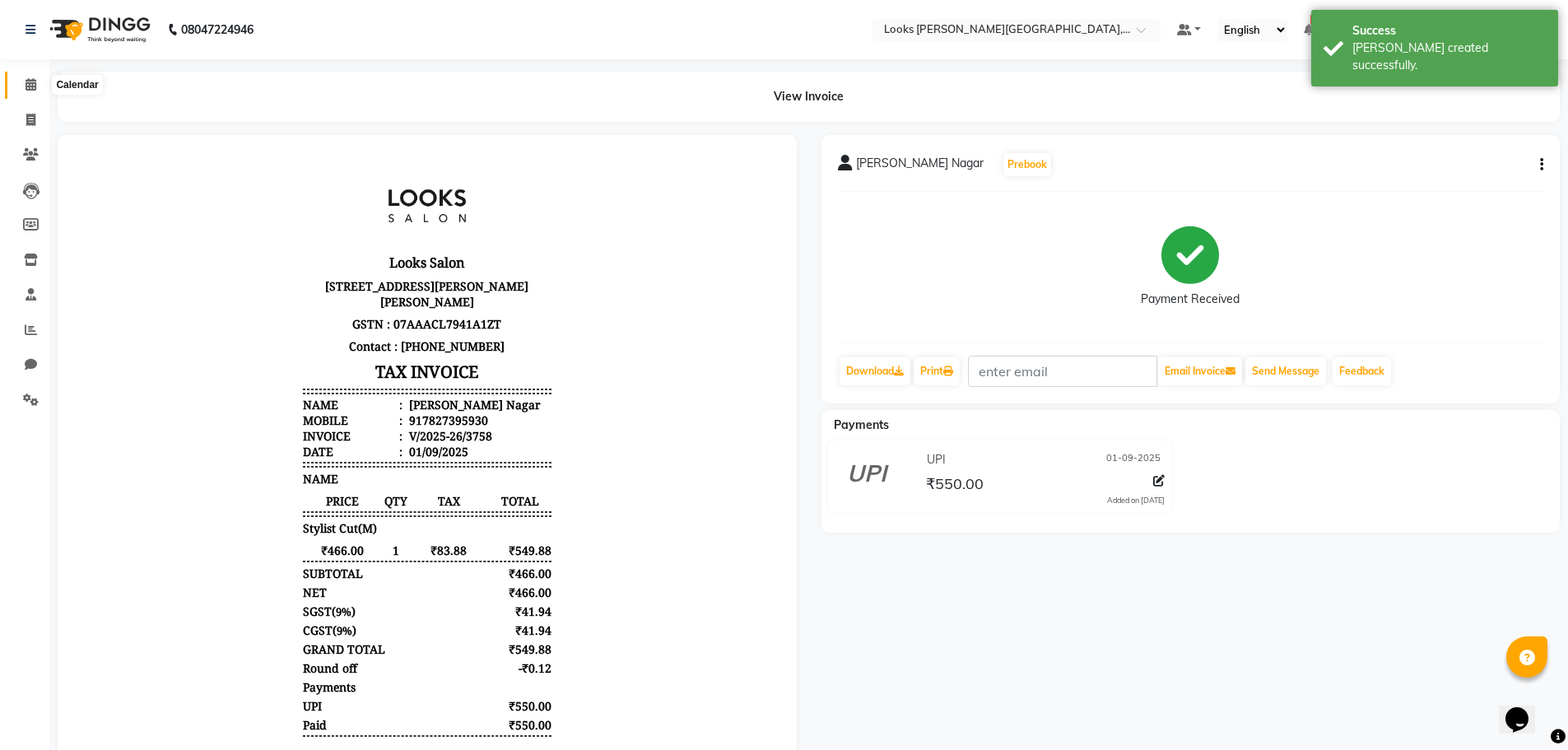
click at [29, 85] on icon at bounding box center [31, 85] width 11 height 12
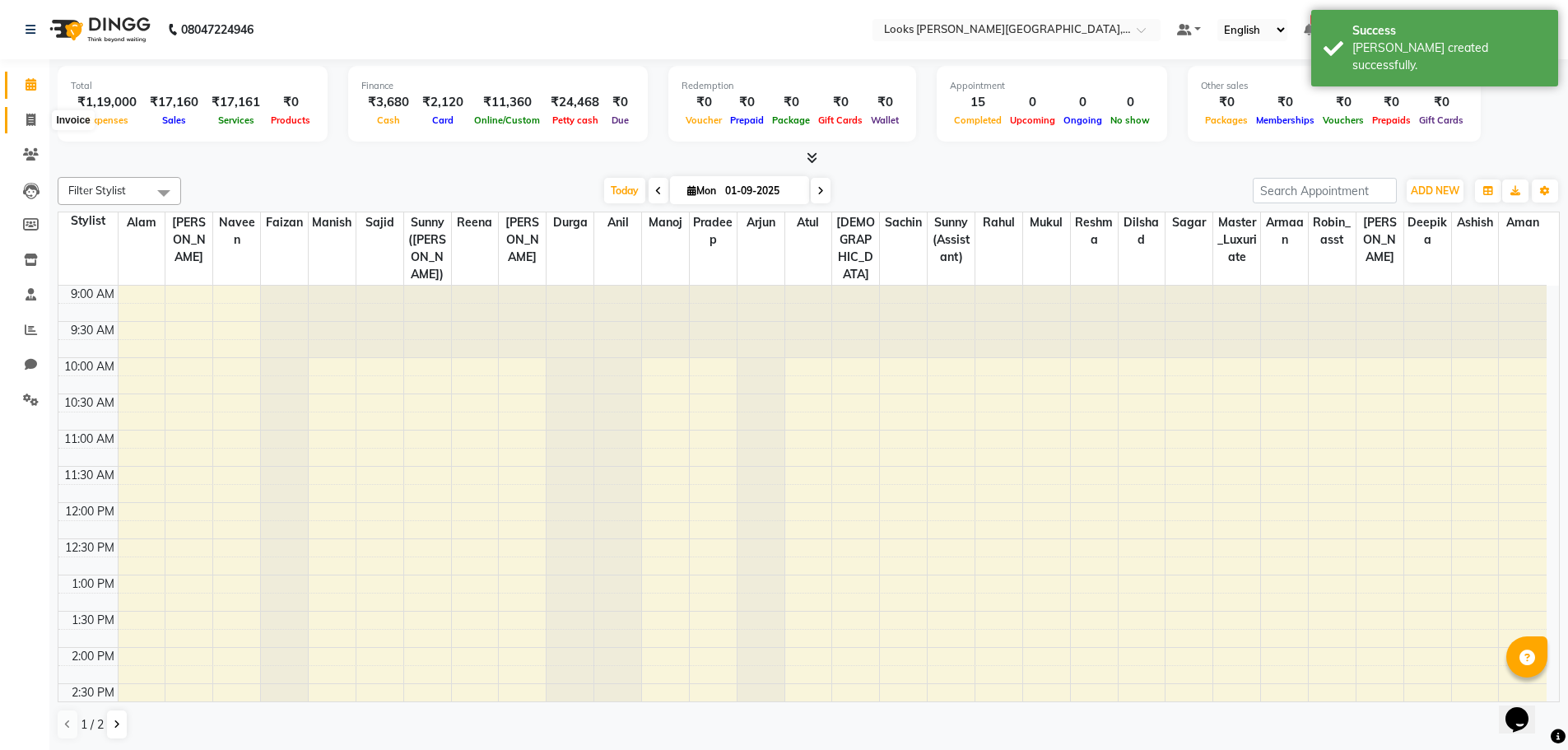
click at [29, 114] on icon at bounding box center [31, 120] width 9 height 12
select select "service"
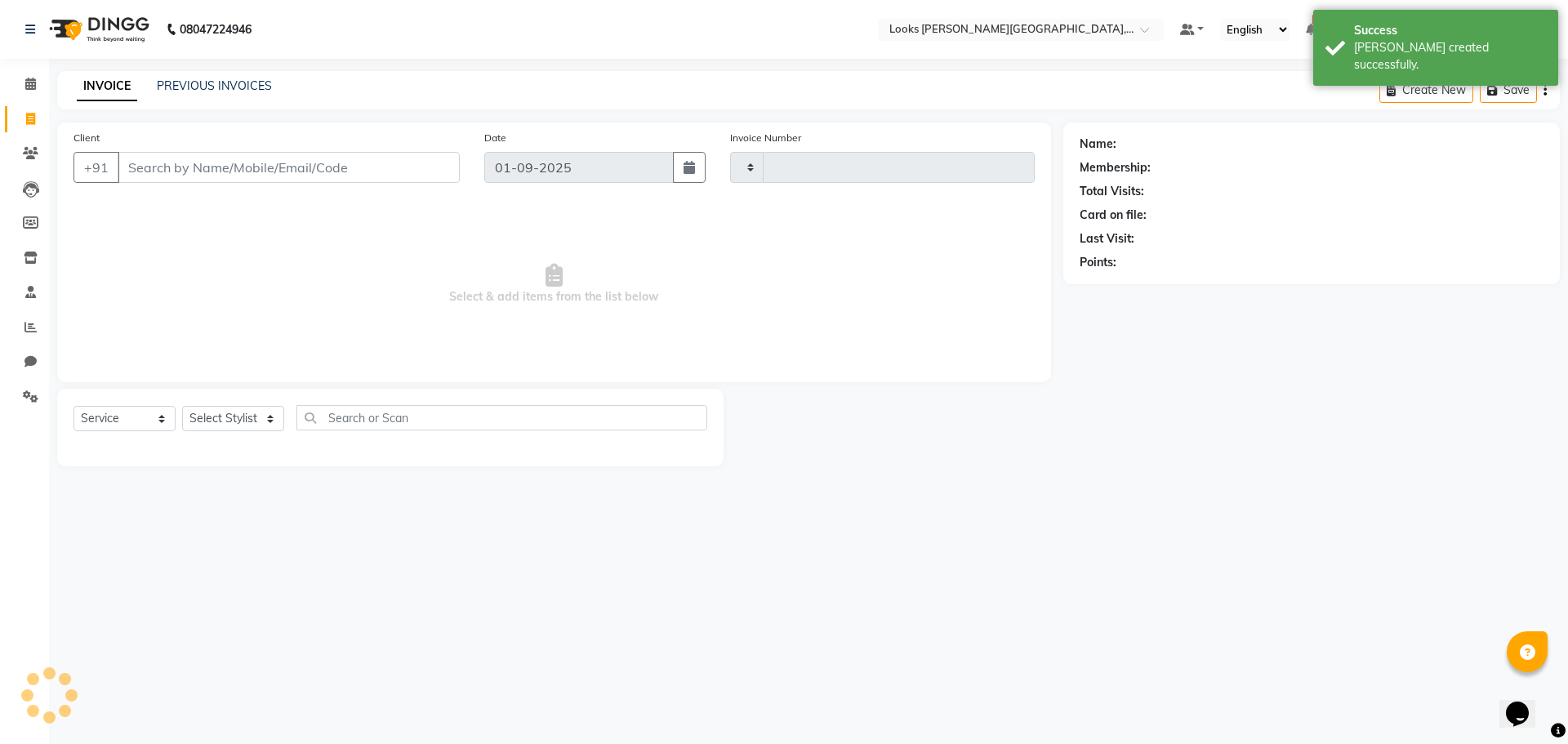
type input "3759"
select select "4327"
click at [178, 80] on link "PREVIOUS INVOICES" at bounding box center [214, 86] width 115 height 15
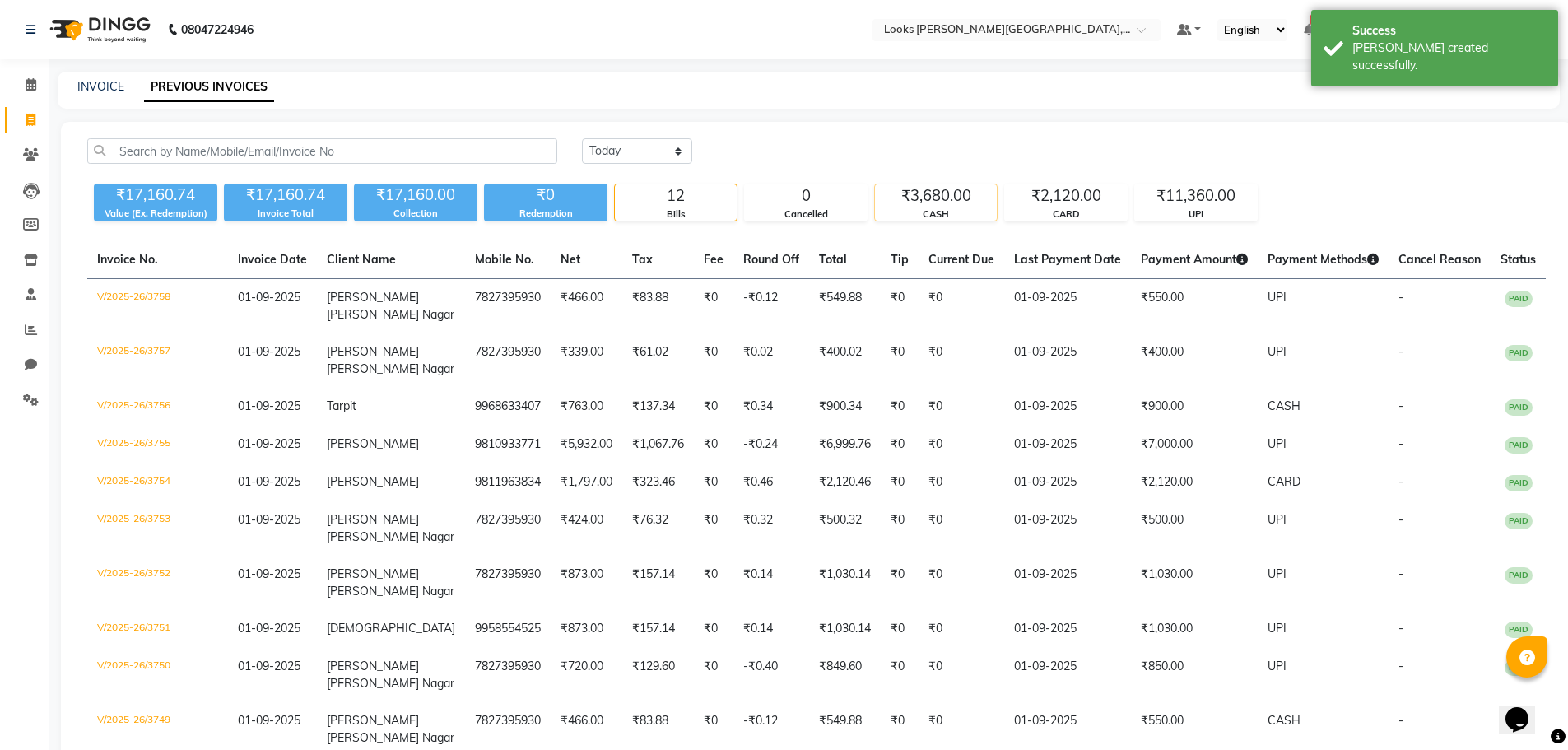
click at [937, 208] on div "CASH" at bounding box center [936, 214] width 122 height 14
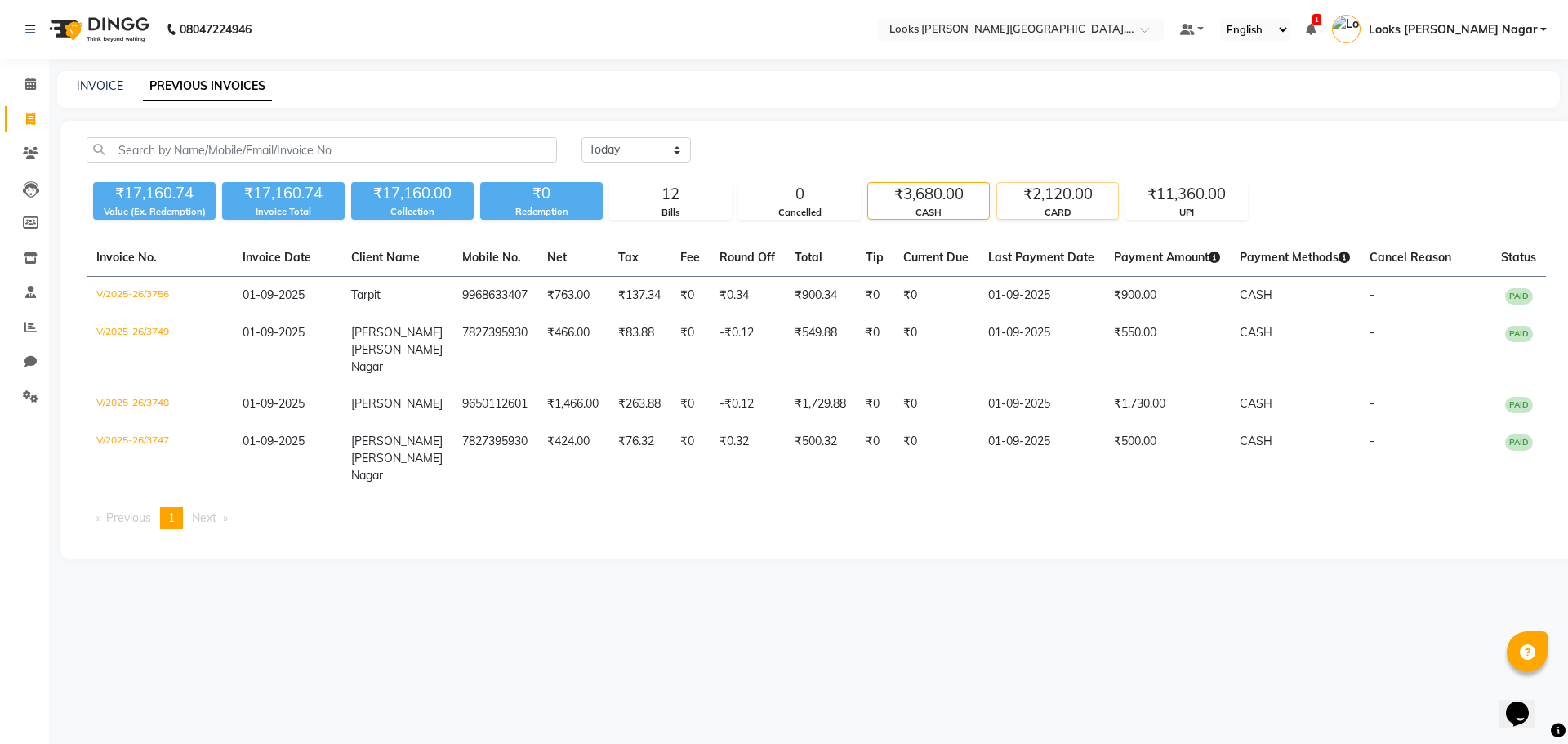
click at [1024, 208] on div "CARD" at bounding box center [1057, 212] width 121 height 14
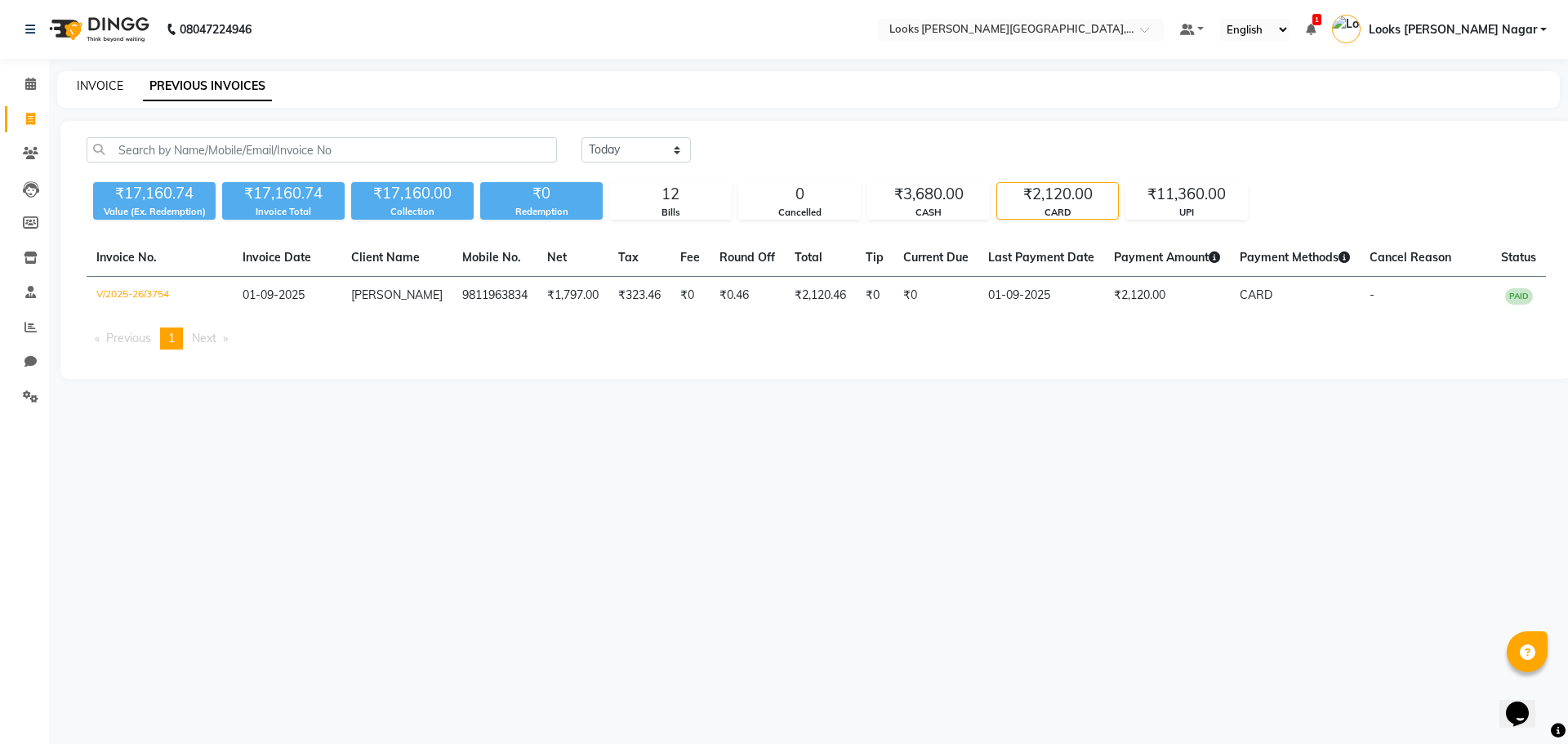
click at [89, 91] on link "INVOICE" at bounding box center [100, 86] width 46 height 15
select select "4327"
select select "service"
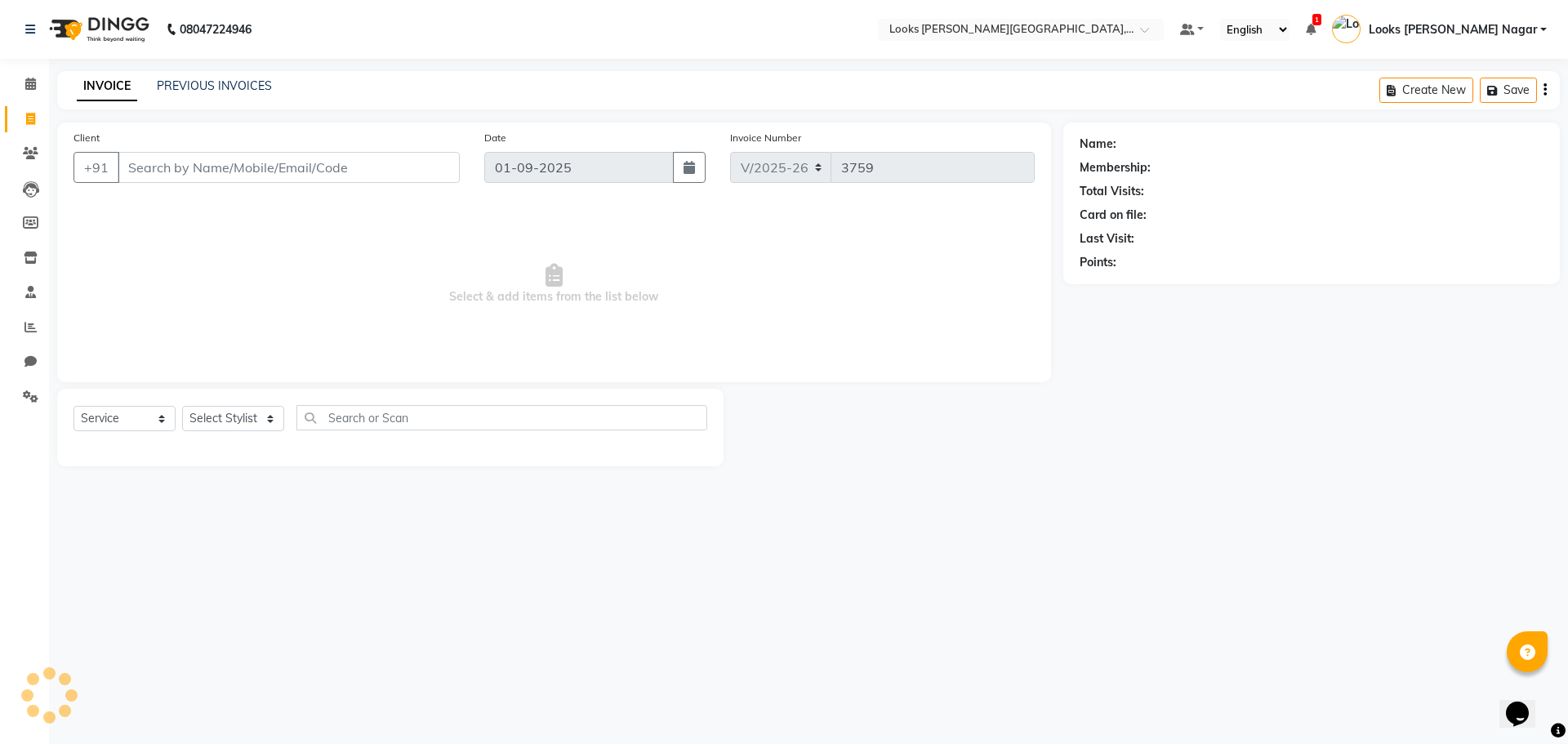
click at [228, 154] on input "Client" at bounding box center [288, 167] width 342 height 31
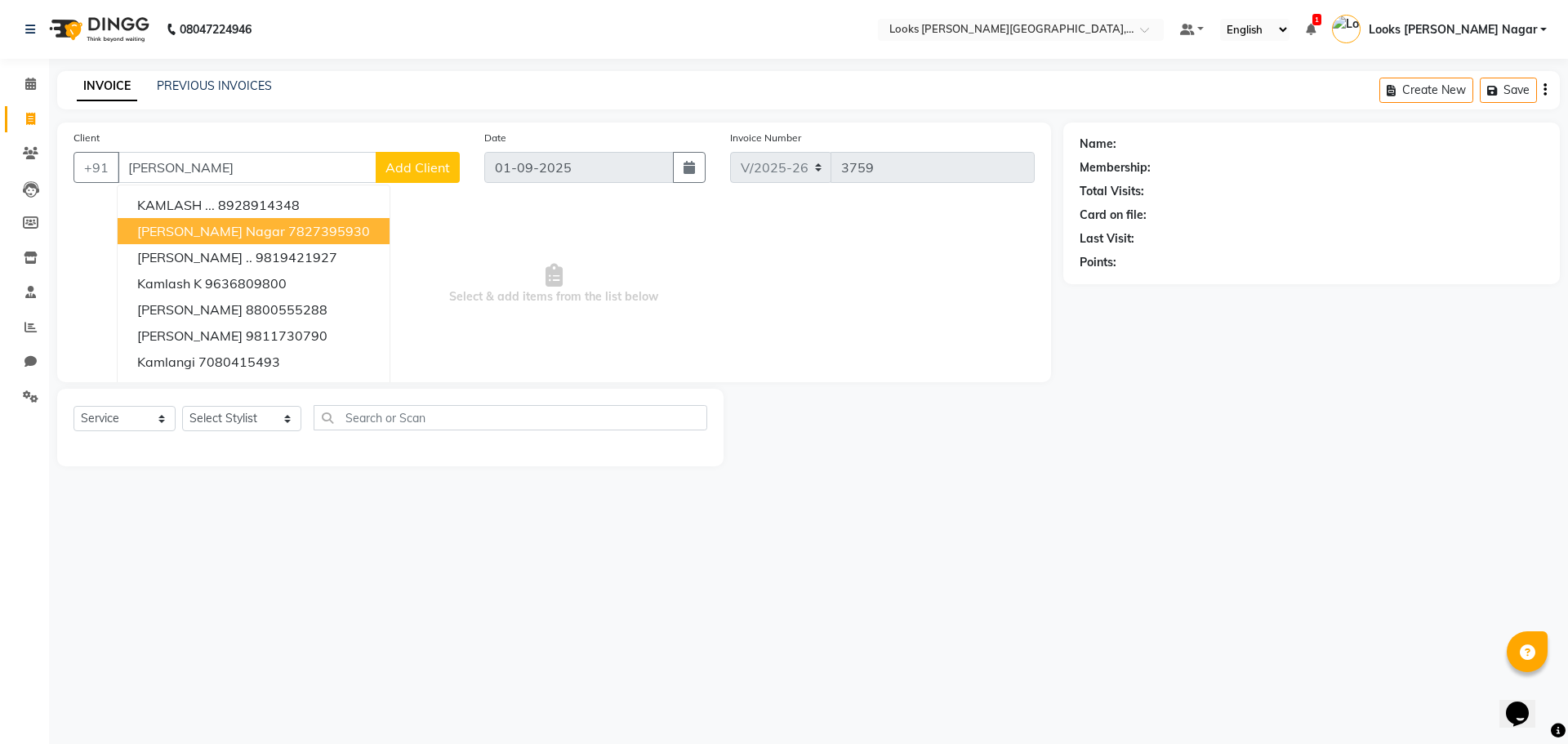
click at [165, 231] on span "[PERSON_NAME] Nagar" at bounding box center [211, 231] width 148 height 17
type input "7827395930"
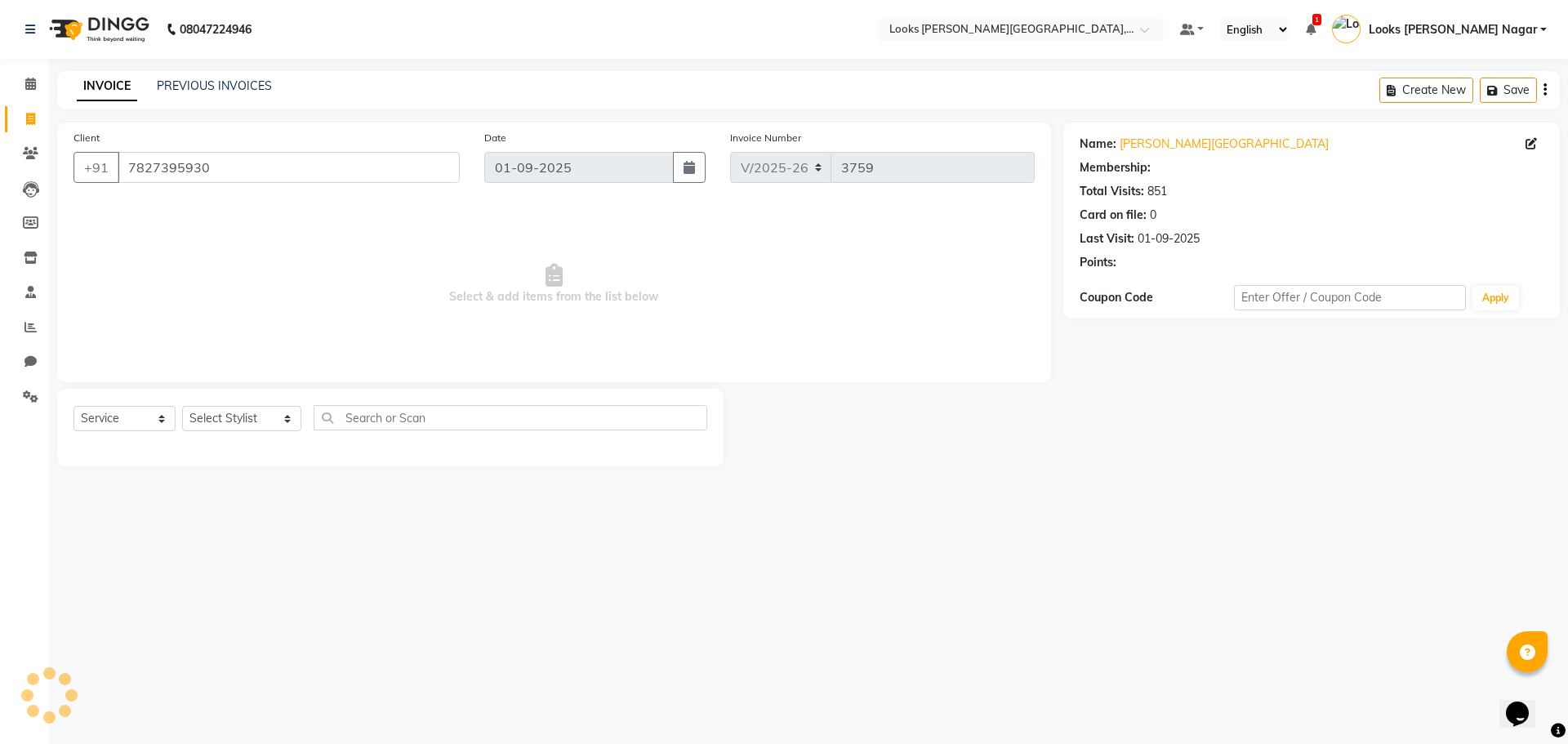
select select "1: Object"
click at [236, 430] on select "Select Stylist Alam Aman Anil Arjun Armaan Ashish Atul Deepika Deepu Dilshad Du…" at bounding box center [241, 418] width 119 height 25
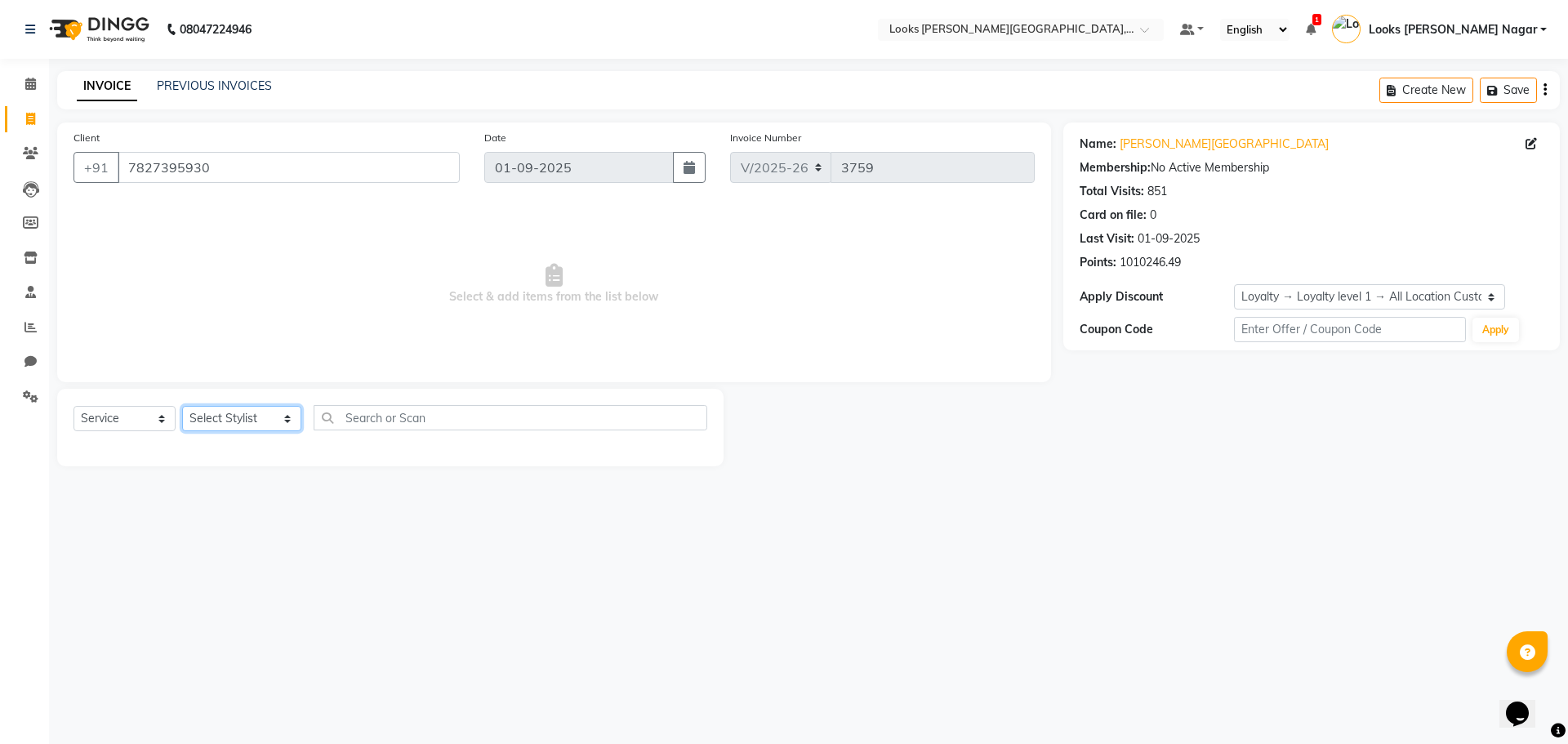
select select "23526"
click at [182, 406] on select "Select Stylist Alam Aman Anil Arjun Armaan Ashish Atul Deepika Deepu Dilshad Du…" at bounding box center [241, 418] width 119 height 25
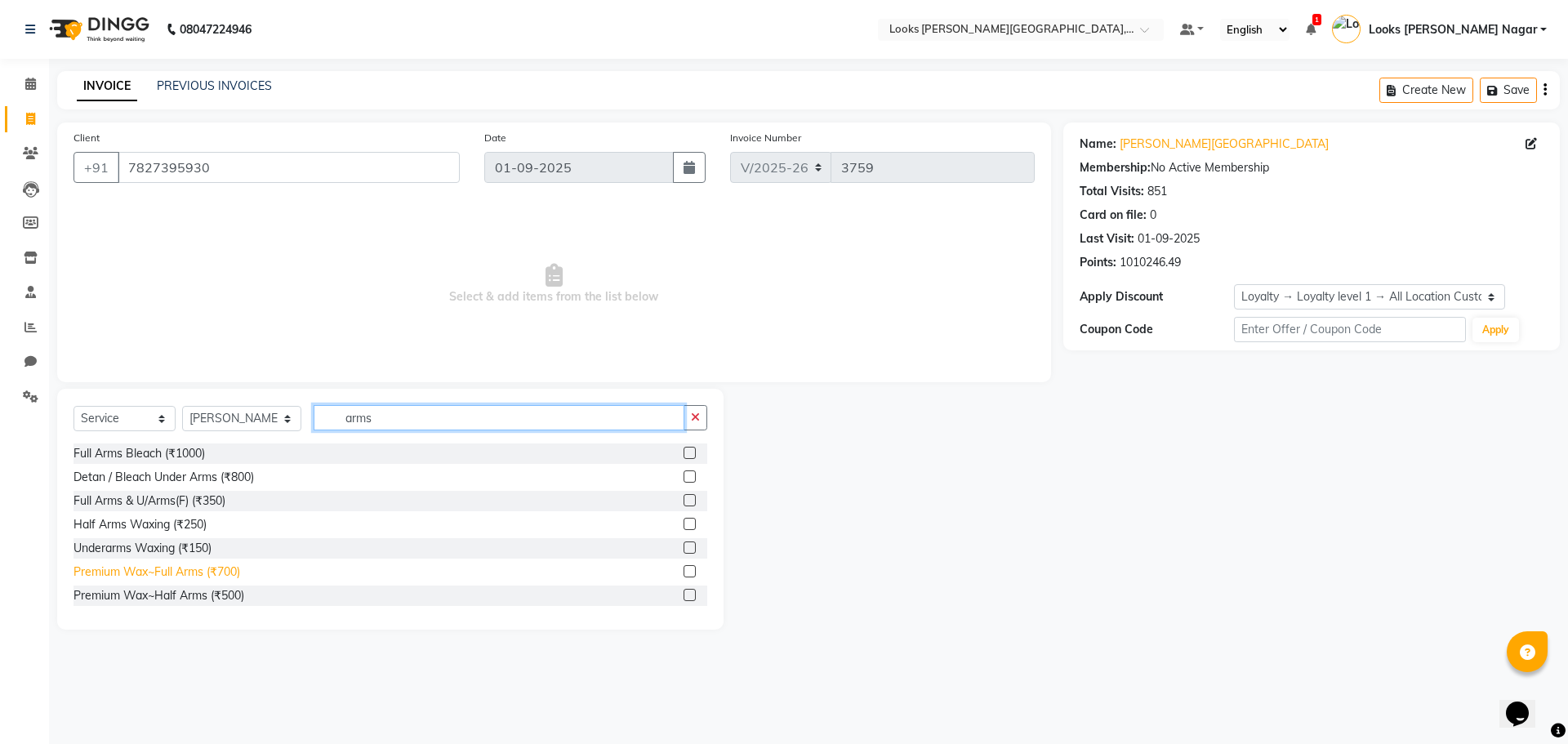
type input "arms"
click at [222, 567] on div "Premium Wax~Full Arms (₹700)" at bounding box center [157, 572] width 166 height 17
checkbox input "false"
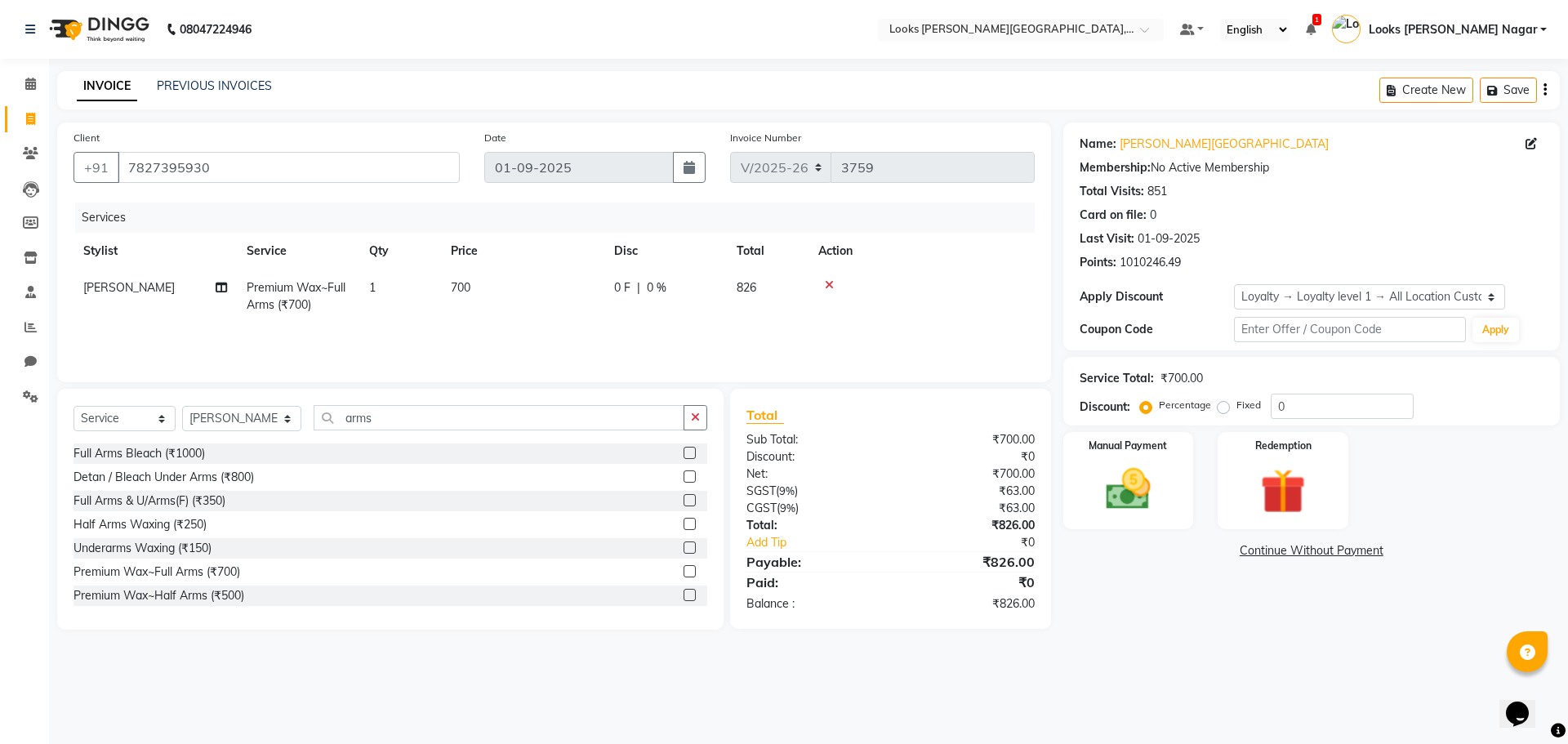
click at [553, 297] on td "700" at bounding box center [522, 296] width 164 height 54
select select "23526"
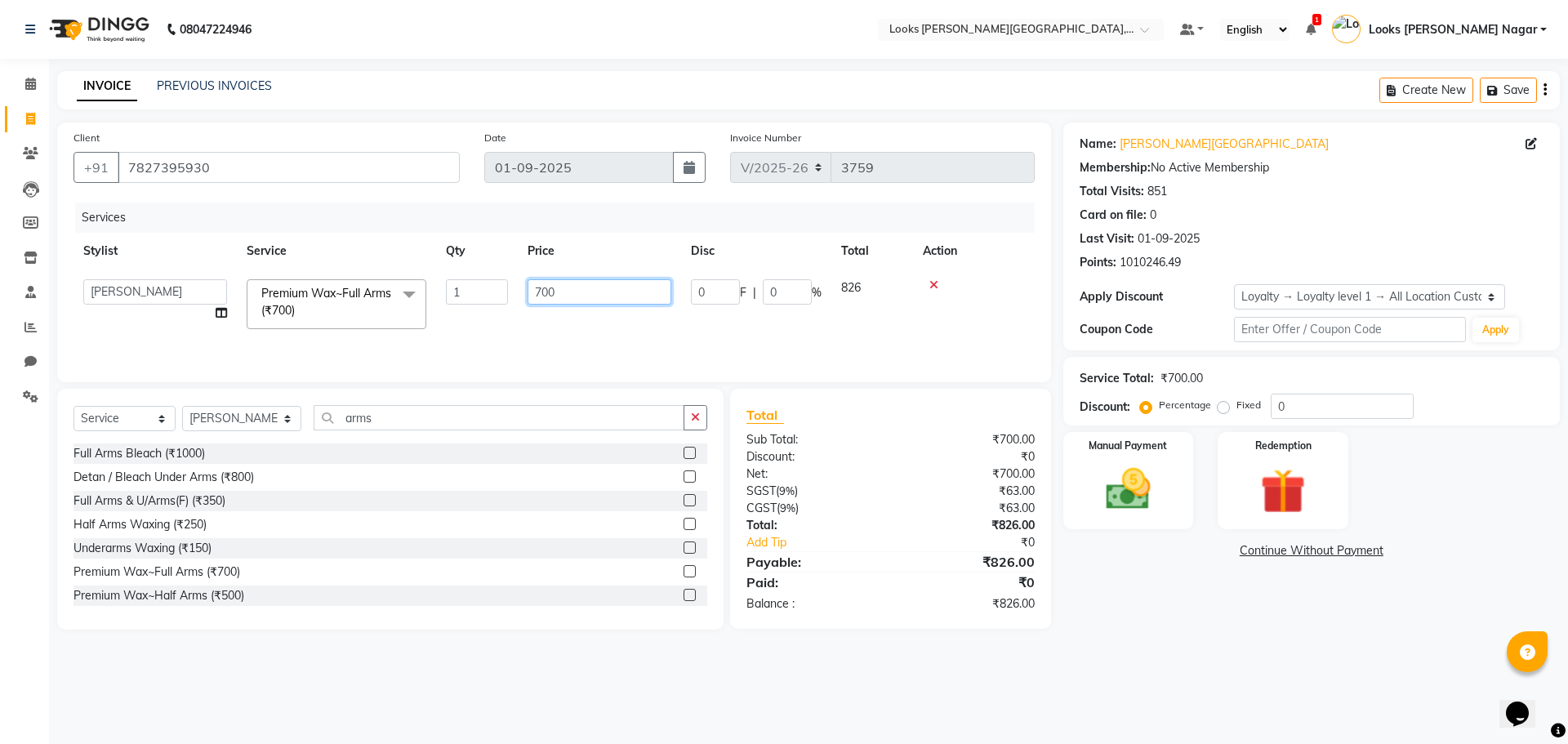
drag, startPoint x: 567, startPoint y: 293, endPoint x: 510, endPoint y: 300, distance: 57.4
click at [510, 300] on tr "Alam Aman Anil Arjun Armaan Ashish Atul Deepika Deepu Dilshad Durga Faizan Jenn…" at bounding box center [554, 303] width 961 height 69
type input "800"
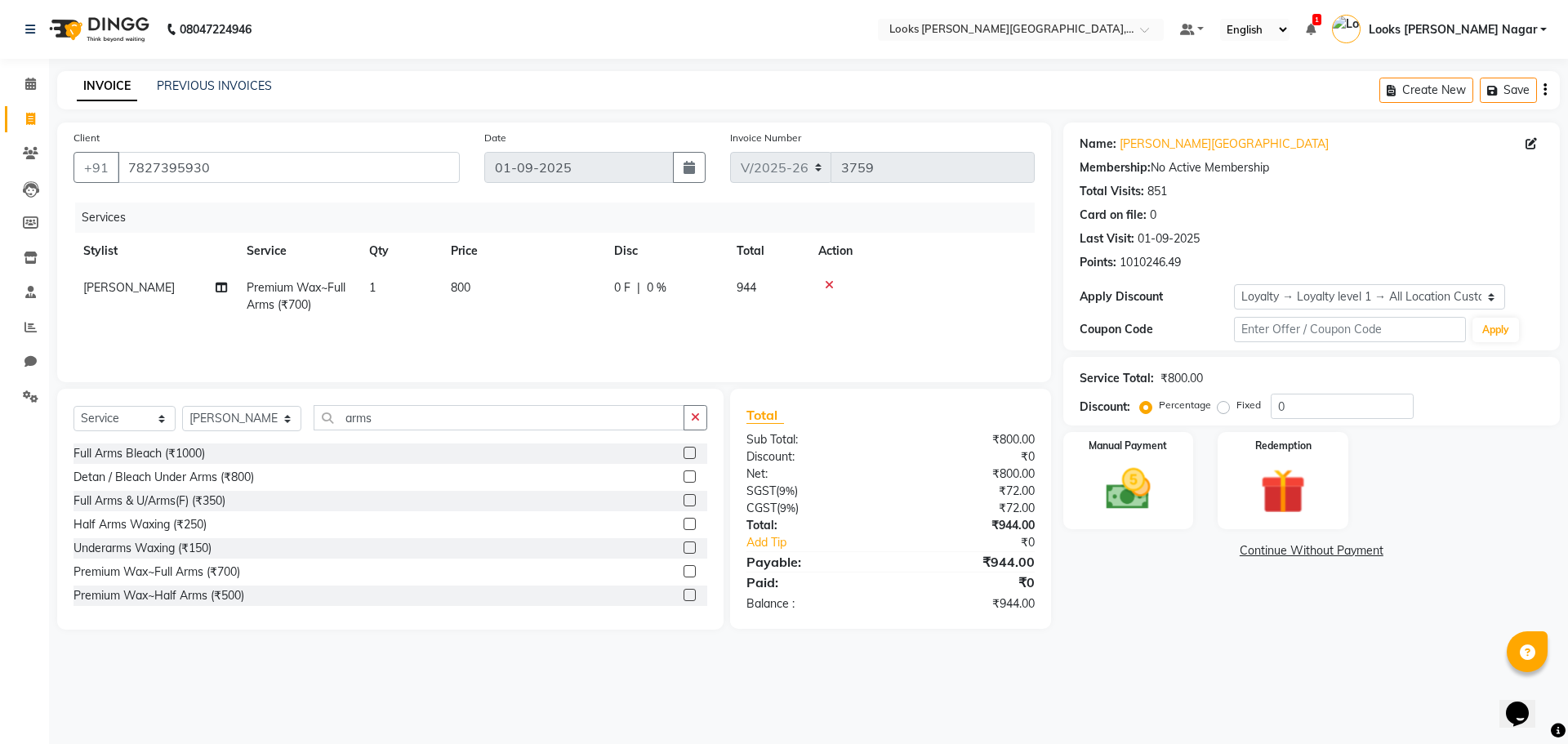
click at [1058, 727] on div "08047224946 Select Location × Looks Kamla Nagar, New Delhi Default Panel My Pan…" at bounding box center [784, 372] width 1568 height 744
drag, startPoint x: 415, startPoint y: 416, endPoint x: 300, endPoint y: 423, distance: 115.2
click at [314, 423] on input "arms" at bounding box center [499, 417] width 371 height 25
type input "legs"
click at [220, 548] on div "Premium Wax~Half Legs (₹500)" at bounding box center [157, 548] width 168 height 17
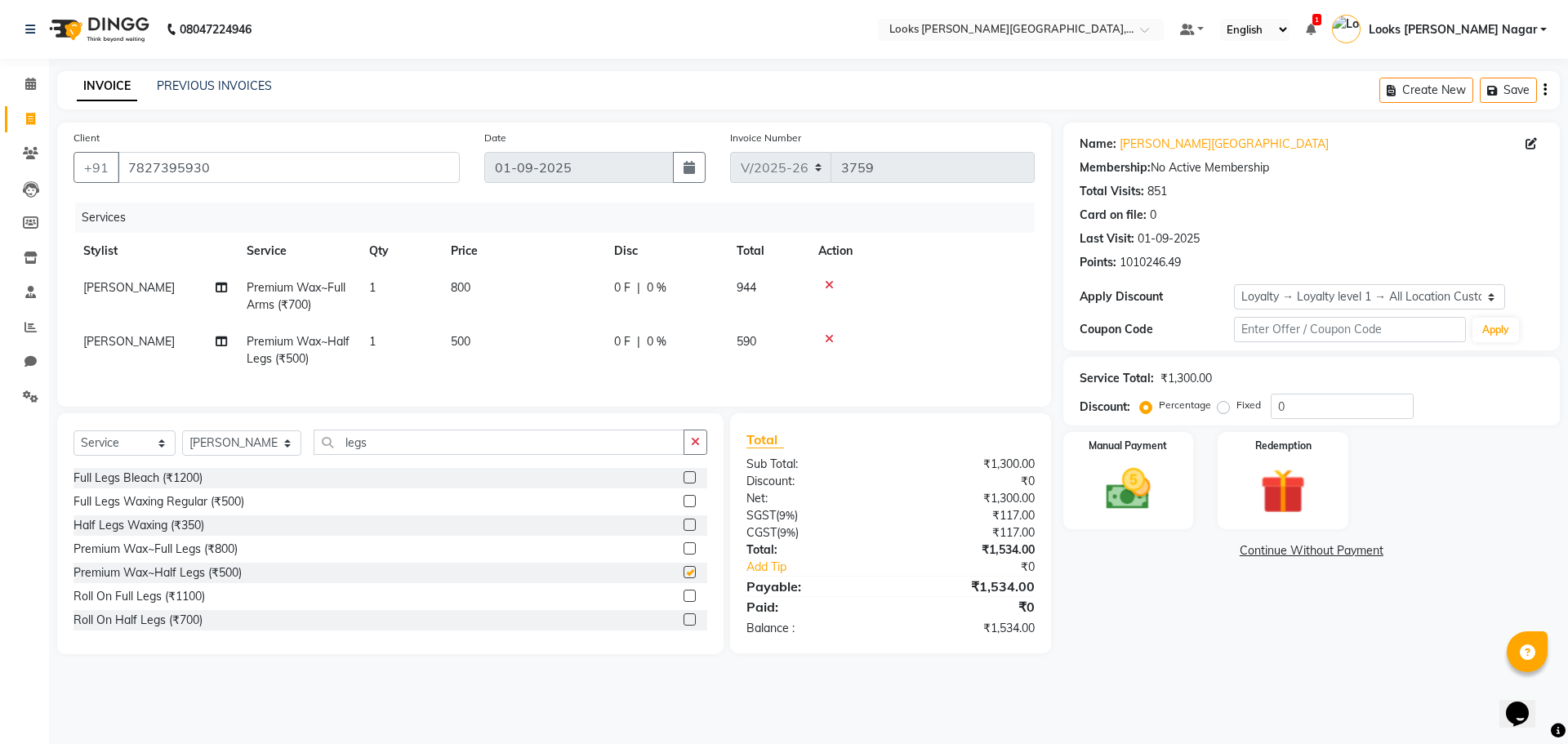
checkbox input "false"
drag, startPoint x: 410, startPoint y: 463, endPoint x: 284, endPoint y: 483, distance: 127.6
click at [284, 483] on div "Select Service Product Membership Package Voucher Prepaid Gift Card Select Styl…" at bounding box center [390, 532] width 666 height 240
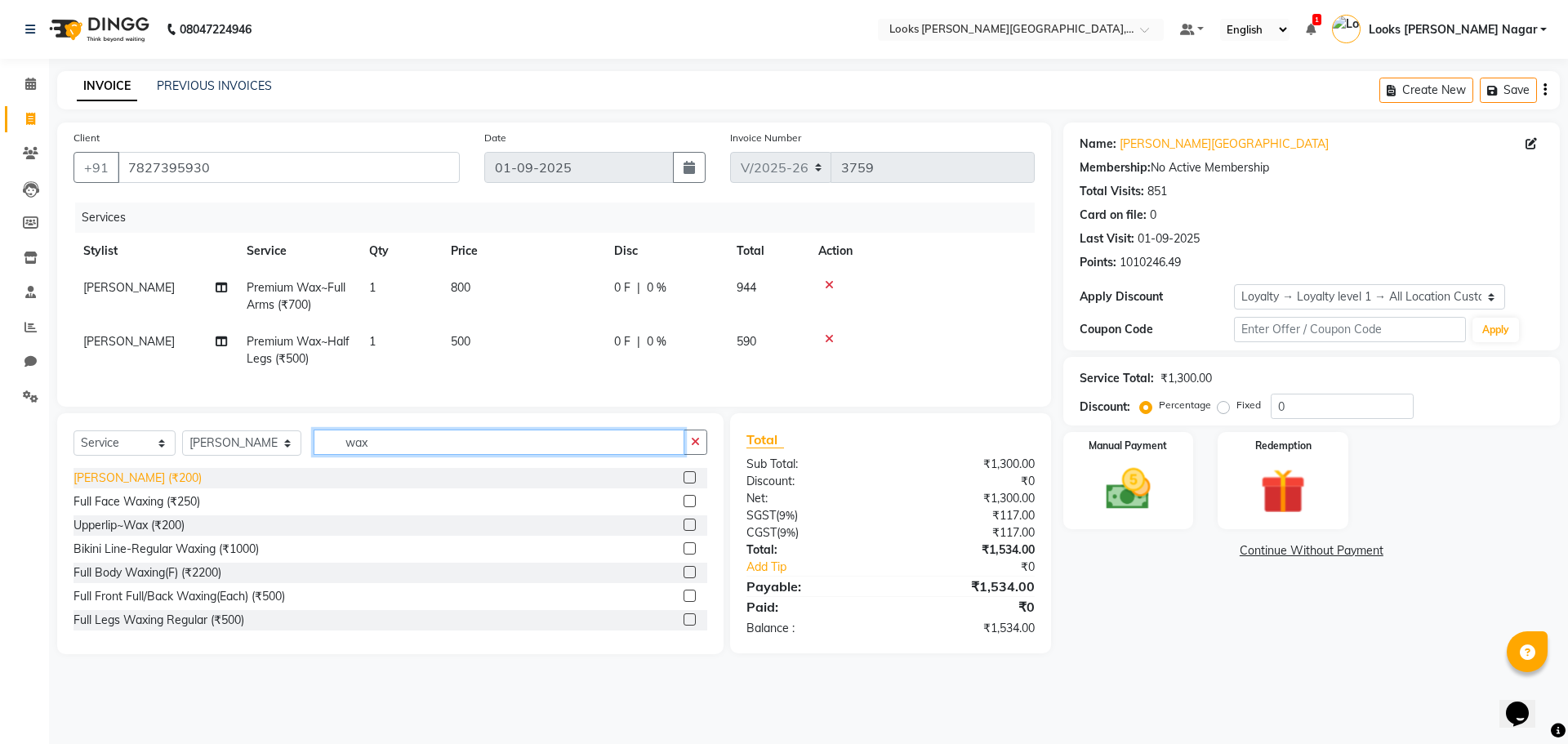
type input "wax"
click at [143, 487] on div "Chin Waxing (₹200)" at bounding box center [137, 478] width 129 height 17
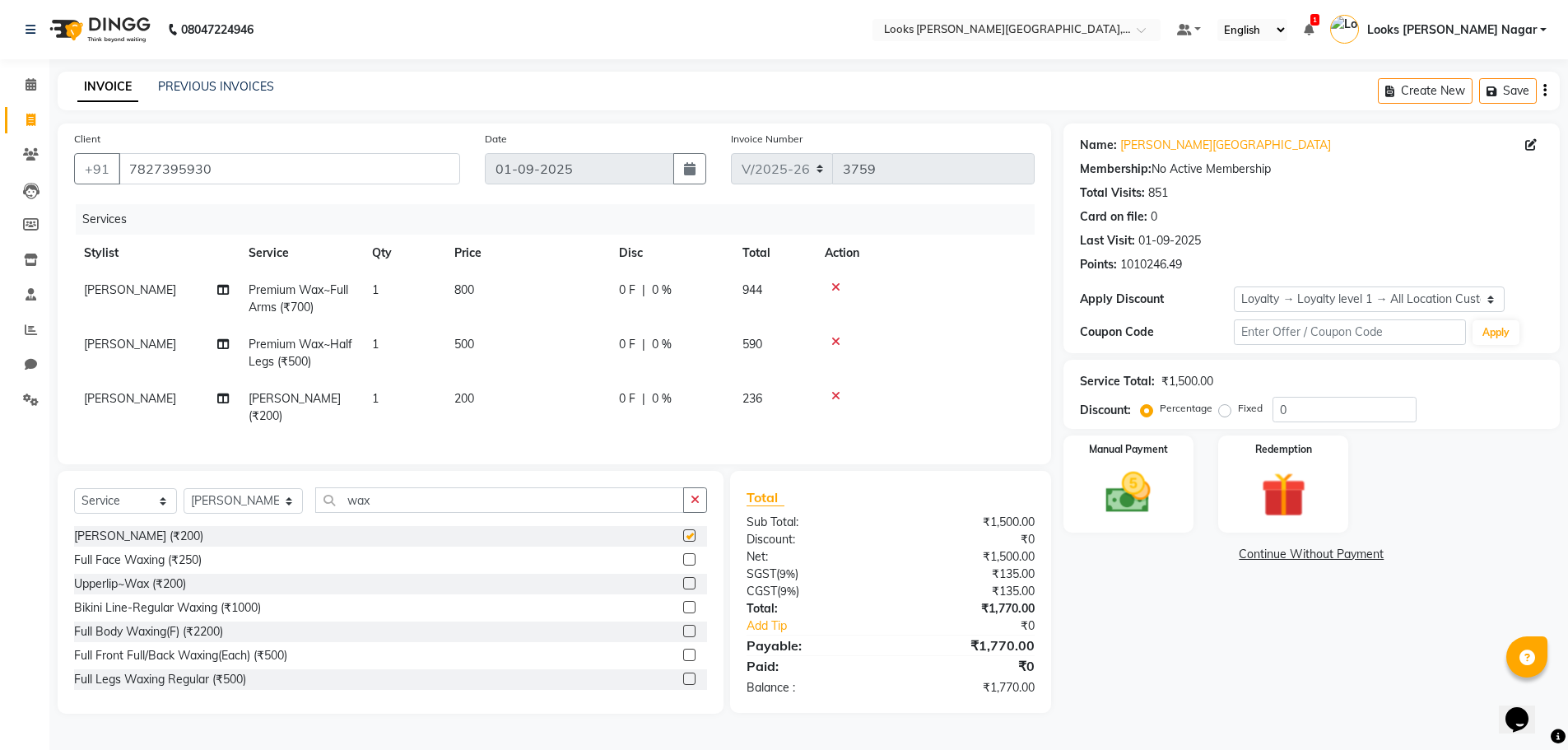
checkbox input "false"
click at [527, 270] on th "Price" at bounding box center [526, 253] width 165 height 37
click at [564, 334] on td "500" at bounding box center [526, 353] width 165 height 55
select select "23526"
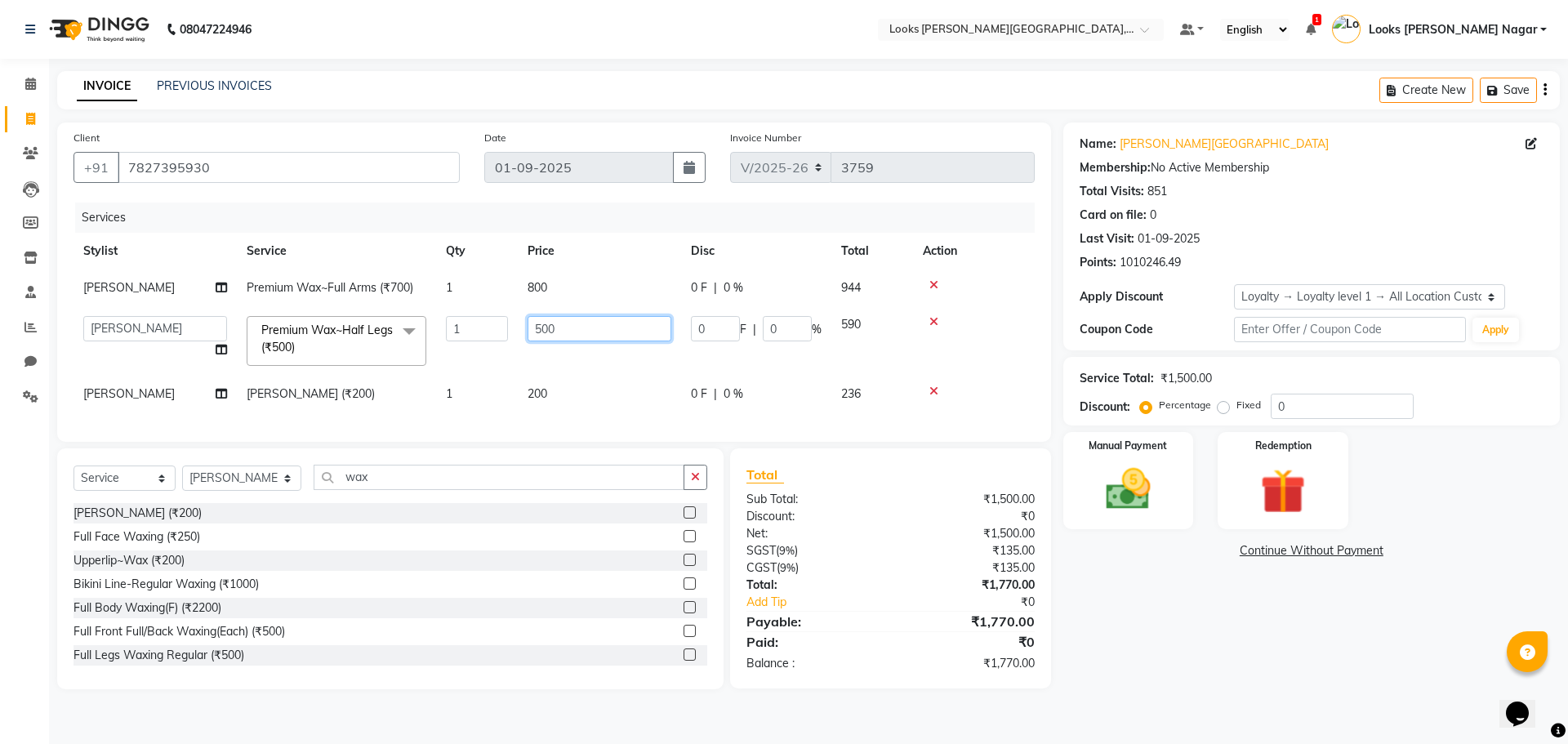
drag, startPoint x: 574, startPoint y: 333, endPoint x: 456, endPoint y: 395, distance: 133.3
click at [493, 378] on tbody "Kavya Premium Wax~Full Arms (₹700) 1 800 0 F | 0 % 944 Alam Aman Anil Arjun Arm…" at bounding box center [554, 340] width 961 height 143
type input "600"
click at [584, 407] on td "200" at bounding box center [599, 394] width 164 height 37
select select "23526"
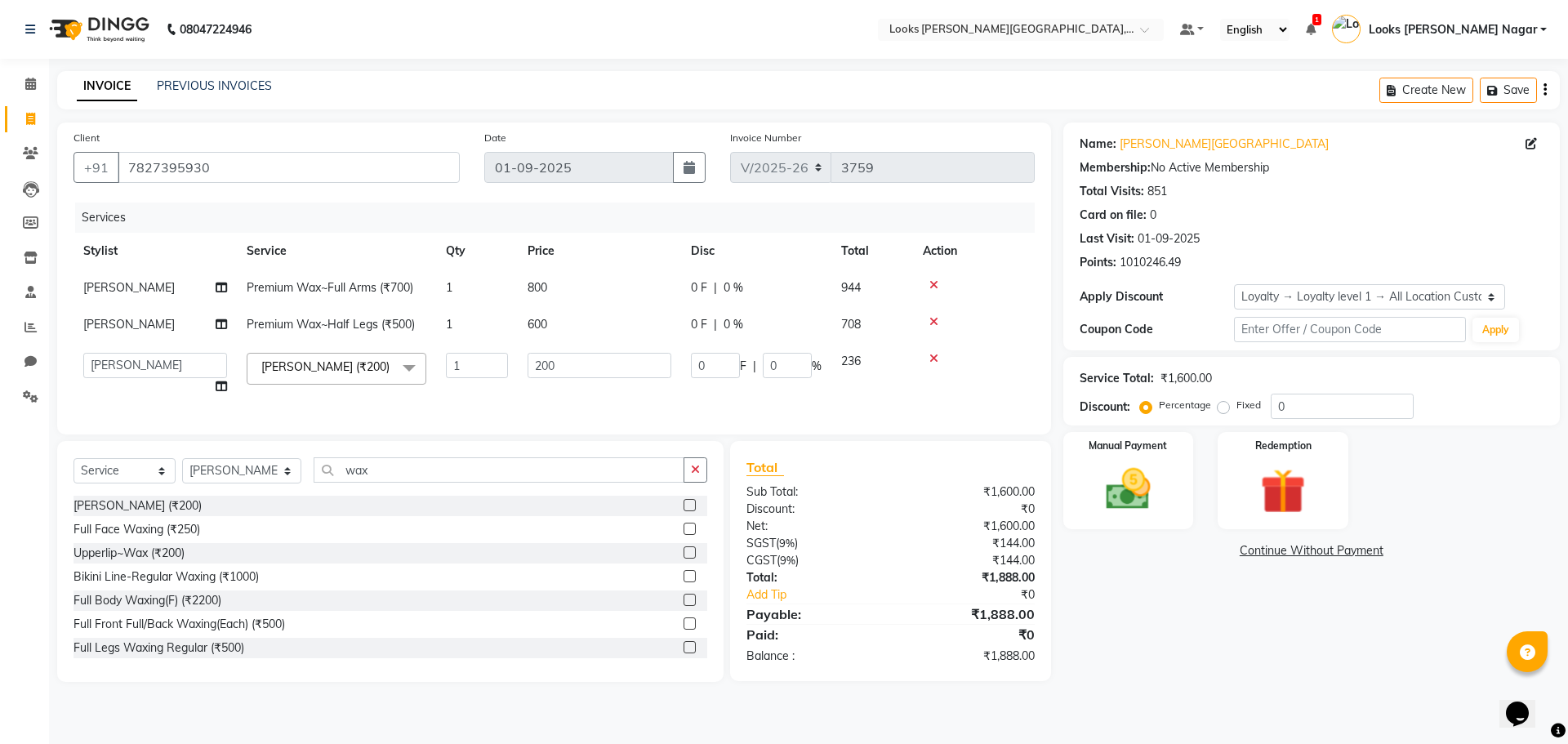
click at [1171, 621] on div "Name: Kamla Kamla Nagar Membership: No Active Membership Total Visits: 851 Card…" at bounding box center [1318, 402] width 509 height 560
drag, startPoint x: 401, startPoint y: 490, endPoint x: 144, endPoint y: 563, distance: 267.2
click at [147, 561] on div "Select Service Product Membership Package Voucher Prepaid Gift Card Select Styl…" at bounding box center [390, 560] width 666 height 240
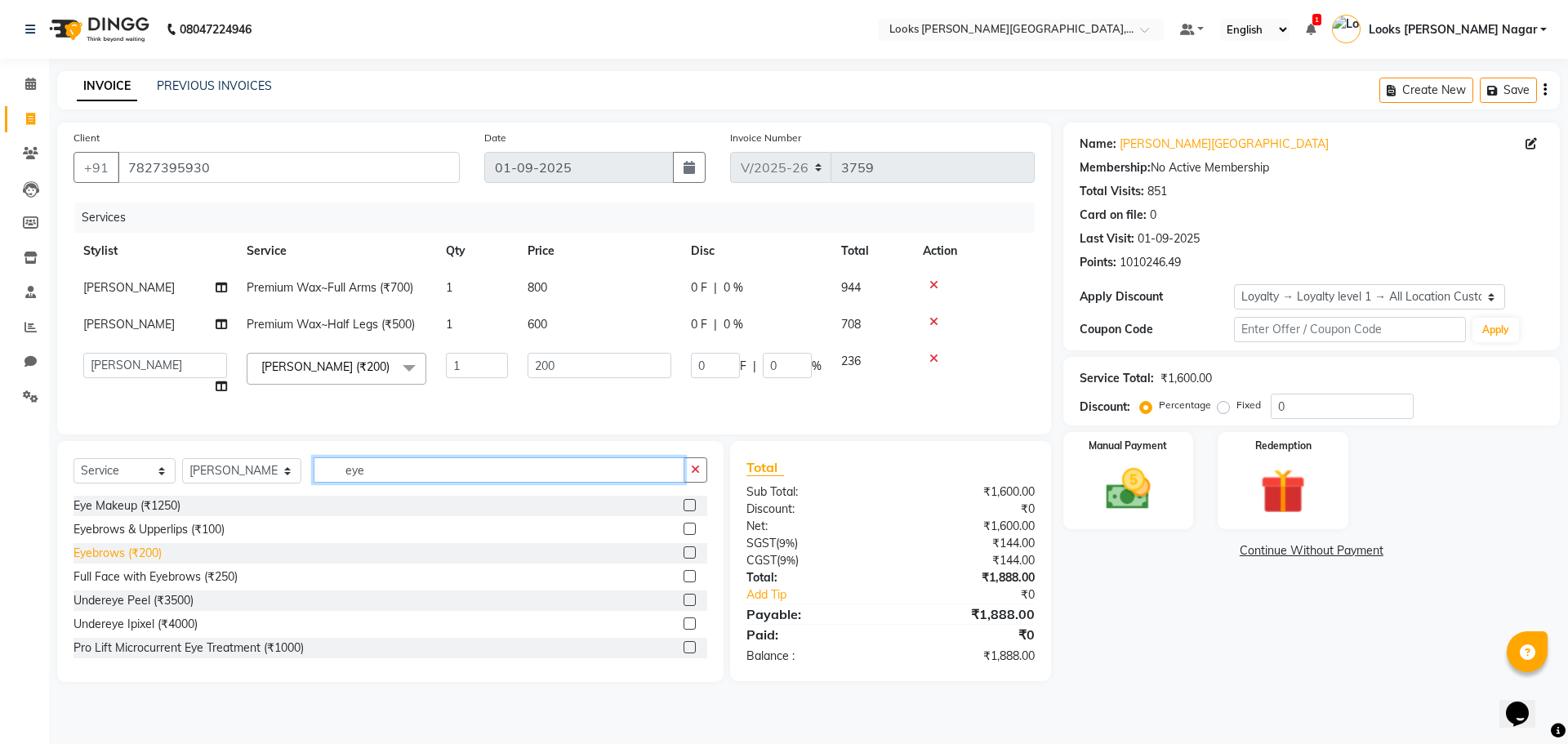
type input "eye"
click at [126, 561] on div "Eyebrows (₹200)" at bounding box center [117, 553] width 88 height 17
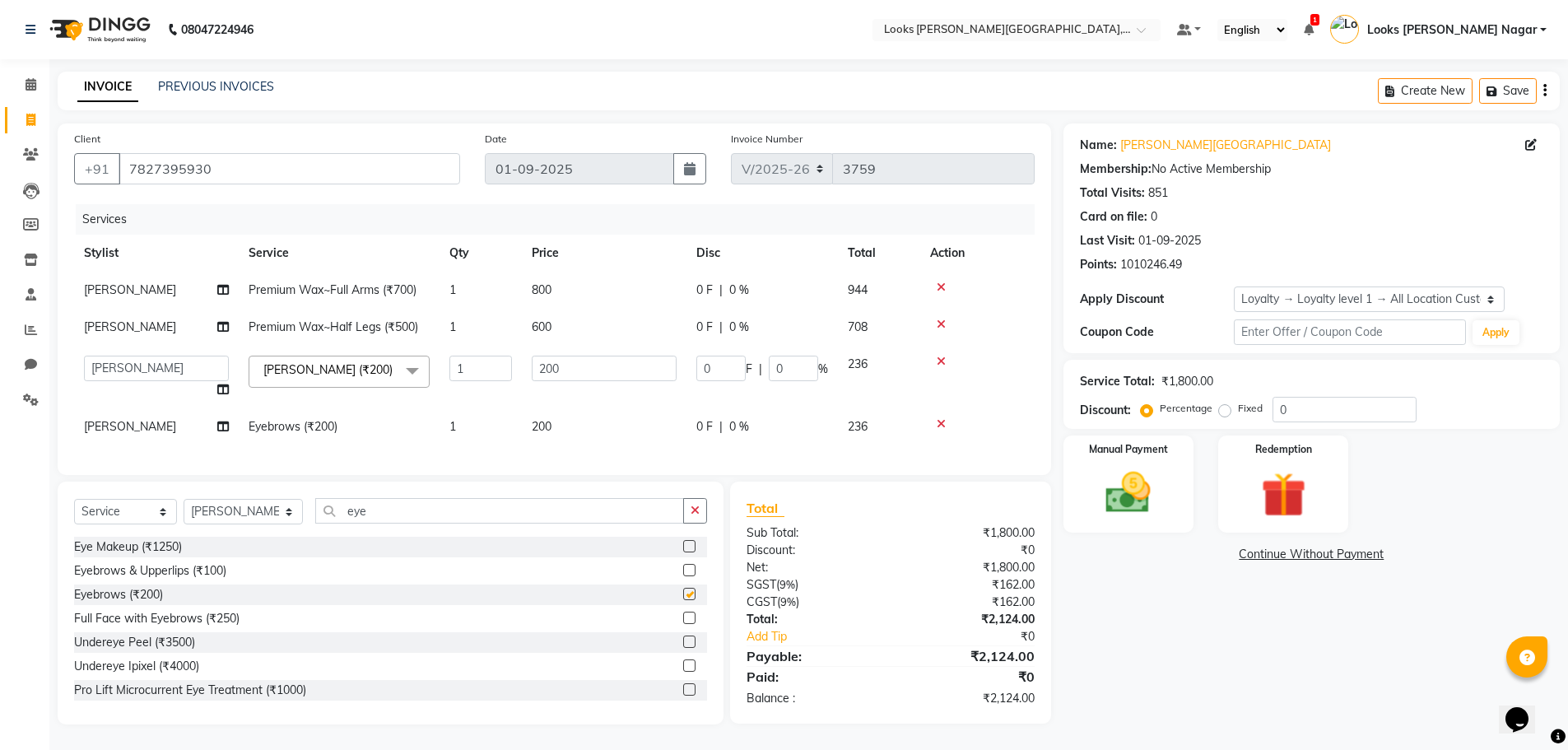
checkbox input "false"
click at [572, 420] on td "200" at bounding box center [604, 427] width 165 height 37
select select "23526"
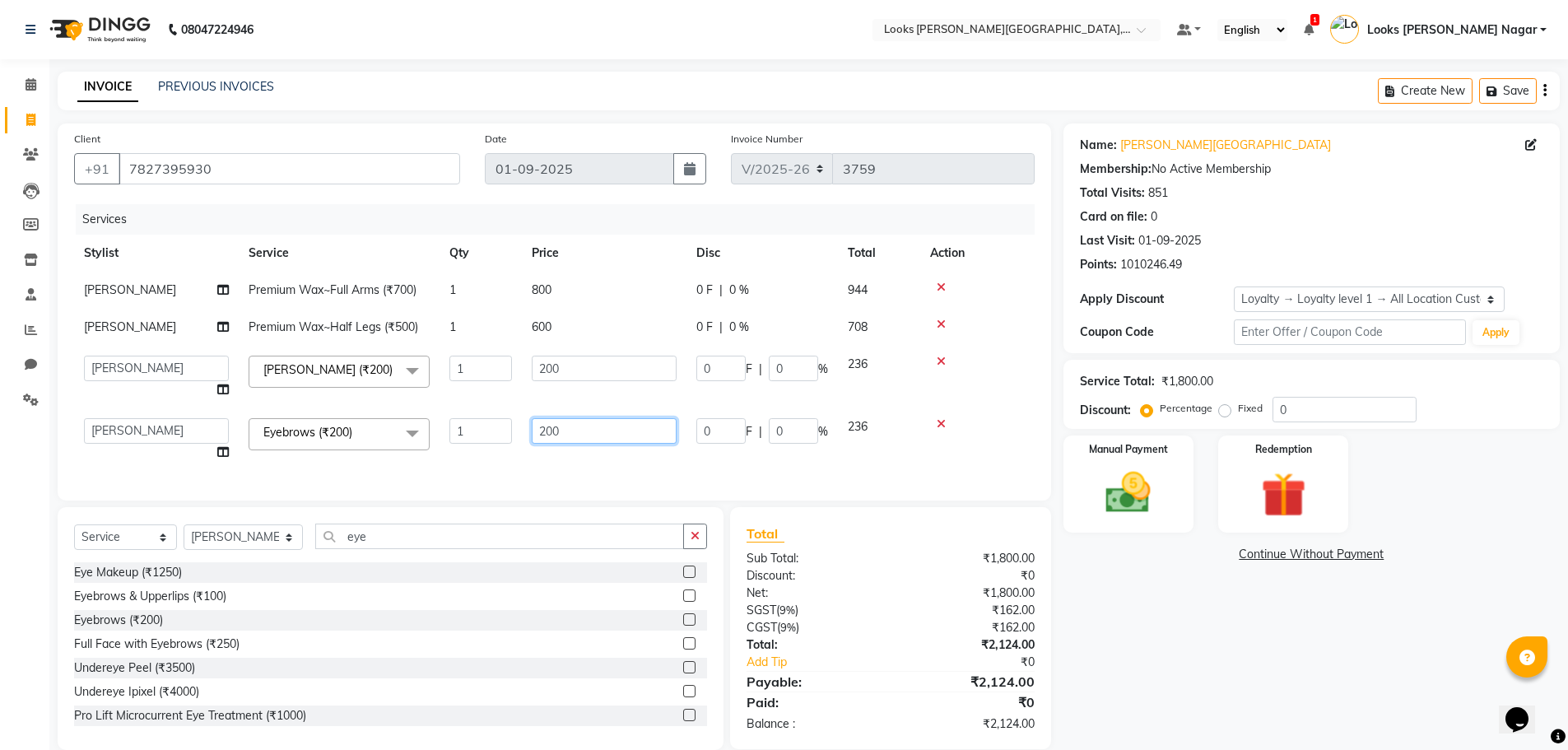
drag, startPoint x: 615, startPoint y: 428, endPoint x: 232, endPoint y: 536, distance: 397.9
click at [320, 501] on div "Client +91 7827395930 Date 01-09-2025 Invoice Number V/2025 V/2025-26 3759 Serv…" at bounding box center [554, 312] width 993 height 377
type input "60"
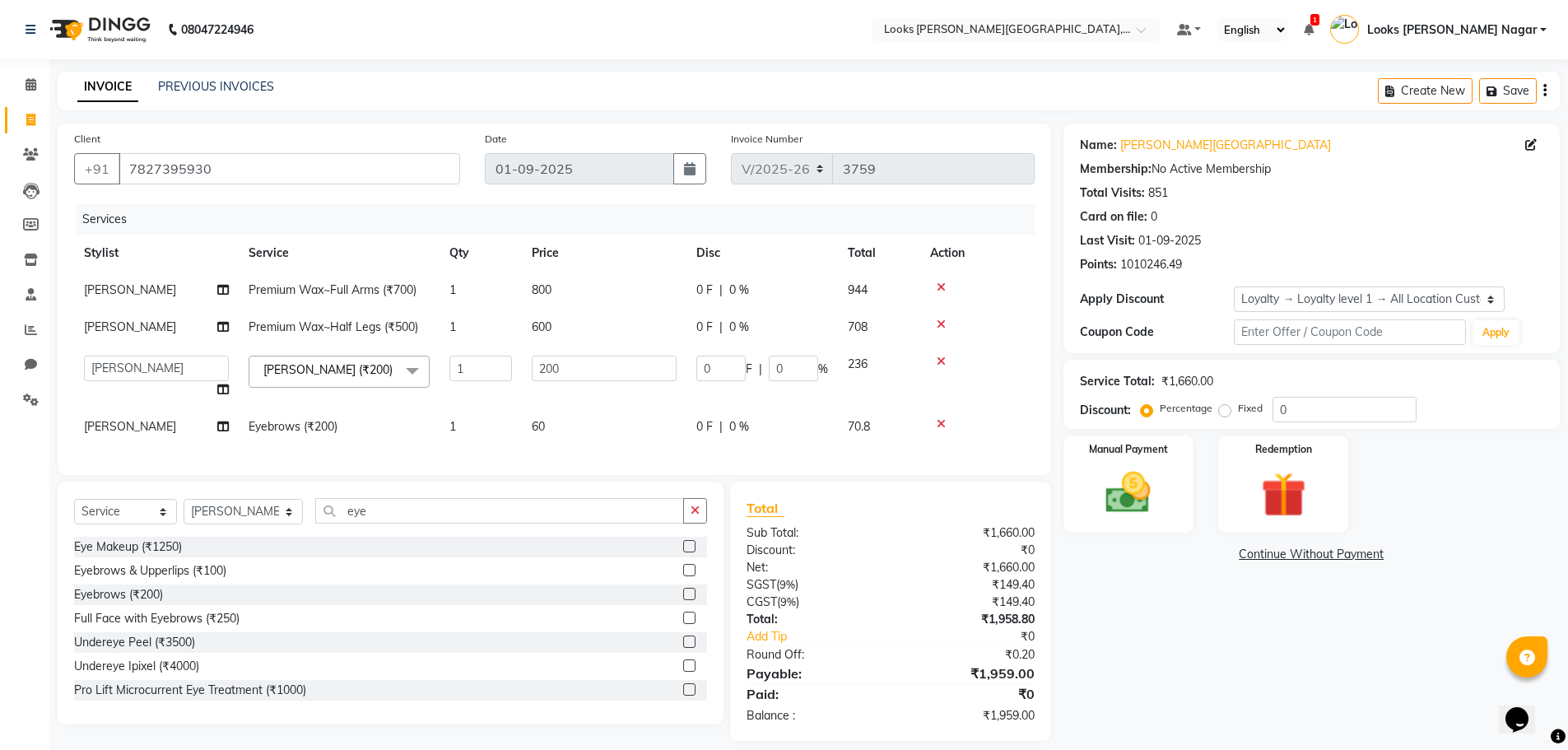
click at [1054, 686] on div "Total Sub Total: ₹1,660.00 Discount: ₹0 Net: ₹1,660.00 SGST ( 9% ) ₹149.40 CGST…" at bounding box center [893, 611] width 339 height 259
click at [940, 423] on icon at bounding box center [941, 423] width 9 height 11
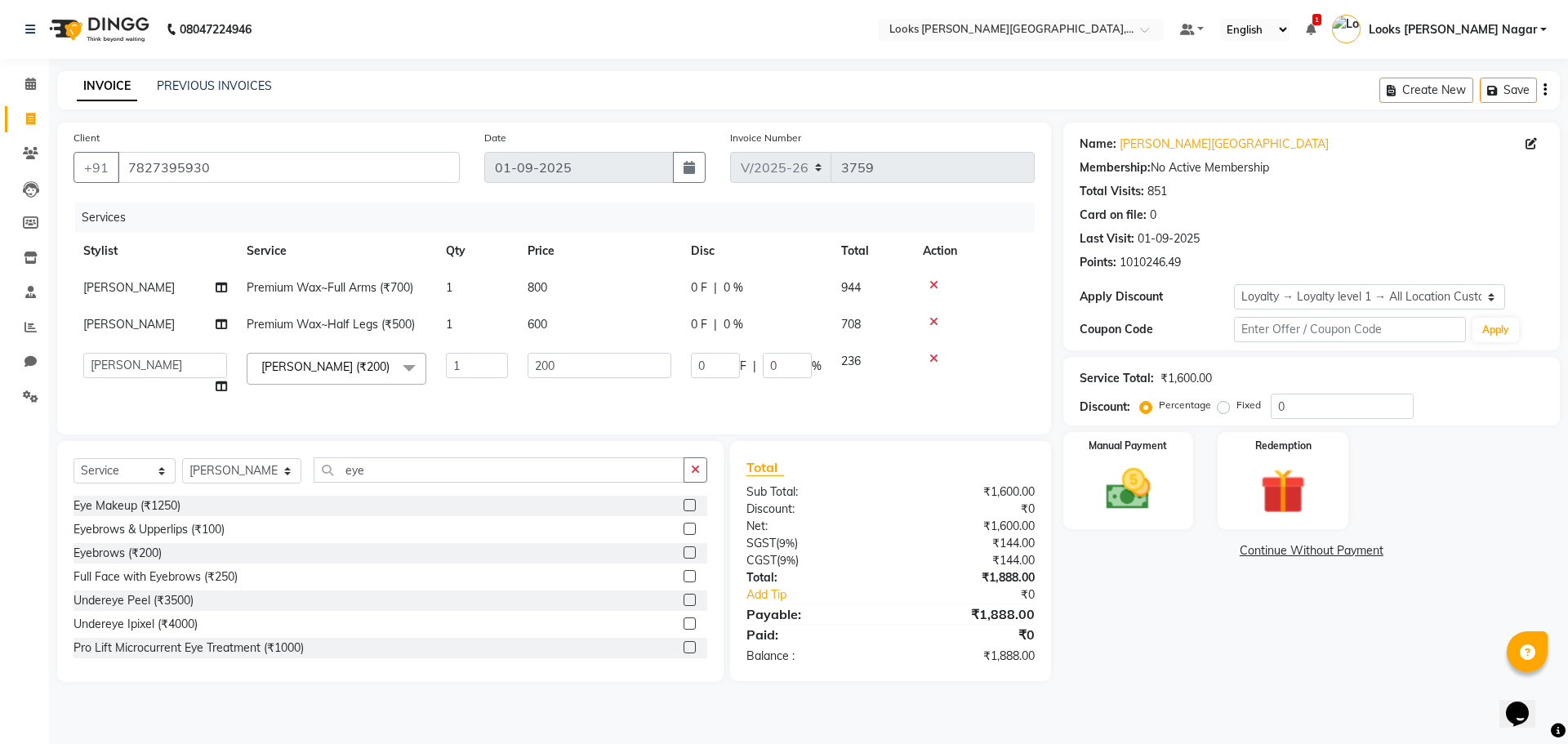
click at [623, 299] on td "800" at bounding box center [599, 288] width 164 height 37
select select "23526"
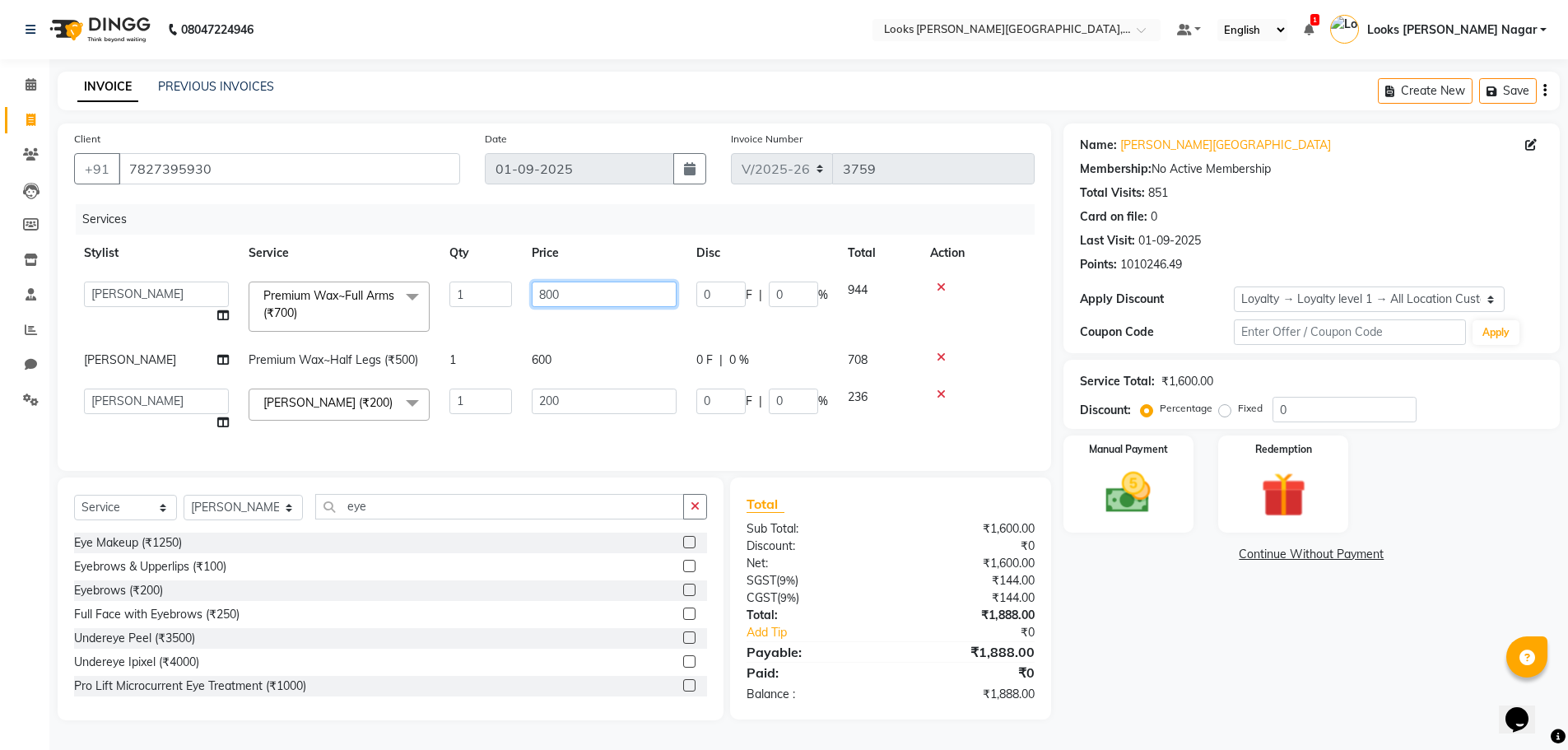
drag, startPoint x: 628, startPoint y: 301, endPoint x: 462, endPoint y: 345, distance: 171.7
click at [462, 345] on tbody "Alam Aman Anil Arjun Armaan Ashish Atul Deepika Deepu Dilshad Durga Faizan Jenn…" at bounding box center [554, 356] width 961 height 169
type input "900"
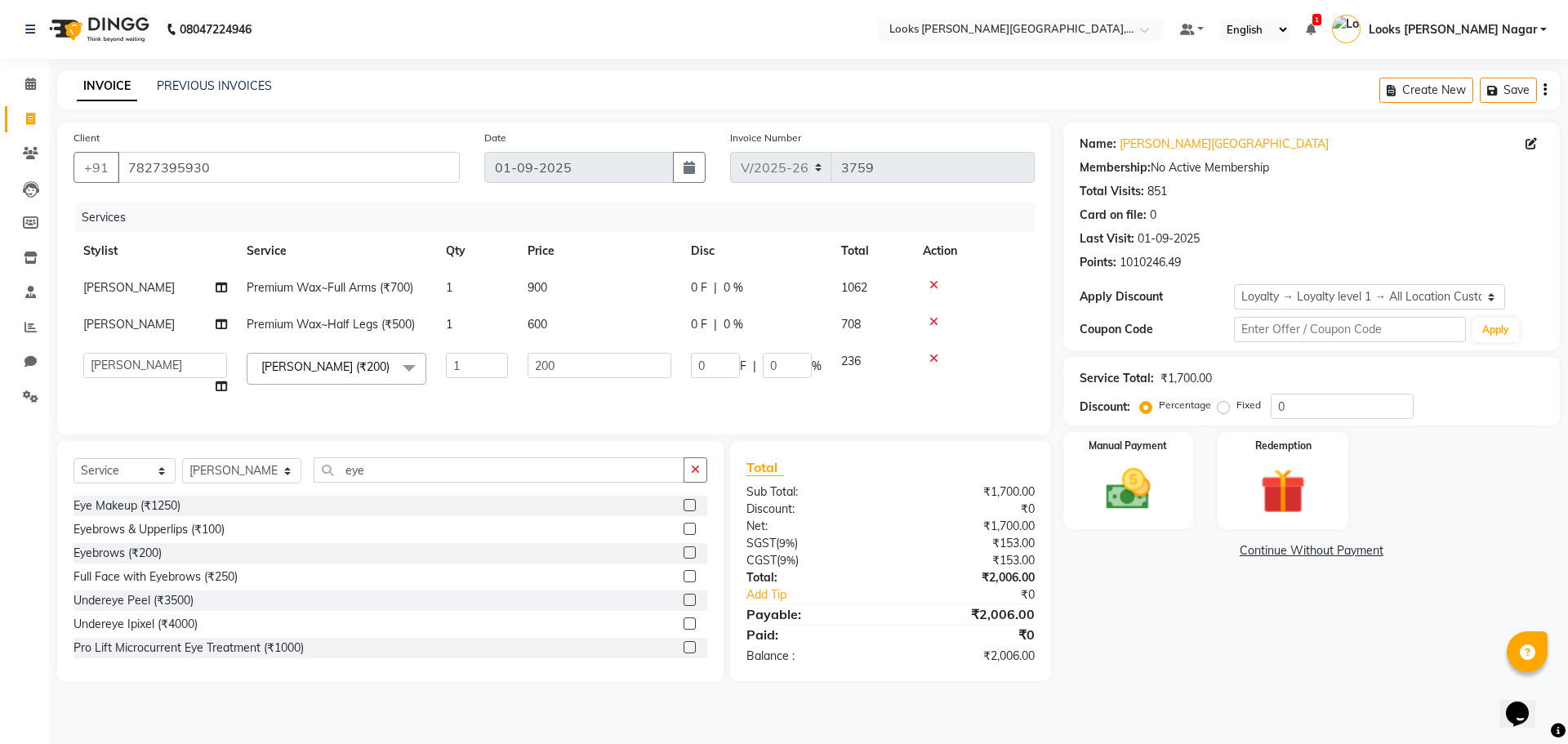
click at [584, 355] on tbody "Kavya Premium Wax~Full Arms (₹700) 1 900 0 F | 0 % 1062 Kavya Premium Wax~Half …" at bounding box center [554, 337] width 961 height 136
drag, startPoint x: 587, startPoint y: 331, endPoint x: 396, endPoint y: 397, distance: 202.1
click at [429, 384] on tbody "Kavya Premium Wax~Full Arms (₹700) 1 900 0 F | 0 % 1062 Kavya Premium Wax~Half …" at bounding box center [554, 337] width 961 height 136
click at [493, 356] on input "1" at bounding box center [477, 365] width 62 height 25
click at [603, 338] on td "600" at bounding box center [599, 324] width 164 height 37
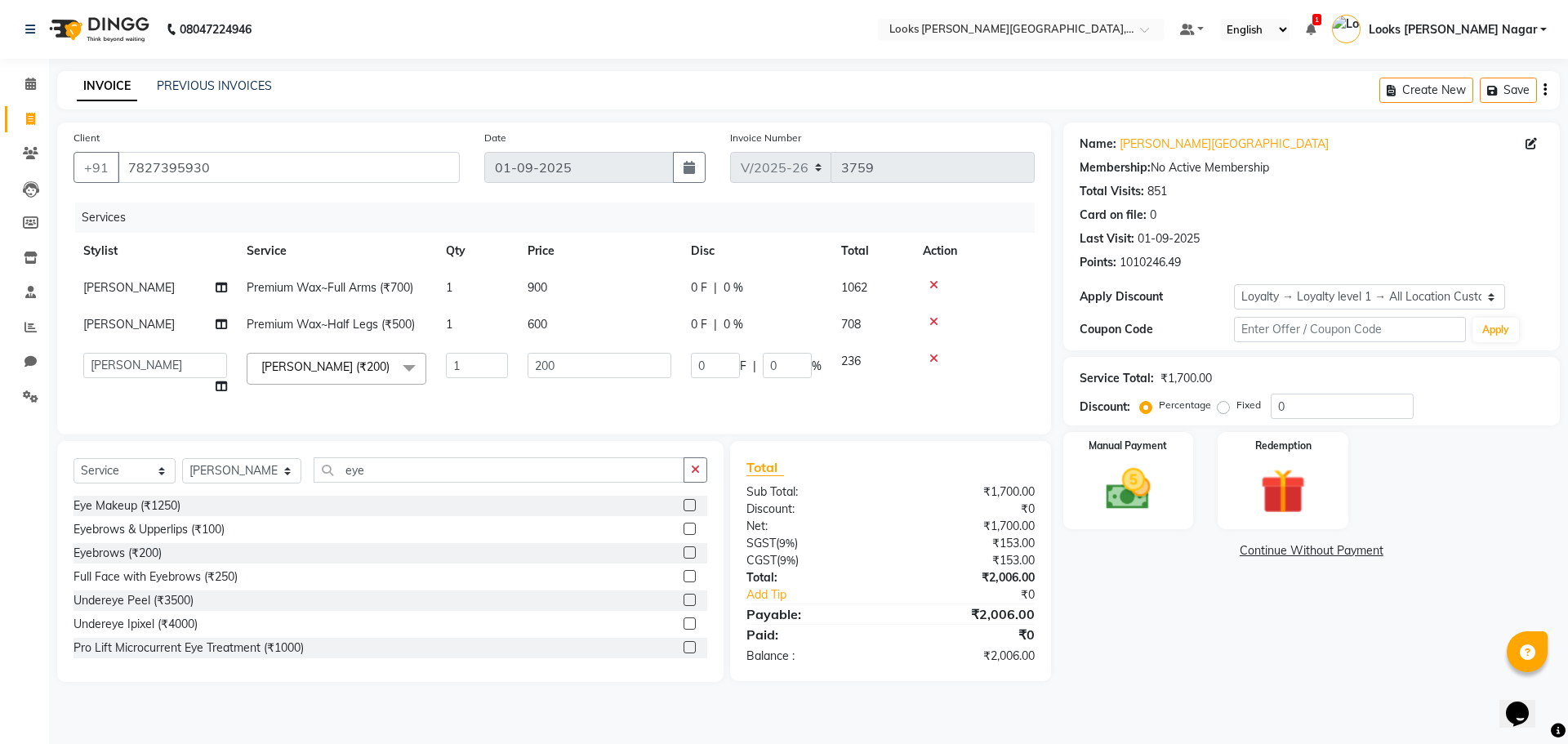
select select "23526"
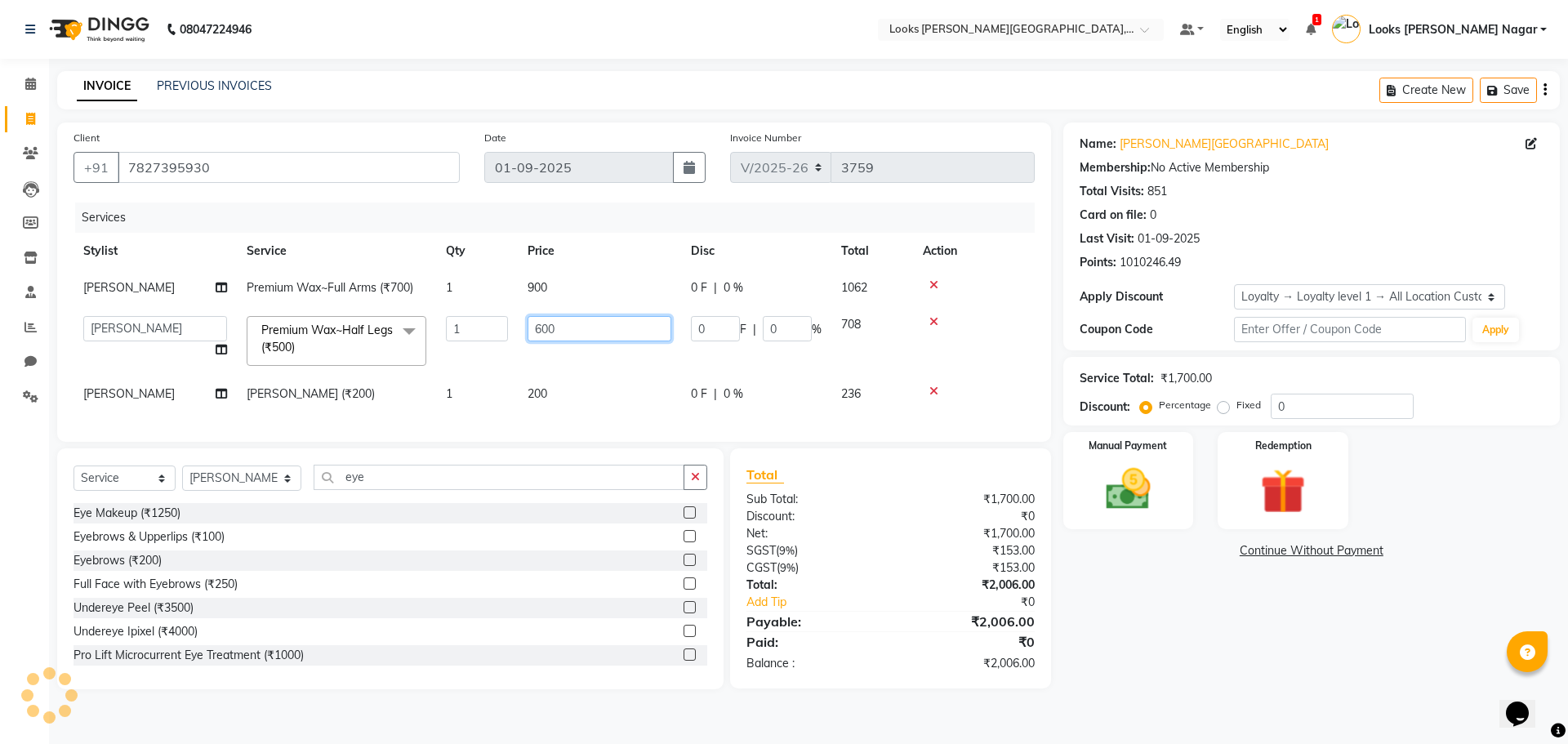
drag, startPoint x: 605, startPoint y: 334, endPoint x: 514, endPoint y: 400, distance: 112.4
click at [456, 376] on tbody "Kavya Premium Wax~Full Arms (₹700) 1 900 0 F | 0 % 1062 Alam Aman Anil Arjun Ar…" at bounding box center [554, 340] width 961 height 143
type input "400"
click at [1098, 625] on div "Name: Kamla Kamla Nagar Membership: No Active Membership Total Visits: 851 Card…" at bounding box center [1318, 406] width 509 height 567
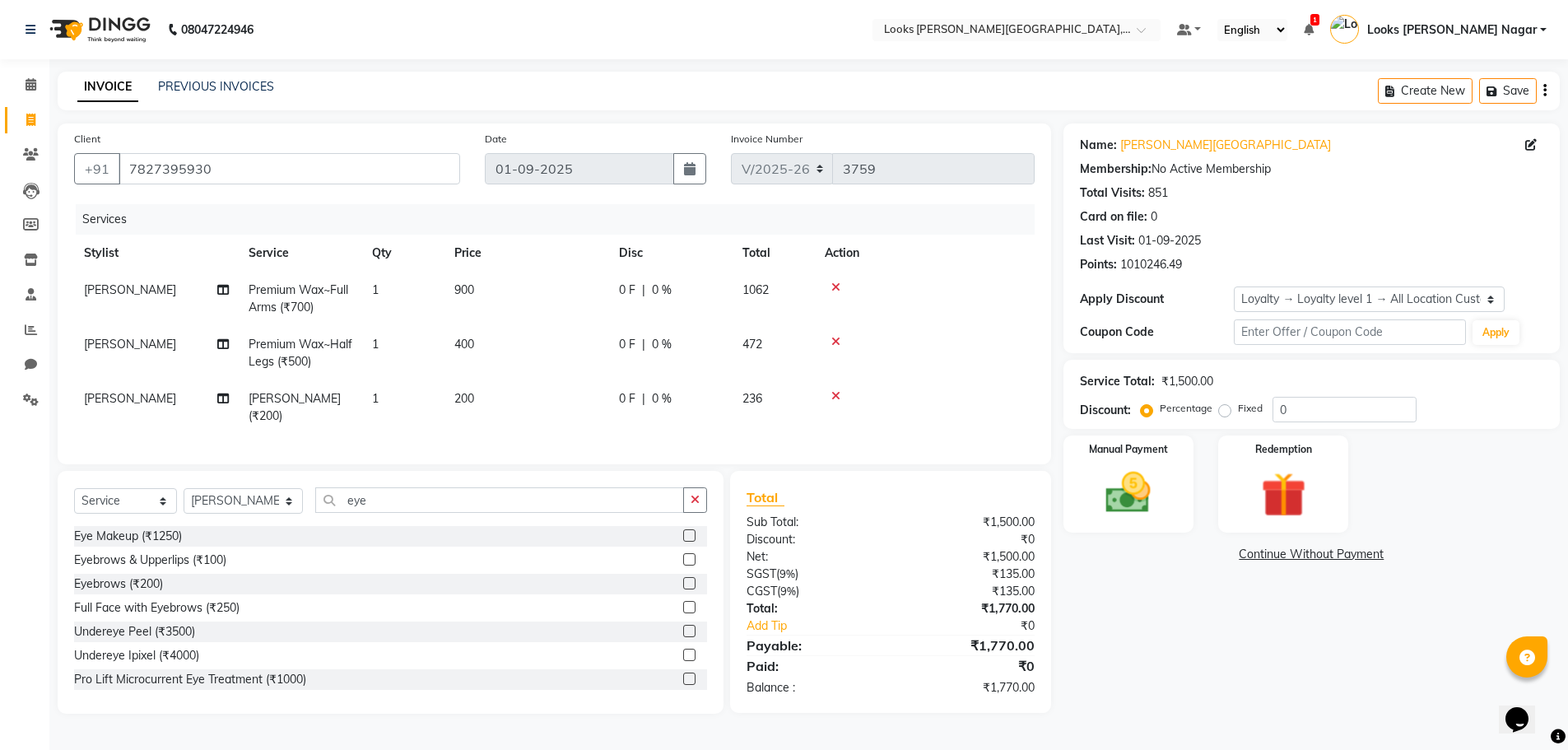
click at [359, 296] on td "Premium Wax~Full Arms (₹700)" at bounding box center [301, 299] width 123 height 55
select select "23526"
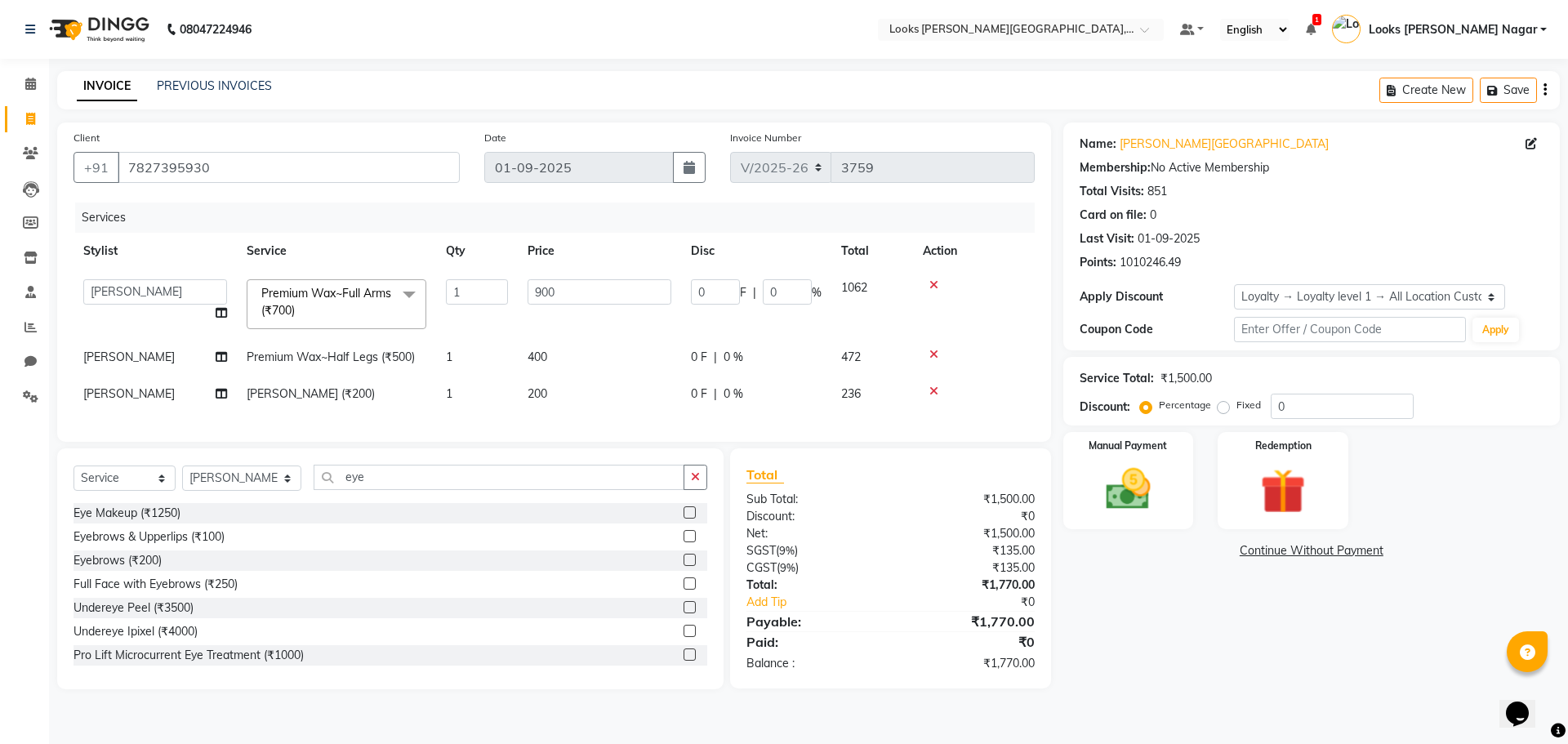
click at [409, 293] on span at bounding box center [408, 294] width 32 height 31
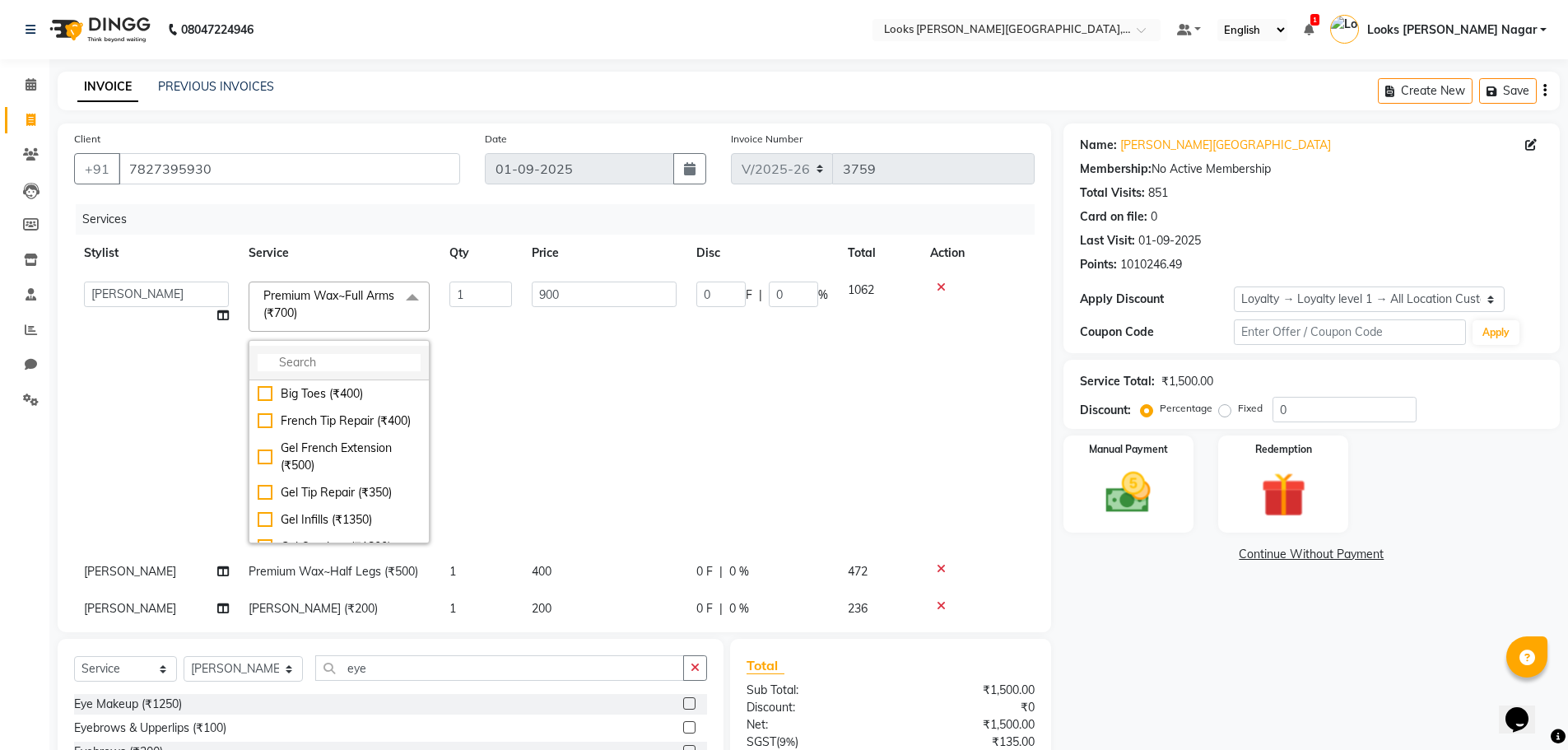
click at [385, 359] on input "multiselect-search" at bounding box center [338, 363] width 163 height 18
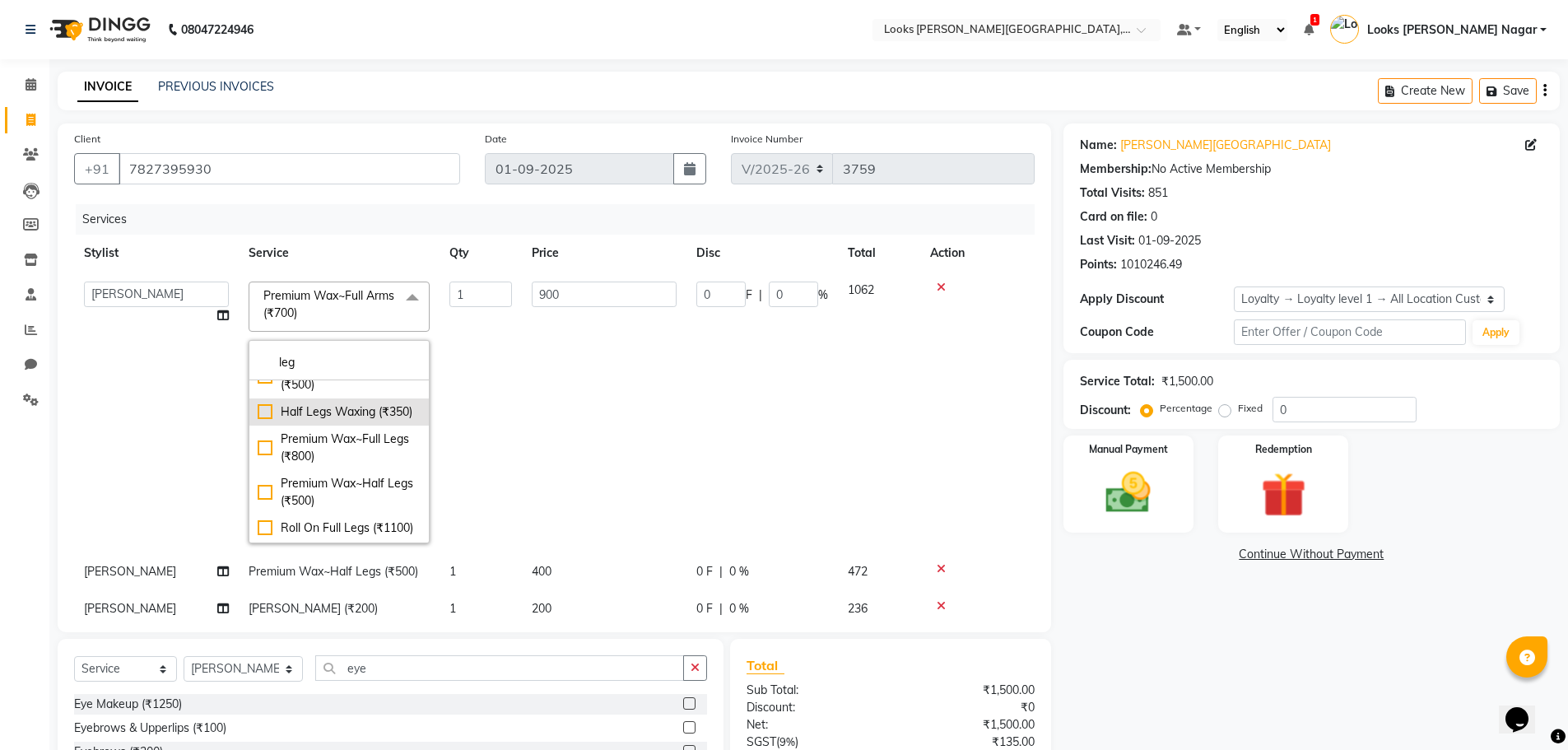
scroll to position [82, 0]
type input "leg"
click at [351, 439] on div "Premium Wax~Full Legs (₹800)" at bounding box center [338, 420] width 163 height 34
checkbox input "true"
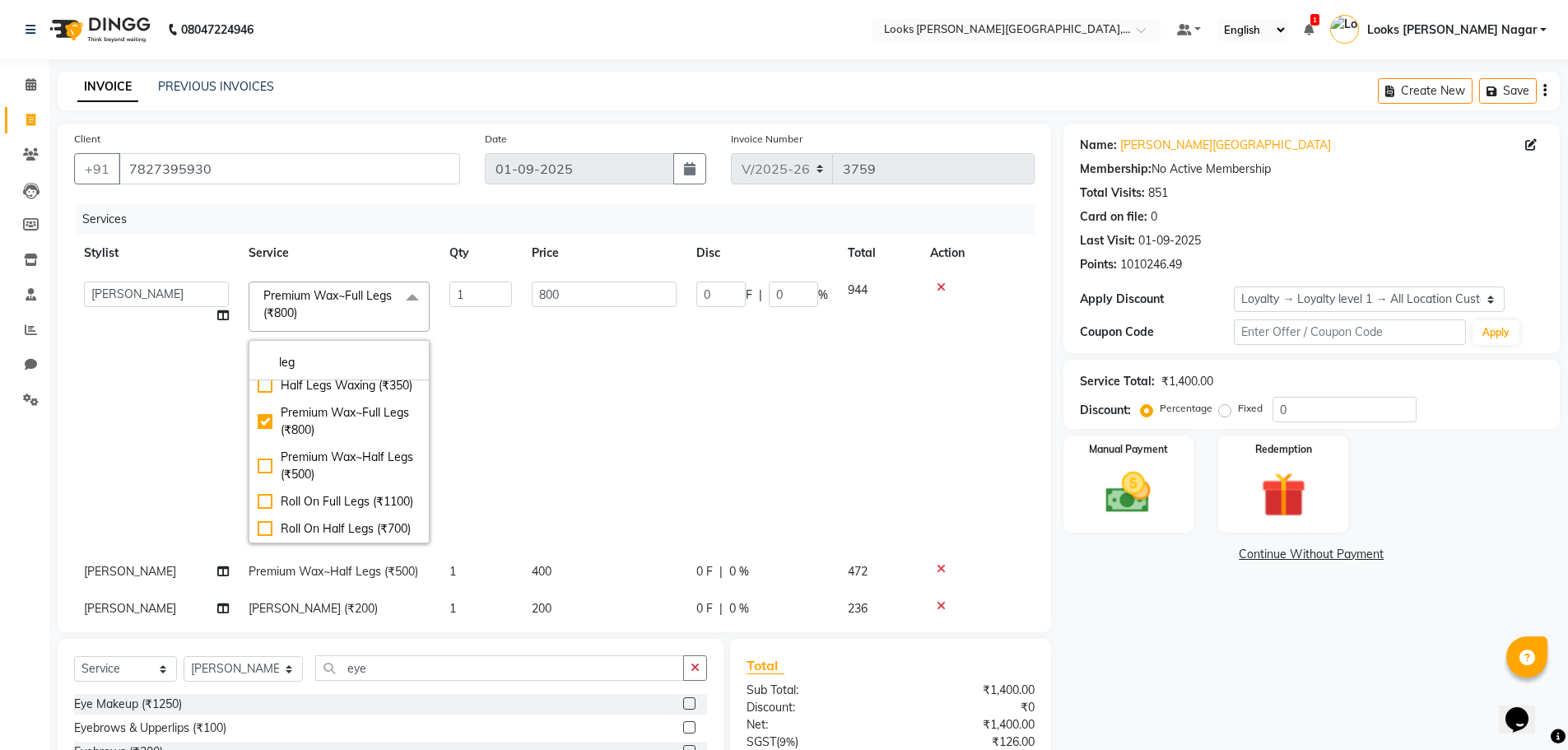
click at [1165, 608] on div "Name: Kamla Kamla Nagar Membership: No Active Membership Total Visits: 851 Card…" at bounding box center [1317, 502] width 509 height 758
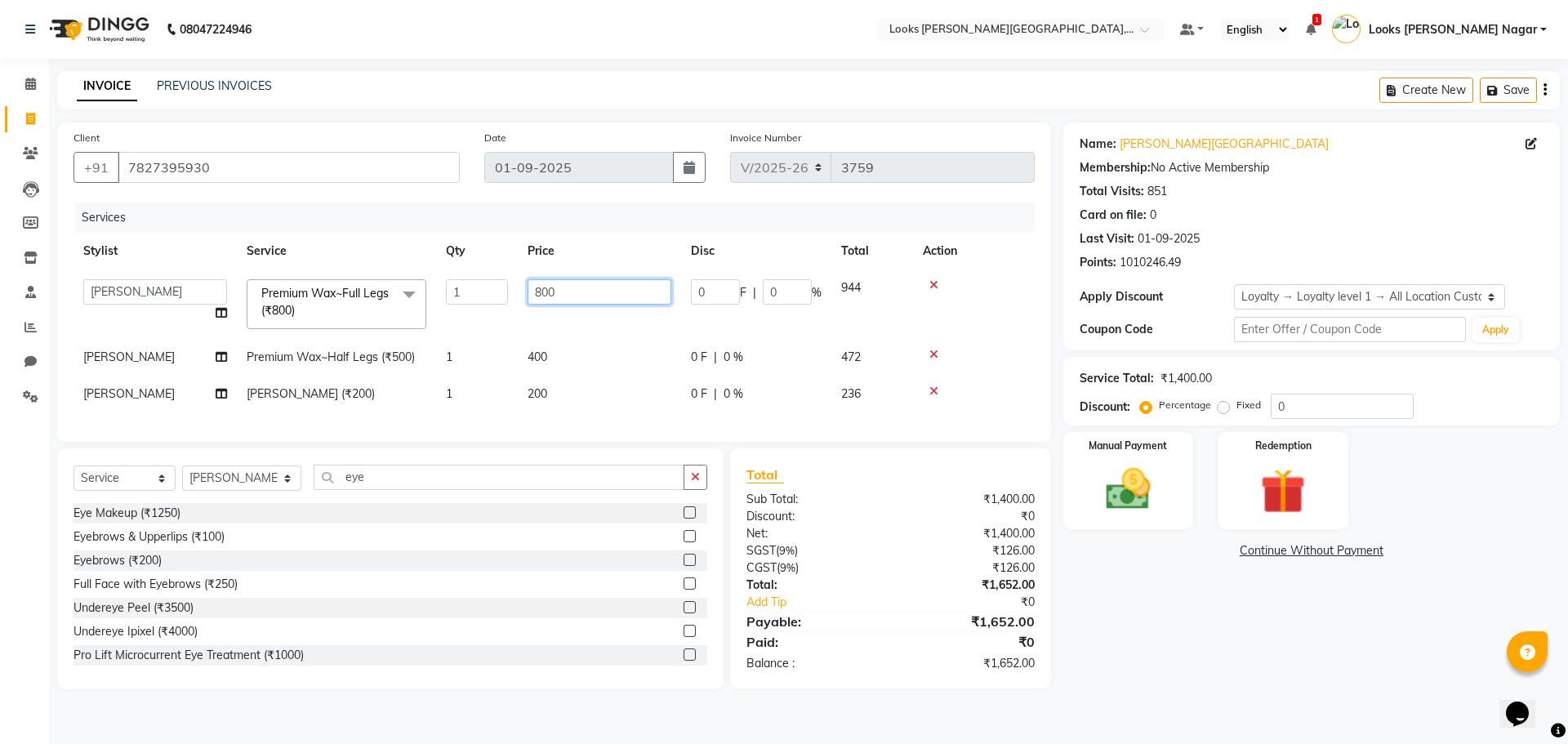
drag, startPoint x: 588, startPoint y: 282, endPoint x: 434, endPoint y: 316, distance: 157.7
click at [434, 316] on tr "Alam Aman Anil Arjun Armaan Ashish Atul Deepika Deepu Dilshad Durga Faizan Jenn…" at bounding box center [554, 303] width 961 height 69
type input "900"
click at [1231, 659] on div "Name: Kamla Kamla Nagar Membership: No Active Membership Total Visits: 851 Card…" at bounding box center [1318, 406] width 509 height 567
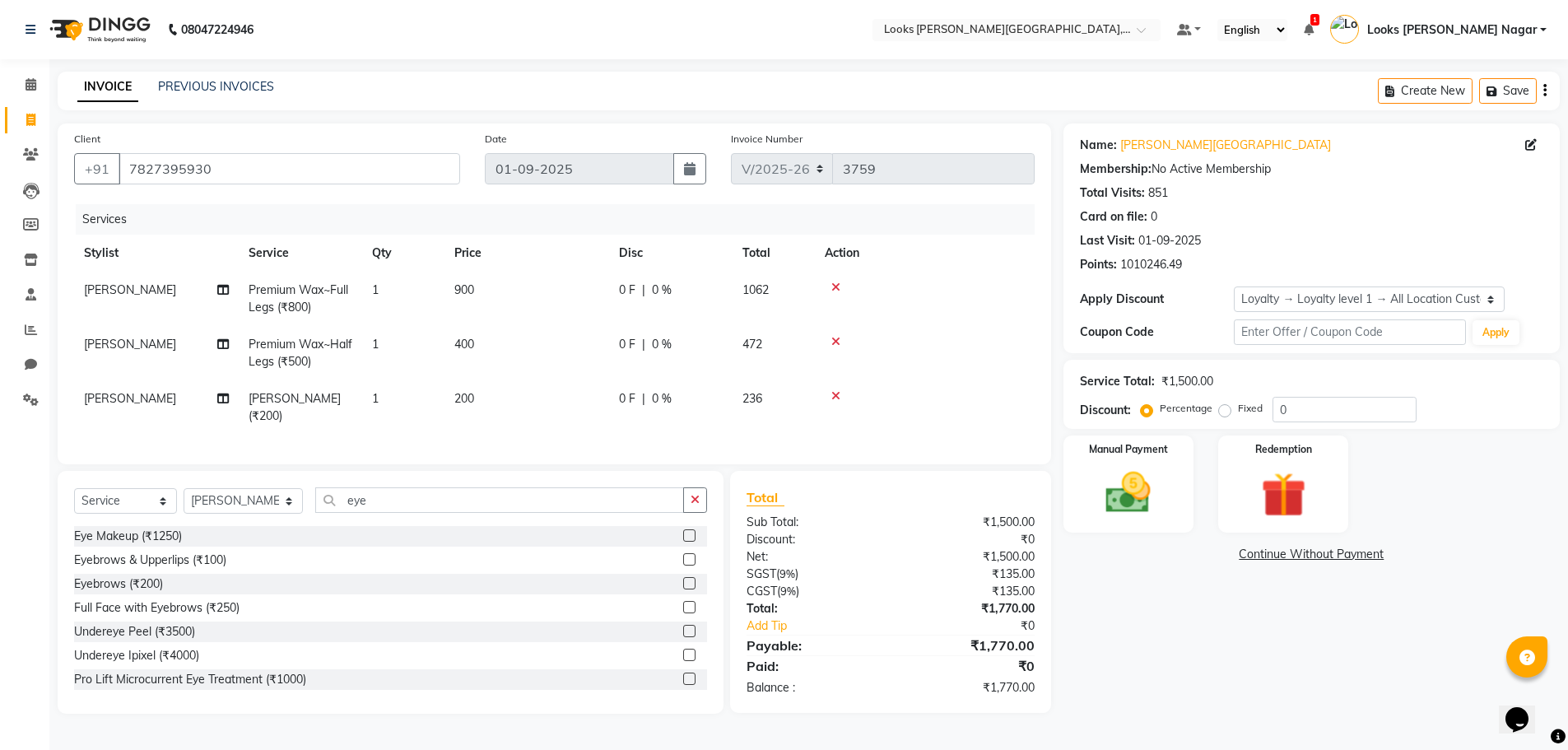
scroll to position [1, 0]
drag, startPoint x: 454, startPoint y: 508, endPoint x: 94, endPoint y: 526, distance: 360.4
click at [94, 526] on div "Select Service Product Membership Package Voucher Prepaid Gift Card Select Styl…" at bounding box center [390, 507] width 633 height 39
click at [118, 592] on div "Eyebrows (₹200)" at bounding box center [118, 584] width 89 height 18
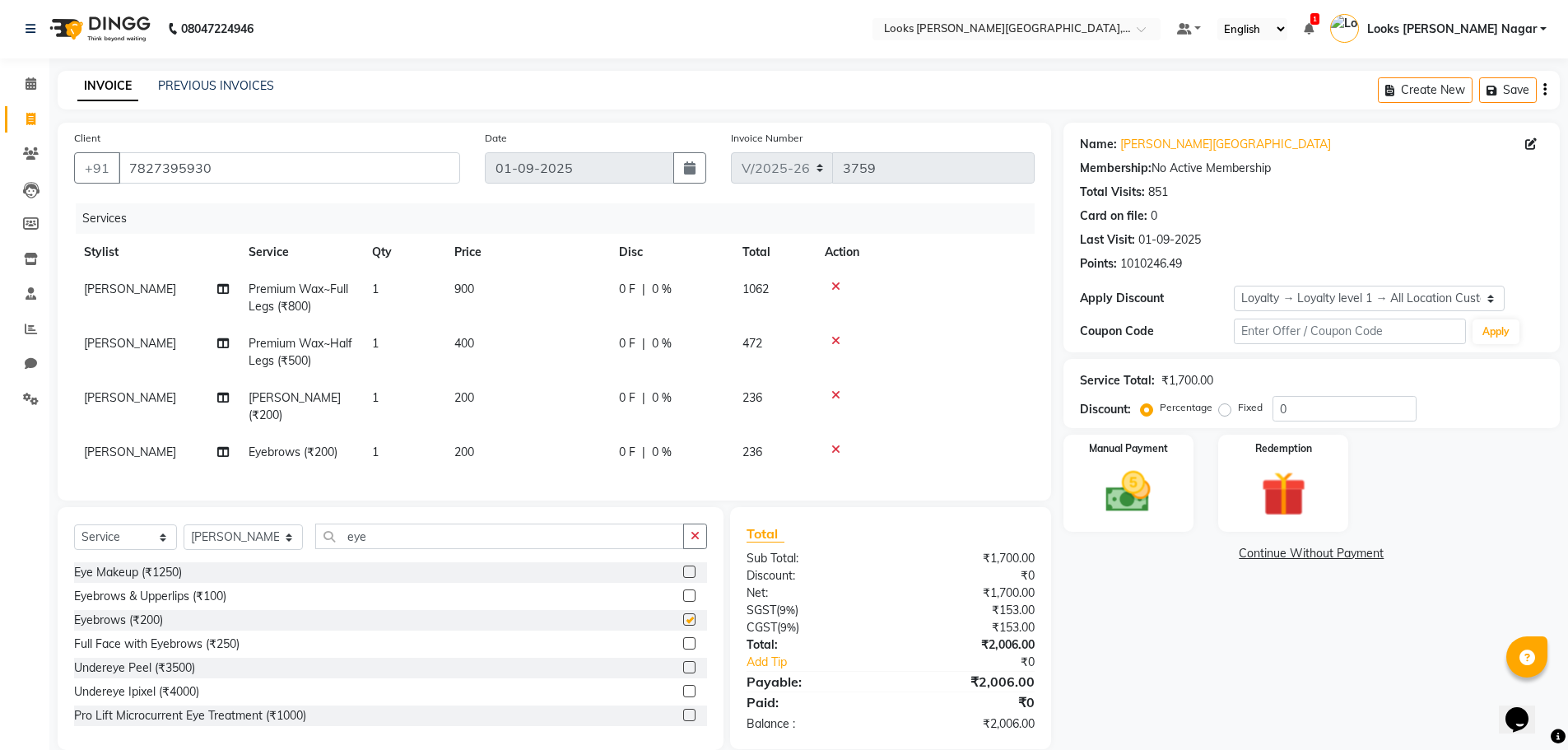
checkbox input "false"
click at [577, 467] on td "200" at bounding box center [526, 452] width 165 height 37
select select "23526"
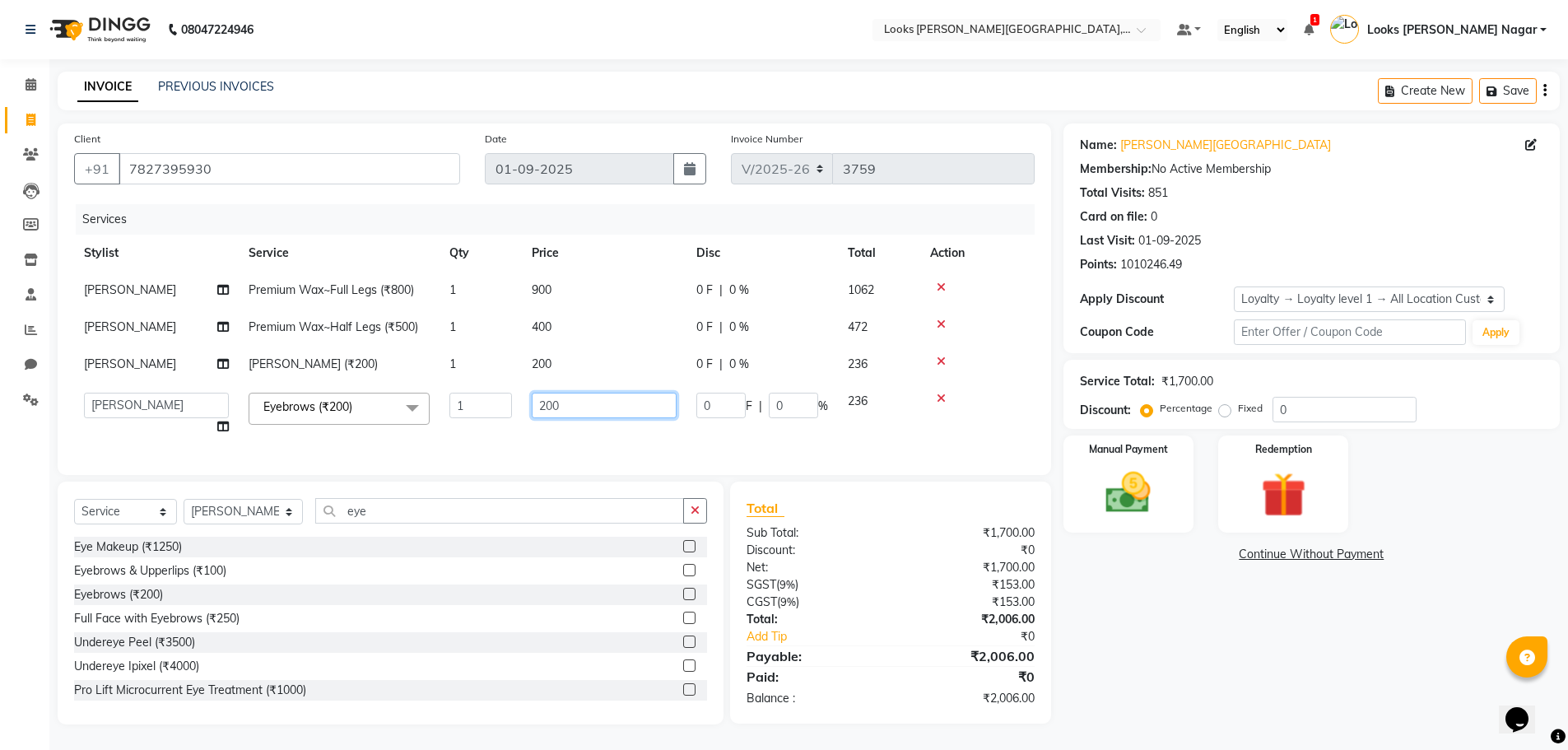
drag, startPoint x: 593, startPoint y: 409, endPoint x: 439, endPoint y: 445, distance: 158.2
click at [442, 444] on div "Services Stylist Service Qty Price Disc Total Action Kavya Premium Wax~Full Leg…" at bounding box center [554, 331] width 961 height 255
type input "68"
click at [1034, 662] on div "Total Sub Total: ₹1,700.00 Discount: ₹0 Net: ₹1,700.00 SGST ( 9% ) ₹153.00 CGST…" at bounding box center [890, 602] width 287 height 209
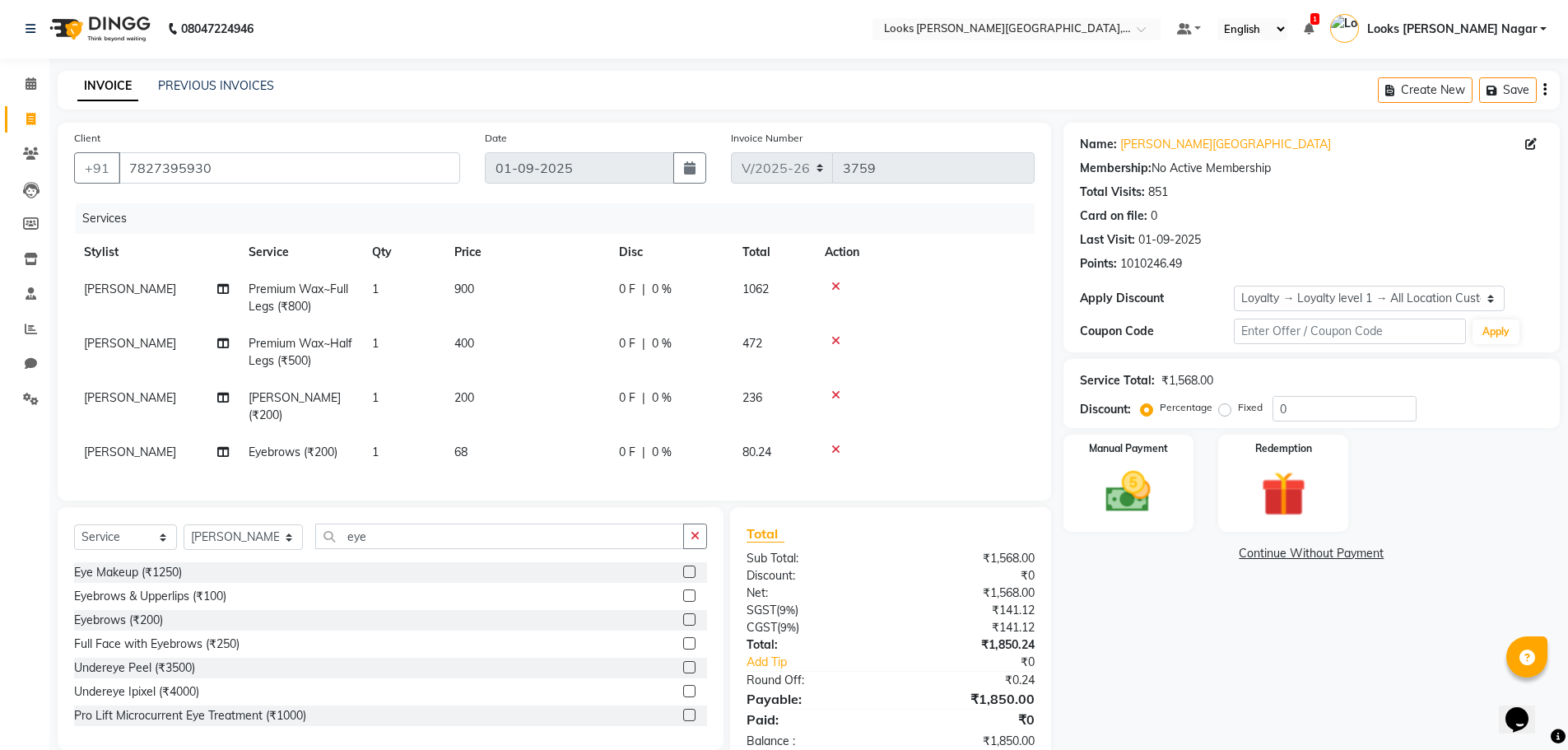
click at [561, 457] on td "68" at bounding box center [526, 452] width 165 height 37
select select "23526"
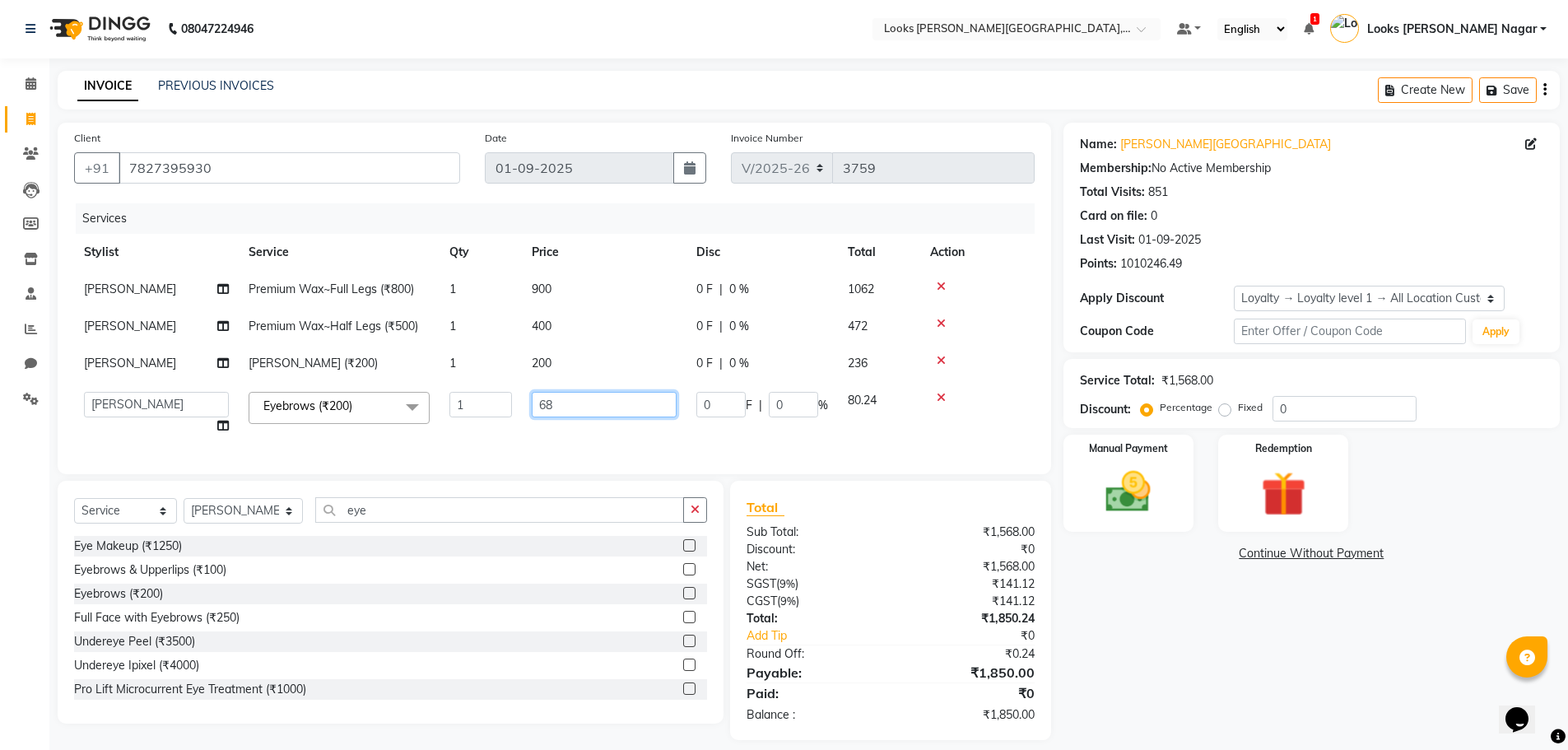
drag, startPoint x: 586, startPoint y: 406, endPoint x: 421, endPoint y: 438, distance: 168.1
click at [423, 438] on tr "Alam Aman Anil Arjun Armaan Ashish Atul Deepika Deepu Dilshad Durga Faizan Jenn…" at bounding box center [554, 412] width 961 height 63
type input "136"
click at [1023, 627] on div "Total Sub Total: ₹1,568.00 Discount: ₹0 Net: ₹1,568.00 SGST ( 9% ) ₹141.12 CGST…" at bounding box center [890, 610] width 287 height 226
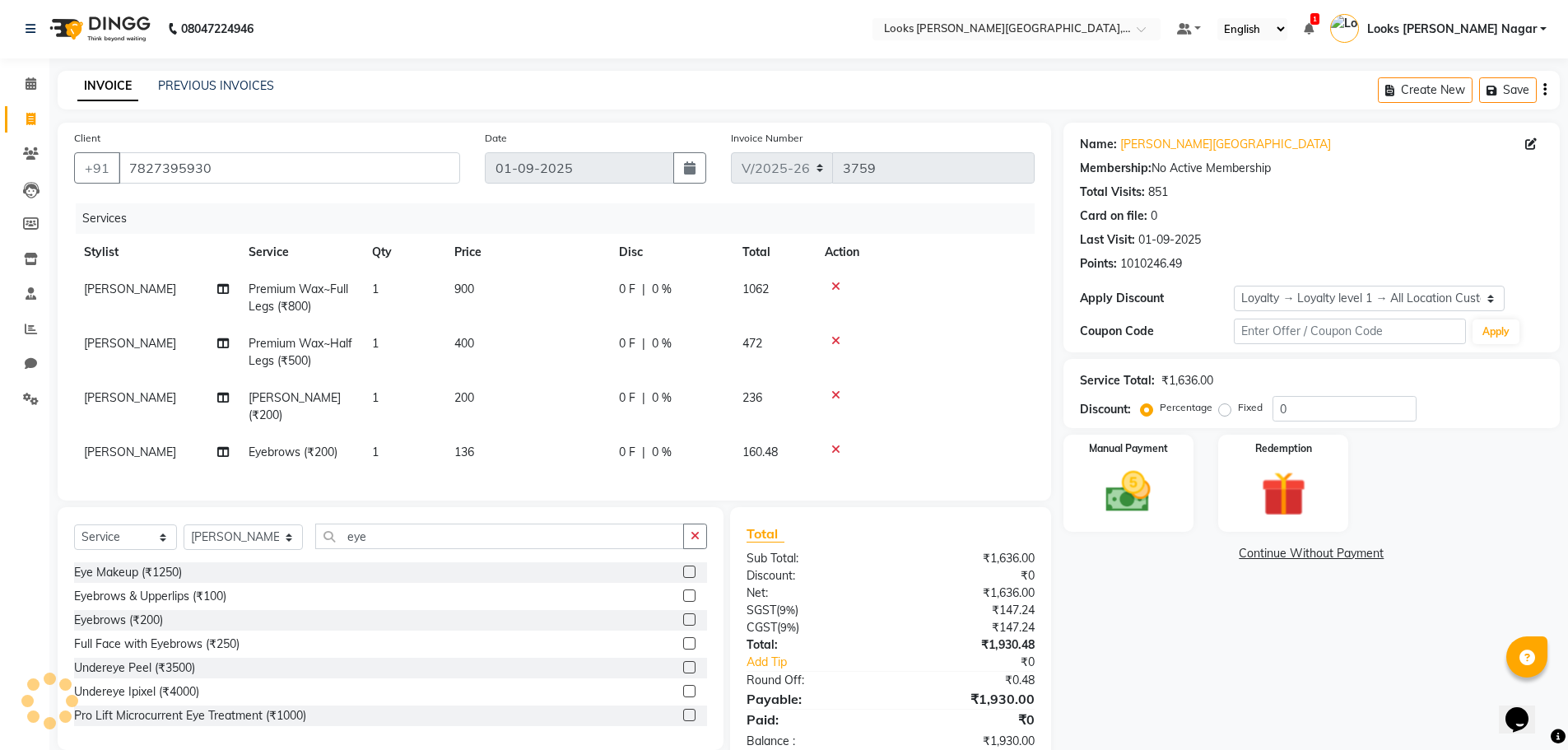
click at [487, 450] on td "136" at bounding box center [526, 452] width 165 height 37
select select "23526"
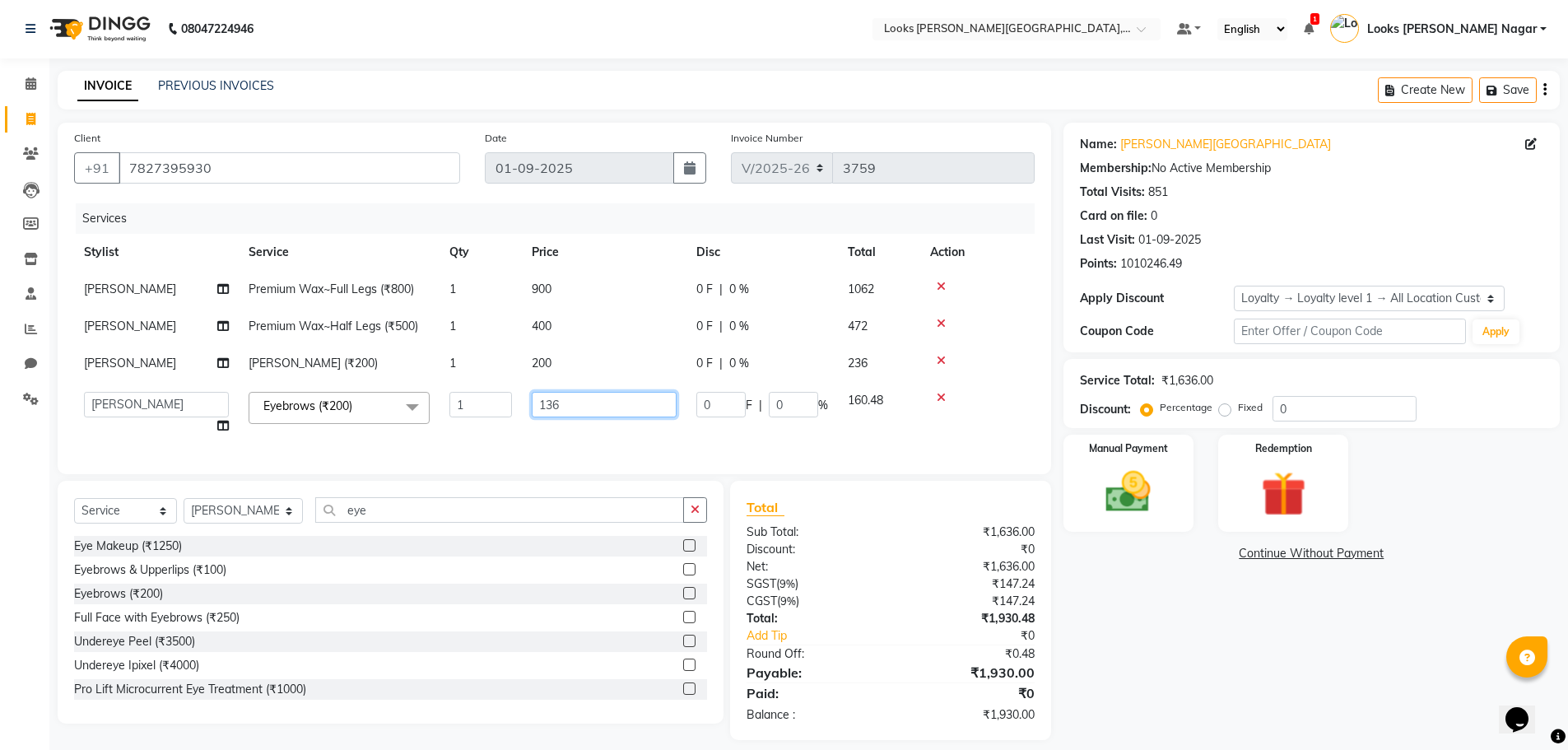
drag, startPoint x: 585, startPoint y: 412, endPoint x: 330, endPoint y: 453, distance: 258.3
click at [442, 428] on tr "Alam Aman Anil Arjun Armaan Ashish Atul Deepika Deepu Dilshad Durga Faizan Jenn…" at bounding box center [554, 412] width 961 height 63
type input "140"
click at [1061, 604] on div "Total Sub Total: ₹1,636.00 Discount: ₹0 Net: ₹1,636.00 SGST ( 9% ) ₹147.24 CGST…" at bounding box center [893, 610] width 339 height 259
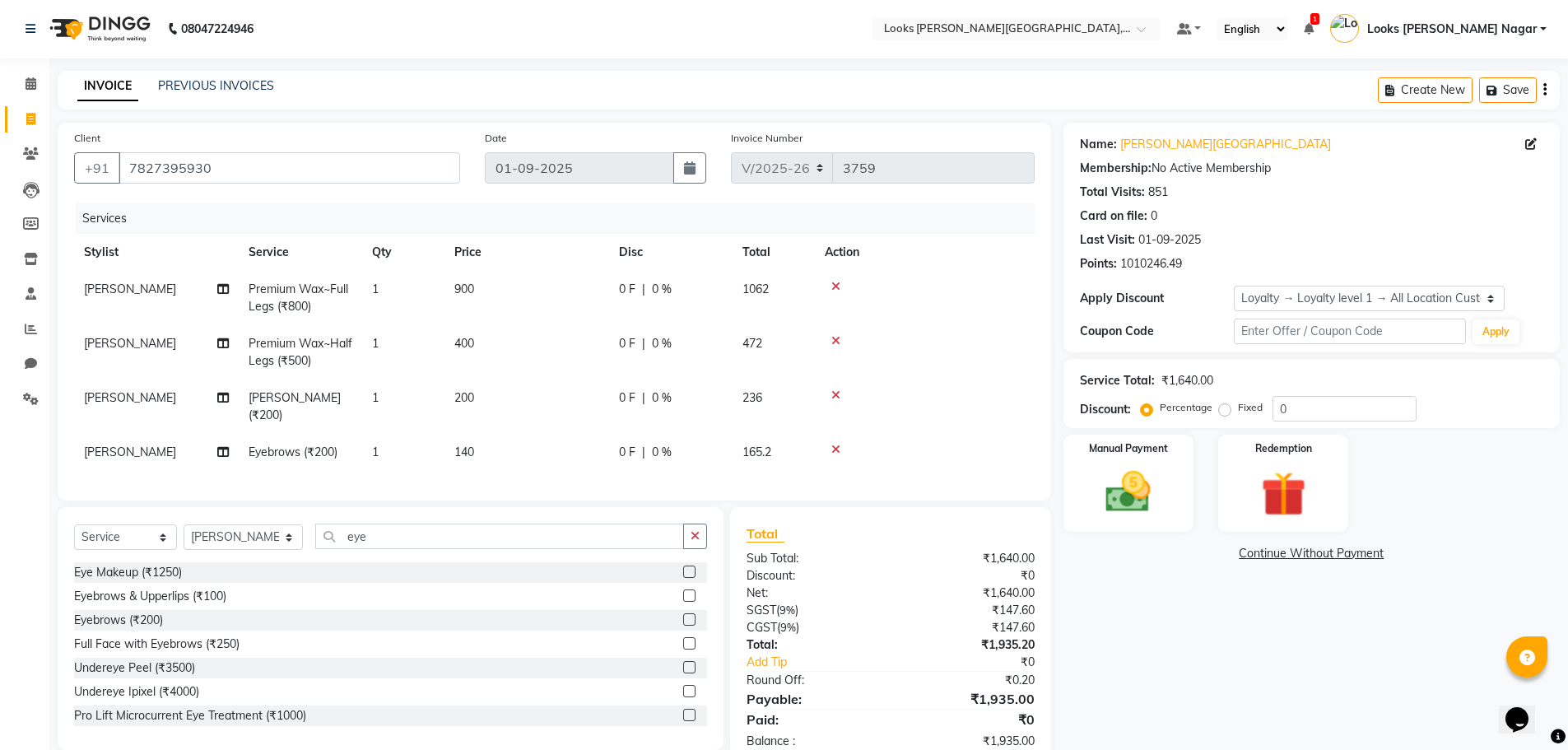
click at [540, 448] on td "140" at bounding box center [526, 452] width 165 height 37
select select "23526"
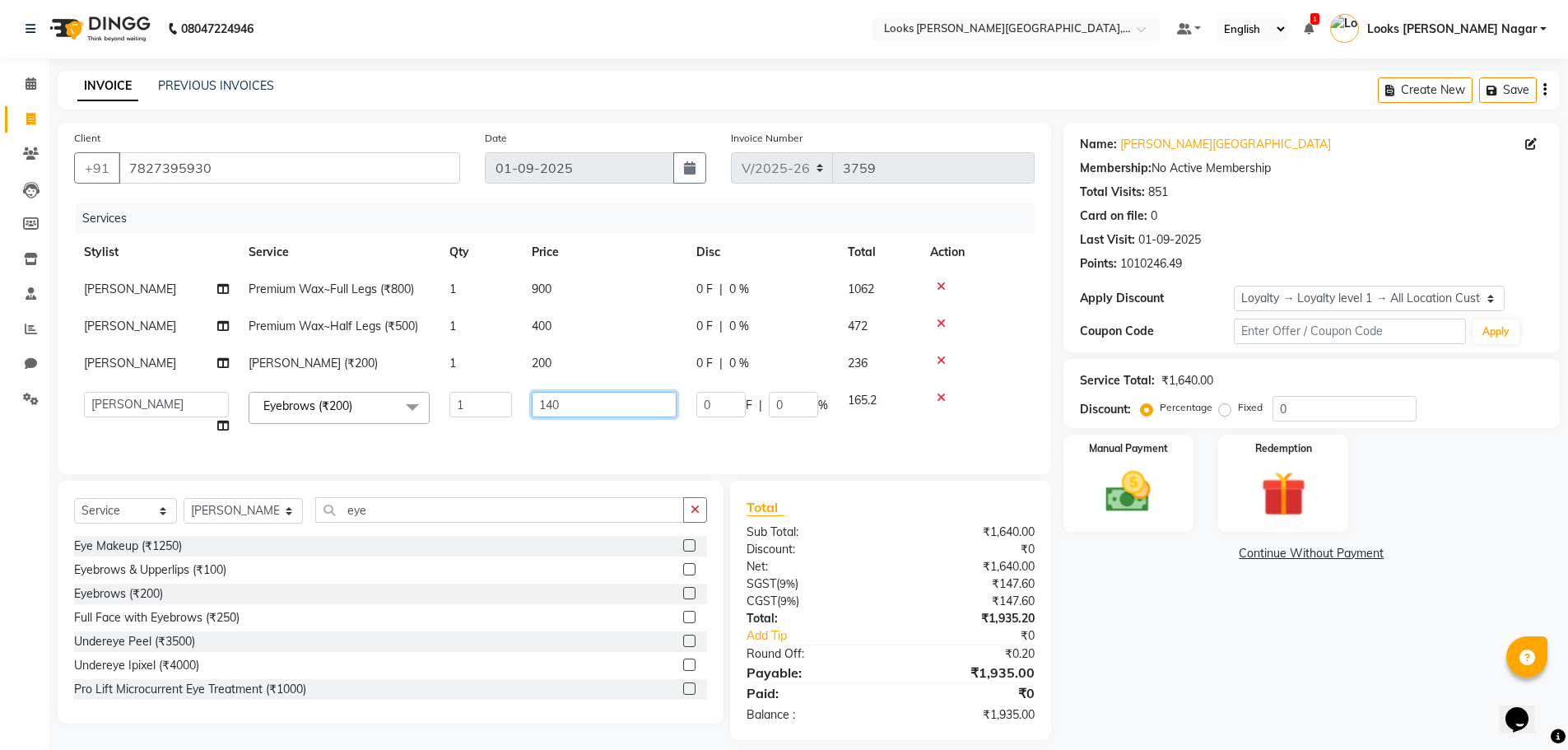
drag, startPoint x: 621, startPoint y: 401, endPoint x: 389, endPoint y: 433, distance: 234.2
click at [428, 426] on tr "Alam Aman Anil Arjun Armaan Ashish Atul Deepika Deepu Dilshad Durga Faizan Jenn…" at bounding box center [554, 412] width 961 height 63
type input "150"
click at [1137, 628] on div "Name: Kamla Kamla Nagar Membership: No Active Membership Total Visits: 851 Card…" at bounding box center [1317, 431] width 509 height 617
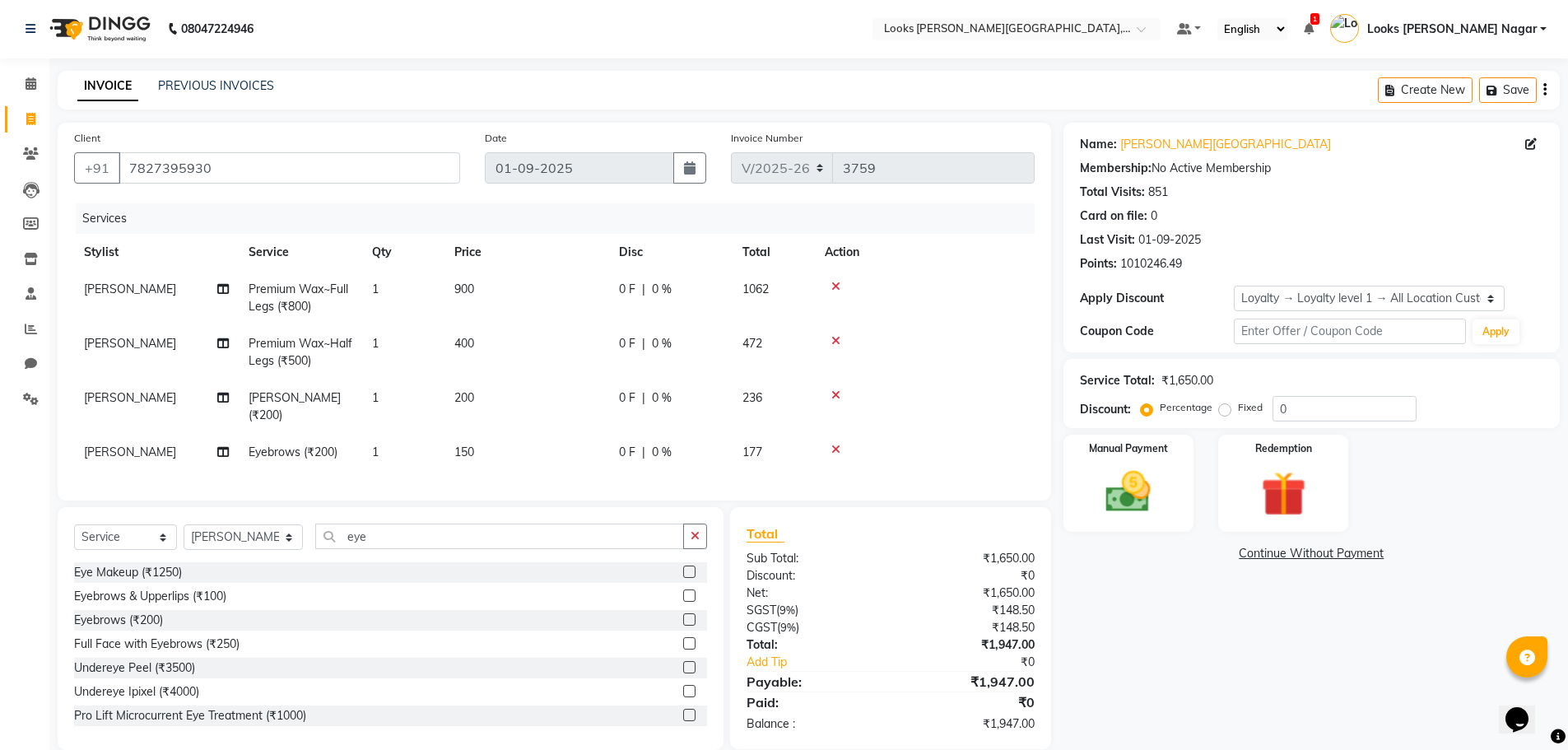
click at [602, 442] on td "150" at bounding box center [526, 452] width 165 height 37
select select "23526"
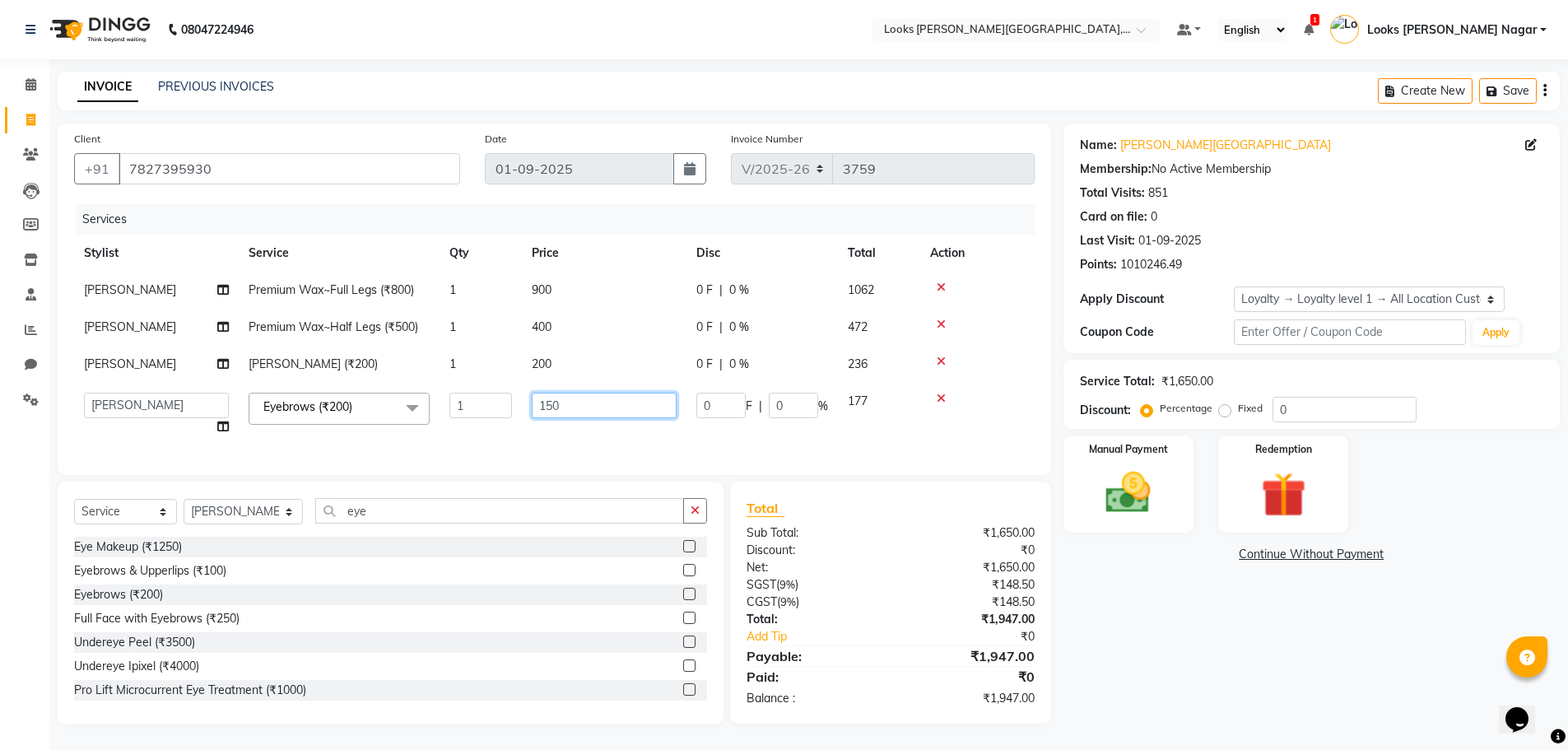
click at [606, 408] on input "150" at bounding box center [604, 405] width 145 height 26
type input "153"
click at [1151, 696] on div "Name: Kamla Kamla Nagar Membership: No Active Membership Total Visits: 851 Card…" at bounding box center [1317, 424] width 509 height 601
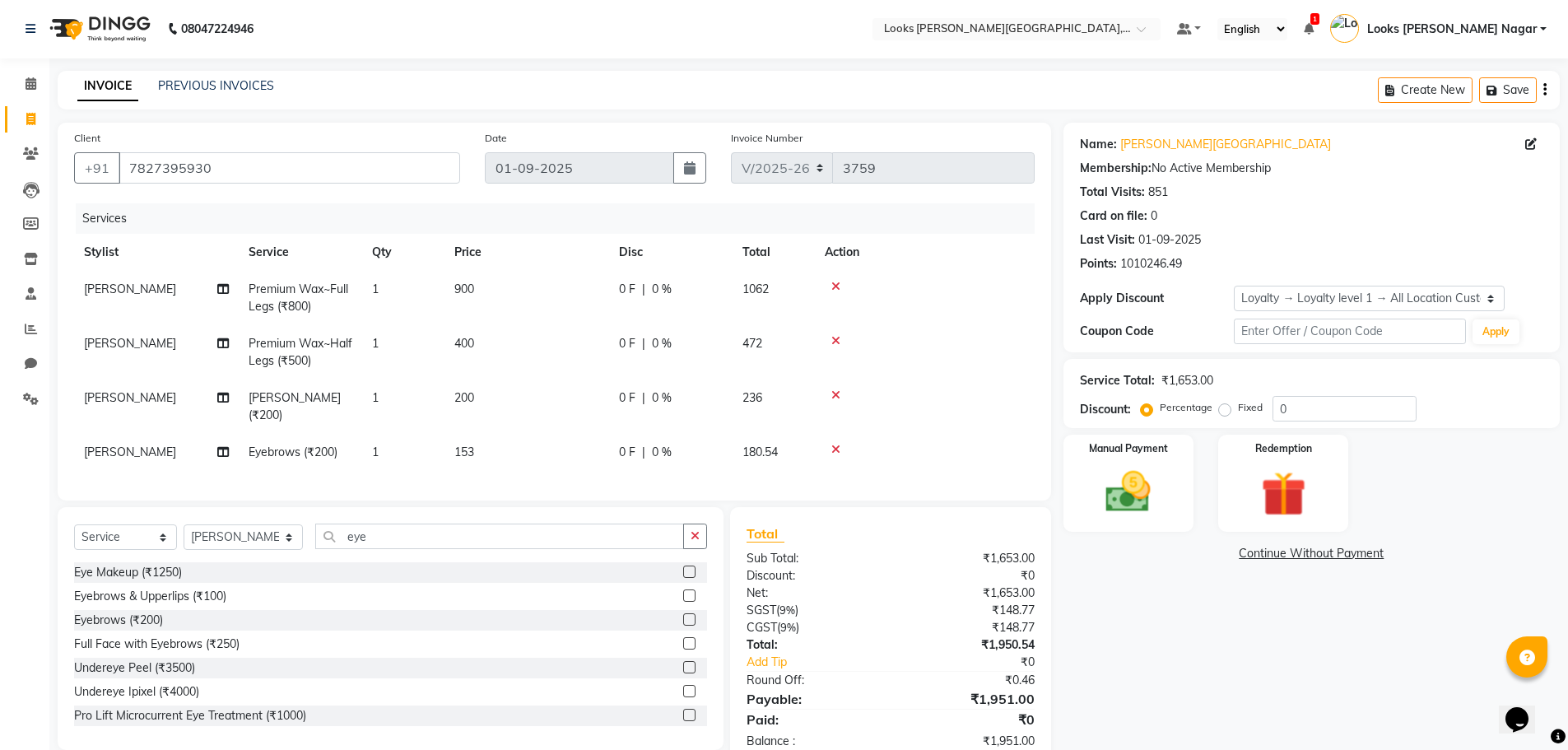
click at [610, 448] on td "0 F | 0 %" at bounding box center [671, 452] width 123 height 37
select select "23526"
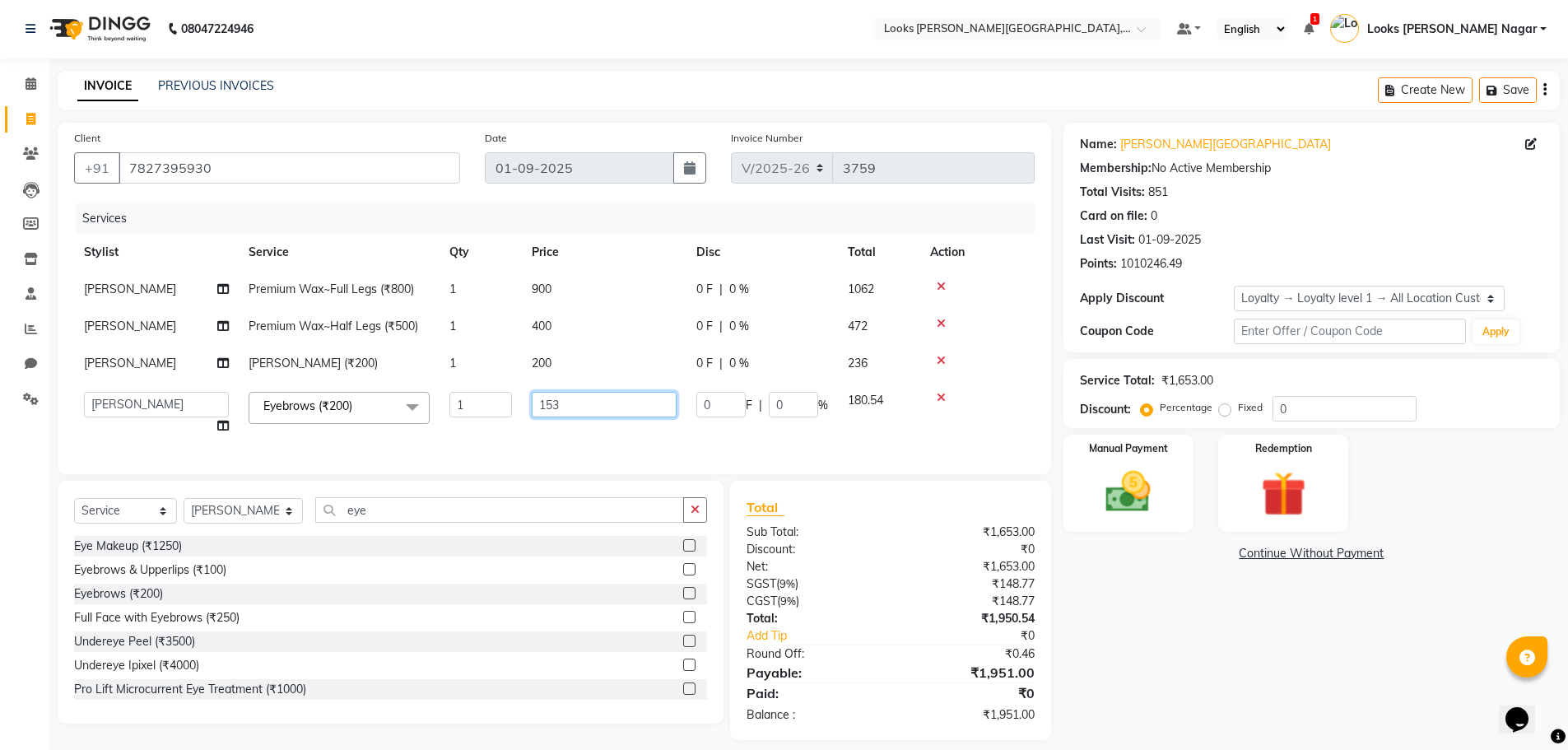
click at [608, 413] on input "153" at bounding box center [604, 404] width 145 height 26
type input "152"
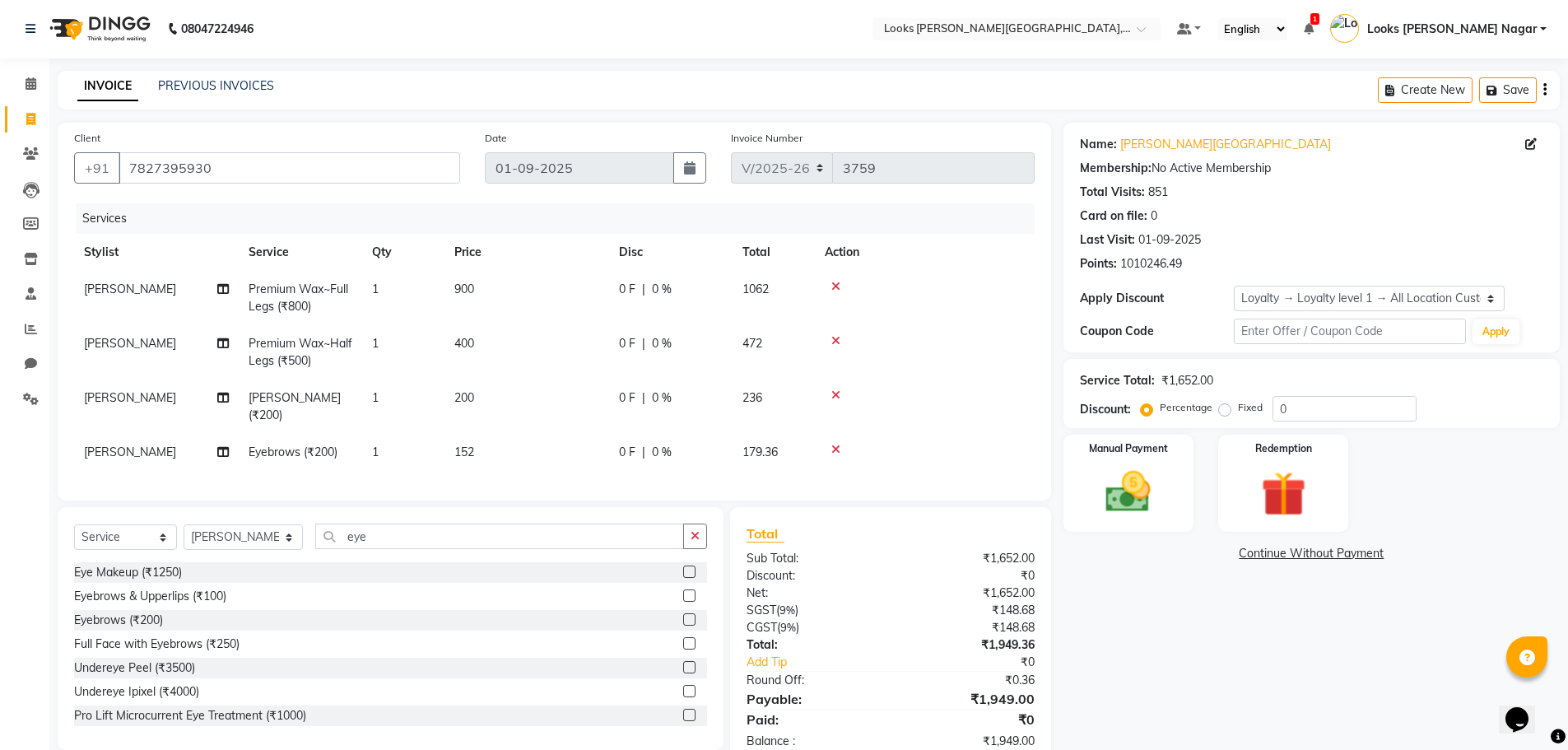
click at [1224, 720] on div "Name: Kamla Kamla Nagar Membership: No Active Membership Total Visits: 851 Card…" at bounding box center [1317, 444] width 509 height 643
click at [625, 468] on td "0 F | 0 %" at bounding box center [671, 452] width 123 height 37
select select "23526"
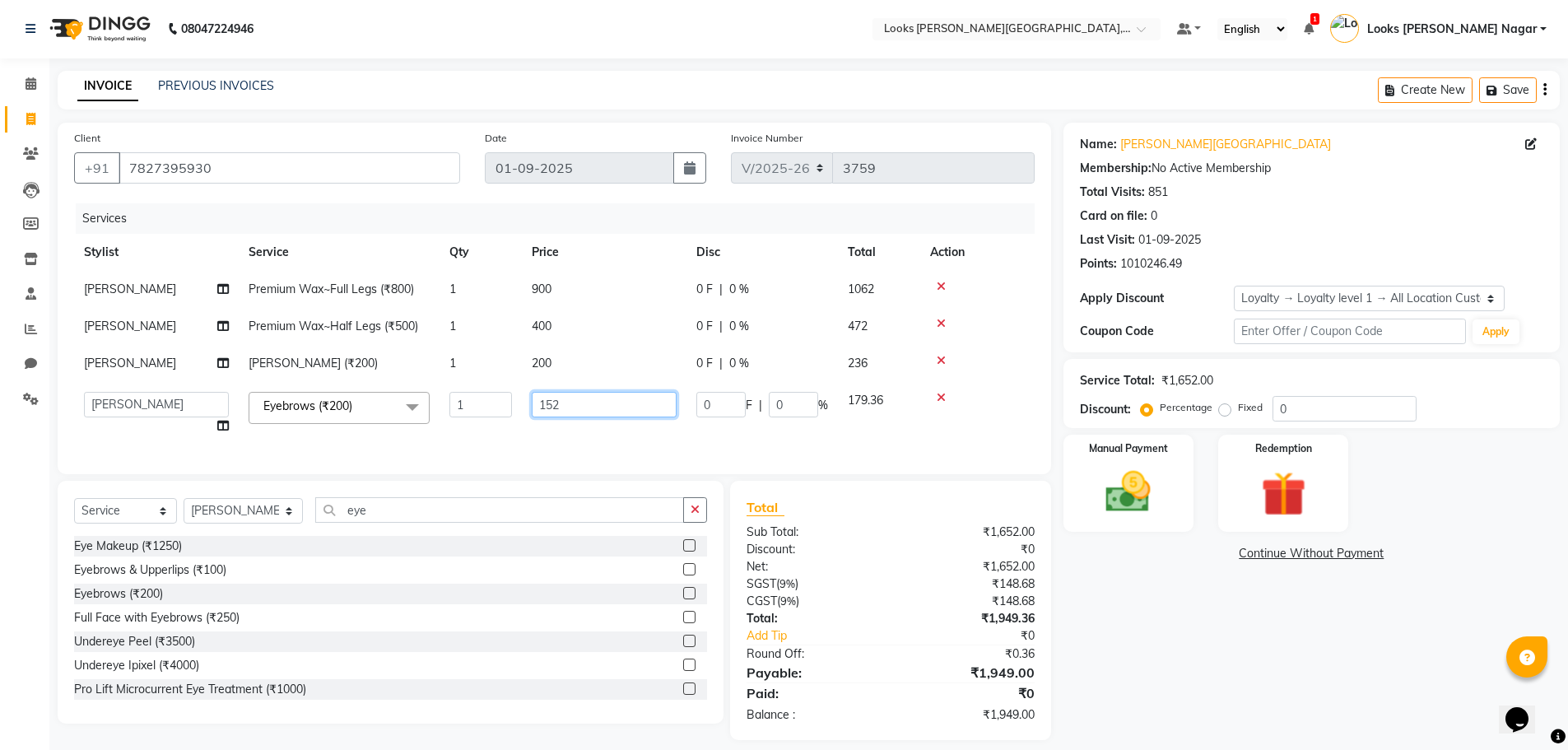
click at [590, 411] on input "152" at bounding box center [604, 404] width 145 height 26
type input "152.5"
click at [1159, 668] on div "Name: Kamla Kamla Nagar Membership: No Active Membership Total Visits: 851 Card…" at bounding box center [1317, 431] width 509 height 617
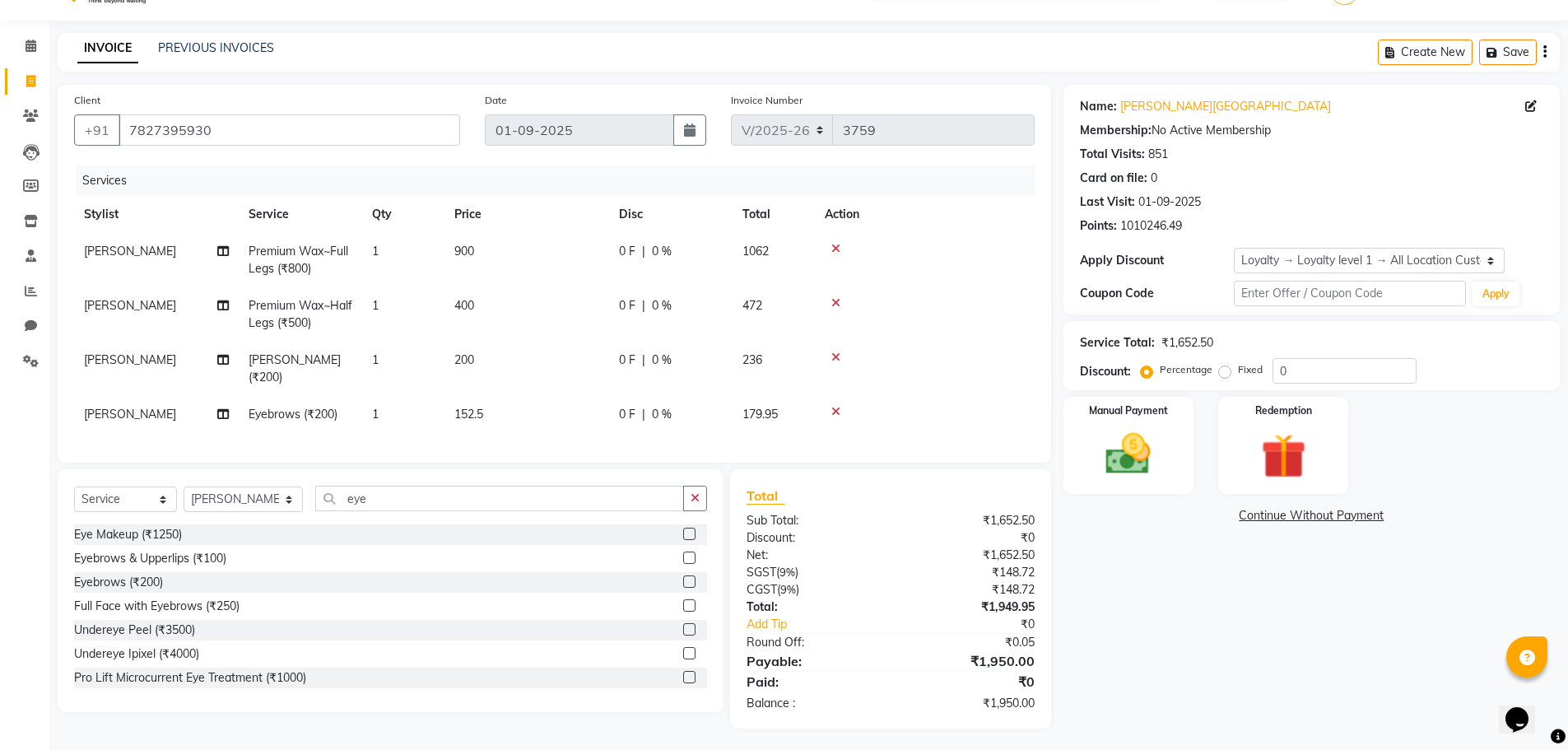
scroll to position [55, 0]
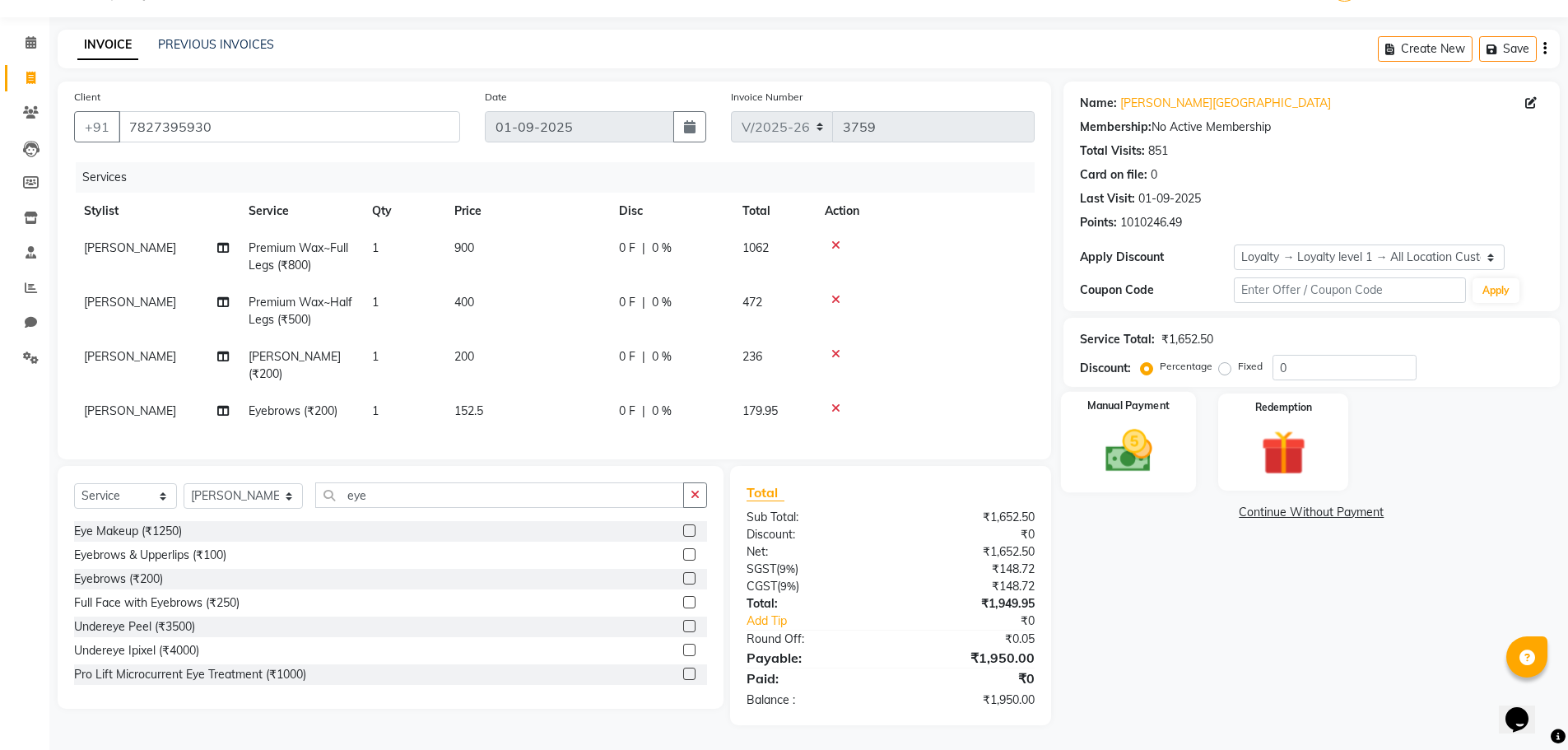
click at [1132, 430] on img at bounding box center [1128, 450] width 76 height 54
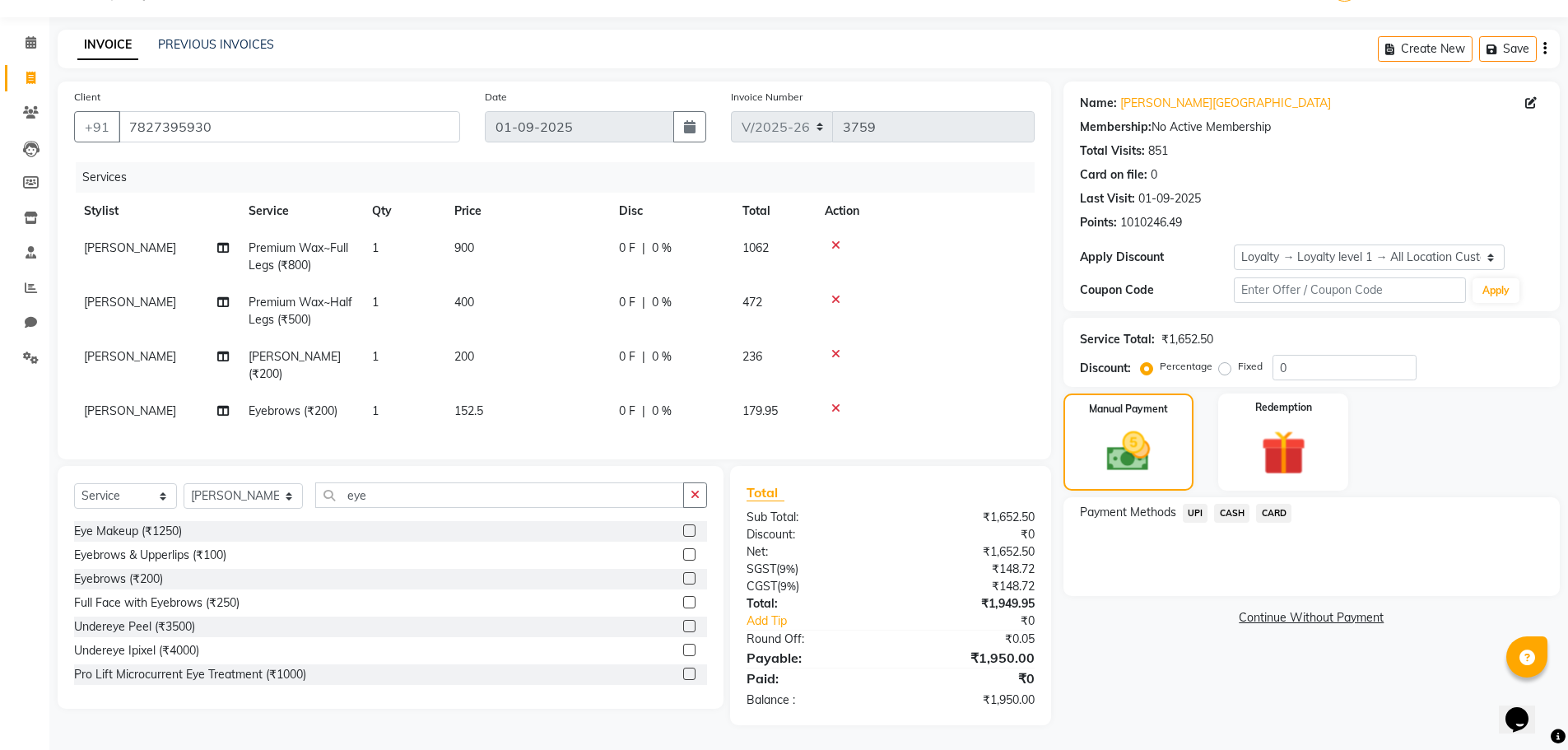
click at [1201, 503] on span "UPI" at bounding box center [1195, 512] width 26 height 19
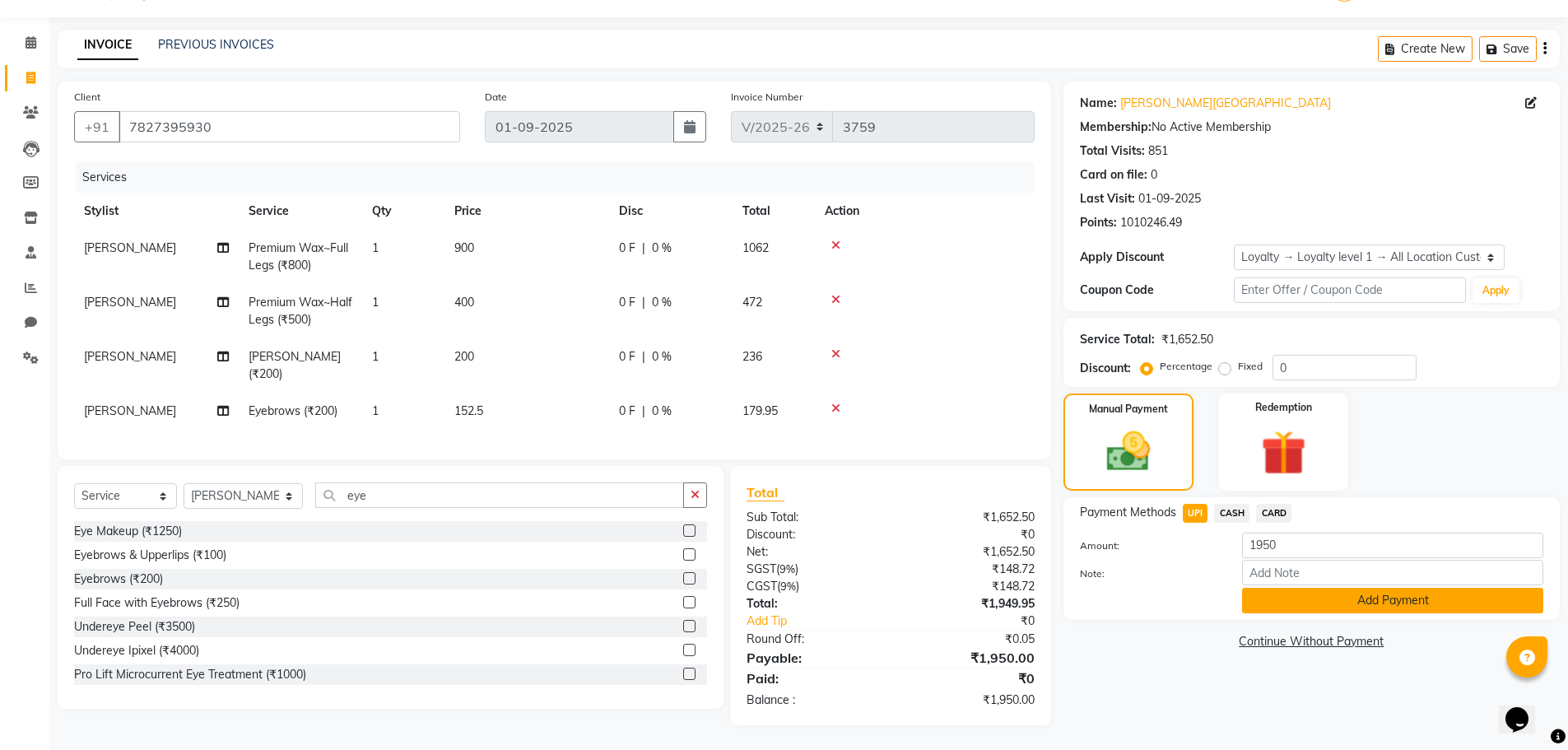
click at [1281, 591] on button "Add Payment" at bounding box center [1393, 600] width 301 height 26
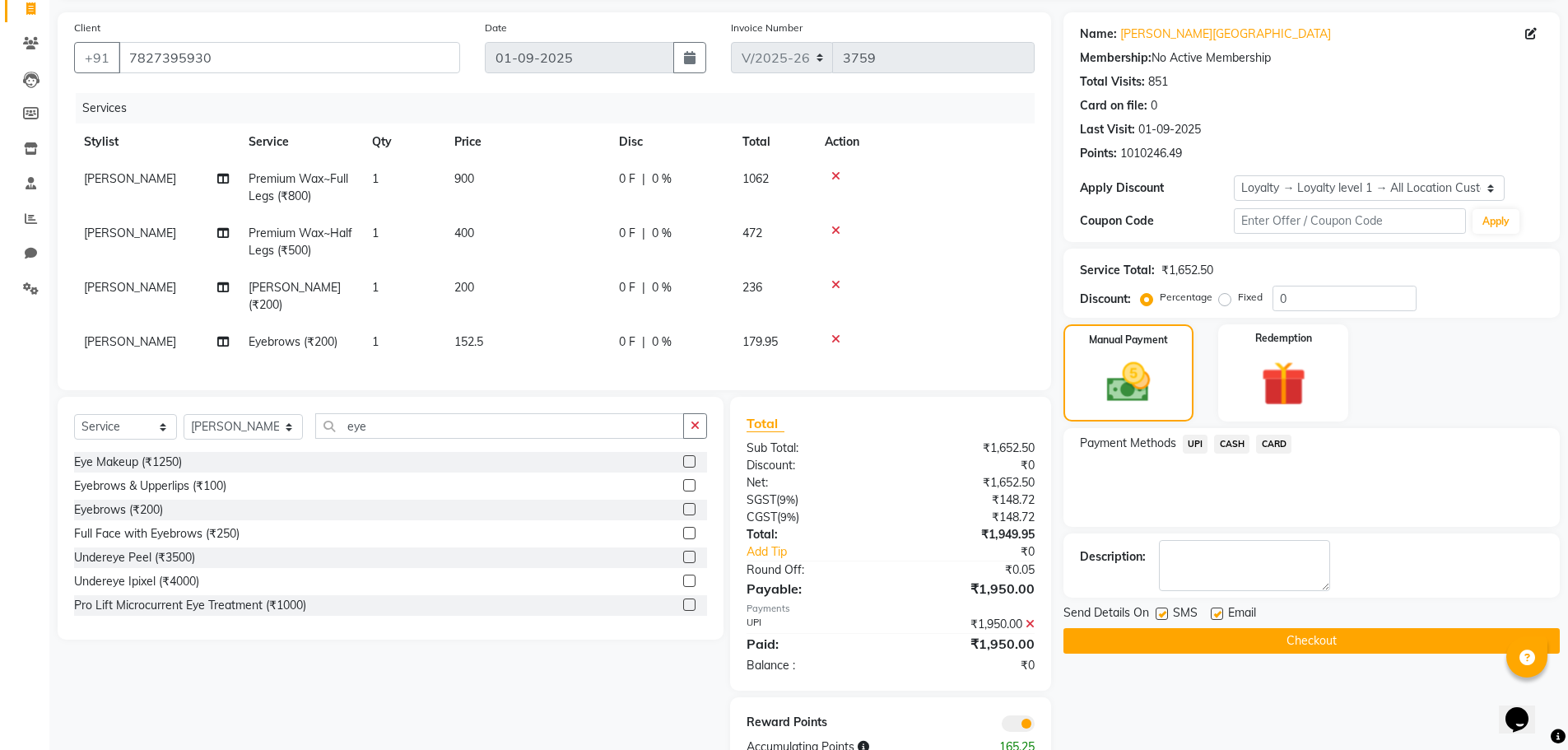
scroll to position [170, 0]
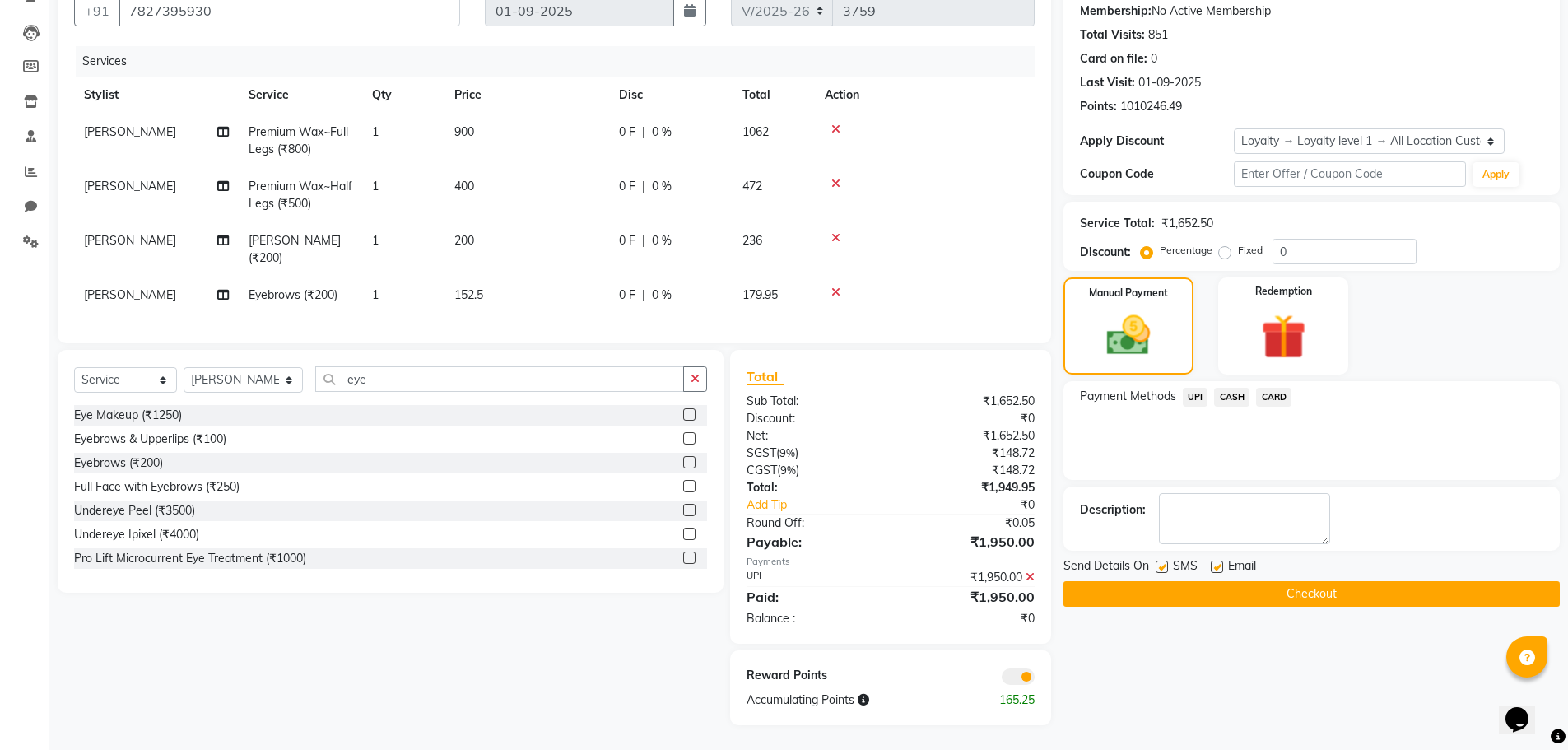
click at [1160, 561] on label at bounding box center [1162, 567] width 12 height 12
click at [1160, 562] on input "checkbox" at bounding box center [1161, 568] width 11 height 11
checkbox input "false"
click at [1158, 581] on button "Checkout" at bounding box center [1311, 593] width 496 height 26
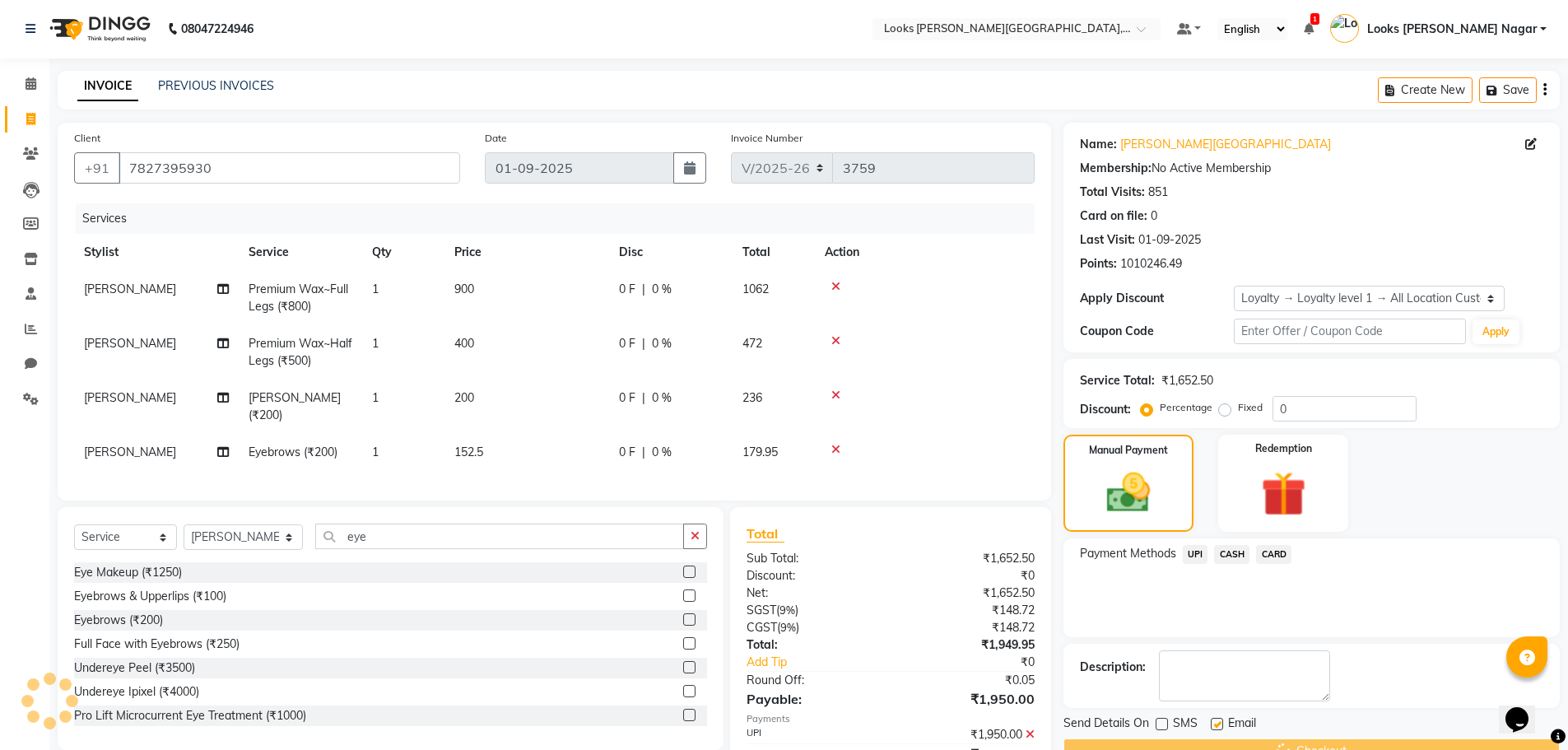
scroll to position [0, 0]
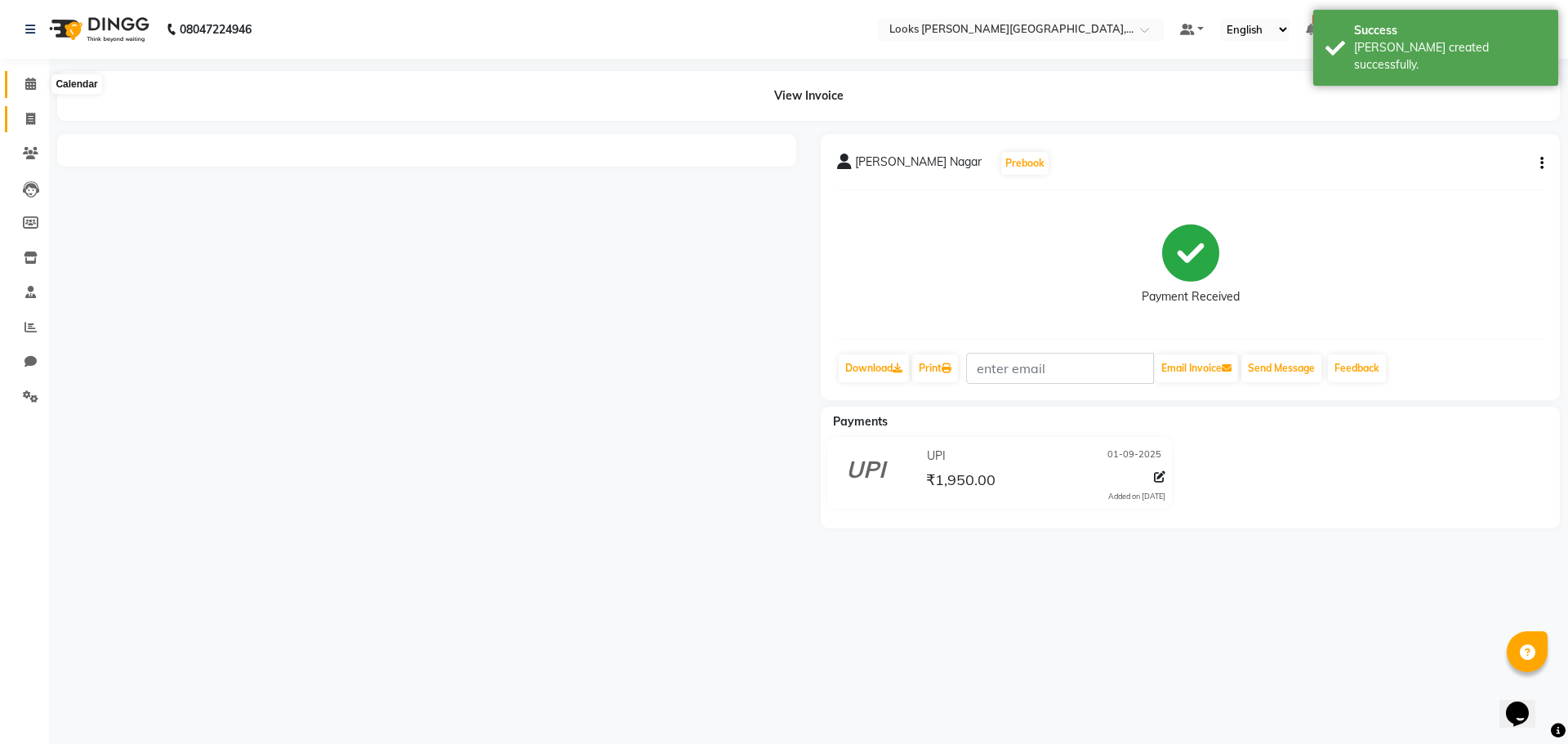
drag, startPoint x: 25, startPoint y: 82, endPoint x: 30, endPoint y: 115, distance: 33.4
click at [25, 82] on icon at bounding box center [31, 84] width 10 height 12
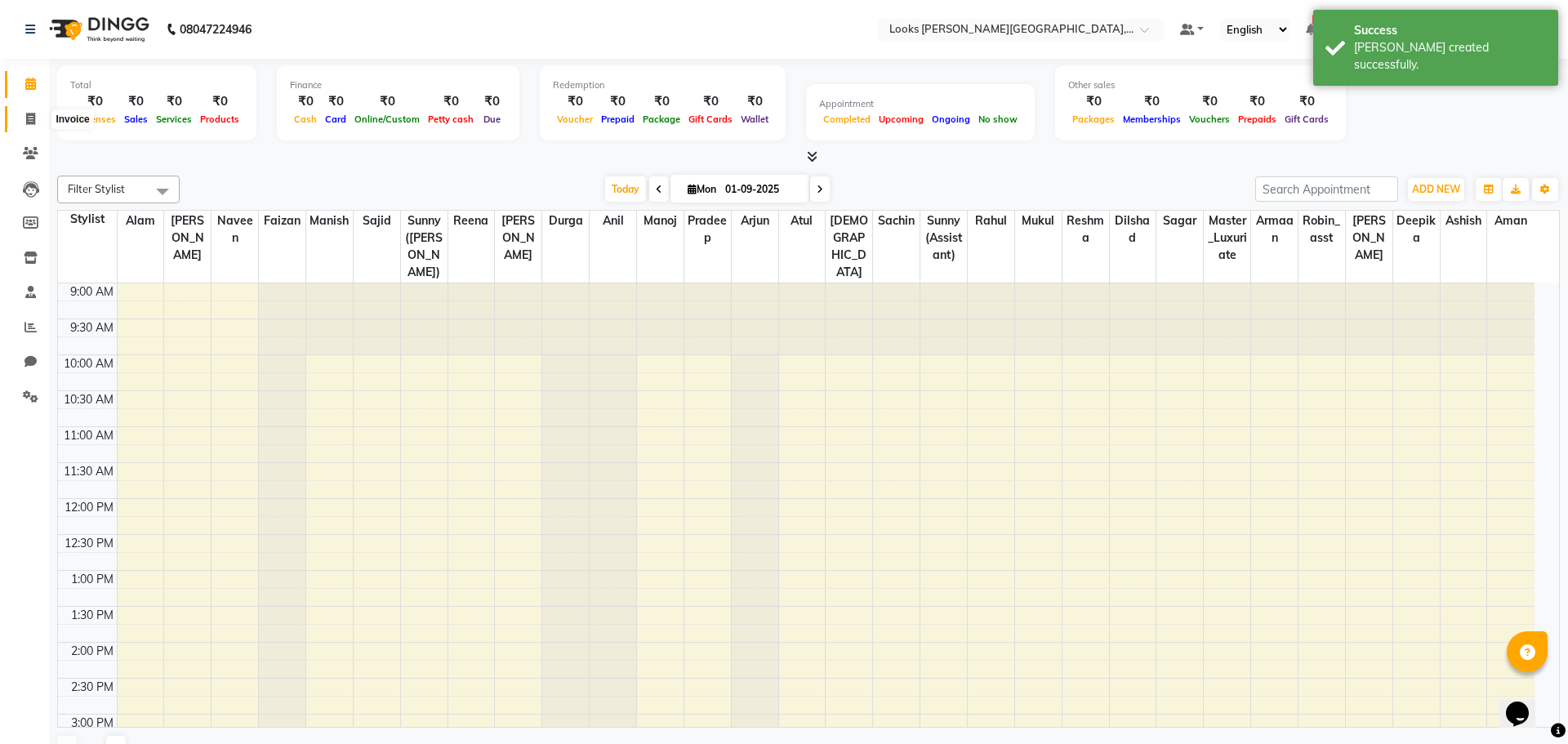
click at [30, 115] on icon at bounding box center [31, 119] width 9 height 12
select select "service"
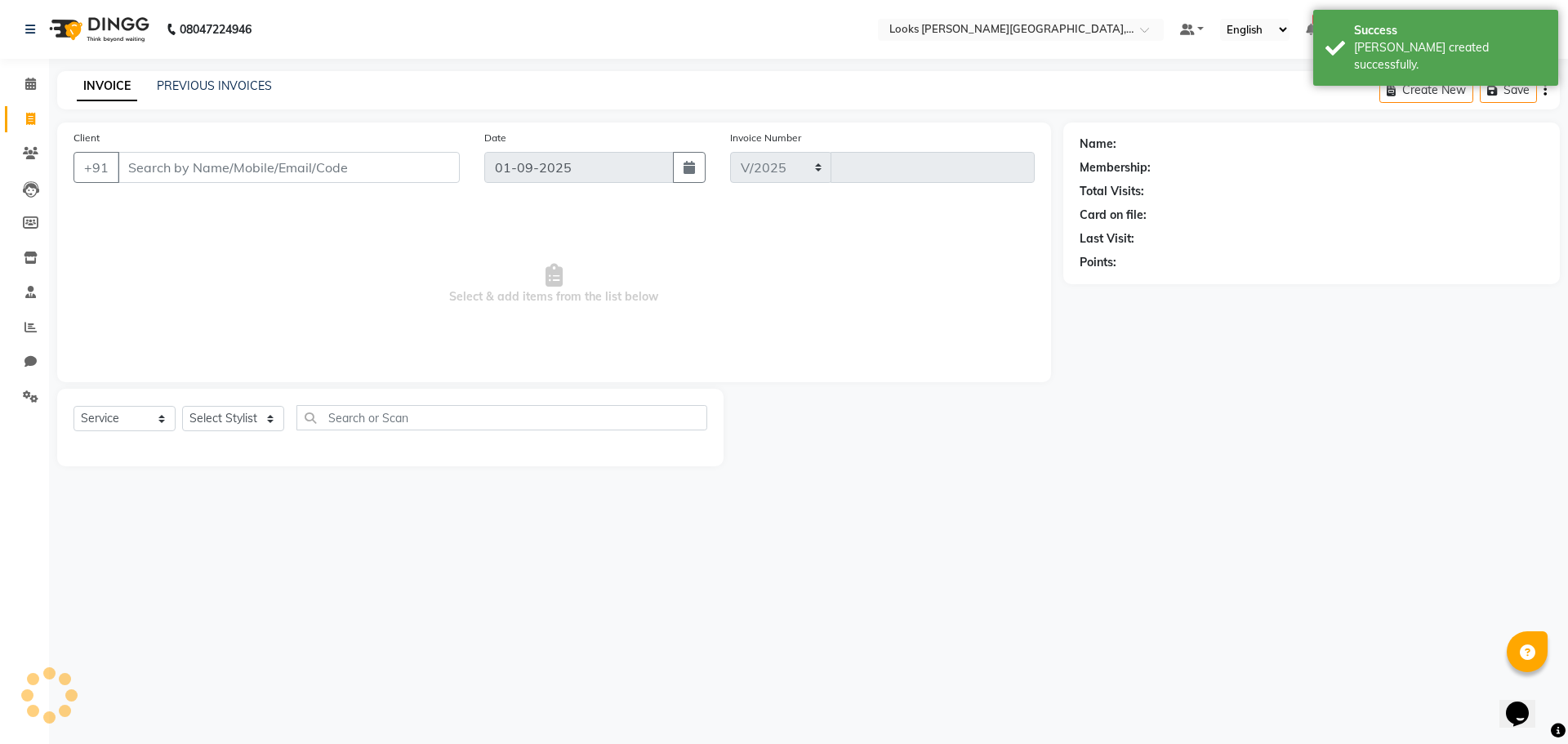
select select "4327"
type input "3760"
click at [247, 85] on link "PREVIOUS INVOICES" at bounding box center [214, 86] width 115 height 15
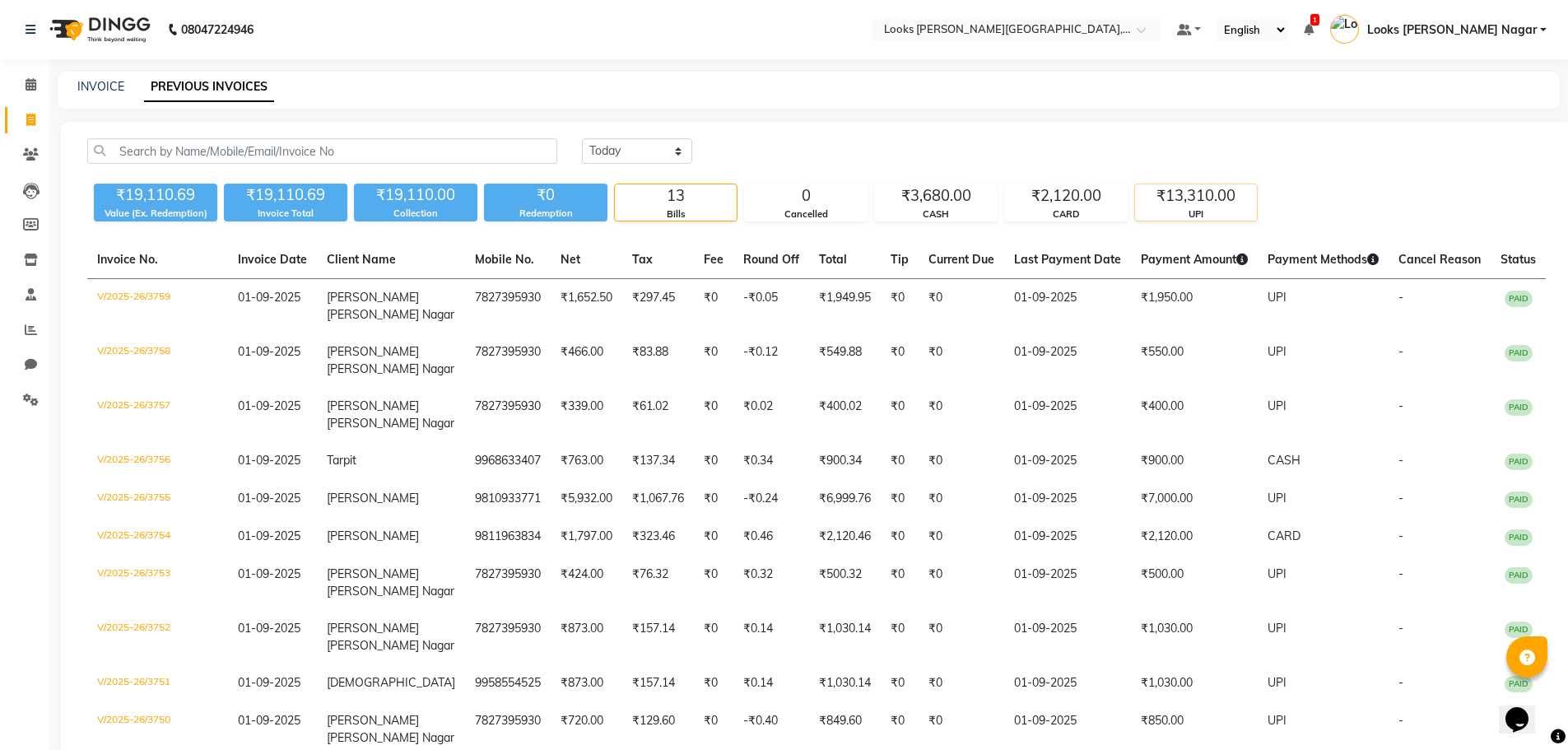
click at [1176, 203] on div "₹13,310.00" at bounding box center [1196, 196] width 122 height 23
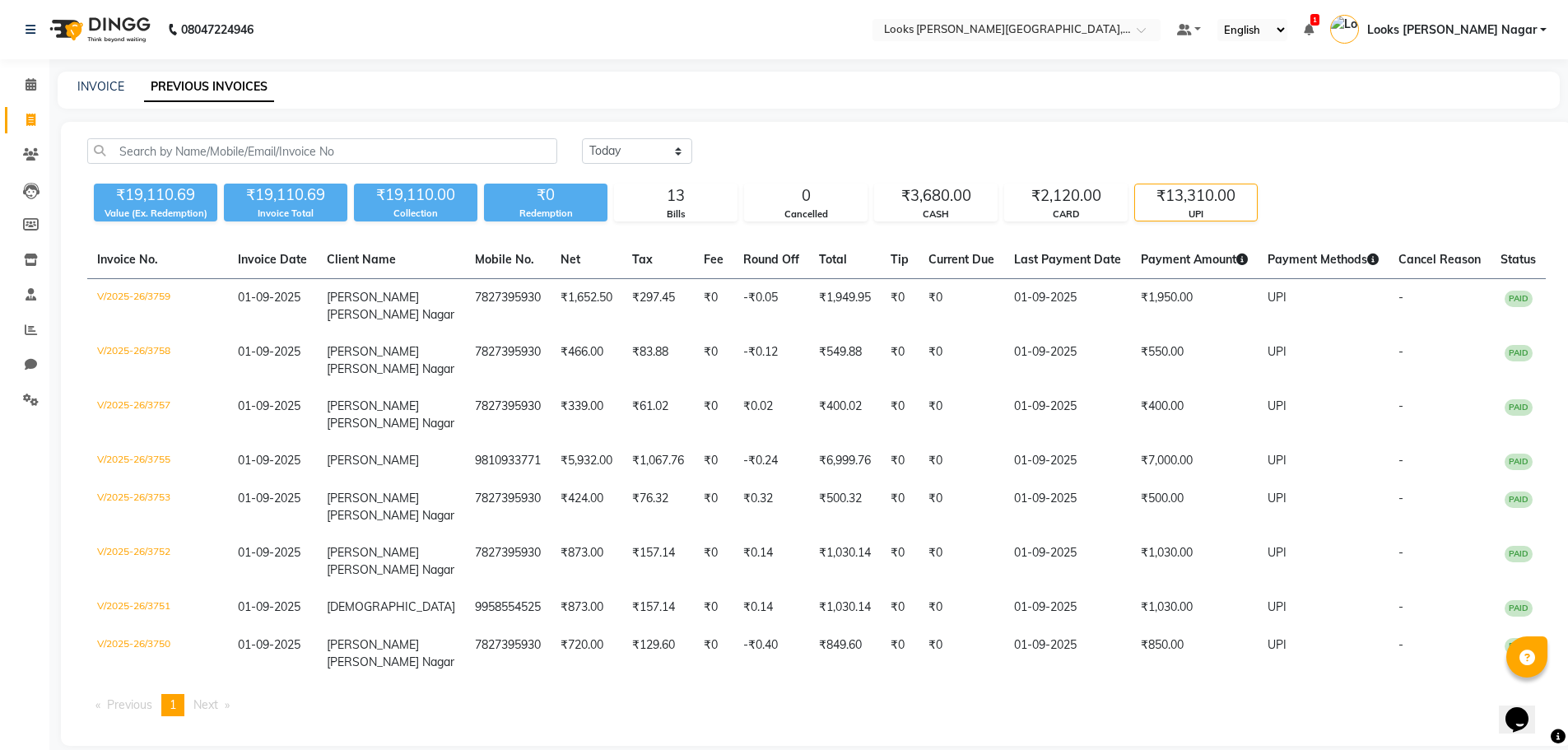
click at [1176, 203] on div "₹13,310.00" at bounding box center [1196, 196] width 122 height 23
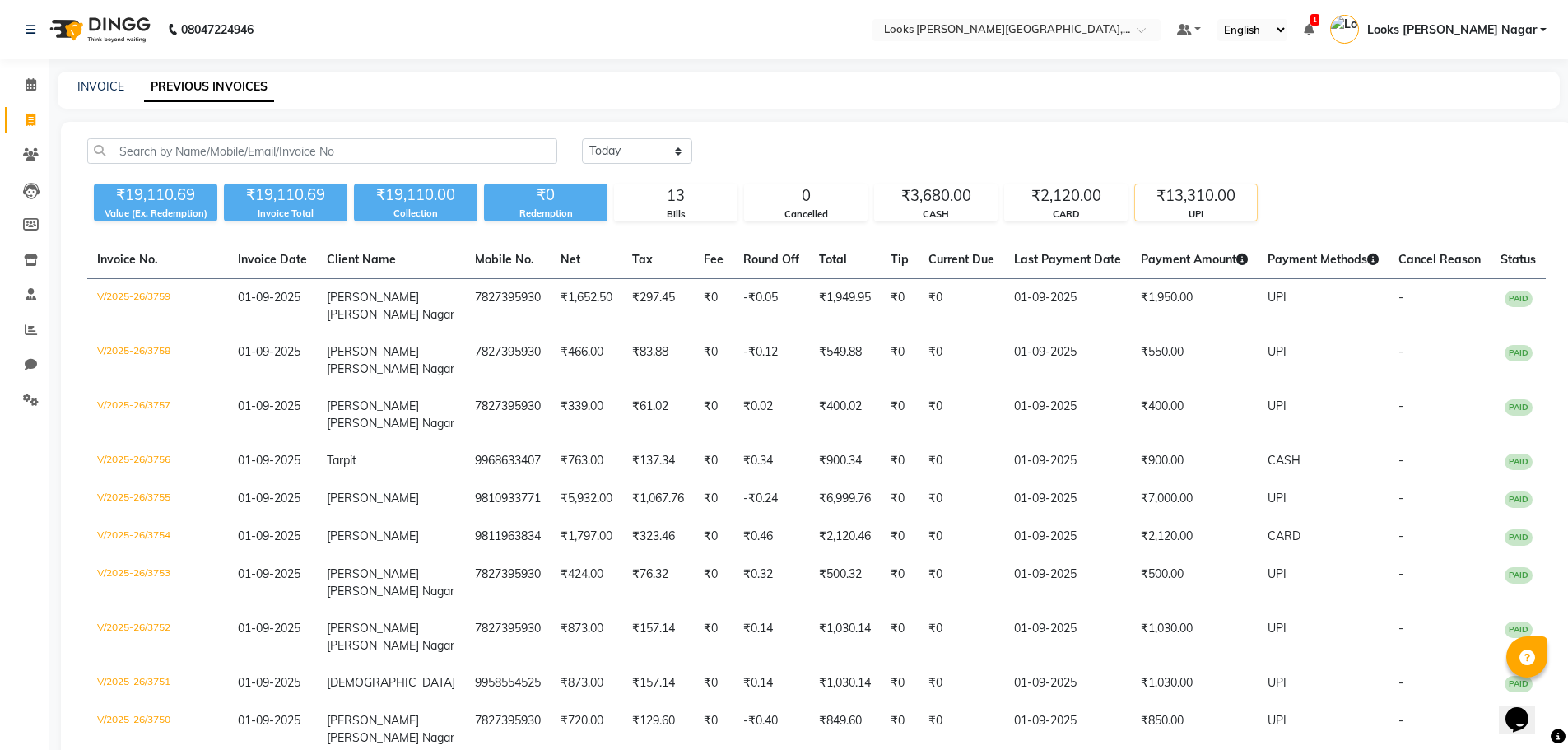
click at [1240, 204] on div "₹13,310.00" at bounding box center [1196, 196] width 122 height 23
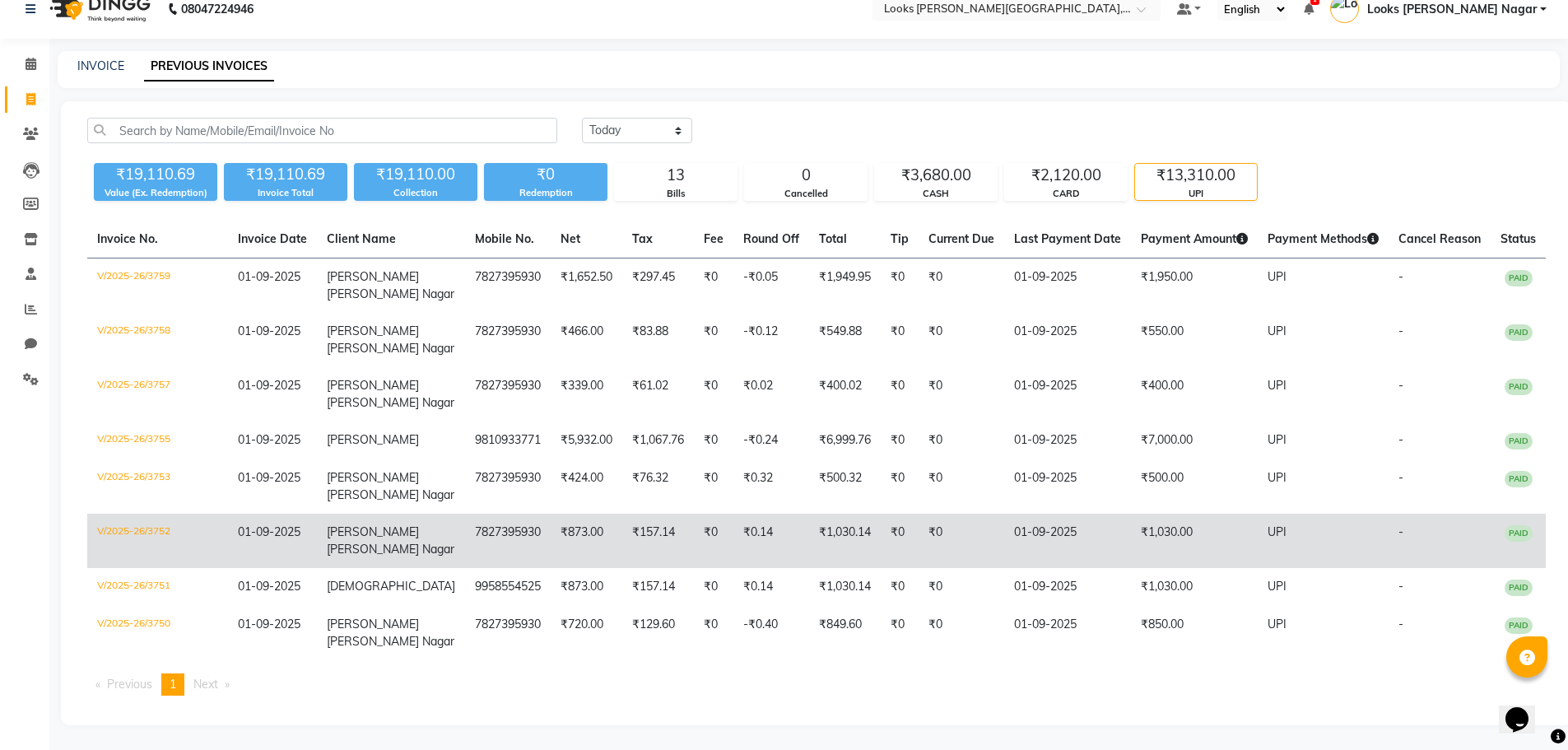
scroll to position [124, 0]
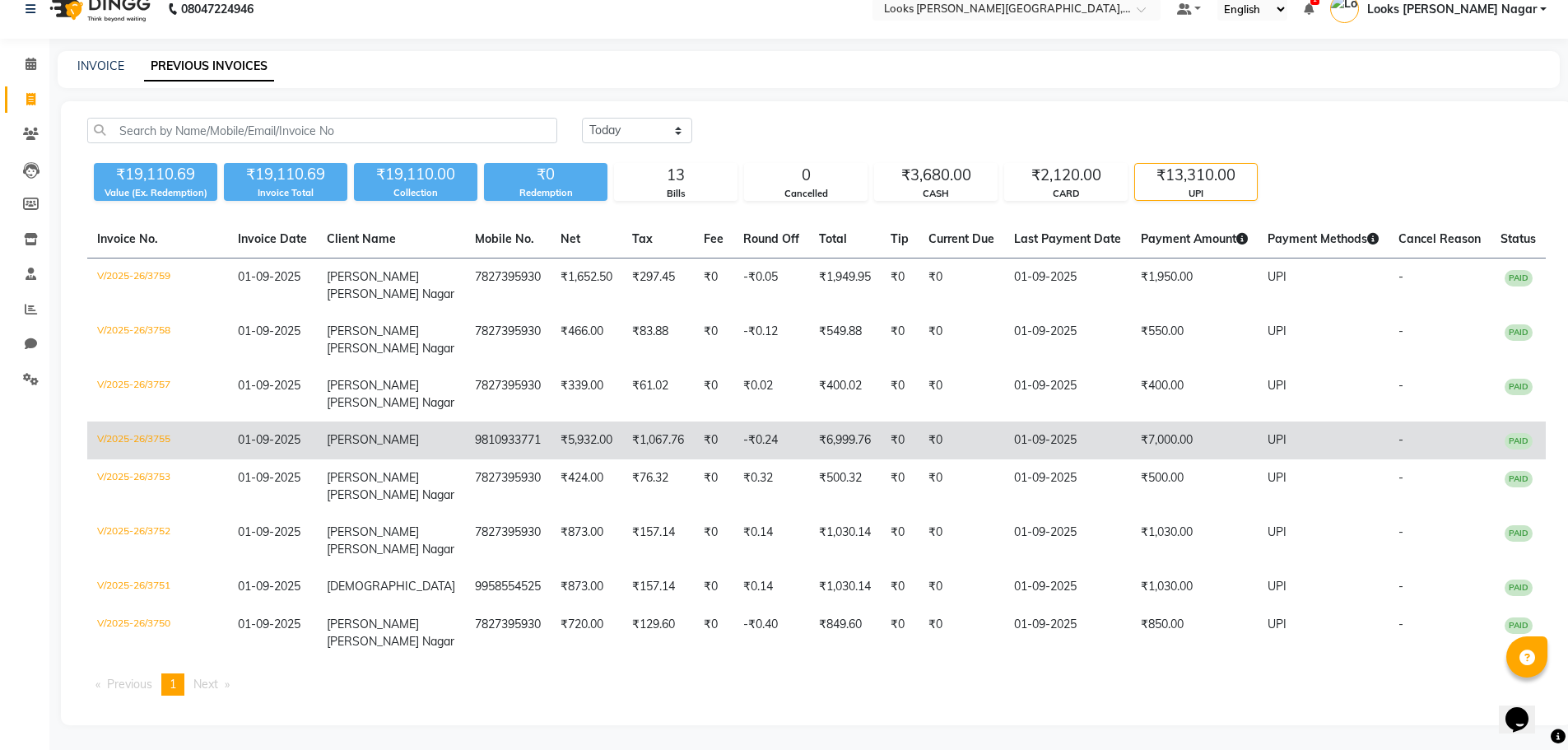
click at [1197, 421] on td "₹7,000.00" at bounding box center [1194, 440] width 127 height 38
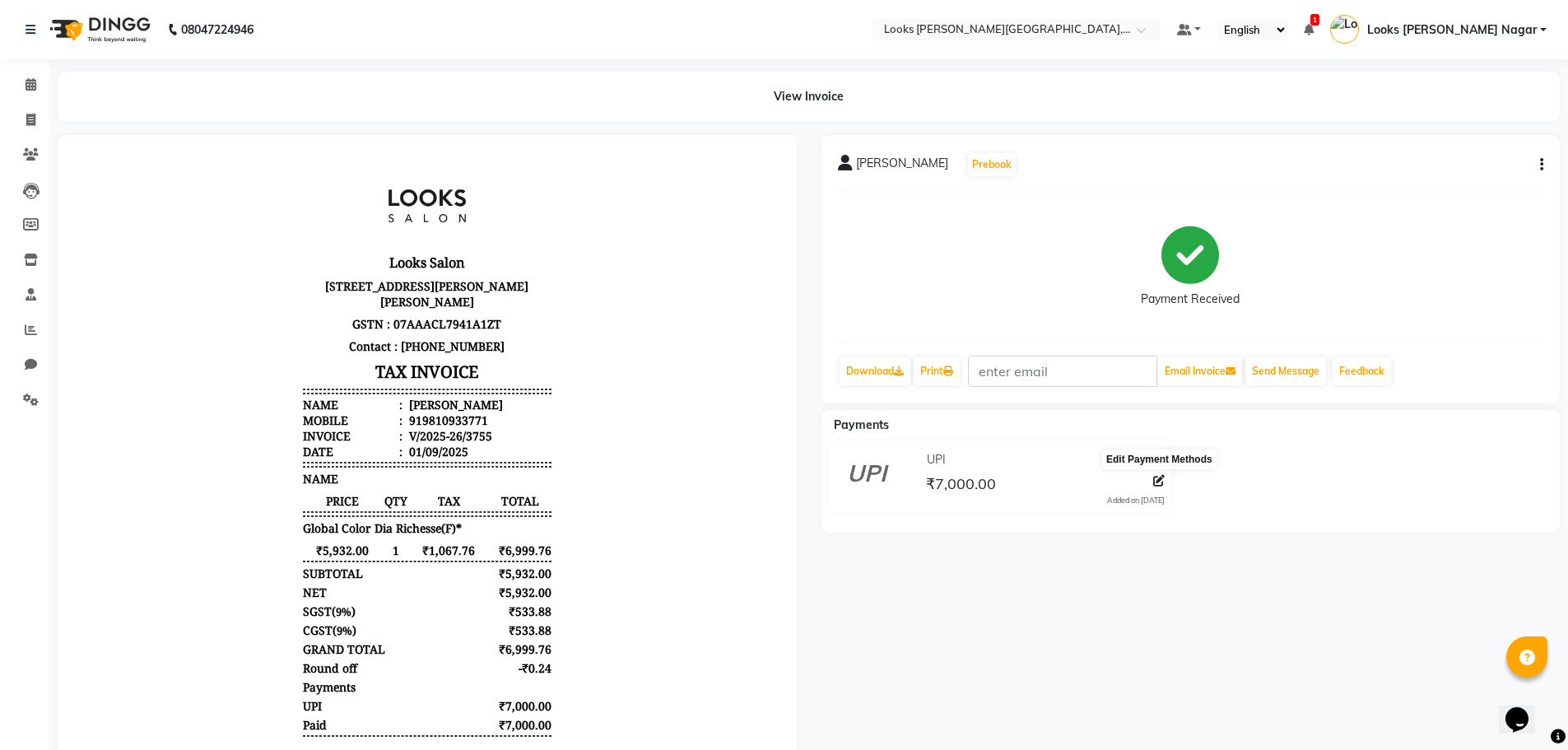
click at [1156, 477] on icon at bounding box center [1158, 480] width 11 height 11
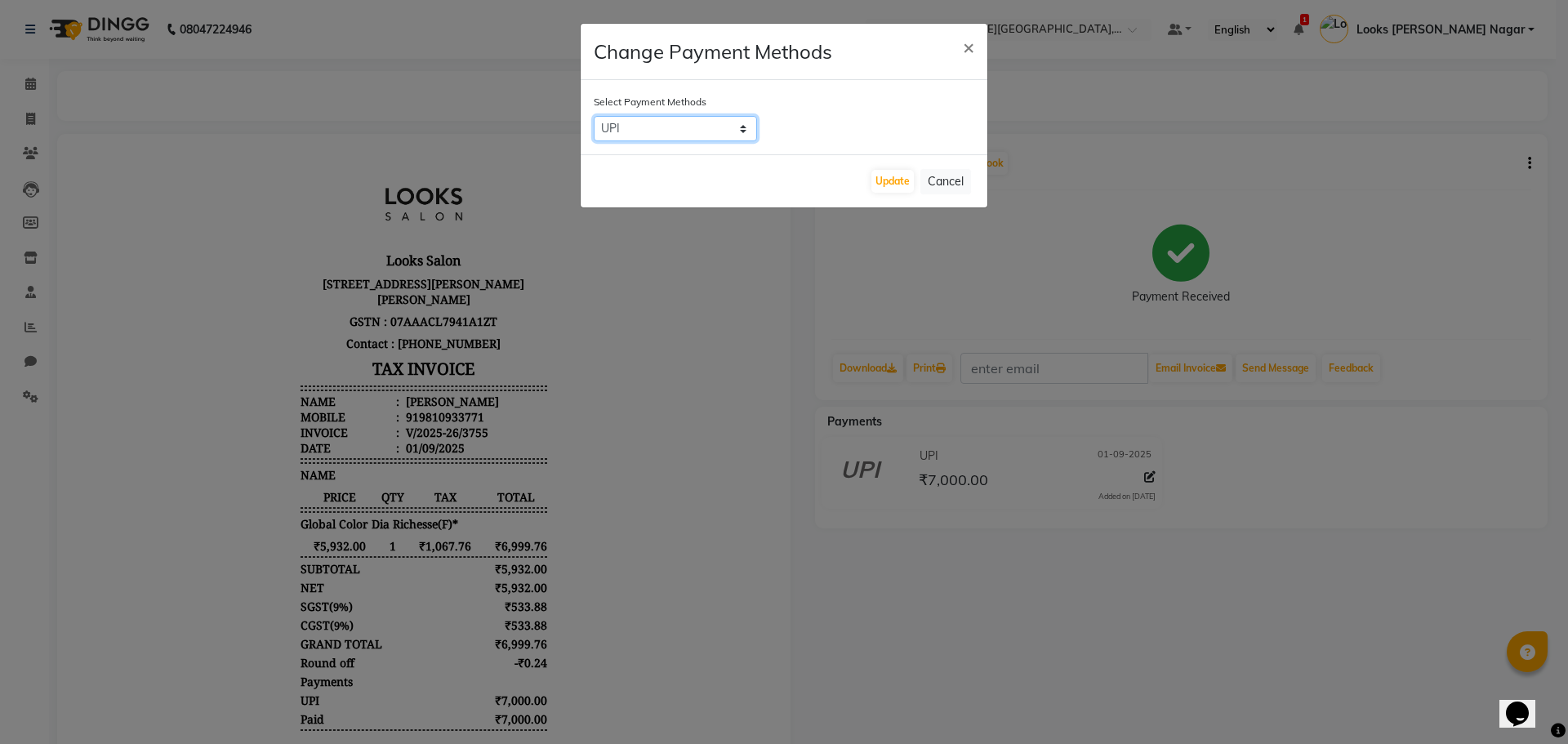
drag, startPoint x: 628, startPoint y: 129, endPoint x: 634, endPoint y: 139, distance: 11.7
click at [628, 129] on select "UPI CASH CARD" at bounding box center [675, 129] width 164 height 25
select select "2"
click at [594, 116] on select "UPI CASH CARD" at bounding box center [675, 129] width 164 height 25
click at [899, 183] on button "Update" at bounding box center [892, 181] width 43 height 23
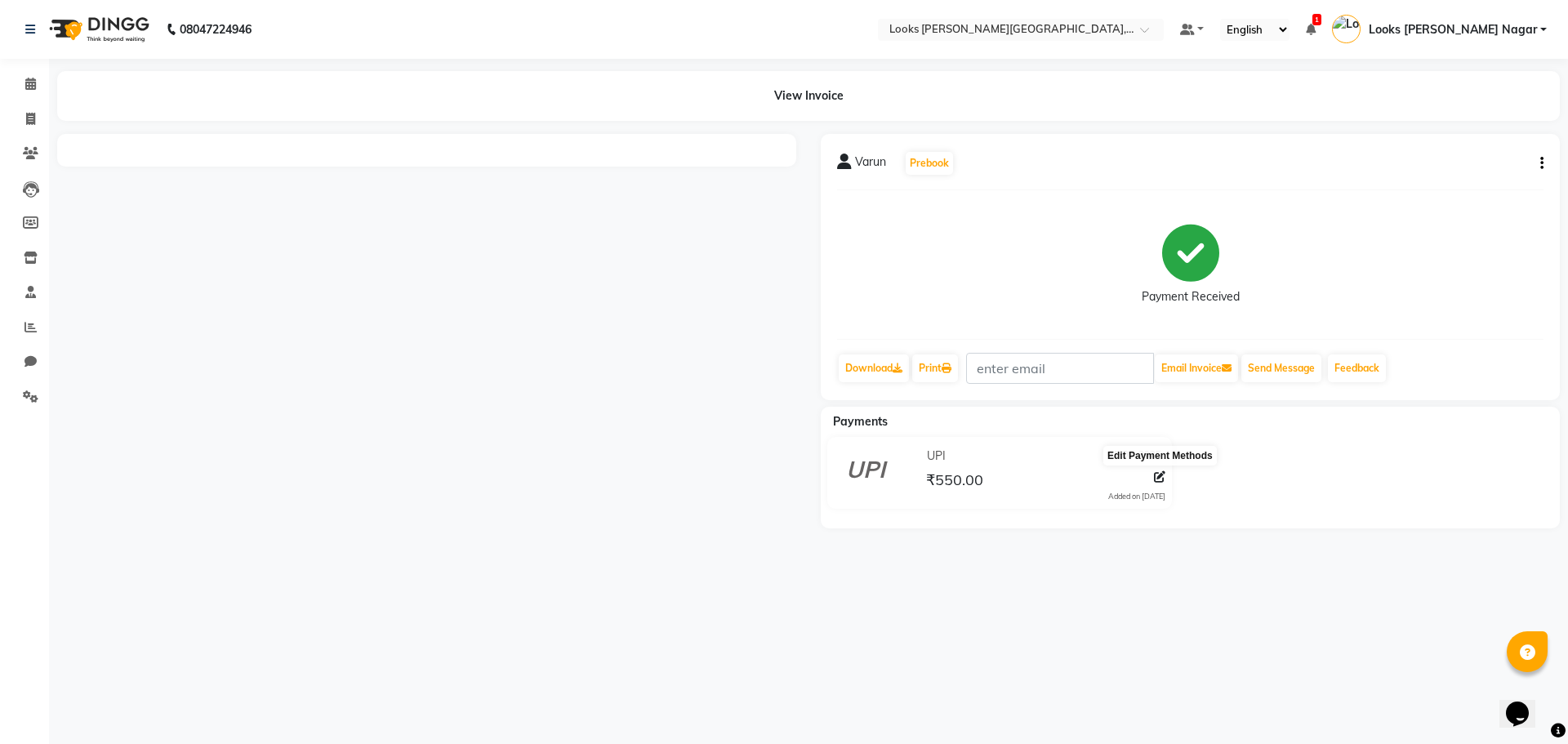
click at [1165, 475] on icon at bounding box center [1159, 476] width 11 height 11
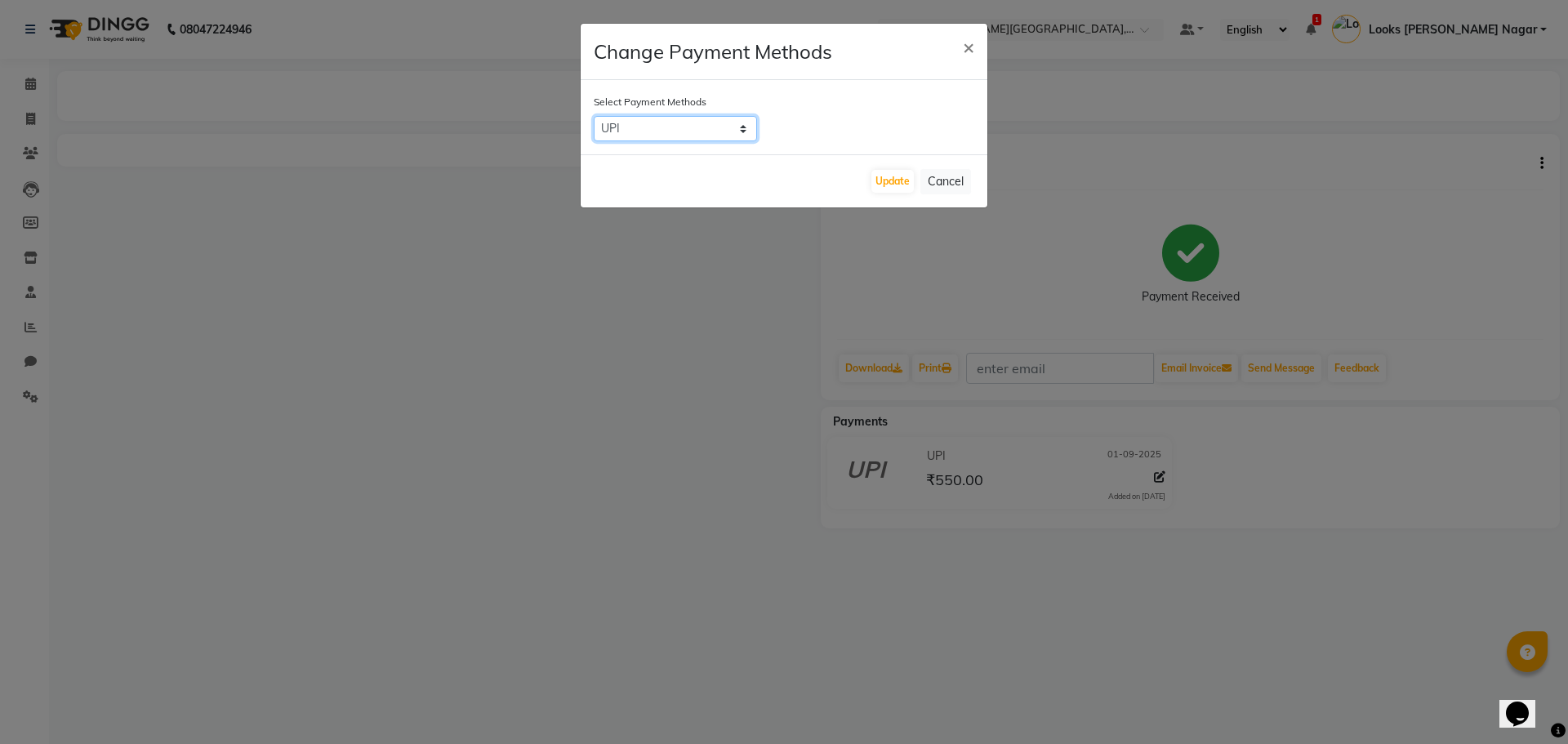
click at [666, 124] on select "UPI CASH CARD" at bounding box center [675, 129] width 164 height 25
select select "2"
click at [594, 116] on select "UPI CASH CARD" at bounding box center [675, 129] width 164 height 25
click at [880, 188] on button "Update" at bounding box center [892, 181] width 43 height 23
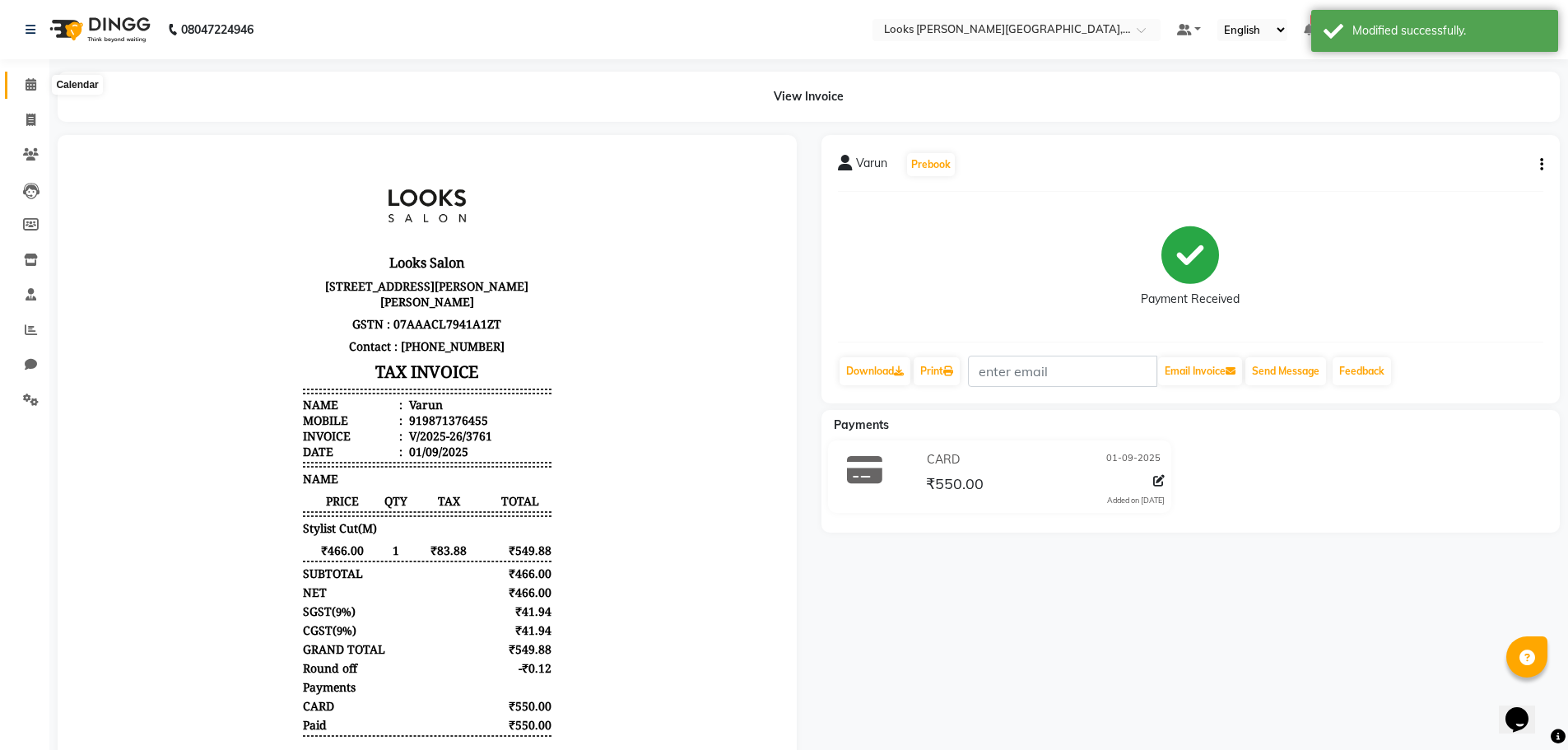
click at [26, 85] on icon at bounding box center [31, 85] width 11 height 12
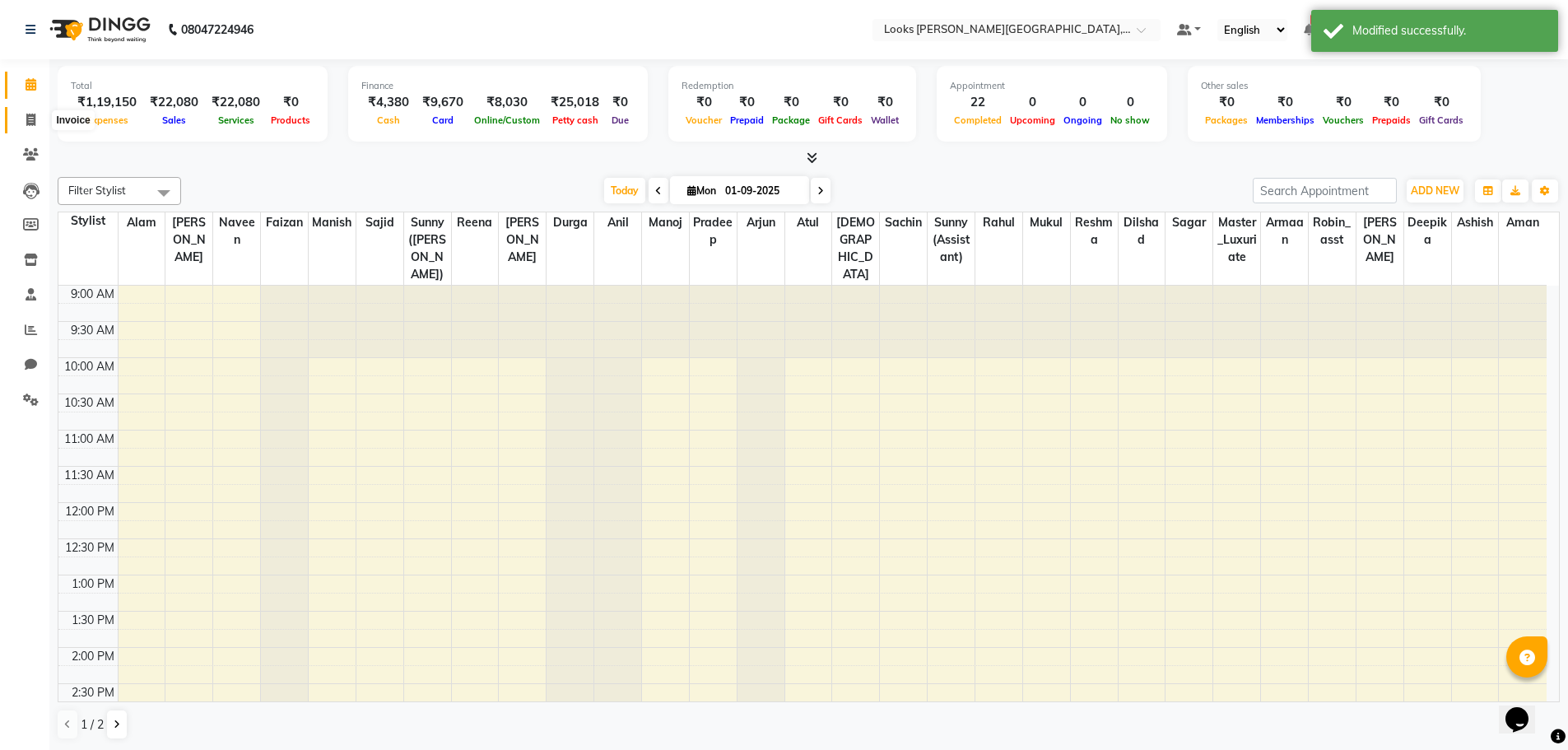
click at [35, 117] on icon at bounding box center [31, 120] width 9 height 12
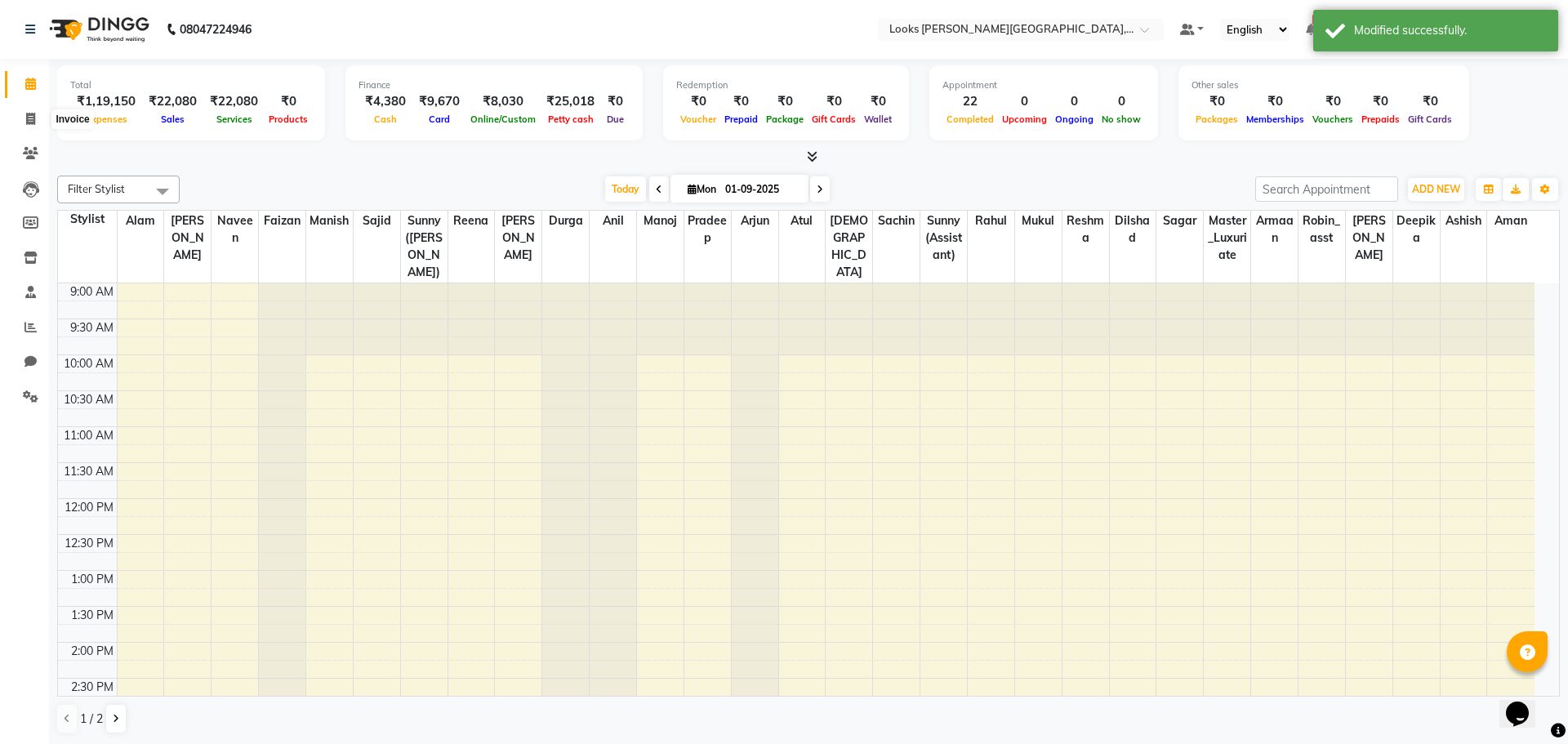
select select "service"
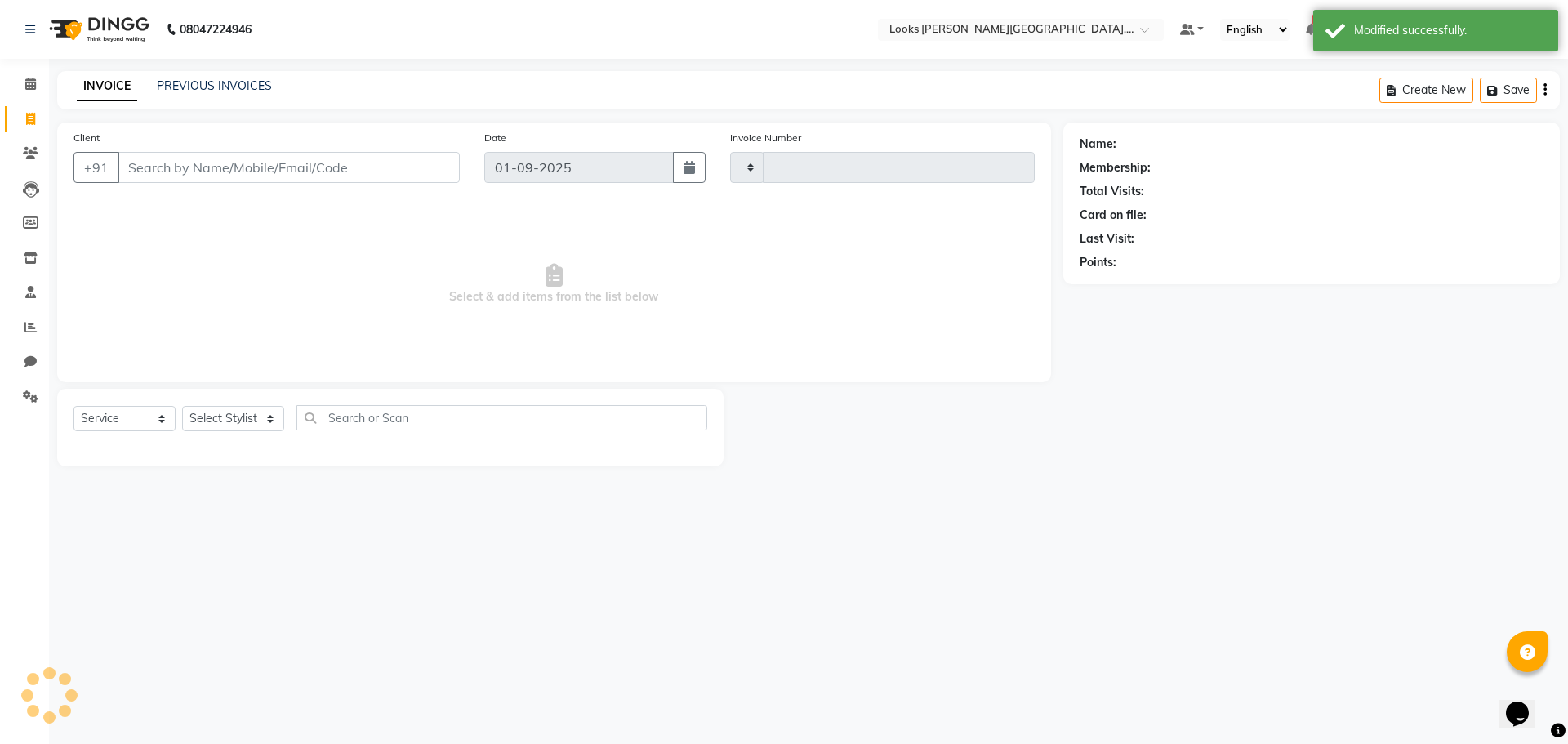
type input "3764"
drag, startPoint x: 80, startPoint y: 130, endPoint x: 178, endPoint y: 168, distance: 105.1
click at [166, 153] on div "Client +91" at bounding box center [267, 163] width 411 height 67
select select "4327"
click at [178, 169] on input "Client" at bounding box center [288, 167] width 342 height 31
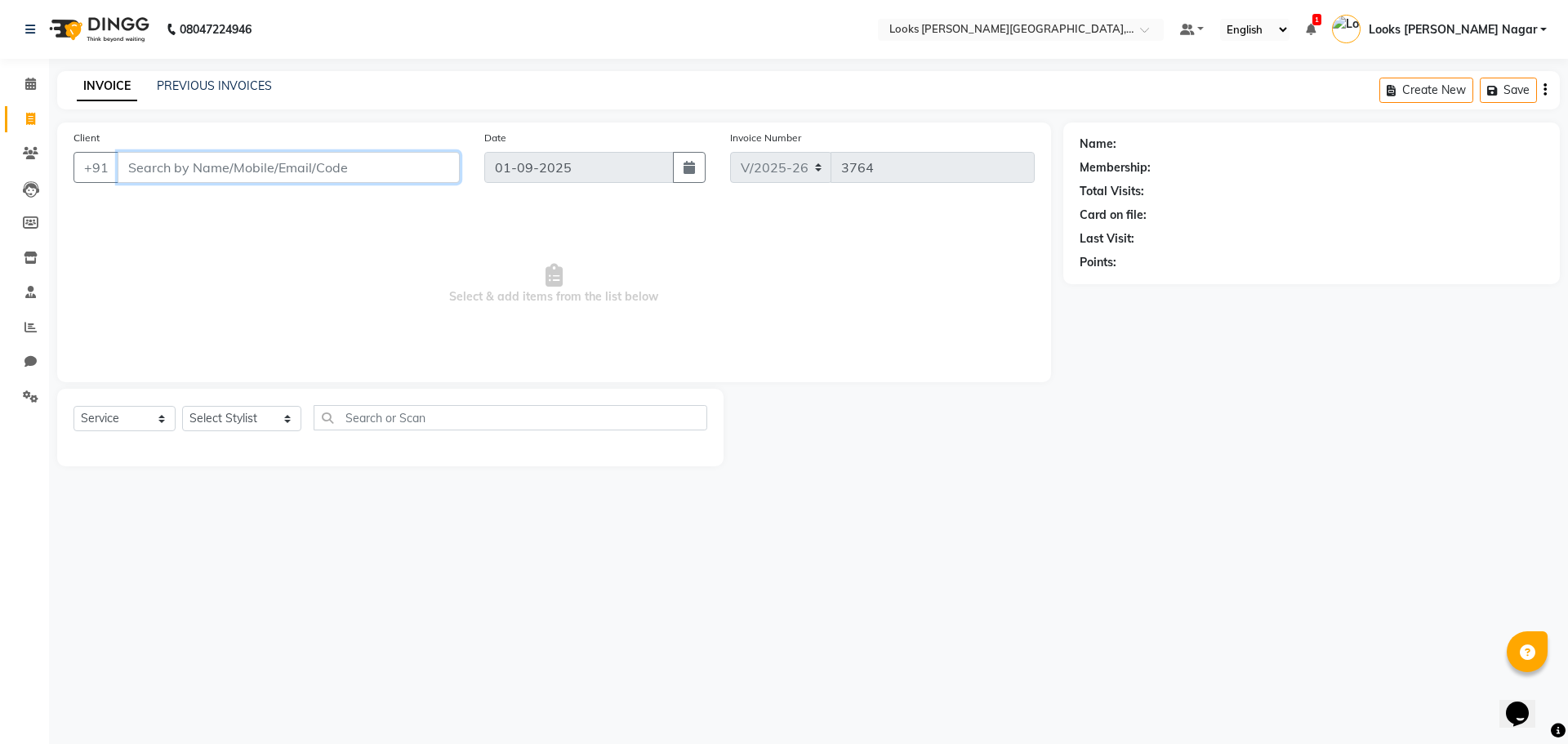
click at [227, 173] on input "Client" at bounding box center [288, 167] width 342 height 31
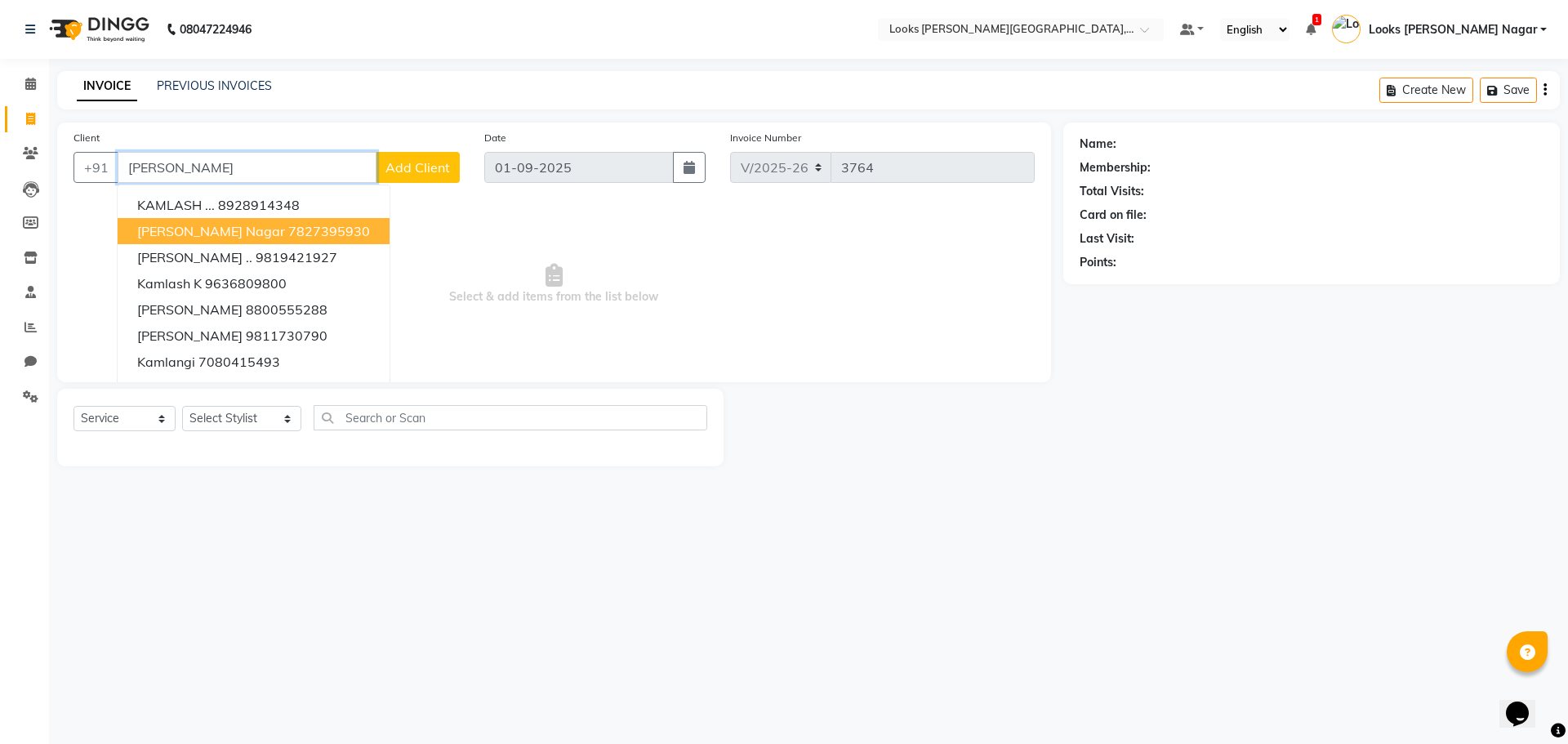
click at [254, 219] on button "kamla Kamla Nagar 7827395930" at bounding box center [253, 231] width 272 height 26
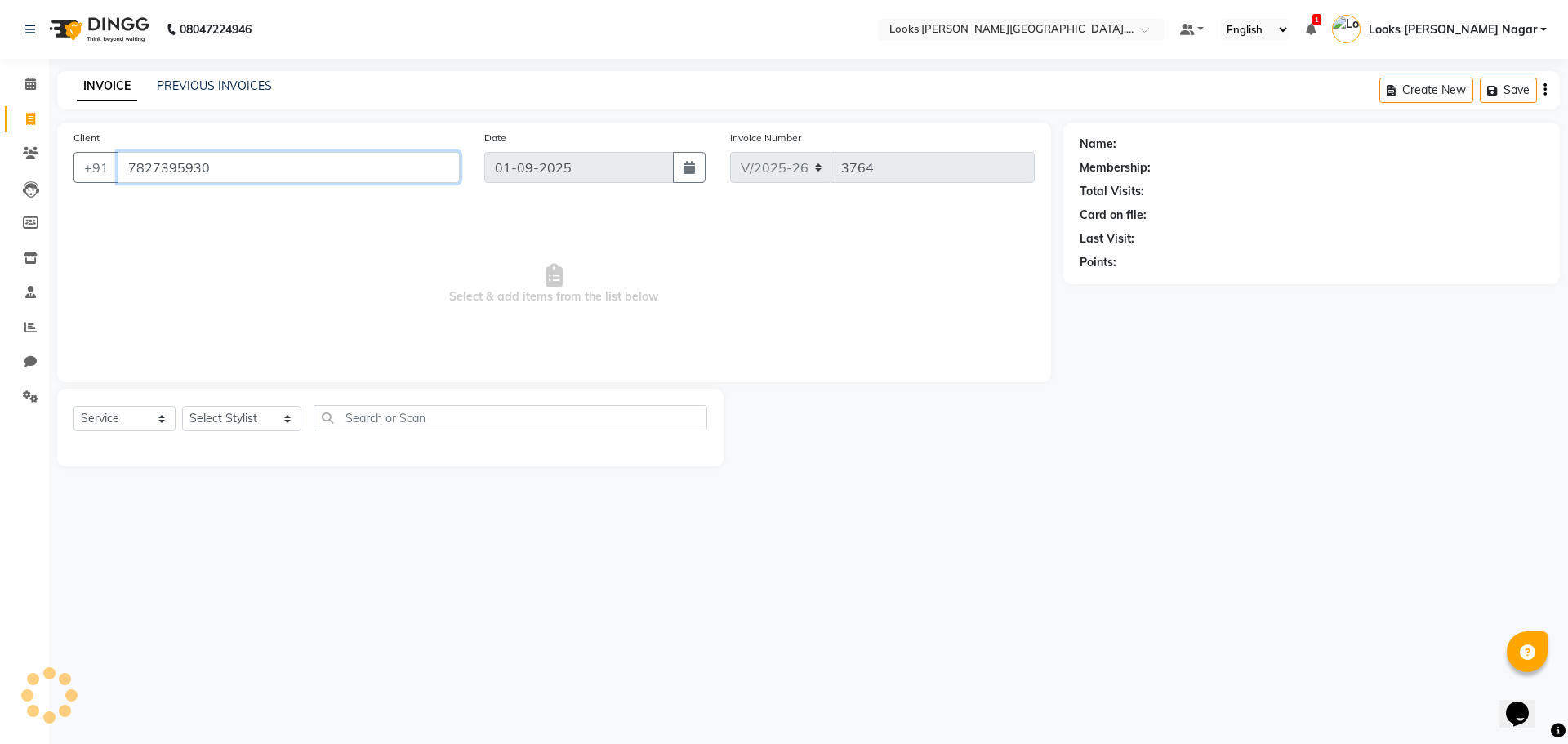
type input "7827395930"
click at [250, 426] on select "Select Stylist Alam Aman Anil Arjun Armaan Ashish Atul Deepika Deepu Dilshad Du…" at bounding box center [241, 418] width 119 height 25
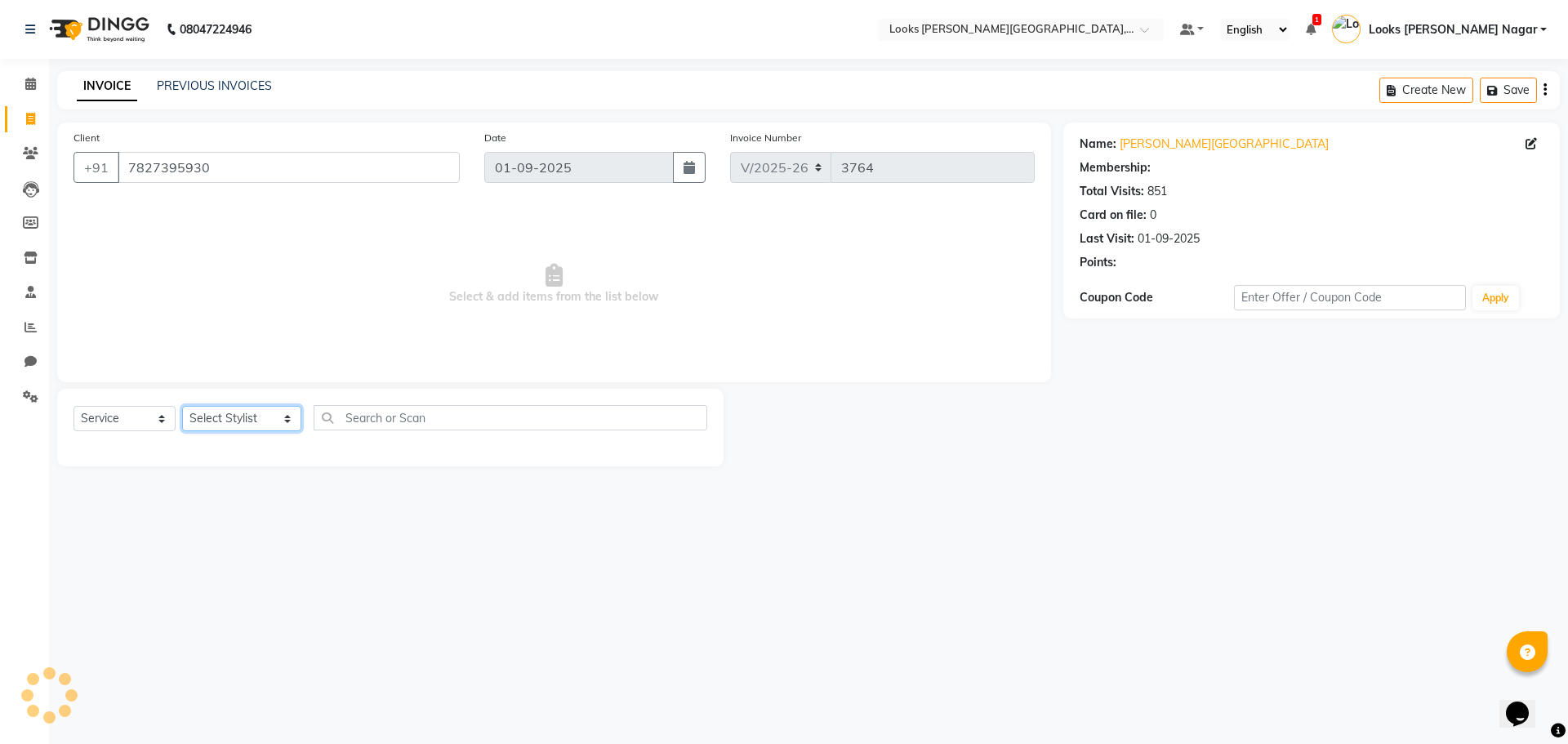
select select "1: Object"
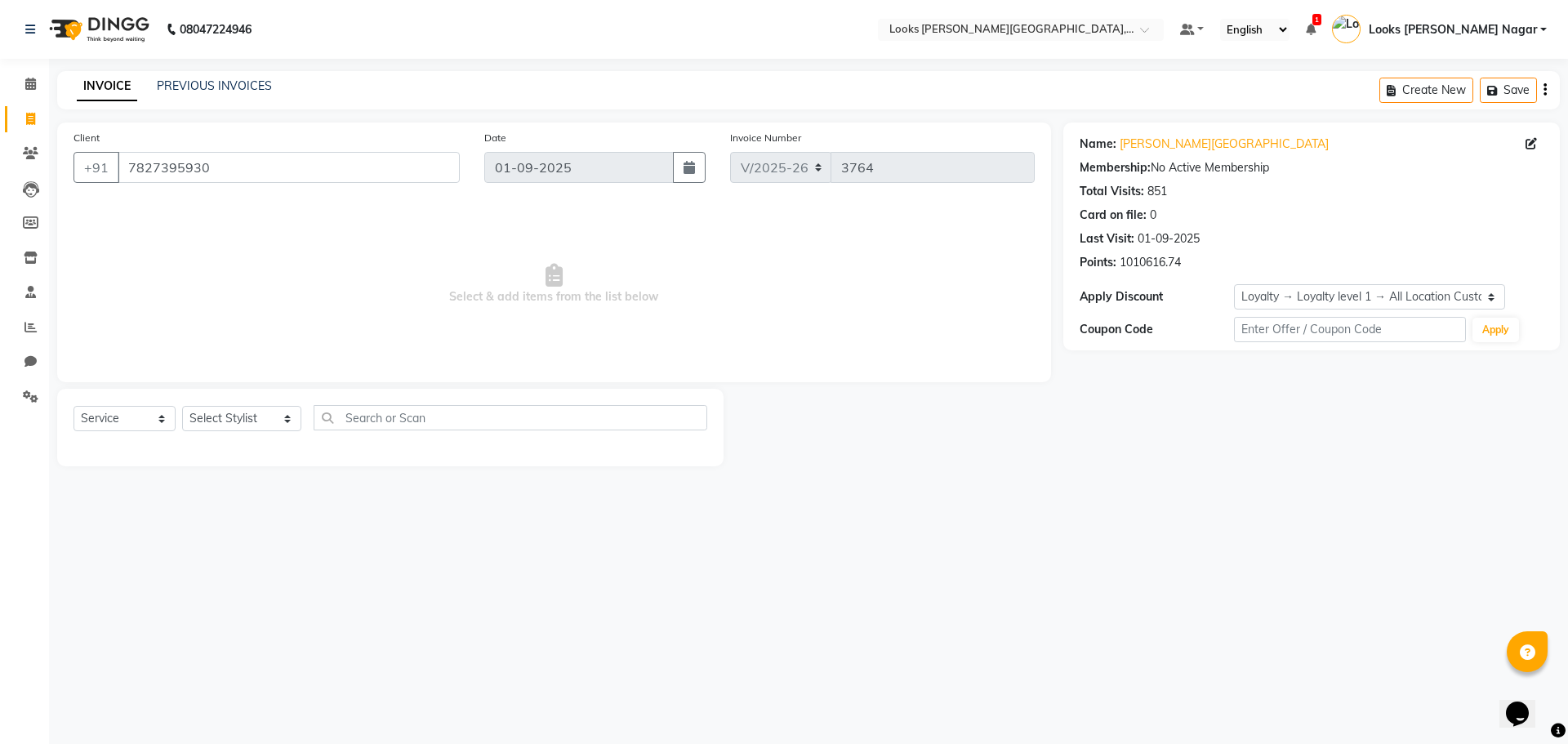
click at [634, 622] on div "08047224946 Select Location × Looks Kamla Nagar, New Delhi Default Panel My Pan…" at bounding box center [784, 372] width 1568 height 744
click at [226, 425] on select "Select Stylist Alam Aman Anil Arjun Armaan Ashish Atul Deepika Deepu Dilshad Du…" at bounding box center [241, 418] width 119 height 25
select select "23523"
click at [182, 406] on select "Select Stylist Alam Aman Anil Arjun Armaan Ashish Atul Deepika Deepu Dilshad Du…" at bounding box center [241, 418] width 119 height 25
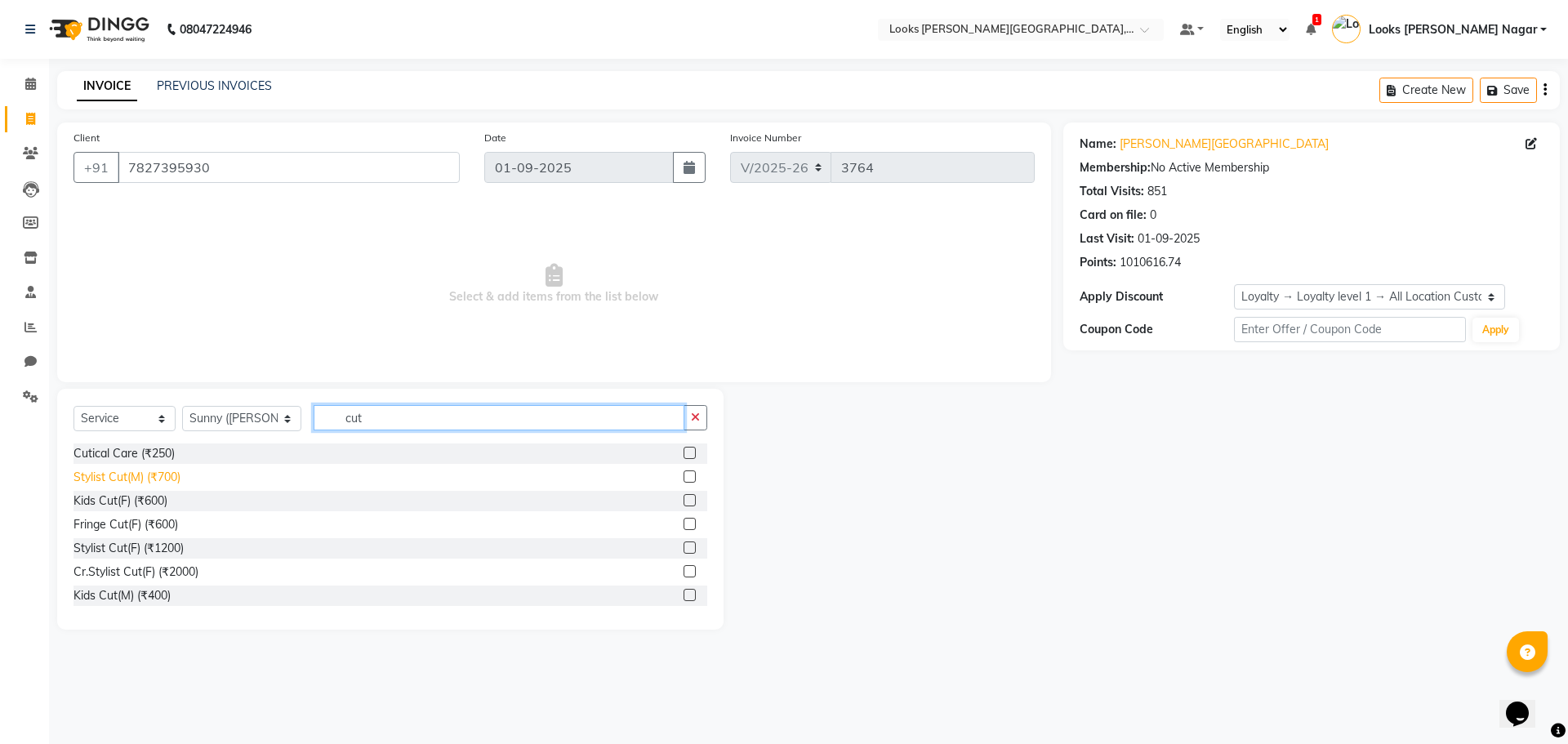
type input "cut"
click at [136, 473] on div "Stylist Cut(M) (₹700)" at bounding box center [127, 477] width 107 height 17
checkbox input "false"
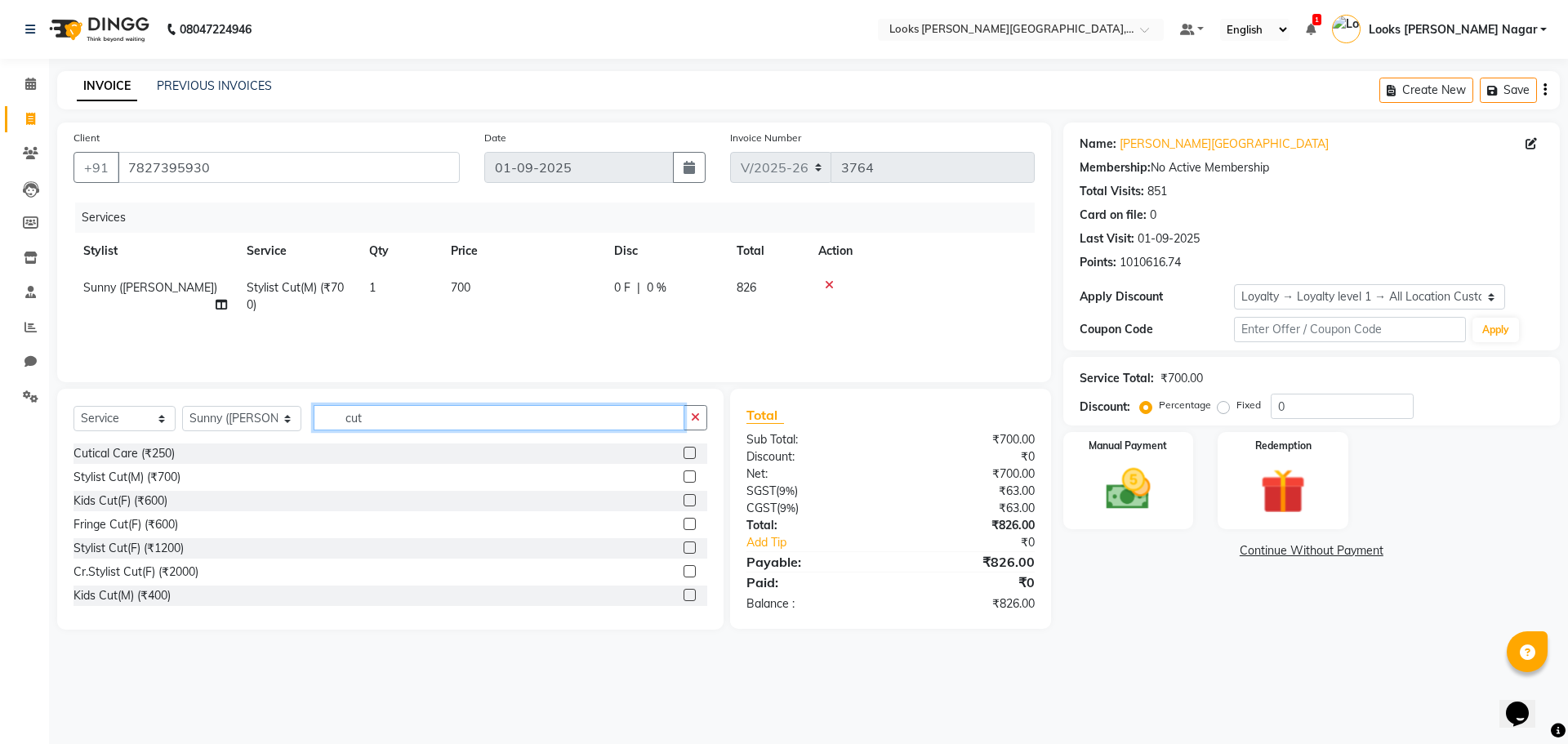
drag, startPoint x: 375, startPoint y: 407, endPoint x: 206, endPoint y: 445, distance: 173.2
click at [206, 445] on div "Select Service Product Membership Package Voucher Prepaid Gift Card Select Styl…" at bounding box center [390, 508] width 666 height 240
type input "shave"
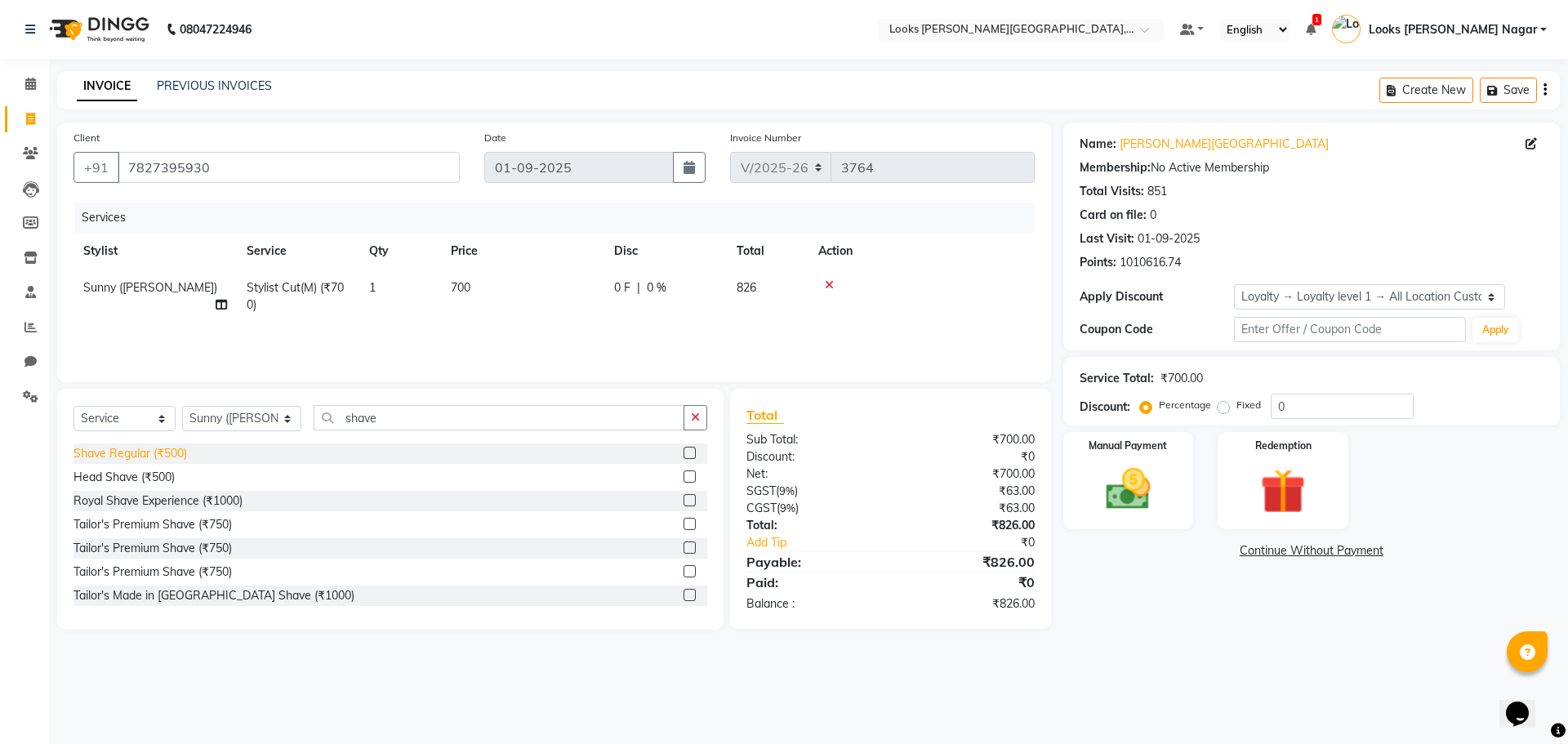
click at [142, 460] on div "Shave Regular (₹500)" at bounding box center [130, 454] width 114 height 17
checkbox input "false"
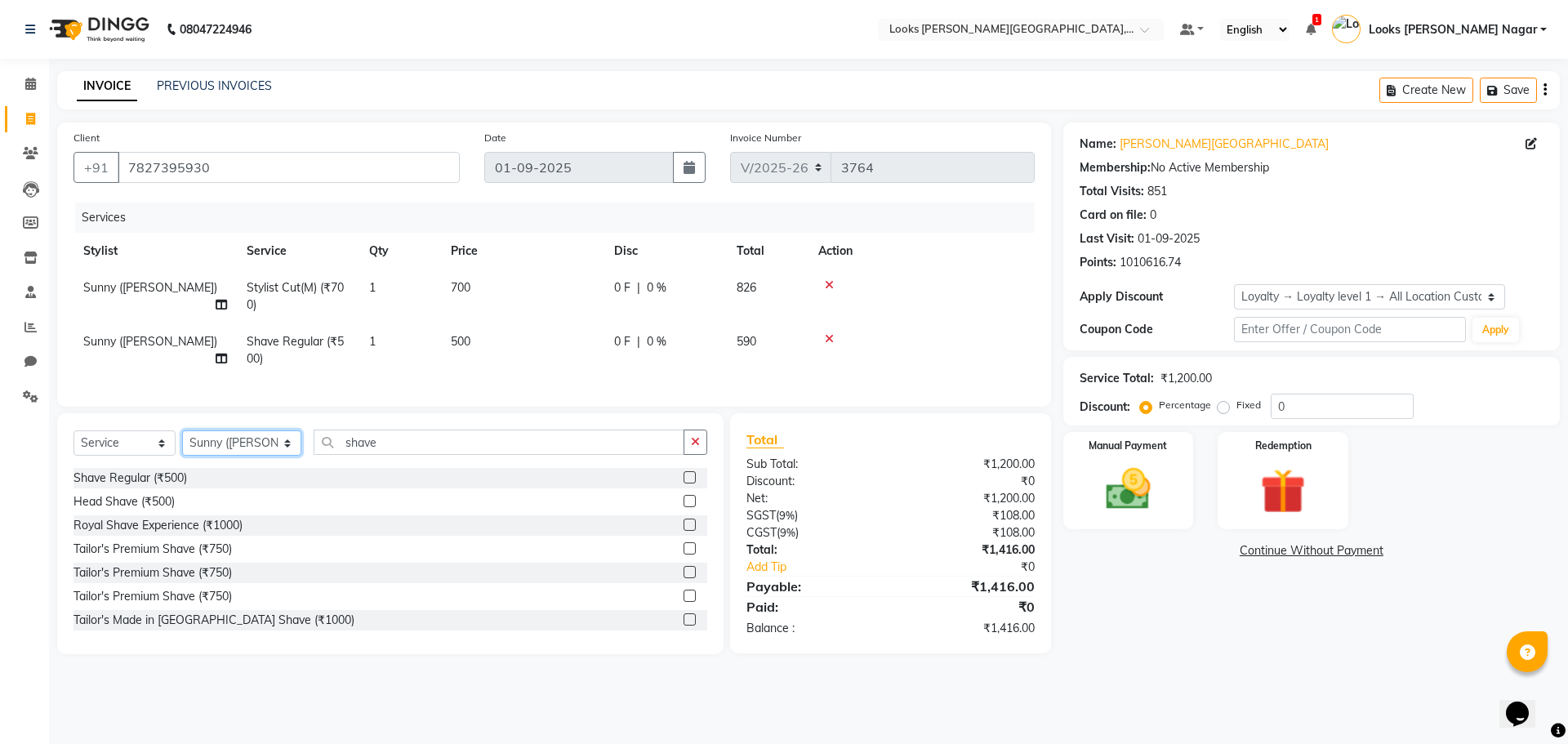
click at [259, 451] on select "Select Stylist Alam Aman Anil Arjun Armaan Ashish Atul Deepika Deepu Dilshad Du…" at bounding box center [241, 442] width 119 height 25
select select "29920"
click at [182, 442] on select "Select Stylist Alam Aman Anil Arjun Armaan Ashish Atul Deepika Deepu Dilshad Du…" at bounding box center [241, 442] width 119 height 25
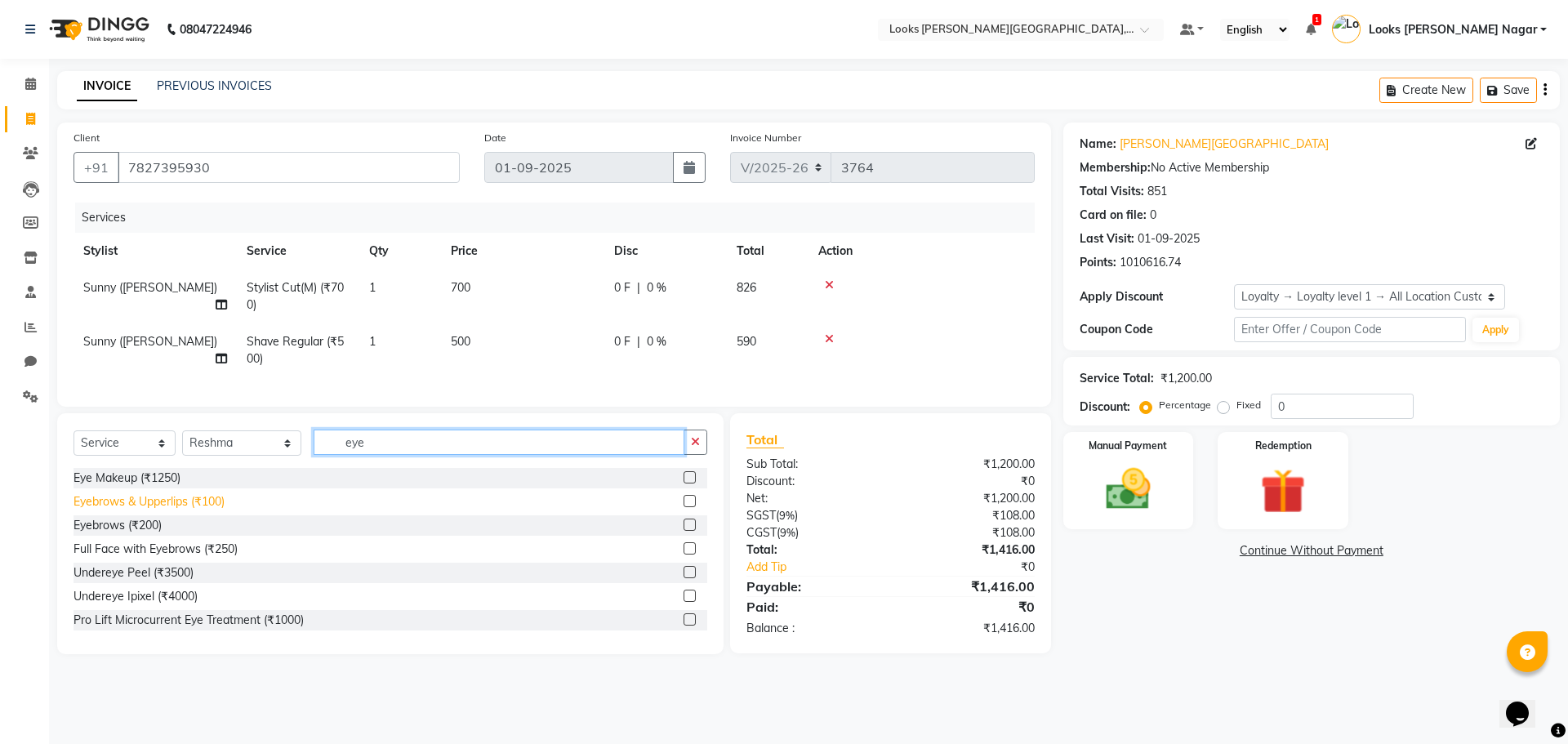
type input "eye"
click at [172, 511] on div "Eyebrows & Upperlips (₹100)" at bounding box center [149, 502] width 151 height 17
checkbox input "false"
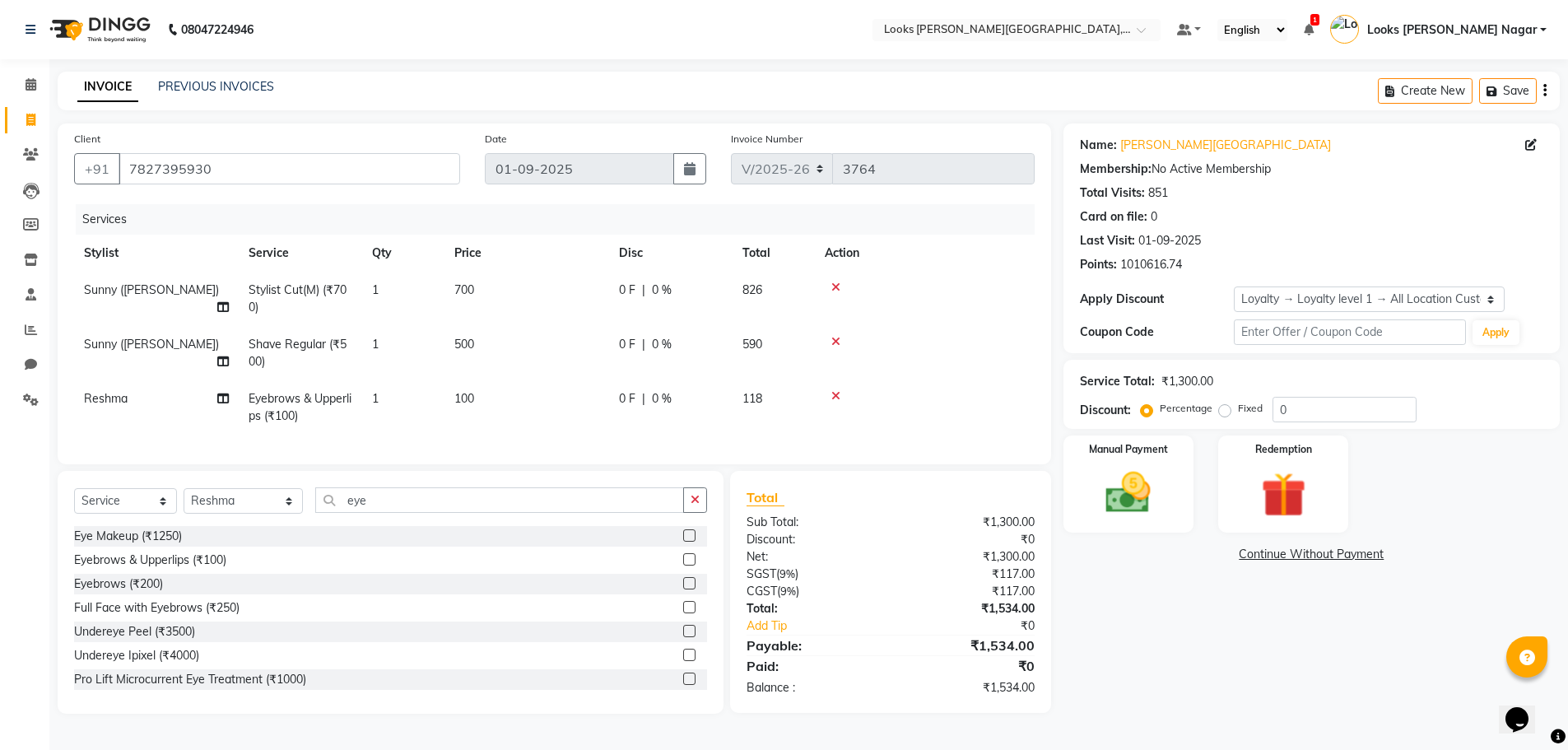
click at [542, 410] on td "100" at bounding box center [526, 407] width 165 height 55
select select "29920"
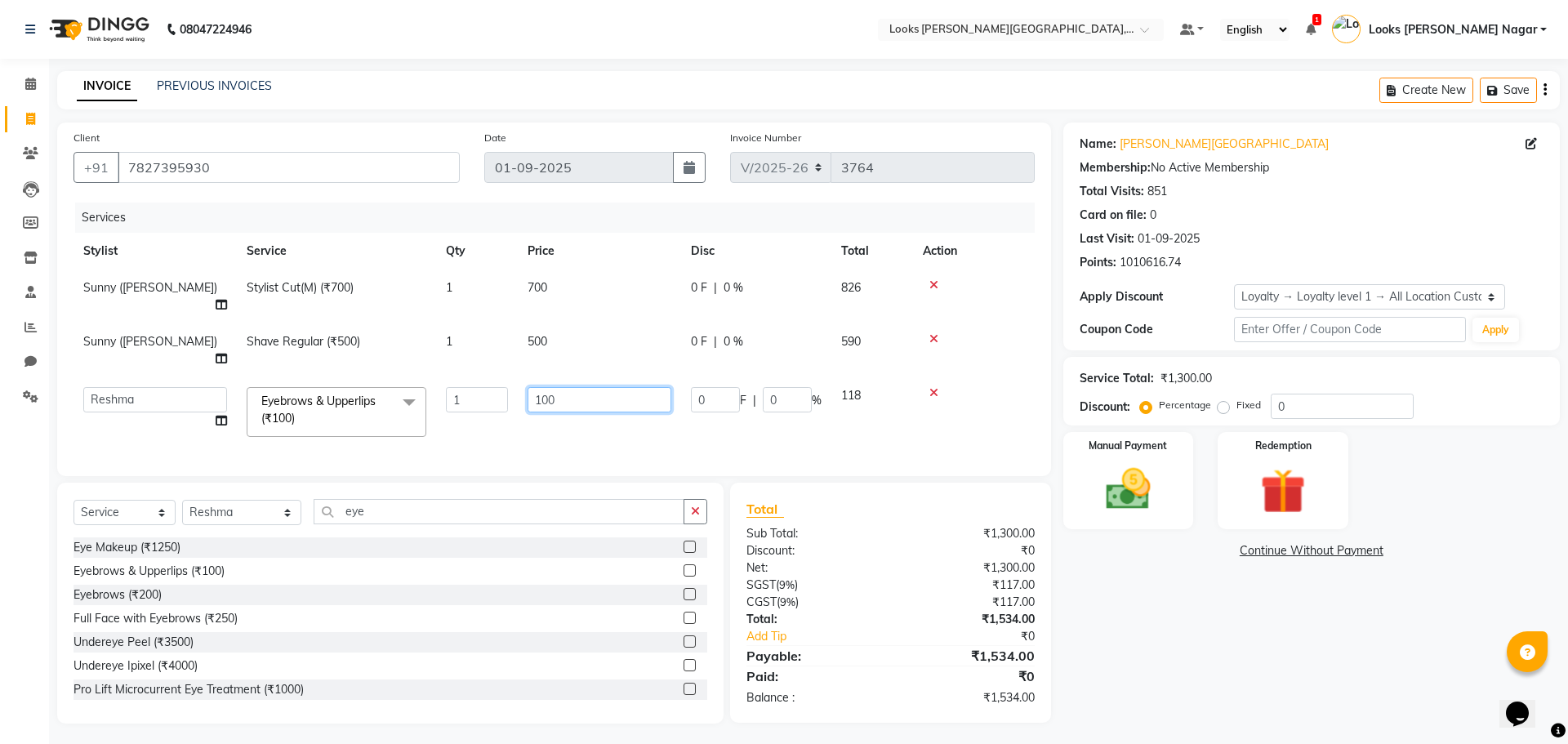
drag, startPoint x: 579, startPoint y: 369, endPoint x: 297, endPoint y: 399, distance: 283.6
click at [404, 377] on tr "Alam Aman Anil Arjun Armaan Ashish Atul Deepika Deepu Dilshad Durga Faizan Jenn…" at bounding box center [554, 411] width 961 height 69
type input "136"
click at [603, 336] on td "500" at bounding box center [599, 351] width 164 height 54
select select "23523"
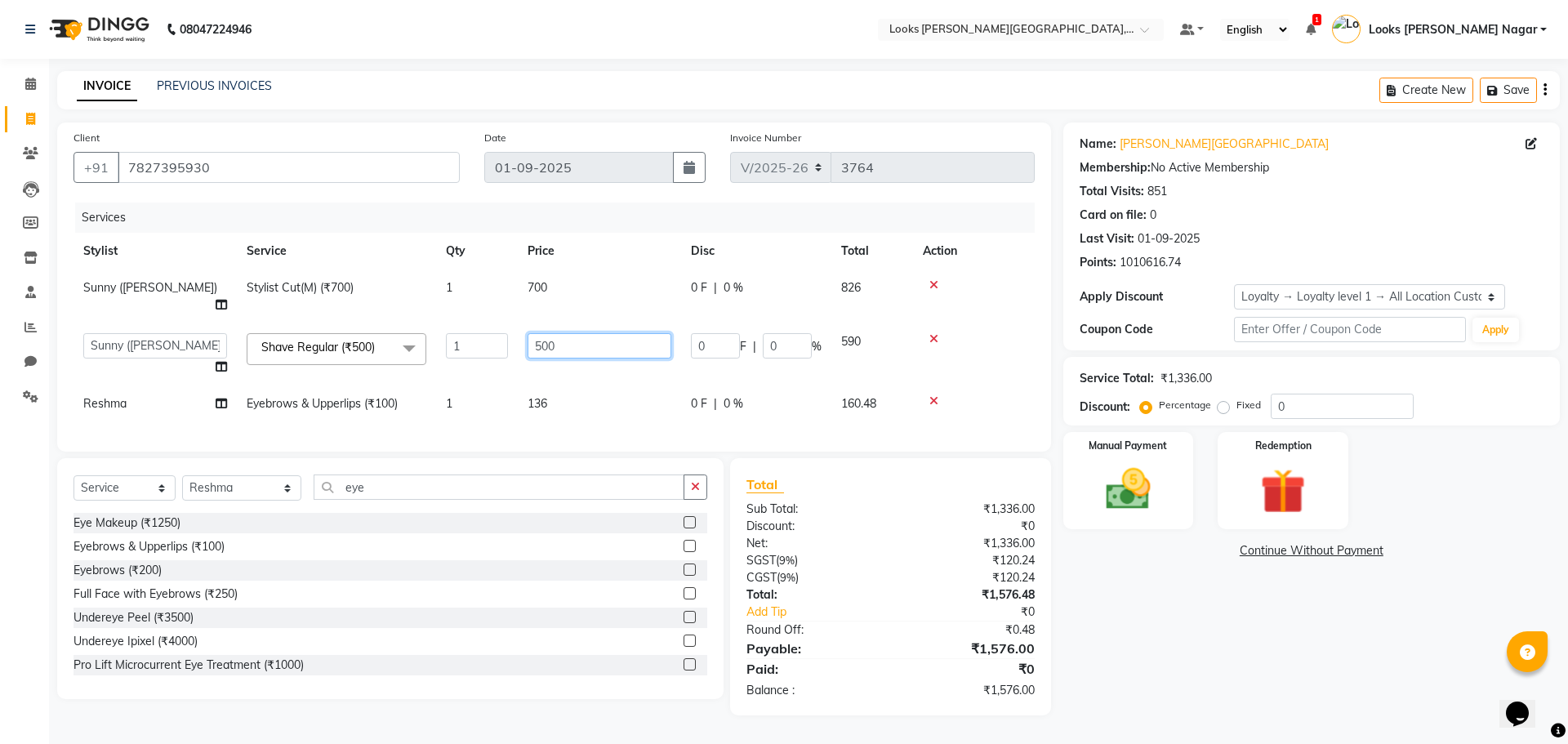
drag, startPoint x: 602, startPoint y: 326, endPoint x: 420, endPoint y: 351, distance: 183.7
click at [420, 351] on tr "Alam Aman Anil Arjun Armaan Ashish Atul Deepika Deepu Dilshad Durga Faizan Jenn…" at bounding box center [554, 354] width 961 height 62
drag, startPoint x: 589, startPoint y: 324, endPoint x: 456, endPoint y: 344, distance: 134.5
click at [393, 347] on tr "Alam Aman Anil Arjun Armaan Ashish Atul Deepika Deepu Dilshad Durga Faizan Jenn…" at bounding box center [554, 354] width 961 height 62
type input "250"
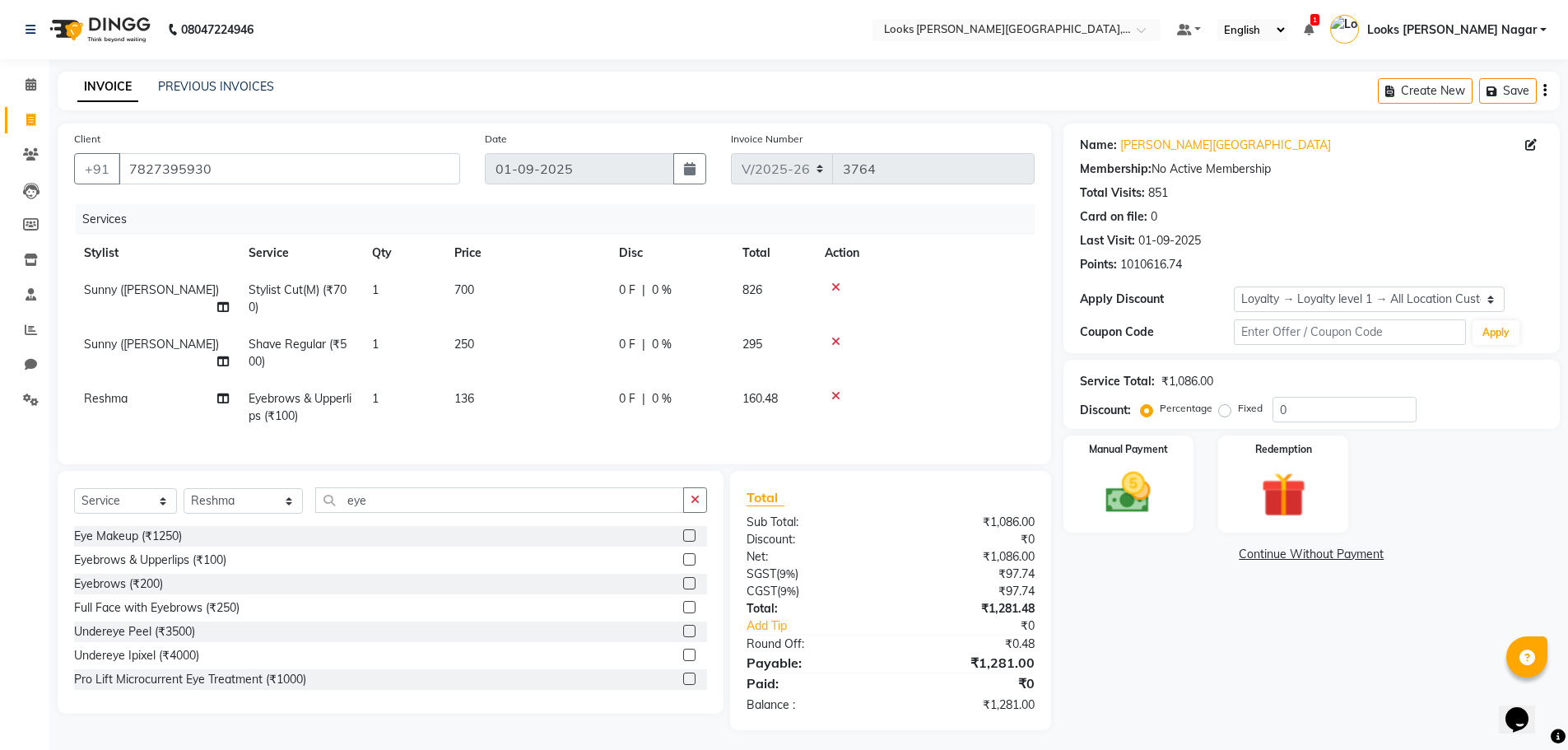
click at [1200, 640] on div "Name: Kamla Kamla Nagar Membership: No Active Membership Total Visits: 851 Card…" at bounding box center [1317, 427] width 509 height 606
click at [546, 269] on th "Price" at bounding box center [526, 253] width 165 height 37
click at [588, 297] on td "700" at bounding box center [526, 299] width 165 height 55
select select "23523"
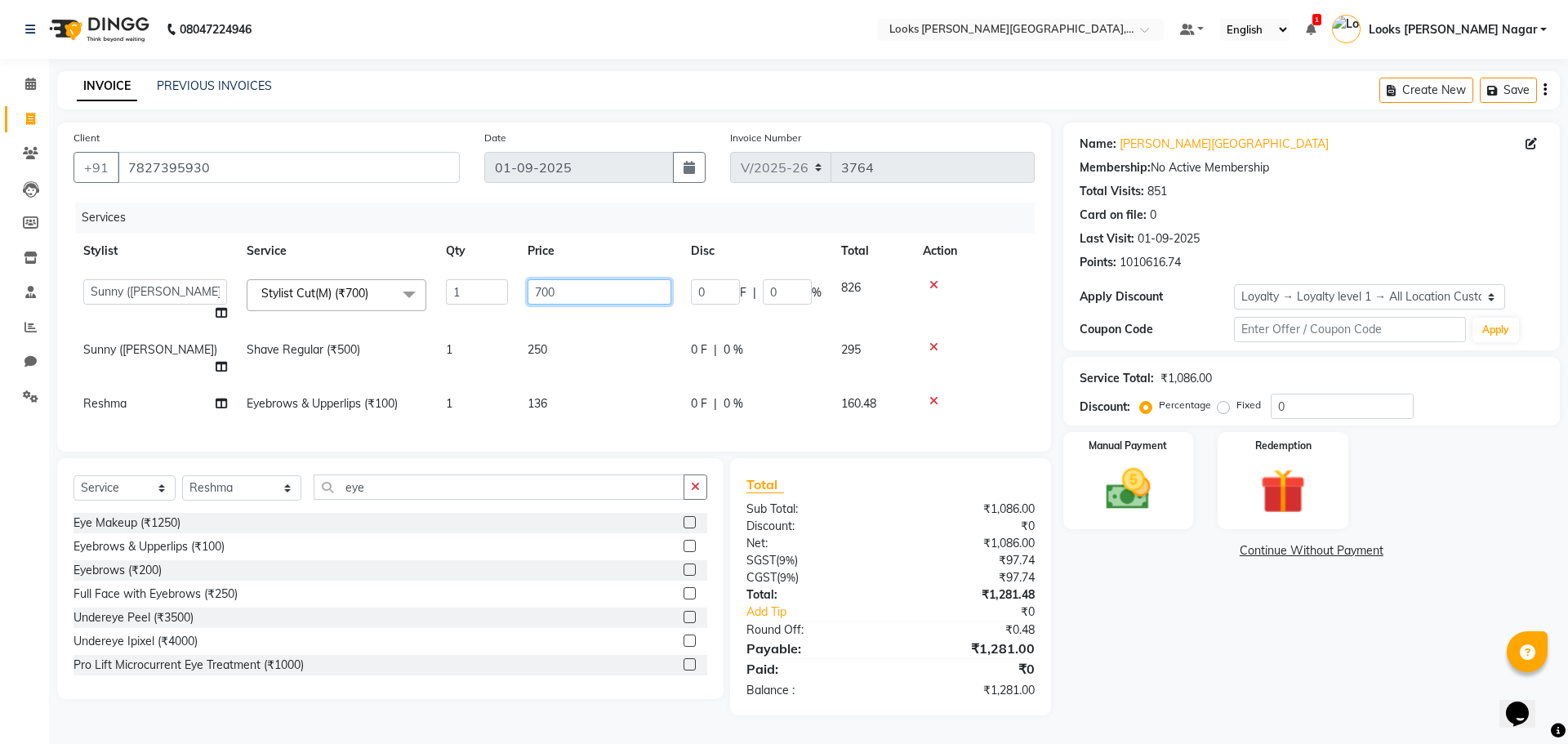
drag, startPoint x: 596, startPoint y: 289, endPoint x: 284, endPoint y: 330, distance: 314.7
click at [284, 330] on tr "Alam Aman Anil Arjun Armaan Ashish Atul Deepika Deepu Dilshad Durga Faizan Jenn…" at bounding box center [554, 300] width 961 height 62
type input "470"
click at [1342, 702] on div "Name: Kamla Kamla Nagar Membership: No Active Membership Total Visits: 851 Card…" at bounding box center [1318, 419] width 509 height 593
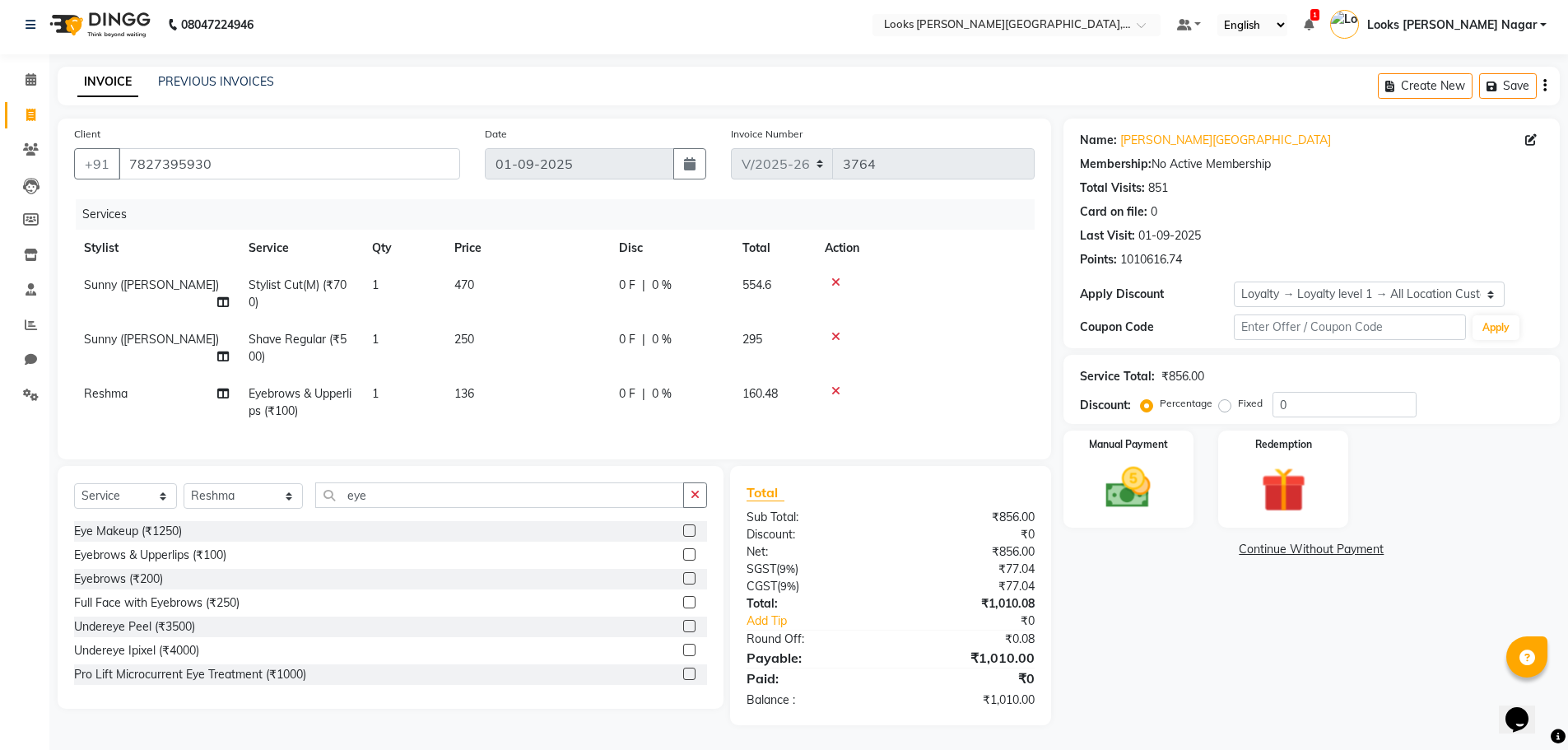
scroll to position [18, 0]
click at [1149, 473] on img at bounding box center [1128, 487] width 76 height 54
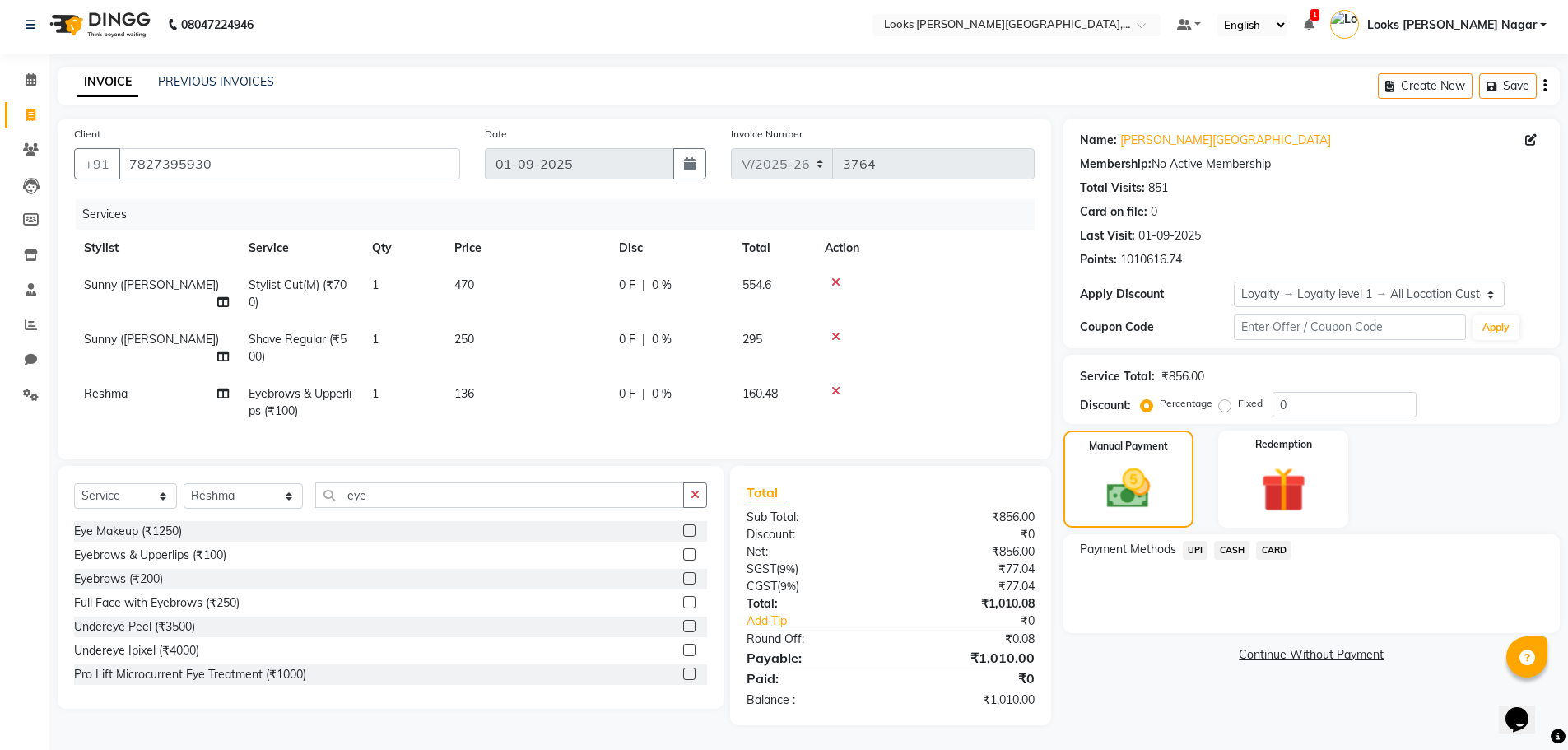
click at [1188, 540] on span "UPI" at bounding box center [1195, 549] width 26 height 19
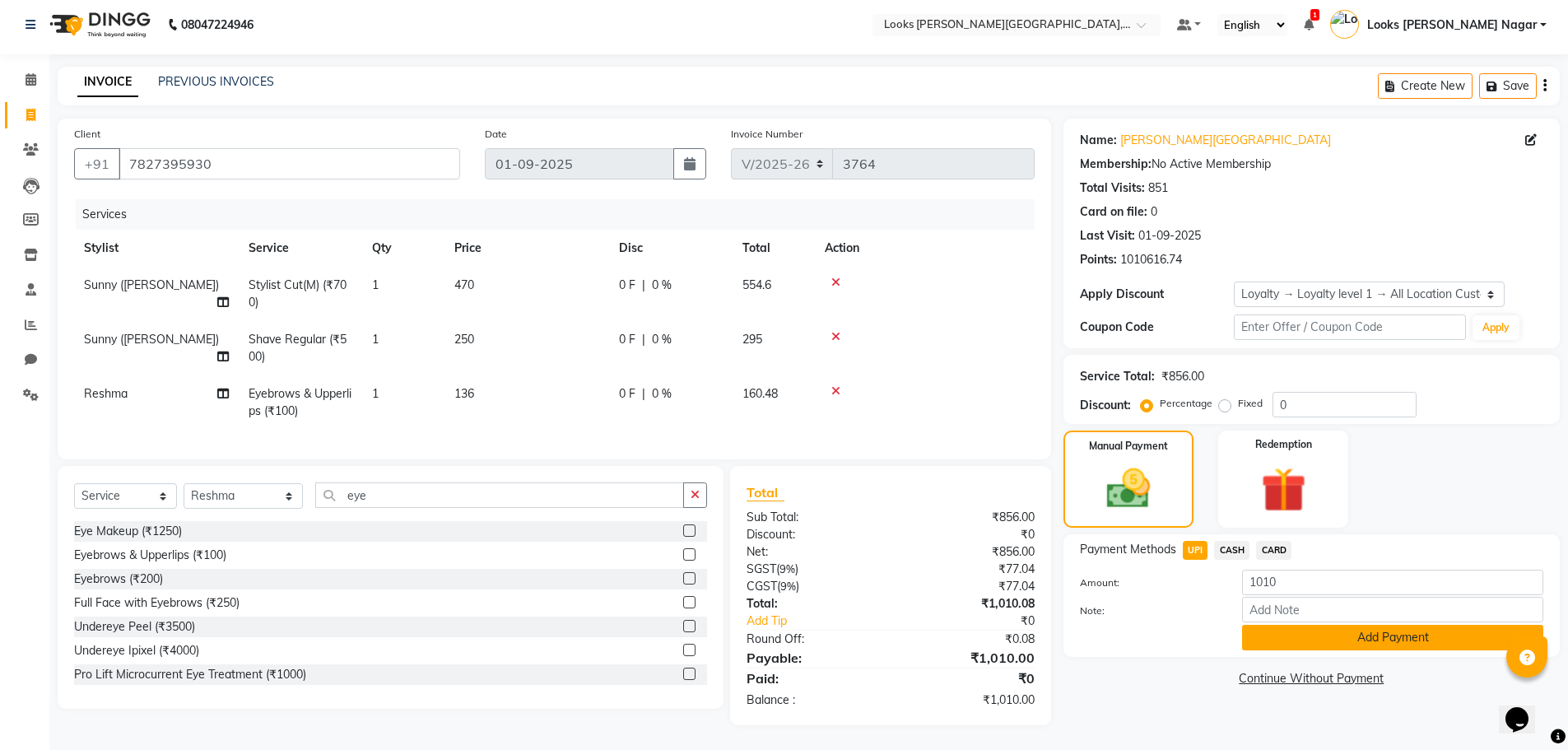
click at [1267, 629] on button "Add Payment" at bounding box center [1393, 637] width 301 height 26
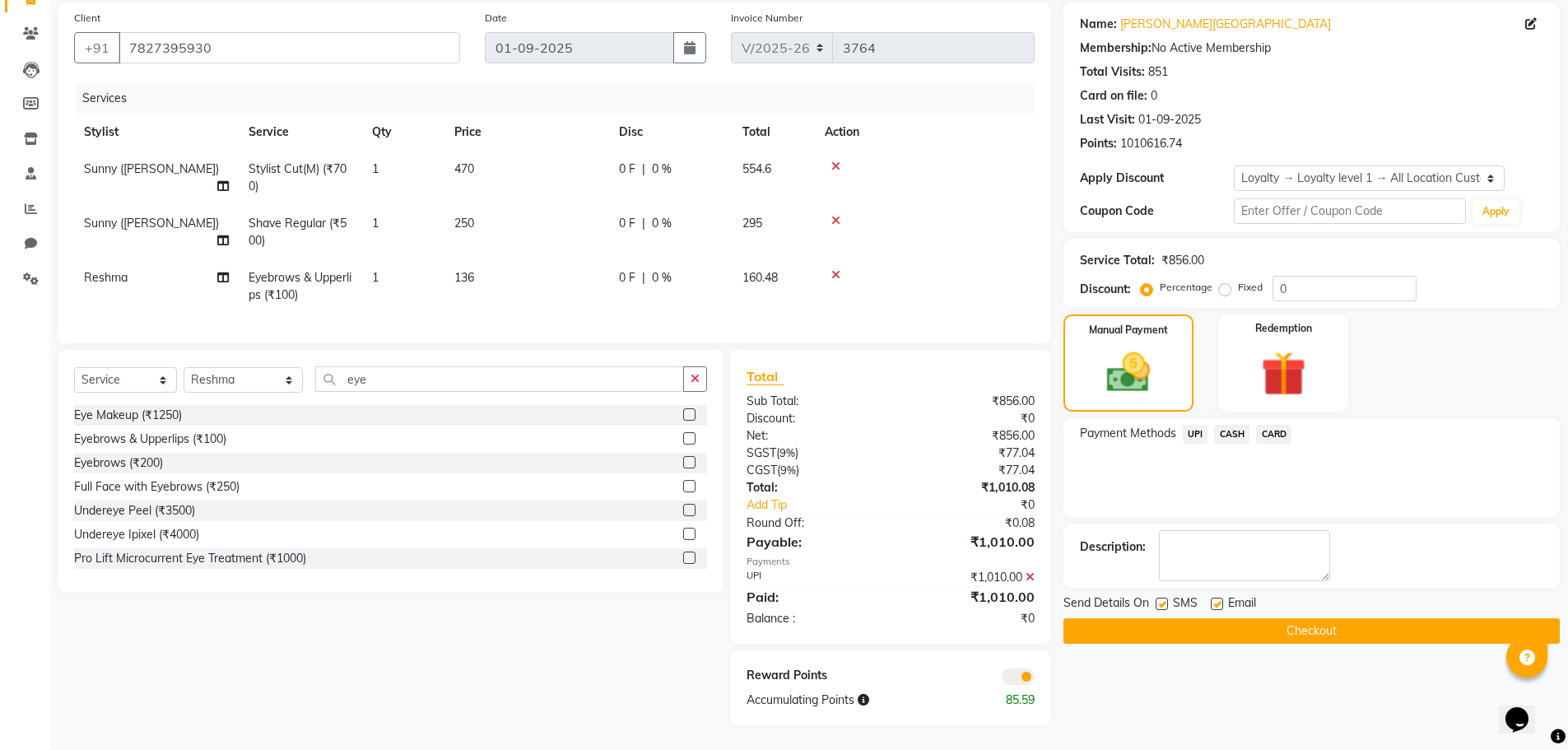
scroll to position [133, 0]
click at [1156, 598] on label at bounding box center [1162, 604] width 12 height 12
click at [1156, 599] on input "checkbox" at bounding box center [1161, 605] width 11 height 11
checkbox input "false"
click at [1173, 618] on button "Checkout" at bounding box center [1311, 630] width 496 height 26
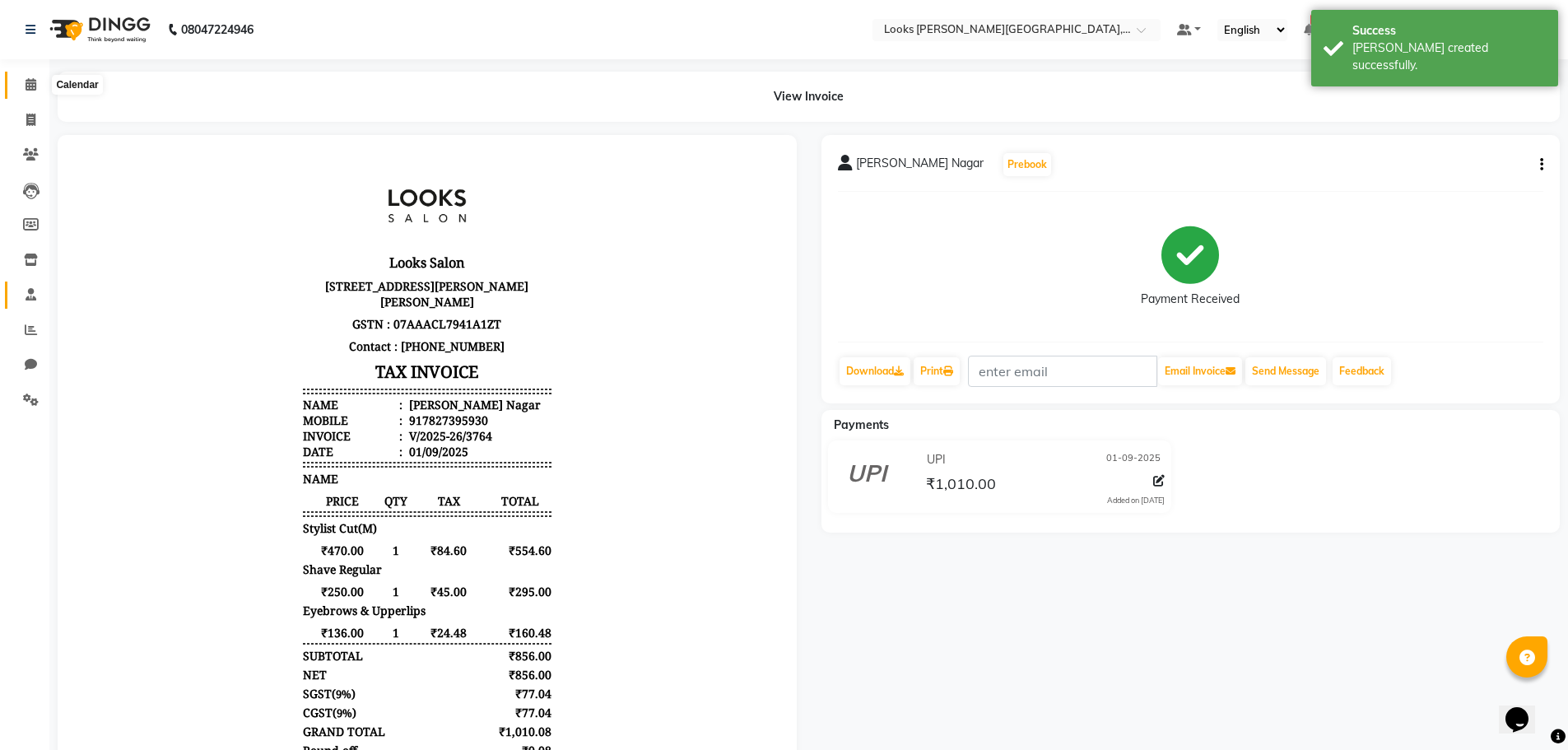
drag, startPoint x: 21, startPoint y: 79, endPoint x: 31, endPoint y: 286, distance: 207.2
click span
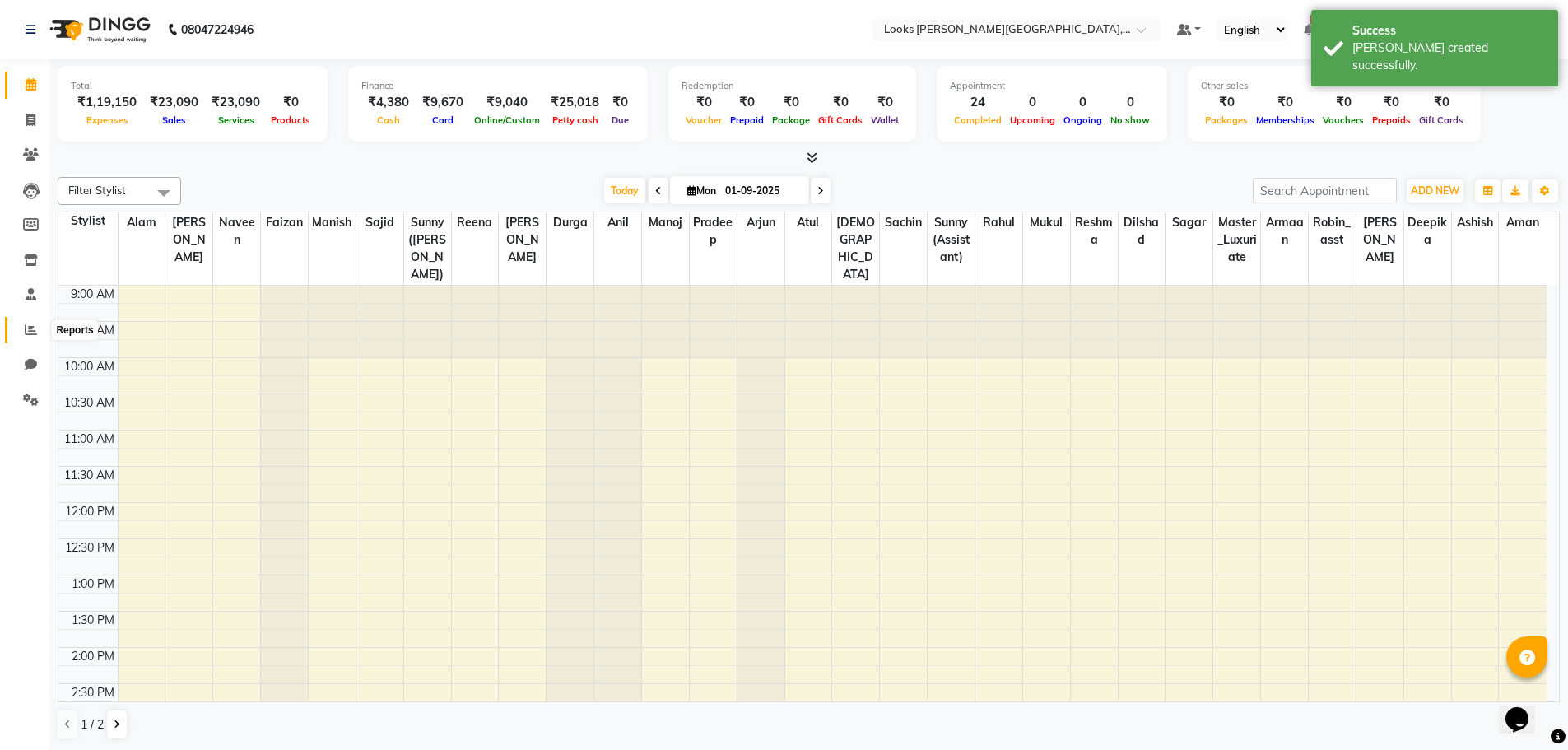
click icon
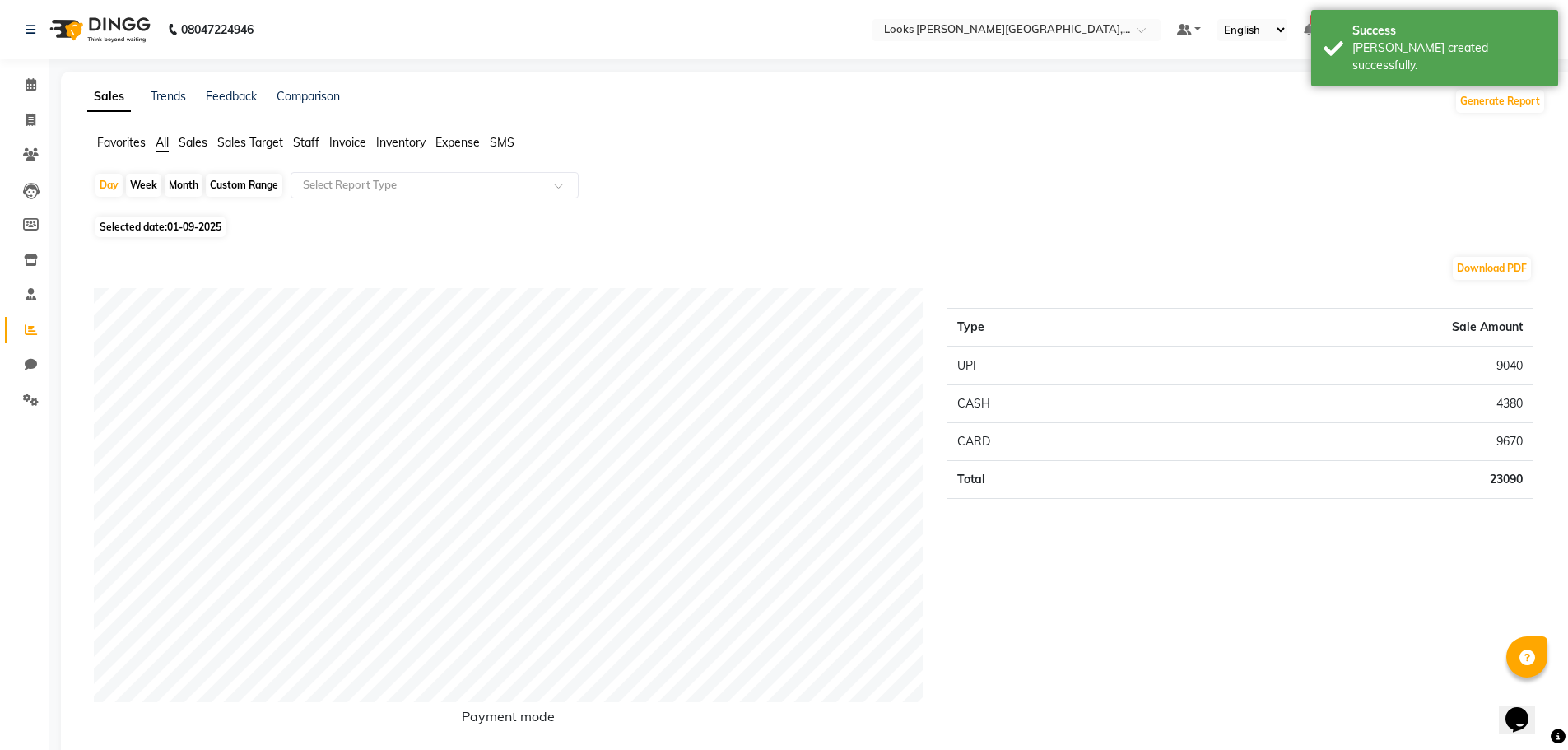
click div "Favorites All Sales Sales Target Staff Invoice Inventory Expense SMS"
click span "Staff"
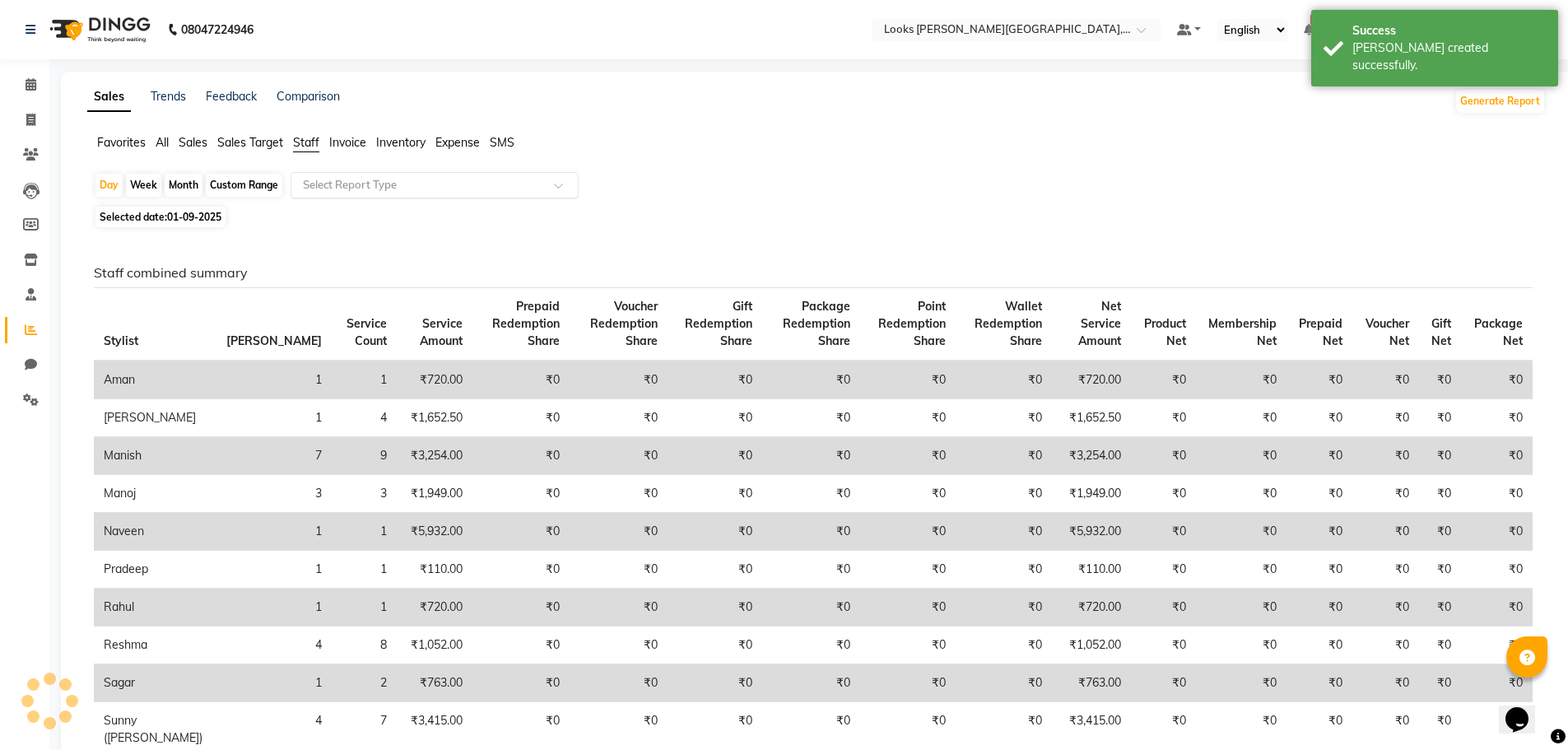
click div "Select Report Type"
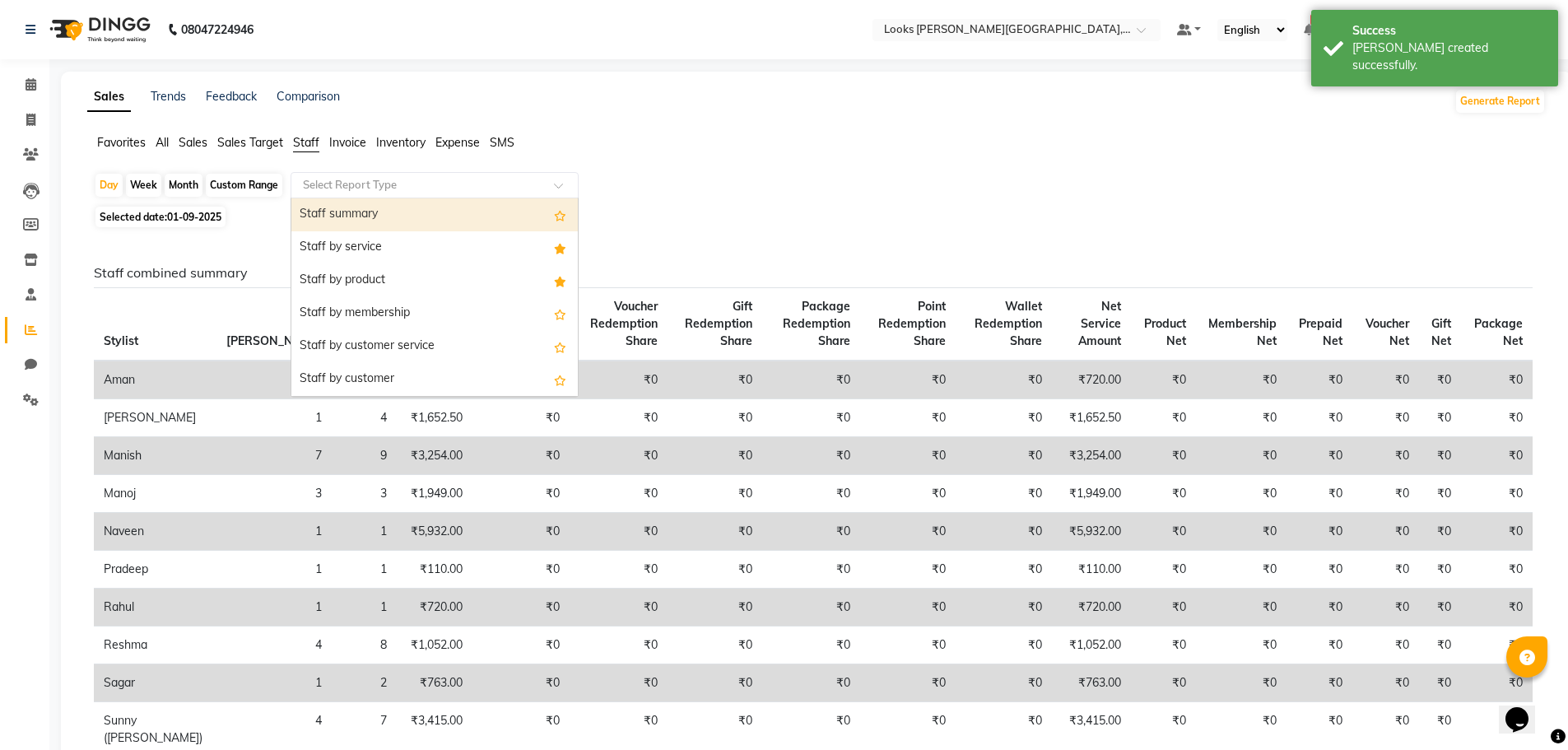
click div "Staff summary"
select select "full_report"
select select "csv"
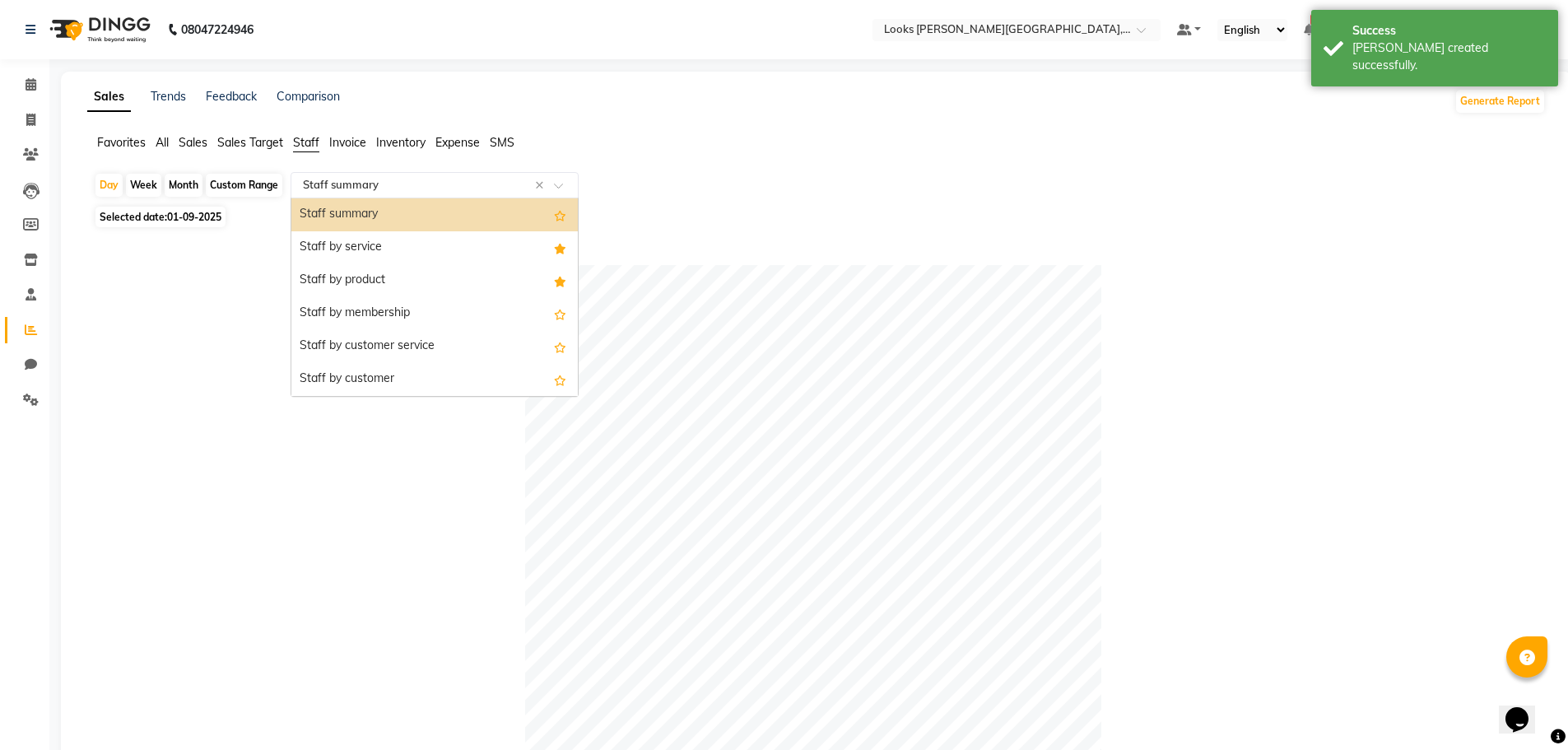
click div "Select Report Type × Staff summary ×"
click div "Staff by service"
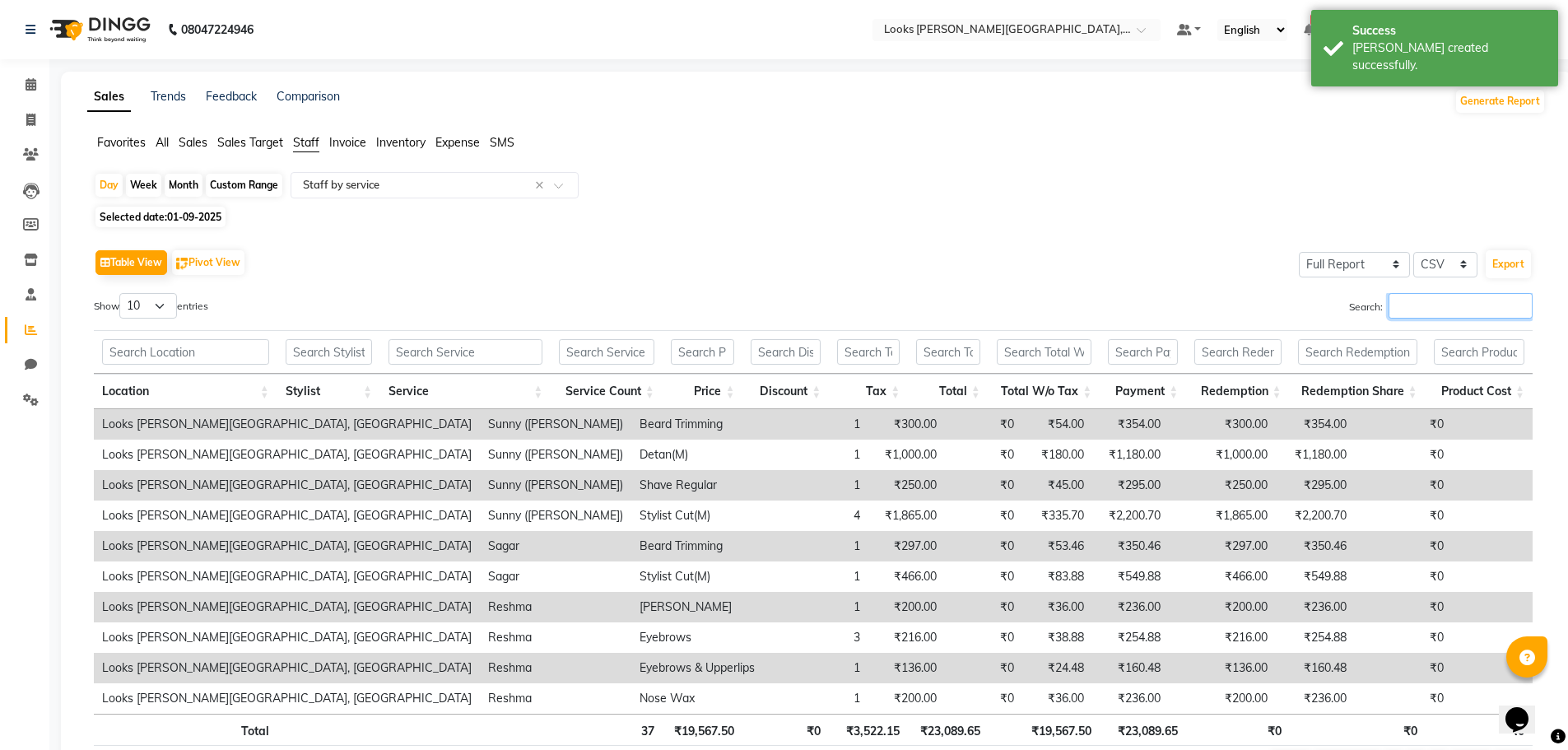
click input "Search:"
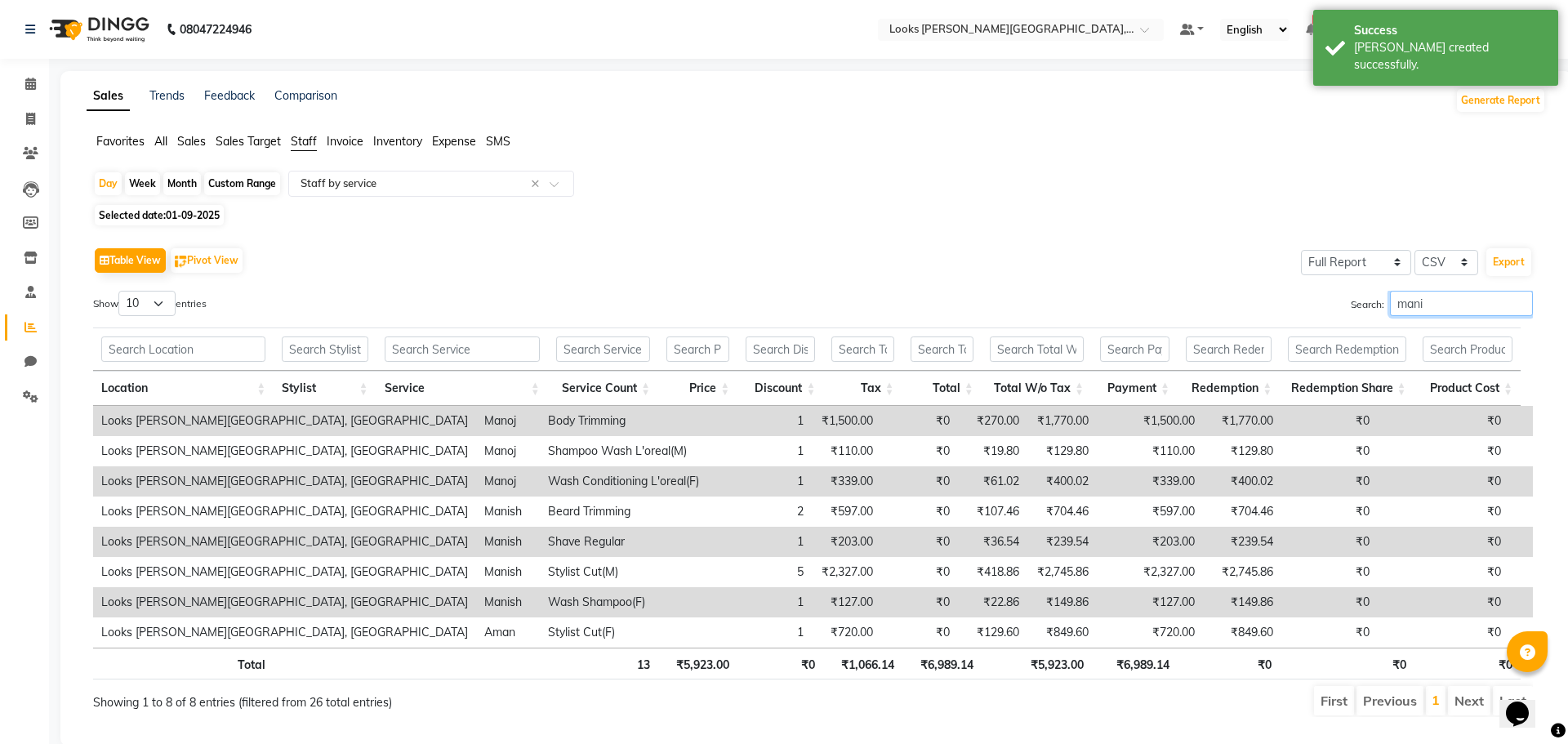
type input "manis"
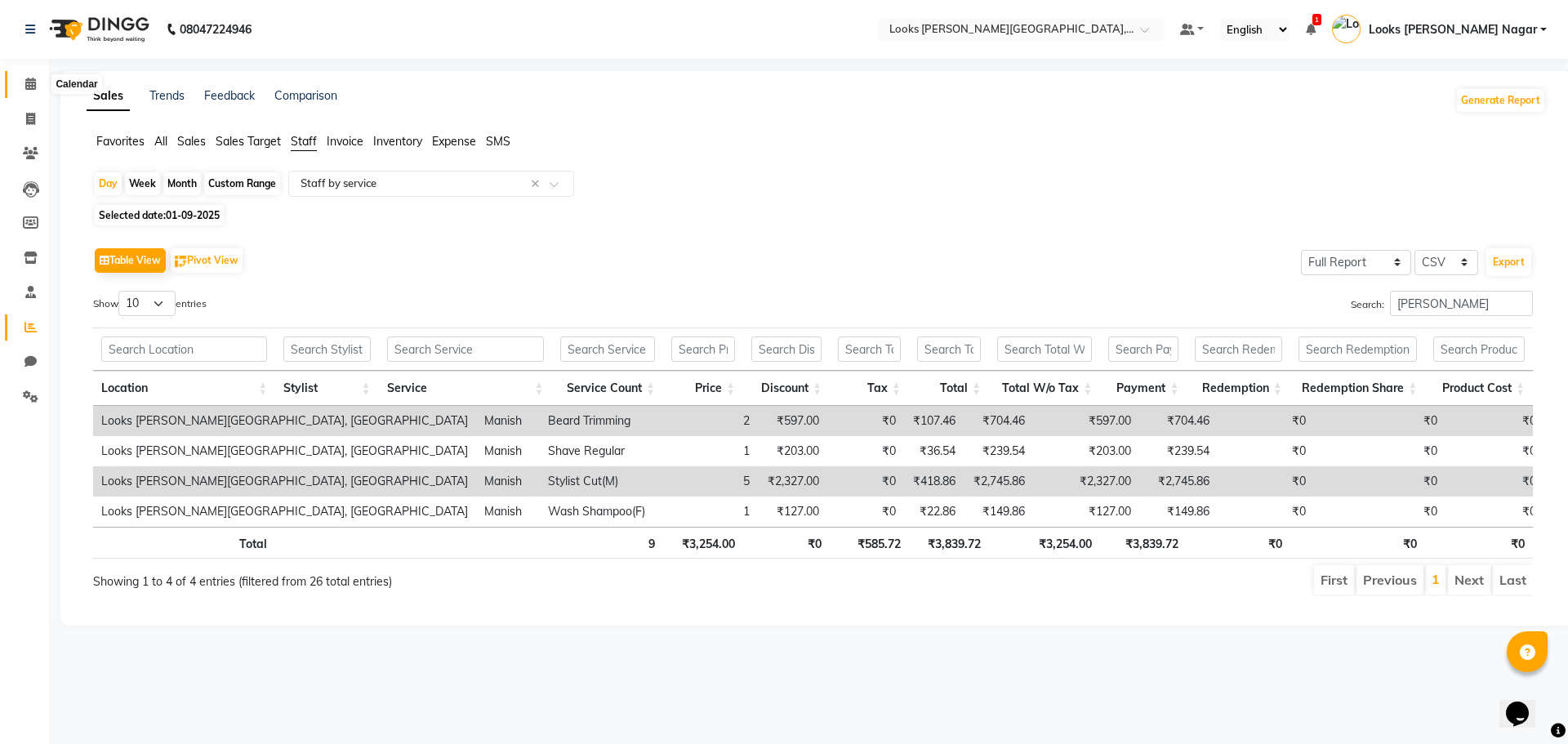
click icon
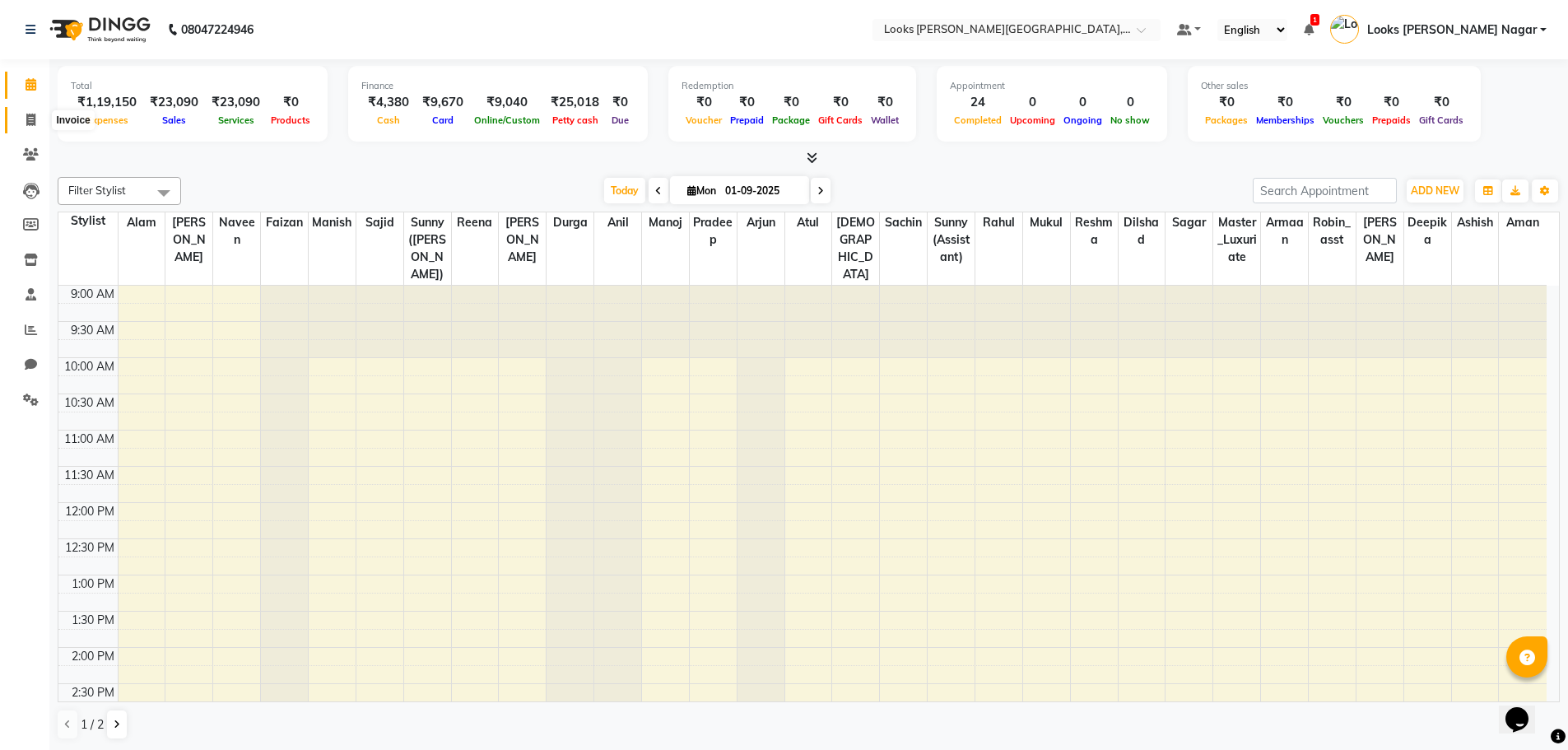
click icon
select select "service"
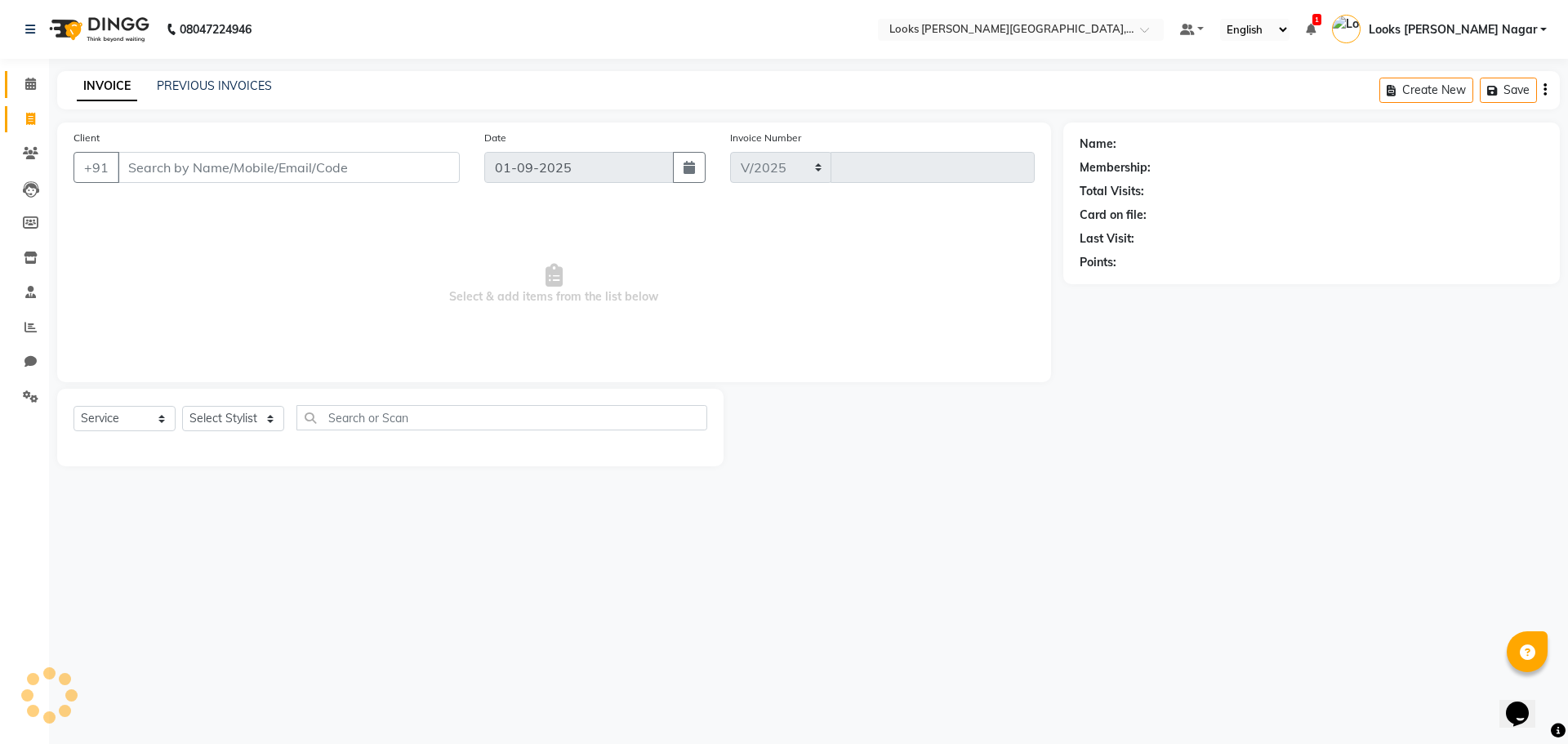
select select "4327"
type input "3765"
click span
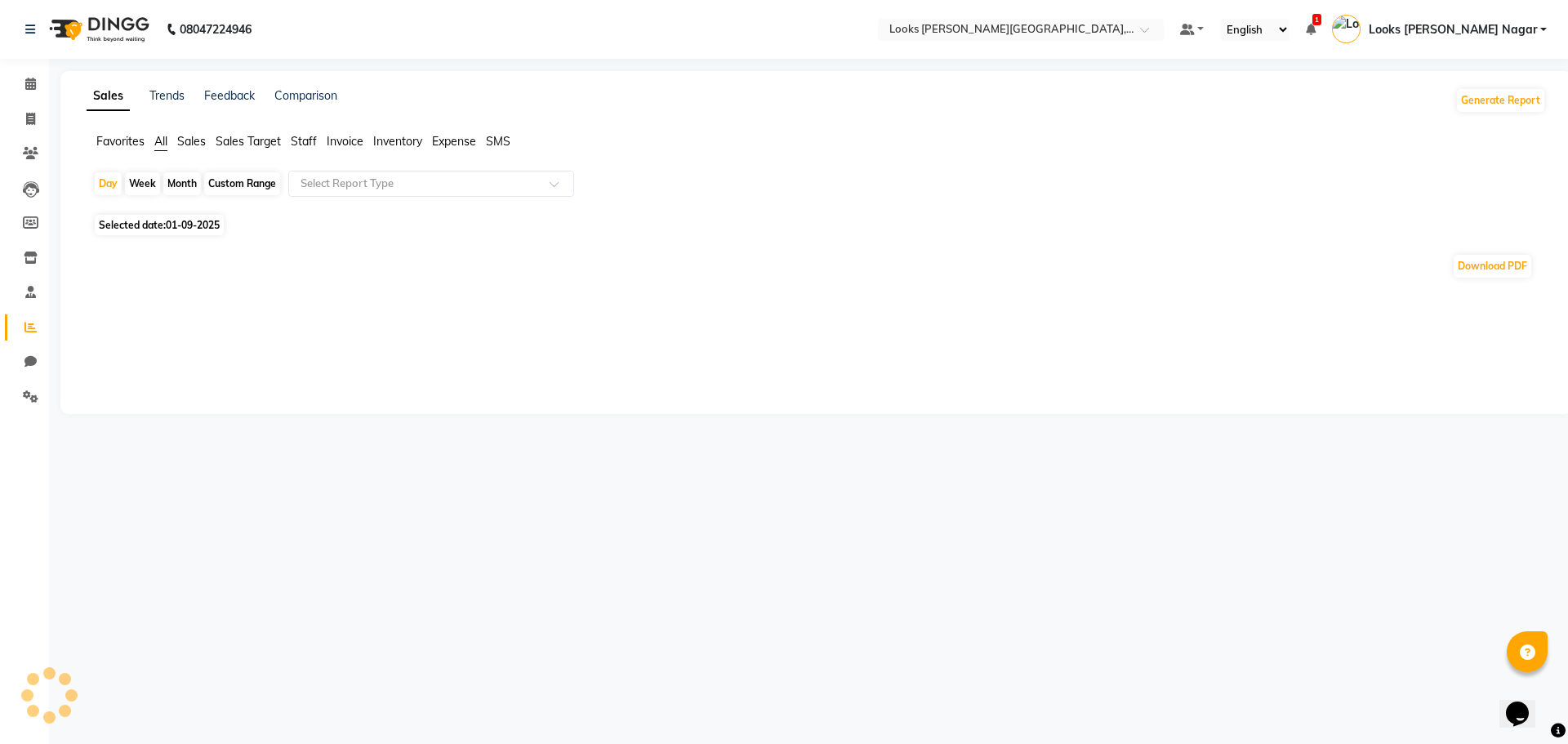
click span "Staff"
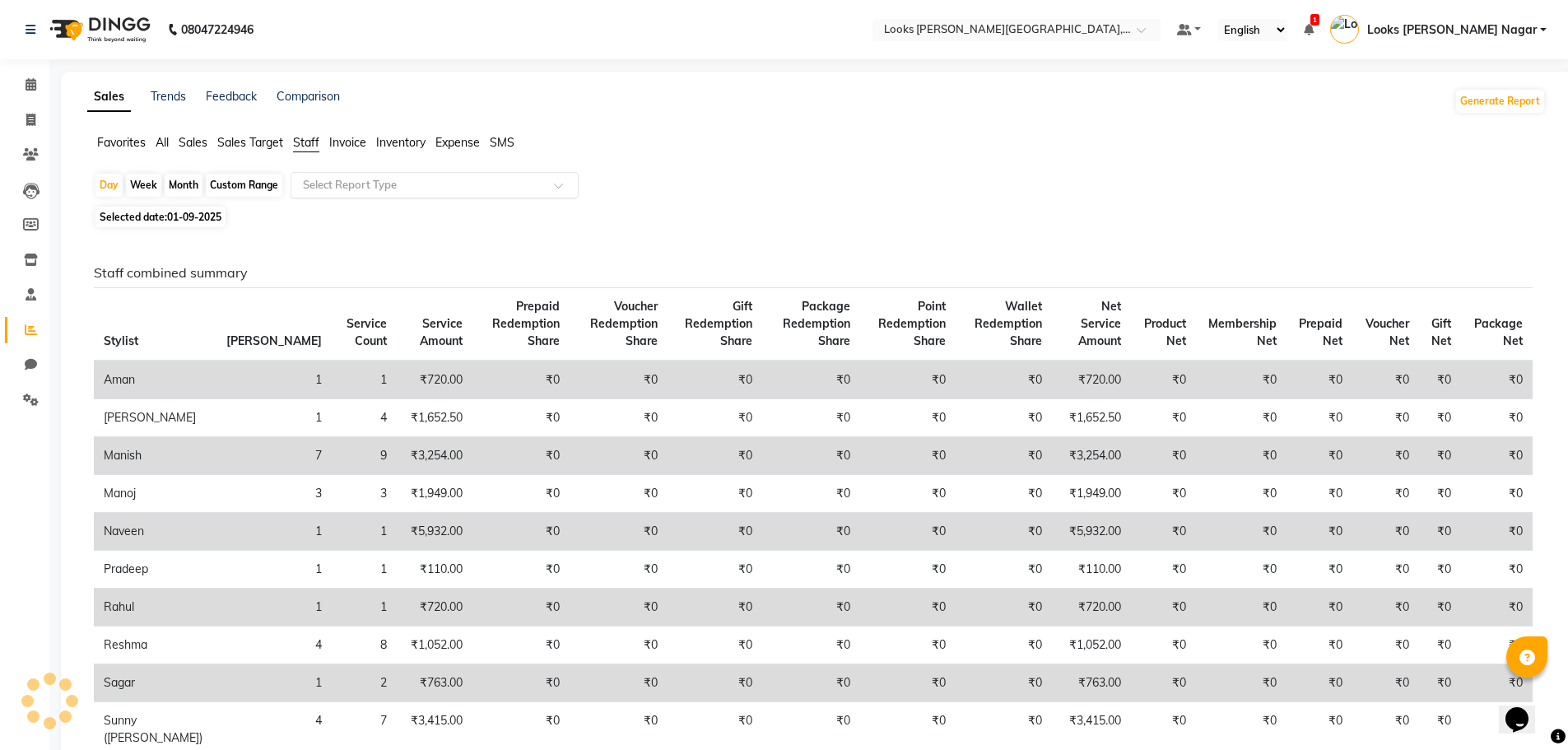
click input "text"
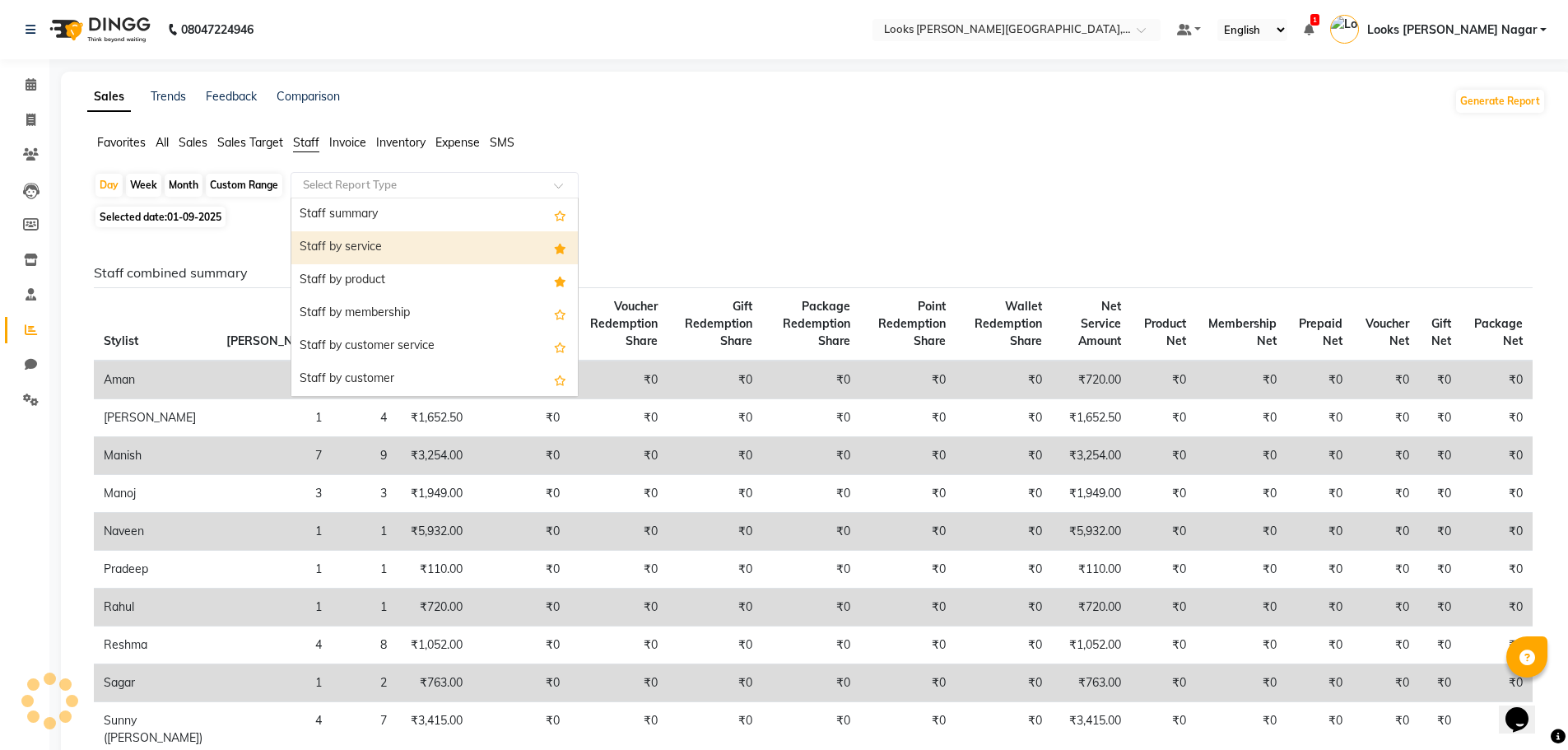
click div "Staff by service"
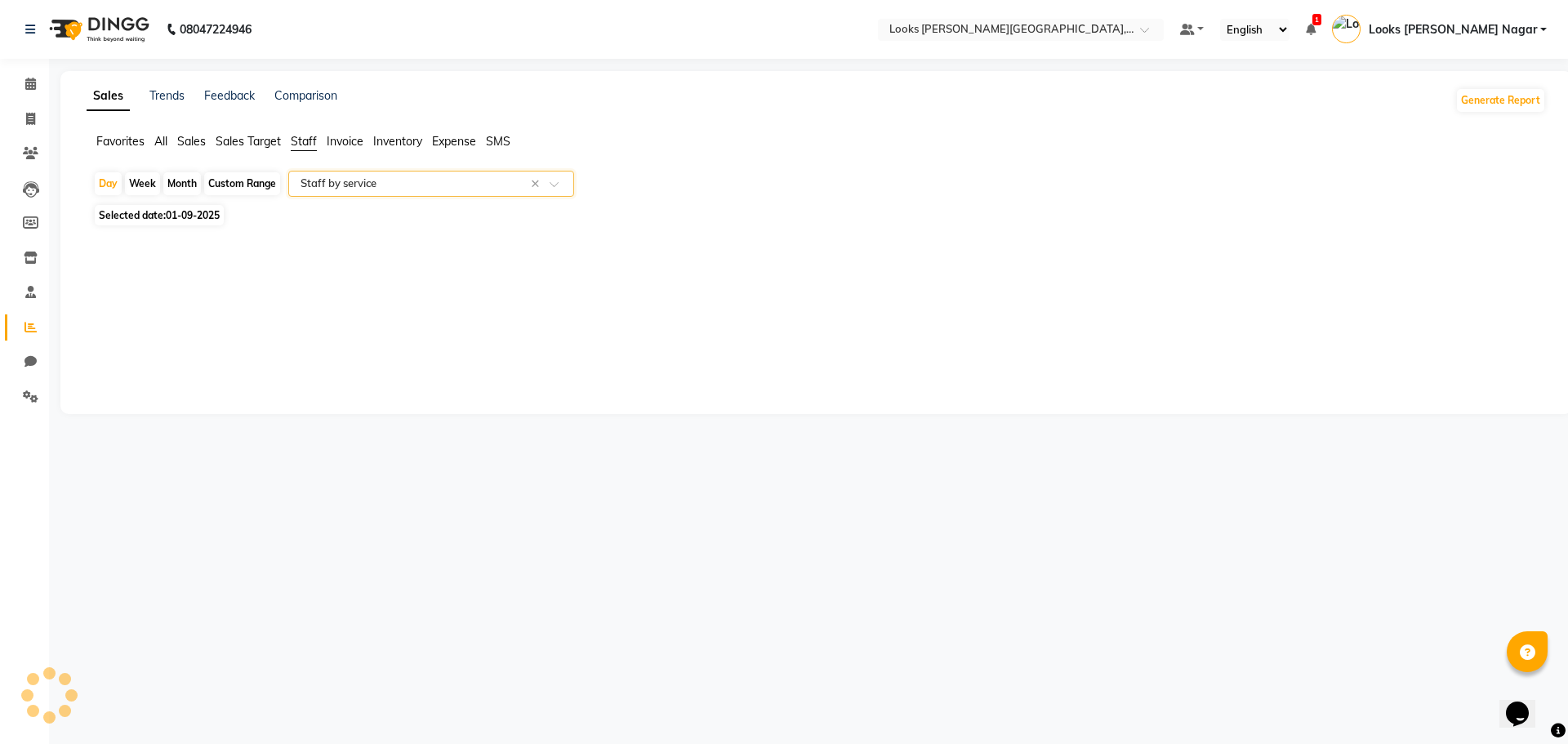
select select "full_report"
select select "csv"
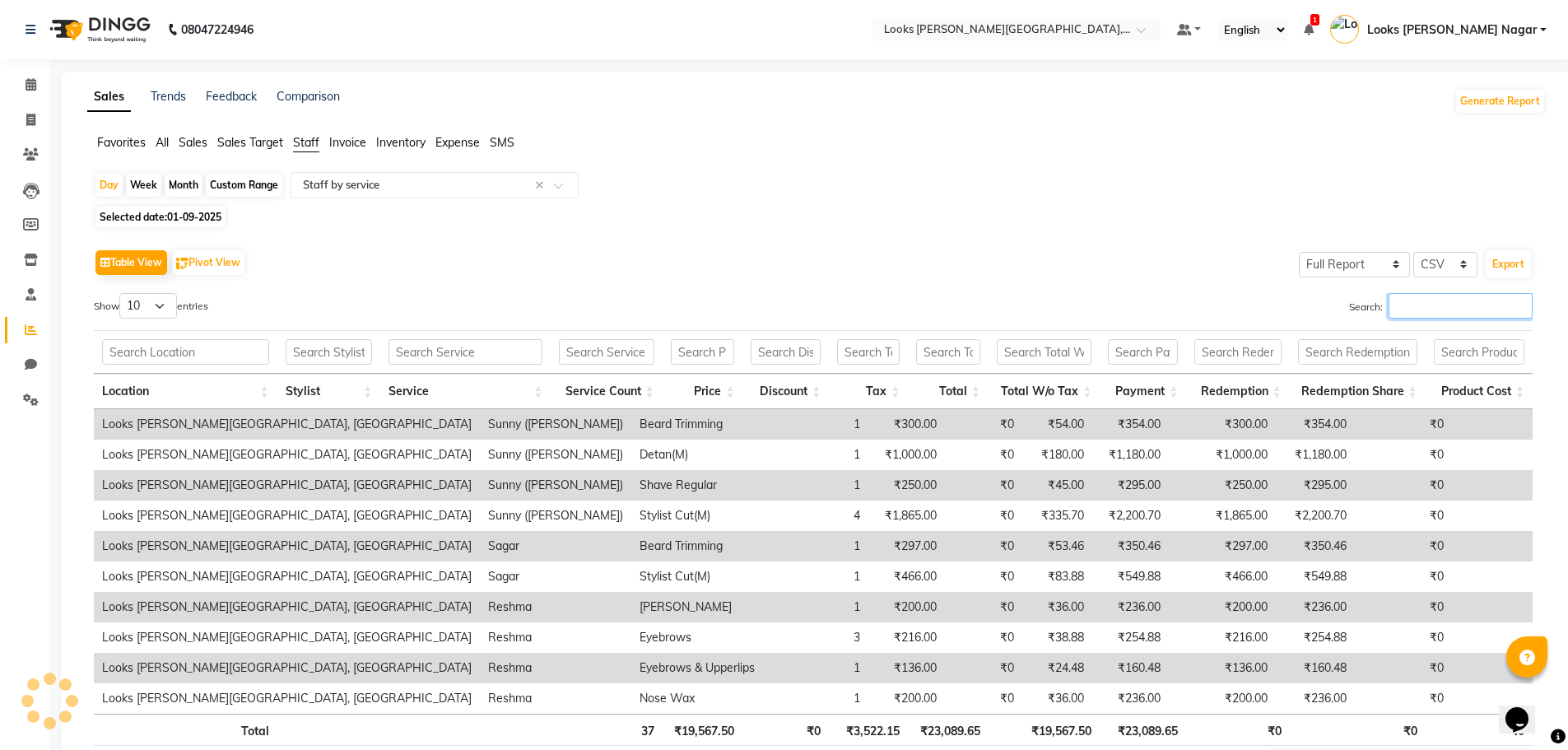
click input "Search:"
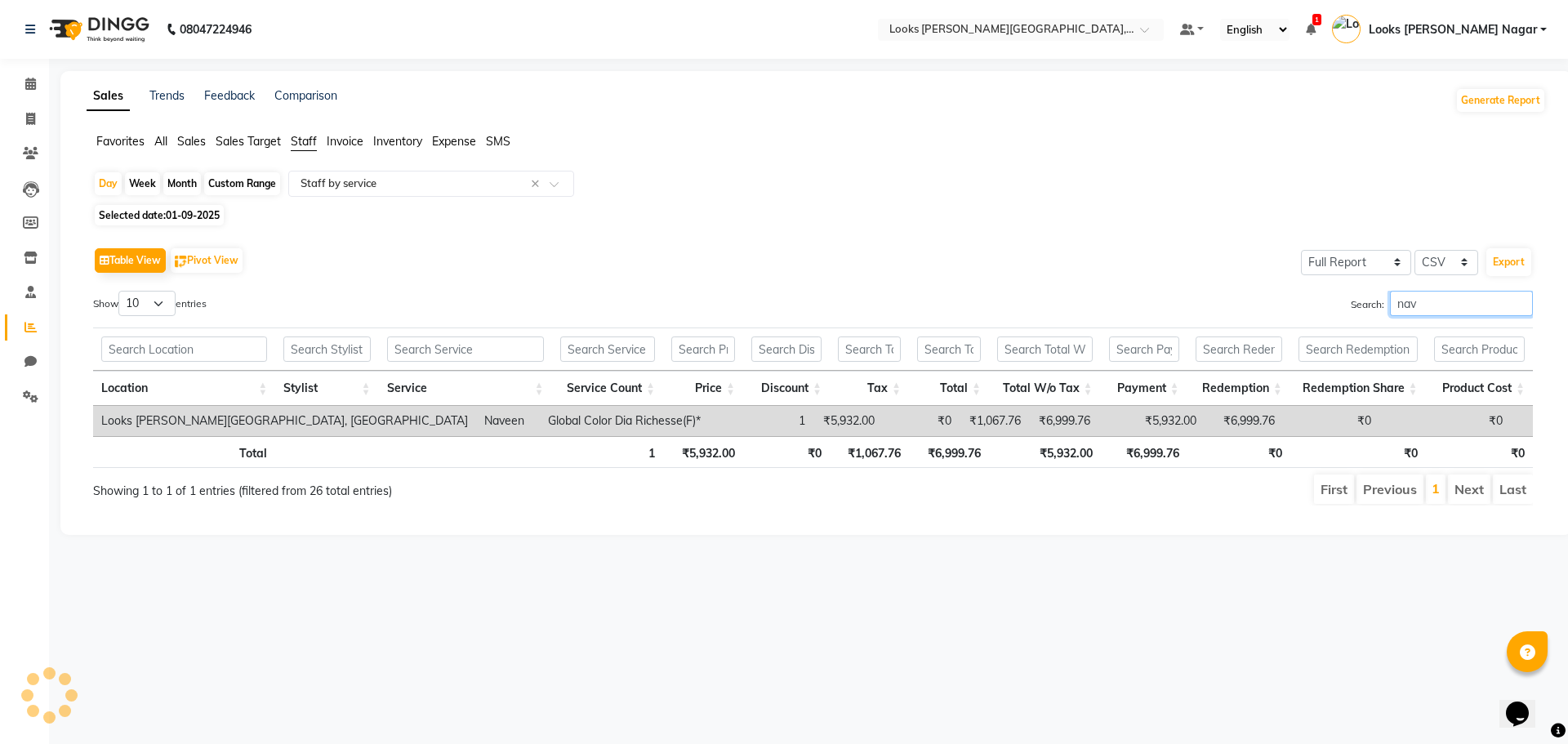
type input "nave"
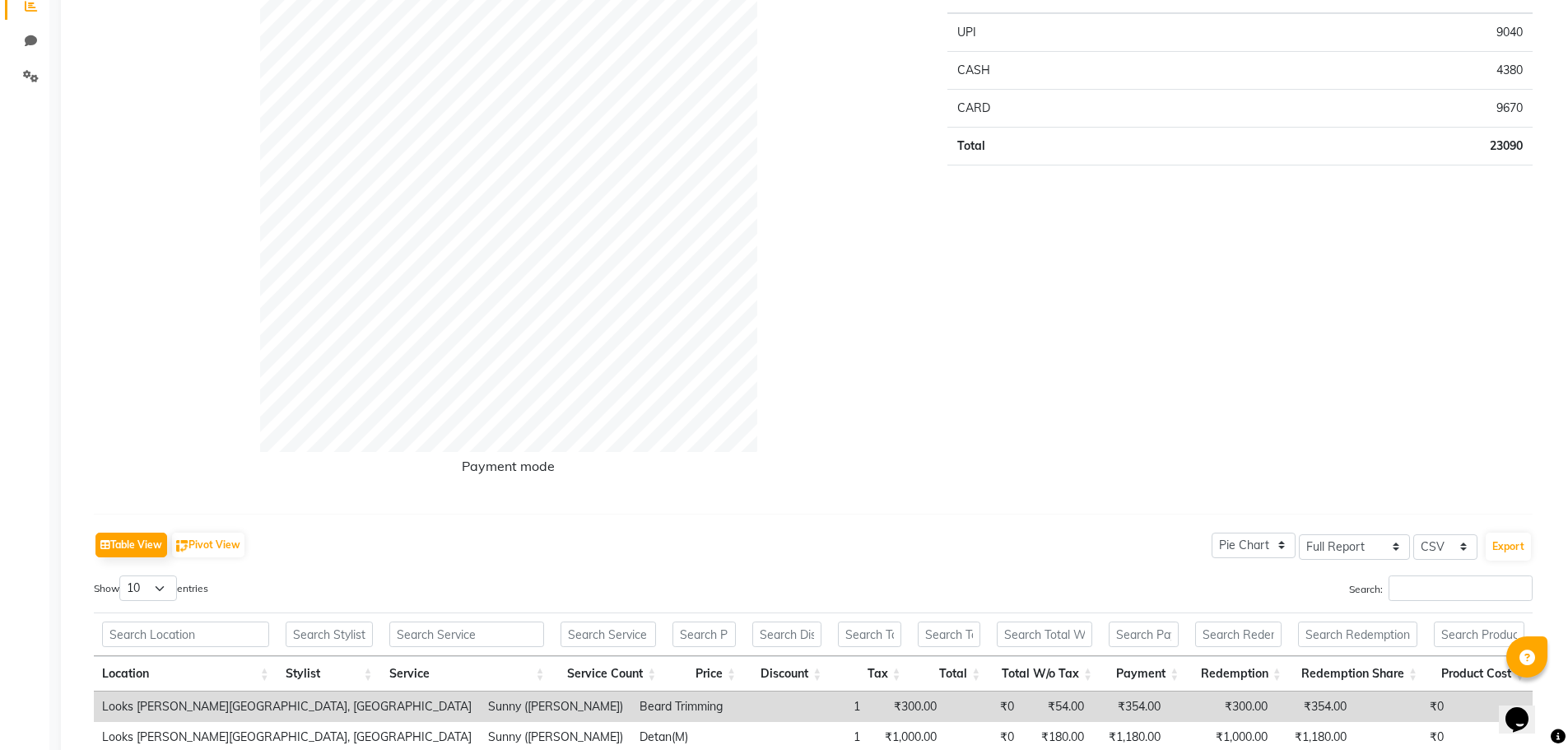
scroll to position [706, 0]
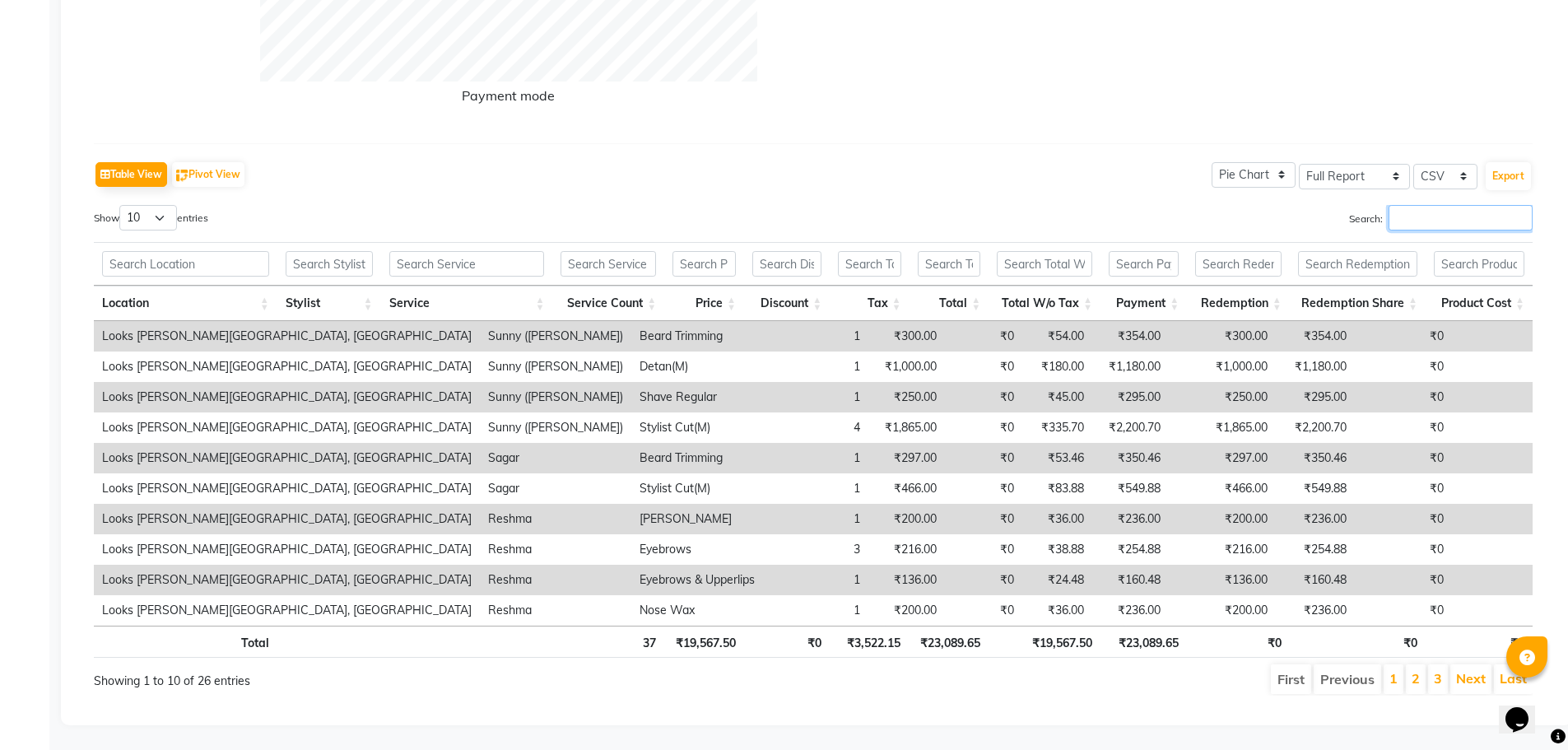
click input "Search:"
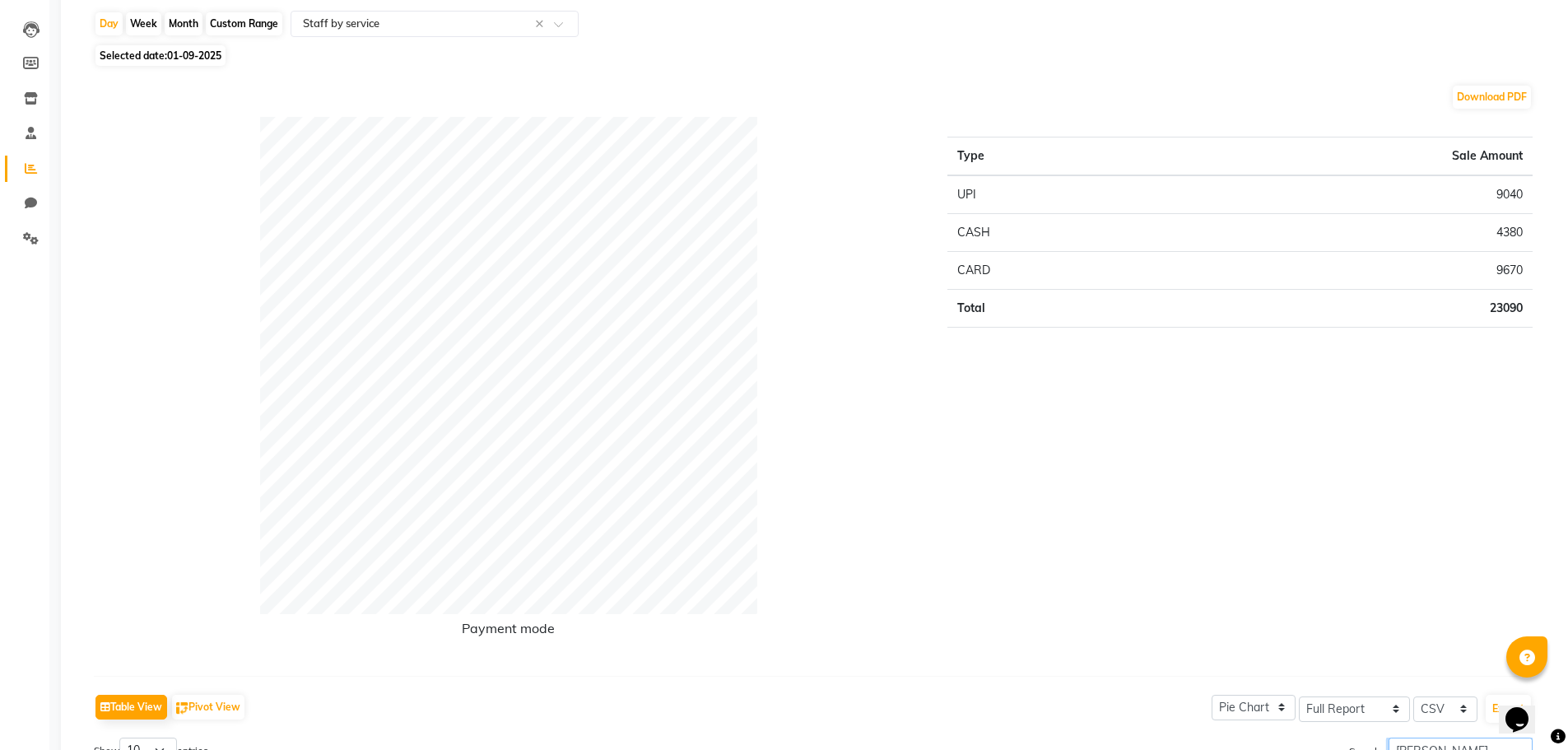
scroll to position [20, 0]
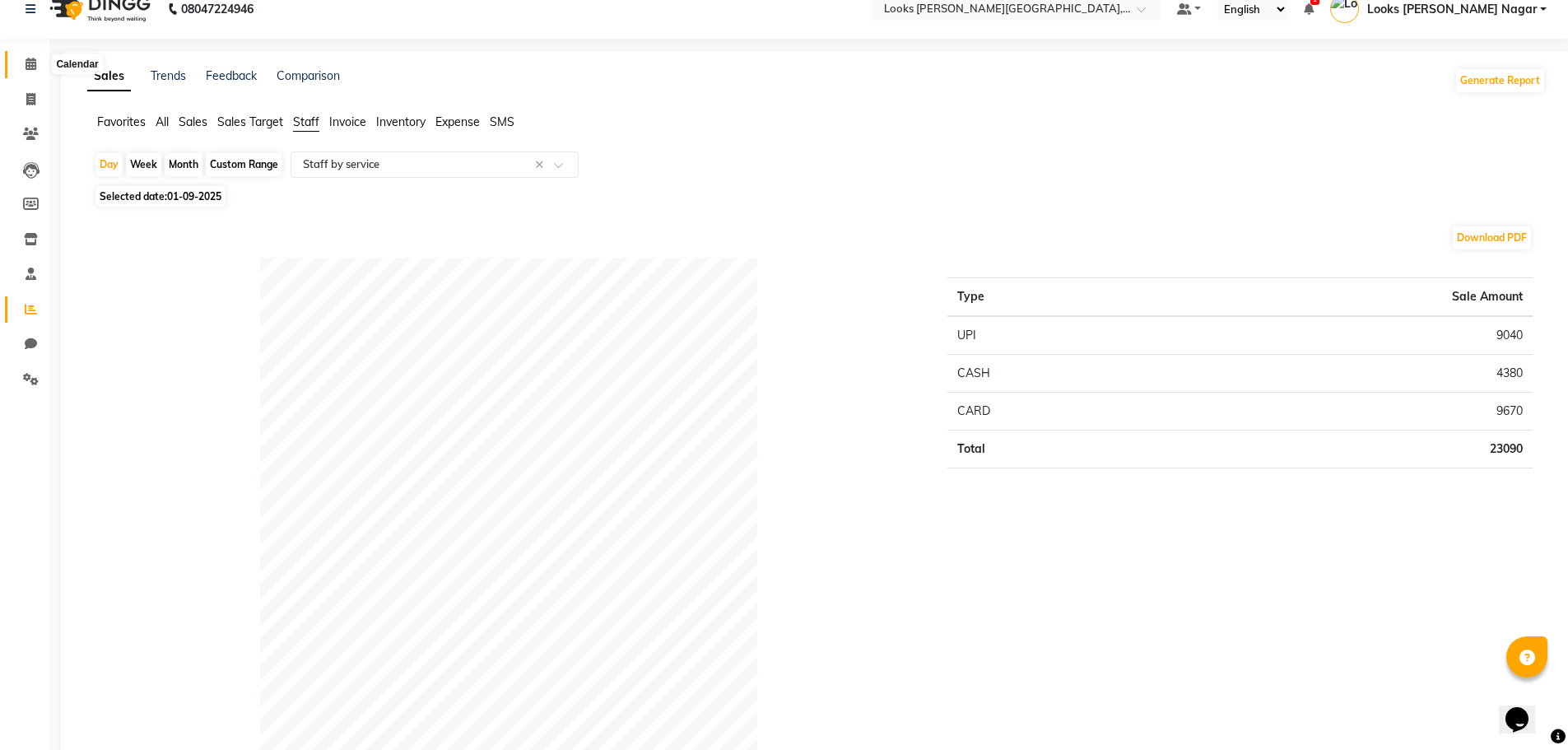
type input "nave"
click span
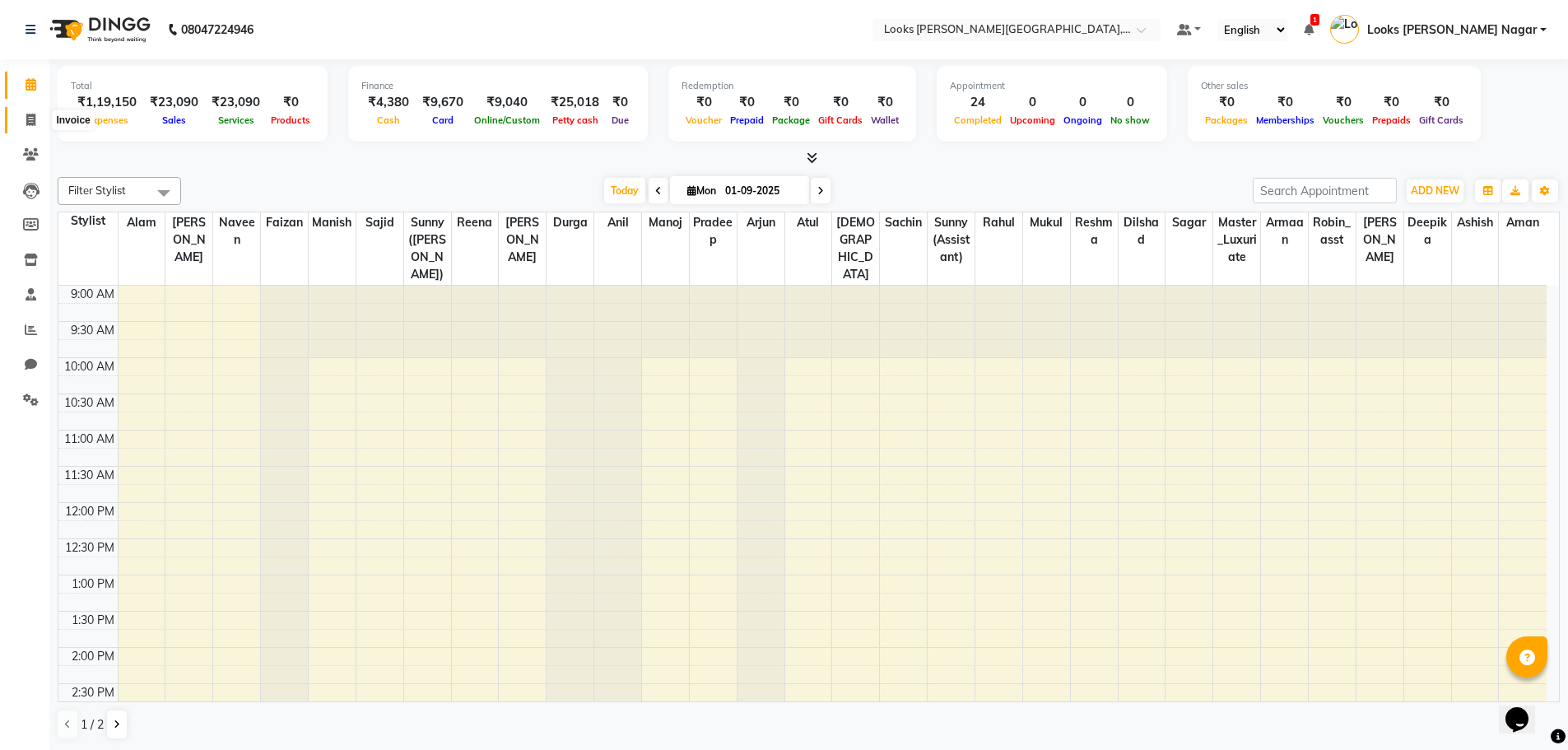
drag, startPoint x: 35, startPoint y: 117, endPoint x: 71, endPoint y: 107, distance: 37.4
click icon
select select "service"
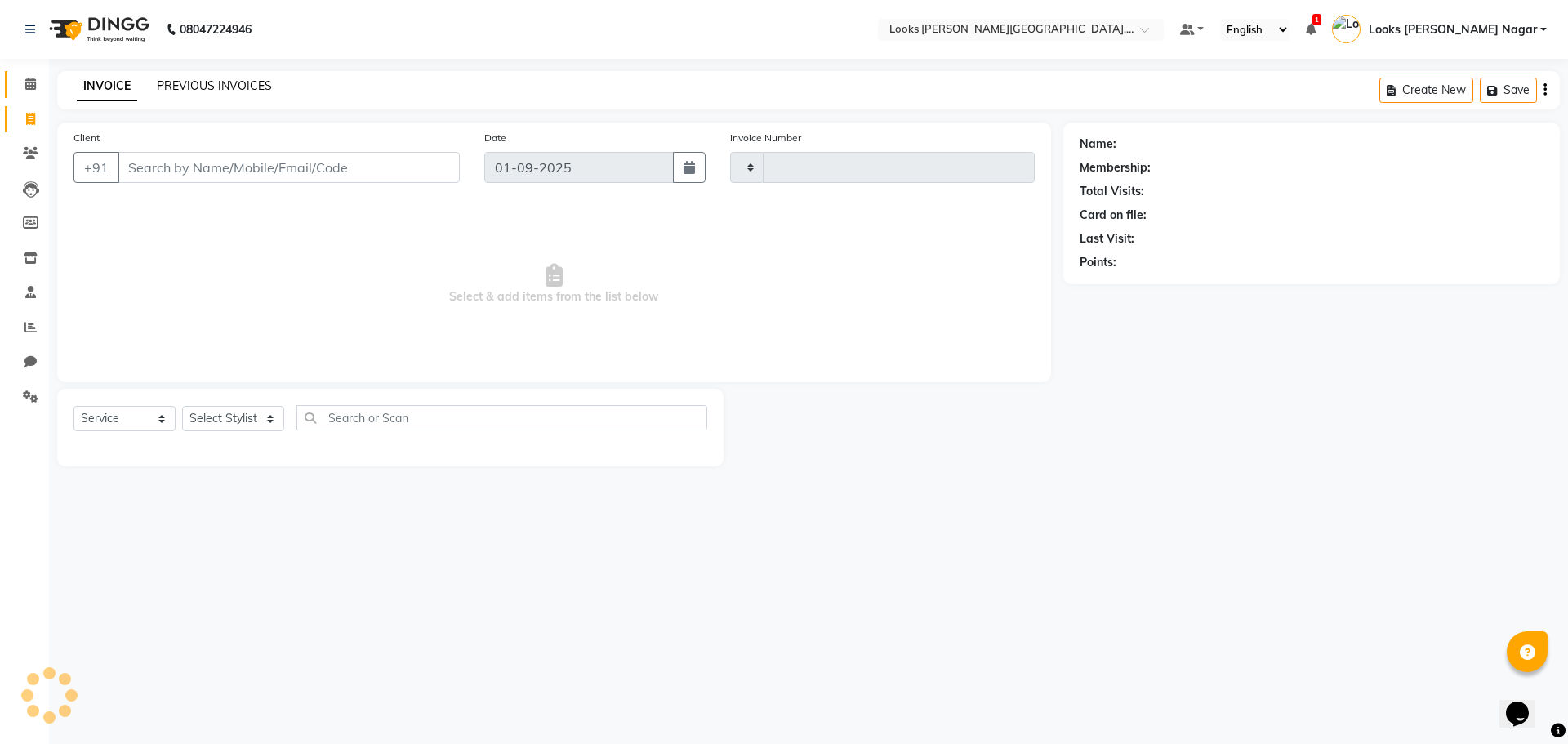
type input "3765"
select select "4327"
click link "PREVIOUS INVOICES"
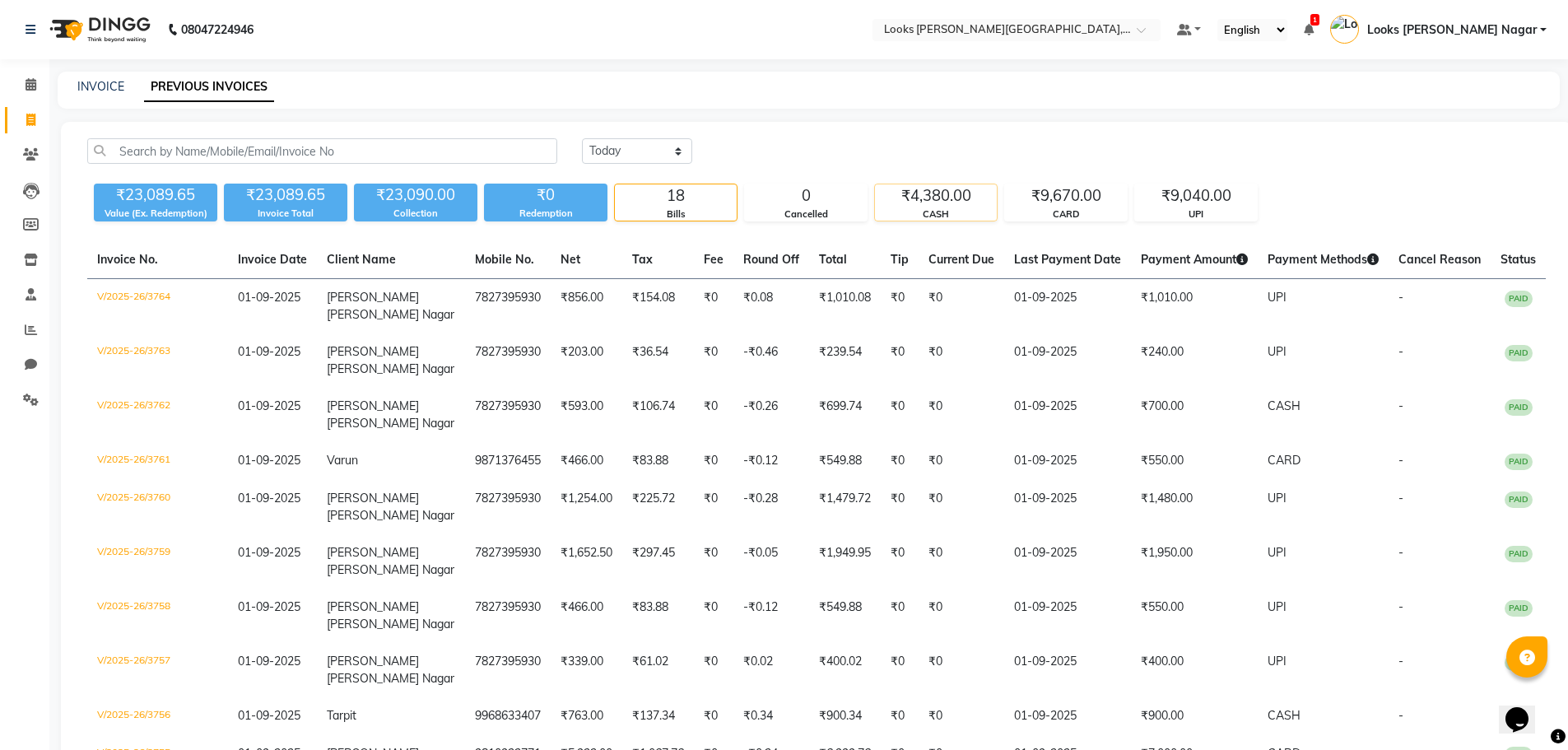
click div "₹4,380.00"
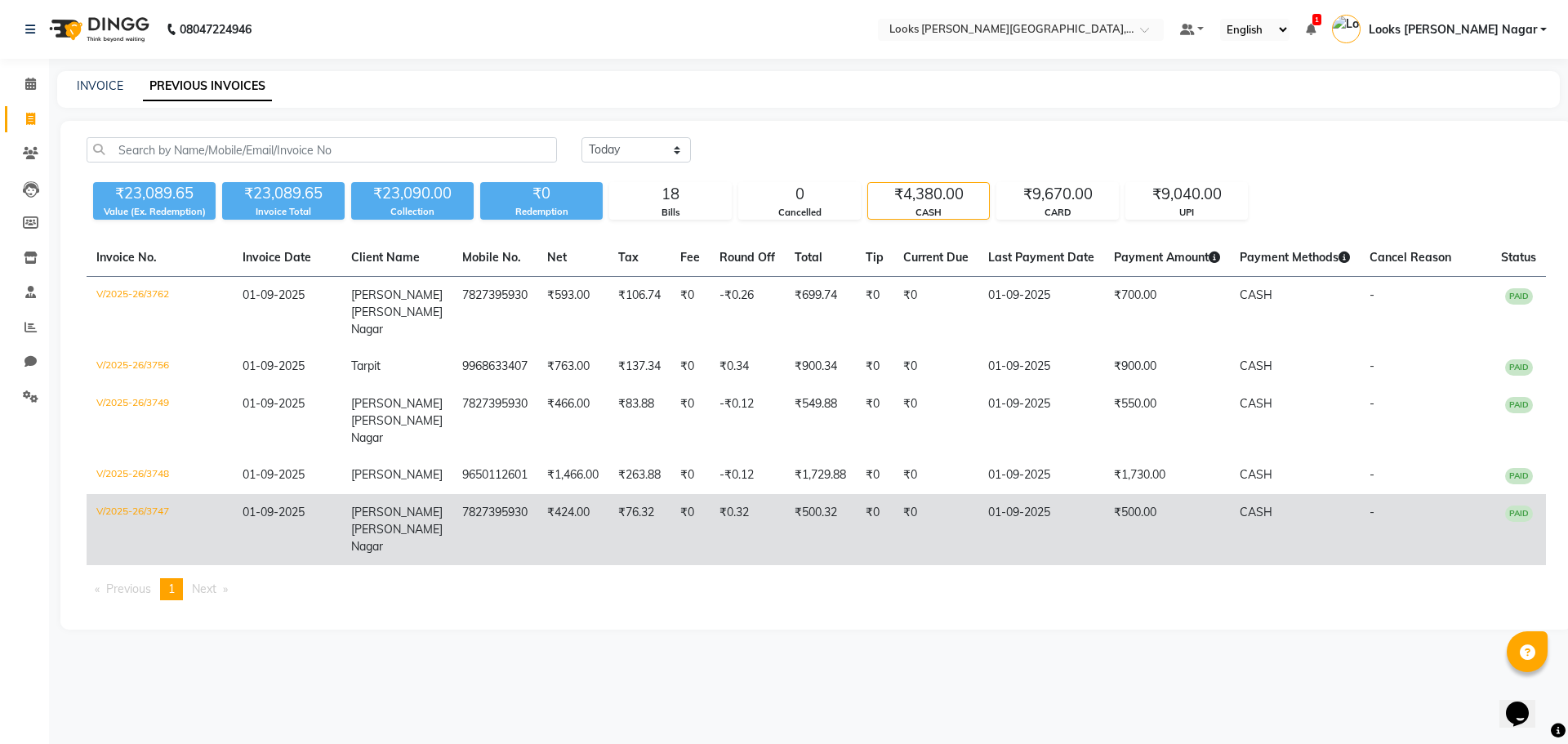
click td "CASH"
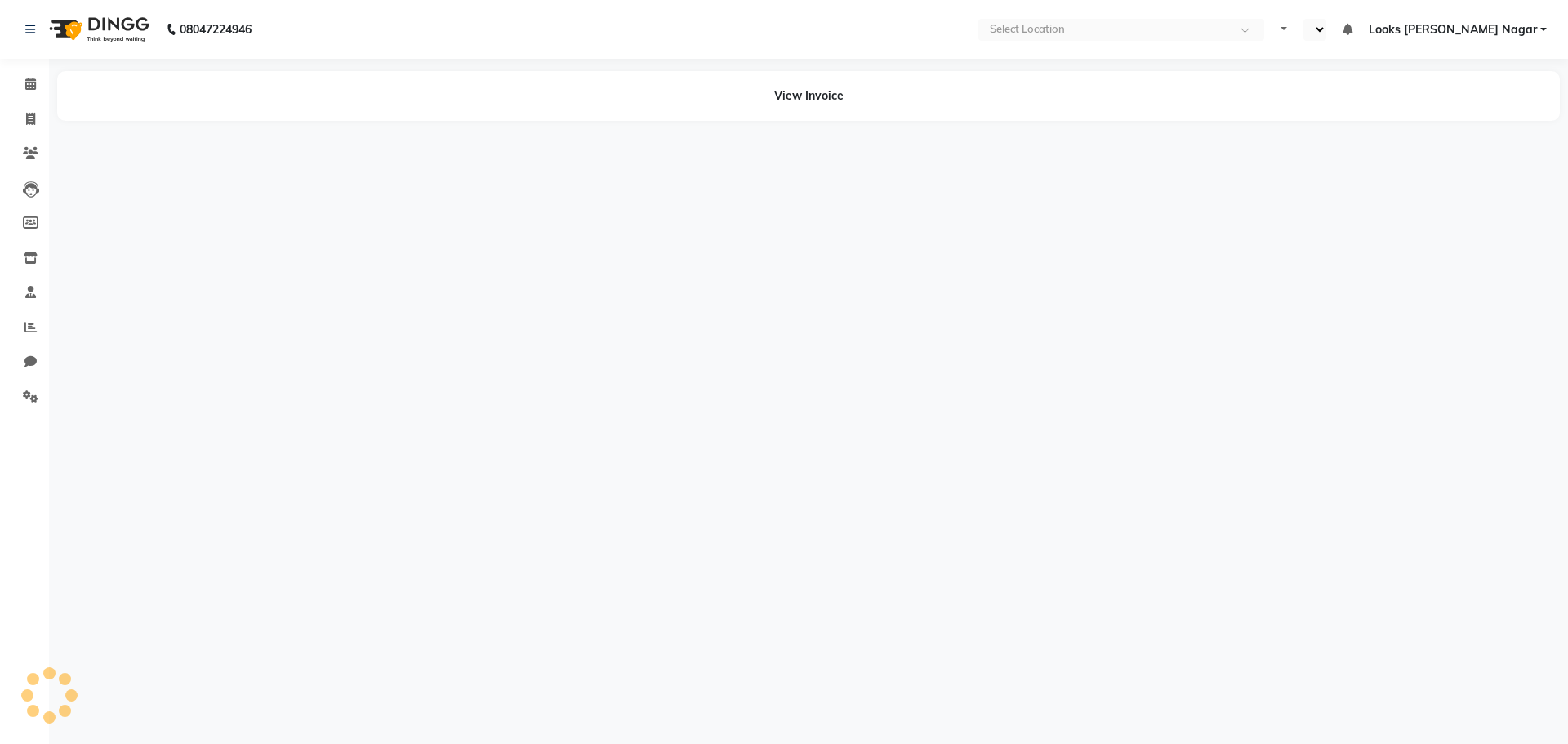
select select "en"
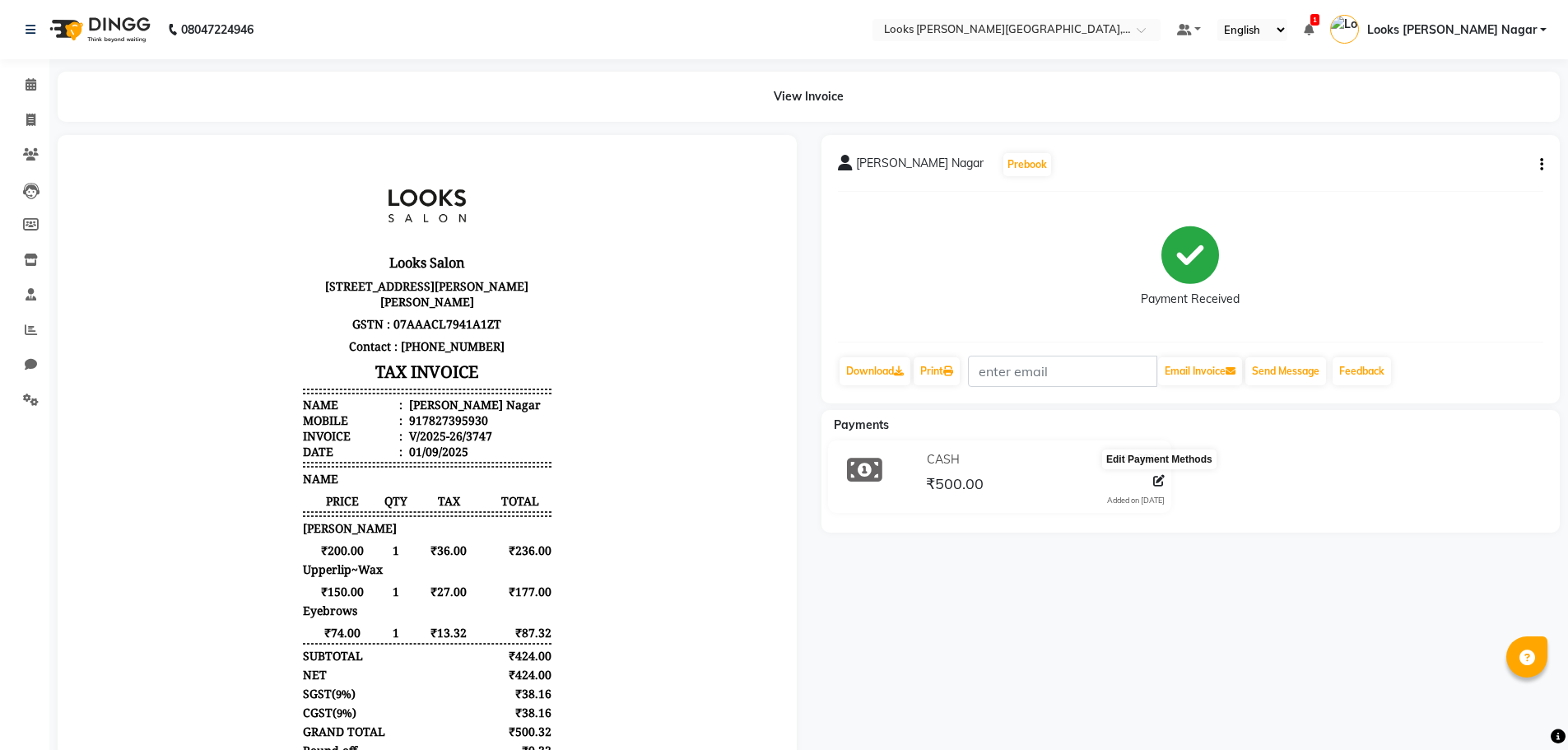
click at [1156, 476] on icon at bounding box center [1158, 480] width 11 height 11
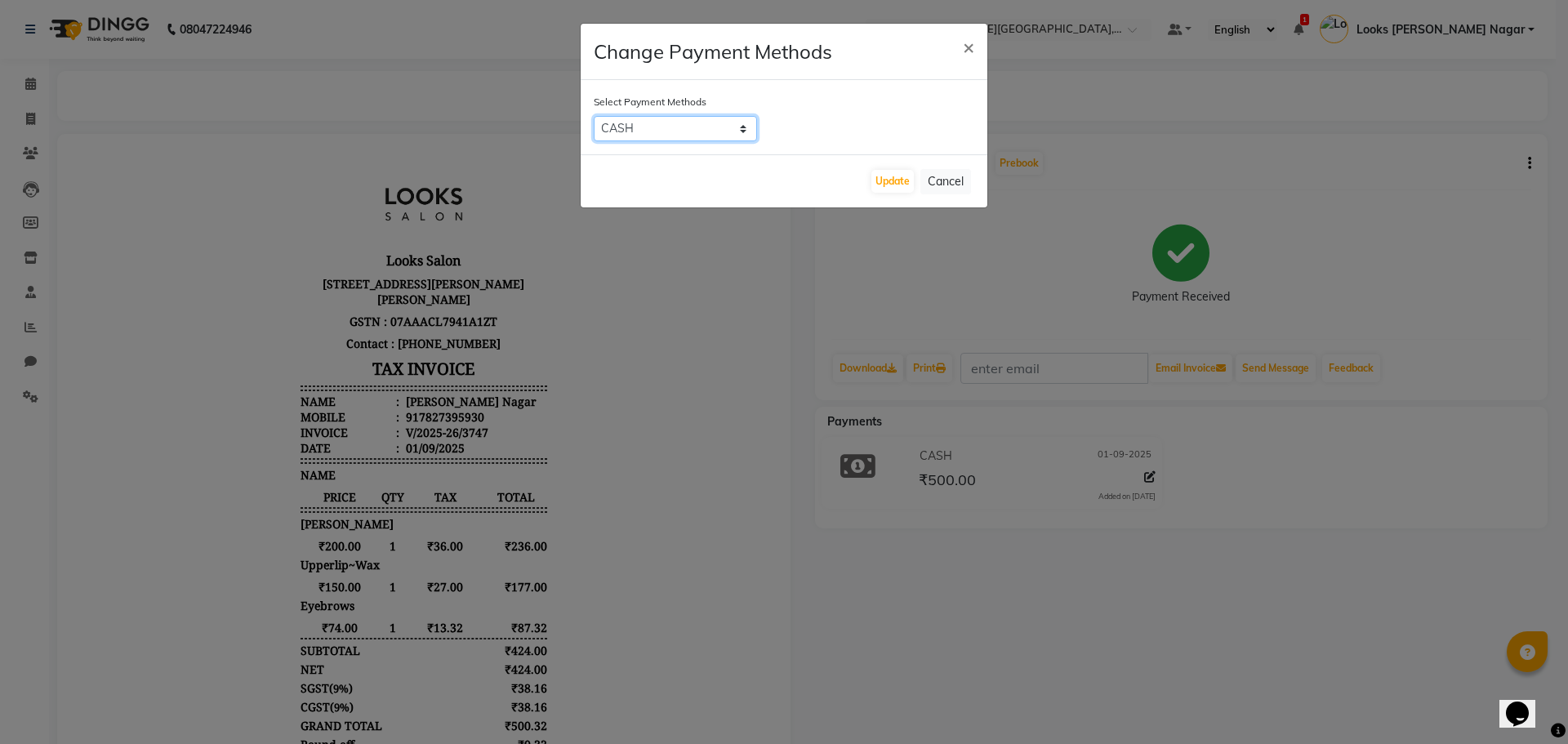
drag, startPoint x: 645, startPoint y: 128, endPoint x: 652, endPoint y: 137, distance: 11.4
click at [645, 128] on select "UPI CASH CARD" at bounding box center [675, 129] width 164 height 25
select select "2"
click at [594, 116] on select "UPI CASH CARD" at bounding box center [675, 129] width 164 height 25
click at [894, 180] on button "Update" at bounding box center [892, 181] width 43 height 23
